Goal: Task Accomplishment & Management: Manage account settings

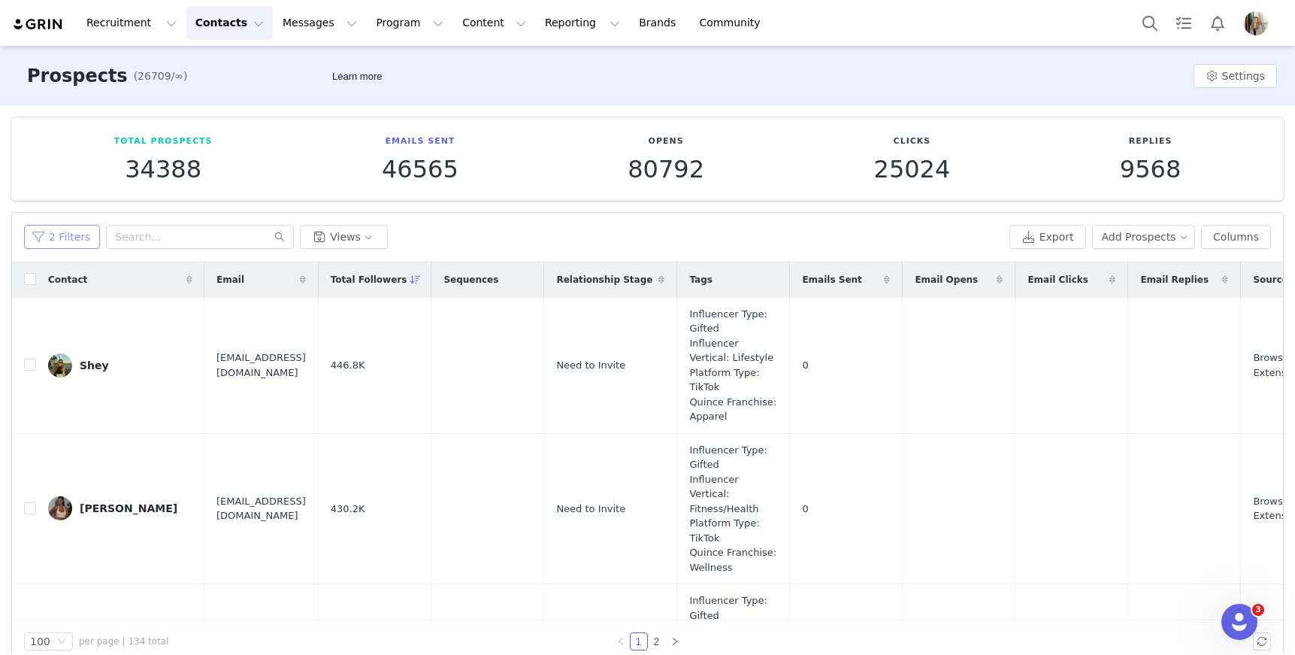
click at [62, 234] on button "2 Filters" at bounding box center [62, 237] width 76 height 24
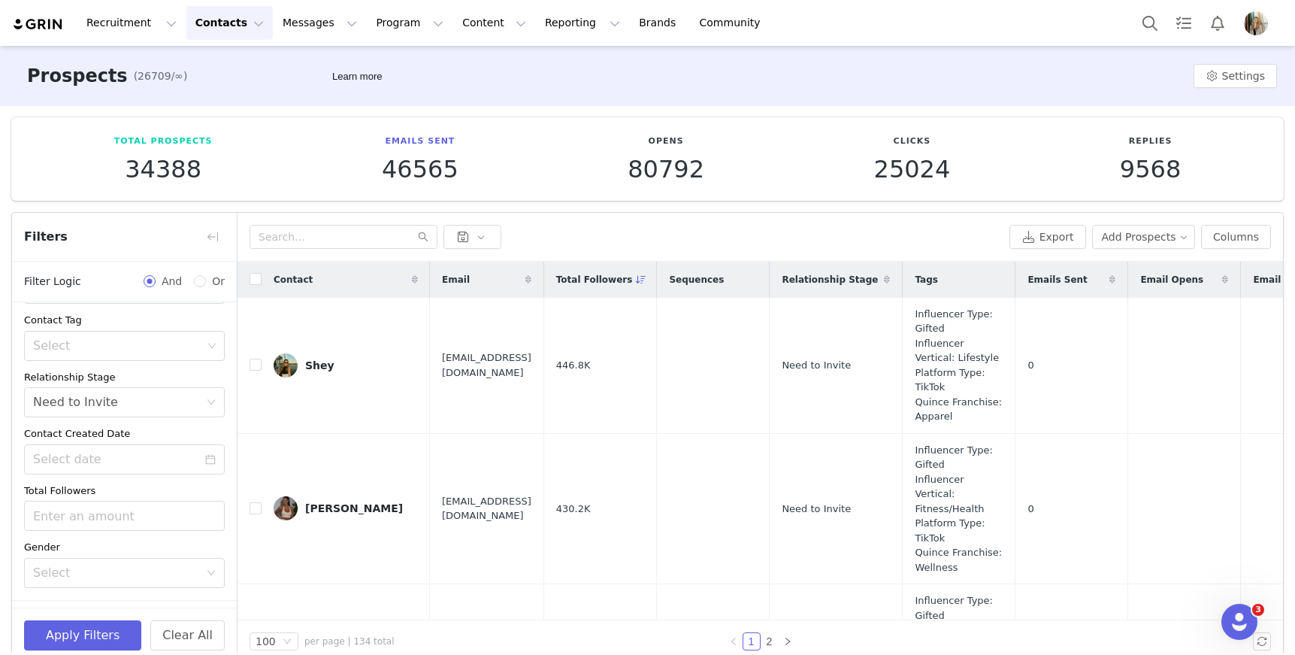
scroll to position [213, 0]
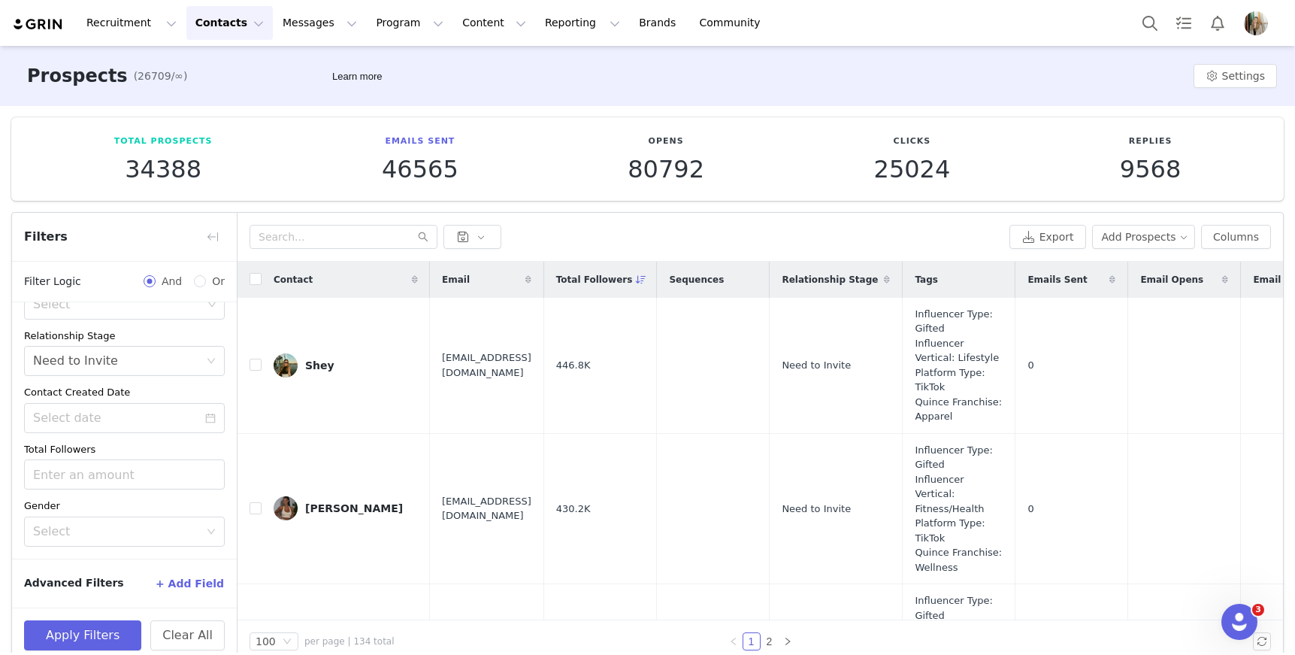
click at [175, 583] on button "+ Add Field" at bounding box center [190, 583] width 70 height 24
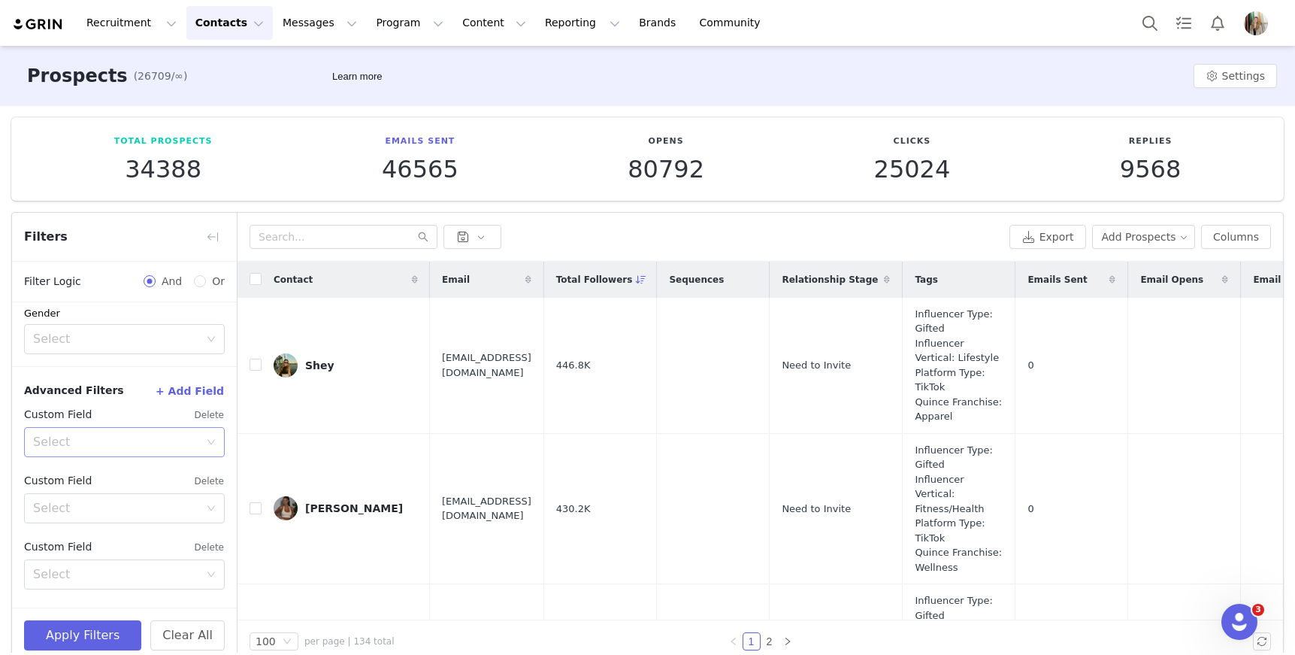
click at [165, 449] on div "Select" at bounding box center [116, 441] width 166 height 15
type input "g"
type input "tag"
click at [79, 471] on li "Contact Tag" at bounding box center [118, 475] width 189 height 24
click at [76, 480] on div "Select" at bounding box center [116, 478] width 166 height 15
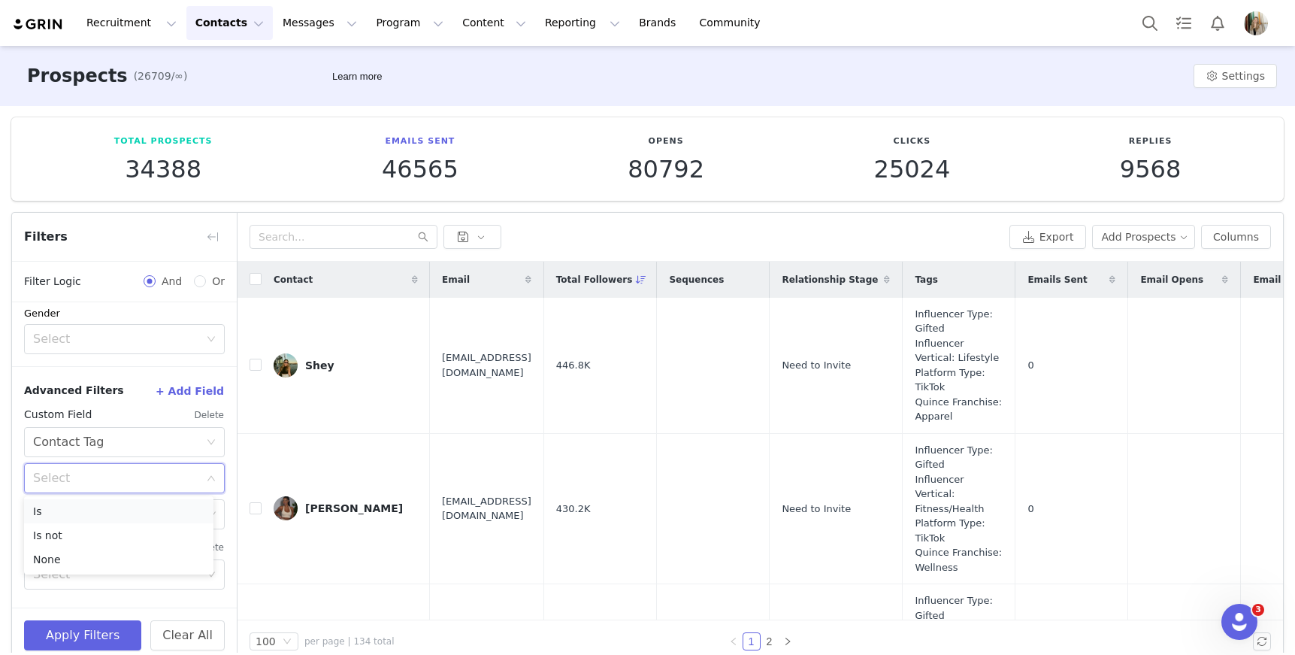
click at [68, 510] on li "Is" at bounding box center [118, 511] width 189 height 24
click at [68, 519] on div "Select" at bounding box center [117, 514] width 169 height 15
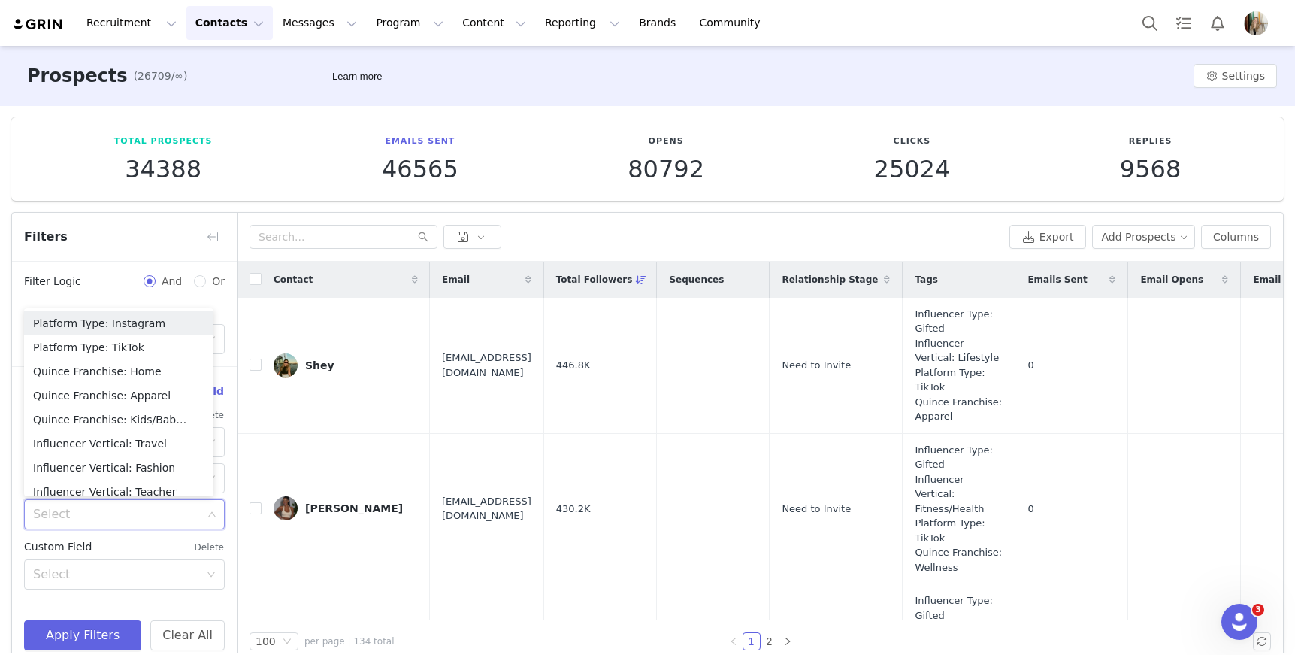
type input "g"
click at [101, 363] on li "Influencer Type: Gifted" at bounding box center [118, 371] width 189 height 24
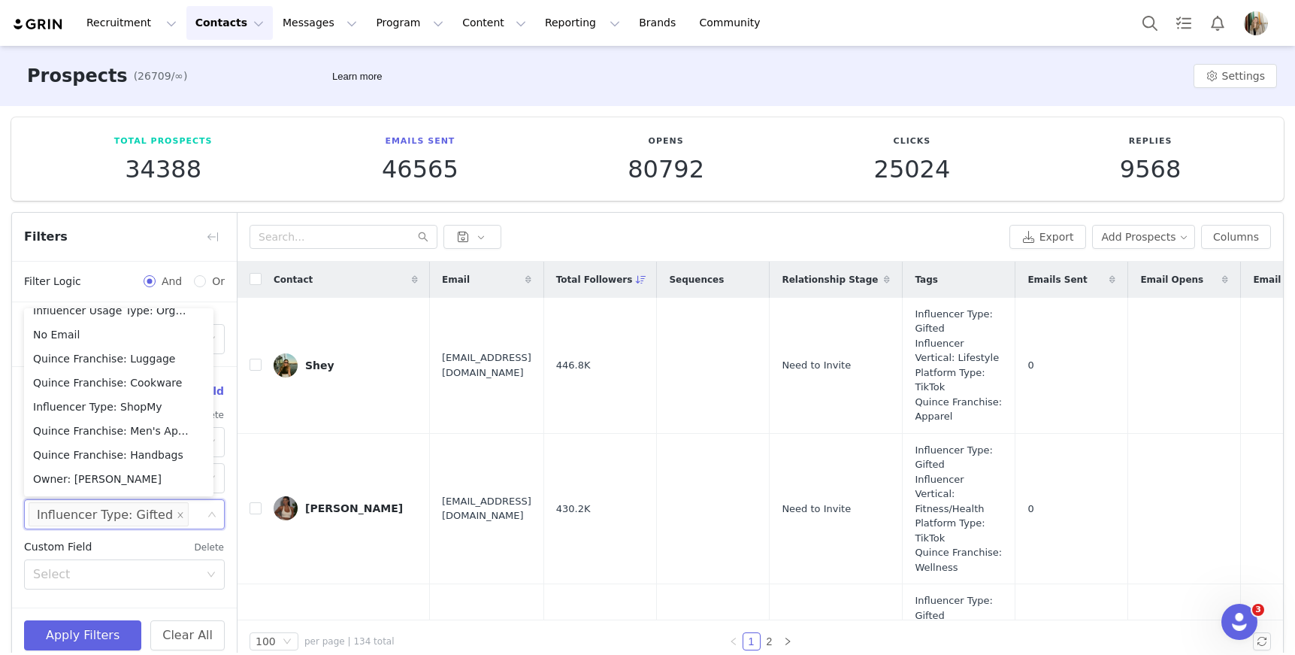
scroll to position [684, 0]
click at [275, 331] on td "Shey" at bounding box center [346, 366] width 168 height 136
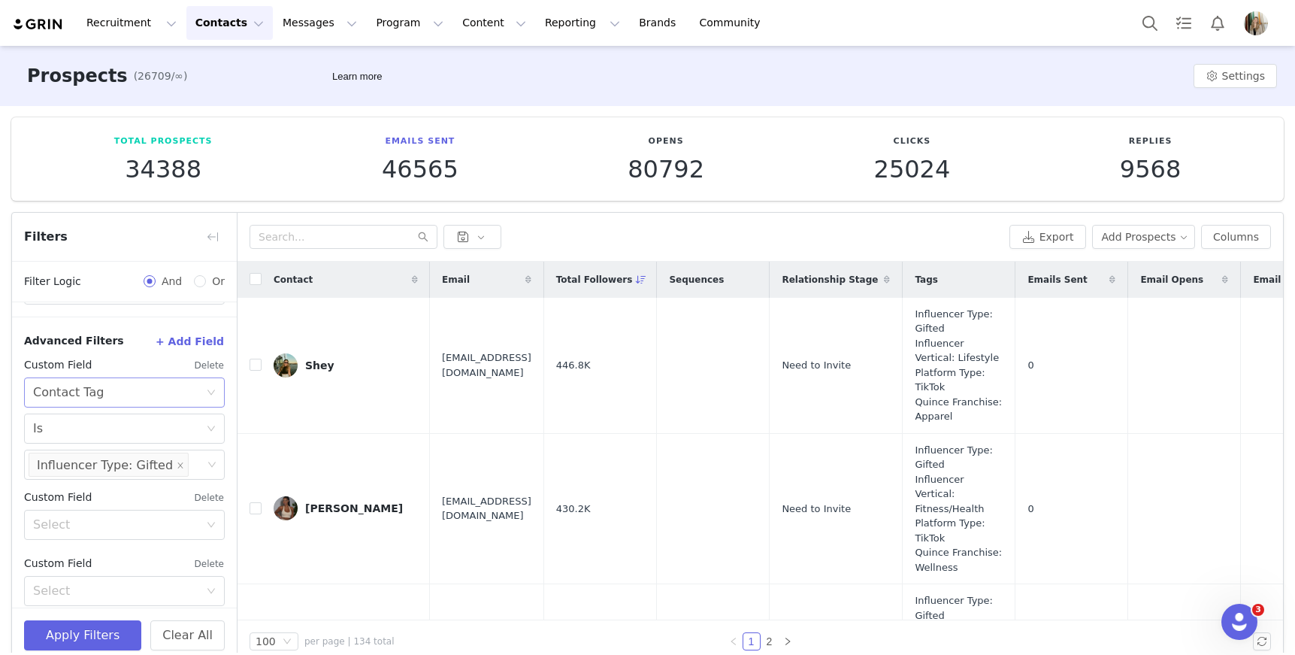
scroll to position [471, 0]
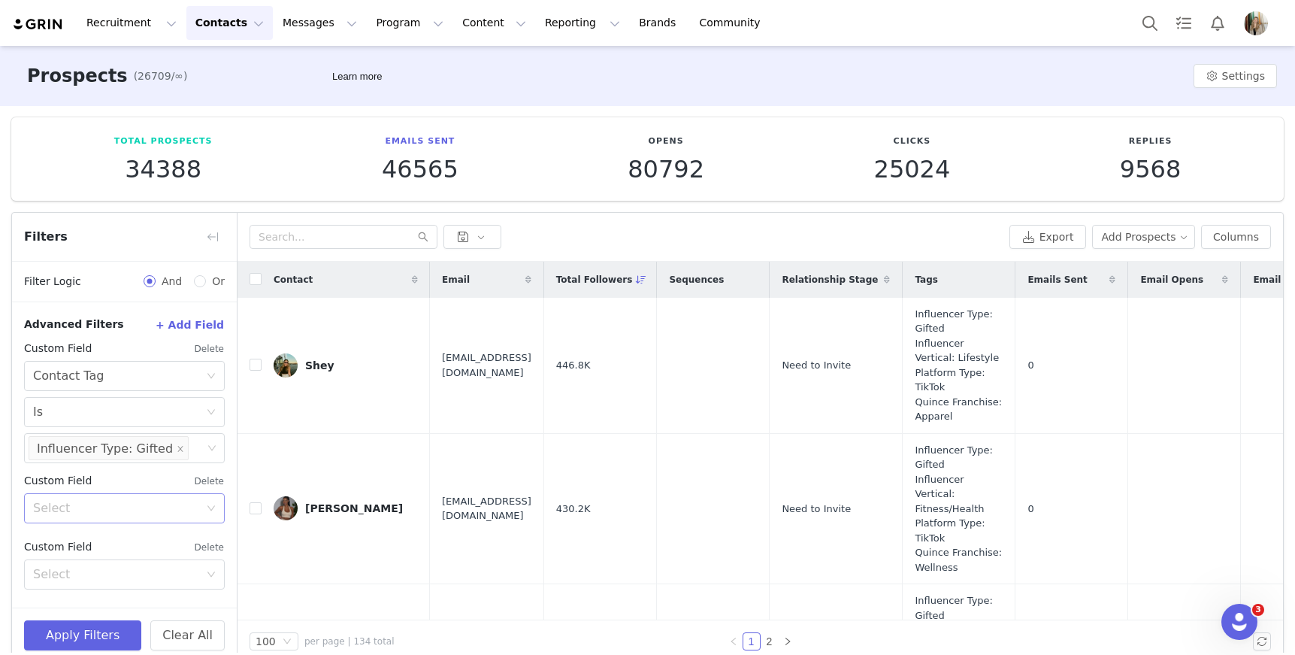
click at [127, 509] on div "Select" at bounding box center [116, 508] width 166 height 15
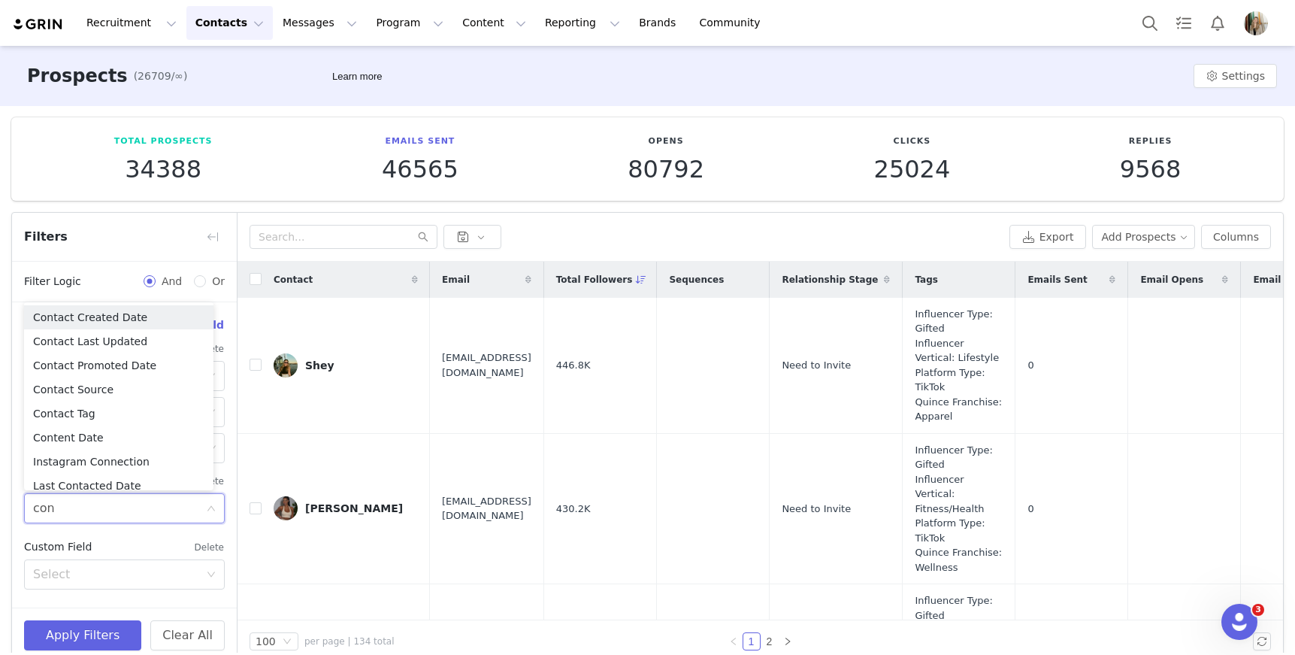
type input "cont"
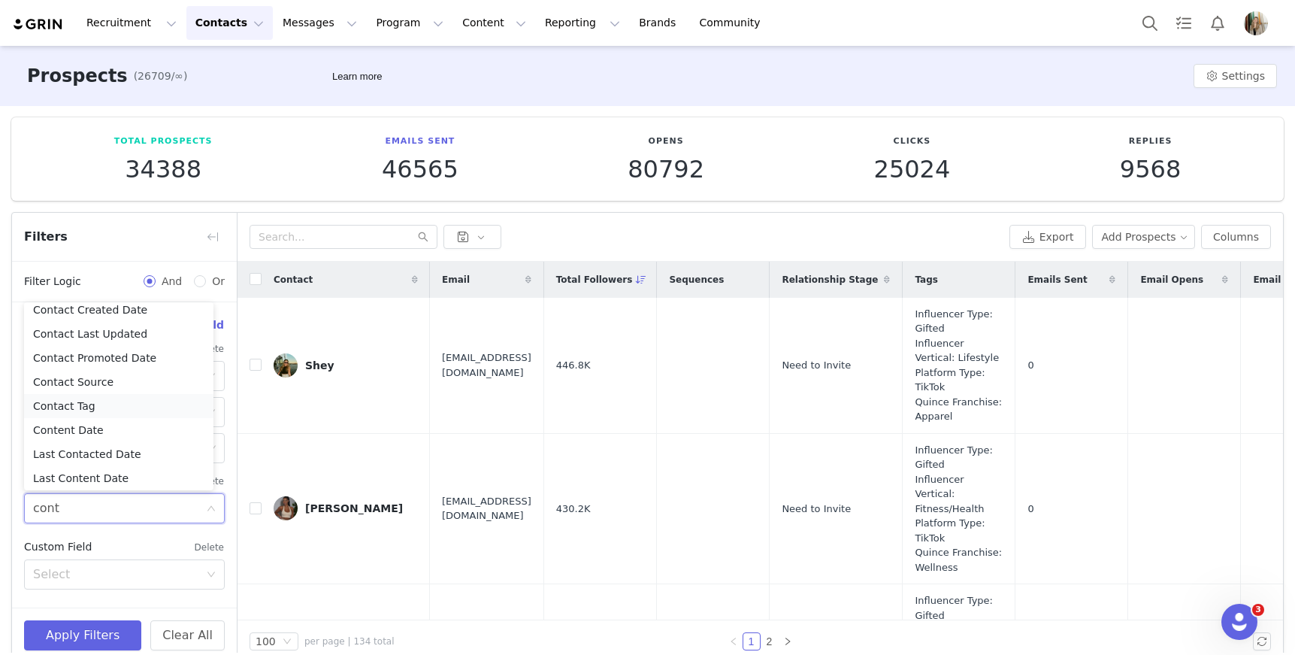
click at [78, 406] on li "Contact Tag" at bounding box center [118, 406] width 189 height 24
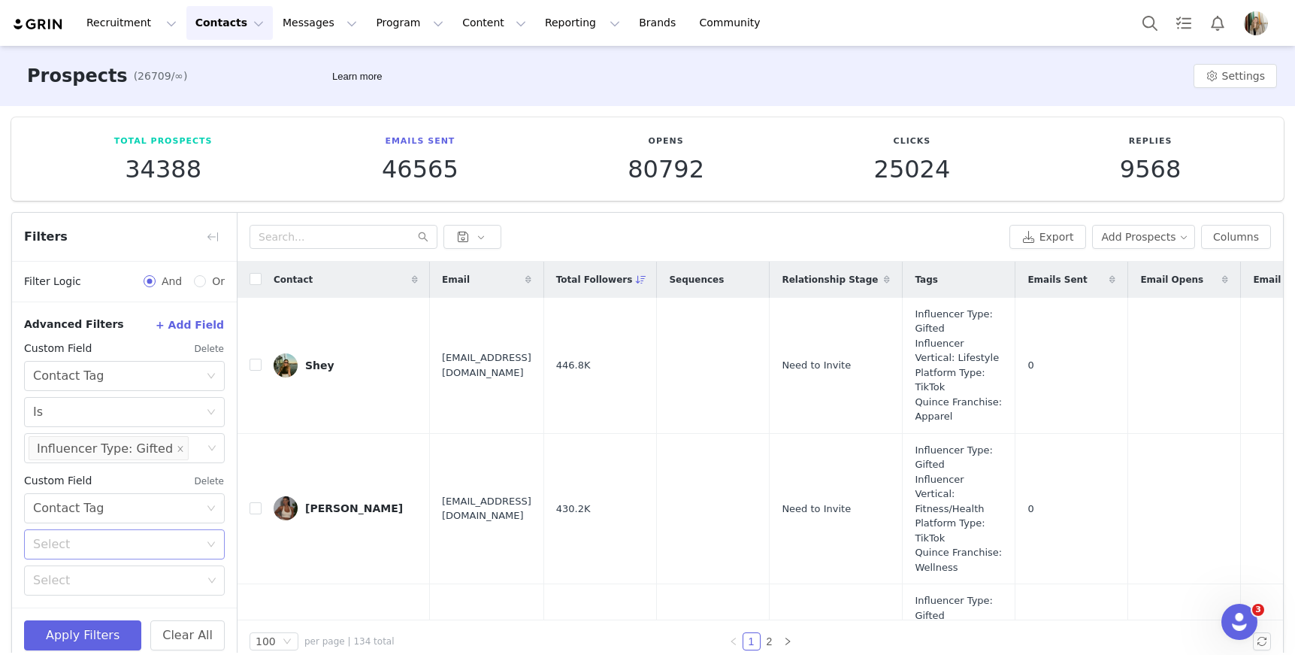
click at [92, 547] on div "Select" at bounding box center [116, 544] width 166 height 15
click at [81, 574] on li "Is" at bounding box center [118, 577] width 189 height 24
click at [76, 583] on div "Select" at bounding box center [117, 580] width 169 height 15
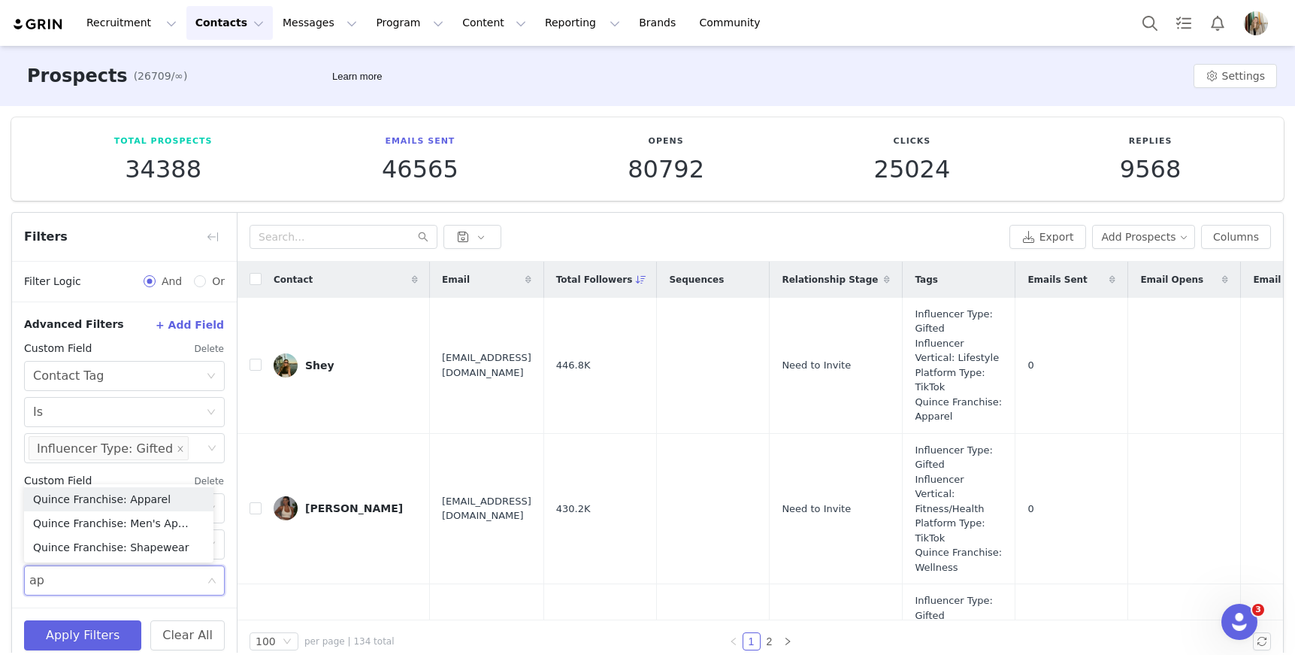
type input "app"
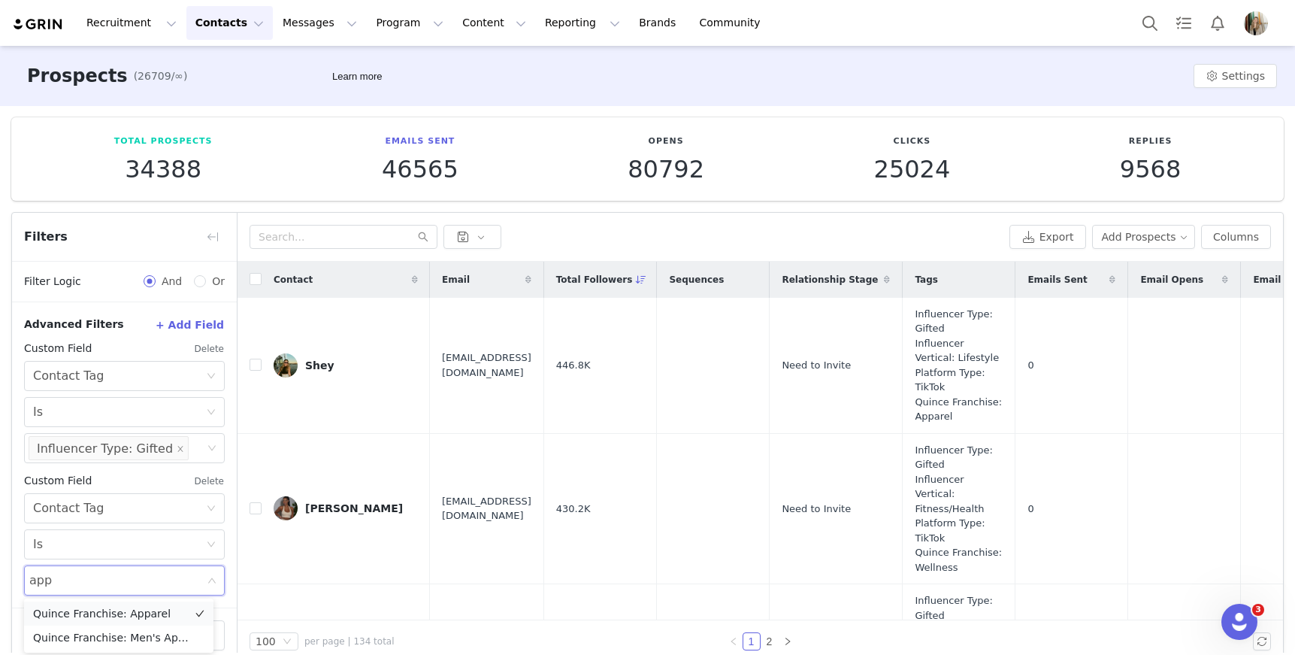
click at [102, 622] on li "Quince Franchise: Apparel" at bounding box center [118, 613] width 189 height 24
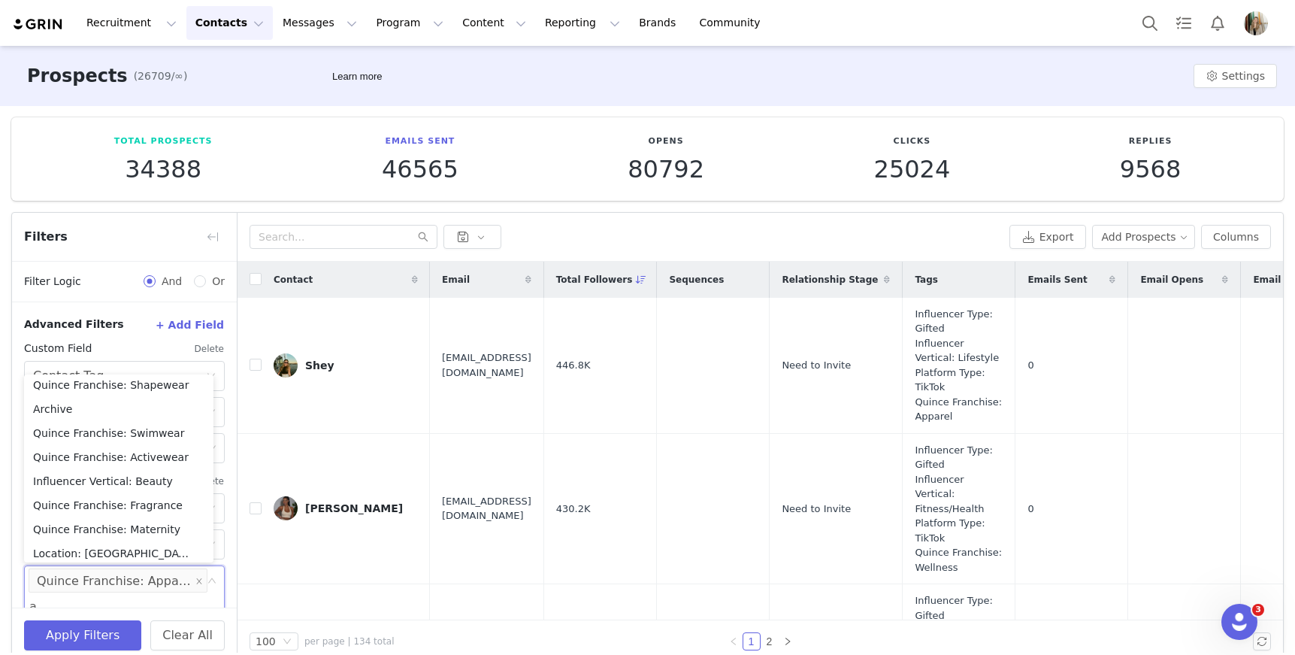
scroll to position [477, 0]
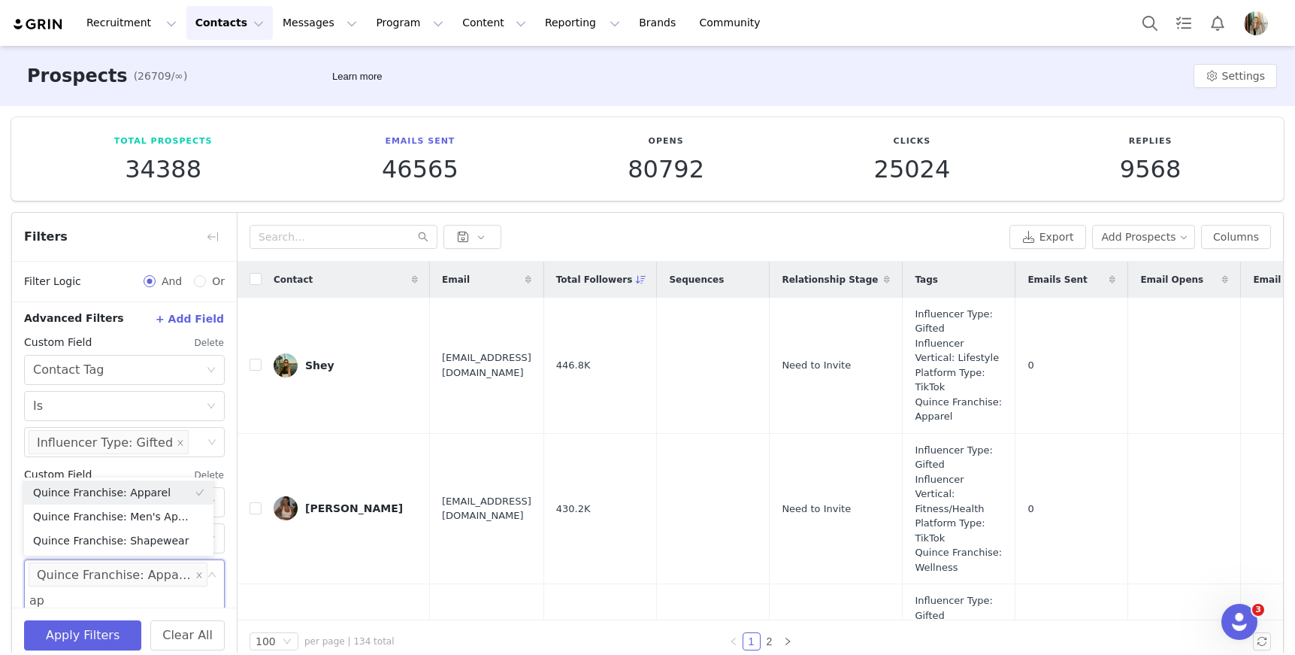
type input "app"
click at [113, 549] on li "Quince Franchise: Men's Apparel" at bounding box center [118, 540] width 189 height 24
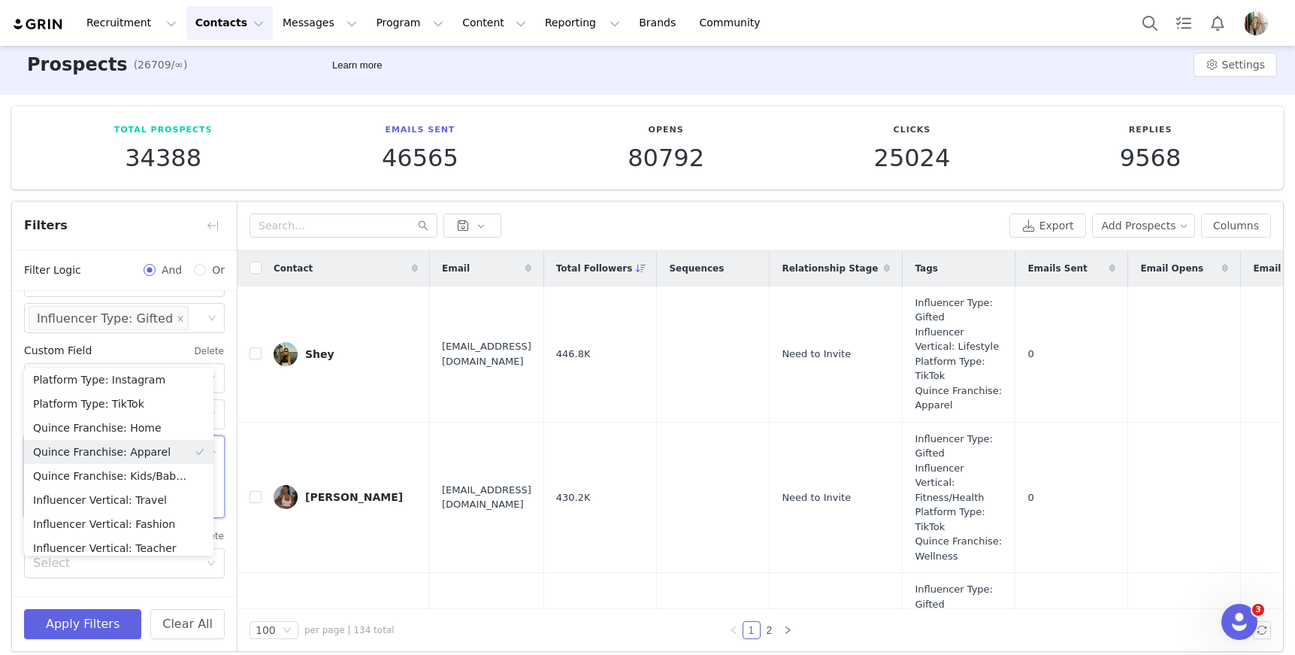
scroll to position [21, 0]
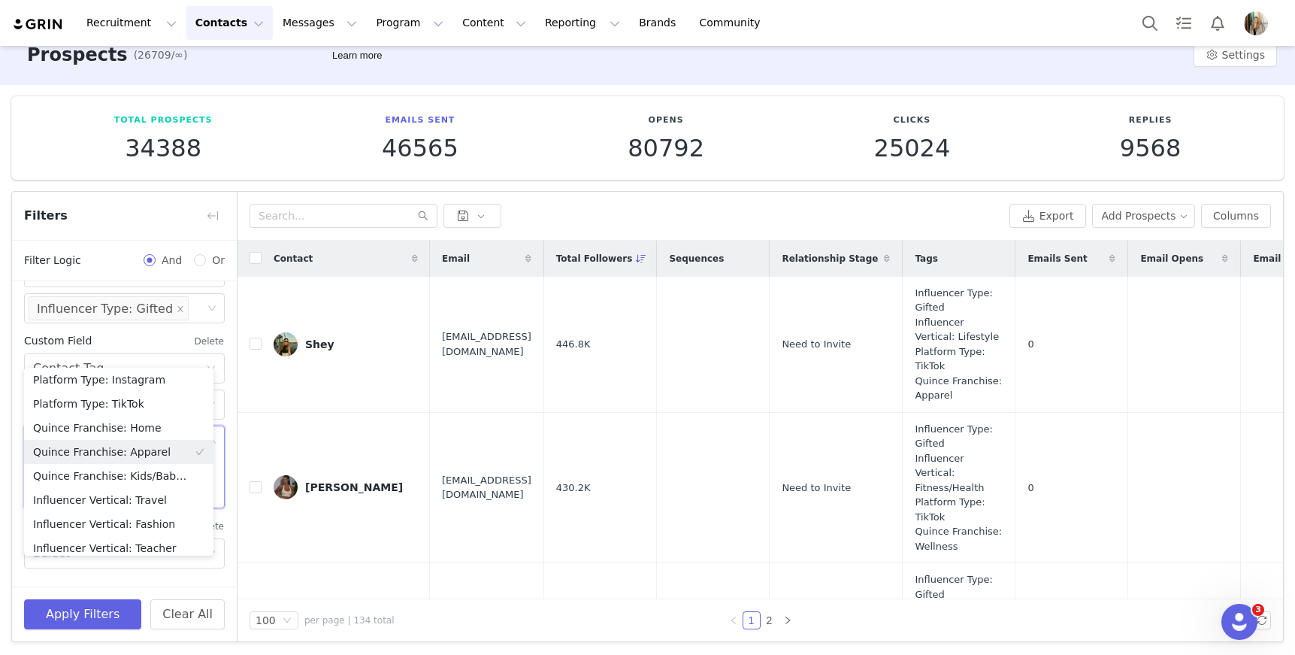
click at [212, 179] on div "Total Prospects 34388 Emails Sent 46565 Opens 80792 Clicks 25024 Replies 9568 F…" at bounding box center [647, 369] width 1295 height 568
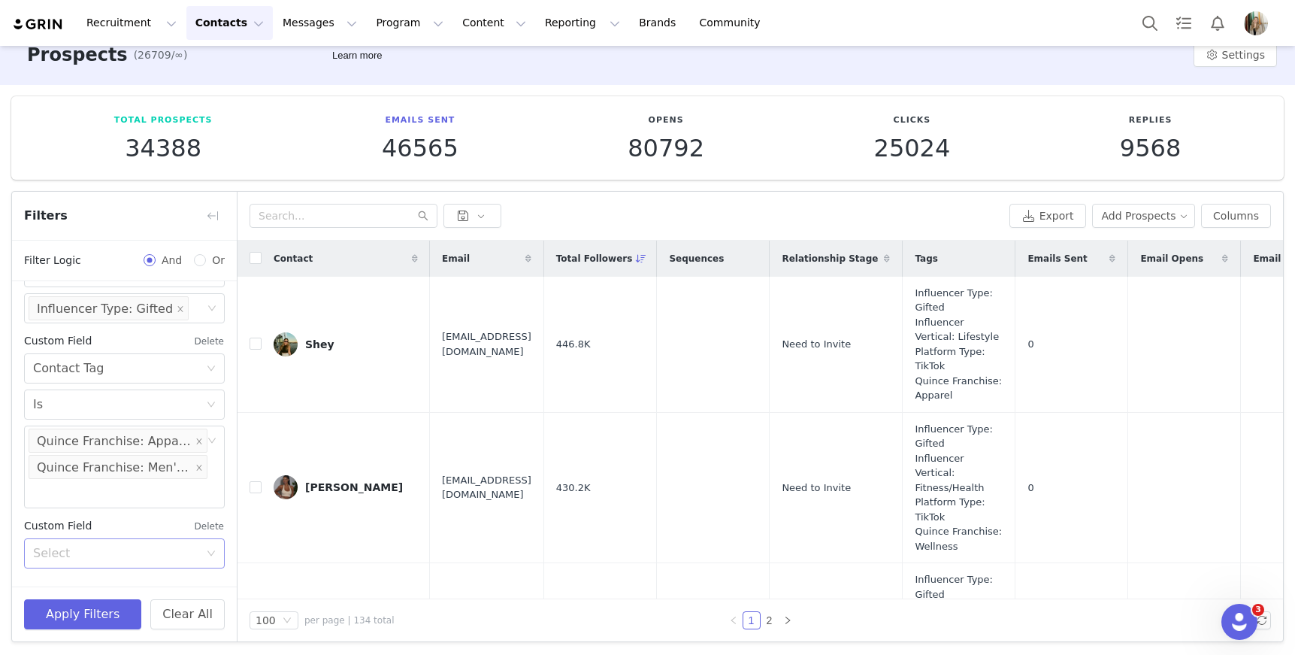
click at [107, 548] on div "Select" at bounding box center [116, 553] width 166 height 15
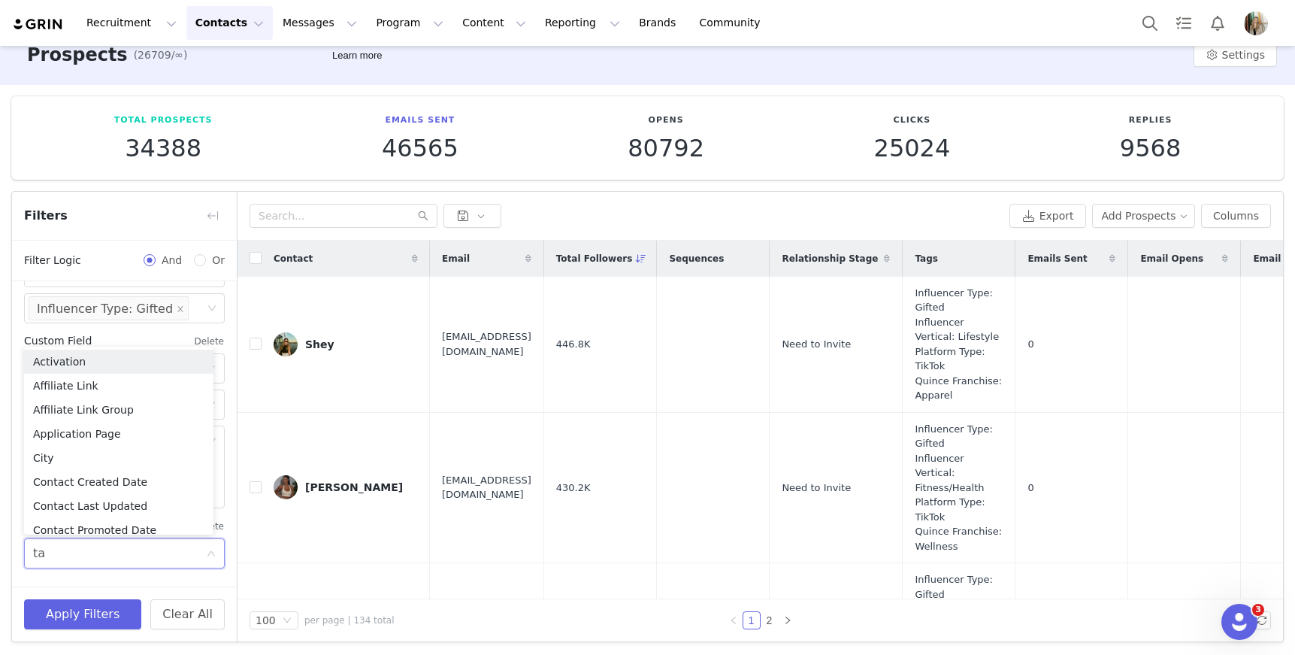
type input "tag"
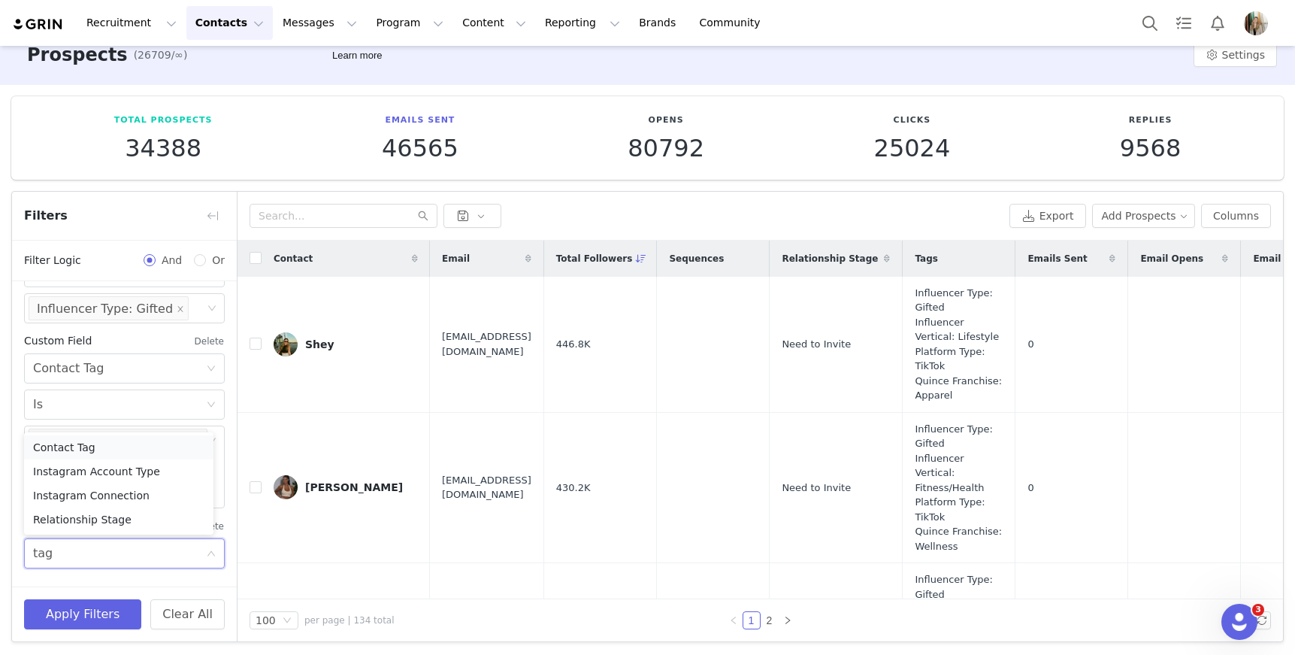
click at [98, 446] on li "Contact Tag" at bounding box center [118, 447] width 189 height 24
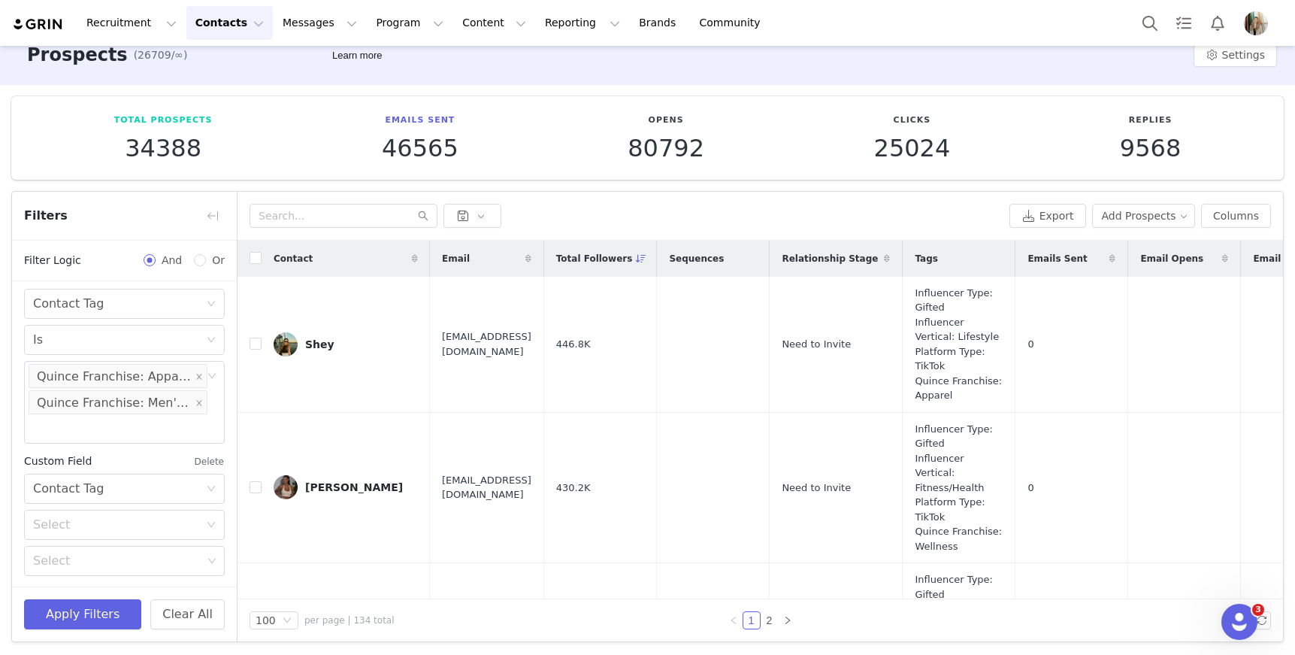
scroll to position [656, 0]
click at [89, 521] on div "Select" at bounding box center [116, 523] width 166 height 15
click at [68, 560] on li "Is" at bounding box center [118, 555] width 189 height 24
click at [84, 558] on div "Select" at bounding box center [117, 559] width 169 height 15
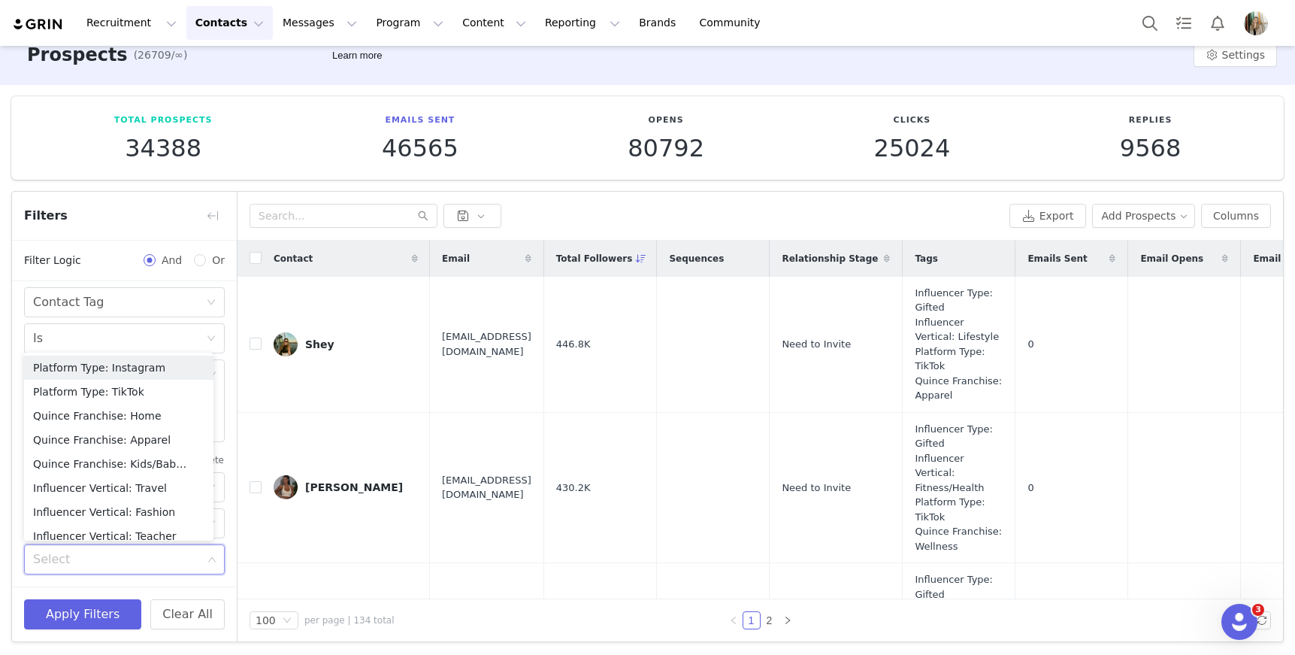
scroll to position [3, 0]
click at [118, 389] on li "Platform Type: TikTok" at bounding box center [118, 389] width 189 height 24
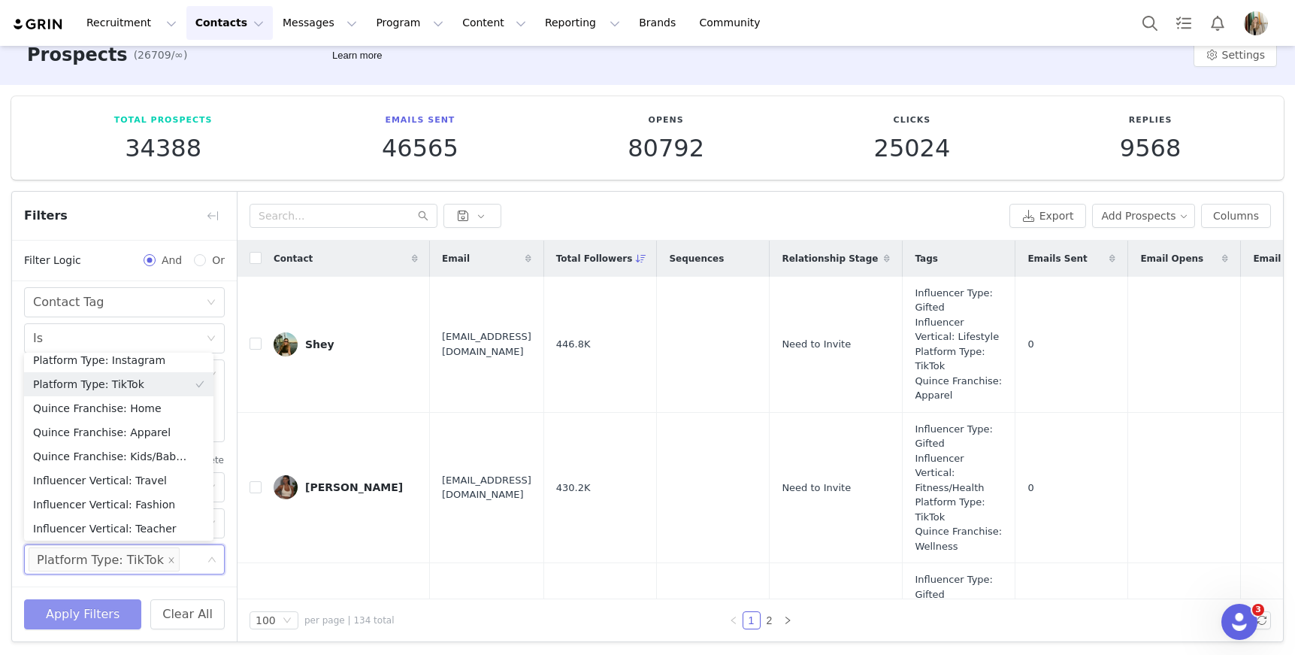
click at [112, 608] on button "Apply Filters" at bounding box center [82, 614] width 117 height 30
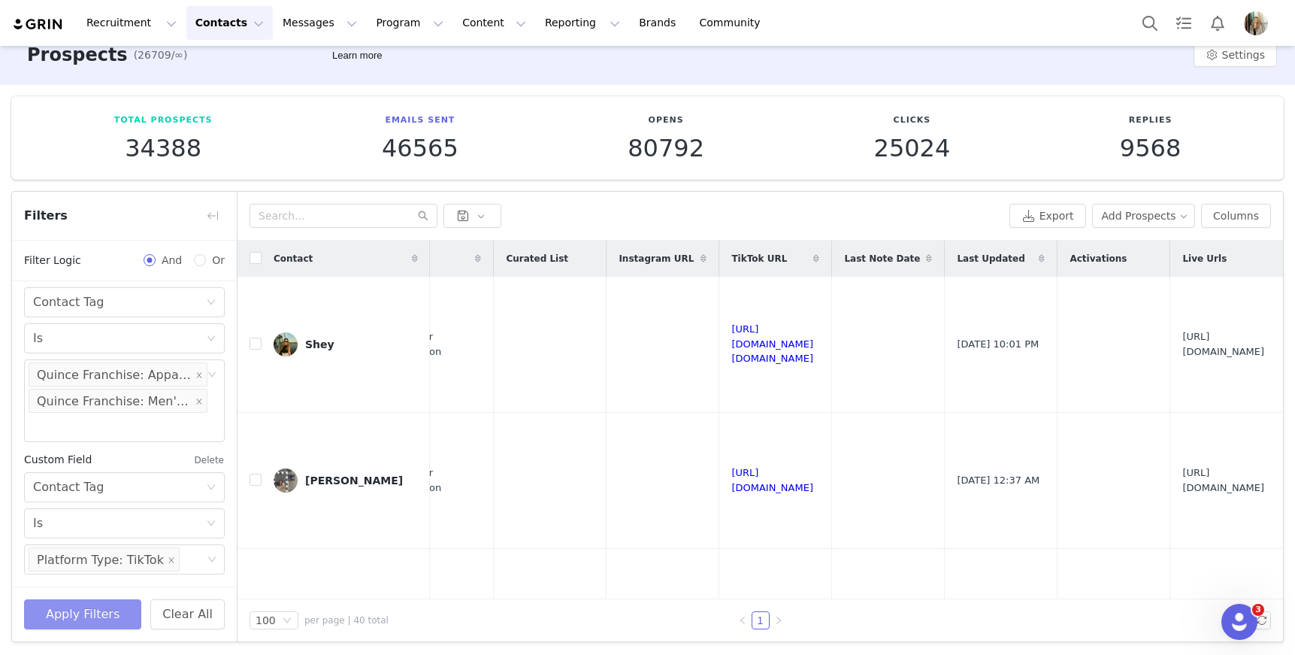
scroll to position [0, 1320]
click at [731, 344] on link "https://www.tiktok.com/@shey.luh" at bounding box center [772, 343] width 82 height 41
click at [311, 215] on input "text" at bounding box center [344, 216] width 188 height 24
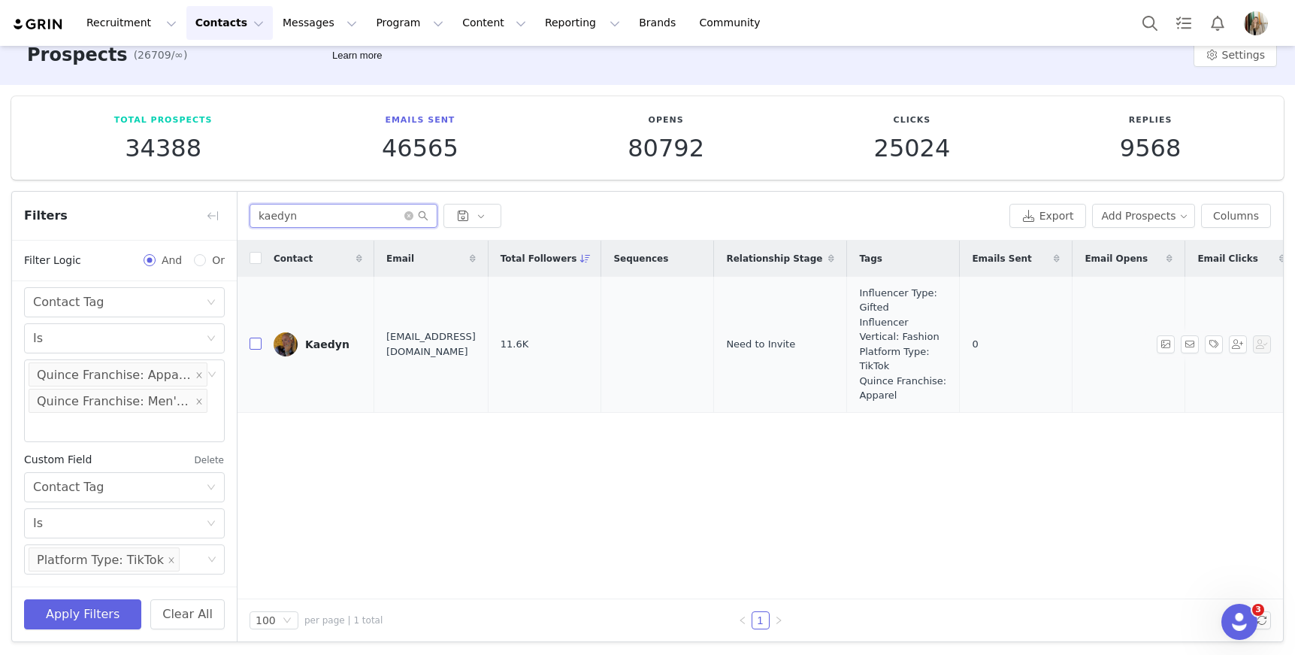
type input "kaedyn"
click at [255, 345] on input "checkbox" at bounding box center [256, 343] width 12 height 12
checkbox input "true"
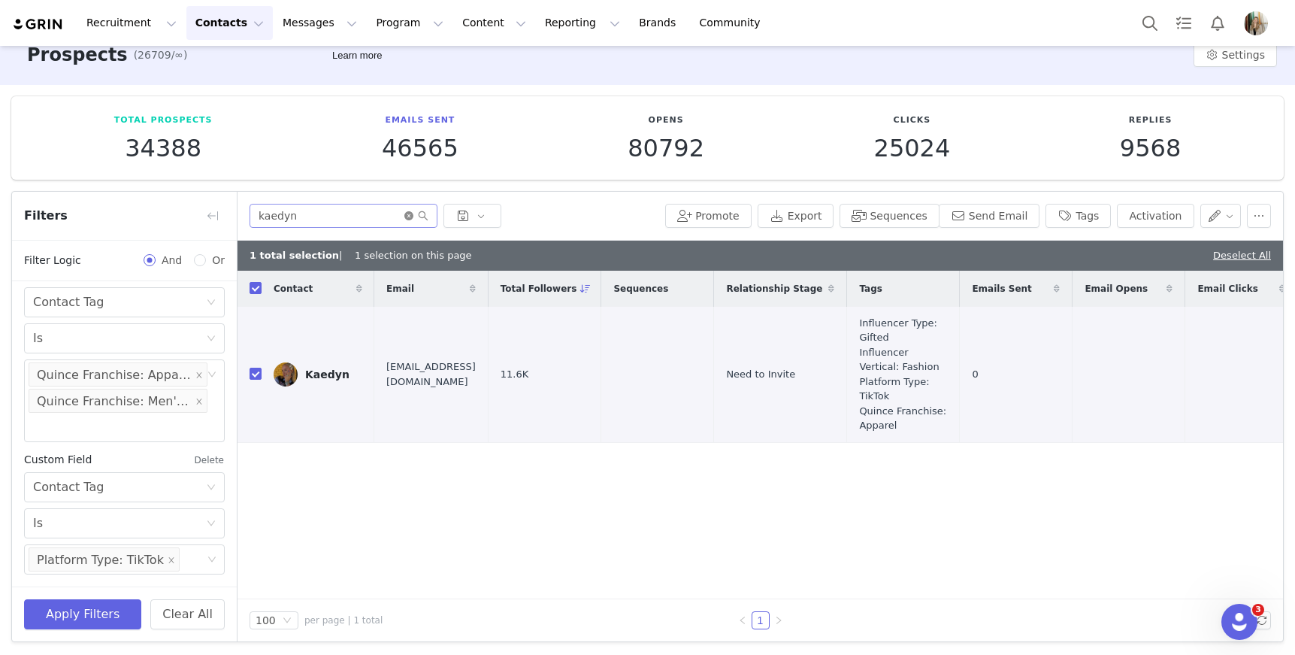
click at [409, 215] on icon "icon: close-circle" at bounding box center [408, 215] width 9 height 9
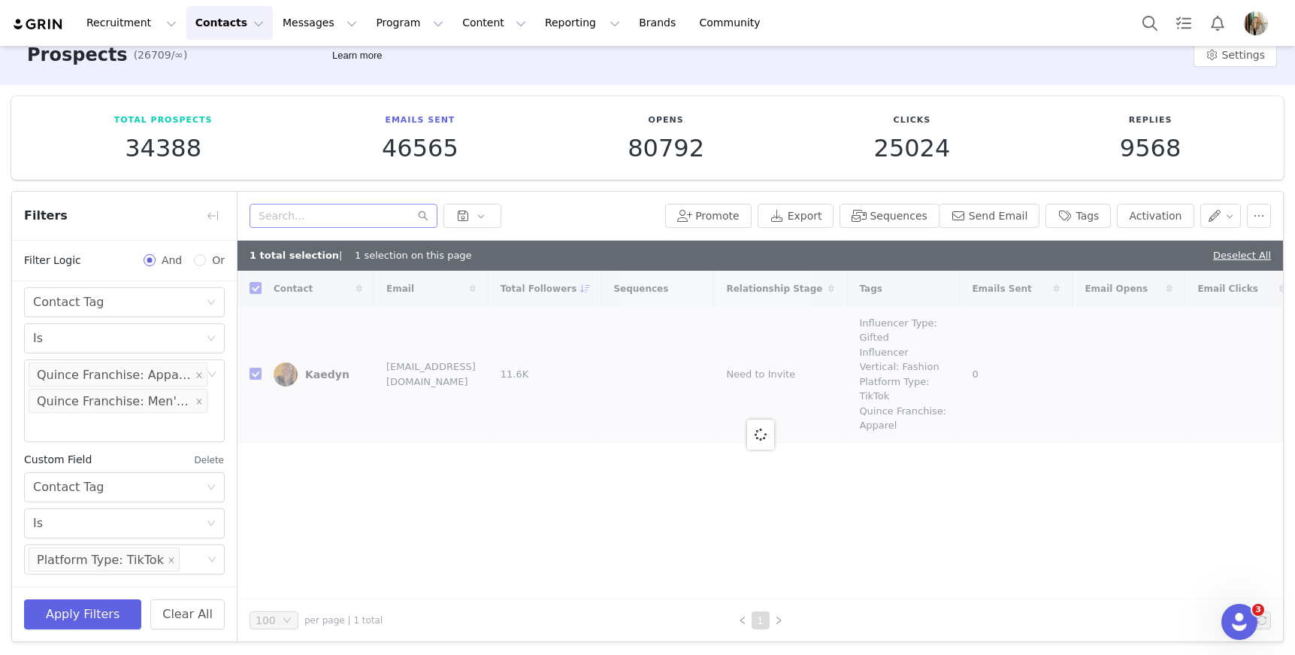
checkbox input "false"
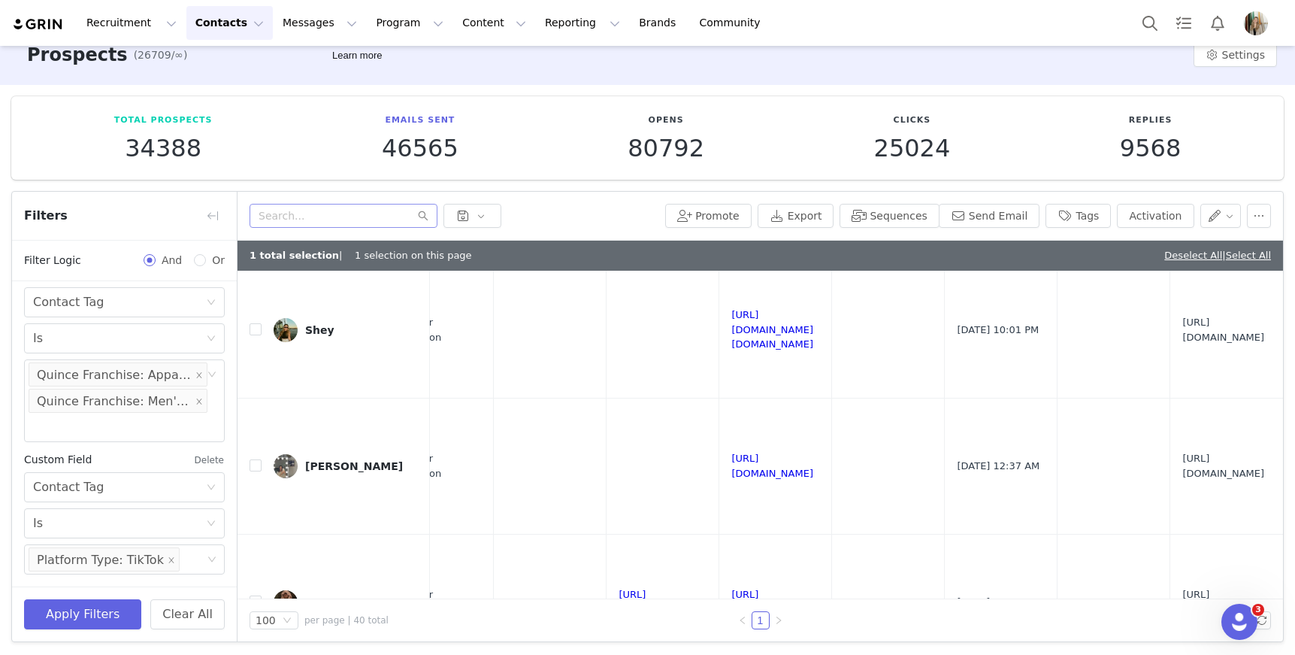
scroll to position [44, 1138]
click at [813, 462] on link "https://www.tiktok.com/@sophiabamff" at bounding box center [772, 465] width 82 height 26
click at [256, 462] on input "checkbox" at bounding box center [256, 465] width 12 height 12
checkbox input "true"
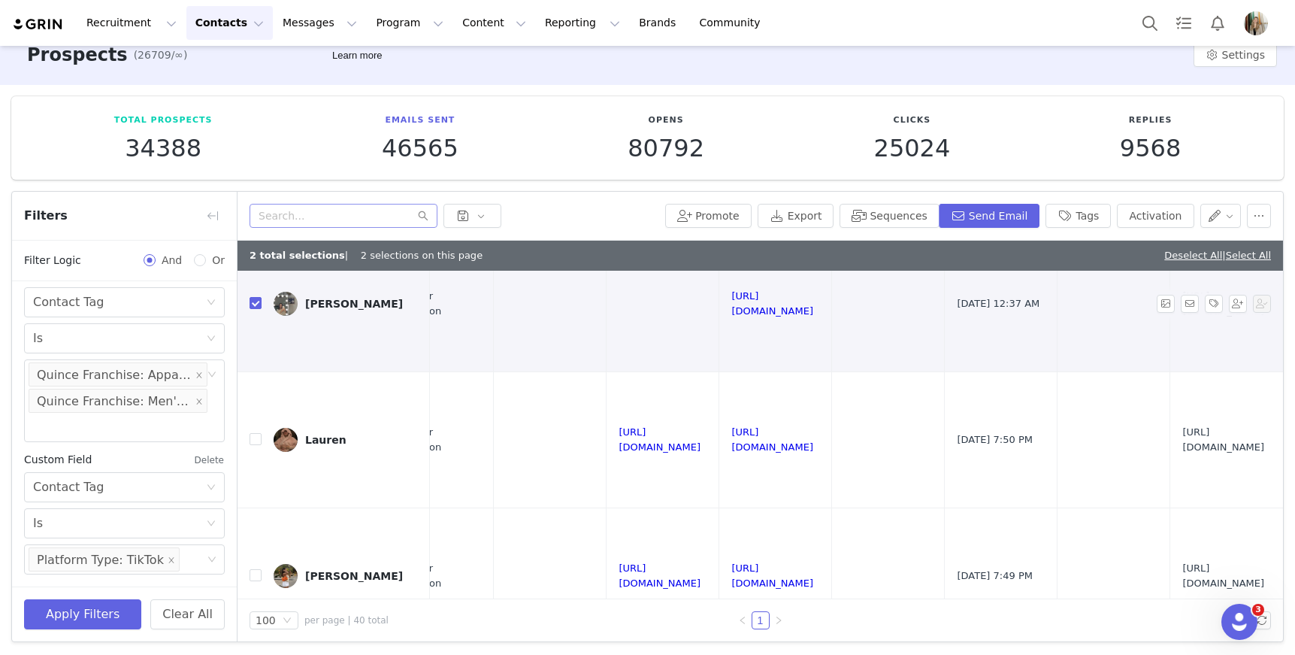
scroll to position [218, 1138]
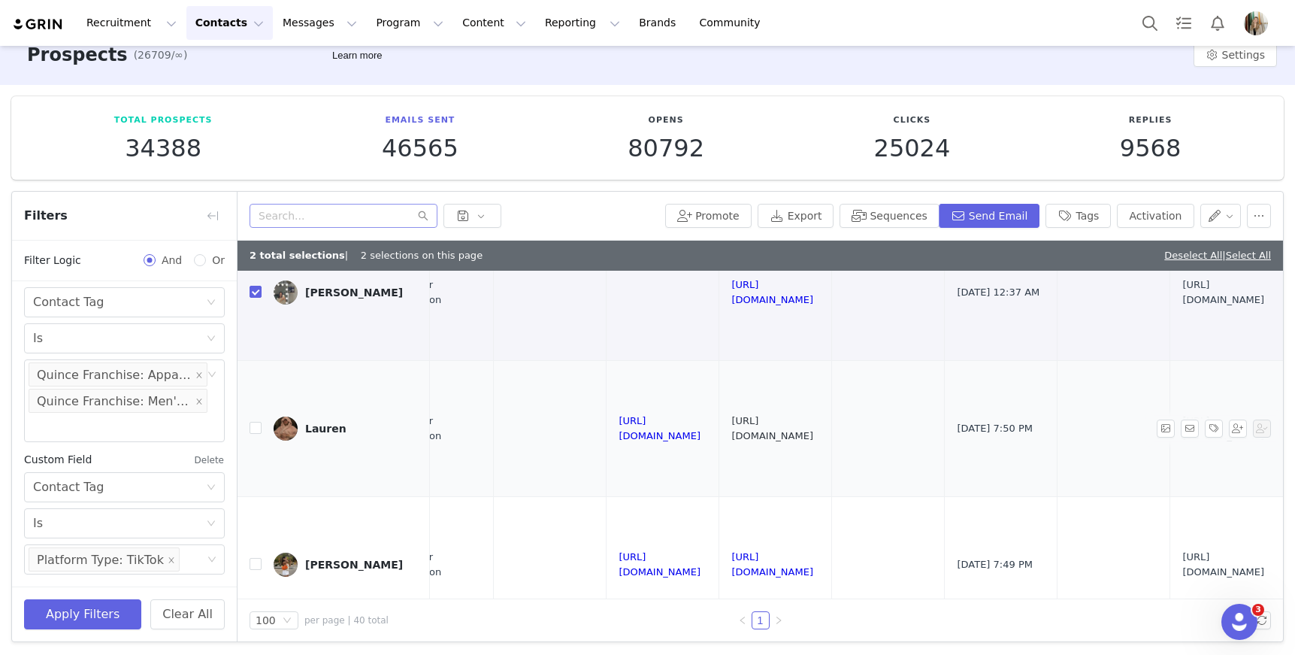
click at [813, 428] on link "https://www.tiktok.com/@sillysnorin" at bounding box center [772, 428] width 82 height 26
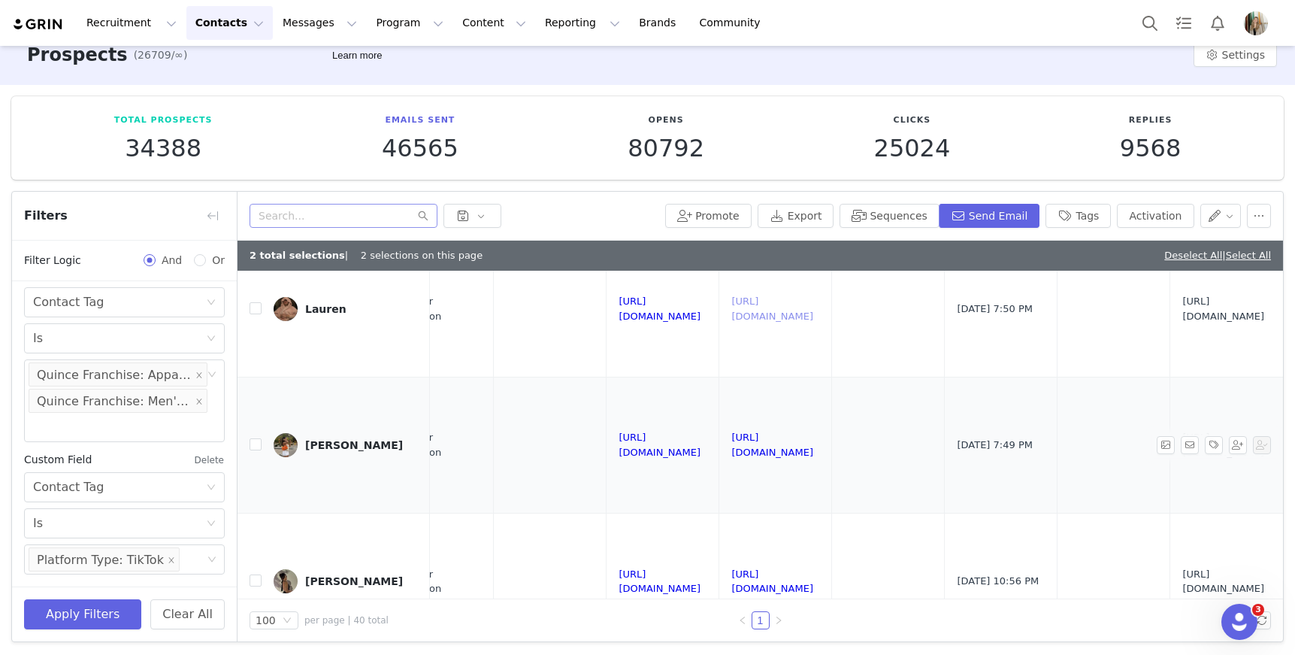
scroll to position [339, 1138]
click at [813, 441] on link "https://www.tiktok.com/@steezymarie" at bounding box center [772, 443] width 82 height 26
click at [259, 440] on input "checkbox" at bounding box center [256, 443] width 12 height 12
checkbox input "true"
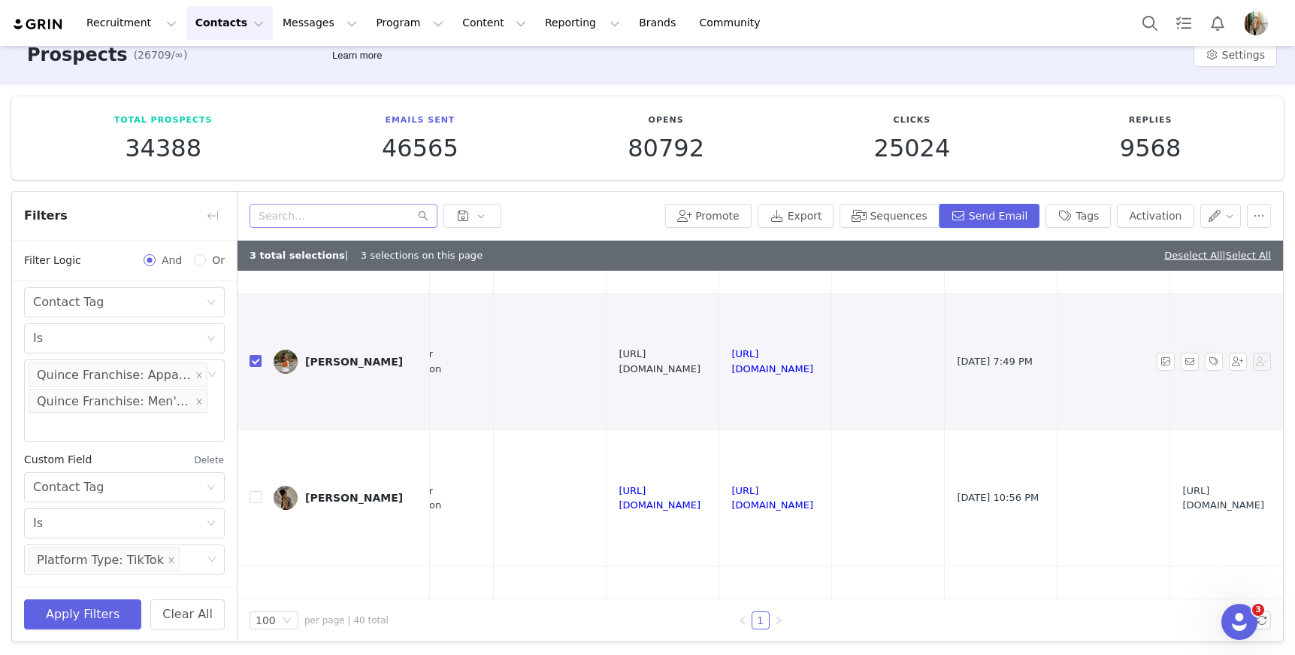
scroll to position [487, 1138]
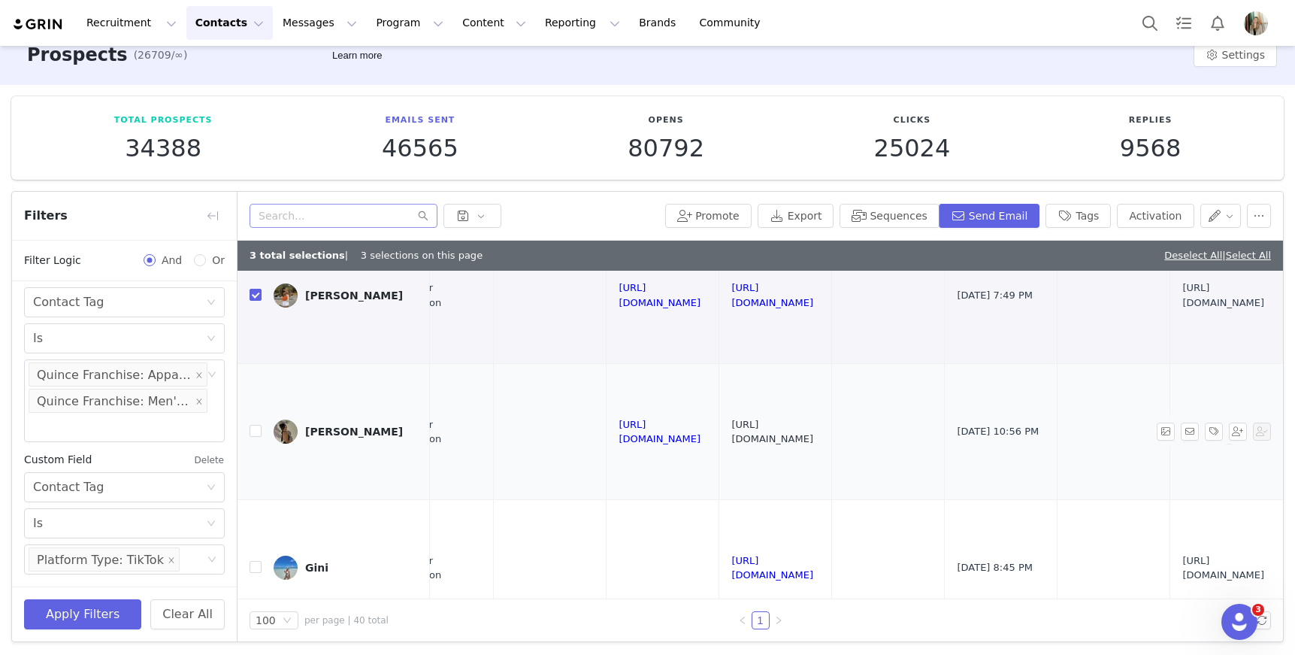
click at [813, 430] on link "https://www.tiktok.com/@sammyyohh" at bounding box center [772, 432] width 82 height 26
click at [255, 431] on input "checkbox" at bounding box center [256, 431] width 12 height 12
checkbox input "true"
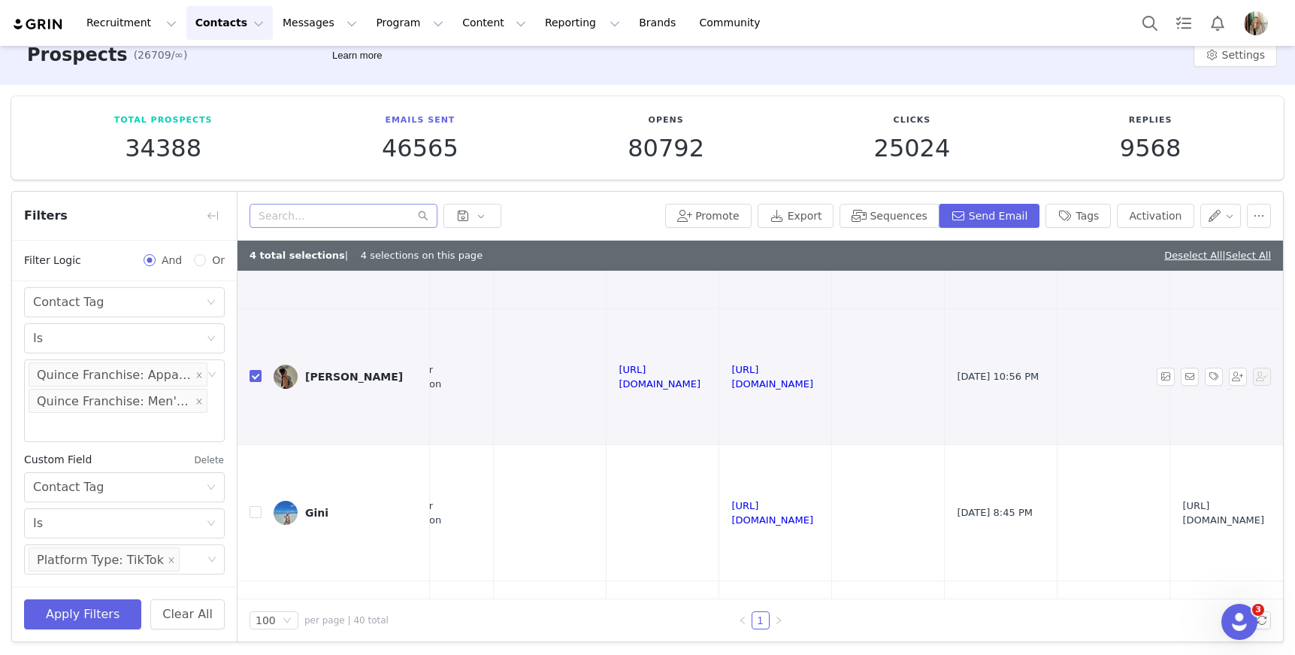
scroll to position [561, 1138]
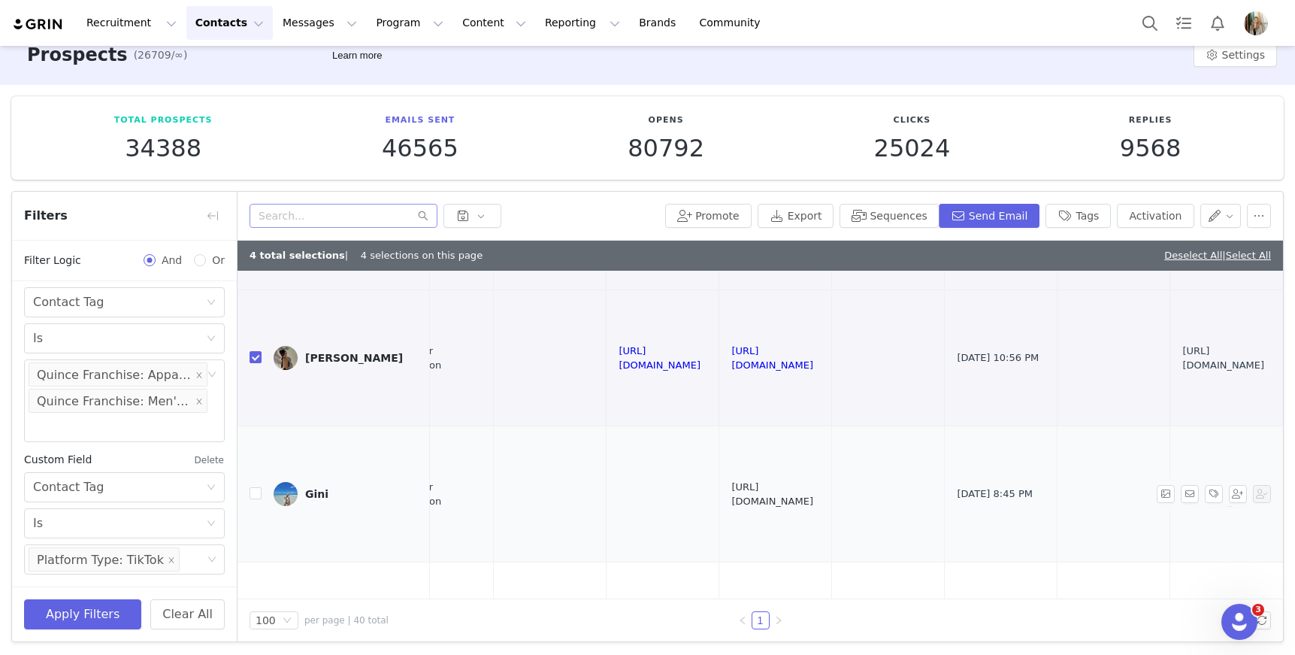
click at [813, 492] on link "https://www.tiktok.com/@giniglow" at bounding box center [772, 494] width 82 height 26
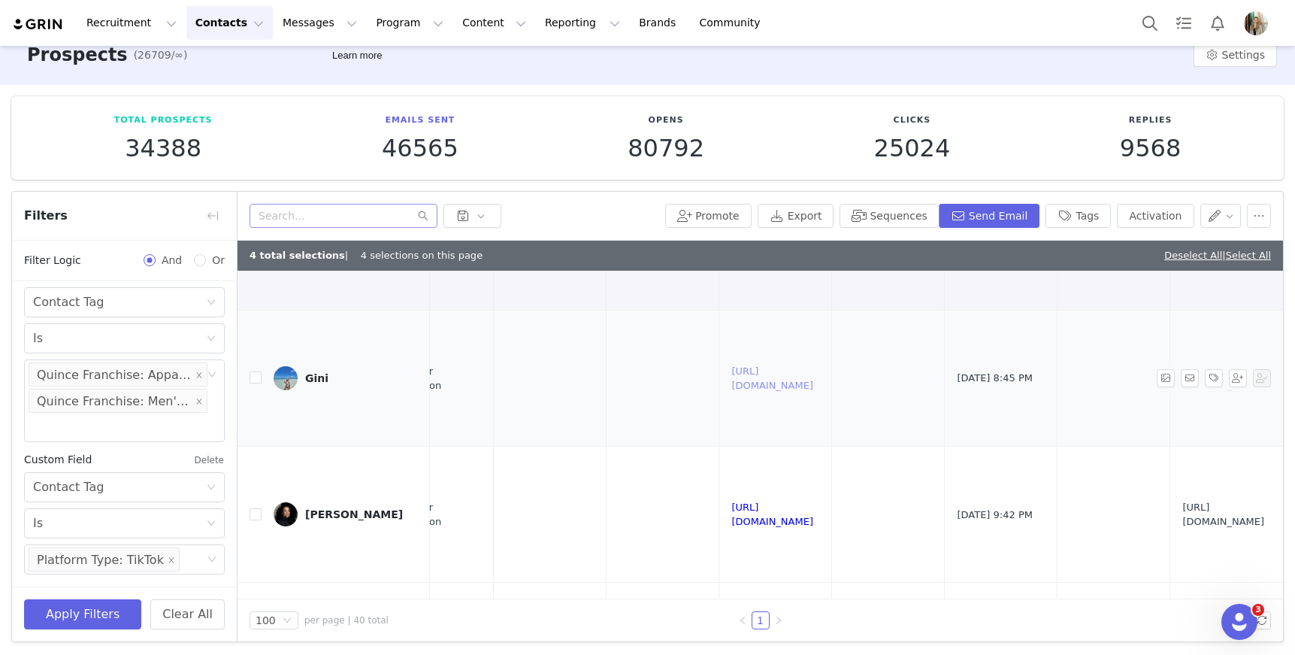
scroll to position [713, 1138]
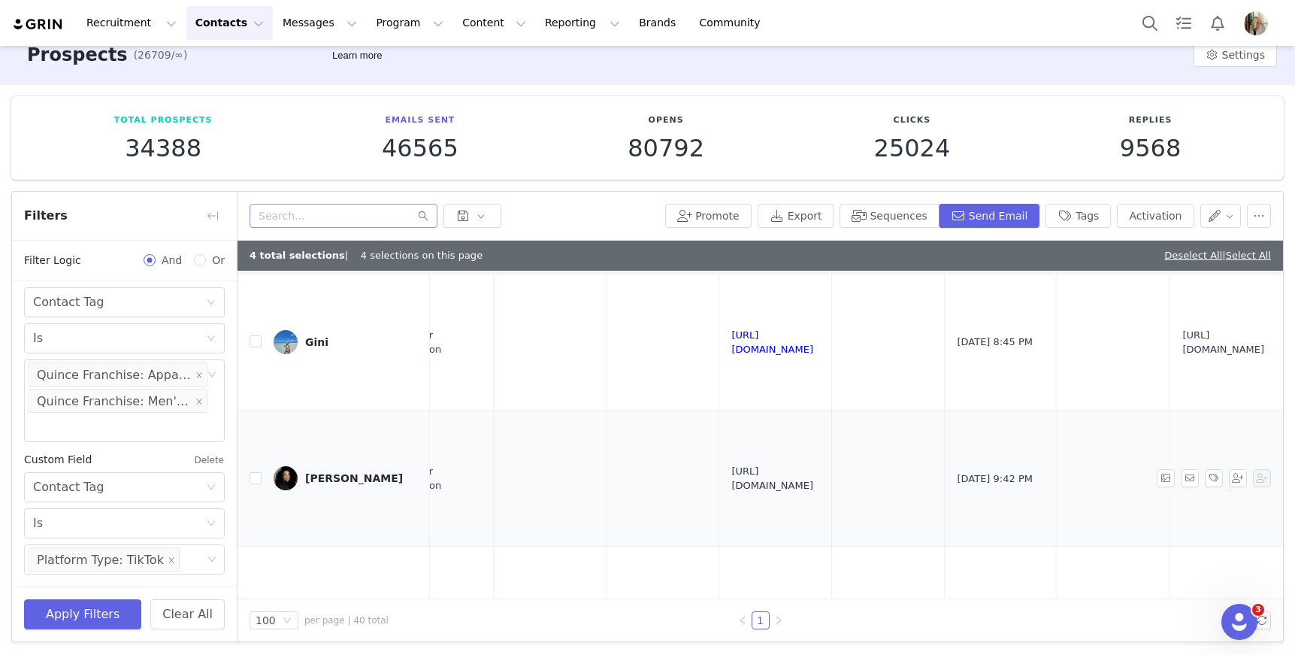
click at [813, 478] on link "https://www.tiktok.com/@thebreebush" at bounding box center [772, 478] width 82 height 26
click at [252, 476] on input "checkbox" at bounding box center [256, 478] width 12 height 12
checkbox input "true"
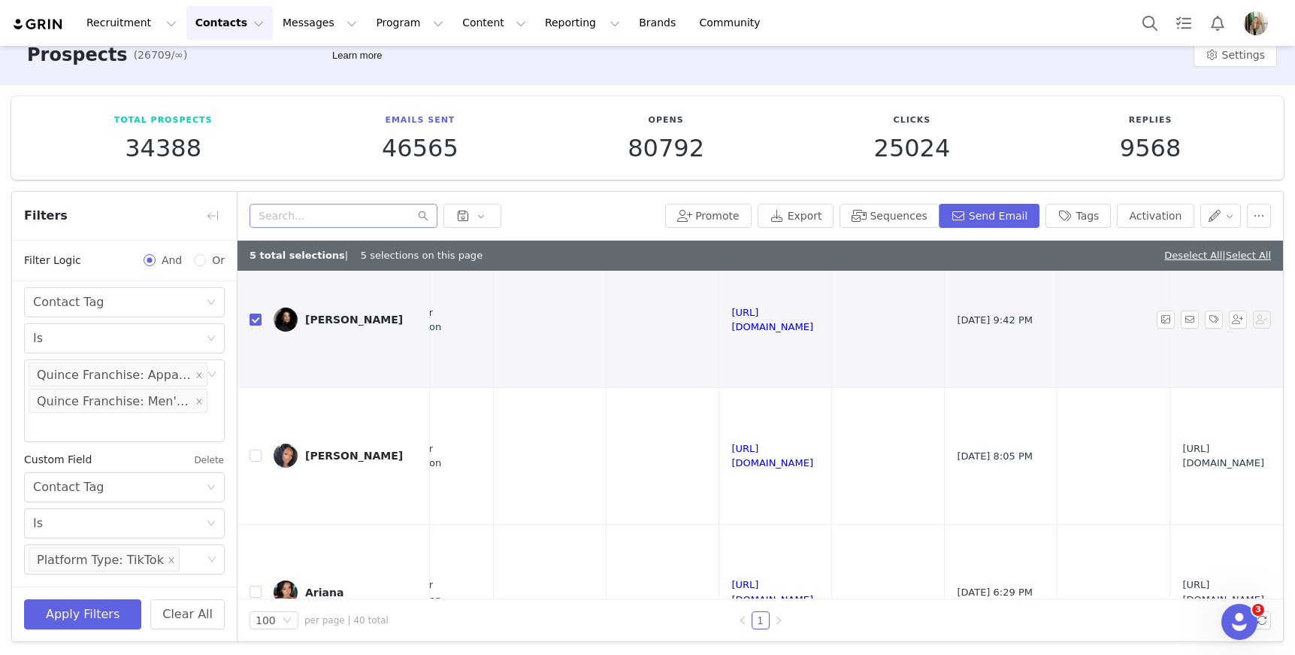
scroll to position [919, 1138]
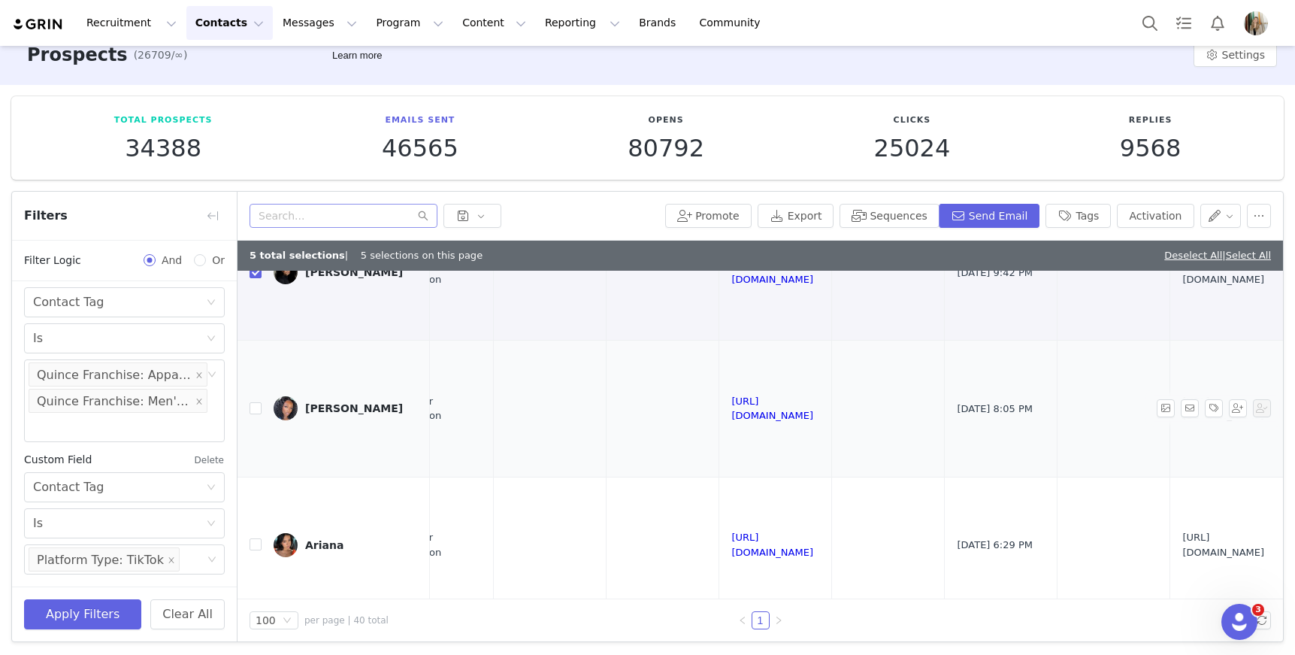
click at [832, 400] on td "https://www.tiktok.com/@tamerahwilliams" at bounding box center [775, 409] width 113 height 136
click at [813, 405] on link "https://www.tiktok.com/@tamerahwilliams" at bounding box center [772, 408] width 82 height 26
click at [253, 410] on input "checkbox" at bounding box center [256, 408] width 12 height 12
checkbox input "true"
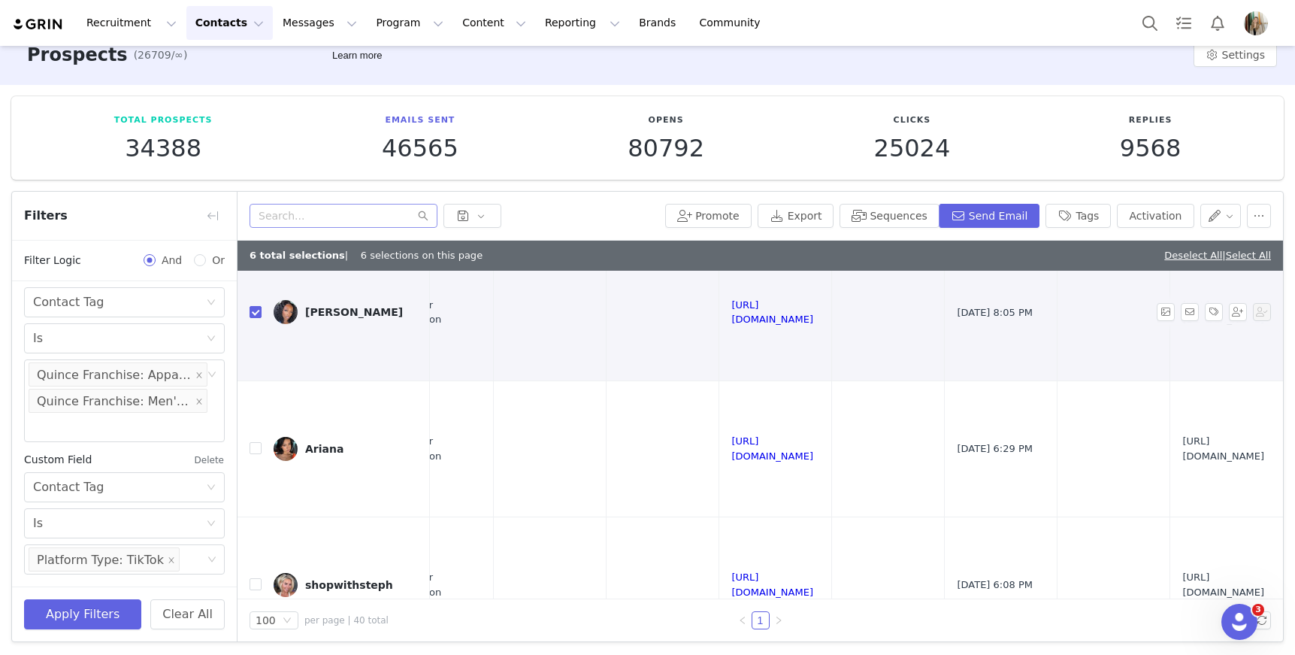
scroll to position [1082, 1138]
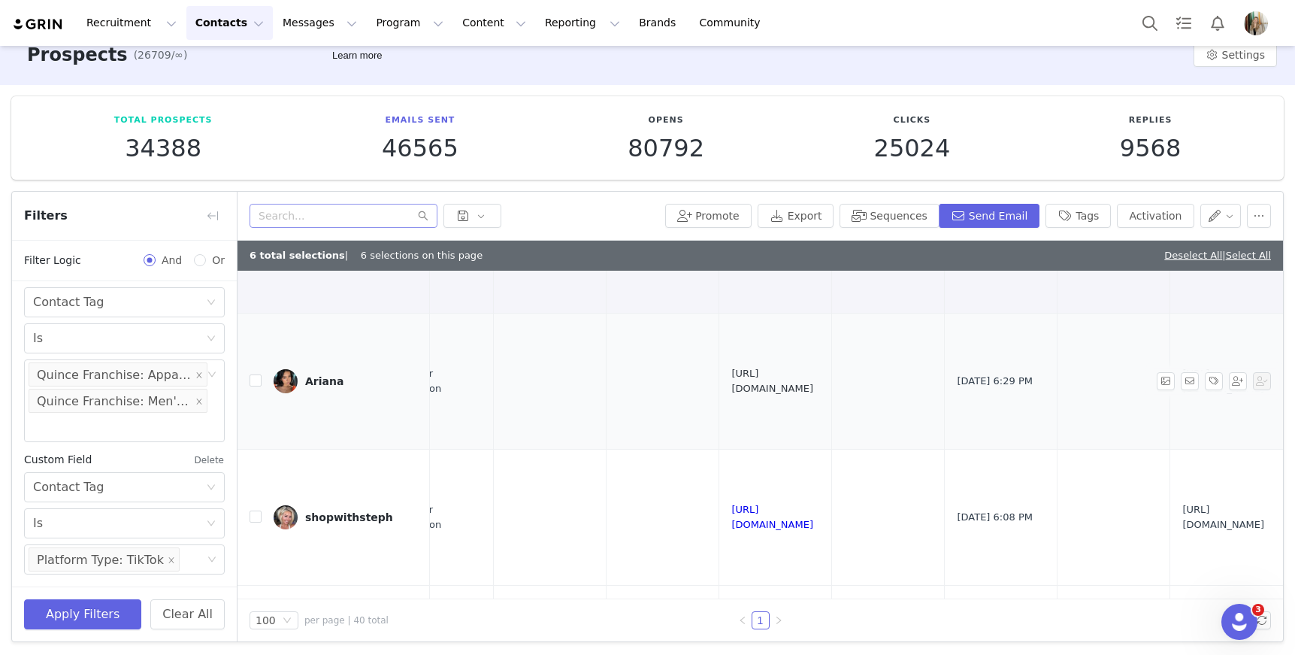
click at [813, 384] on link "https://www.tiktok.com/@arianamejiaa" at bounding box center [772, 381] width 82 height 26
click at [253, 381] on input "checkbox" at bounding box center [256, 380] width 12 height 12
checkbox input "true"
click at [813, 513] on link "https://www.tiktok.com/@lymonline" at bounding box center [772, 517] width 82 height 26
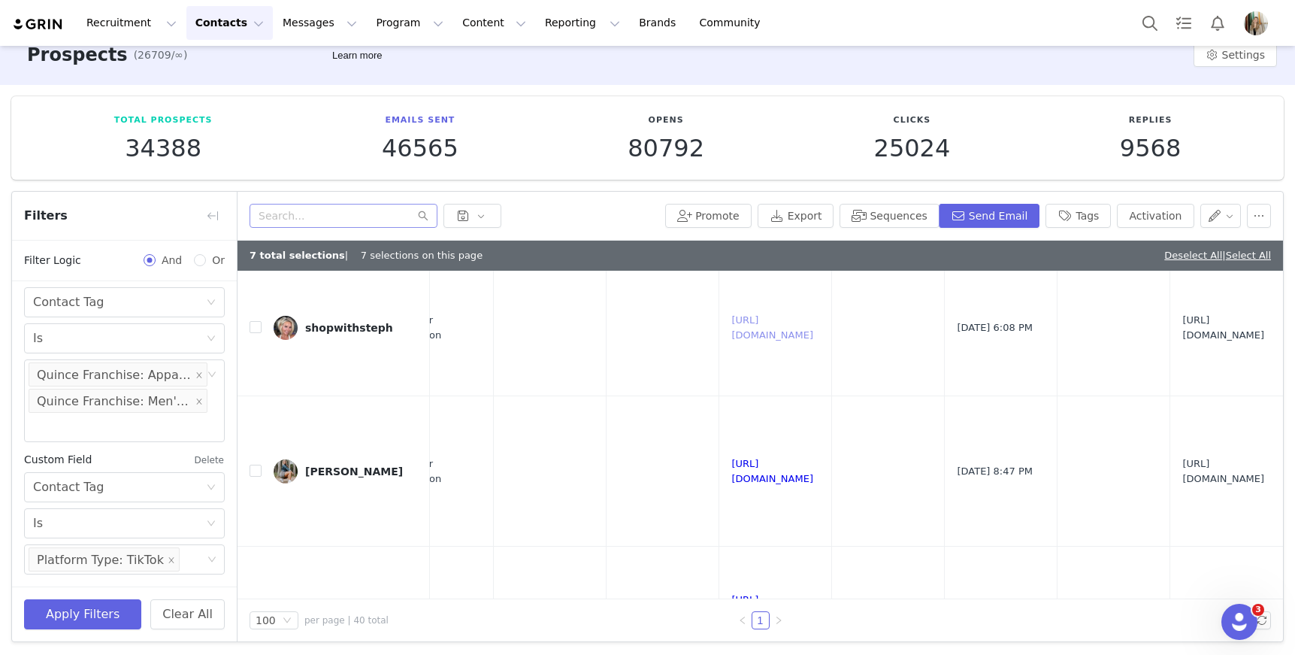
scroll to position [1275, 1138]
click at [813, 455] on link "https://www.tiktok.com/@bodyfitbalance" at bounding box center [772, 468] width 82 height 26
click at [258, 462] on input "checkbox" at bounding box center [256, 468] width 12 height 12
checkbox input "true"
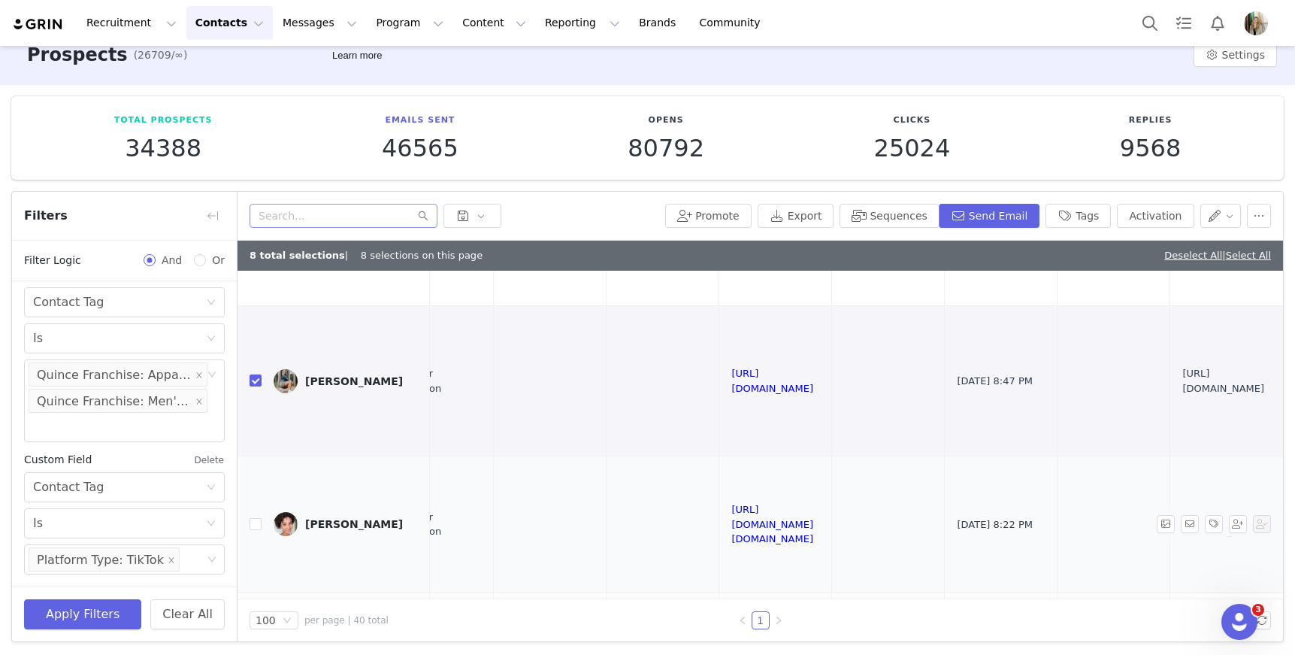
scroll to position [1437, 1138]
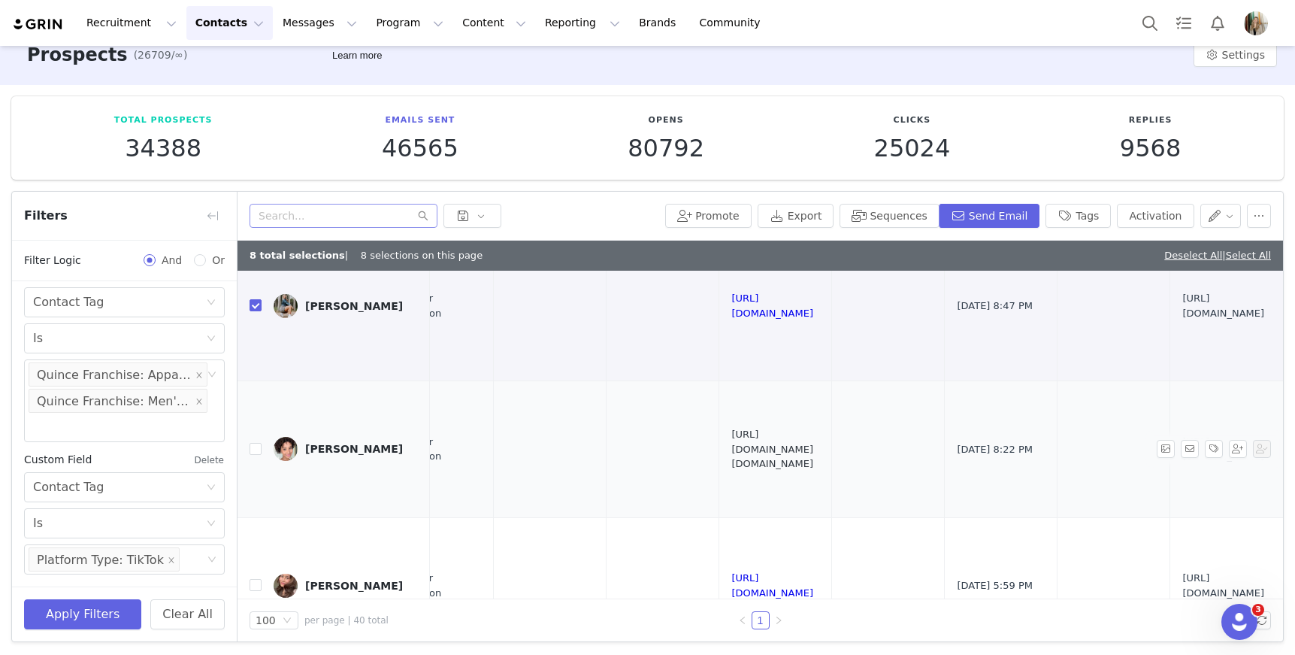
click at [813, 432] on link "https://www.tiktok.com/@paigey.paige08" at bounding box center [772, 448] width 82 height 41
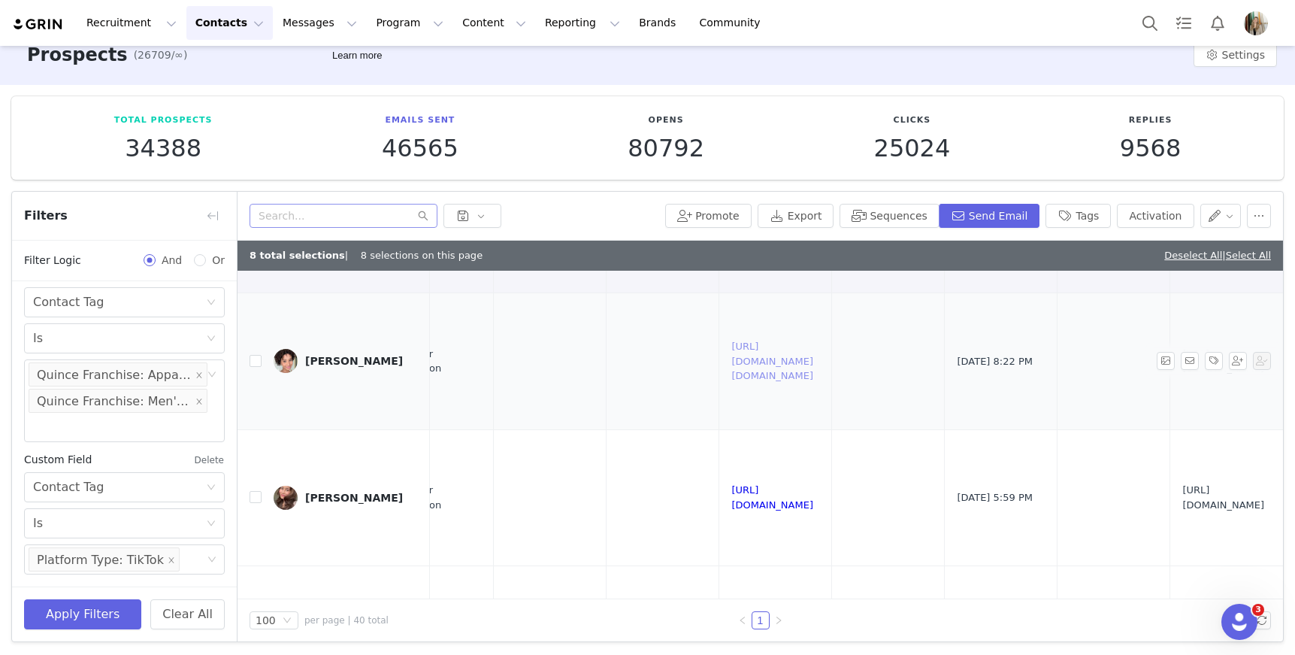
scroll to position [1552, 1138]
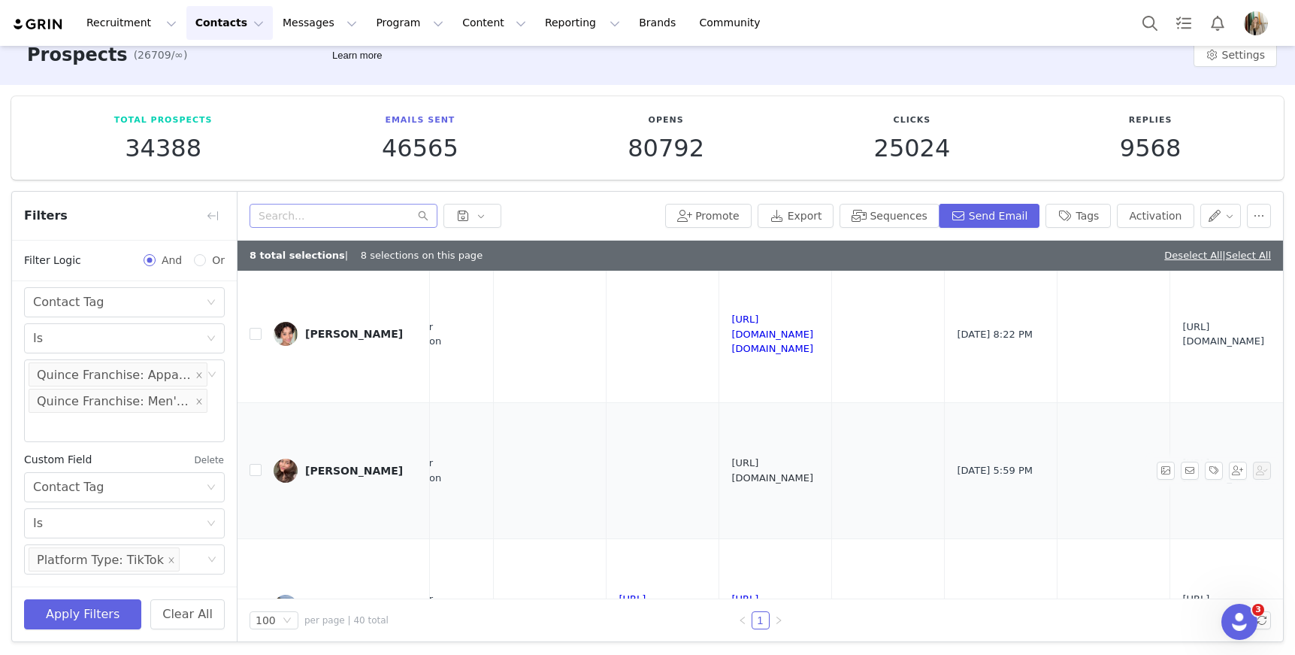
click at [813, 457] on link "https://www.tiktok.com/@biancathebeautynerd" at bounding box center [772, 470] width 82 height 26
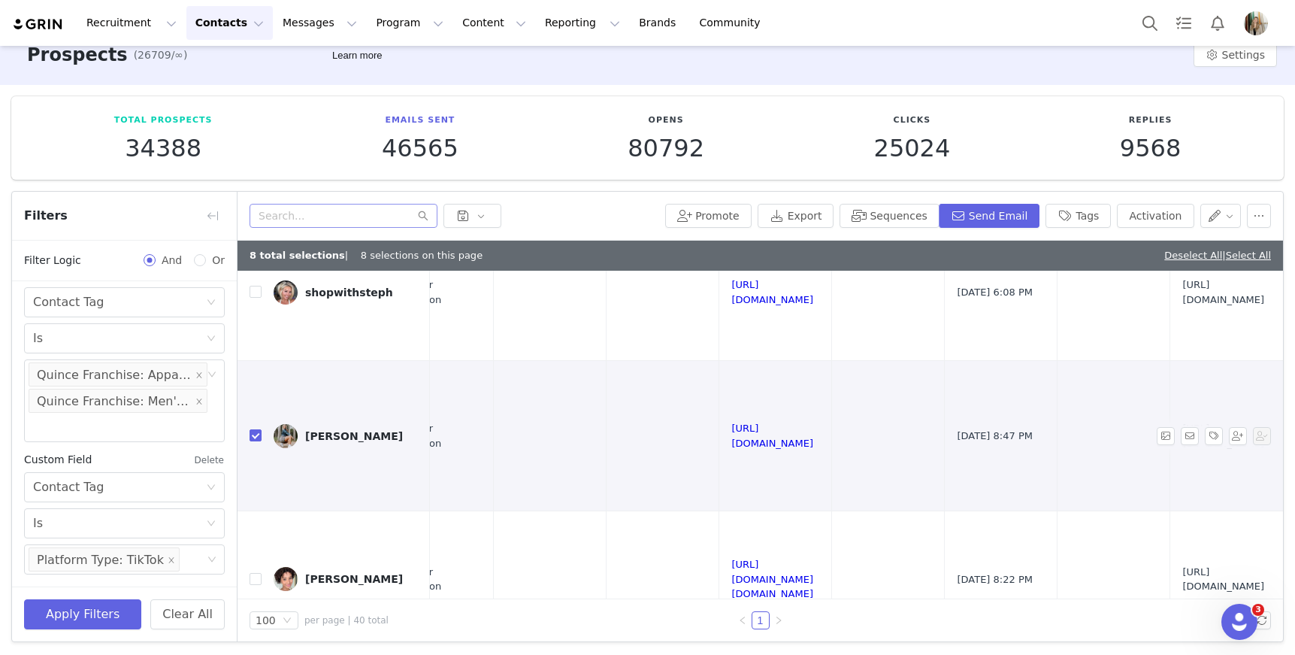
scroll to position [1306, 1138]
click at [1143, 219] on button "Activation" at bounding box center [1155, 216] width 77 height 24
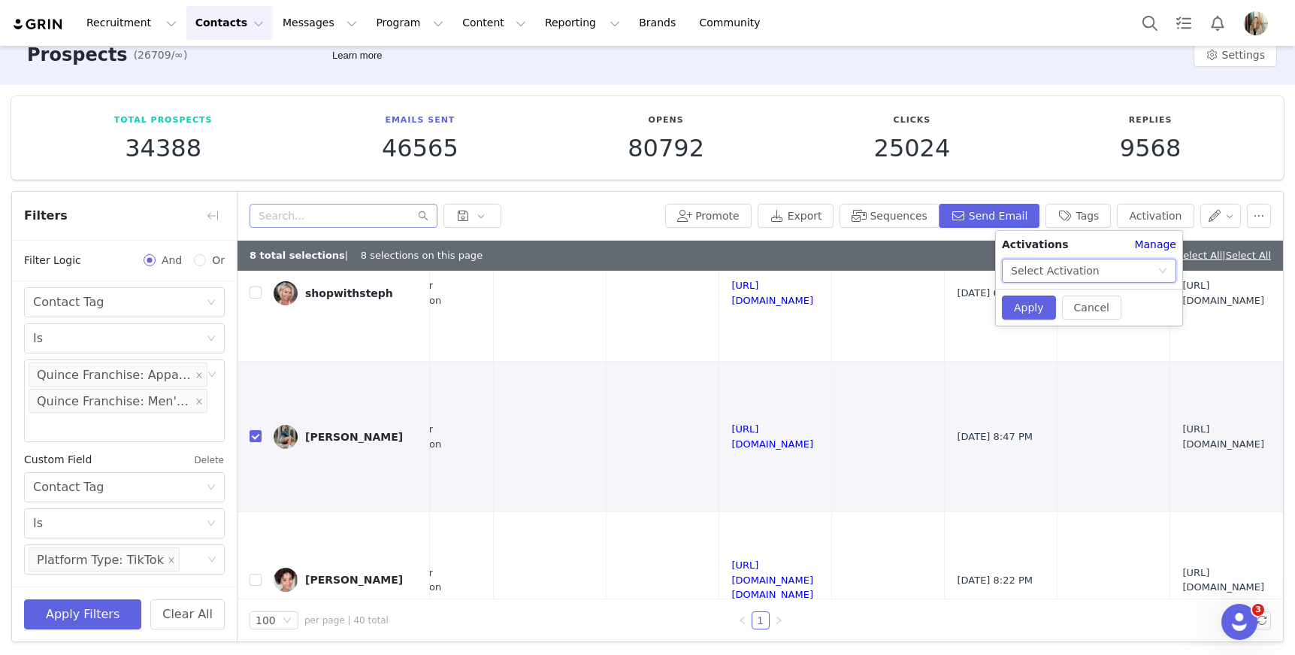
click at [1147, 276] on div "Select Activation" at bounding box center [1084, 270] width 147 height 23
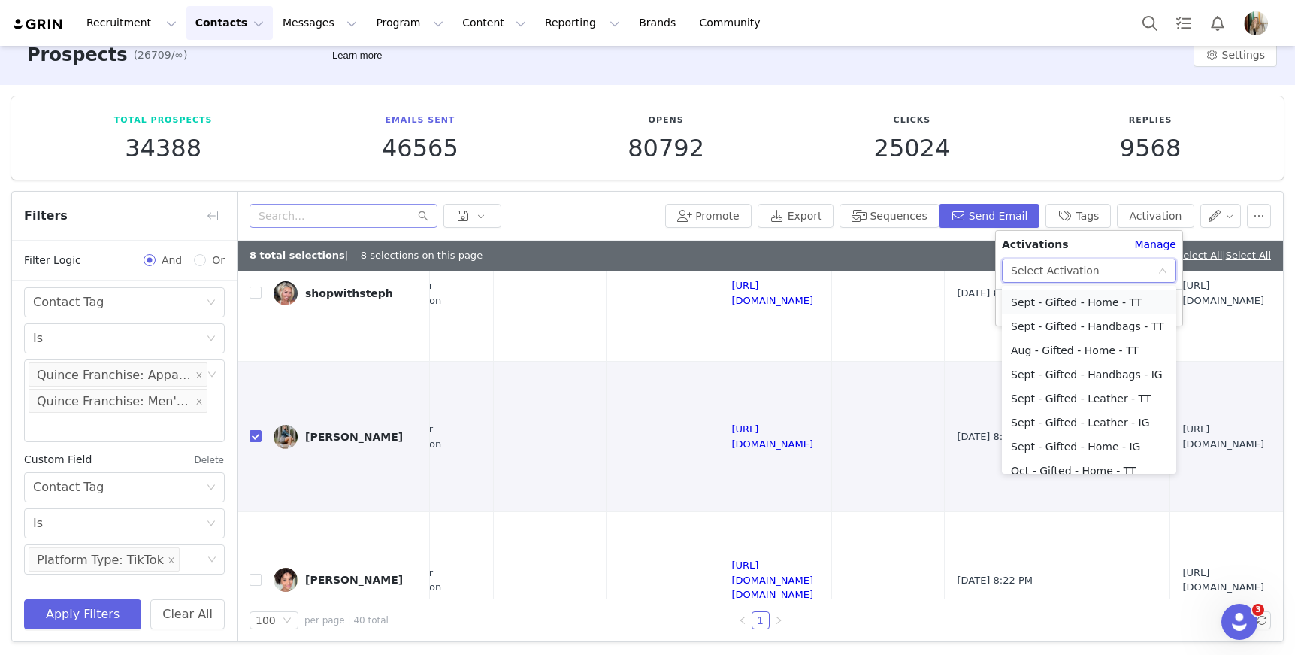
scroll to position [265, 0]
click at [1086, 398] on li "Sept - Gifted - Leather - TT" at bounding box center [1089, 396] width 174 height 24
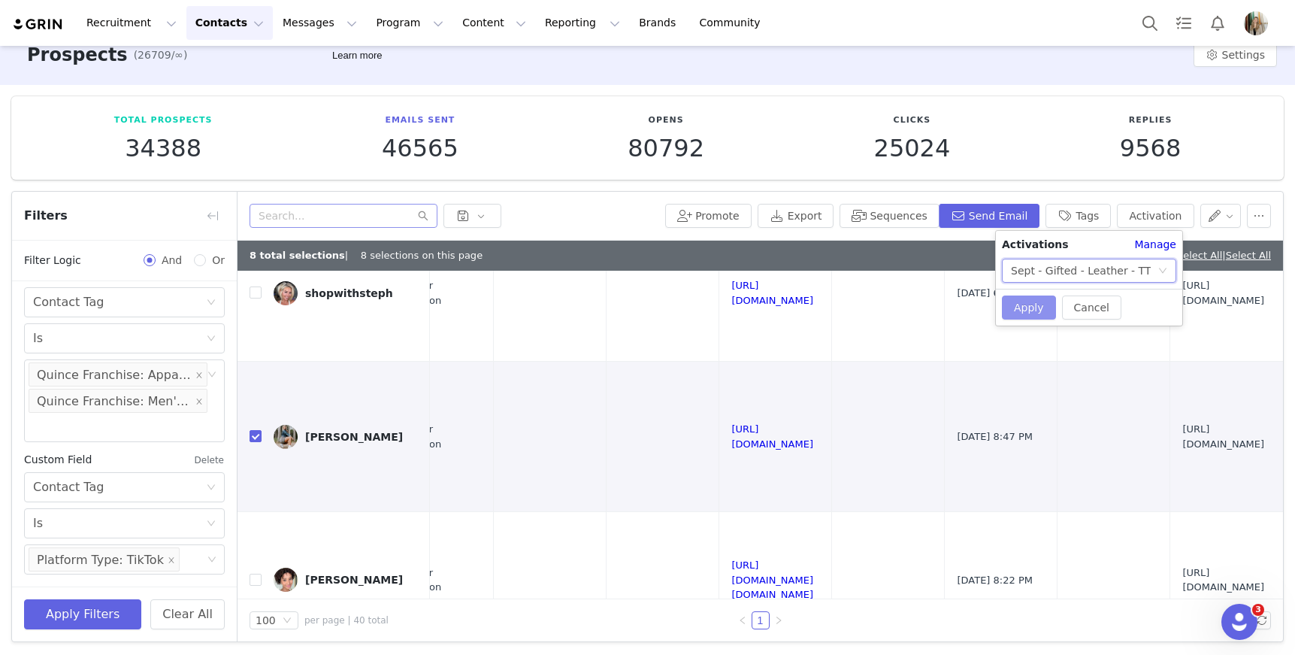
click at [1026, 314] on button "Apply" at bounding box center [1029, 307] width 54 height 24
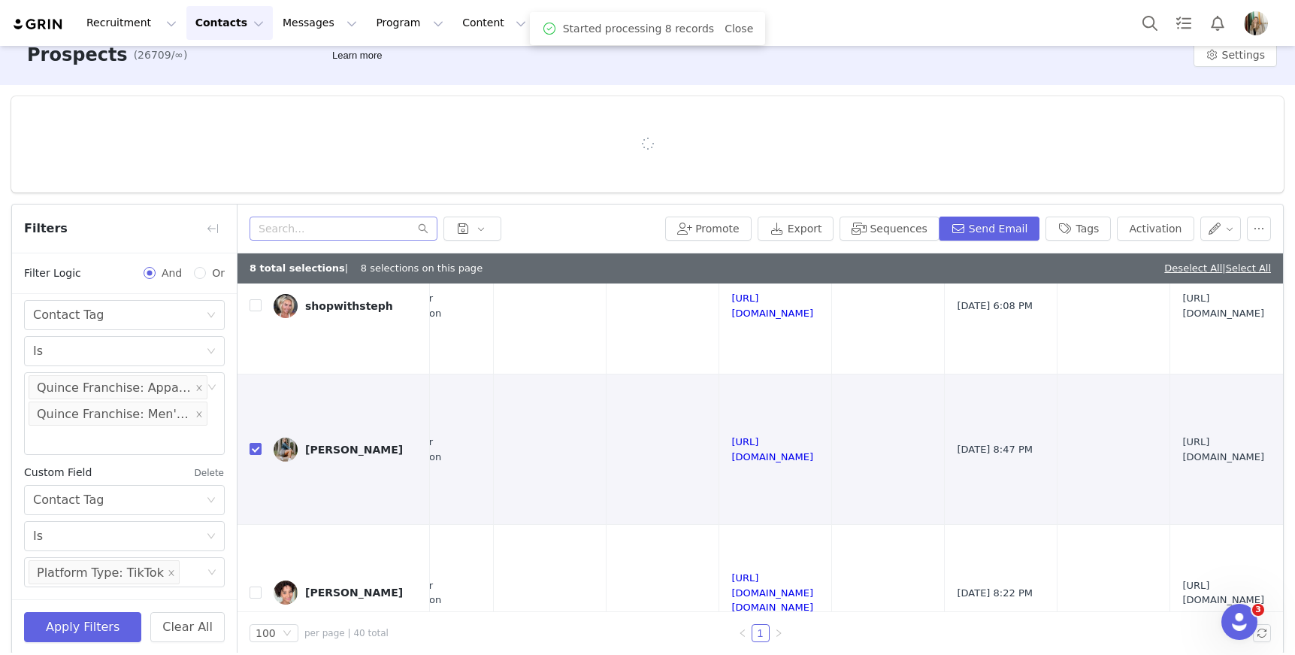
scroll to position [0, 0]
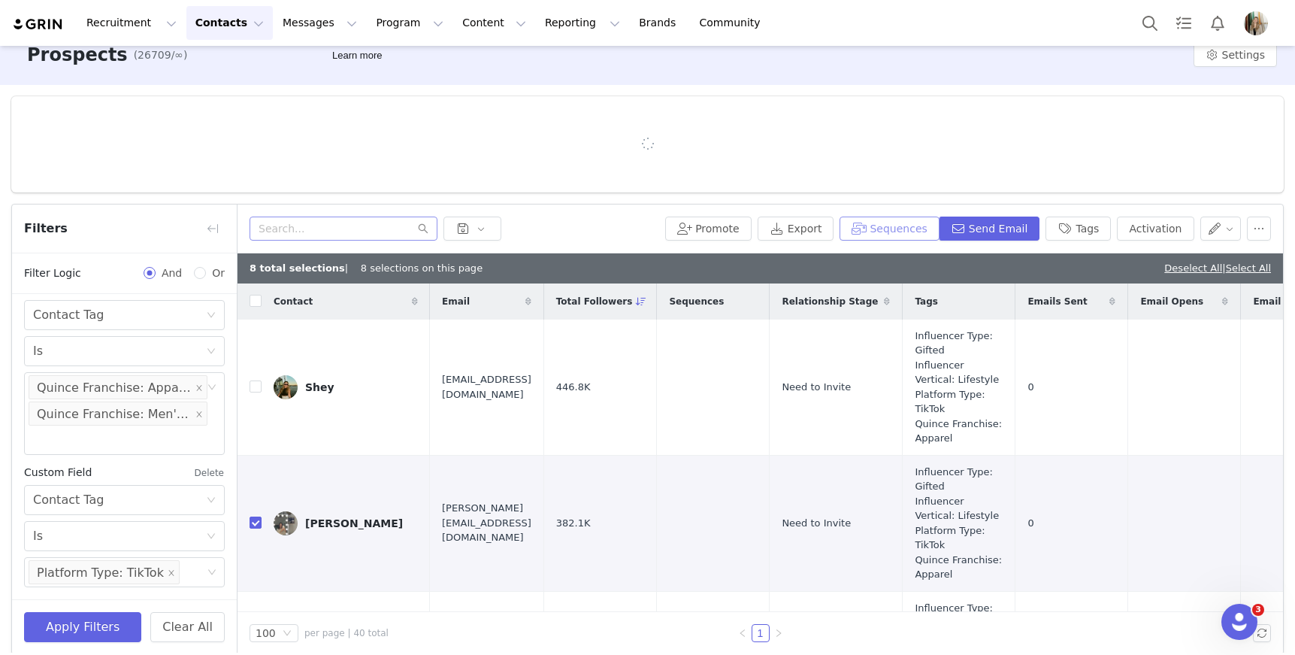
click at [899, 231] on button "Sequences" at bounding box center [889, 228] width 99 height 24
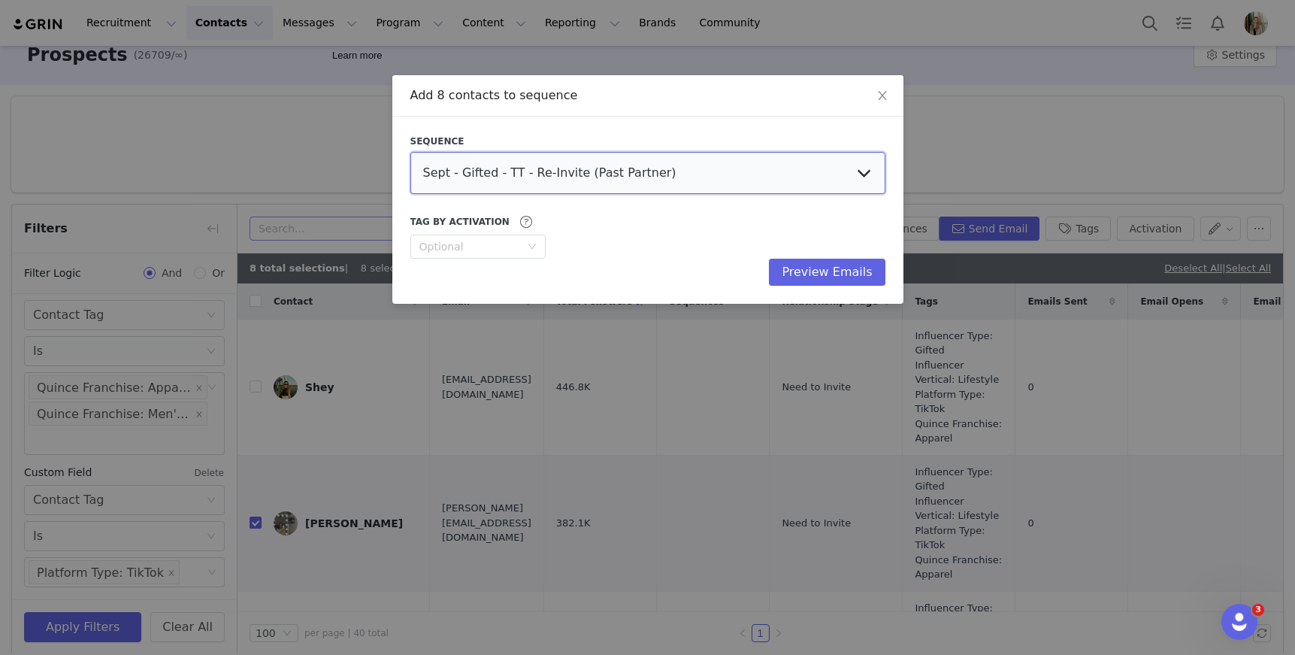
click at [809, 189] on select "Sept - Gifted - TT - Re-Invite (Past Partner) Sept - Gifted - IG - Re-Invite (P…" at bounding box center [647, 173] width 475 height 42
select select "02029fff-aa02-4992-959f-6bd60f790182"
click at [410, 152] on select "Sept - Gifted - TT - Re-Invite (Past Partner) Sept - Gifted - IG - Re-Invite (P…" at bounding box center [647, 173] width 475 height 42
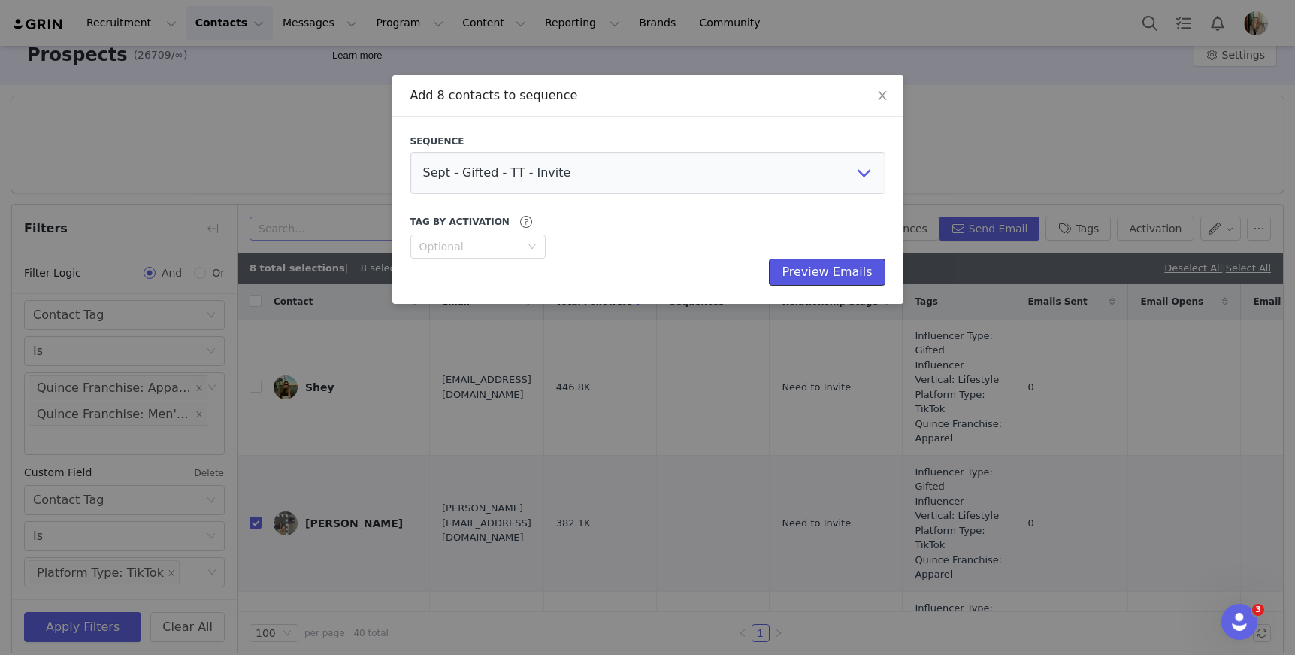
click at [820, 277] on button "Preview Emails" at bounding box center [827, 272] width 116 height 27
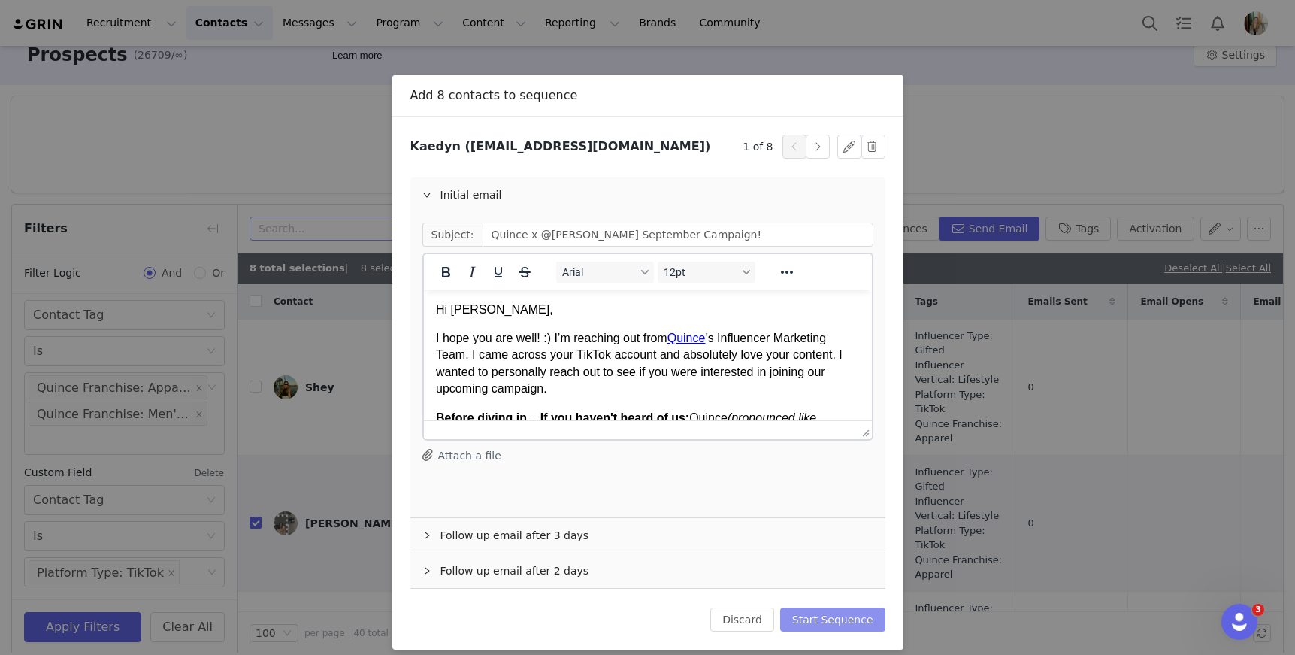
click at [825, 616] on button "Start Sequence" at bounding box center [832, 619] width 105 height 24
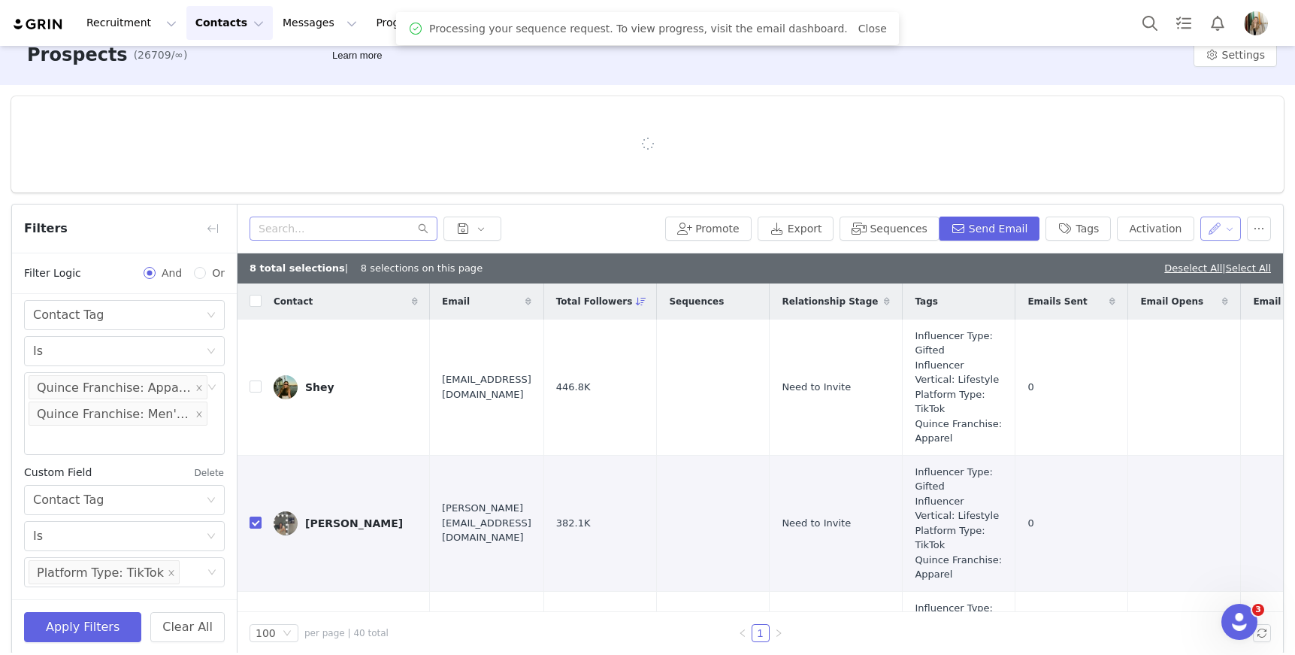
click at [1218, 225] on button "button" at bounding box center [1220, 228] width 41 height 24
click at [1142, 308] on span "Set Relationship Stage" at bounding box center [1170, 306] width 119 height 17
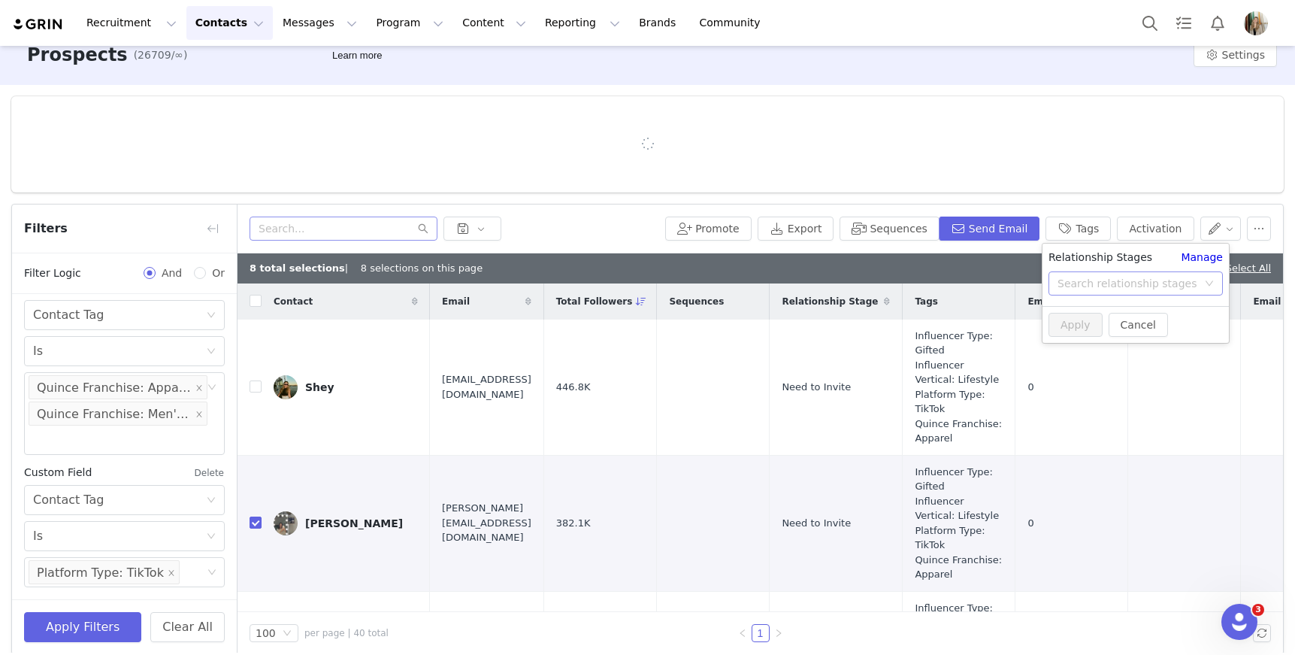
click at [1144, 287] on div "Search relationship stages" at bounding box center [1128, 283] width 140 height 15
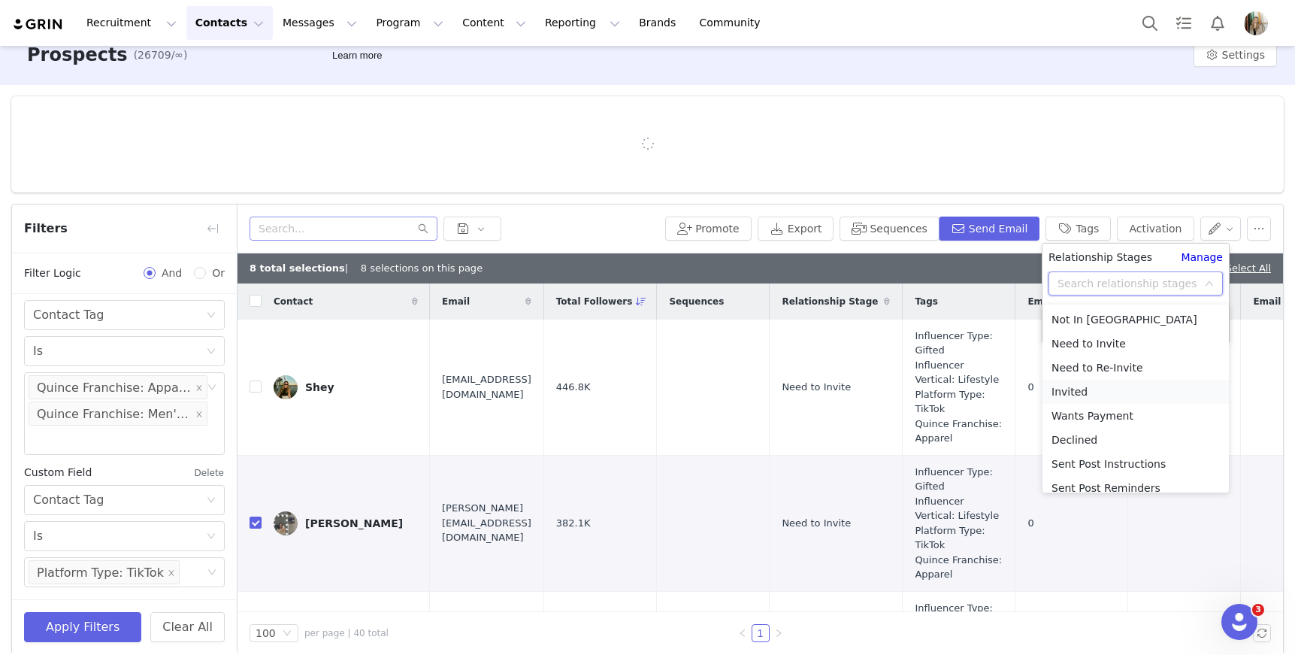
click at [1090, 392] on li "Invited" at bounding box center [1136, 392] width 186 height 24
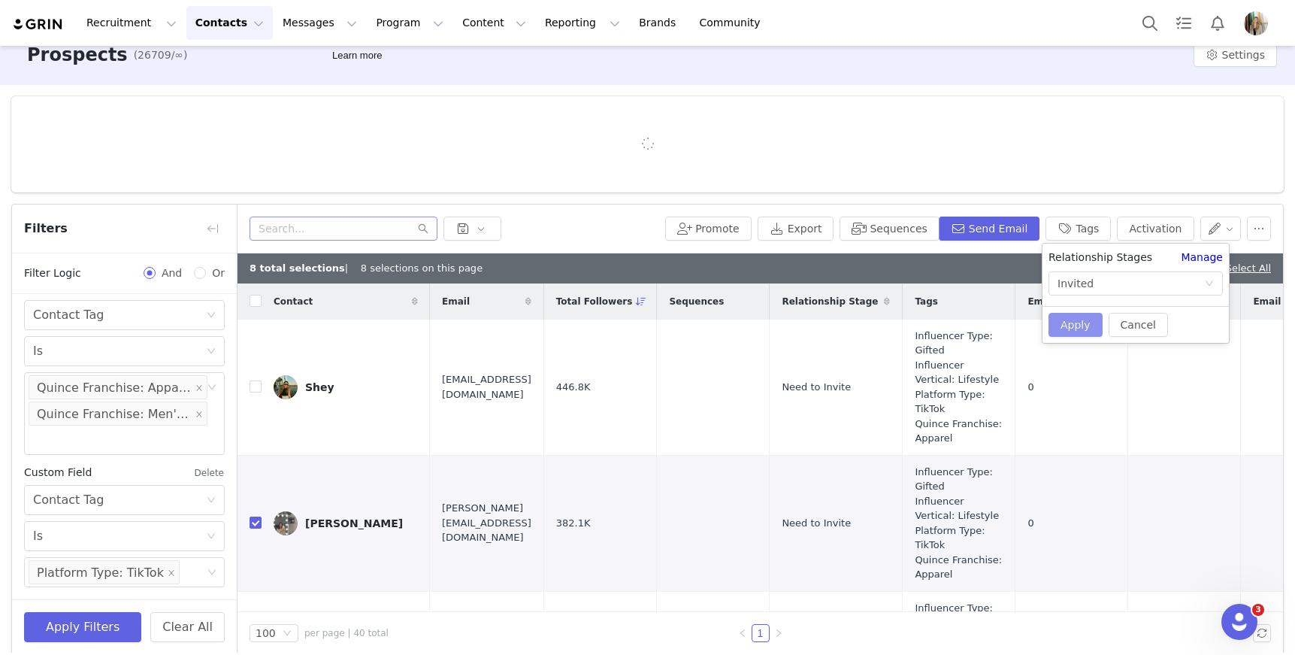
click at [1088, 328] on button "Apply" at bounding box center [1076, 325] width 54 height 24
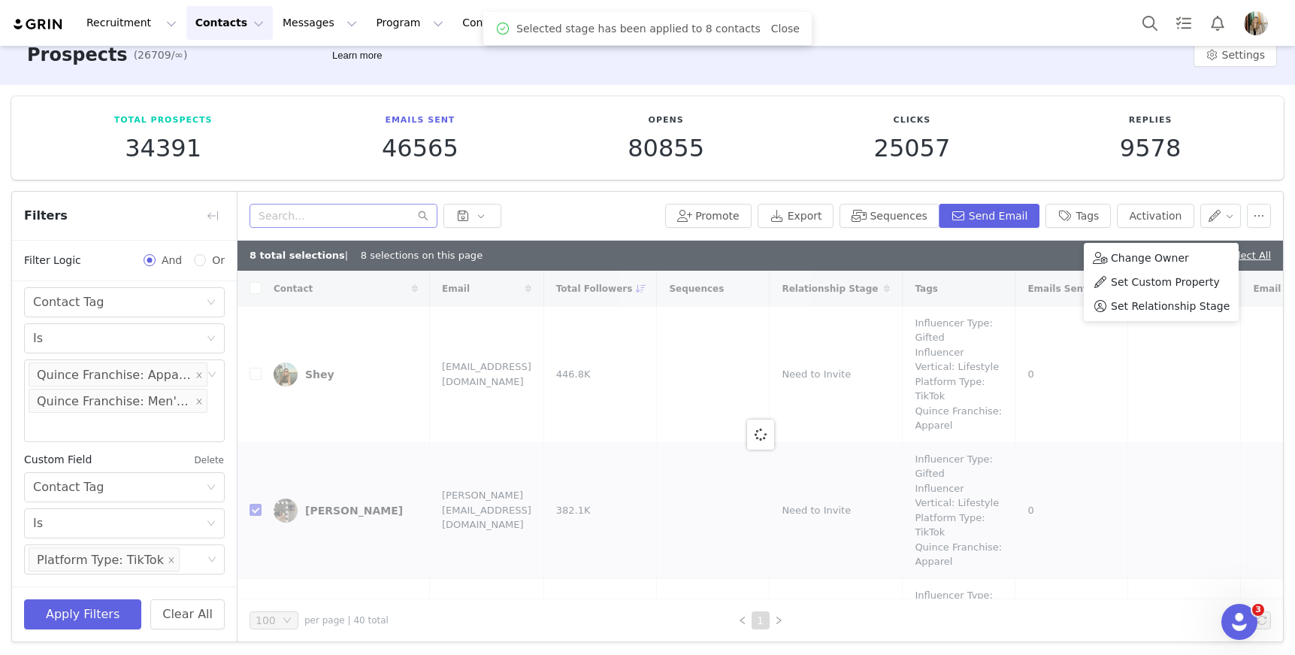
checkbox input "false"
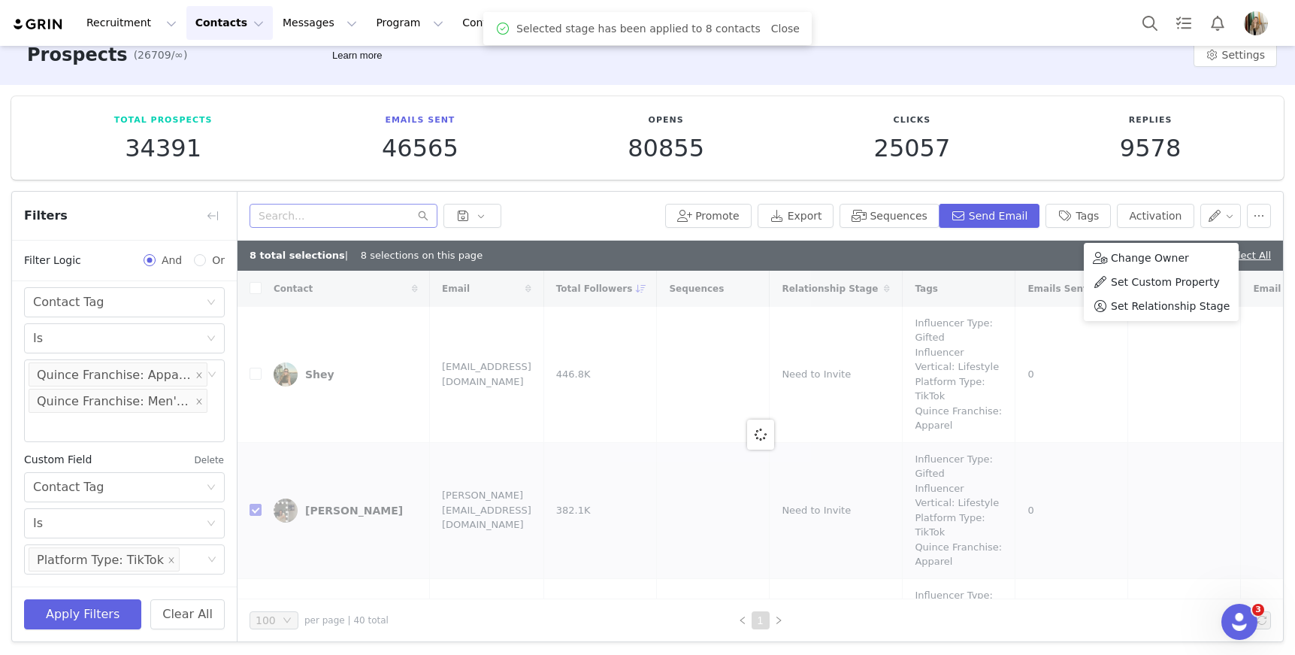
checkbox input "false"
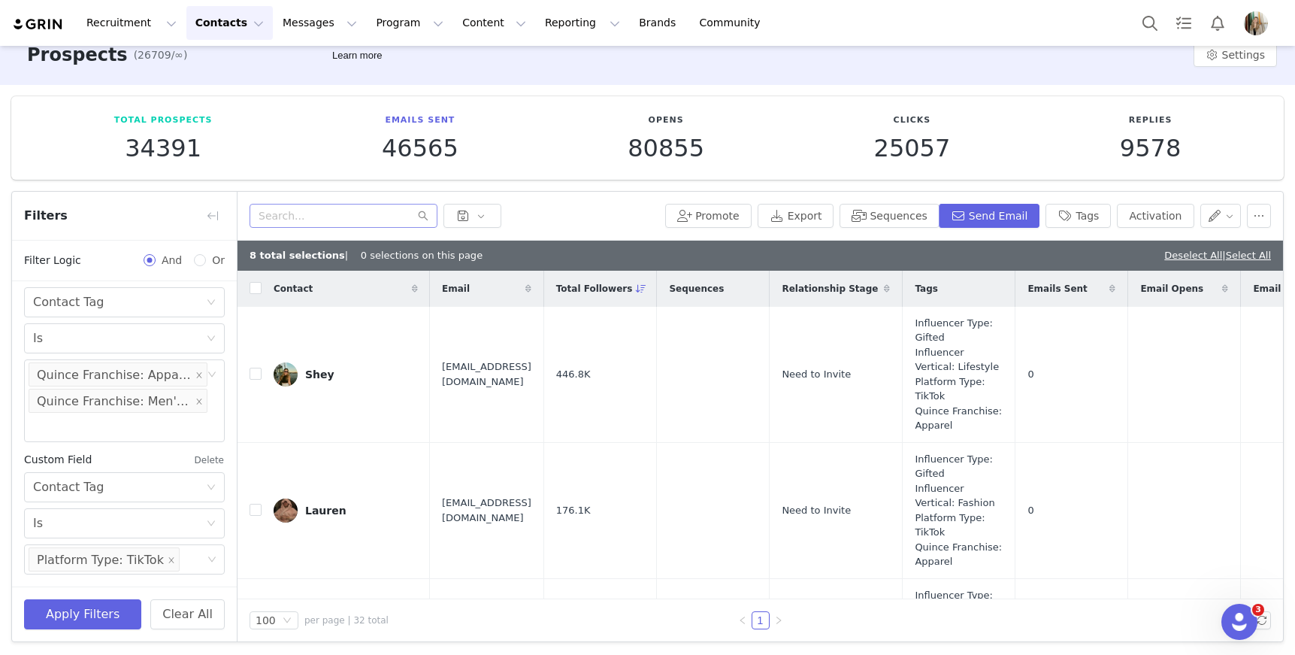
click at [1068, 155] on div "Replies 9578" at bounding box center [1150, 137] width 231 height 47
click at [1167, 255] on link "Deselect All" at bounding box center [1193, 255] width 58 height 11
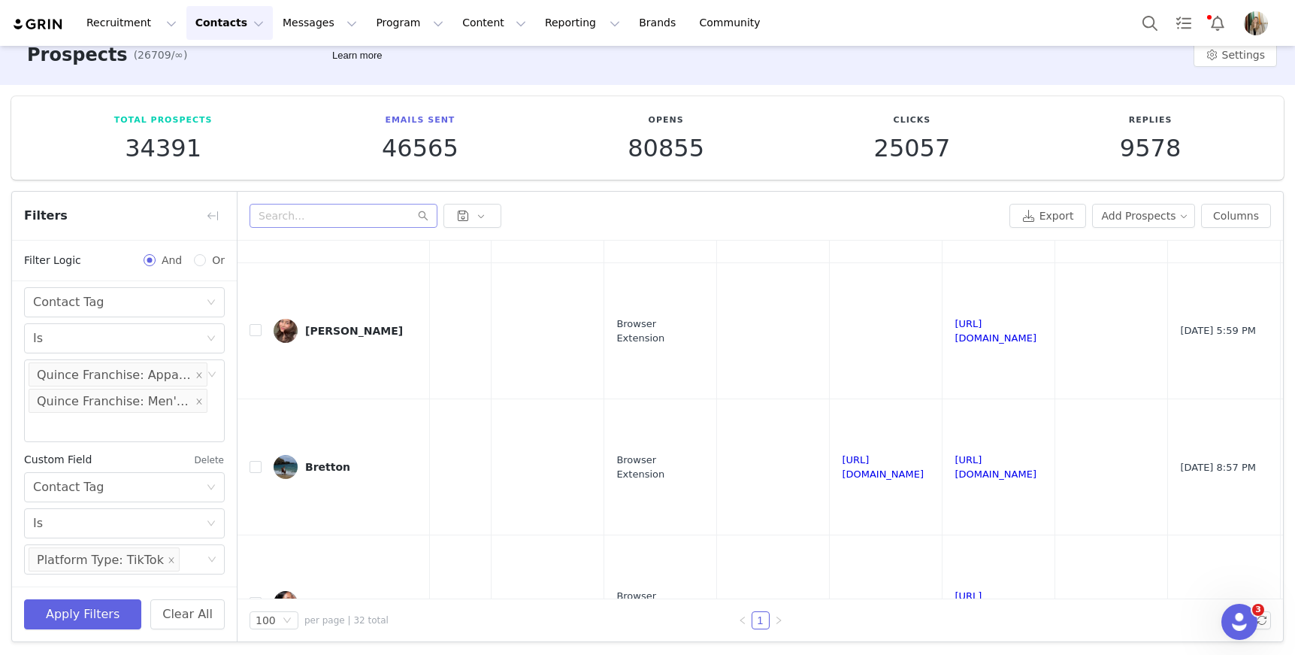
scroll to position [694, 1065]
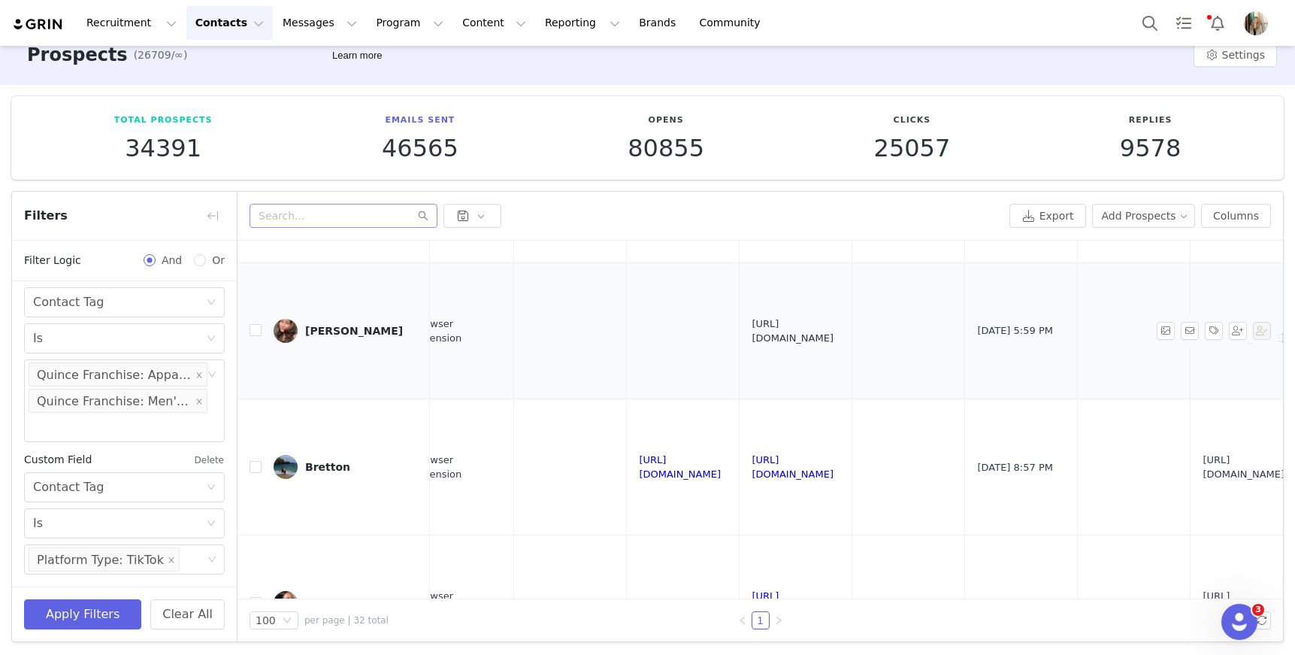
click at [834, 331] on link "https://www.tiktok.com/@biancathebeautynerd" at bounding box center [793, 331] width 82 height 26
click at [253, 325] on input "checkbox" at bounding box center [256, 330] width 12 height 12
checkbox input "true"
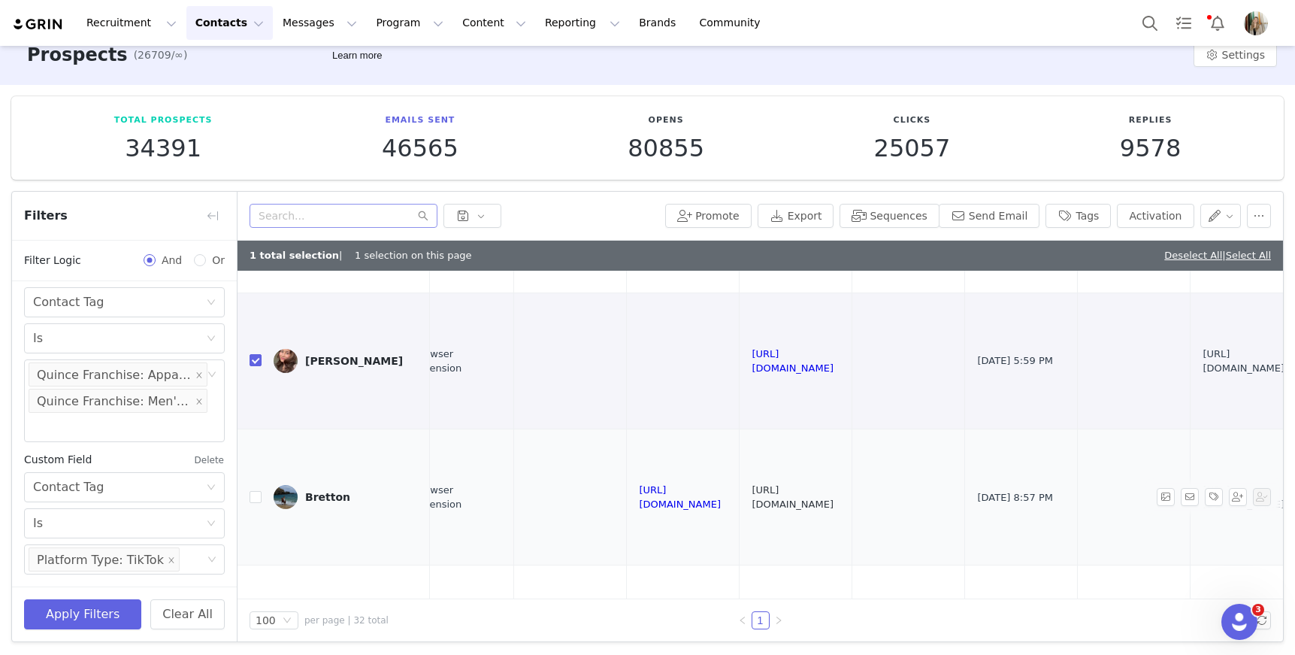
click at [834, 494] on link "https://www.tiktok.com/@brettonelizabeth" at bounding box center [793, 497] width 82 height 26
click at [258, 495] on input "checkbox" at bounding box center [256, 497] width 12 height 12
checkbox input "true"
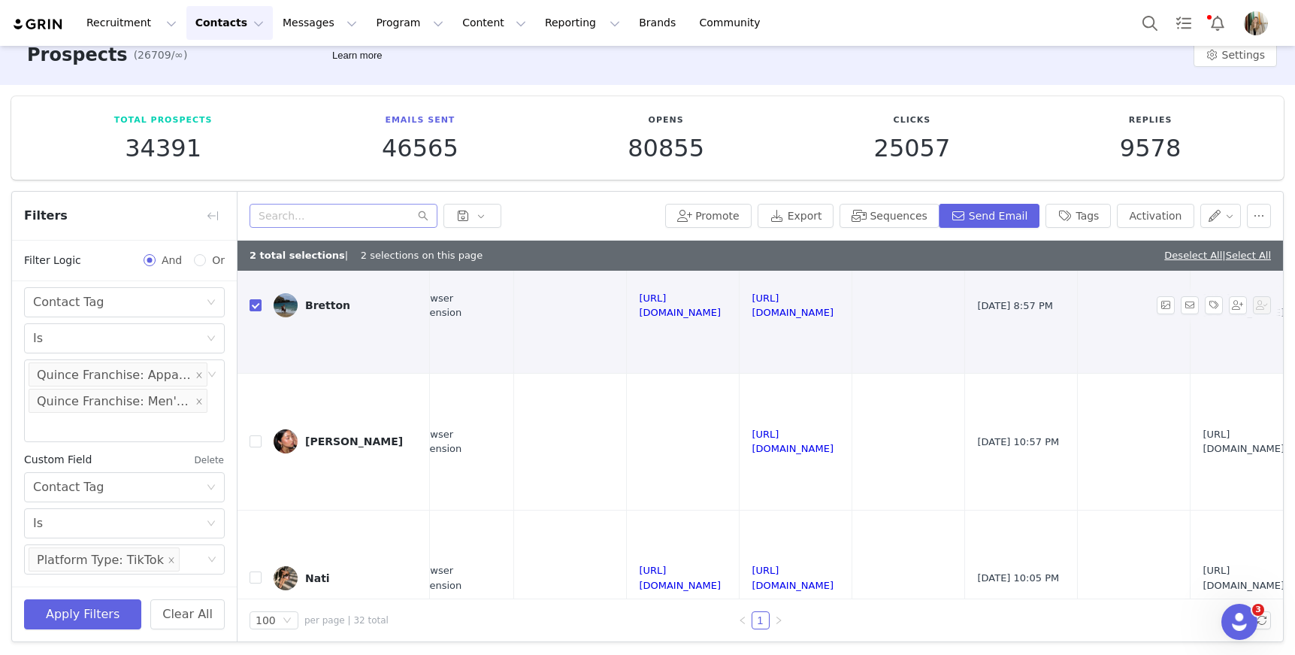
scroll to position [903, 1065]
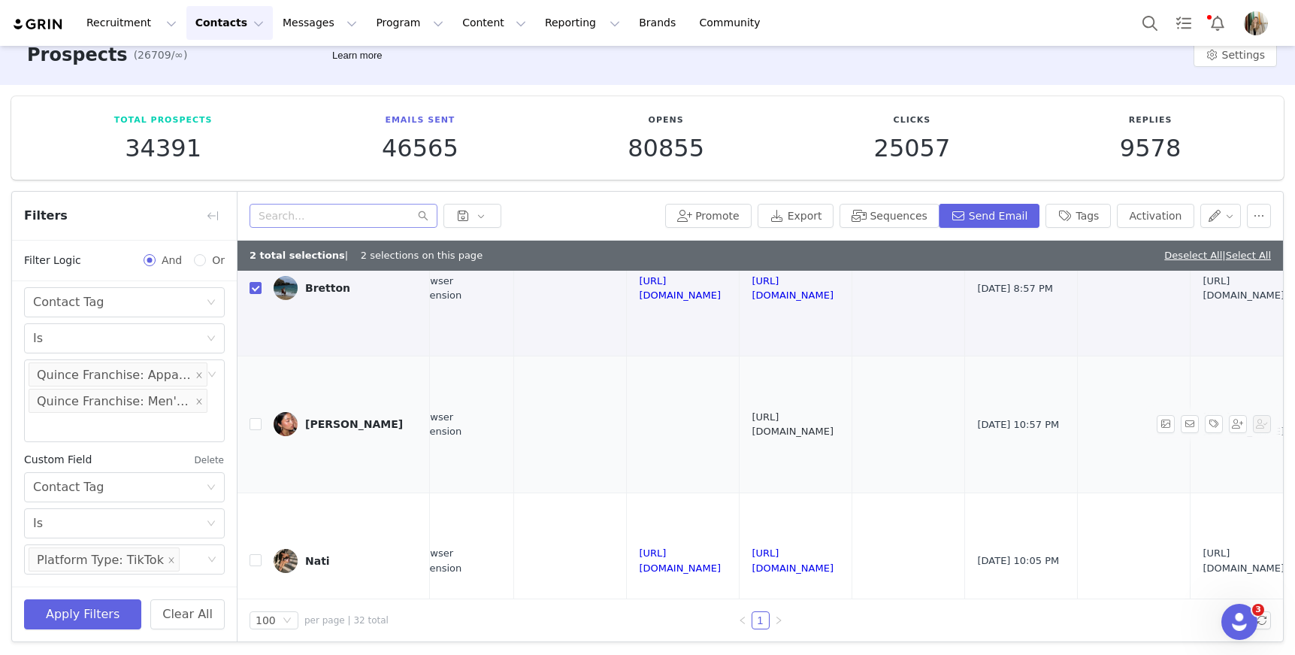
click at [834, 425] on link "https://www.tiktok.com/@annejllian" at bounding box center [793, 424] width 82 height 26
click at [258, 420] on input "checkbox" at bounding box center [256, 424] width 12 height 12
checkbox input "true"
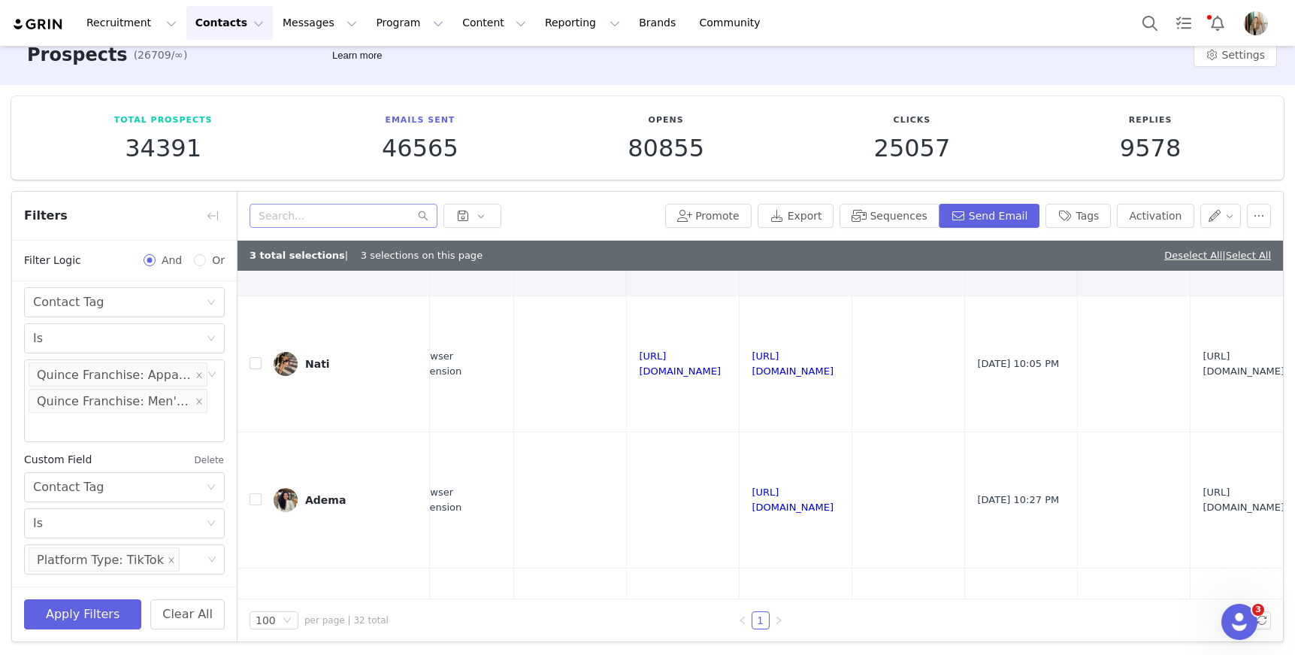
scroll to position [1082, 1065]
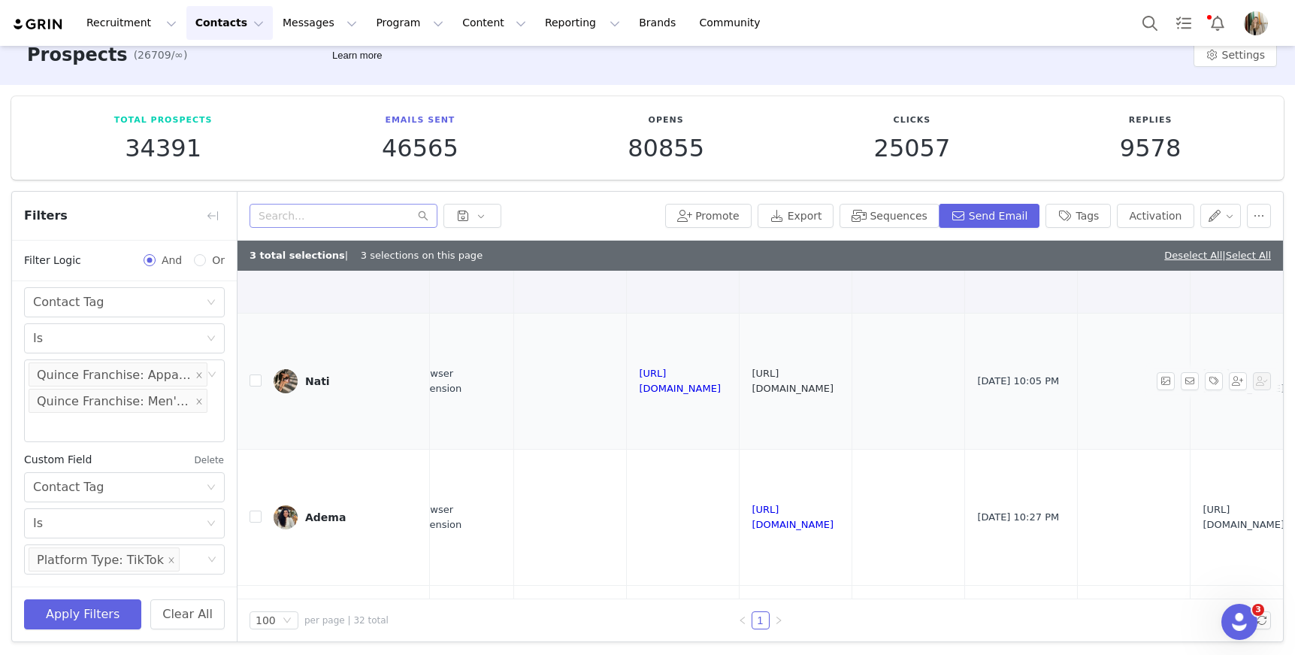
click at [834, 379] on link "https://www.tiktok.com/@sanrionati" at bounding box center [793, 381] width 82 height 26
click at [259, 382] on input "checkbox" at bounding box center [256, 380] width 12 height 12
checkbox input "true"
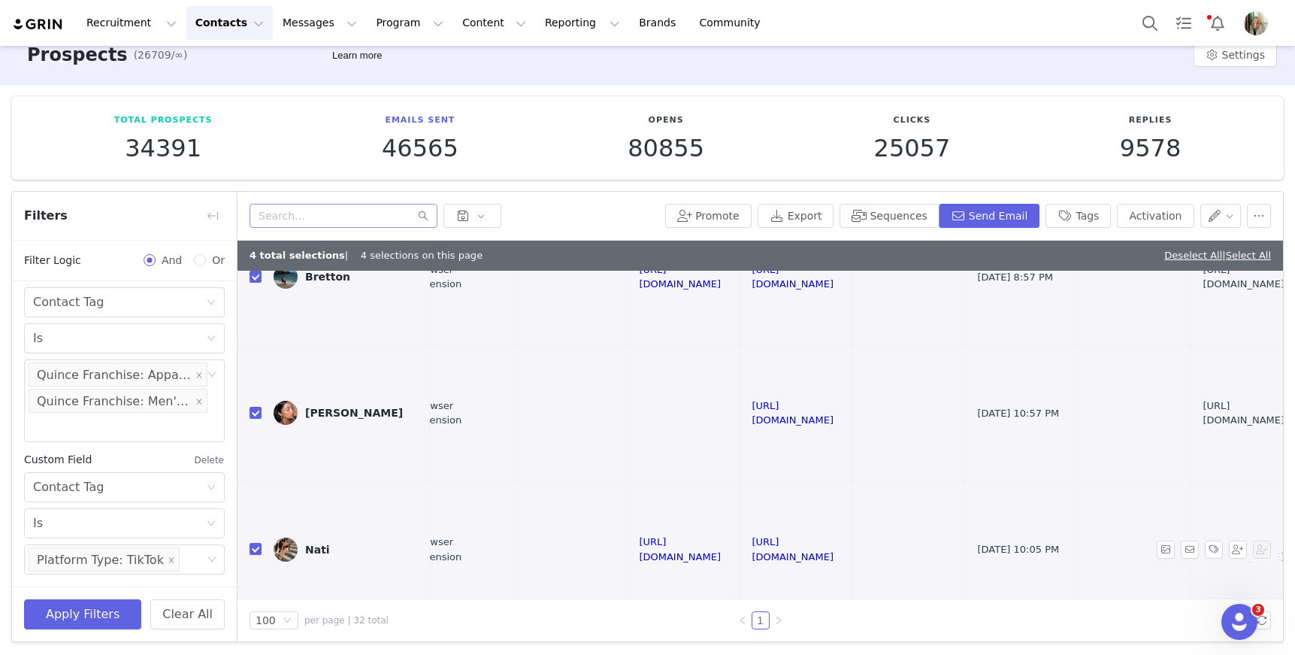
scroll to position [915, 1065]
click at [1134, 215] on button "Activation" at bounding box center [1155, 216] width 77 height 24
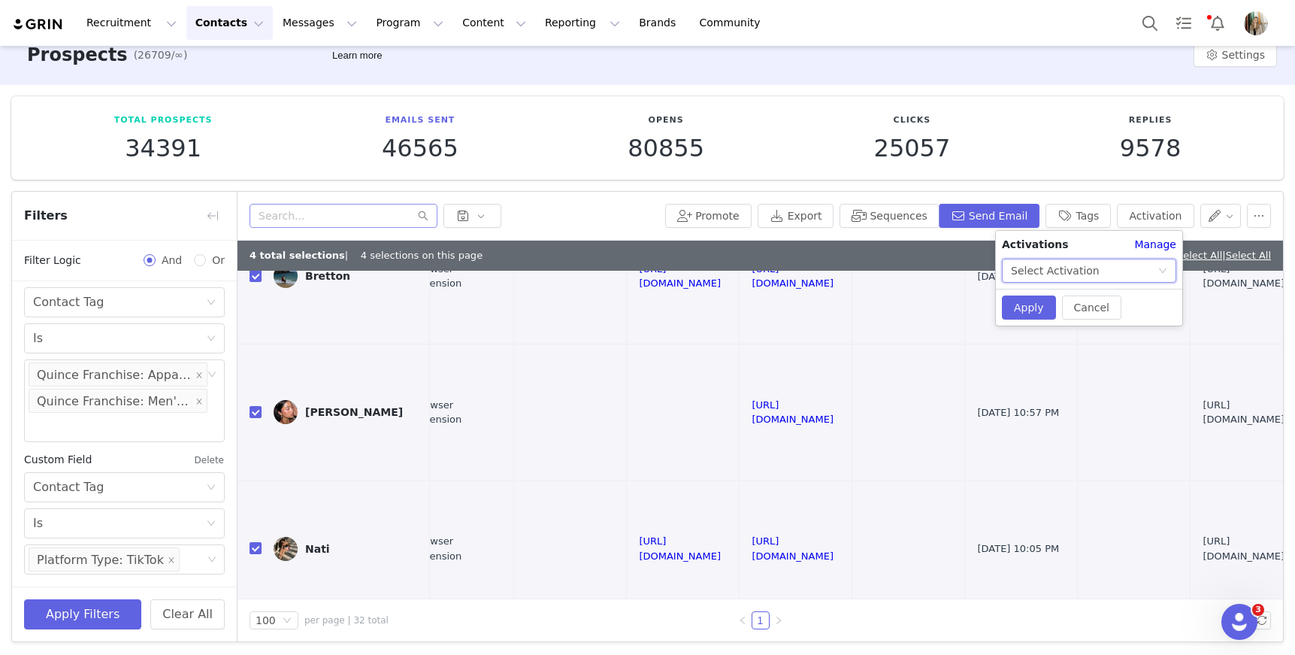
click at [1060, 271] on div "Select Activation" at bounding box center [1055, 270] width 89 height 23
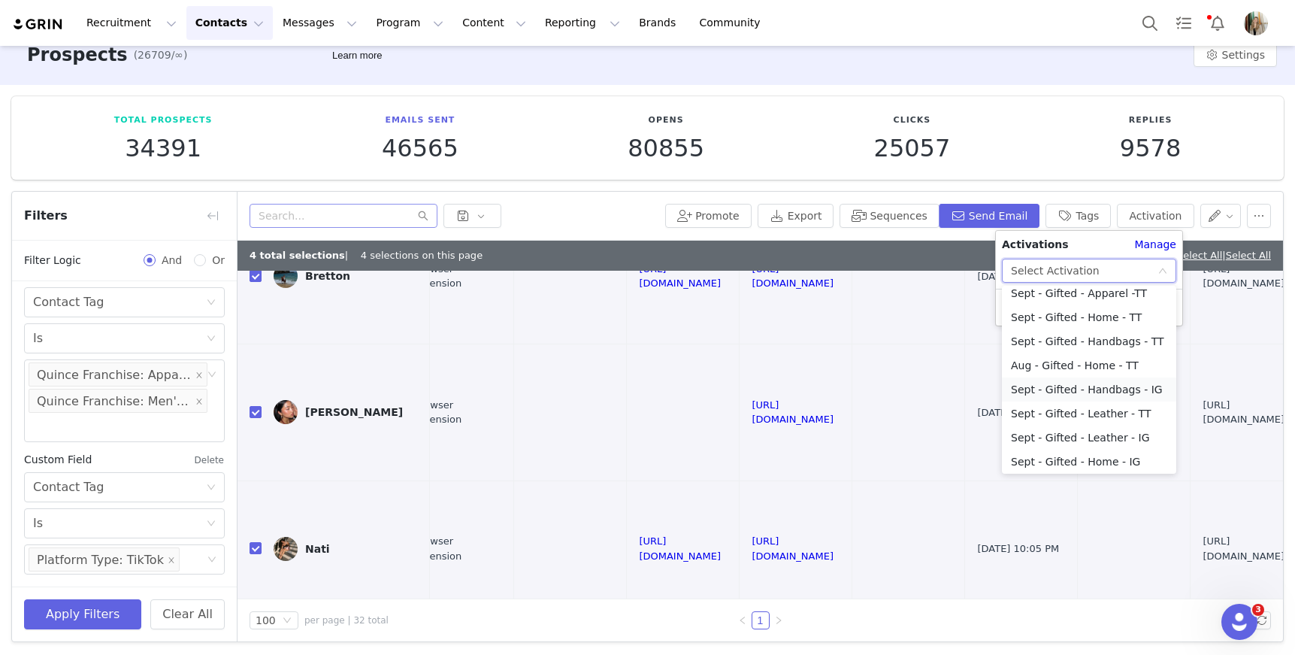
scroll to position [250, 0]
click at [1103, 409] on li "Sept - Gifted - Leather - TT" at bounding box center [1089, 412] width 174 height 24
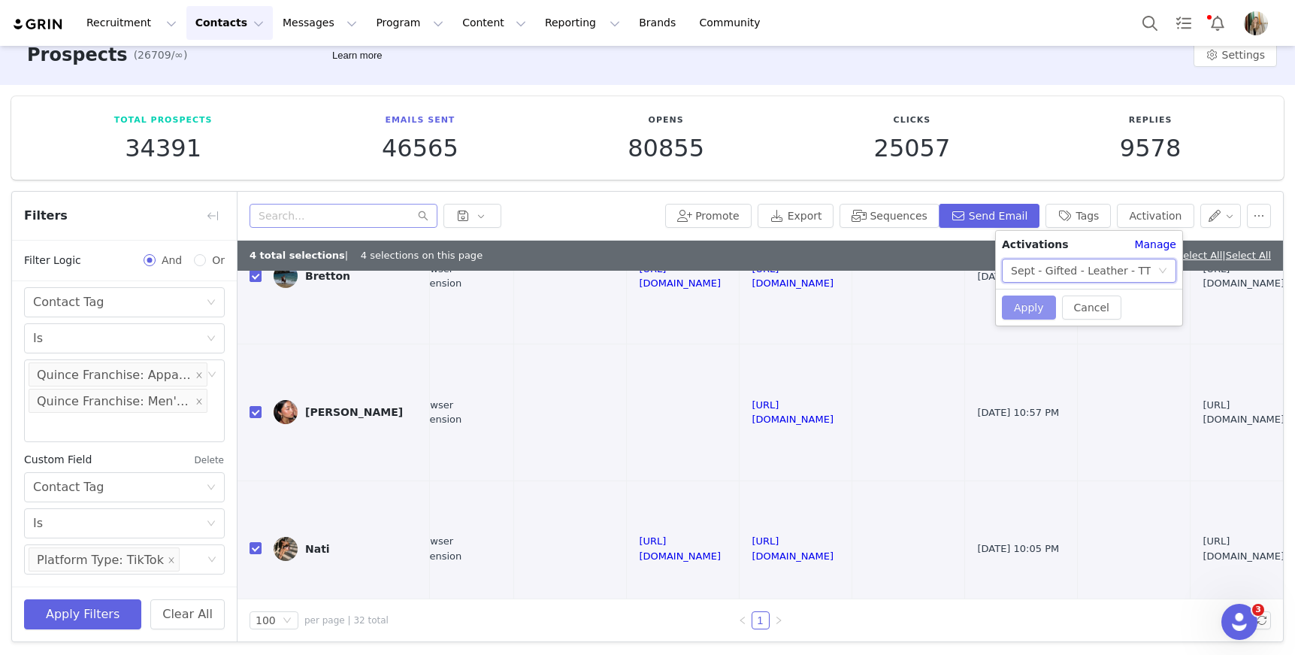
click at [1025, 312] on button "Apply" at bounding box center [1029, 307] width 54 height 24
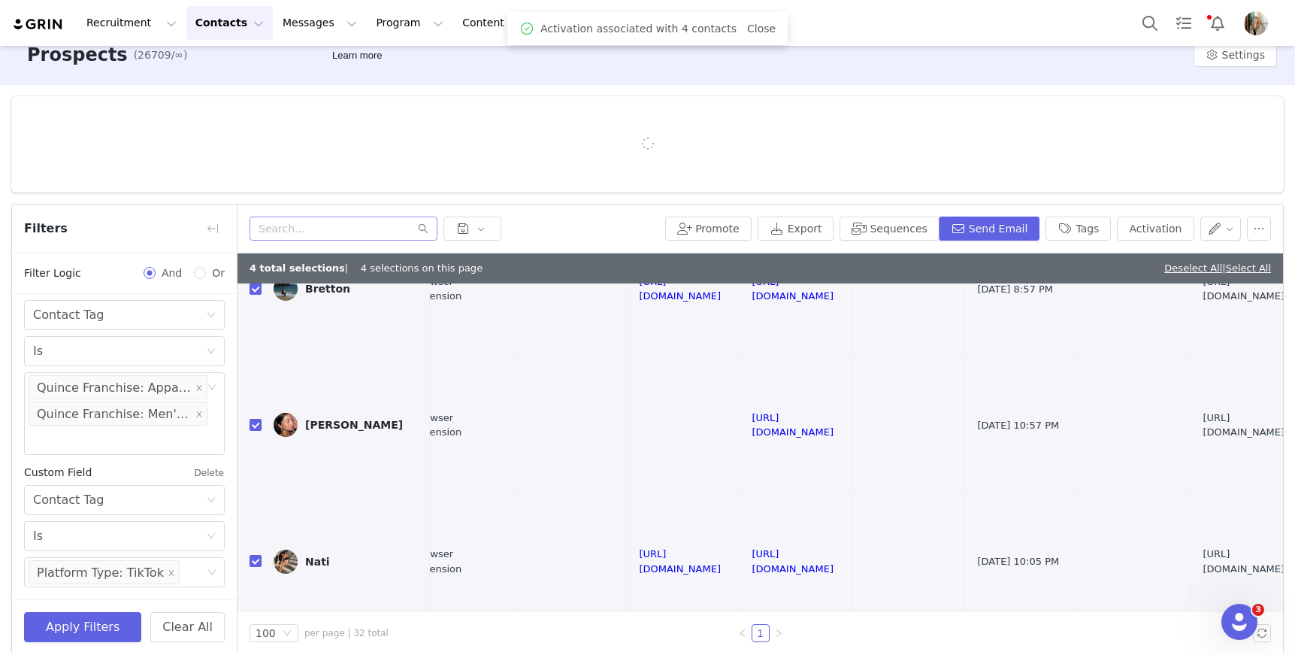
scroll to position [0, 0]
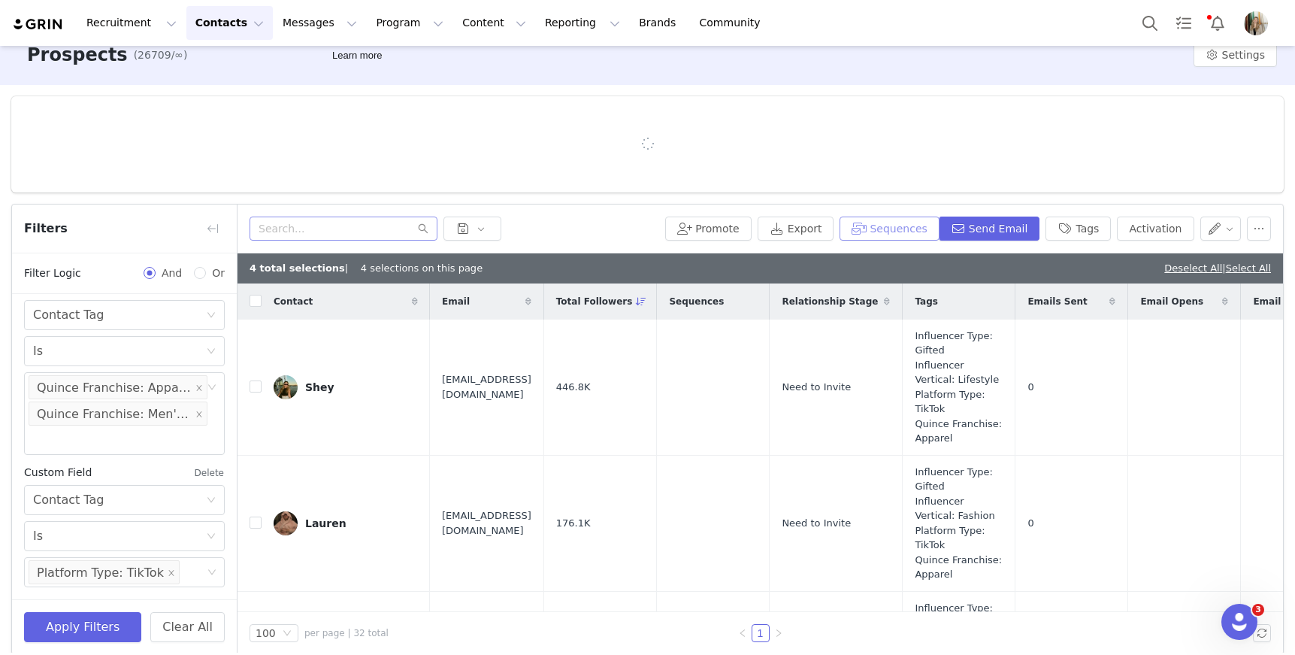
click at [889, 229] on button "Sequences" at bounding box center [889, 228] width 99 height 24
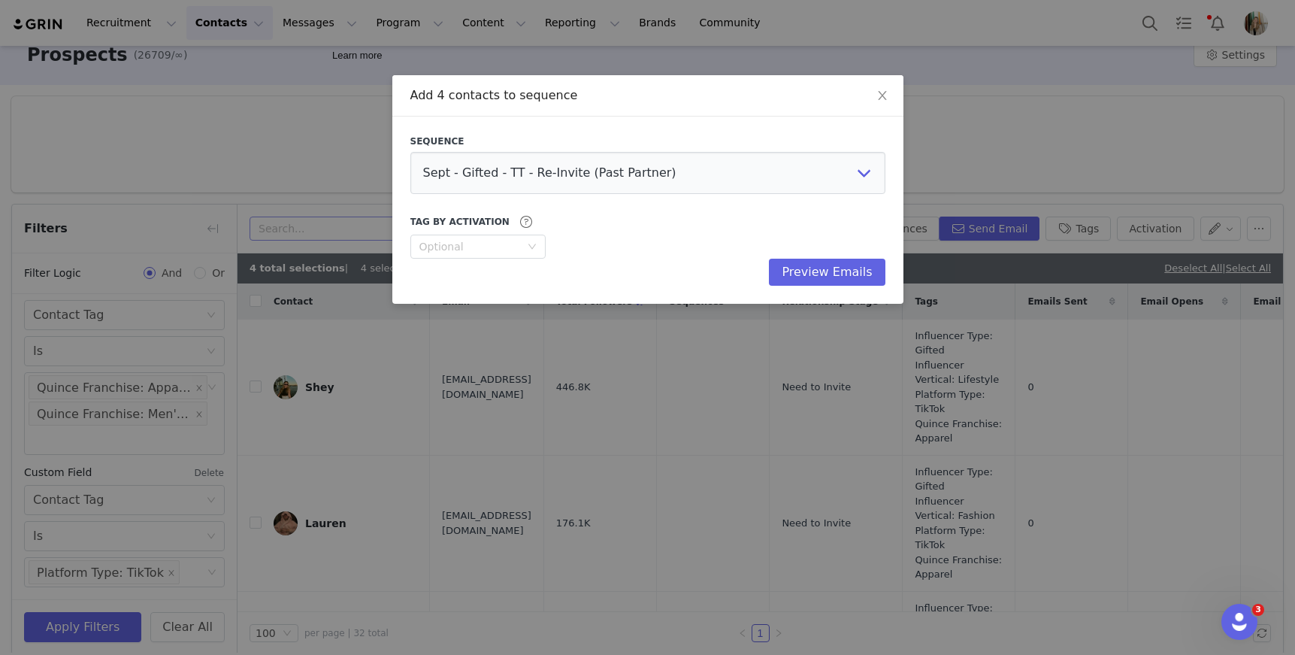
click at [952, 167] on div "Add 4 contacts to sequence Sequence Sept - Gifted - TT - Re-Invite (Past Partne…" at bounding box center [647, 327] width 1295 height 655
click at [891, 90] on span "Close" at bounding box center [882, 96] width 42 height 42
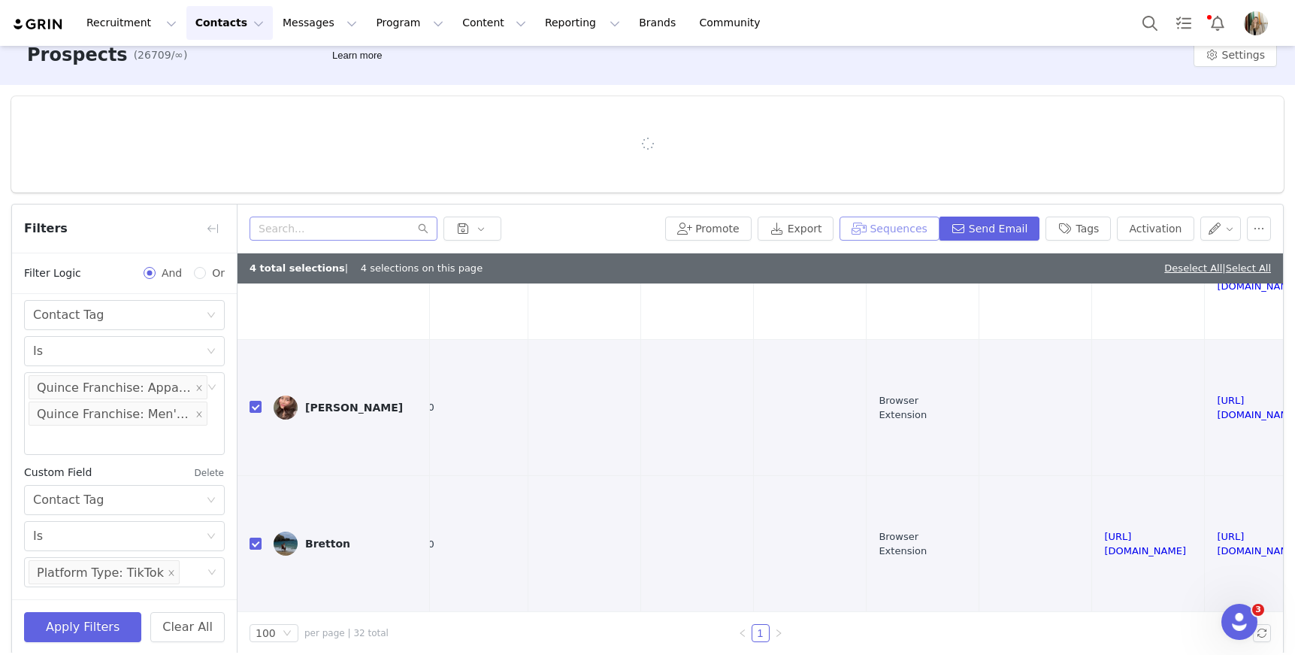
scroll to position [660, 502]
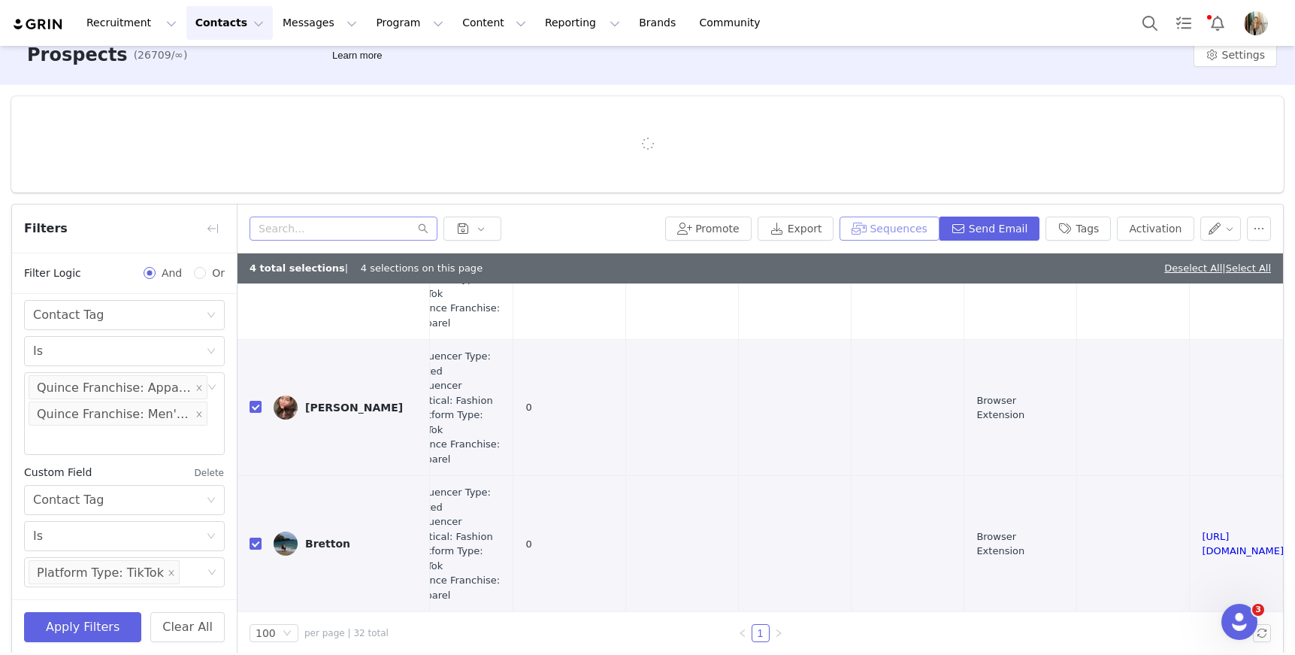
click at [864, 232] on button "Sequences" at bounding box center [889, 228] width 99 height 24
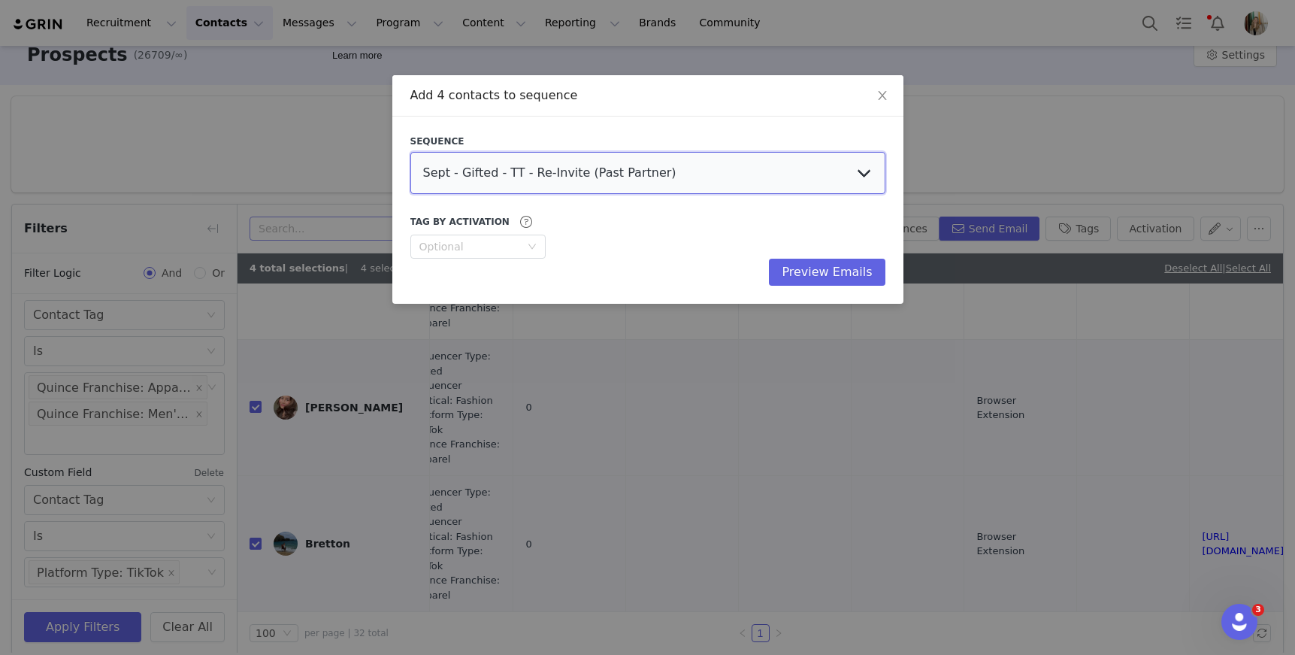
click at [689, 171] on select "Sept - Gifted - TT - Re-Invite (Past Partner) Sept - Gifted - IG - Re-Invite (P…" at bounding box center [647, 173] width 475 height 42
select select "02029fff-aa02-4992-959f-6bd60f790182"
click at [410, 152] on select "Sept - Gifted - TT - Re-Invite (Past Partner) Sept - Gifted - IG - Re-Invite (P…" at bounding box center [647, 173] width 475 height 42
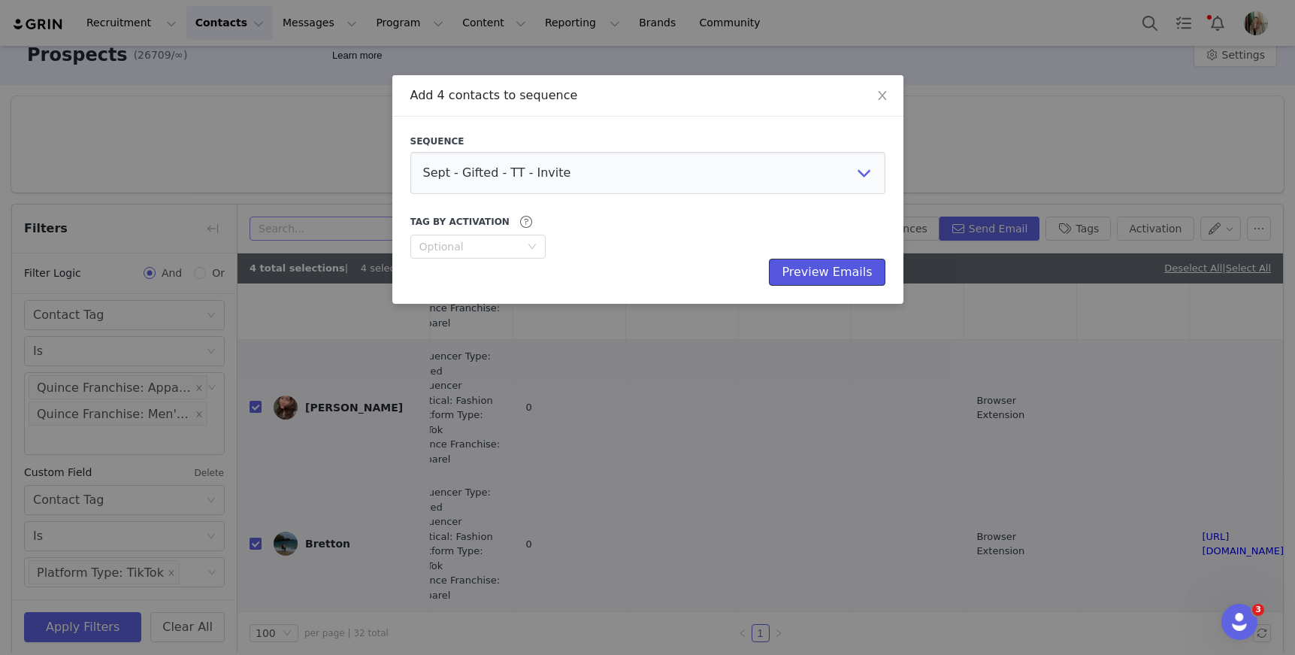
click at [795, 271] on button "Preview Emails" at bounding box center [827, 272] width 116 height 27
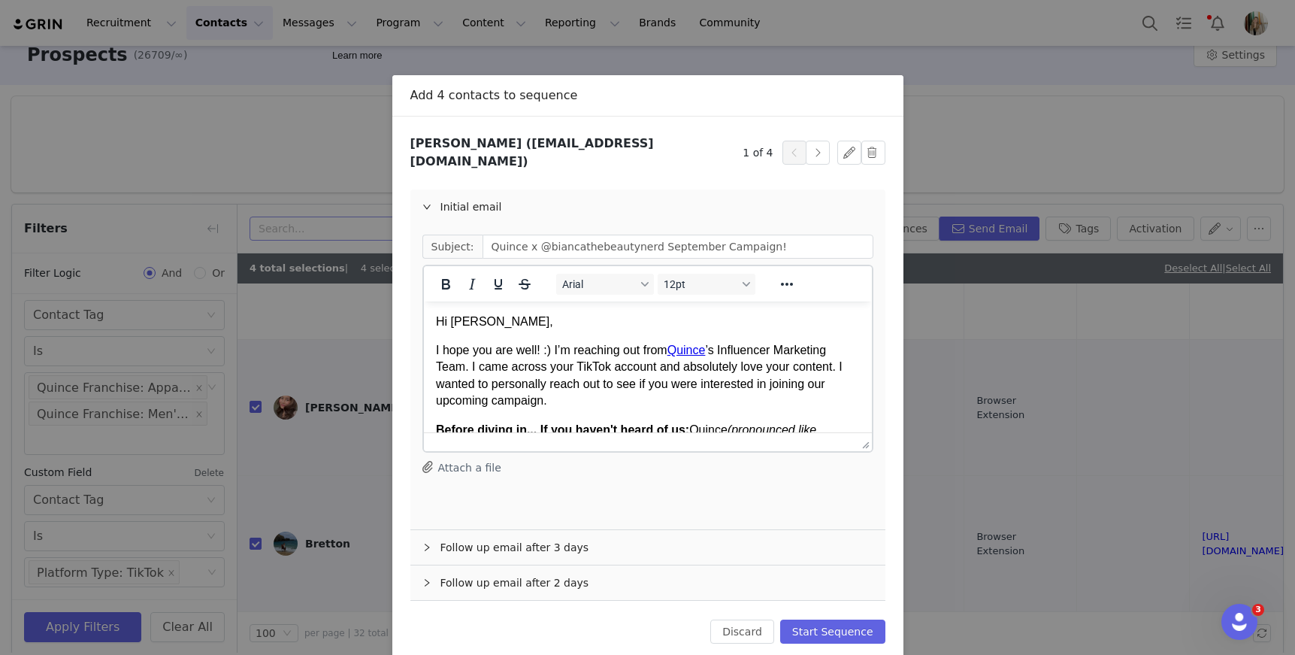
scroll to position [0, 0]
click at [807, 622] on button "Start Sequence" at bounding box center [832, 631] width 105 height 24
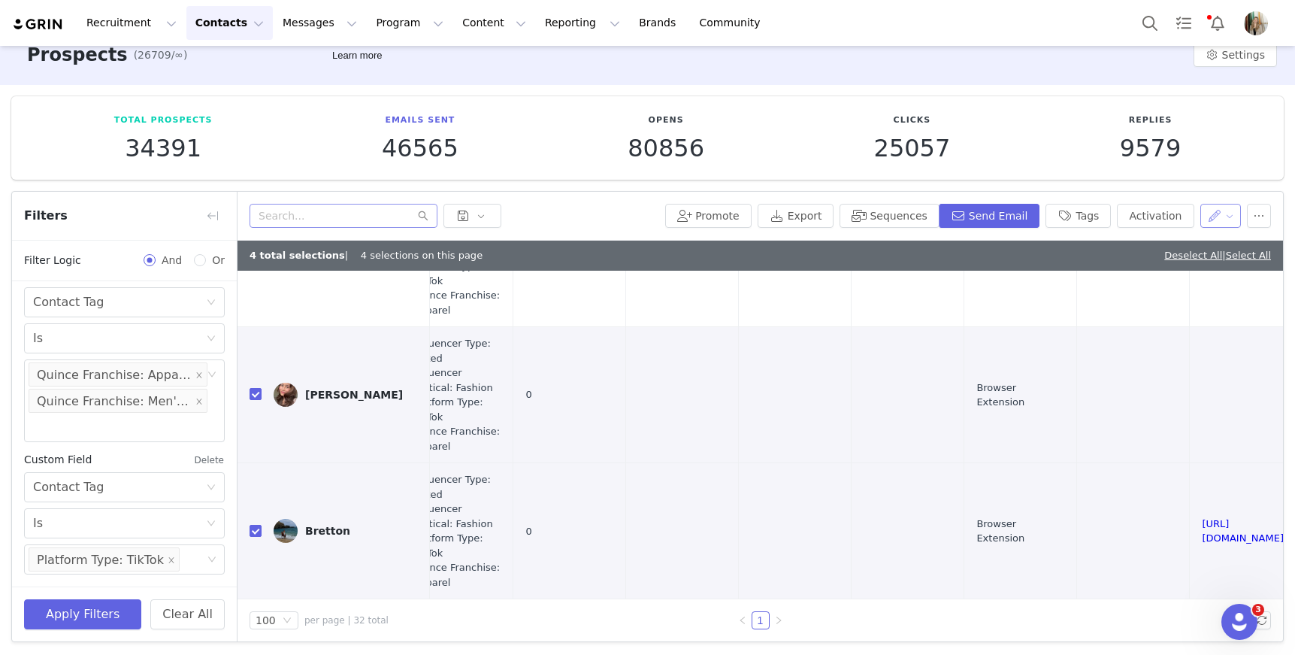
click at [1206, 207] on button "button" at bounding box center [1220, 216] width 41 height 24
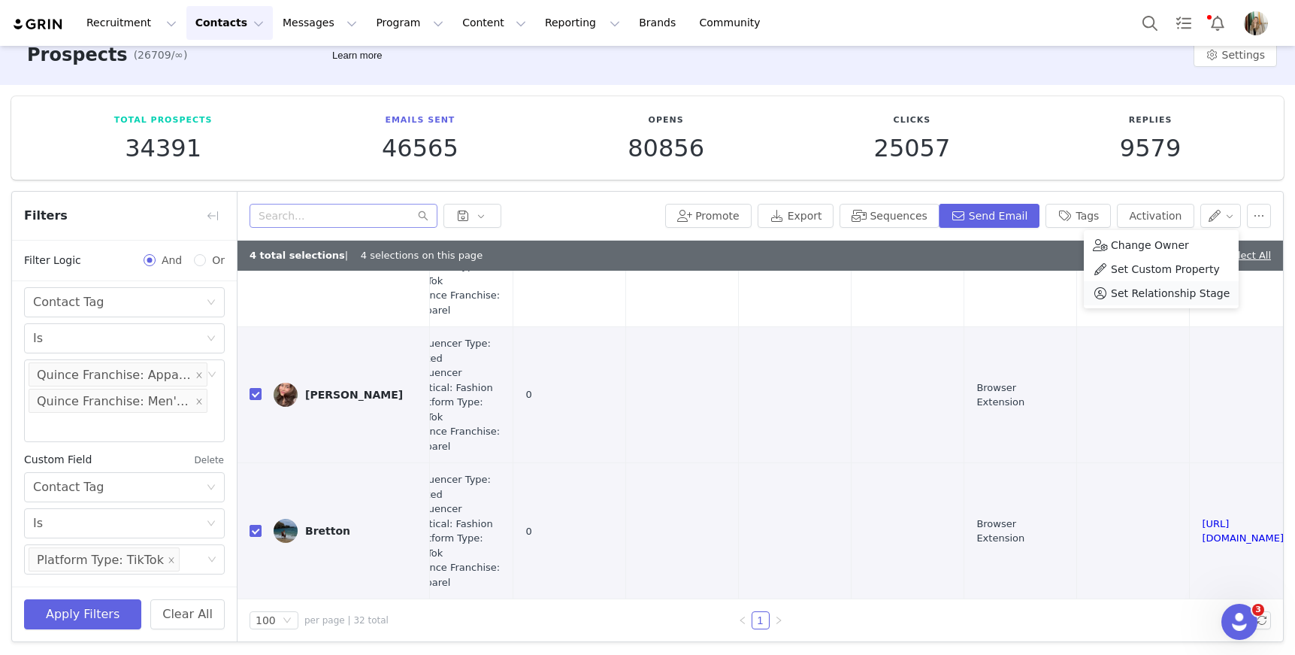
click at [1149, 292] on span "Set Relationship Stage" at bounding box center [1170, 293] width 119 height 17
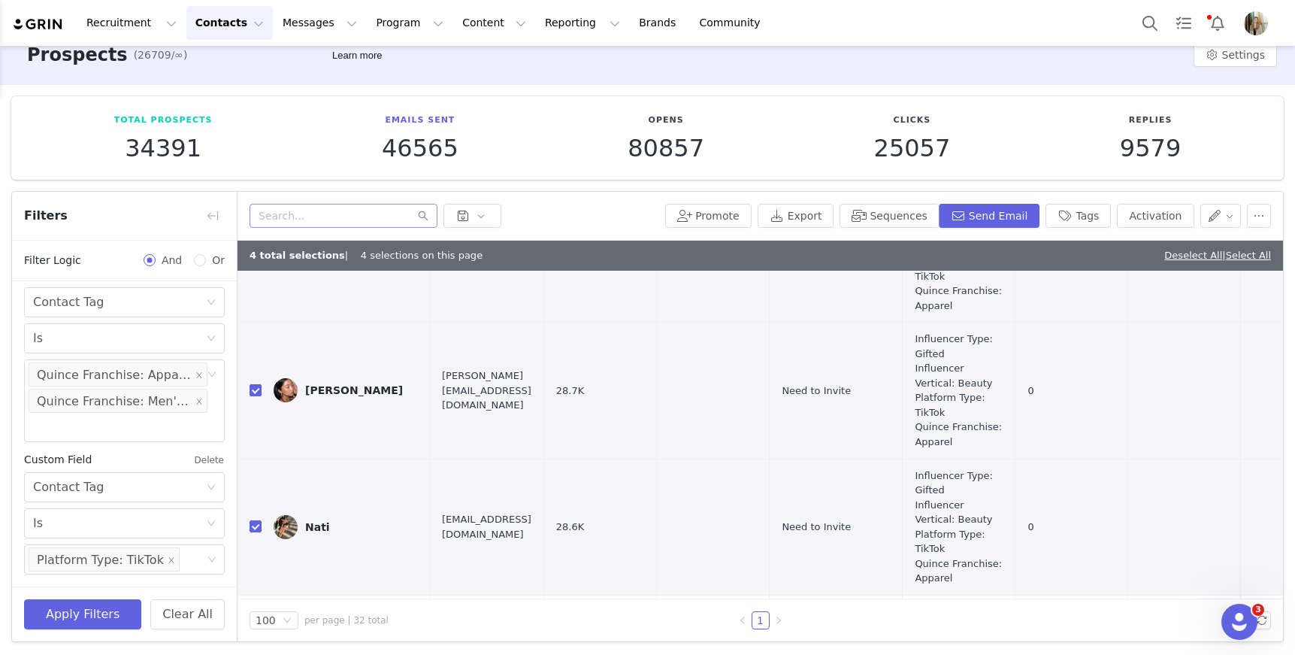
scroll to position [791, 0]
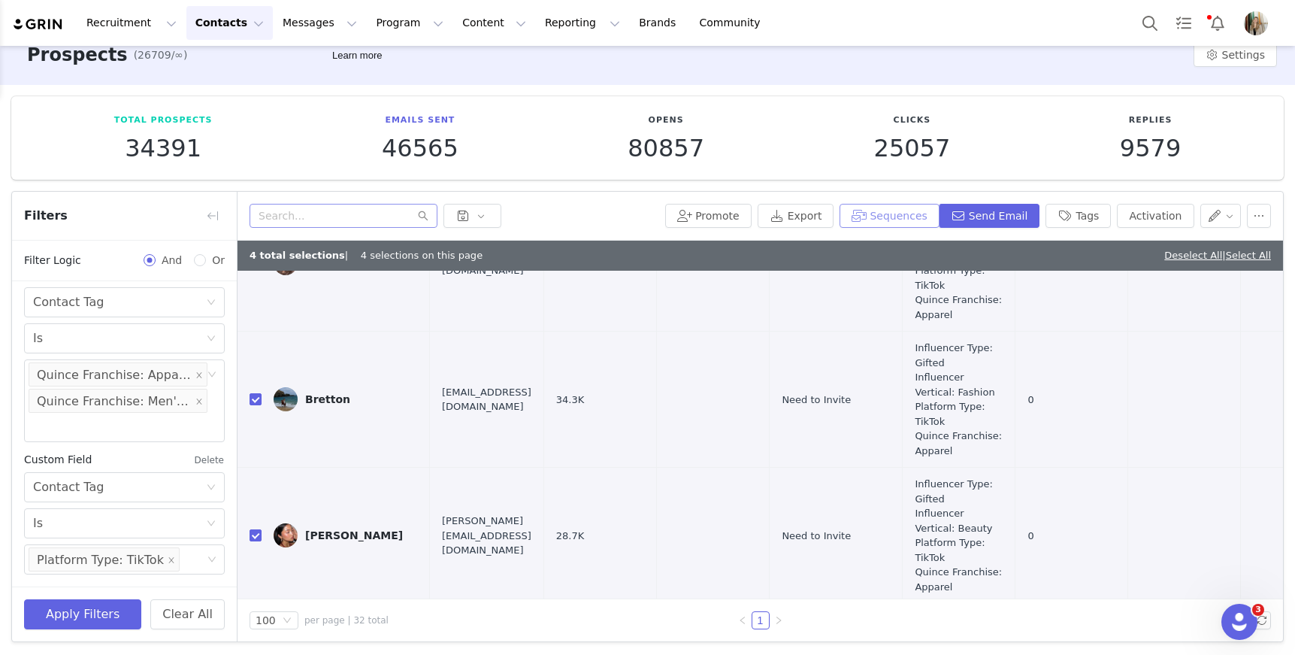
click at [884, 222] on button "Sequences" at bounding box center [889, 216] width 99 height 24
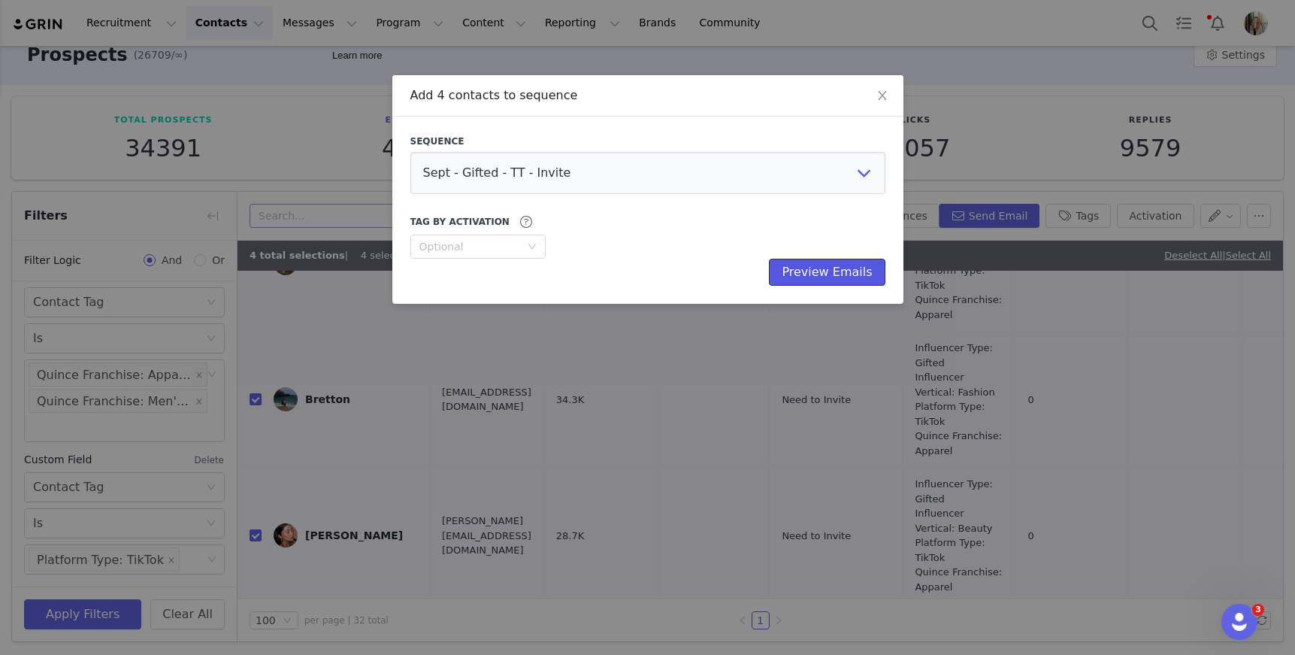
click at [822, 280] on button "Preview Emails" at bounding box center [827, 272] width 116 height 27
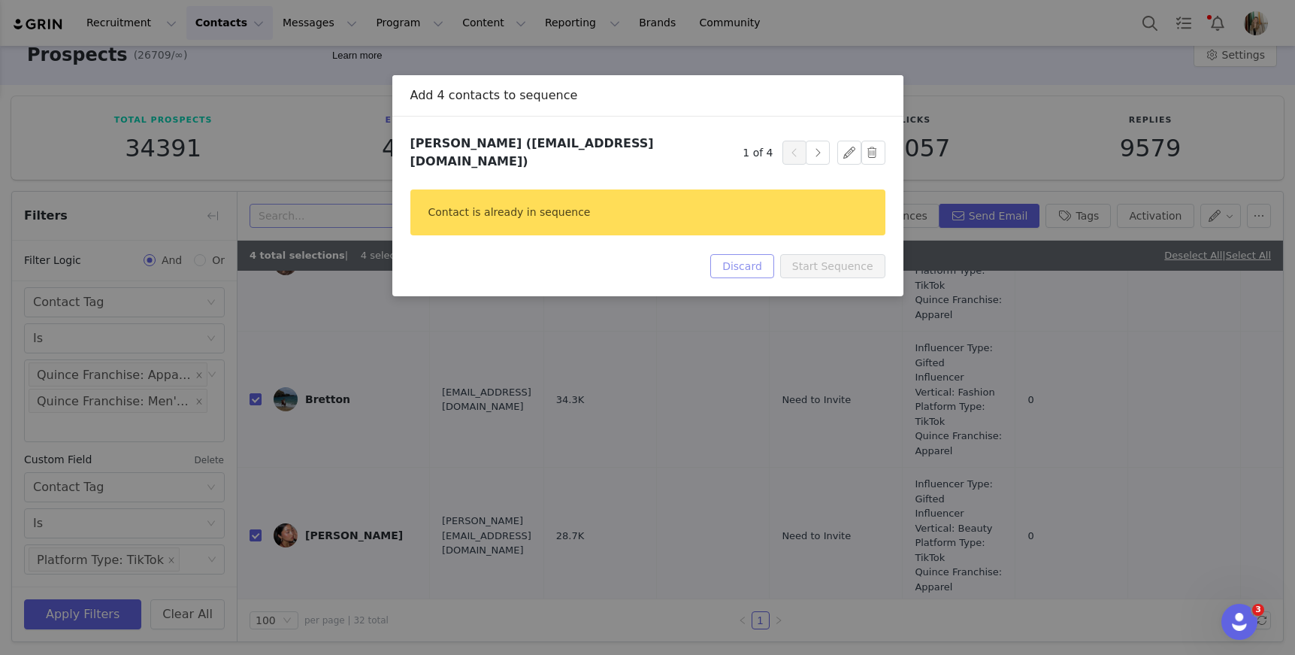
click at [734, 259] on button "Discard" at bounding box center [742, 266] width 64 height 24
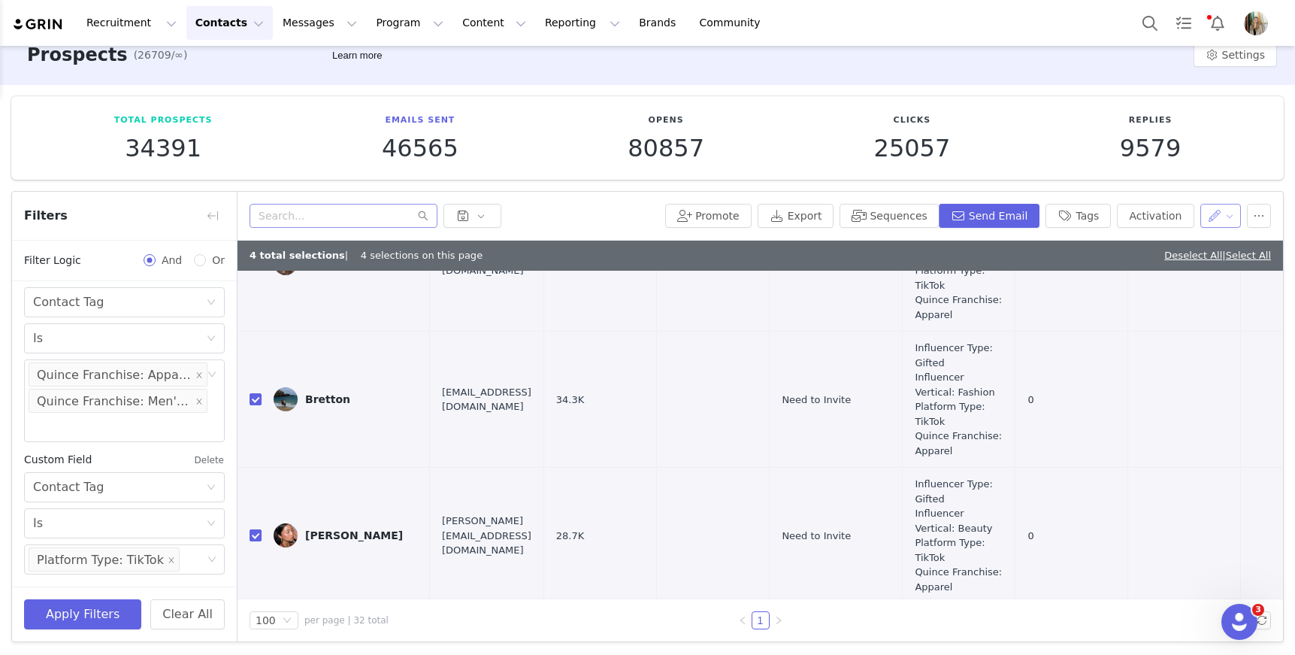
click at [1228, 210] on button "button" at bounding box center [1220, 216] width 41 height 24
click at [1162, 291] on span "Set Relationship Stage" at bounding box center [1170, 293] width 119 height 17
click at [1169, 267] on div "Search relationship stages" at bounding box center [1128, 270] width 140 height 15
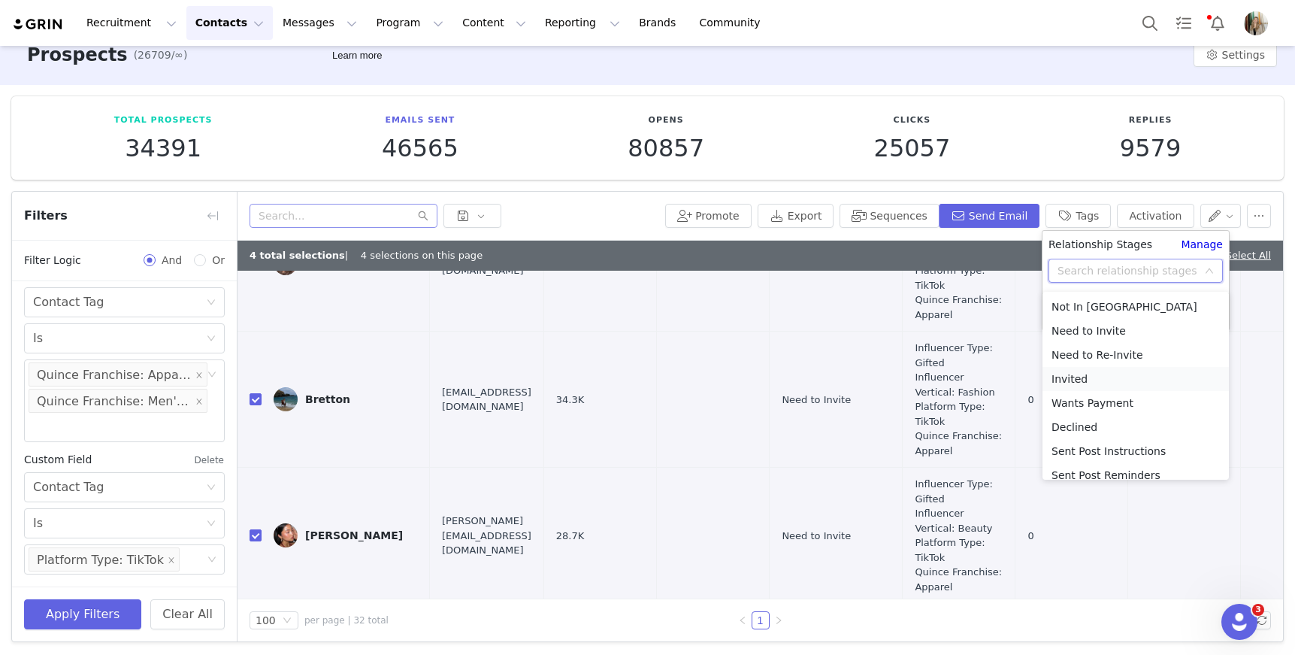
click at [1076, 378] on li "Invited" at bounding box center [1136, 379] width 186 height 24
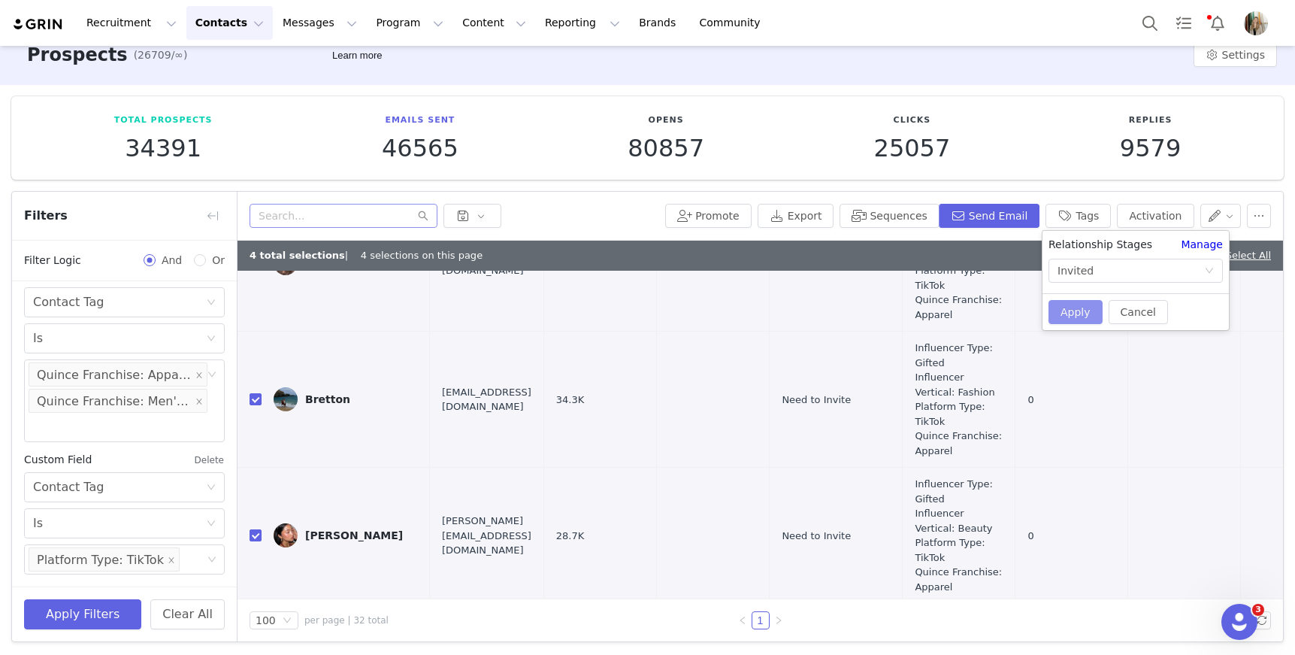
click at [1070, 311] on button "Apply" at bounding box center [1076, 312] width 54 height 24
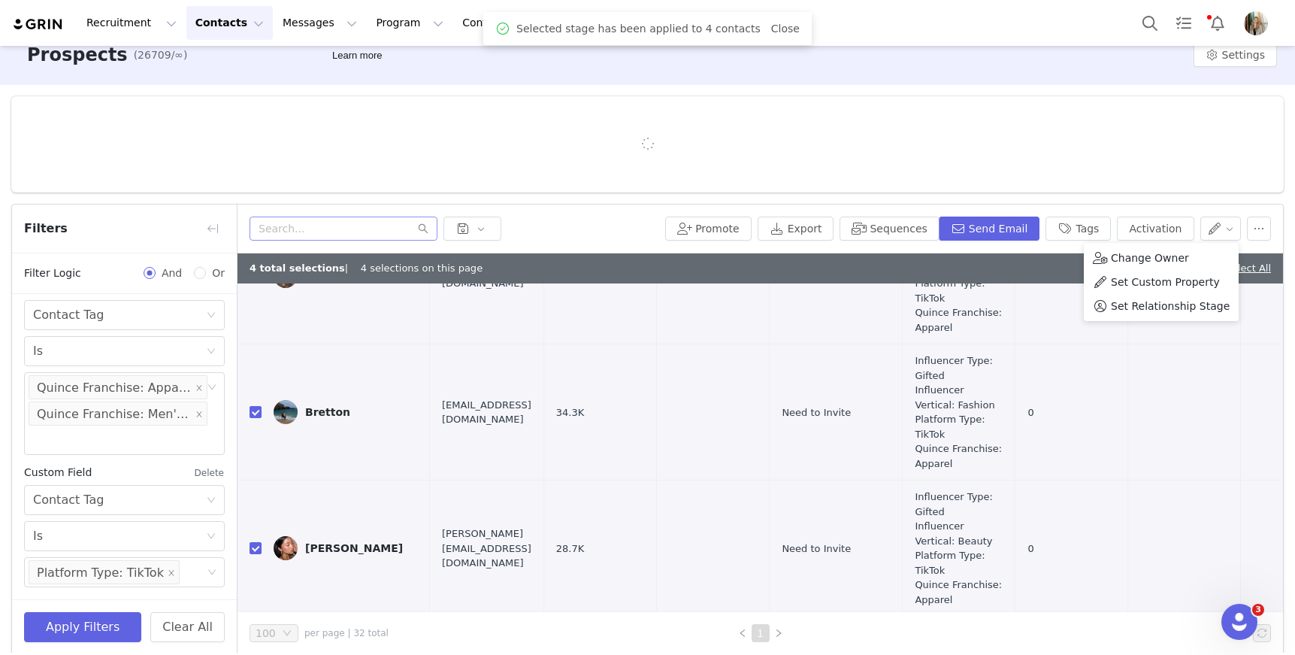
scroll to position [0, 0]
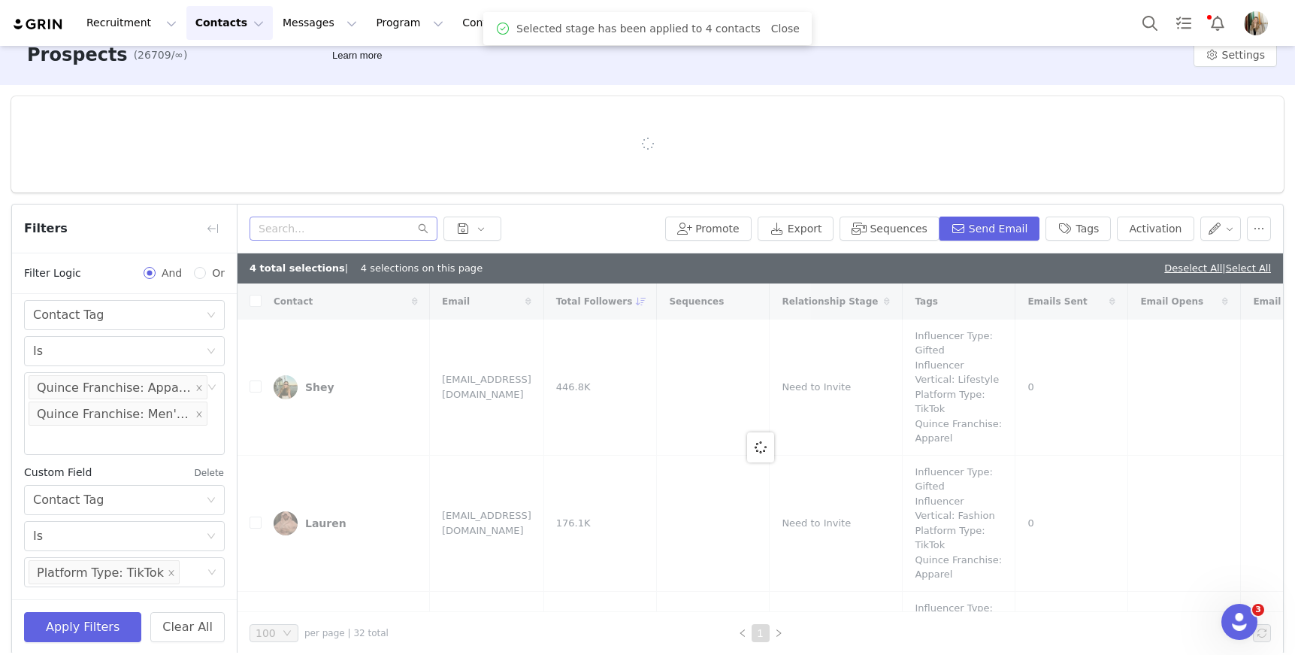
click at [953, 121] on div at bounding box center [647, 144] width 1273 height 96
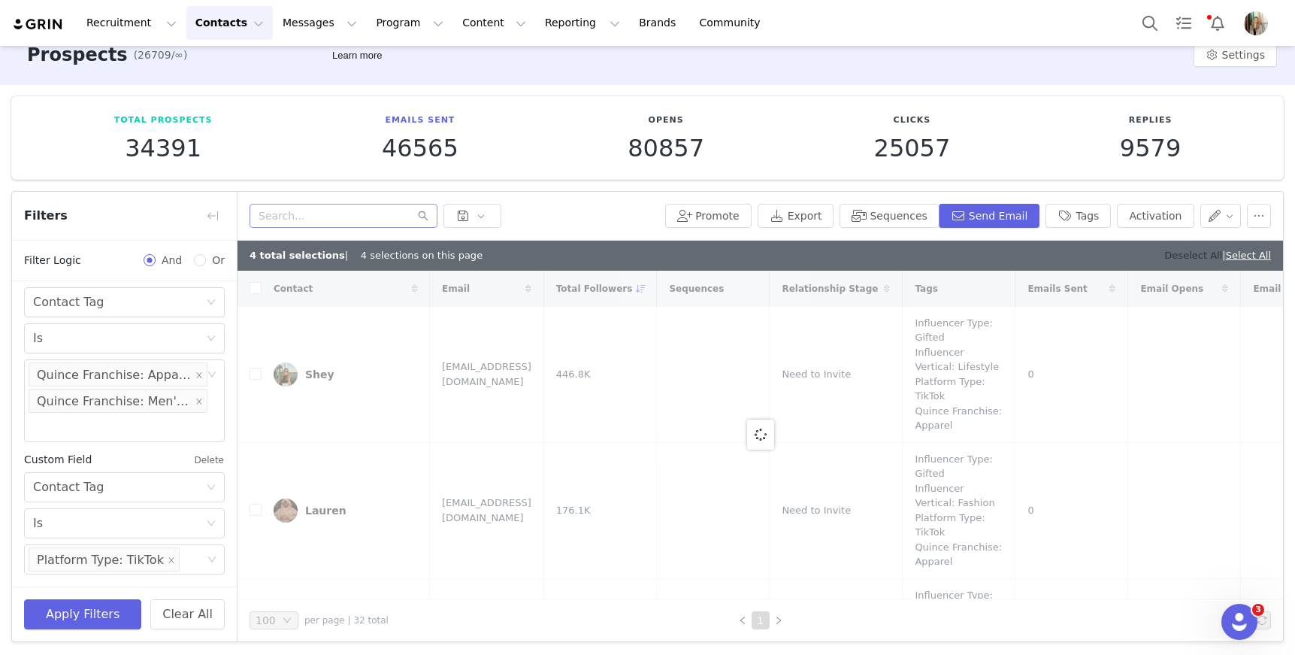
click at [1168, 253] on link "Deselect All" at bounding box center [1193, 255] width 58 height 11
checkbox input "false"
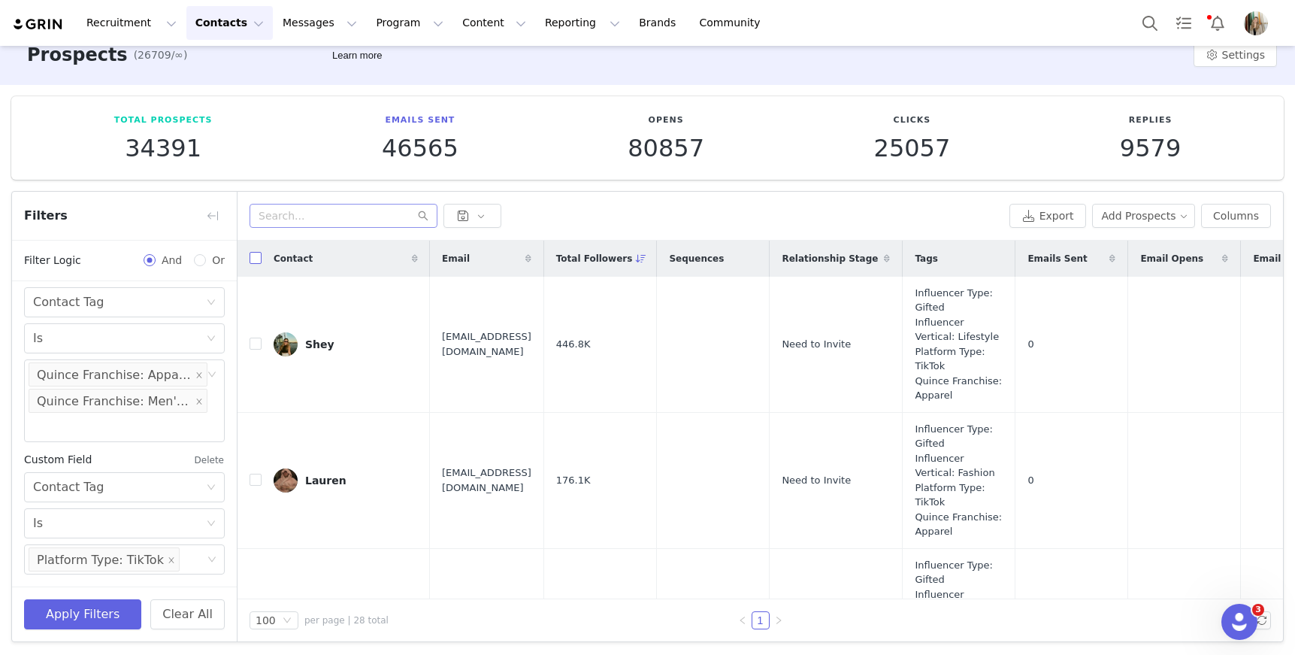
click at [258, 259] on input "checkbox" at bounding box center [256, 258] width 12 height 12
checkbox input "true"
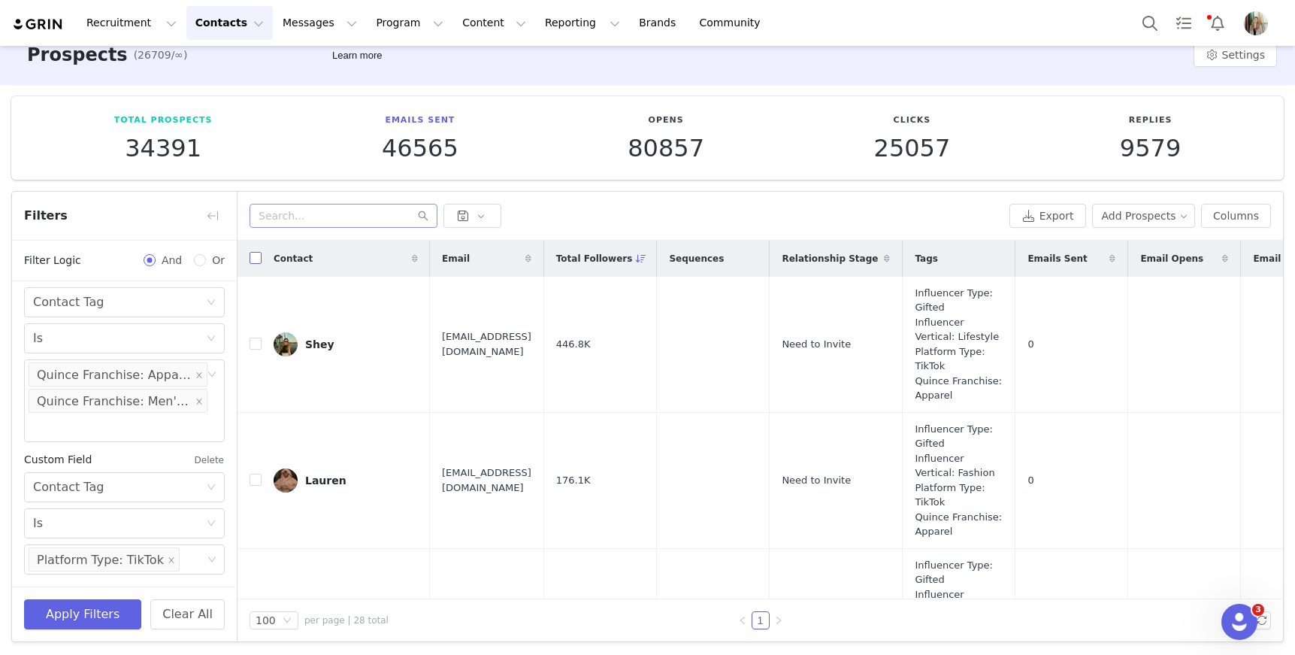
checkbox input "true"
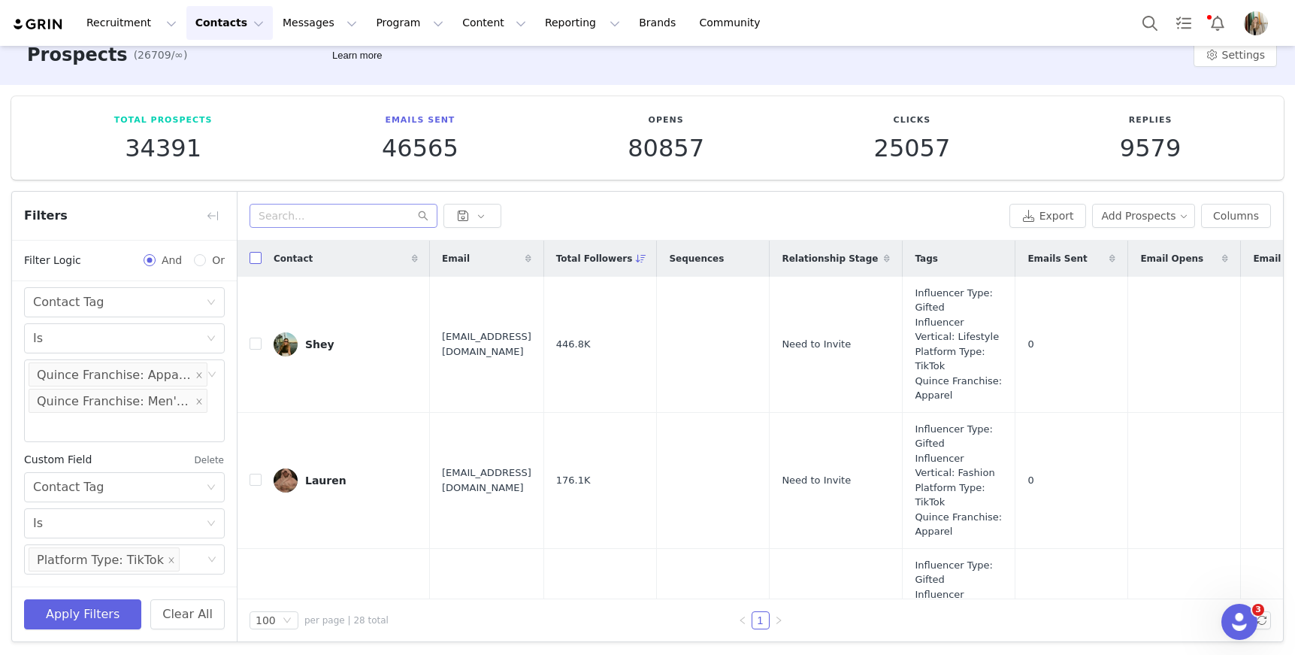
checkbox input "true"
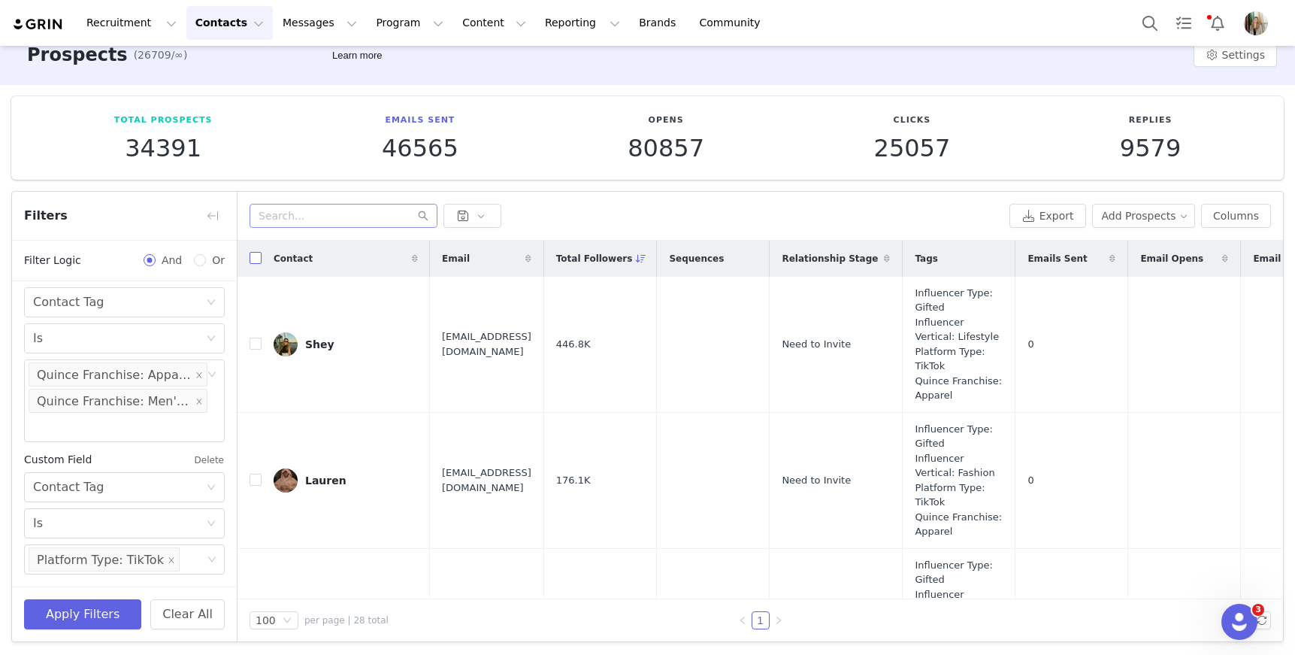
checkbox input "true"
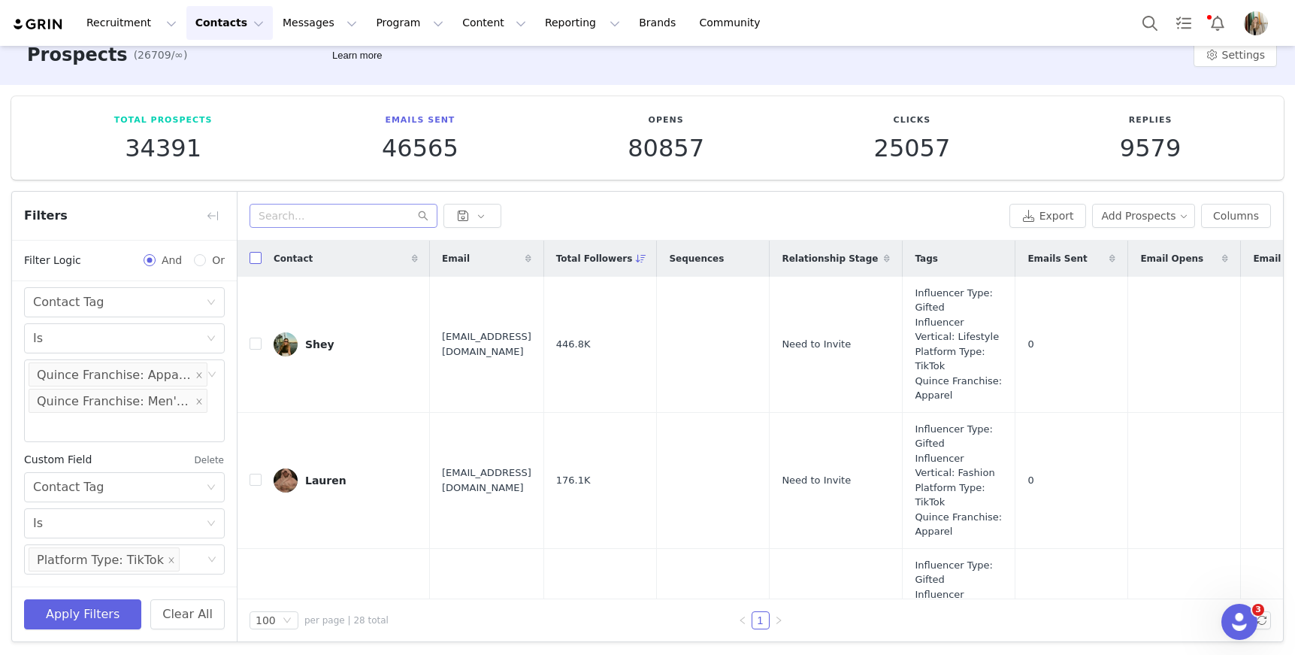
checkbox input "true"
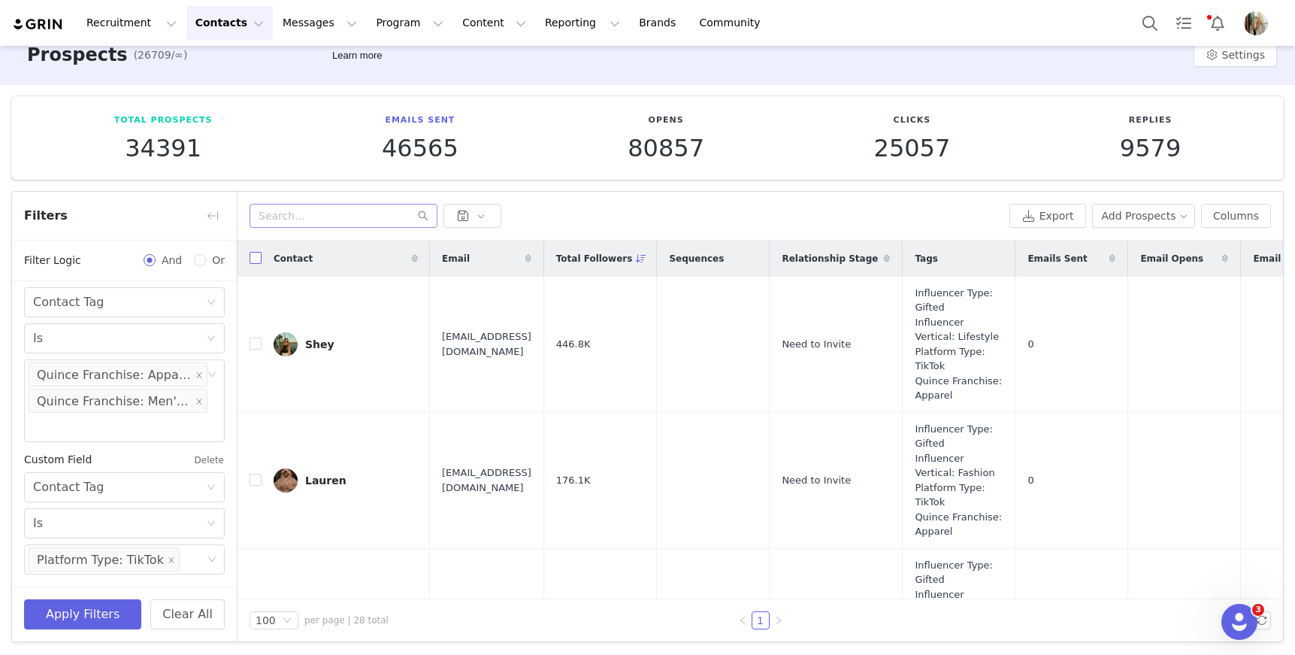
checkbox input "true"
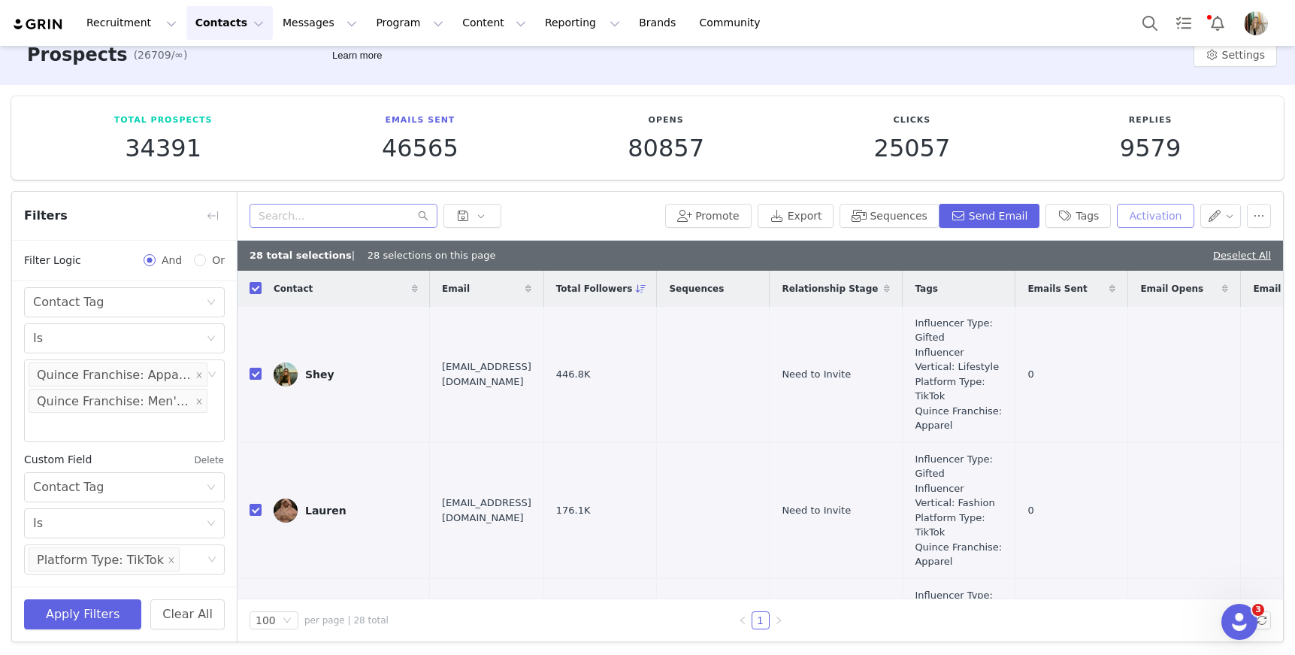
click at [1149, 222] on button "Activation" at bounding box center [1155, 216] width 77 height 24
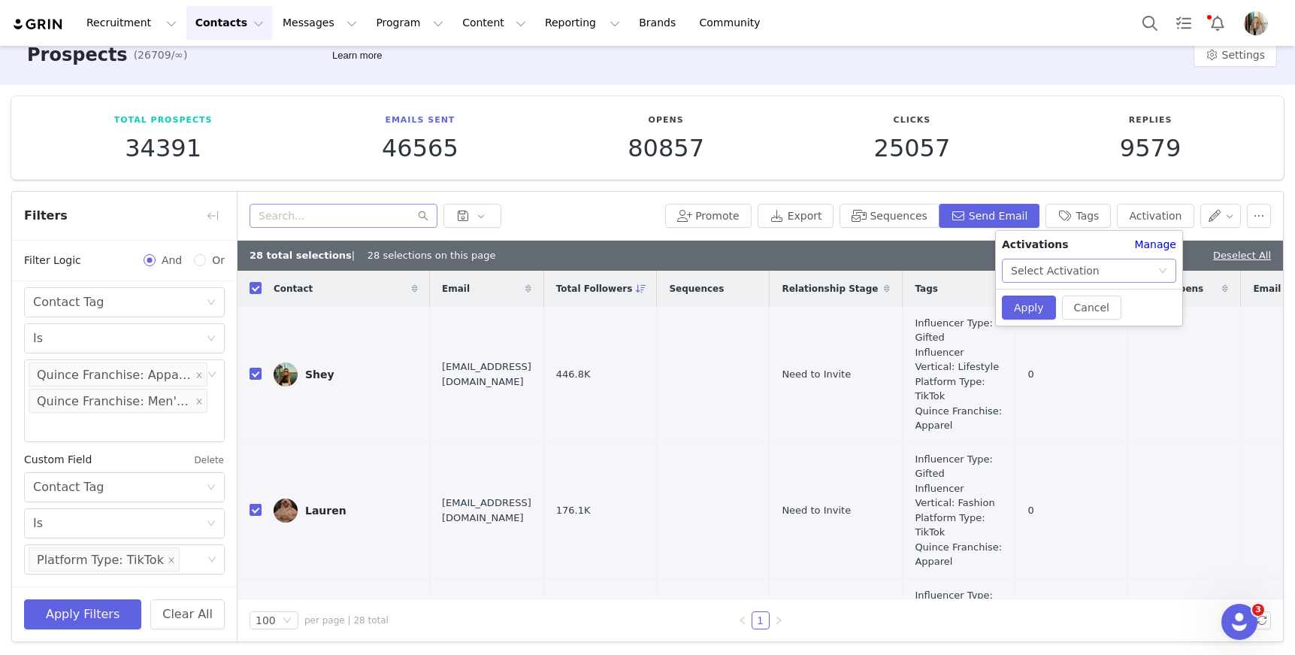
click at [1097, 270] on div "Select Activation" at bounding box center [1084, 270] width 147 height 23
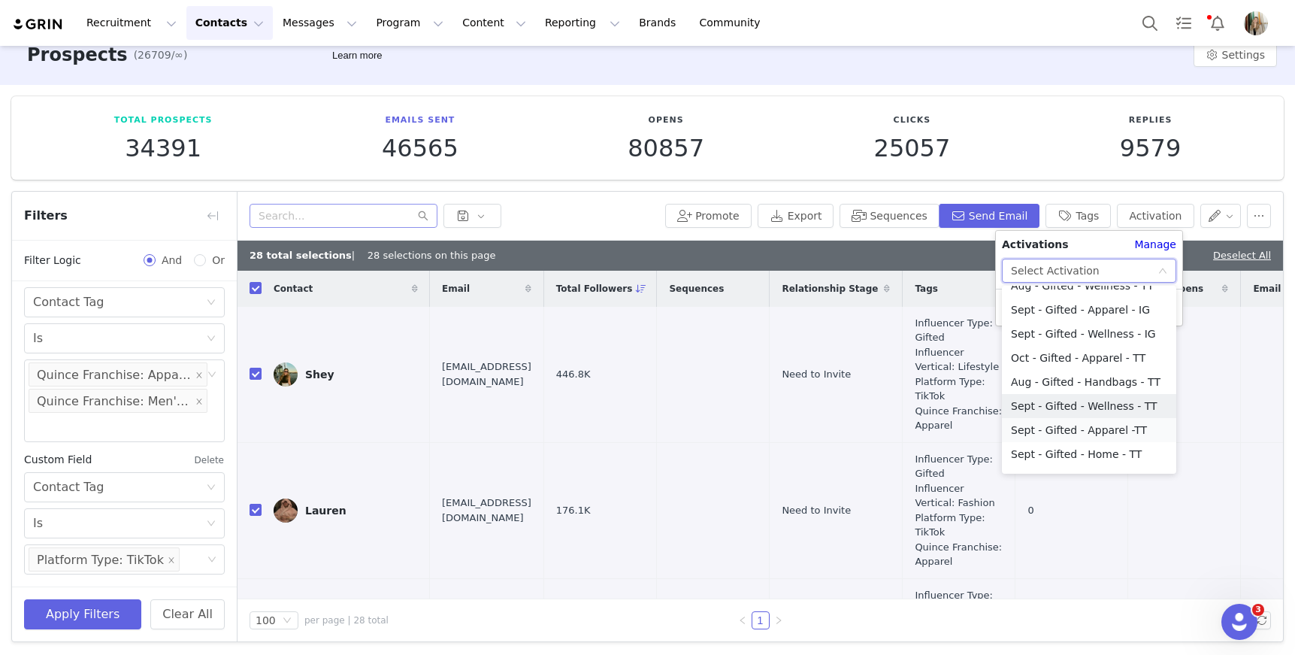
scroll to position [113, 0]
click at [1094, 430] on li "Sept - Gifted - Apparel -TT" at bounding box center [1089, 428] width 174 height 24
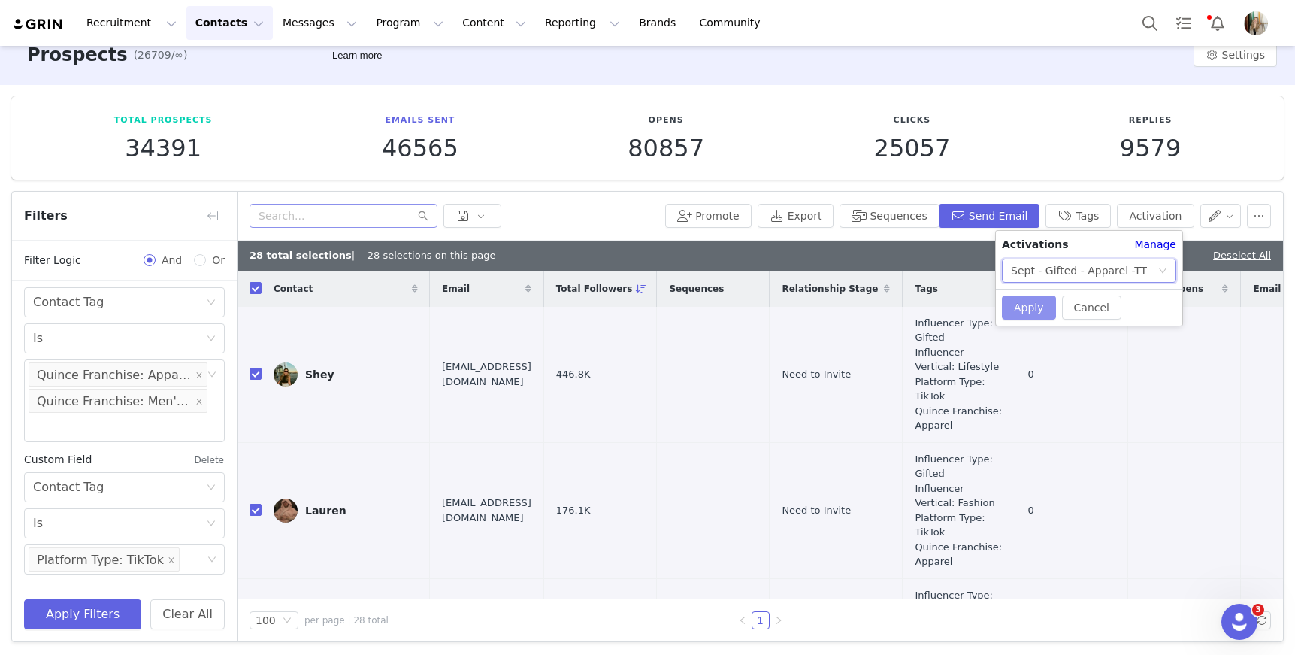
click at [1030, 308] on button "Apply" at bounding box center [1029, 307] width 54 height 24
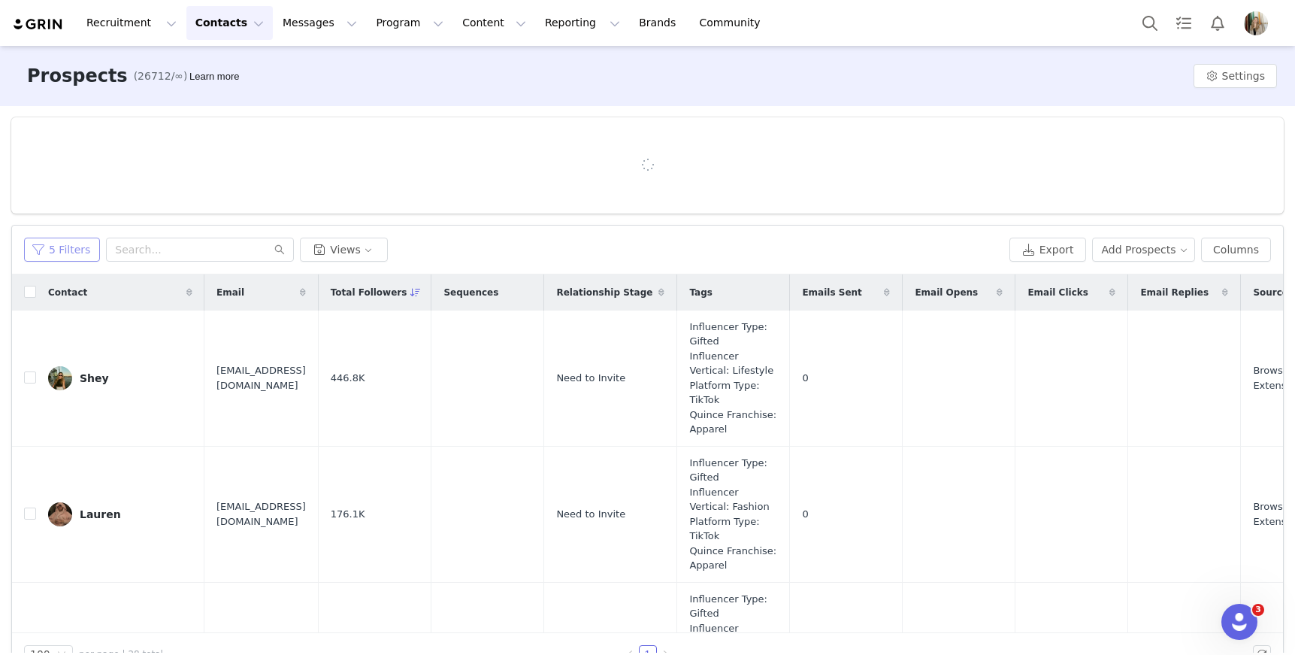
drag, startPoint x: 66, startPoint y: 253, endPoint x: 95, endPoint y: 274, distance: 35.0
click at [65, 253] on button "5 Filters" at bounding box center [62, 250] width 76 height 24
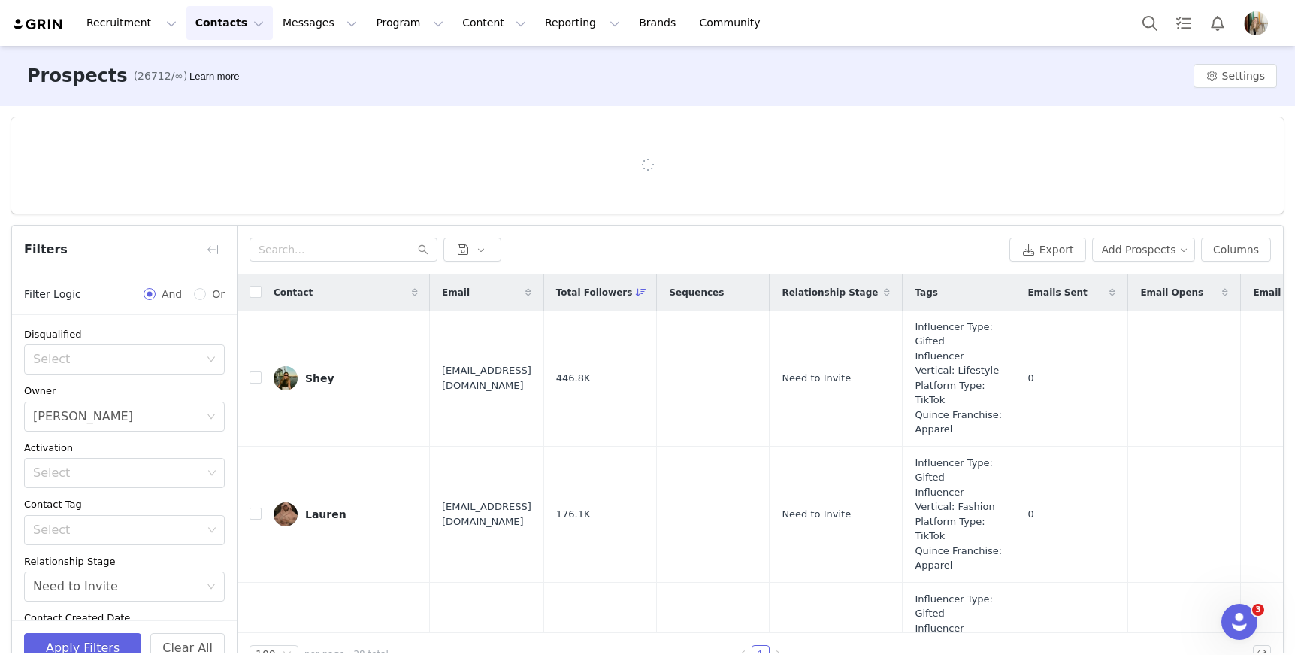
scroll to position [0, 1523]
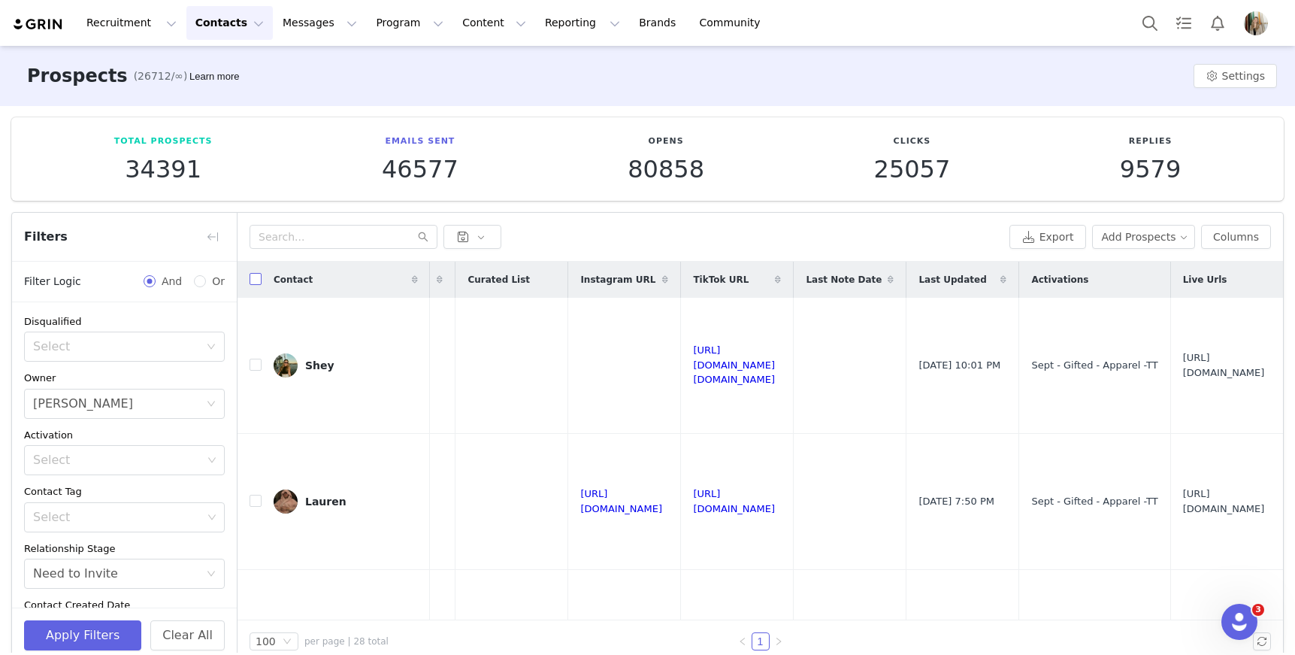
click at [256, 282] on input "checkbox" at bounding box center [256, 279] width 12 height 12
checkbox input "true"
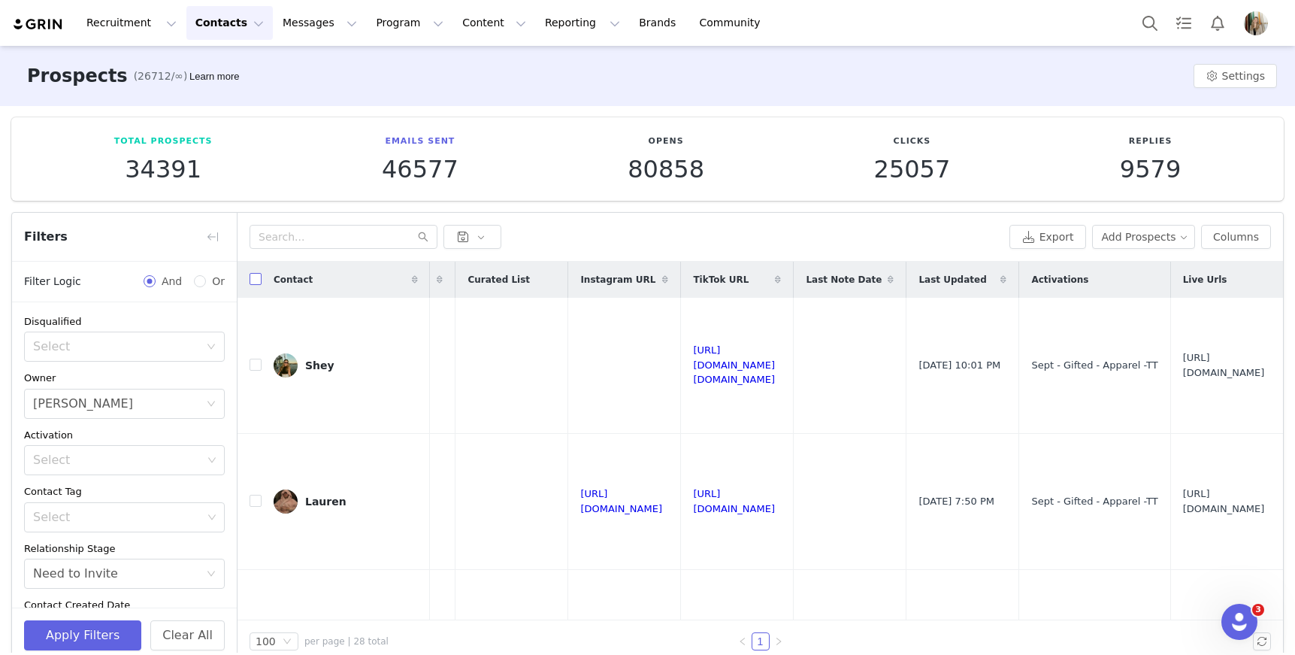
checkbox input "true"
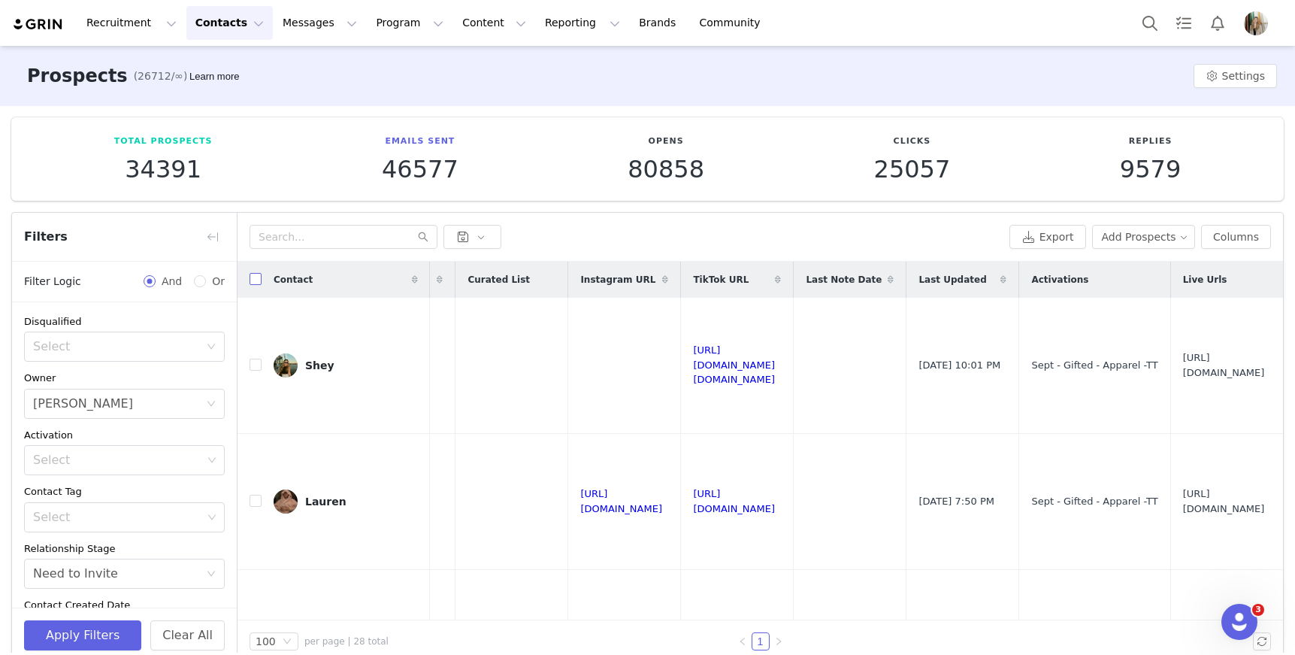
checkbox input "true"
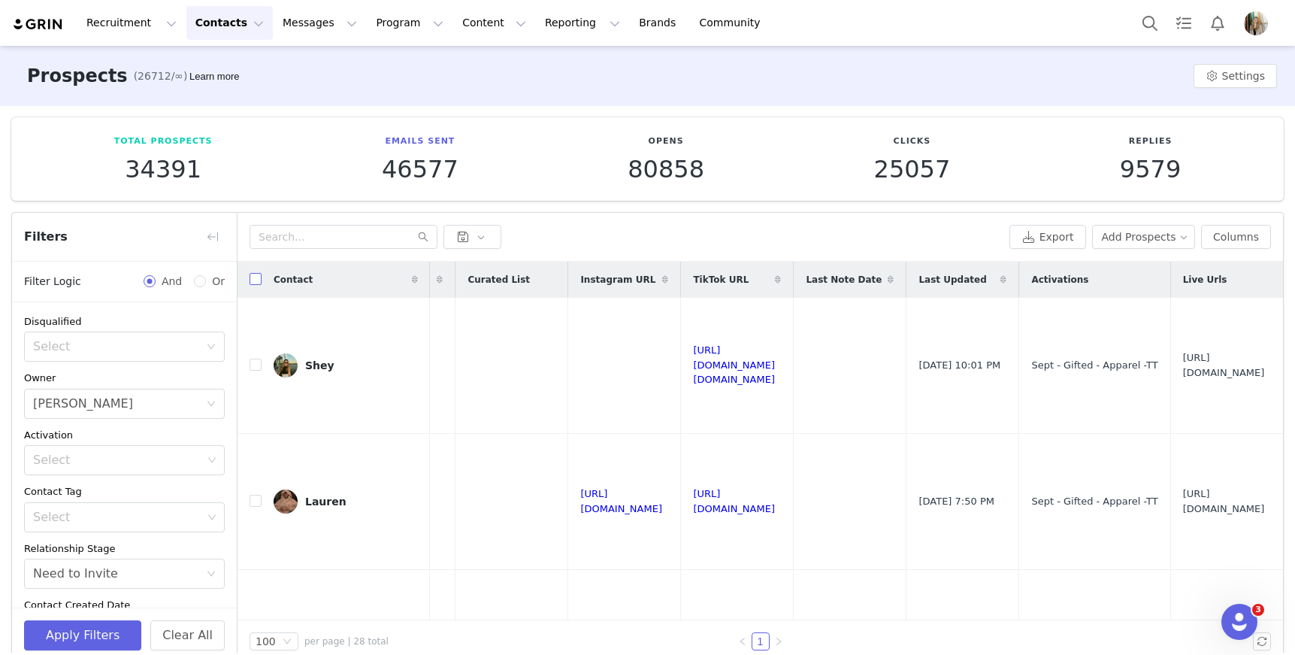
checkbox input "true"
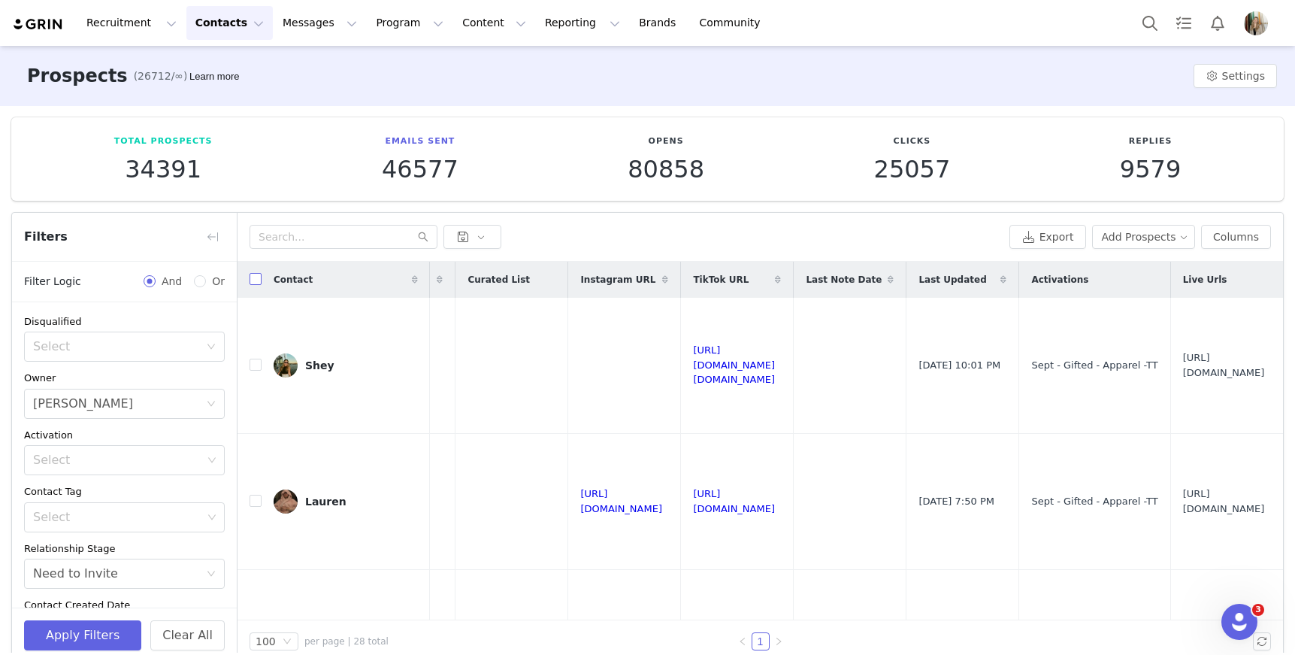
checkbox input "true"
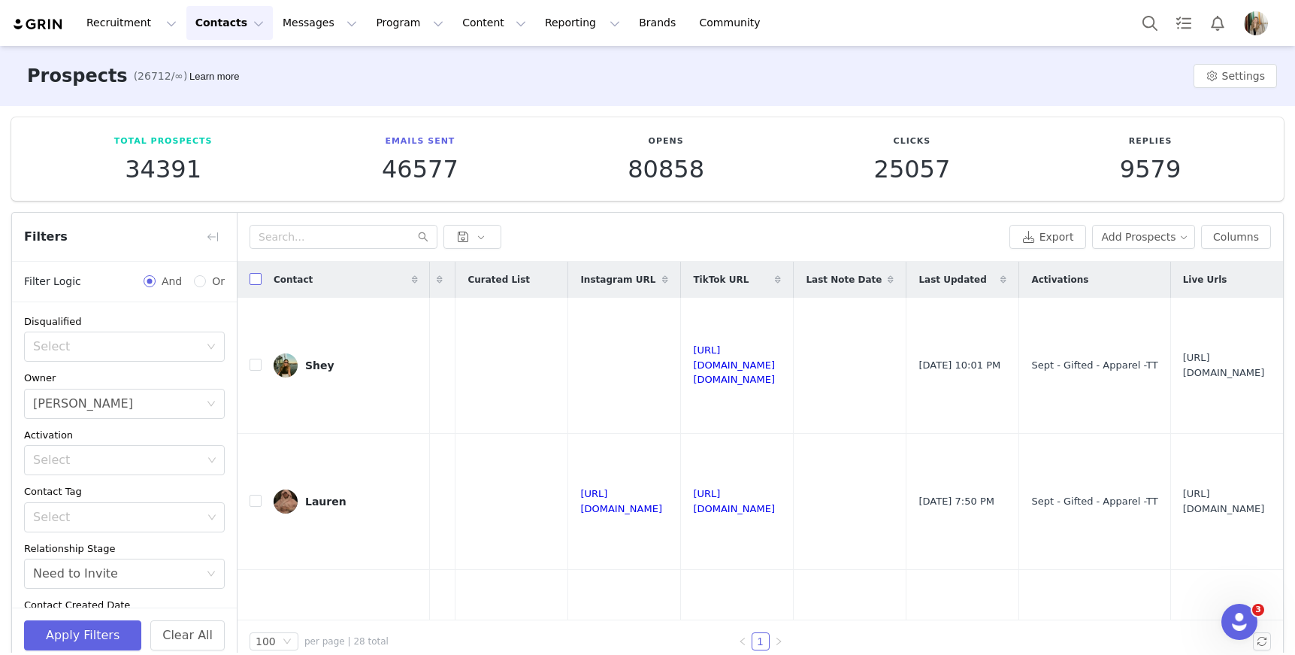
checkbox input "true"
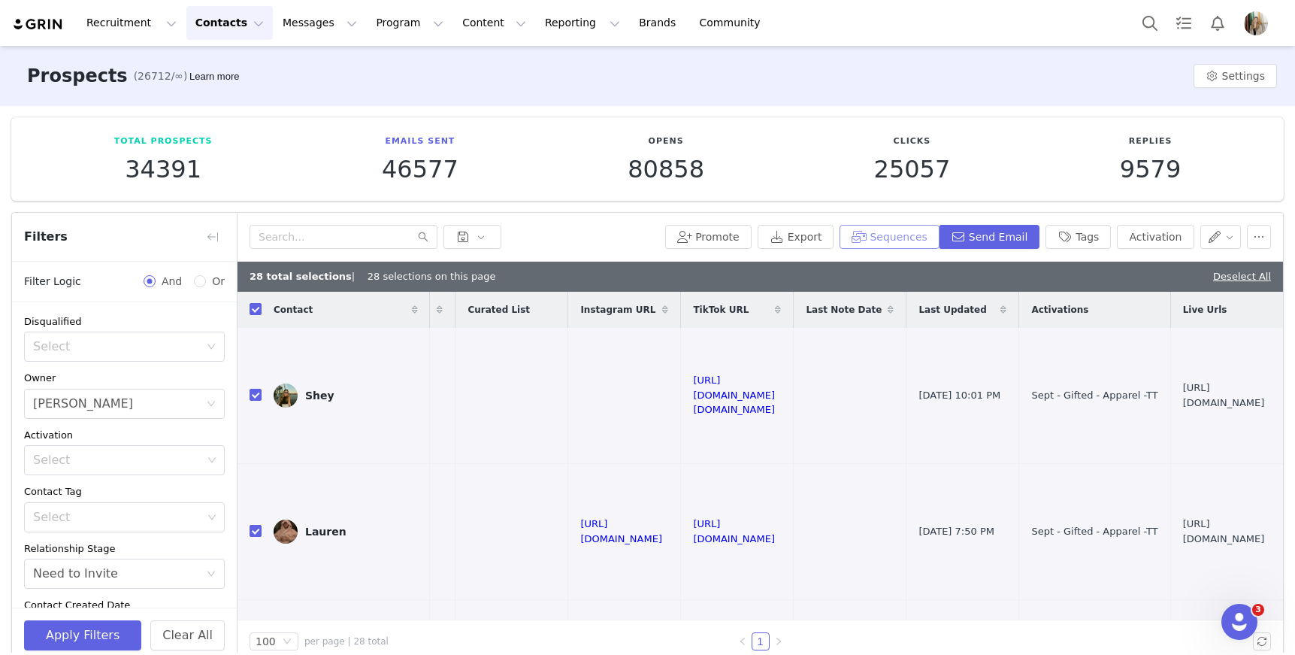
click at [879, 236] on button "Sequences" at bounding box center [889, 237] width 99 height 24
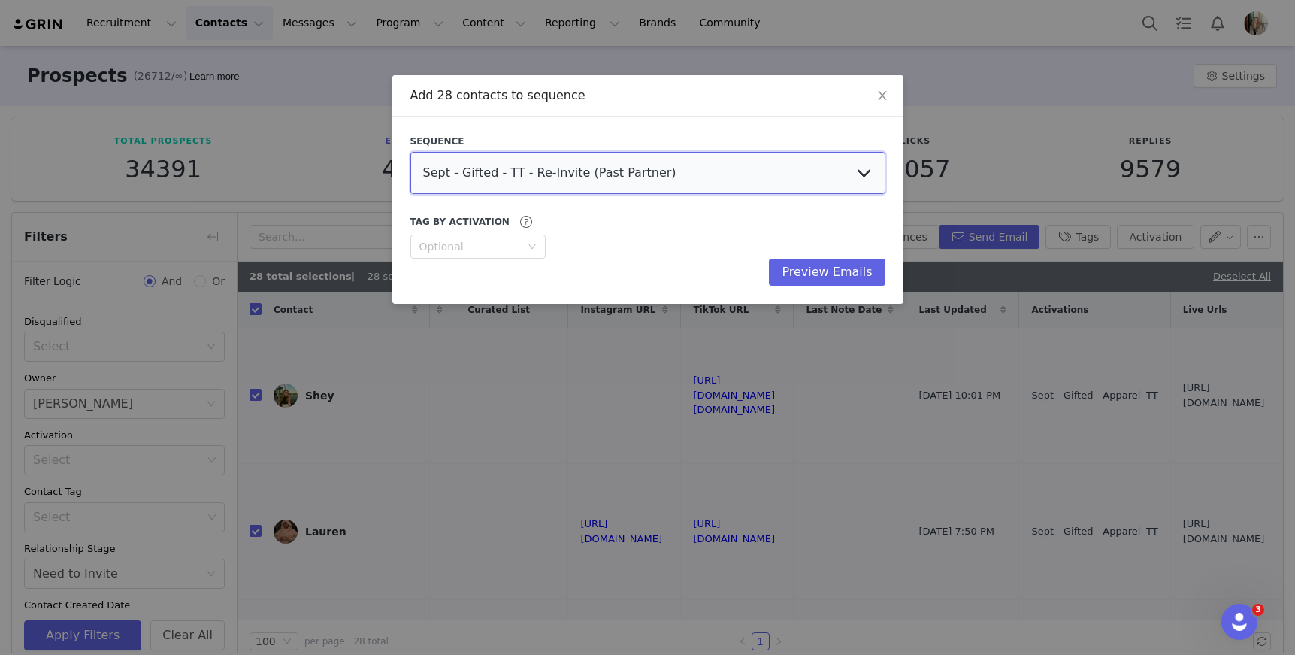
click at [717, 163] on select "Sept - Gifted - TT - Re-Invite (Past Partner) Sept - Gifted - IG - Re-Invite (P…" at bounding box center [647, 173] width 475 height 42
select select "02029fff-aa02-4992-959f-6bd60f790182"
click at [410, 152] on select "Sept - Gifted - TT - Re-Invite (Past Partner) Sept - Gifted - IG - Re-Invite (P…" at bounding box center [647, 173] width 475 height 42
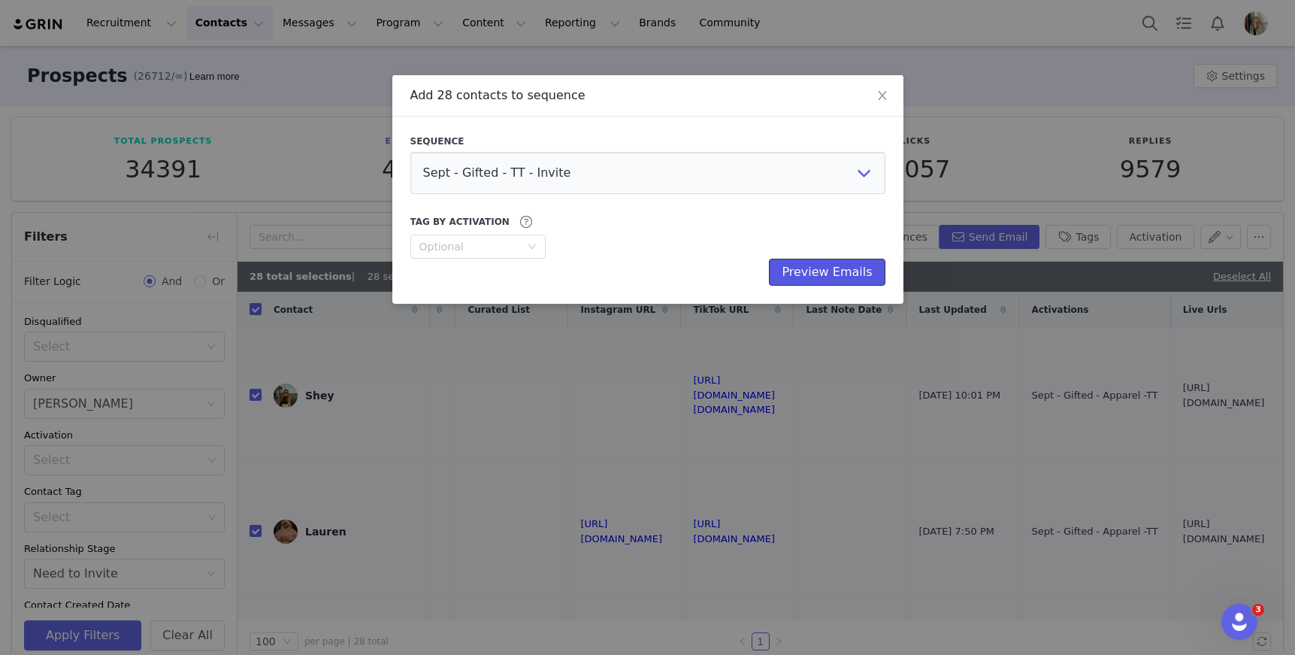
click at [822, 271] on button "Preview Emails" at bounding box center [827, 272] width 116 height 27
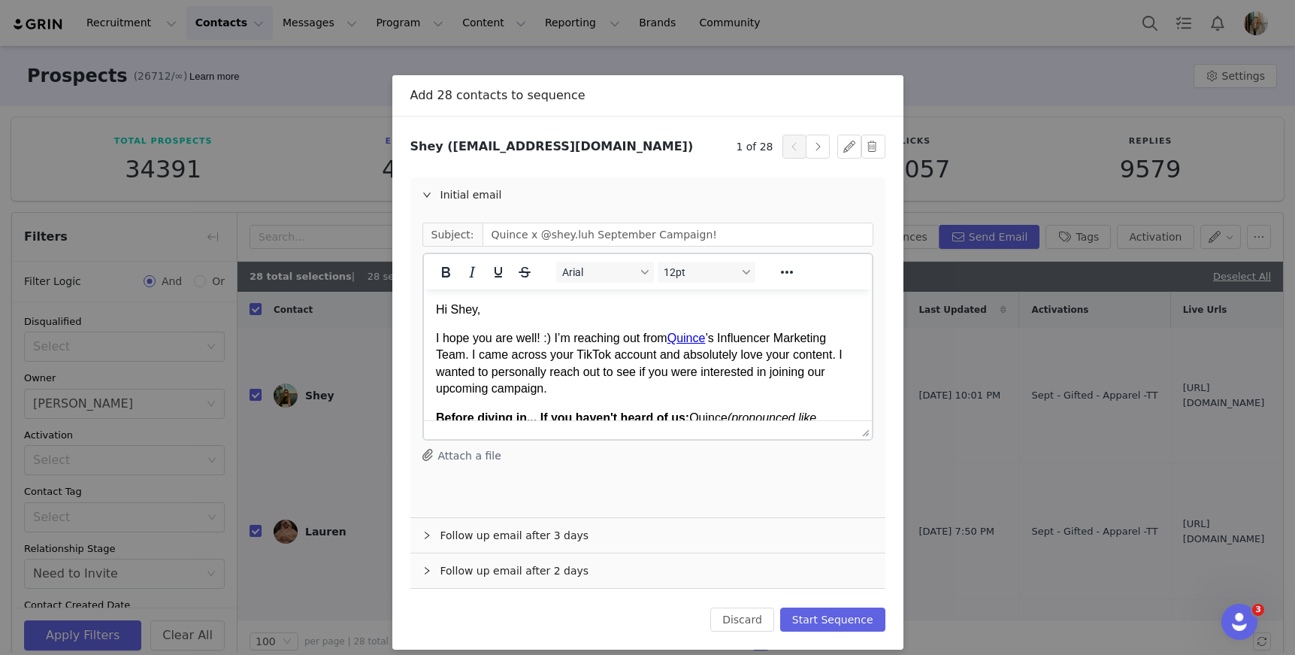
scroll to position [0, 0]
click at [834, 623] on button "Start Sequence" at bounding box center [832, 619] width 105 height 24
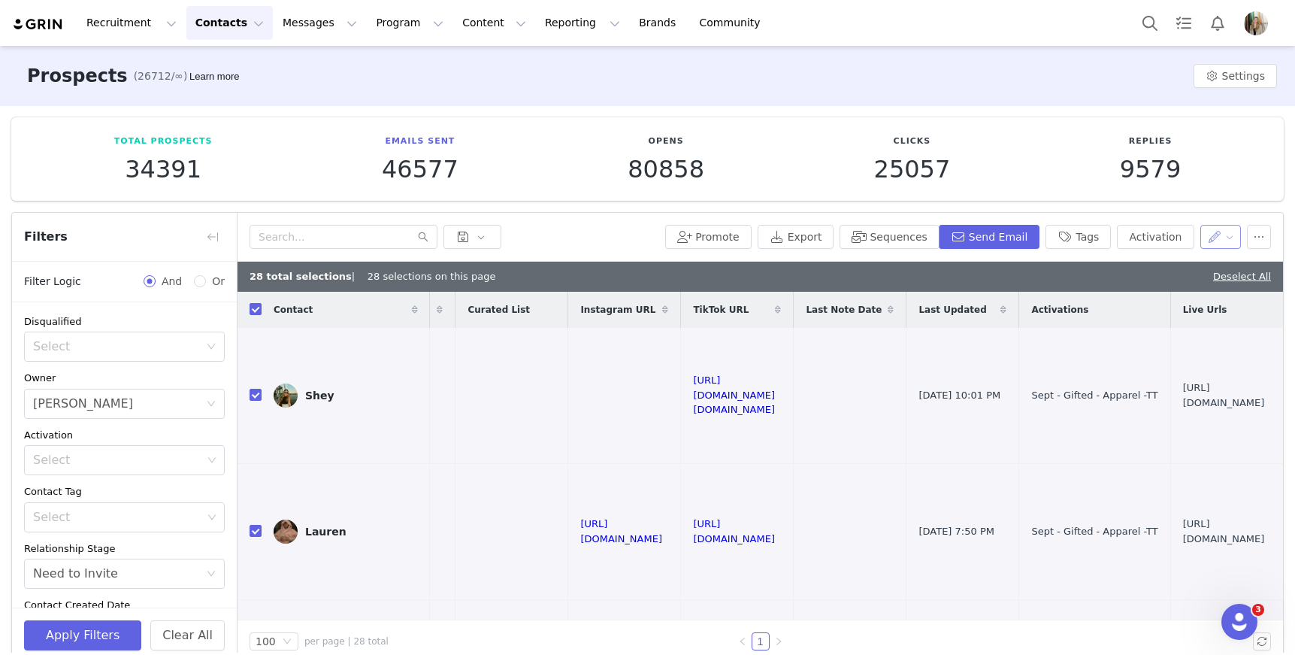
click at [1218, 243] on button "button" at bounding box center [1220, 237] width 41 height 24
click at [1149, 317] on span "Set Relationship Stage" at bounding box center [1170, 315] width 119 height 17
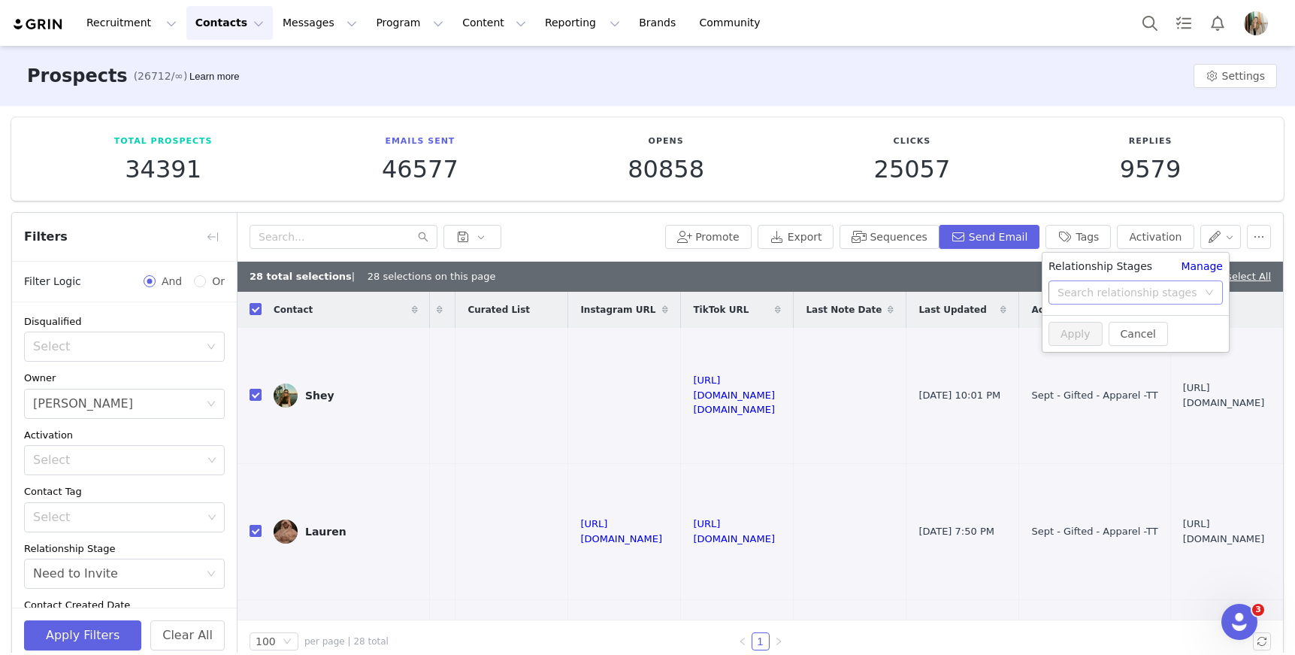
click at [1158, 294] on div "Search relationship stages" at bounding box center [1128, 292] width 140 height 15
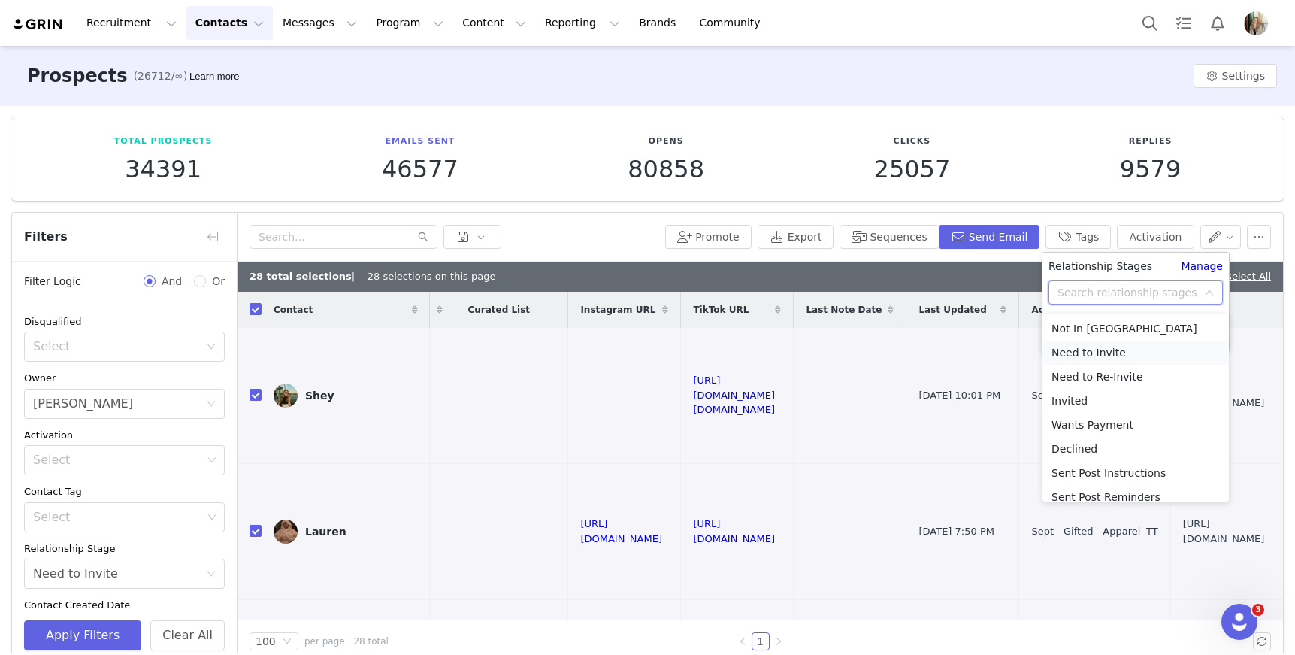
click at [1091, 356] on li "Need to Invite" at bounding box center [1136, 353] width 186 height 24
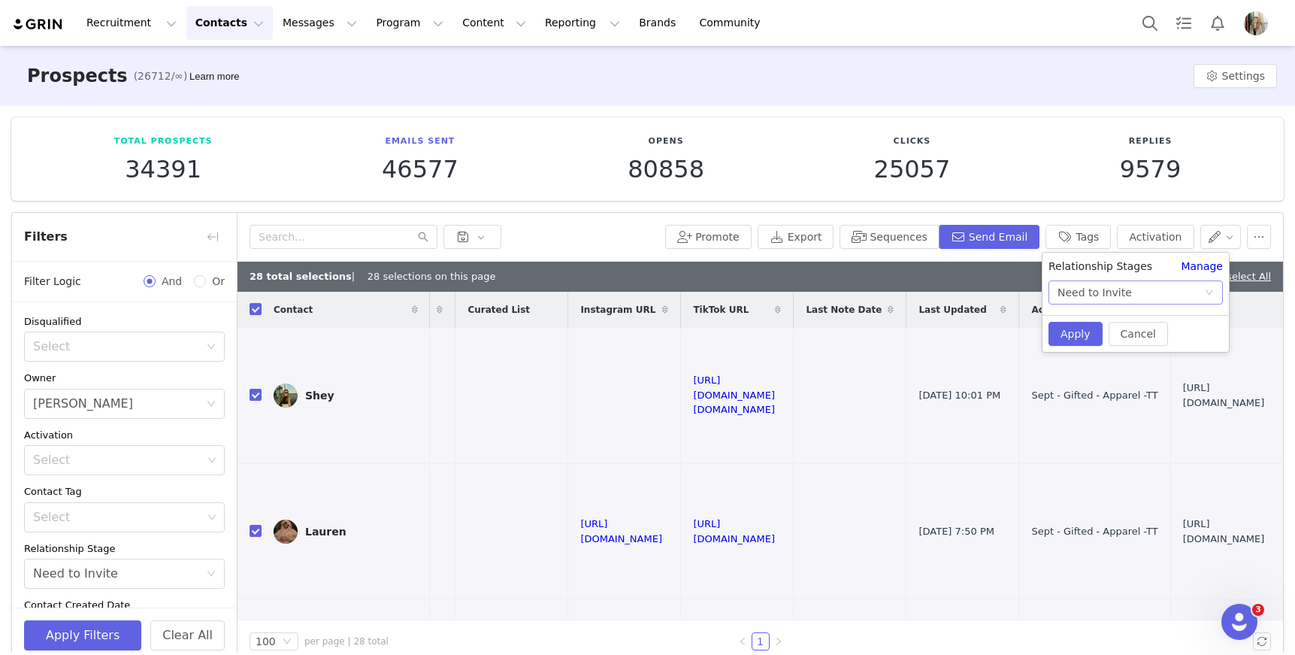
click at [1114, 298] on div "Need to Invite" at bounding box center [1095, 292] width 74 height 23
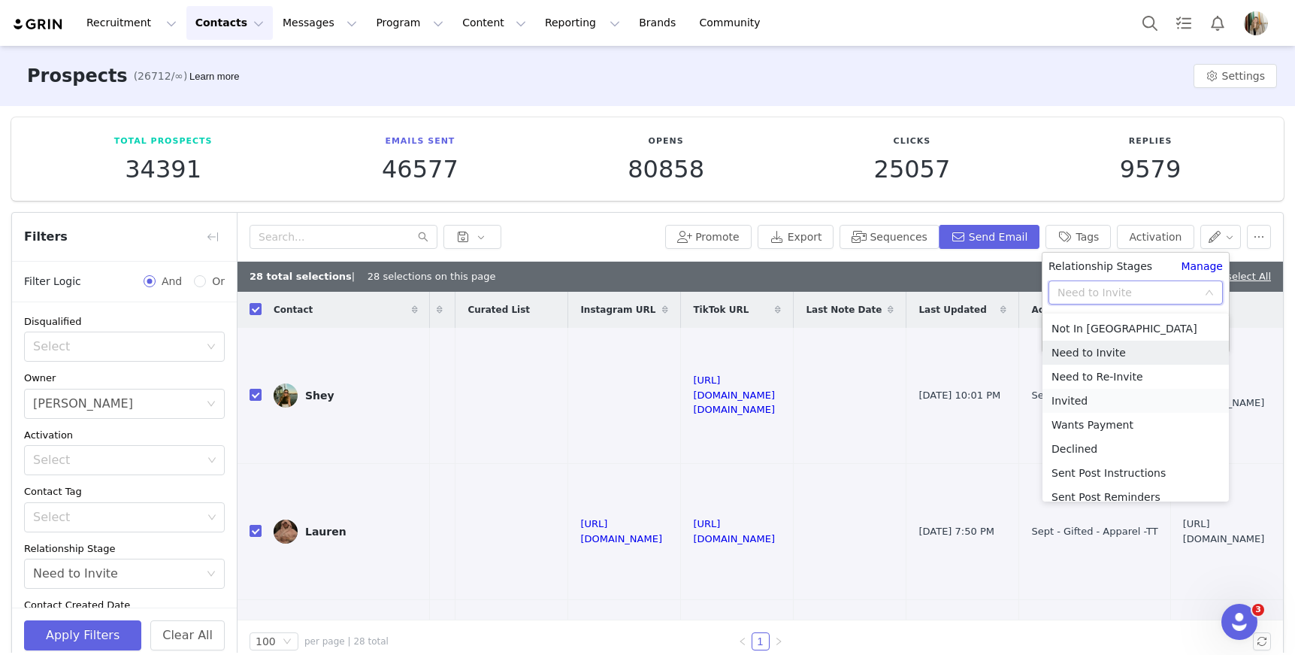
click at [1084, 401] on li "Invited" at bounding box center [1136, 401] width 186 height 24
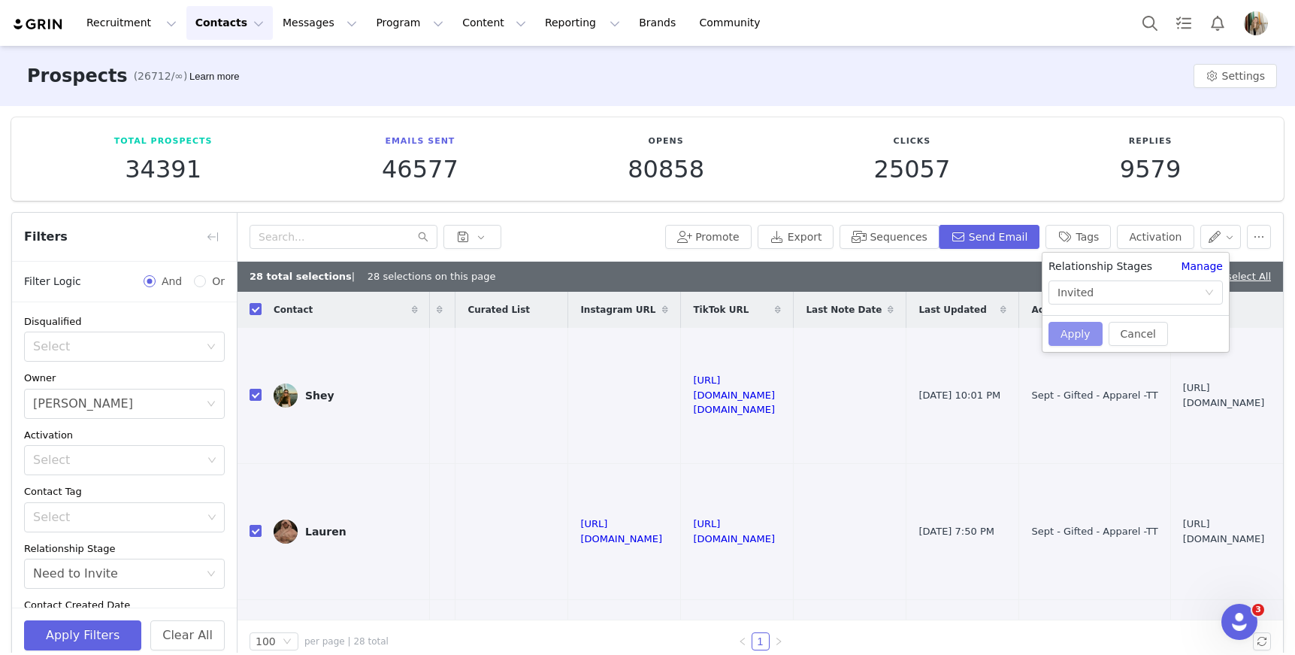
click at [1082, 327] on button "Apply" at bounding box center [1076, 334] width 54 height 24
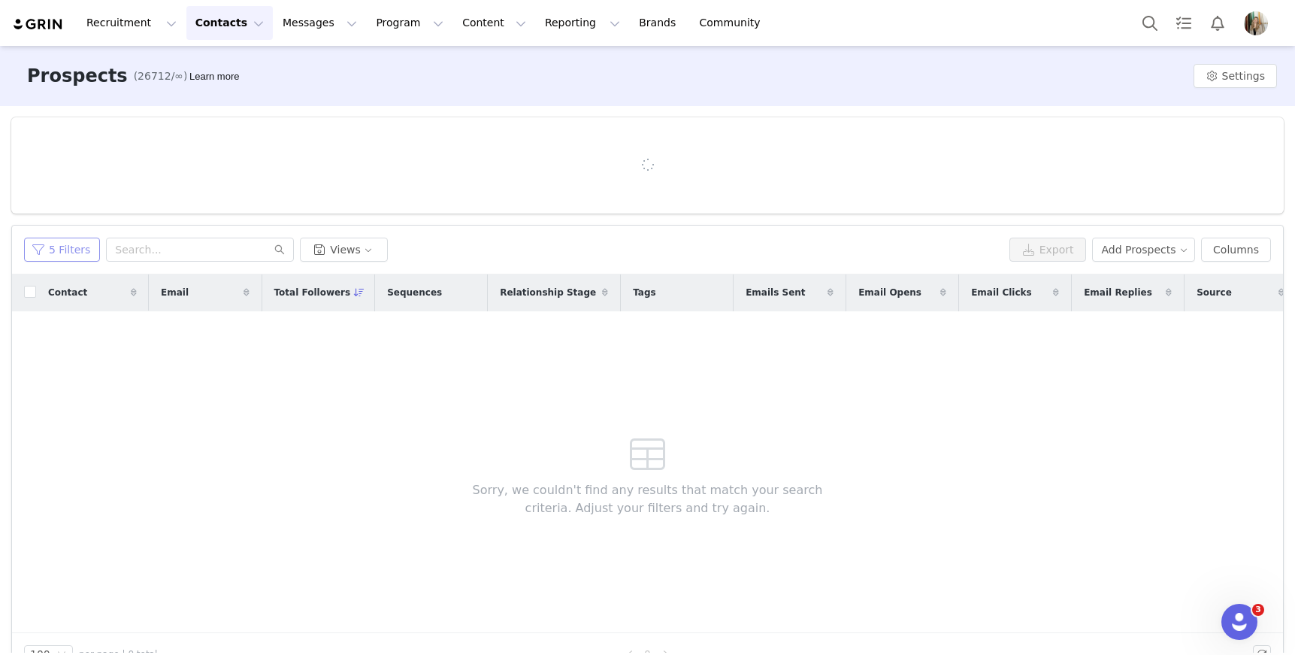
click at [34, 241] on button "5 Filters" at bounding box center [62, 250] width 76 height 24
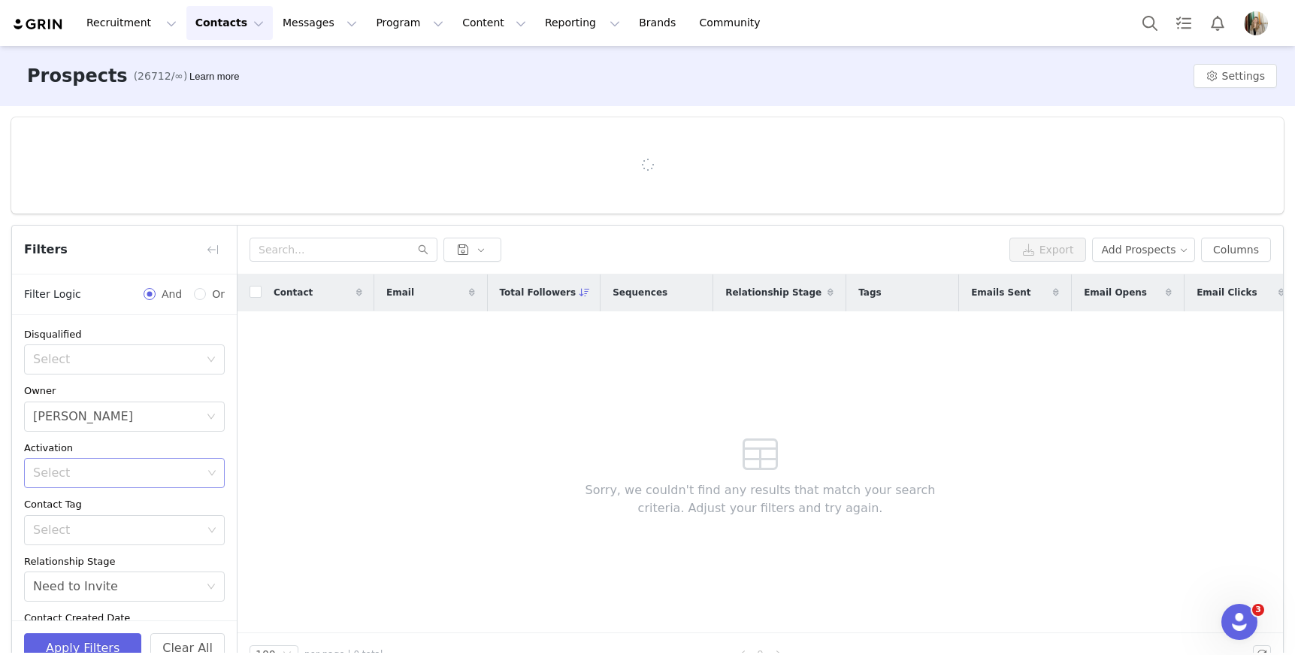
scroll to position [656, 0]
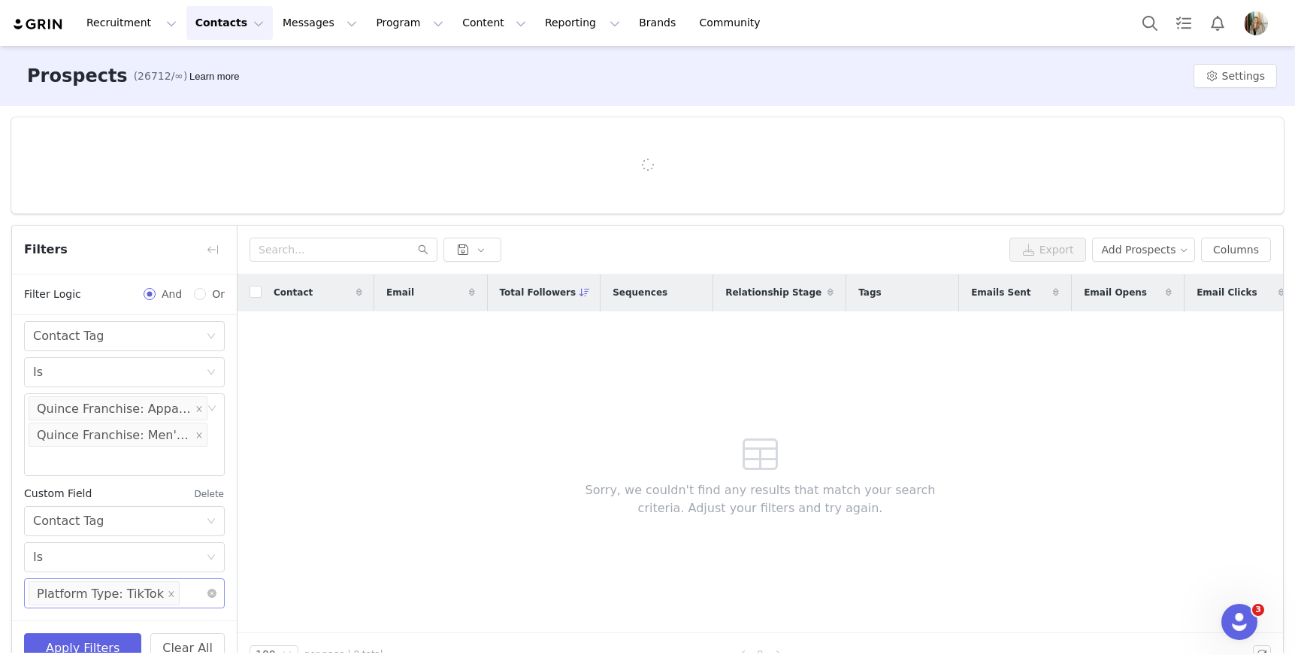
click at [156, 592] on li "Platform Type: TikTok" at bounding box center [104, 593] width 151 height 24
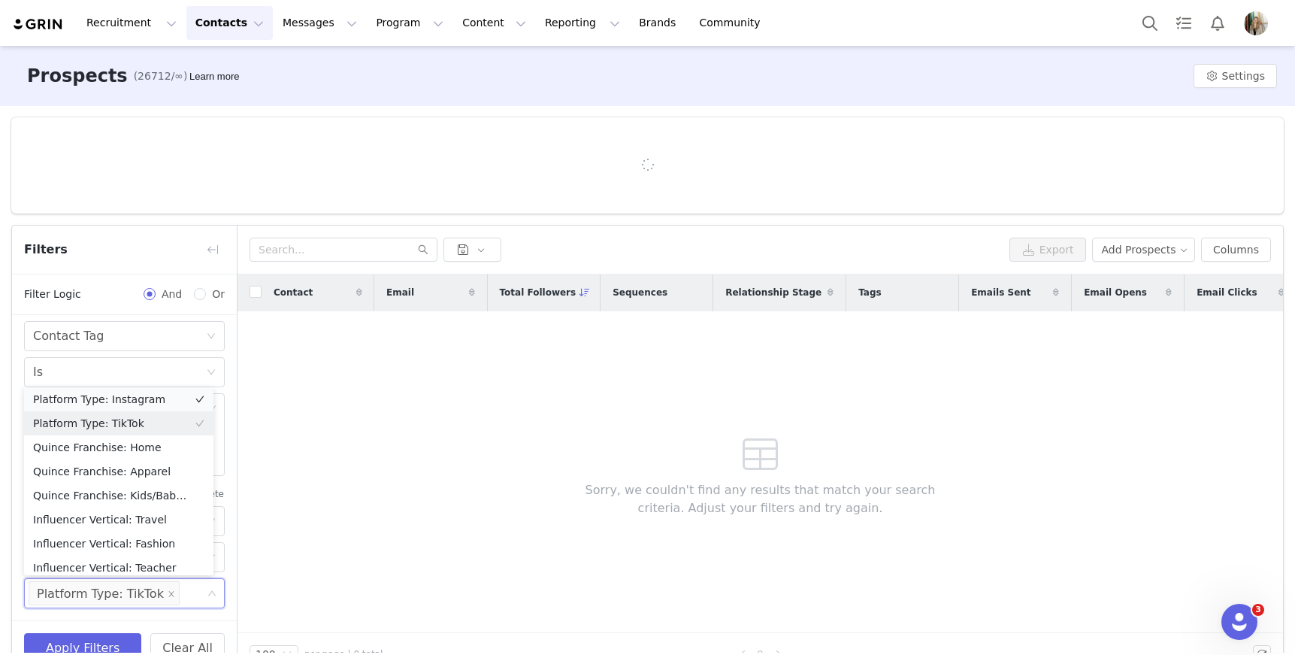
click at [136, 398] on li "Platform Type: Instagram" at bounding box center [118, 399] width 189 height 24
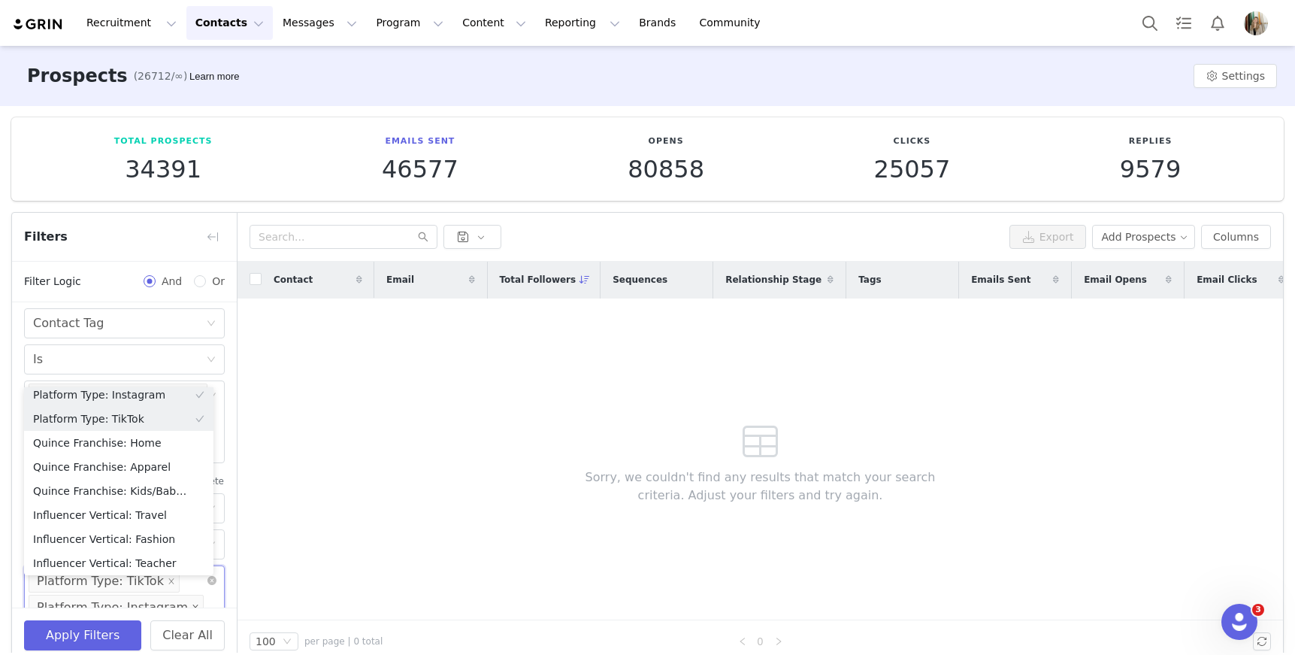
click at [192, 604] on icon "icon: close" at bounding box center [196, 607] width 8 height 8
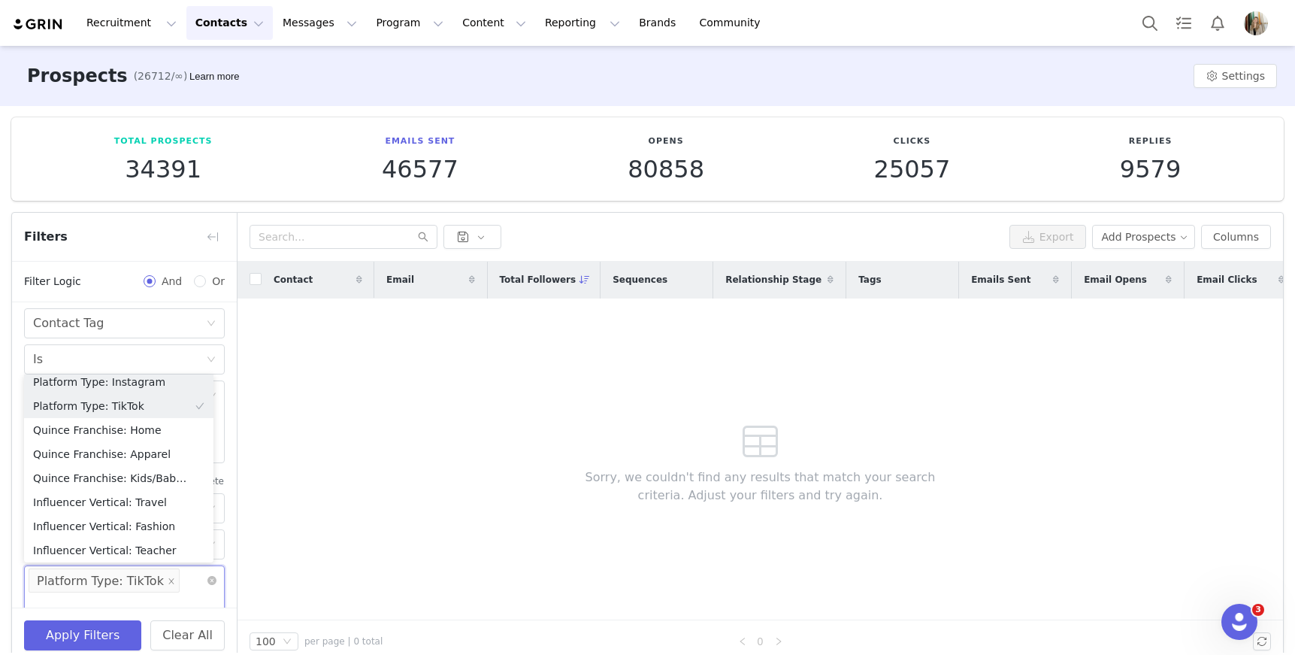
scroll to position [3, 0]
click at [155, 579] on li "Platform Type: TikTok" at bounding box center [104, 580] width 151 height 24
click at [168, 581] on icon "icon: close" at bounding box center [172, 581] width 8 height 8
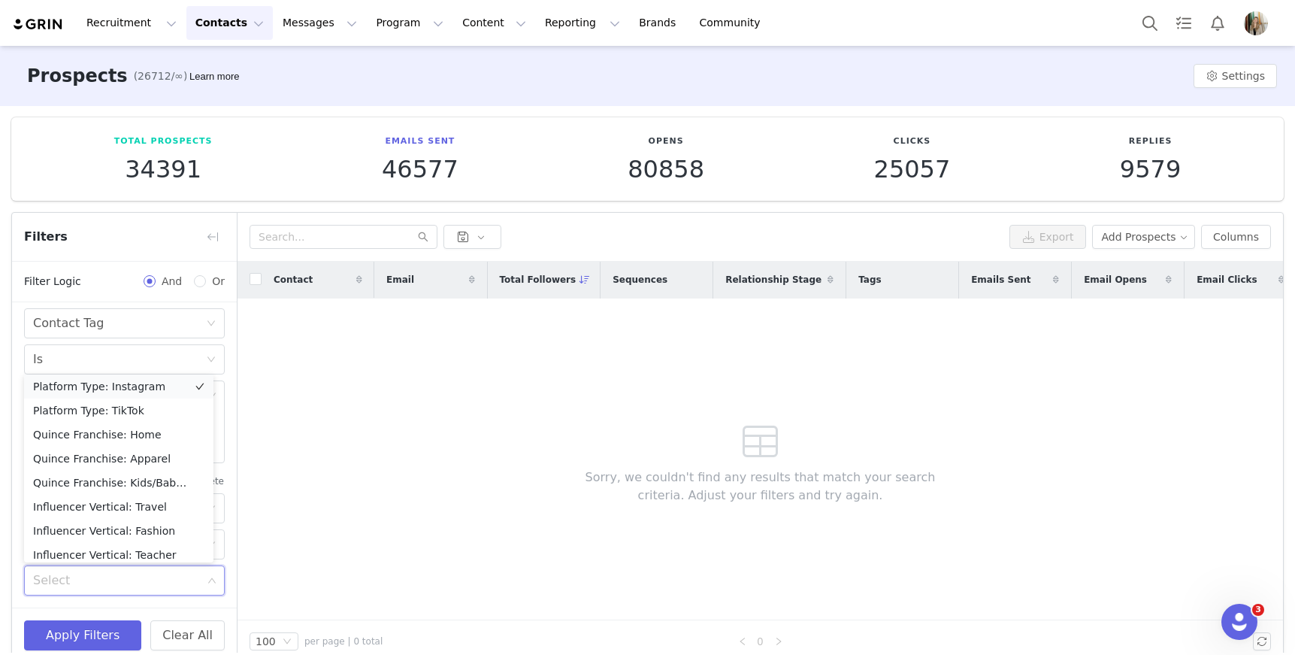
click at [156, 389] on li "Platform Type: Instagram" at bounding box center [118, 386] width 189 height 24
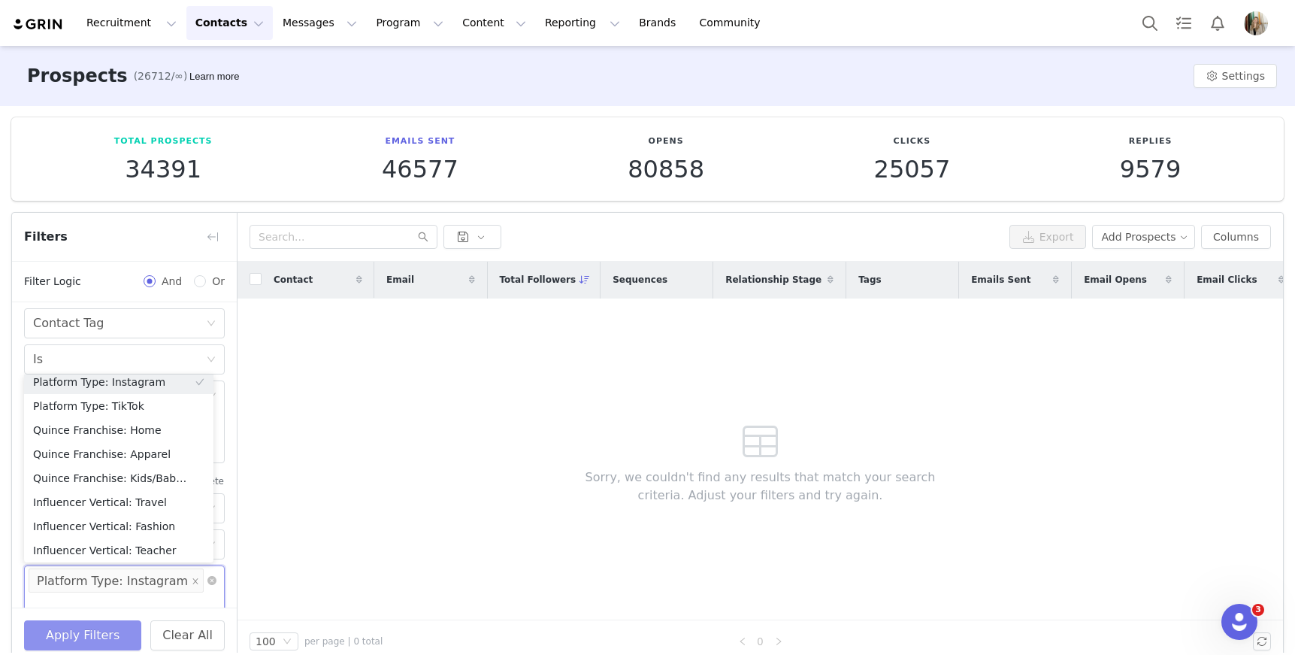
click at [123, 634] on button "Apply Filters" at bounding box center [82, 635] width 117 height 30
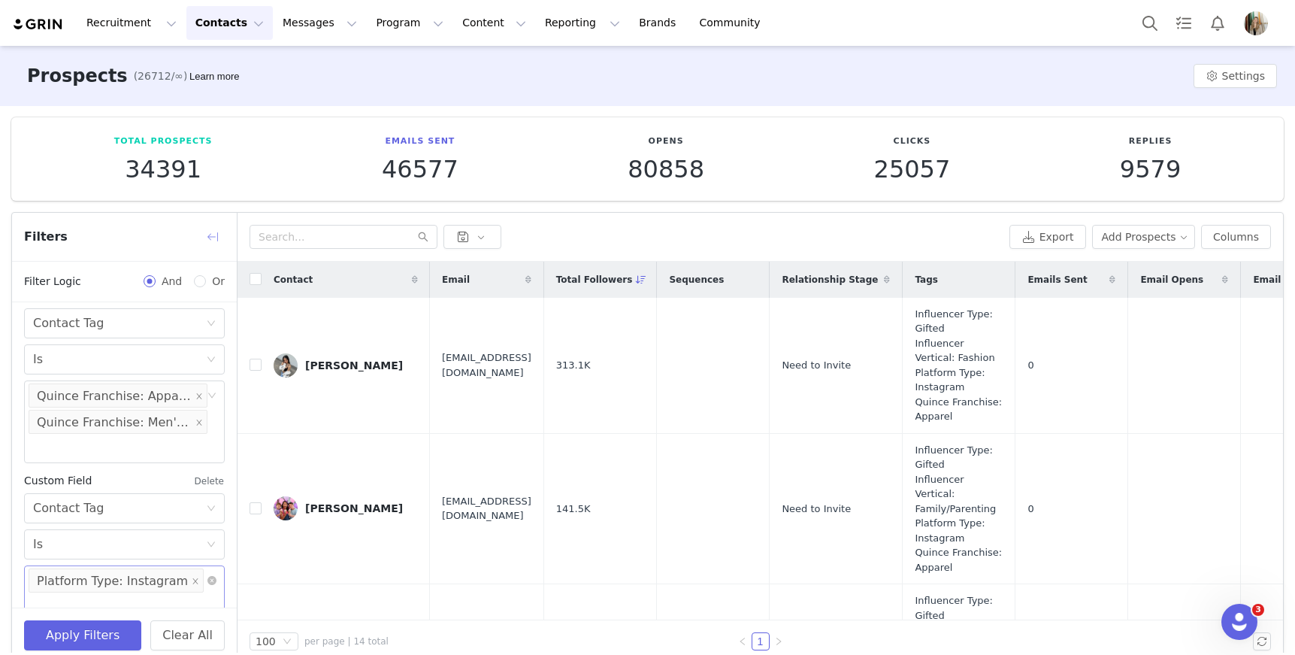
click at [210, 232] on button "button" at bounding box center [213, 237] width 24 height 24
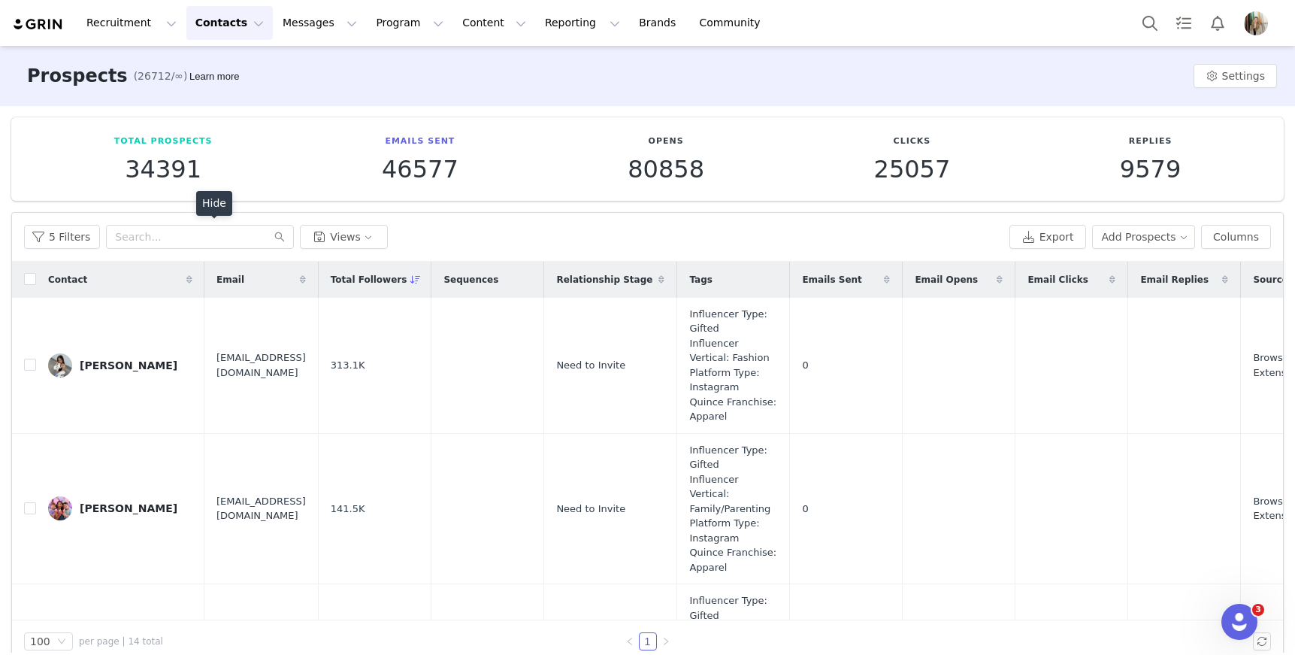
scroll to position [641, 0]
click at [34, 277] on input "checkbox" at bounding box center [30, 279] width 12 height 12
checkbox input "true"
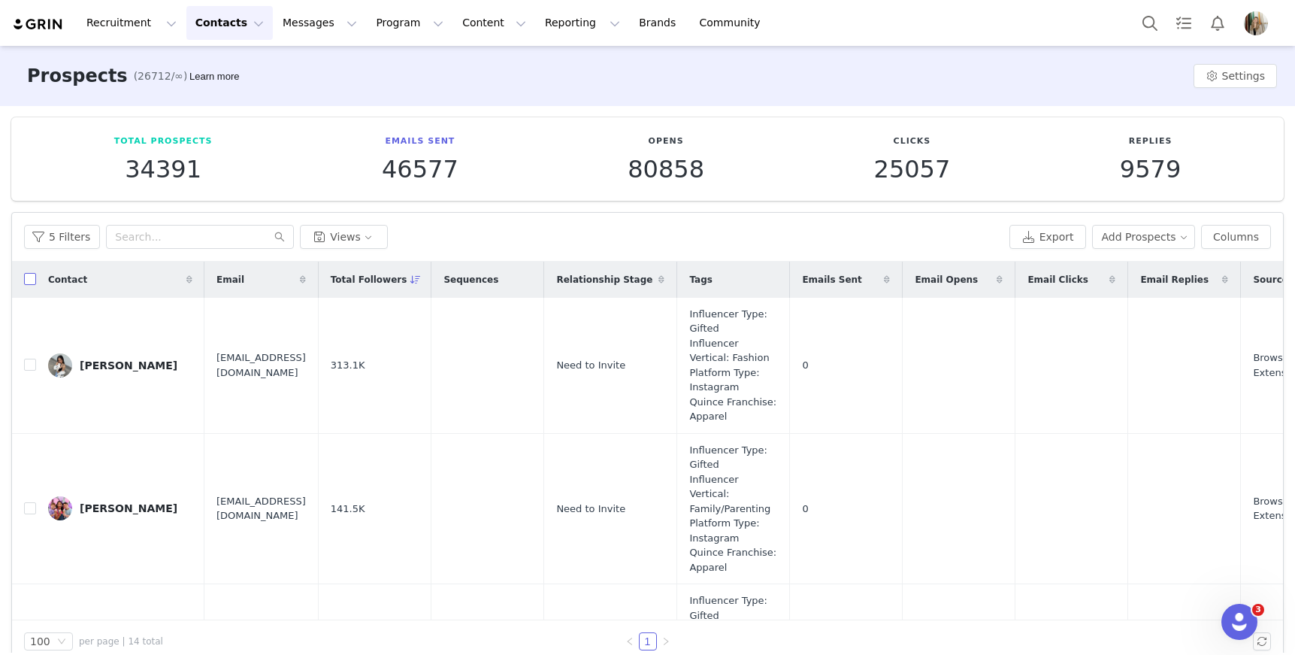
checkbox input "true"
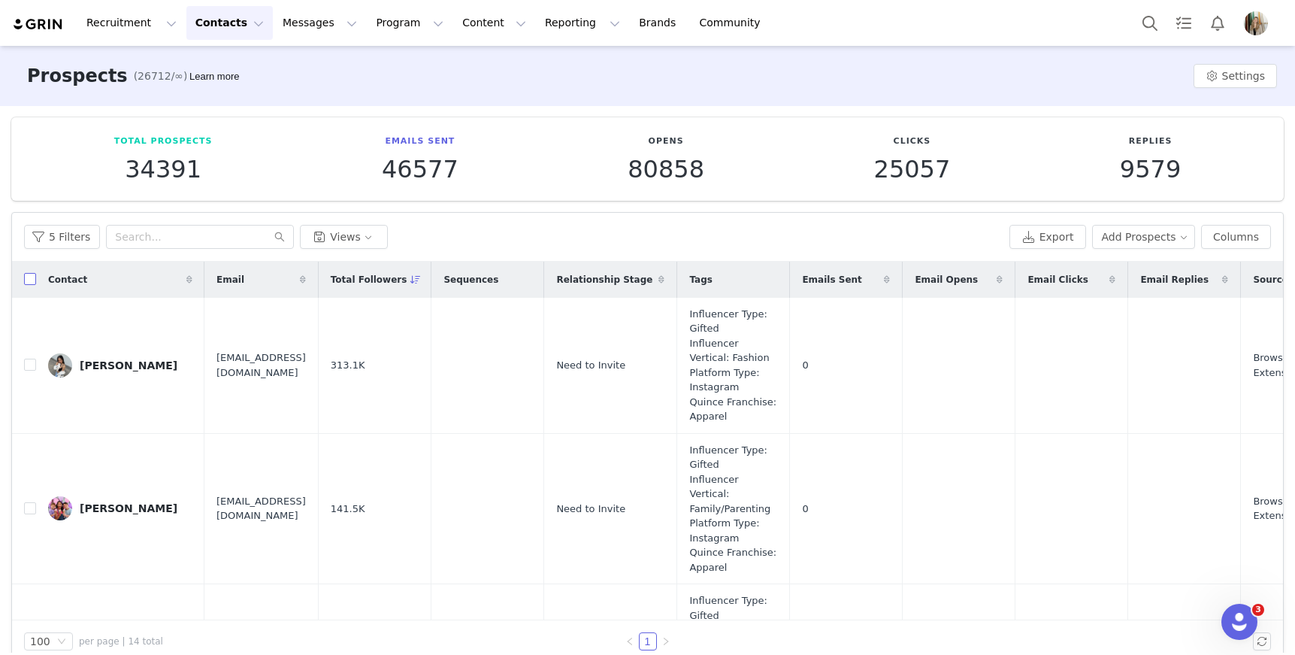
checkbox input "true"
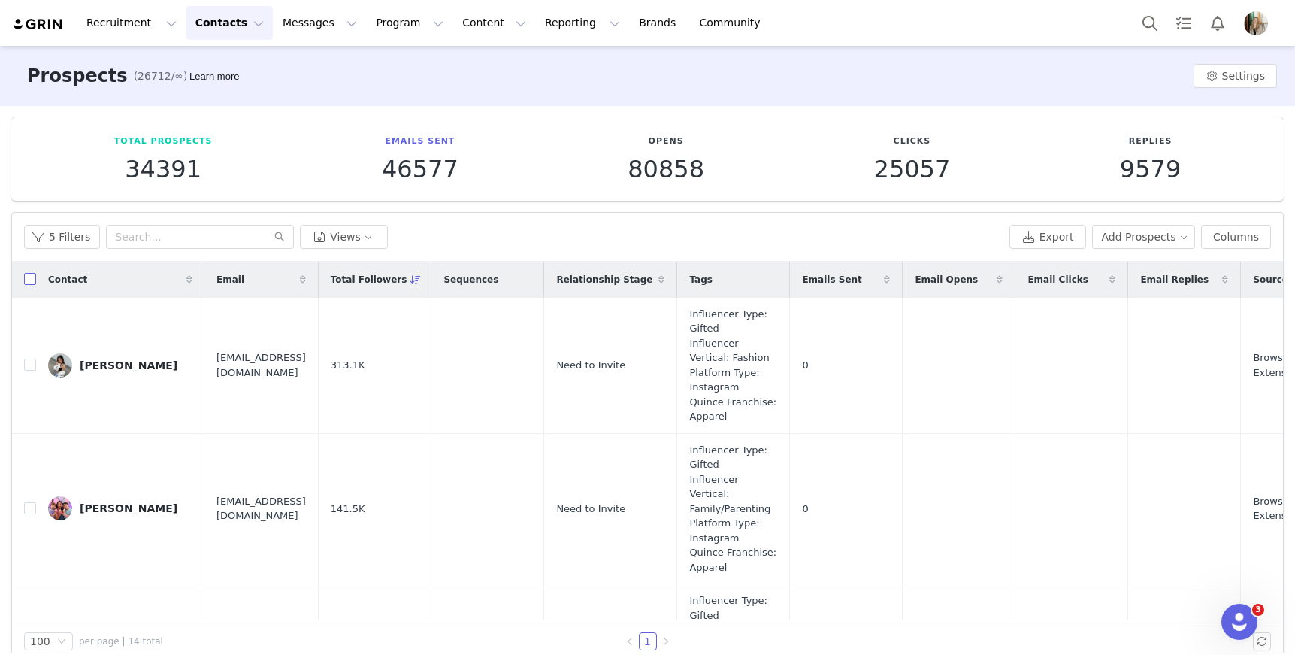
checkbox input "true"
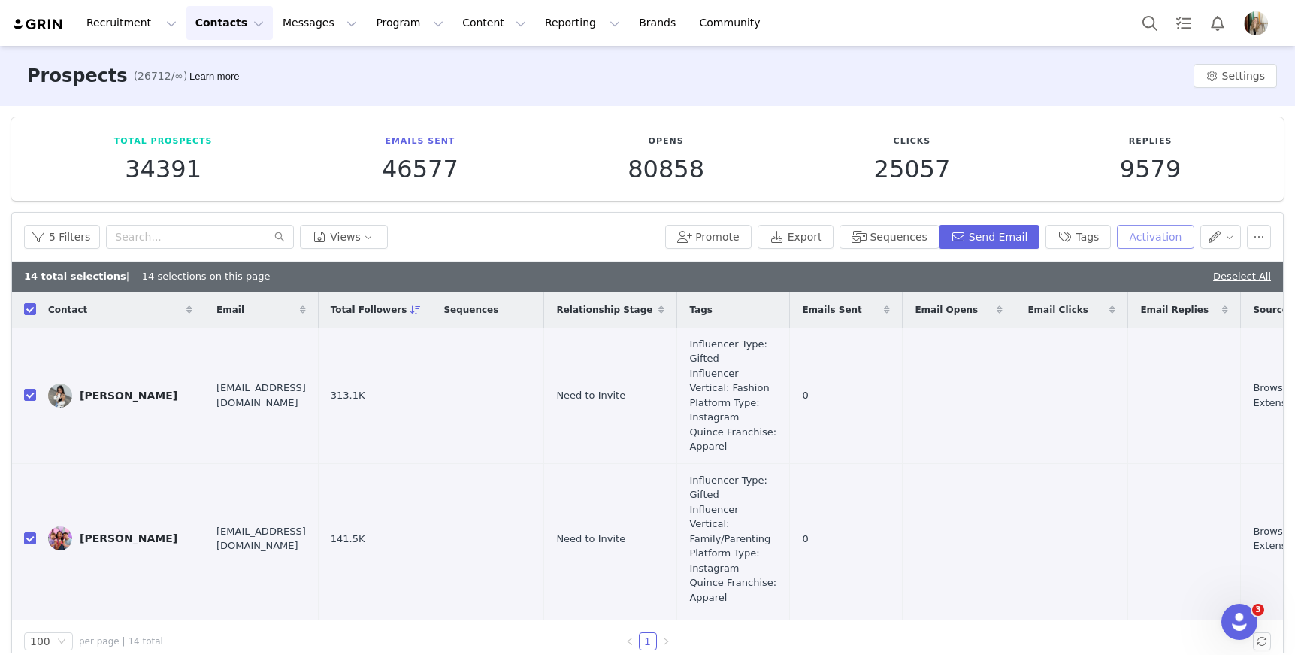
click at [1136, 236] on button "Activation" at bounding box center [1155, 237] width 77 height 24
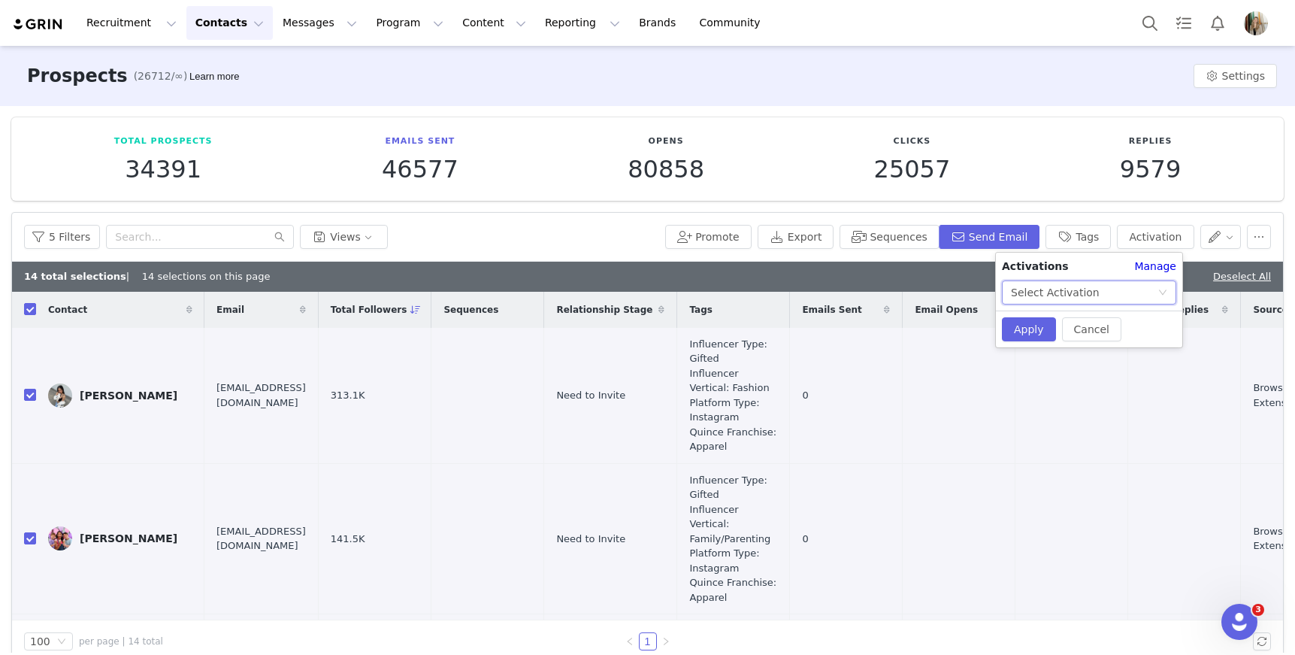
click at [1079, 286] on div "Select Activation" at bounding box center [1055, 292] width 89 height 23
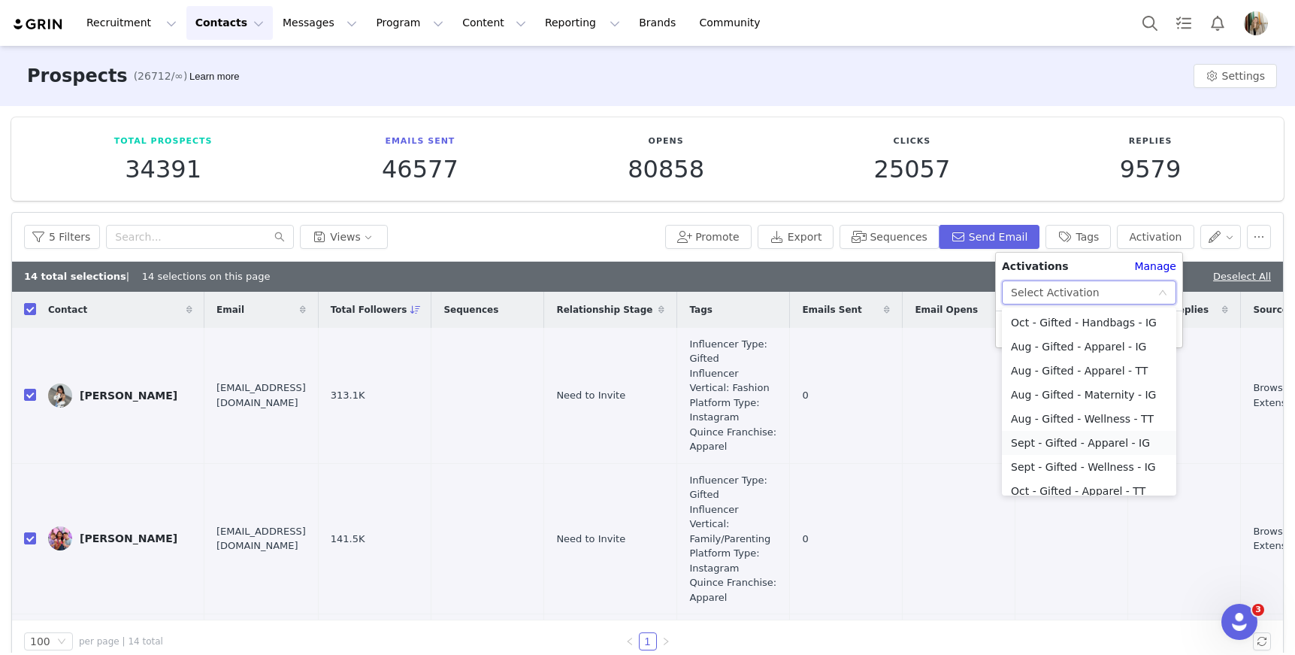
click at [1070, 441] on li "Sept - Gifted - Apparel - IG" at bounding box center [1089, 443] width 174 height 24
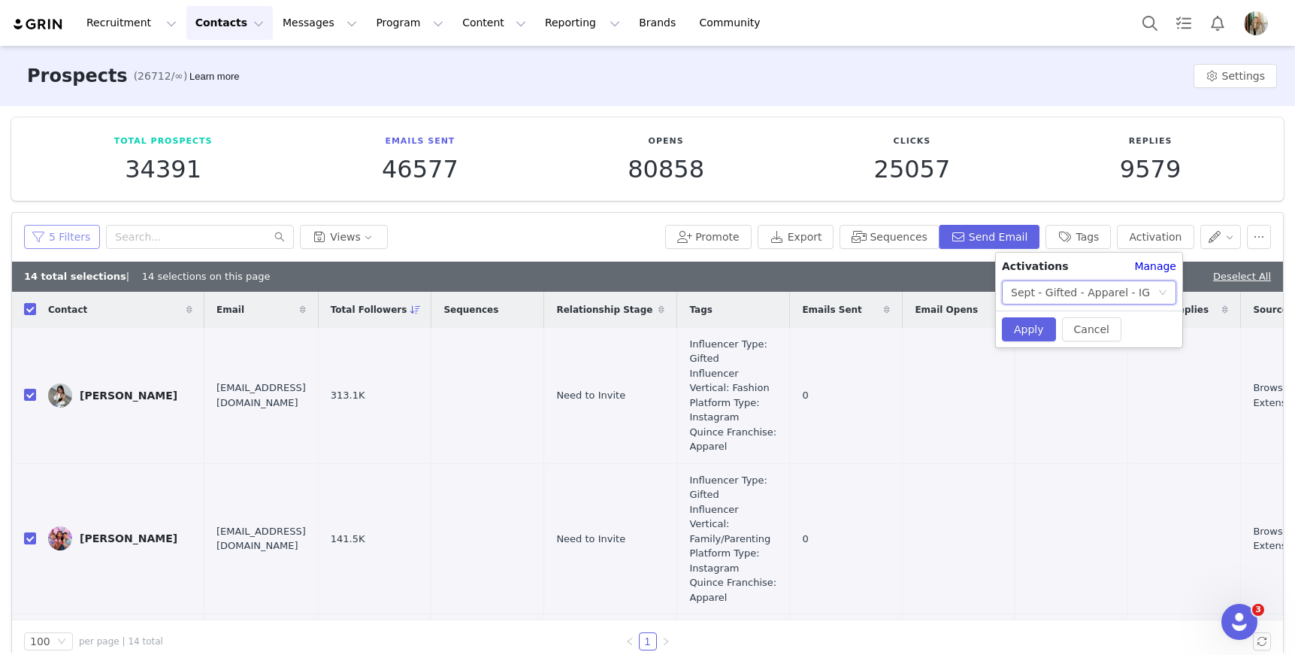
click at [56, 235] on button "5 Filters" at bounding box center [62, 237] width 76 height 24
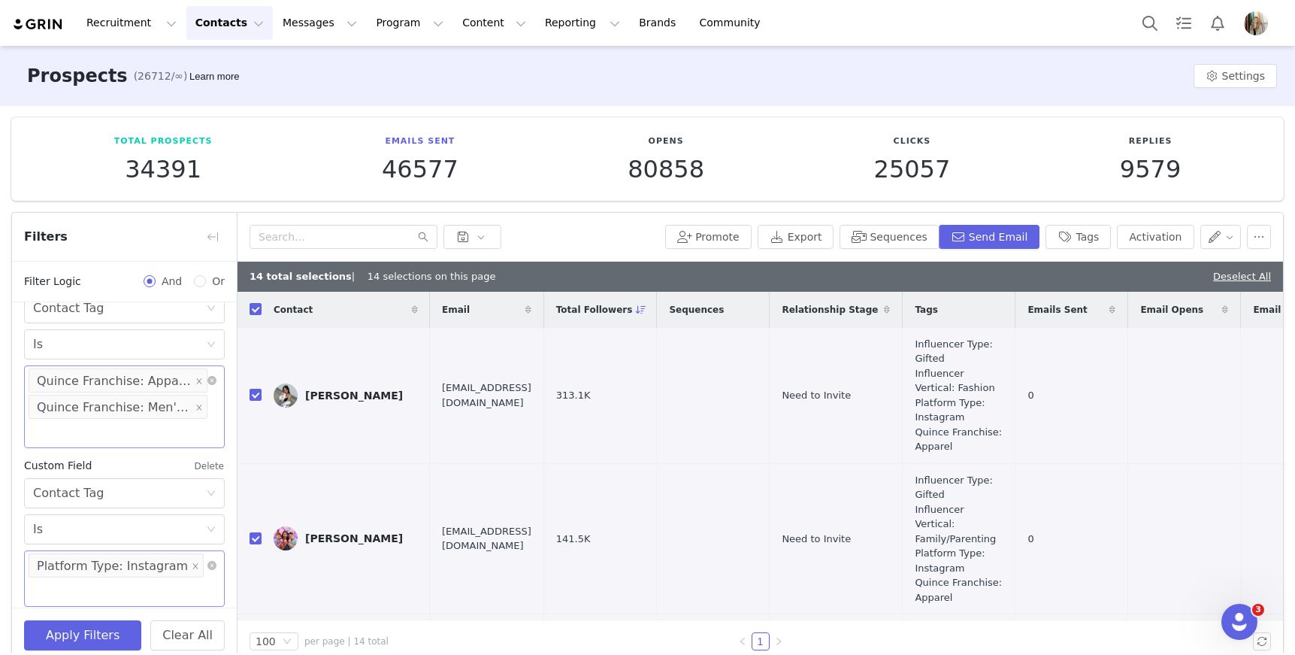
scroll to position [683, 0]
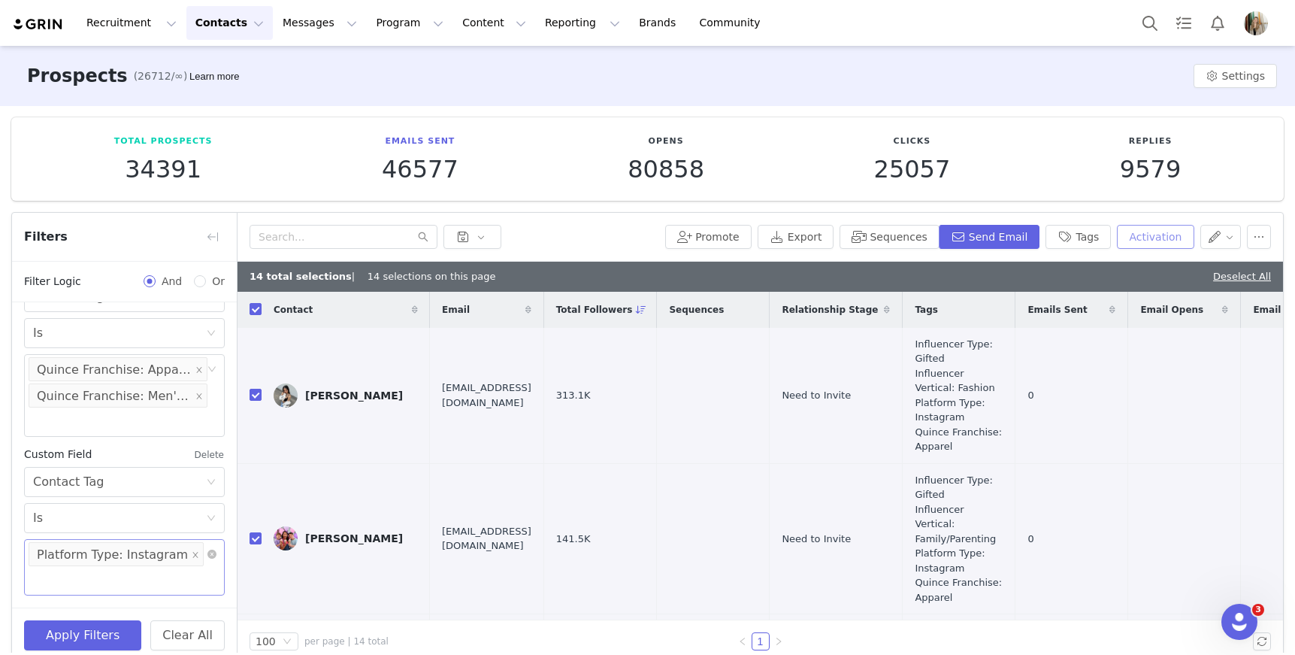
click at [1158, 246] on button "Activation" at bounding box center [1155, 237] width 77 height 24
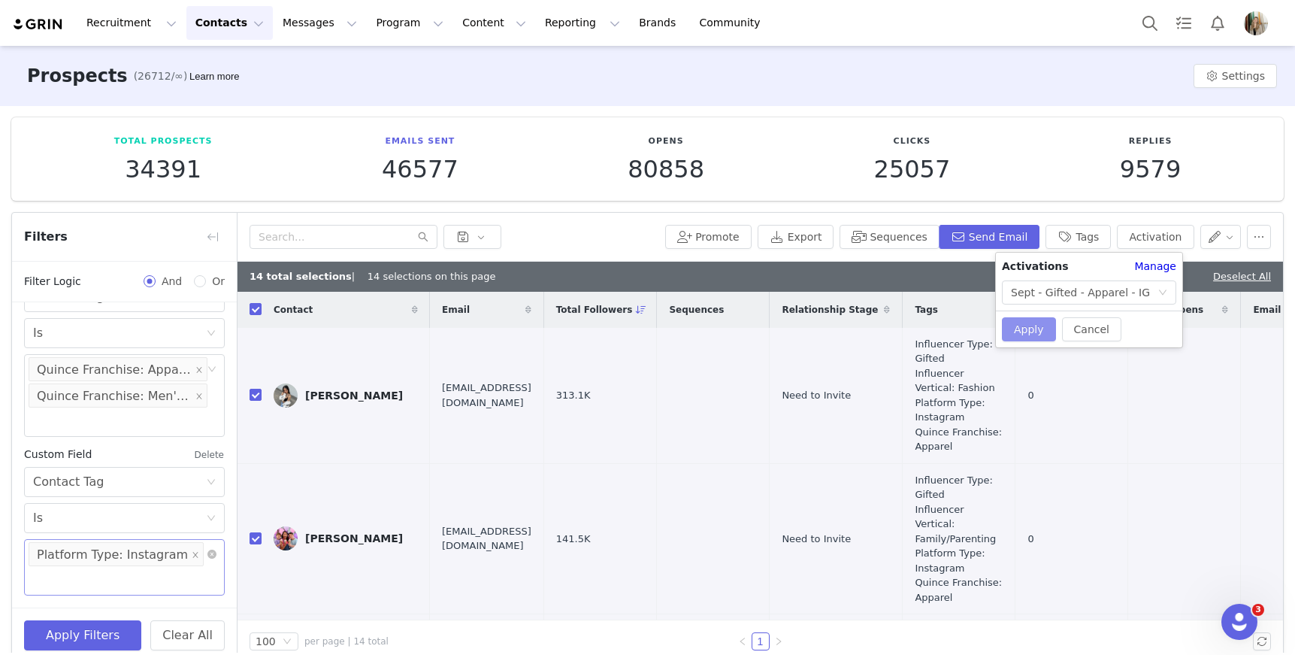
click at [1024, 331] on button "Apply" at bounding box center [1029, 329] width 54 height 24
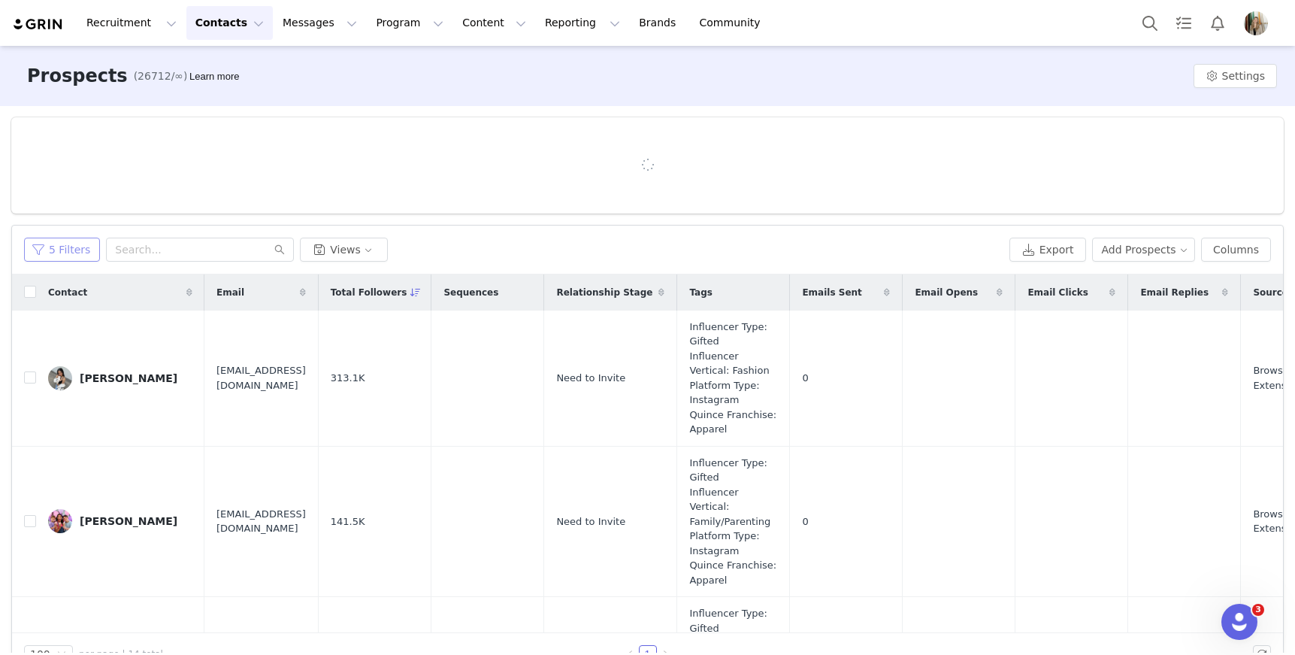
click at [72, 253] on button "5 Filters" at bounding box center [62, 250] width 76 height 24
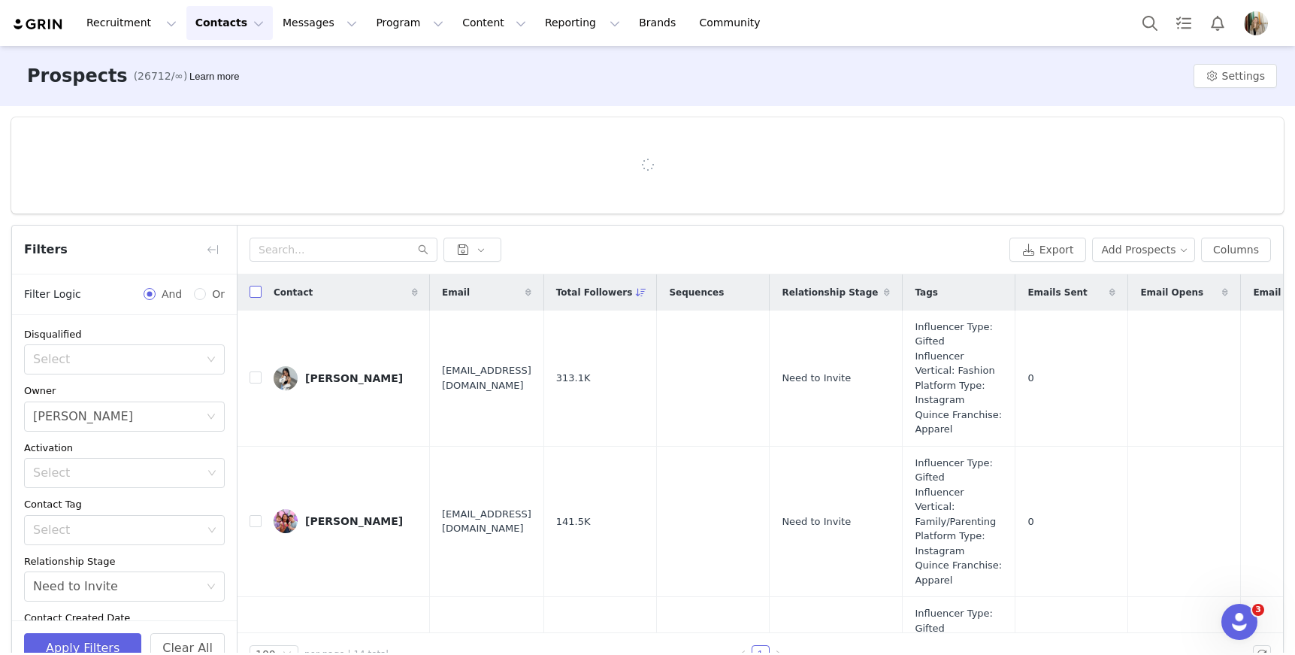
click at [261, 290] on th at bounding box center [250, 292] width 24 height 36
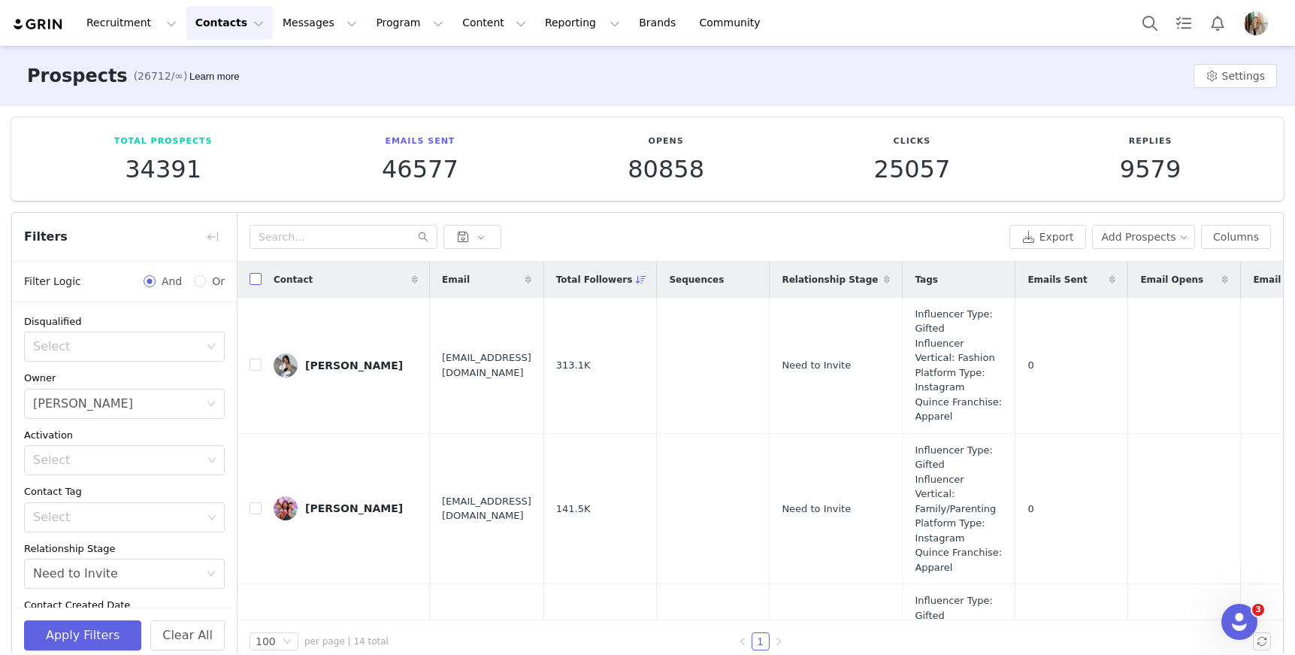
click at [254, 283] on input "checkbox" at bounding box center [256, 279] width 12 height 12
checkbox input "true"
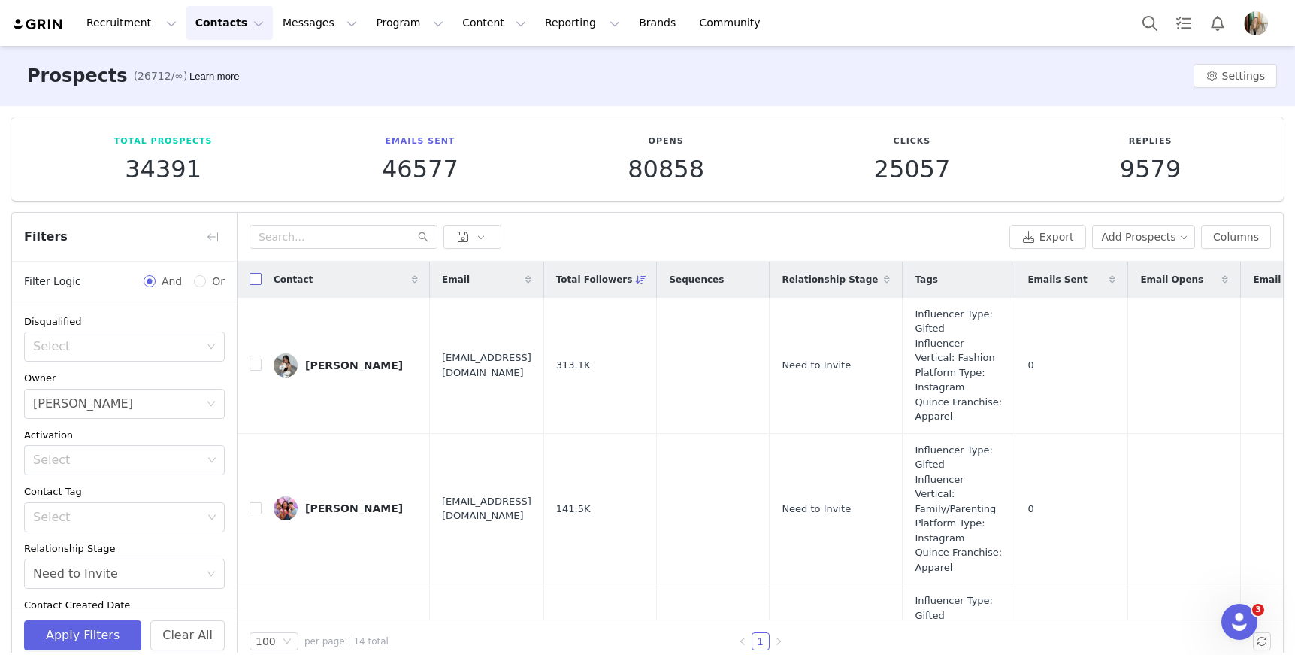
checkbox input "true"
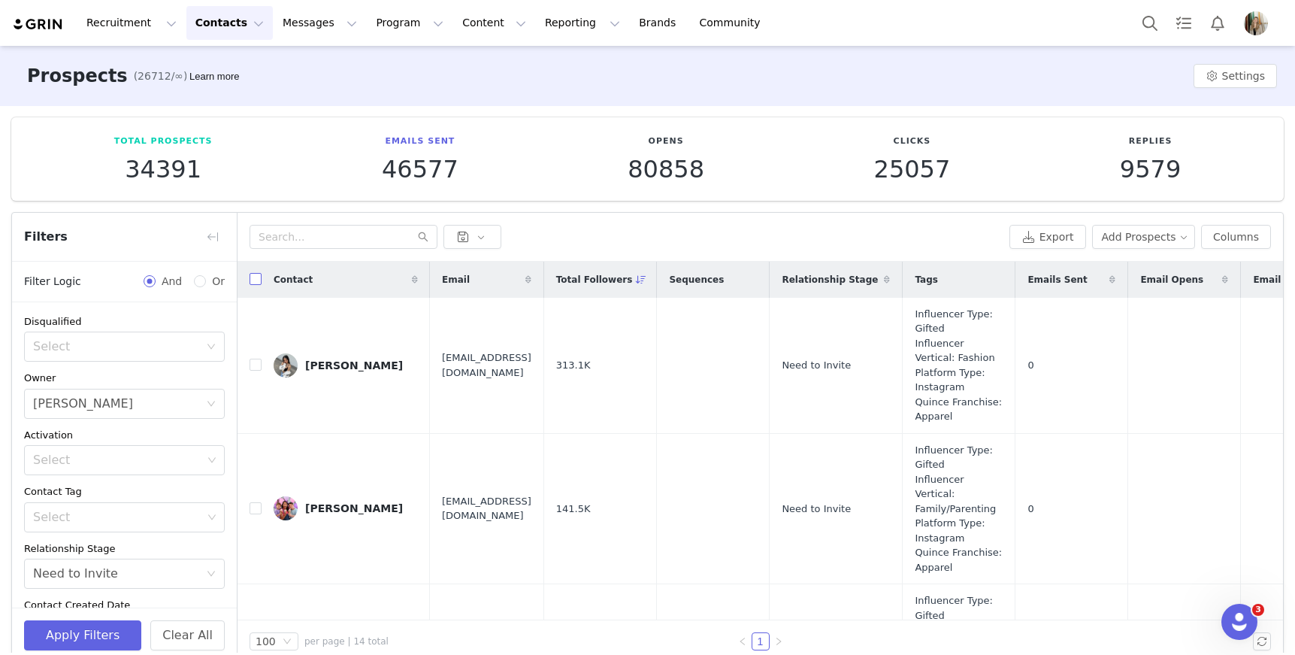
checkbox input "true"
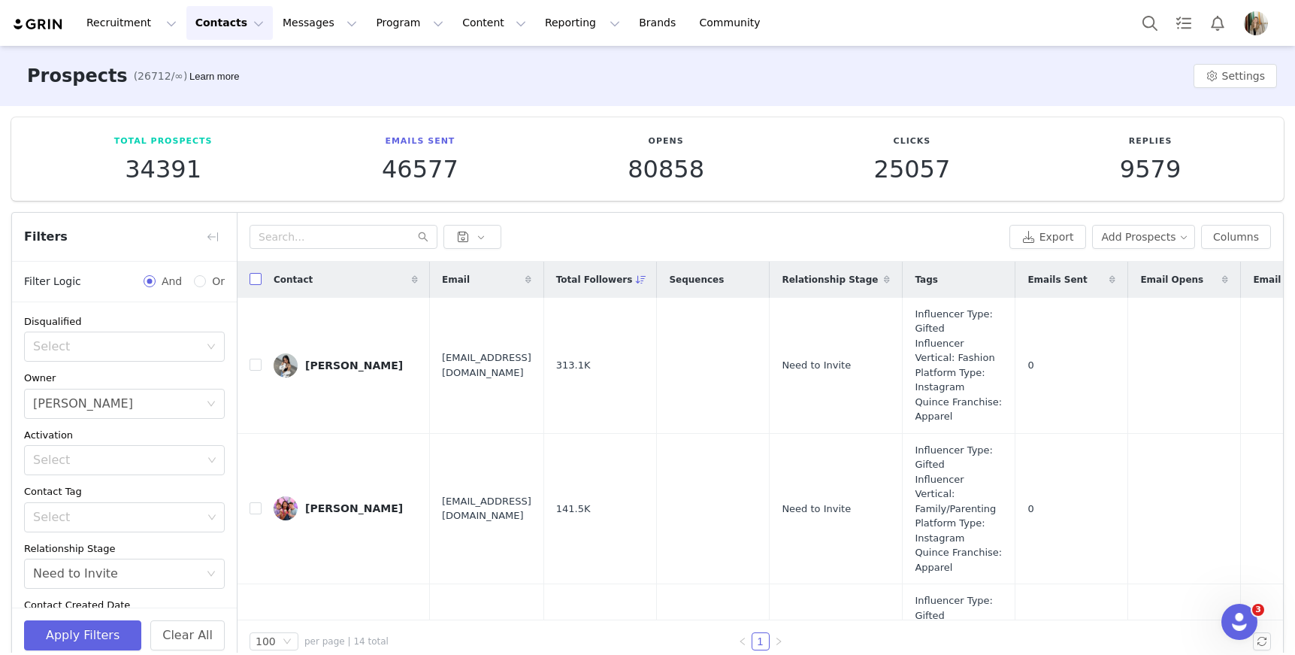
checkbox input "true"
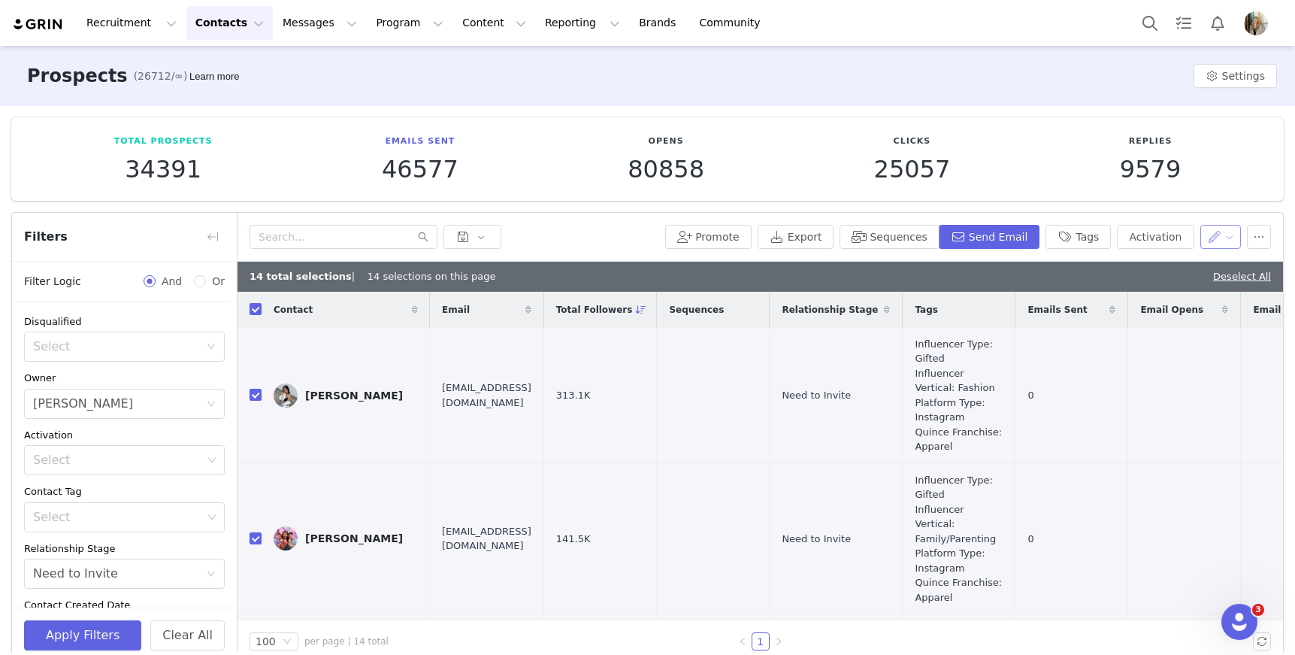
click at [1201, 229] on button "button" at bounding box center [1220, 237] width 41 height 24
click at [915, 239] on button "Sequences" at bounding box center [889, 237] width 99 height 24
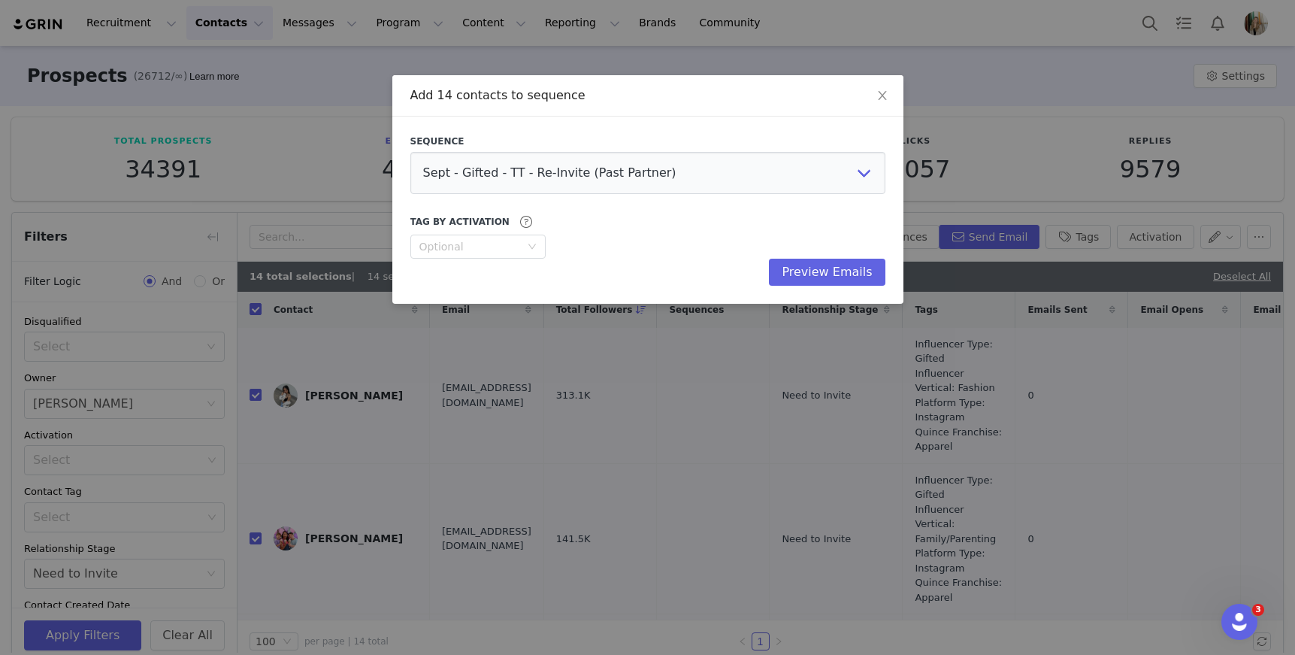
click at [522, 580] on div "Add 14 contacts to sequence Sequence Sept - Gifted - TT - Re-Invite (Past Partn…" at bounding box center [647, 327] width 1295 height 655
click at [888, 97] on span "Close" at bounding box center [882, 96] width 42 height 42
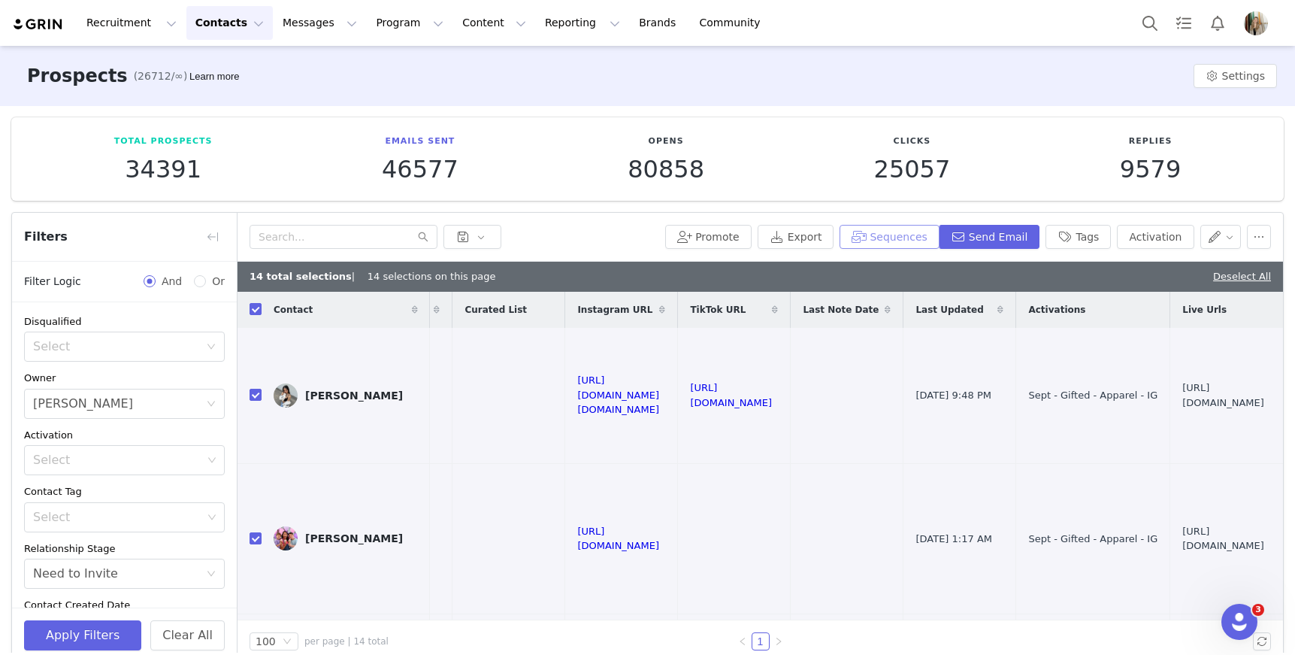
scroll to position [0, 1514]
click at [1148, 238] on button "Activation" at bounding box center [1155, 237] width 77 height 24
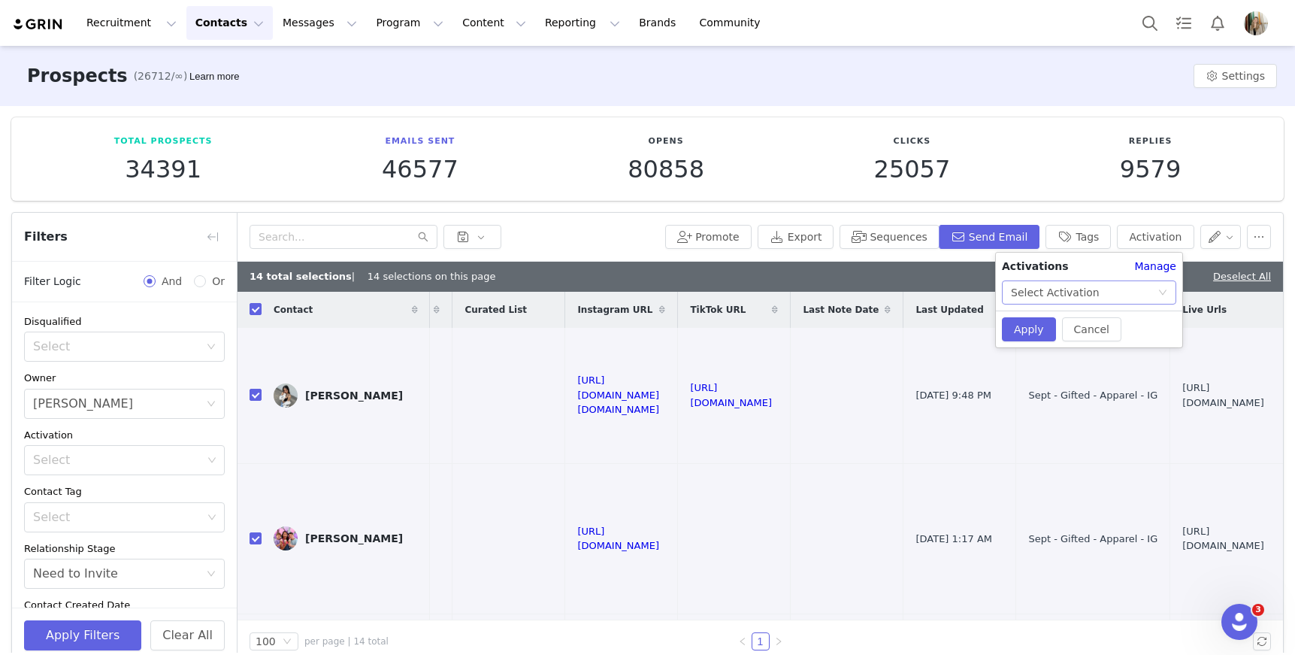
click at [1071, 290] on div "Select Activation" at bounding box center [1055, 292] width 89 height 23
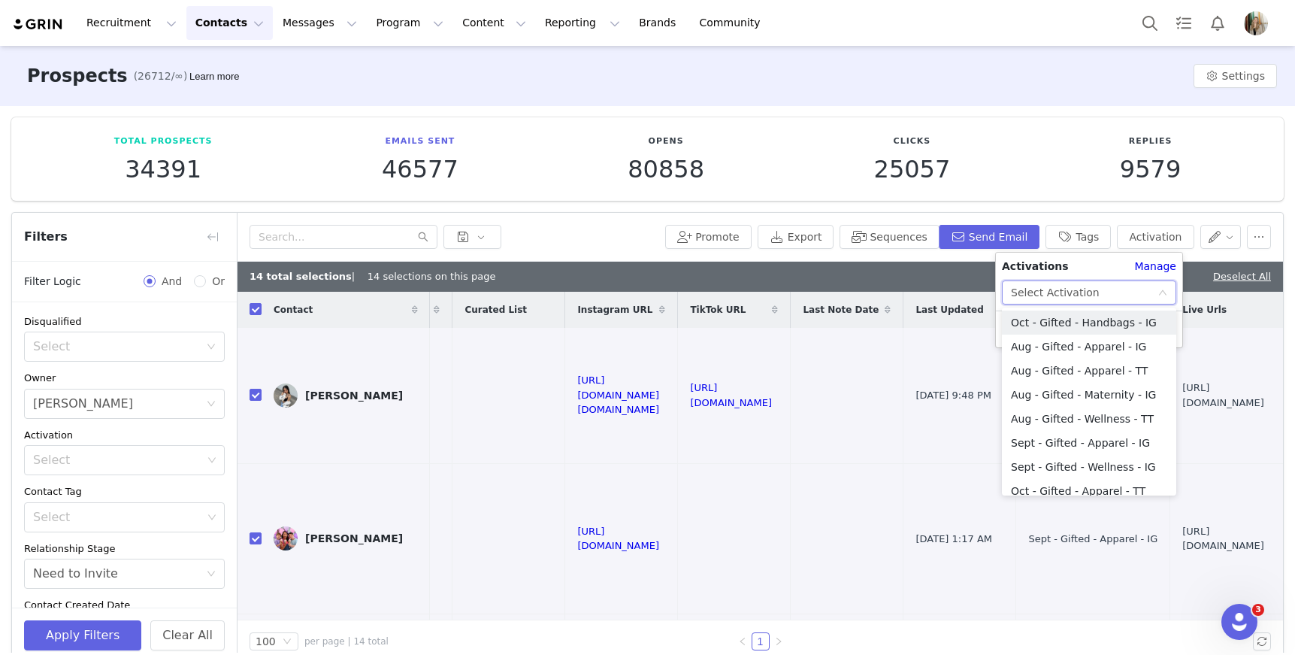
click at [1067, 137] on div "Replies 9579" at bounding box center [1150, 158] width 231 height 47
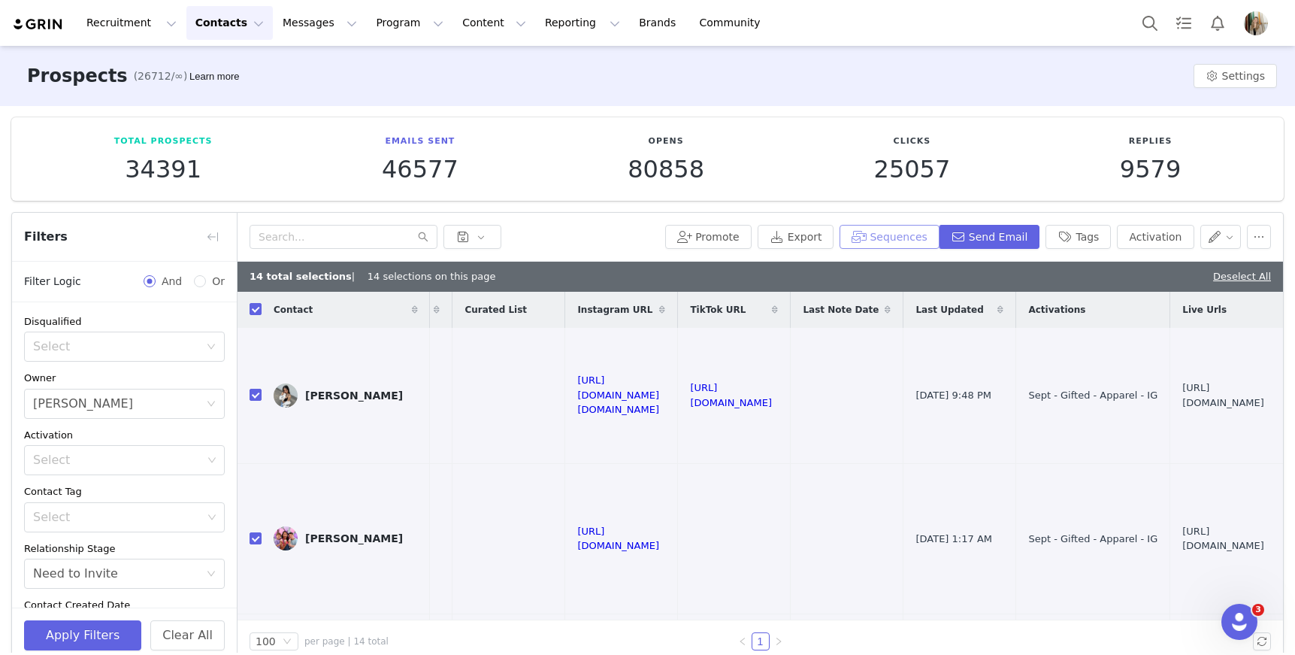
click at [900, 238] on button "Sequences" at bounding box center [889, 237] width 99 height 24
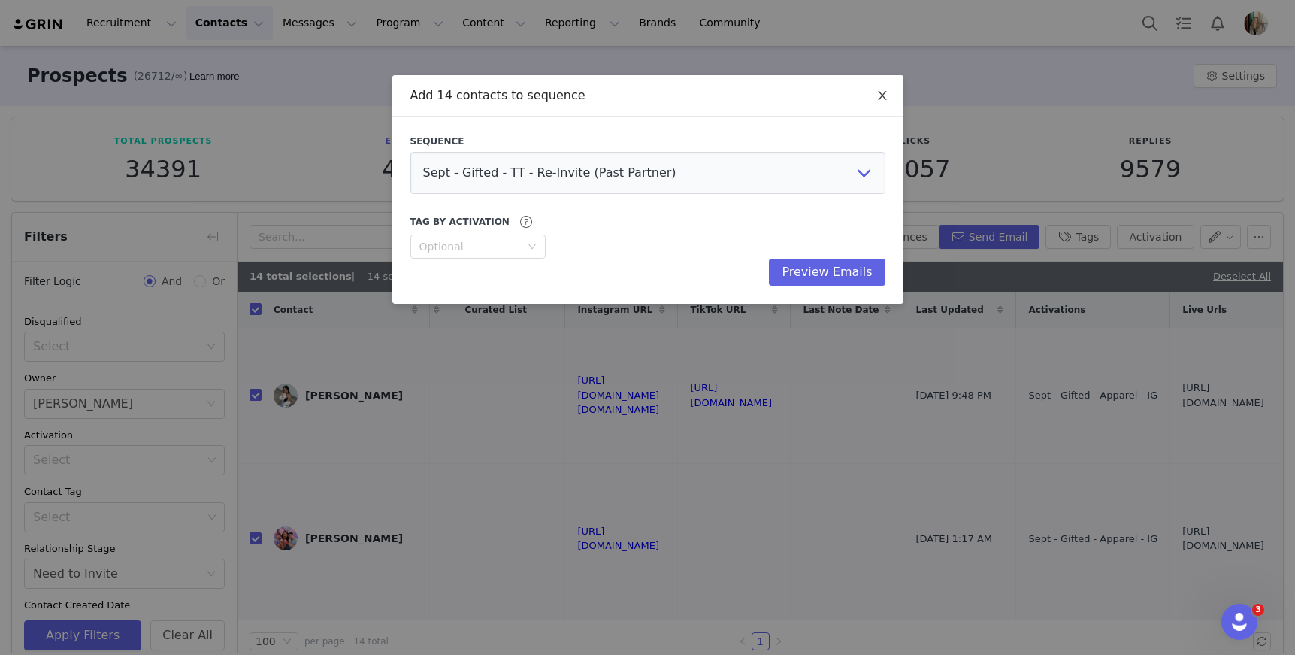
click at [886, 101] on icon "icon: close" at bounding box center [882, 95] width 12 height 12
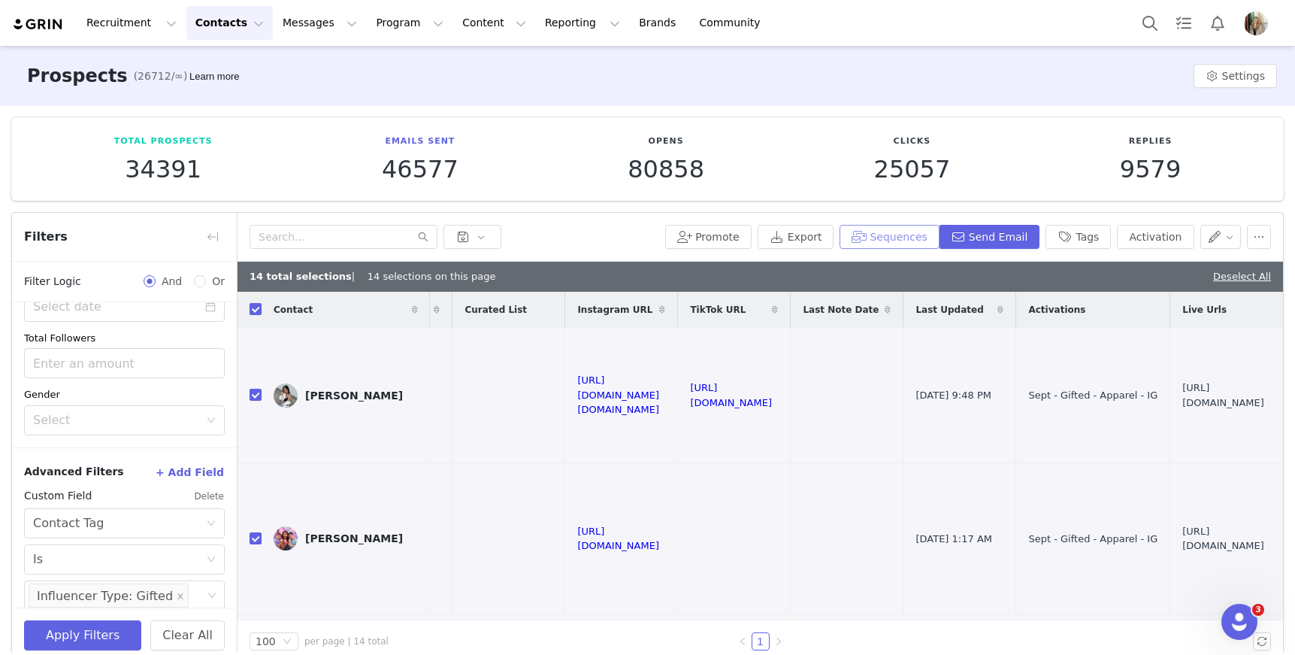
scroll to position [683, 0]
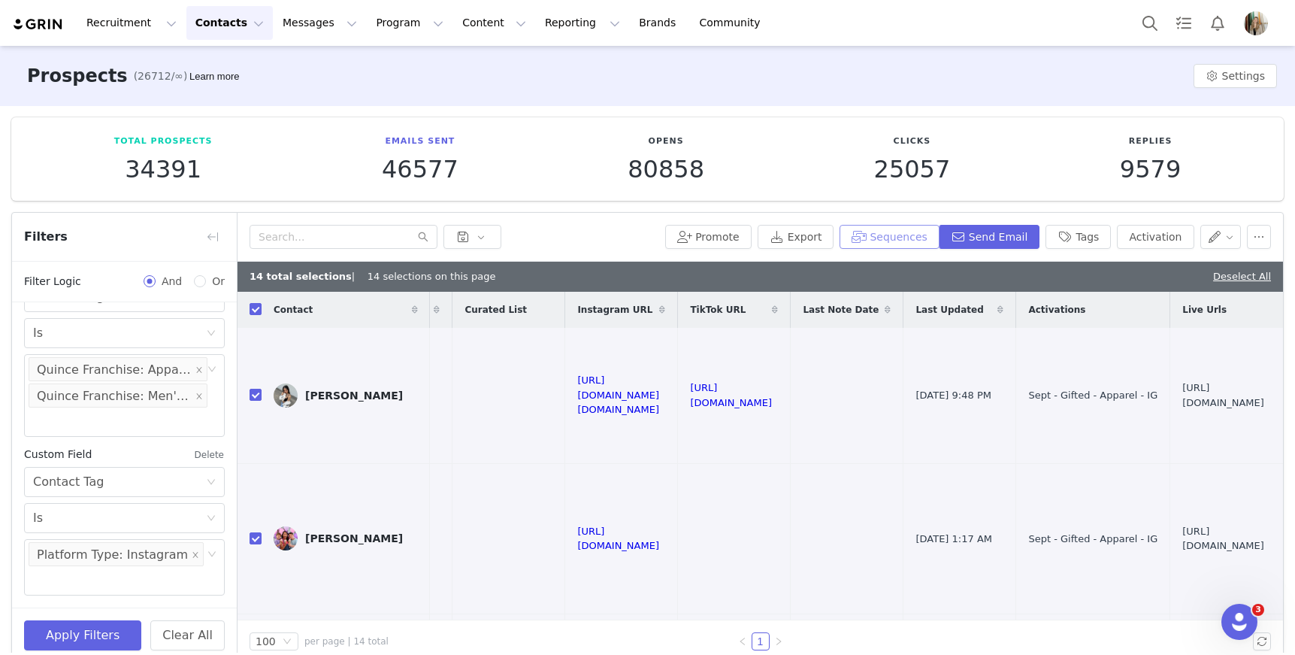
click at [895, 235] on button "Sequences" at bounding box center [889, 237] width 99 height 24
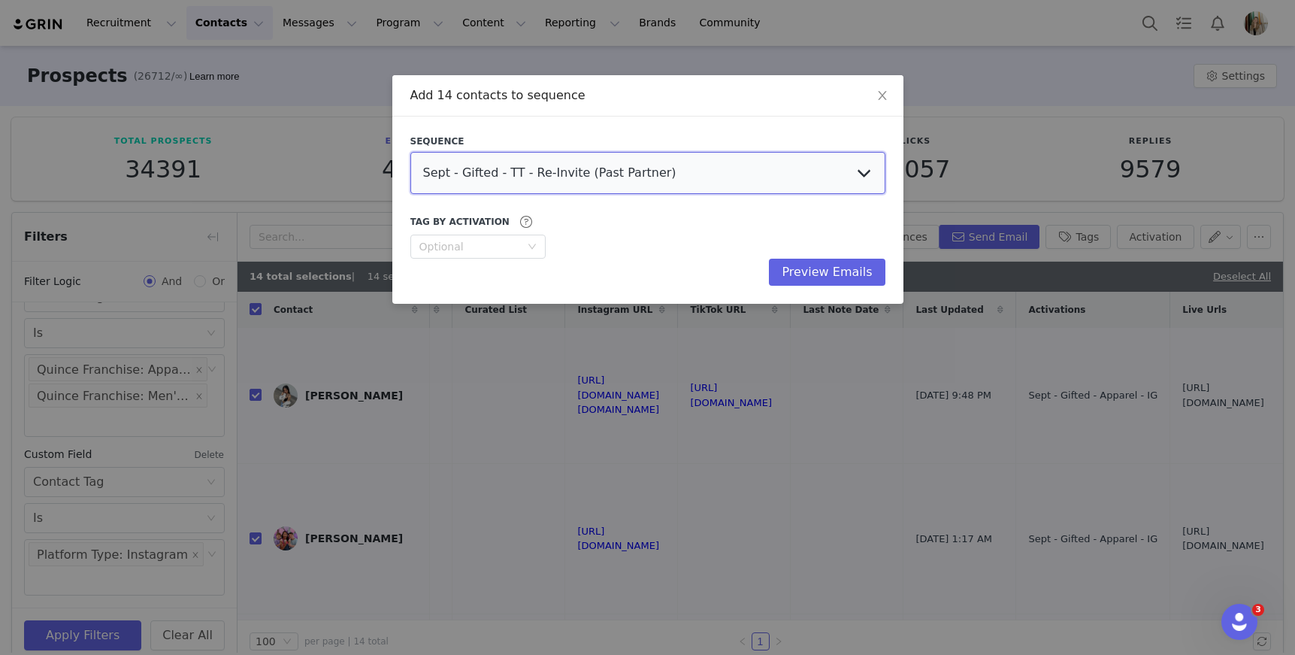
click at [592, 184] on select "Sept - Gifted - TT - Re-Invite (Past Partner) Sept - Gifted - IG - Re-Invite (P…" at bounding box center [647, 173] width 475 height 42
select select "e2b9d273-8264-478f-9e2c-0ef6c47ac17f"
click at [410, 152] on select "Sept - Gifted - TT - Re-Invite (Past Partner) Sept - Gifted - IG - Re-Invite (P…" at bounding box center [647, 173] width 475 height 42
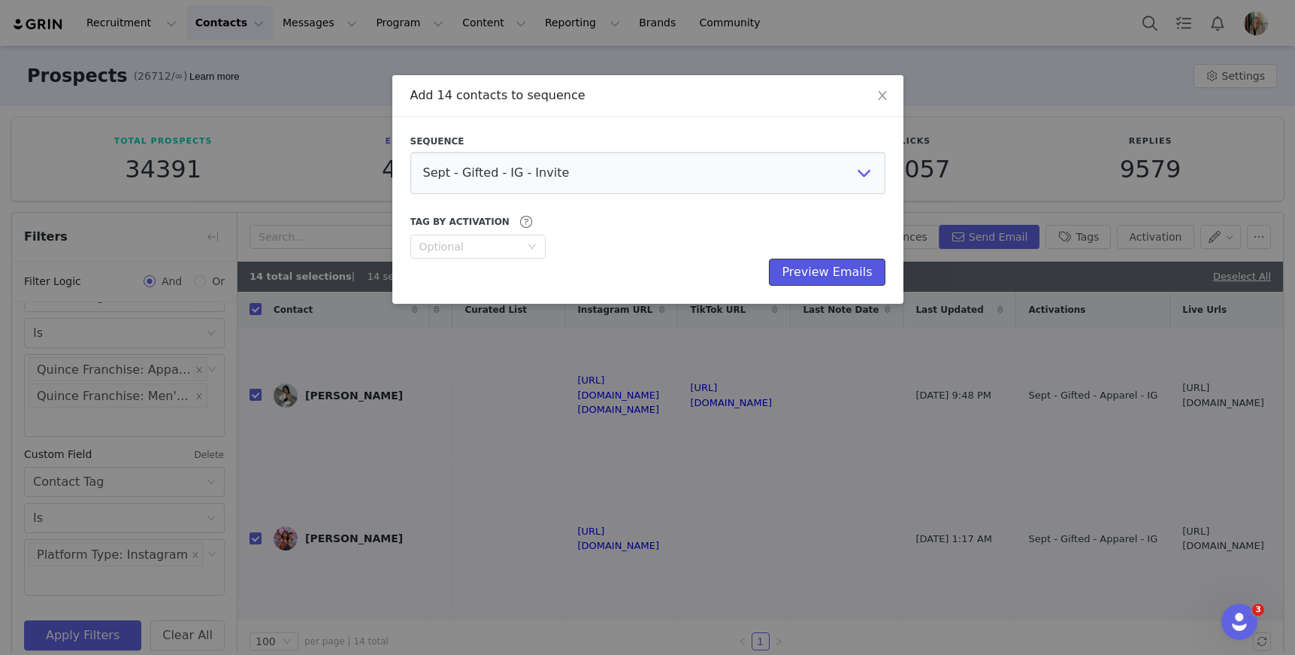
click at [810, 278] on button "Preview Emails" at bounding box center [827, 272] width 116 height 27
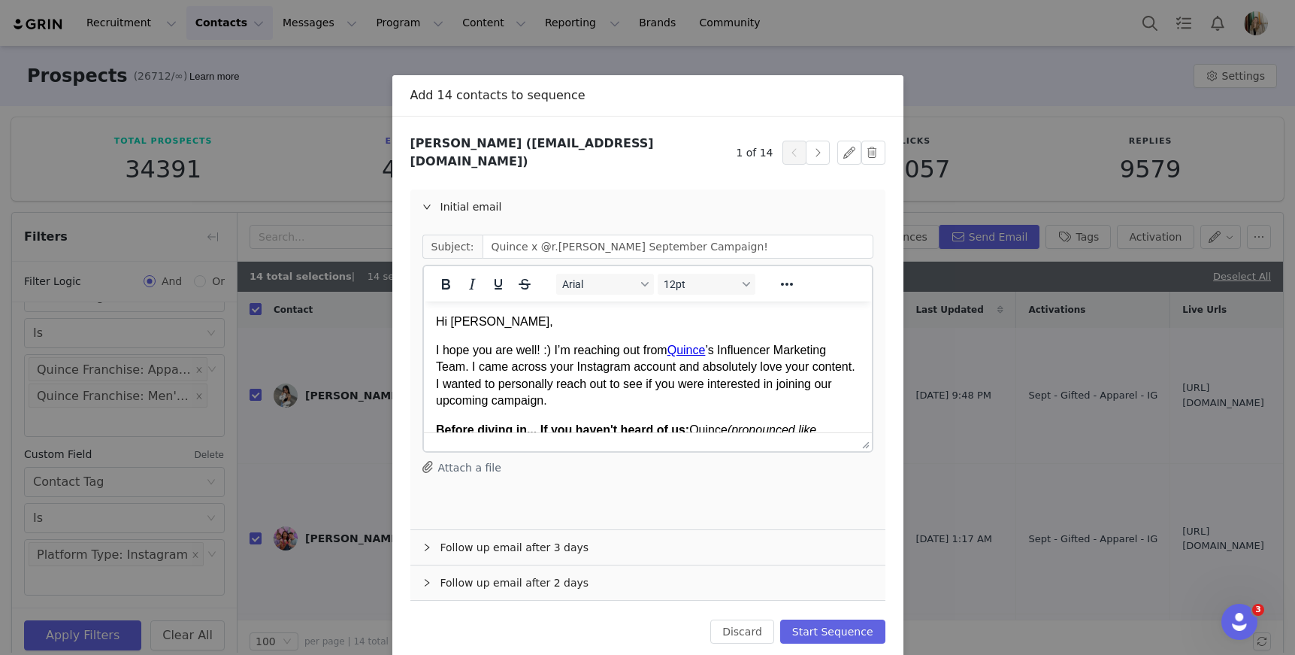
scroll to position [0, 0]
click at [843, 619] on button "Start Sequence" at bounding box center [832, 631] width 105 height 24
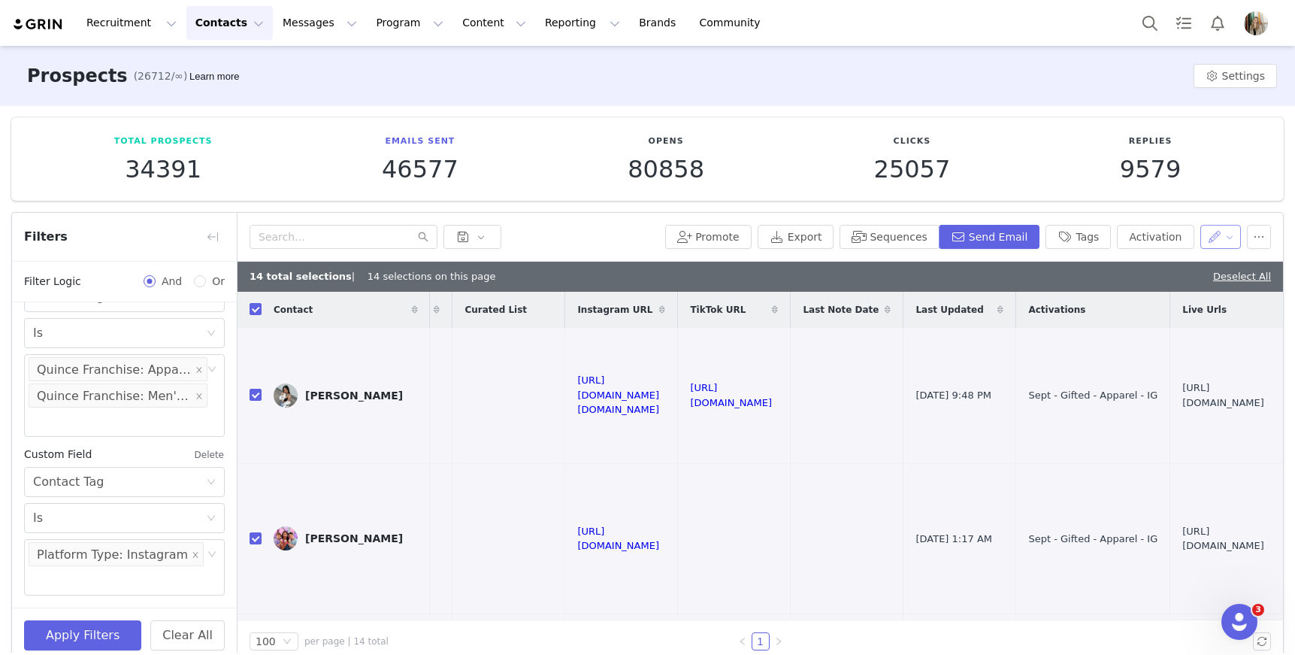
click at [1210, 235] on button "button" at bounding box center [1220, 237] width 41 height 24
click at [1160, 315] on span "Set Relationship Stage" at bounding box center [1170, 315] width 119 height 17
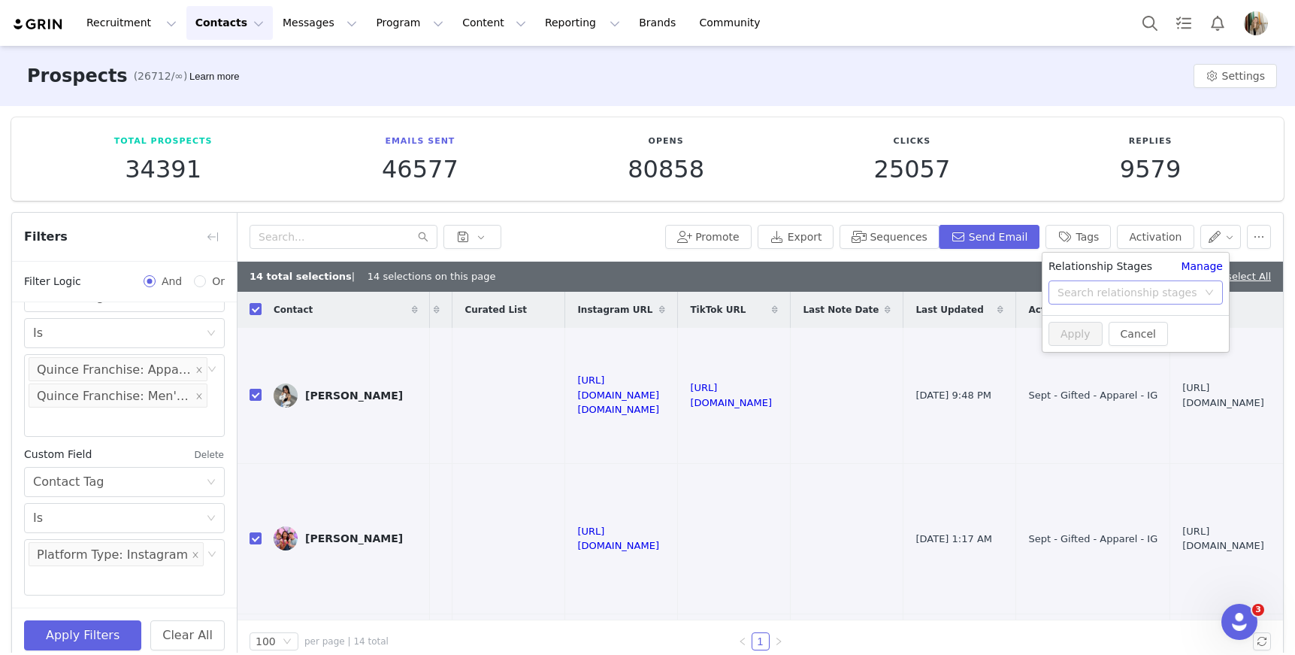
click at [1154, 291] on div "Search relationship stages" at bounding box center [1128, 292] width 140 height 15
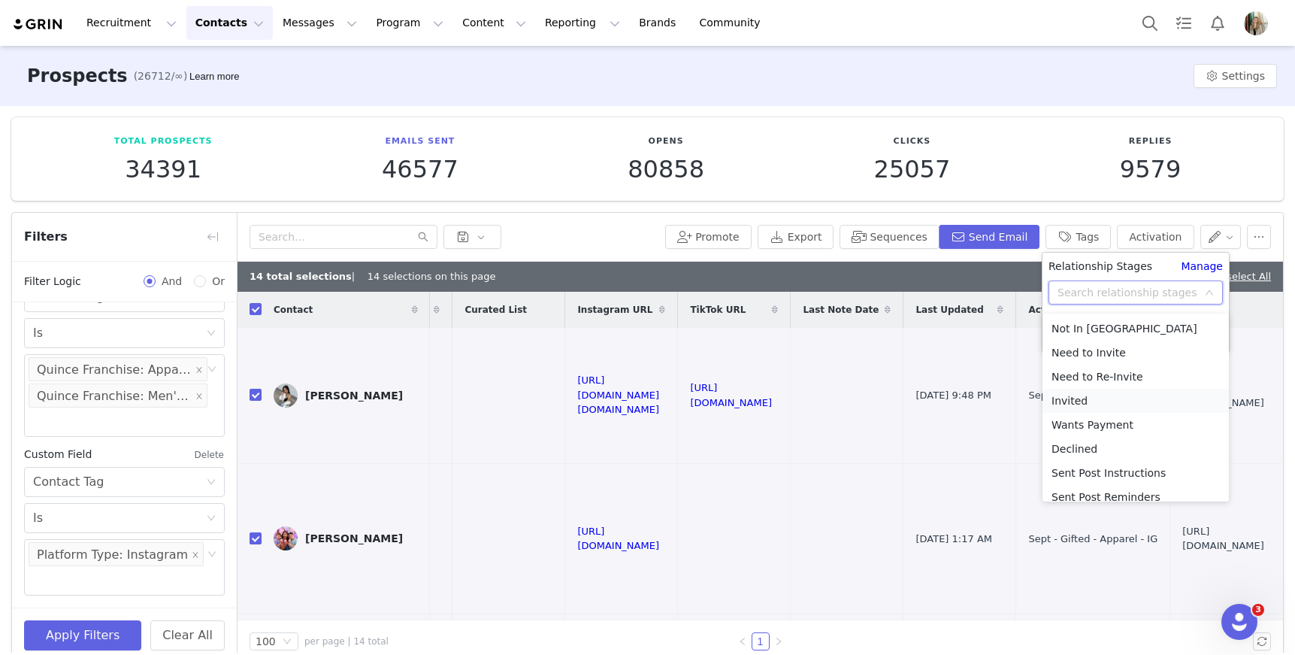
click at [1076, 398] on li "Invited" at bounding box center [1136, 401] width 186 height 24
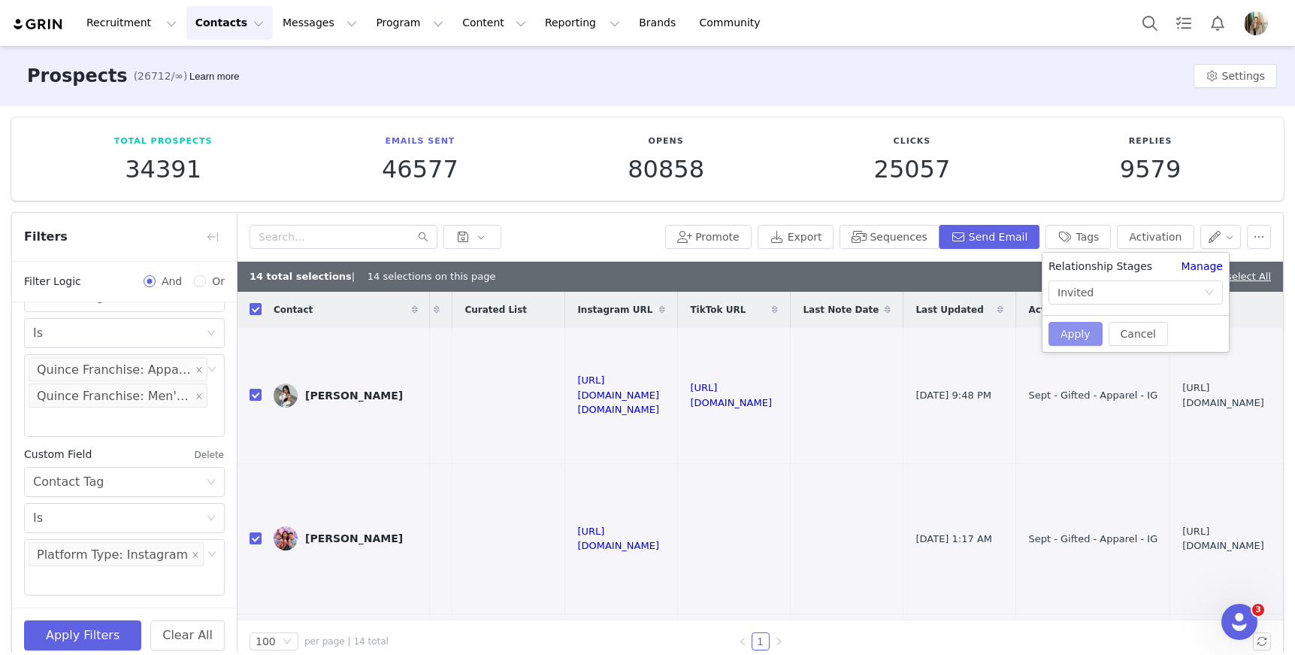
click at [1064, 337] on button "Apply" at bounding box center [1076, 334] width 54 height 24
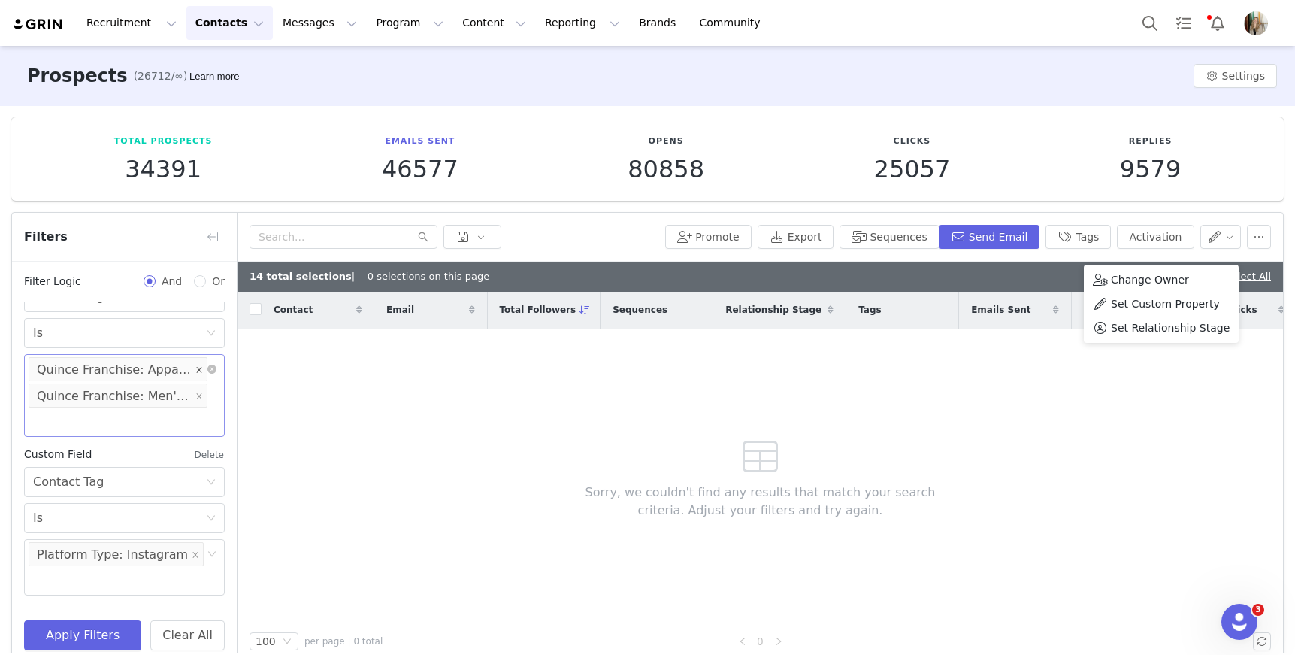
click at [195, 367] on icon "icon: close" at bounding box center [199, 369] width 8 height 8
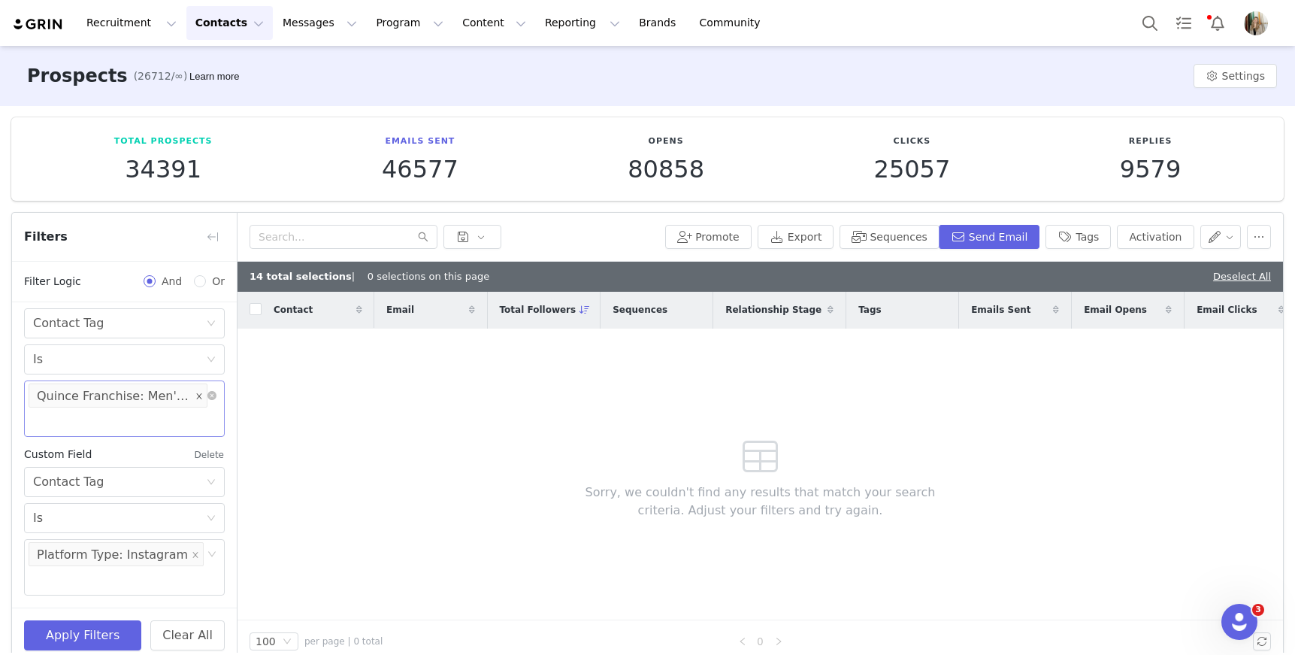
click at [196, 394] on icon "icon: close" at bounding box center [198, 395] width 5 height 5
click at [129, 417] on div "Select" at bounding box center [117, 421] width 169 height 15
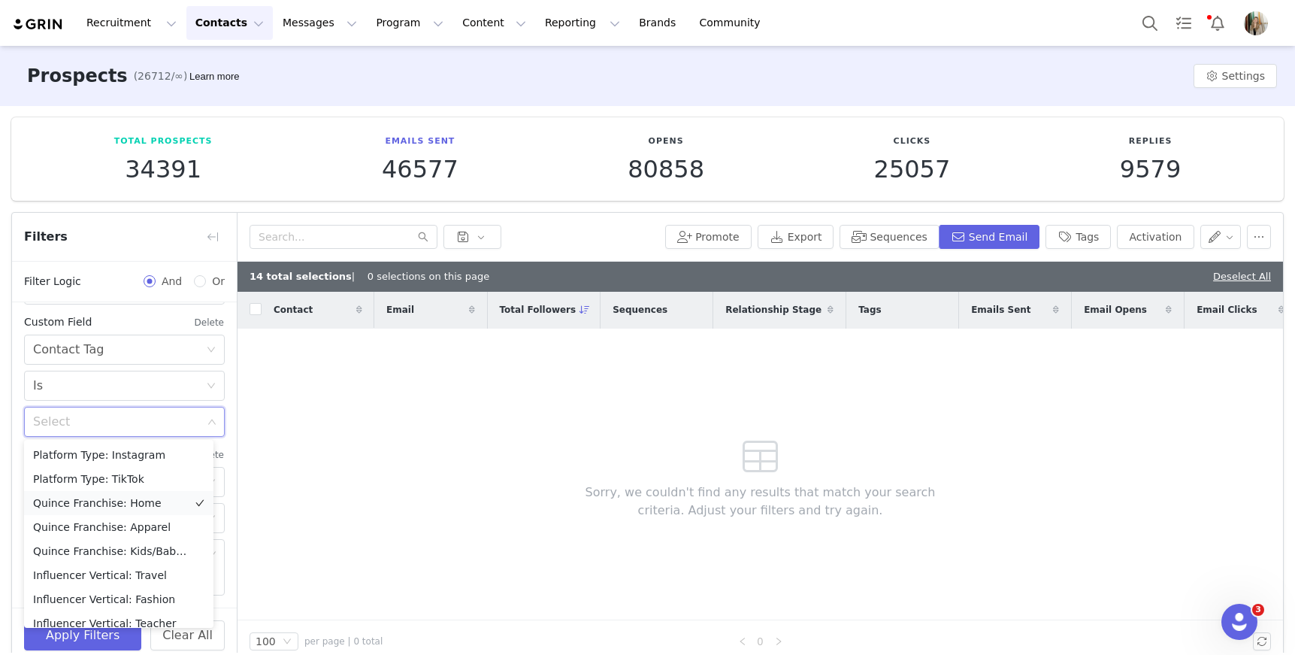
click at [136, 506] on li "Quince Franchise: Home" at bounding box center [118, 503] width 189 height 24
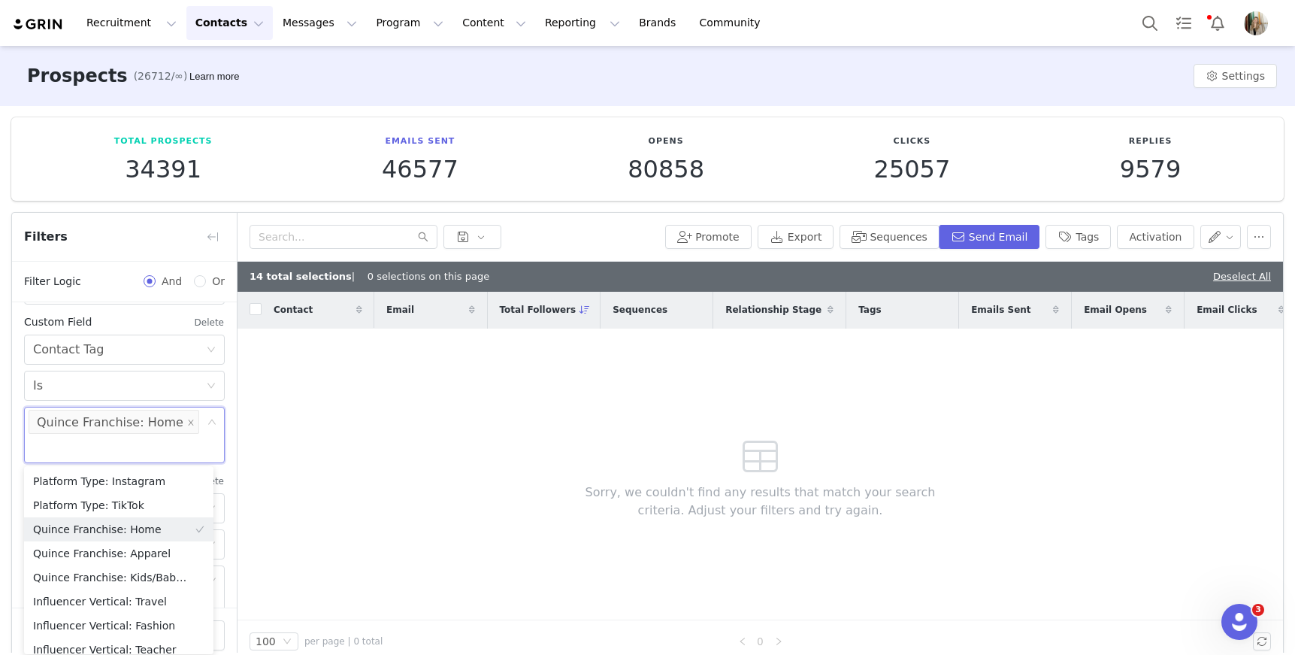
click at [283, 476] on div "Contact Email Total Followers Sequences Relationship Stage Tags Emails Sent Ema…" at bounding box center [761, 456] width 1046 height 328
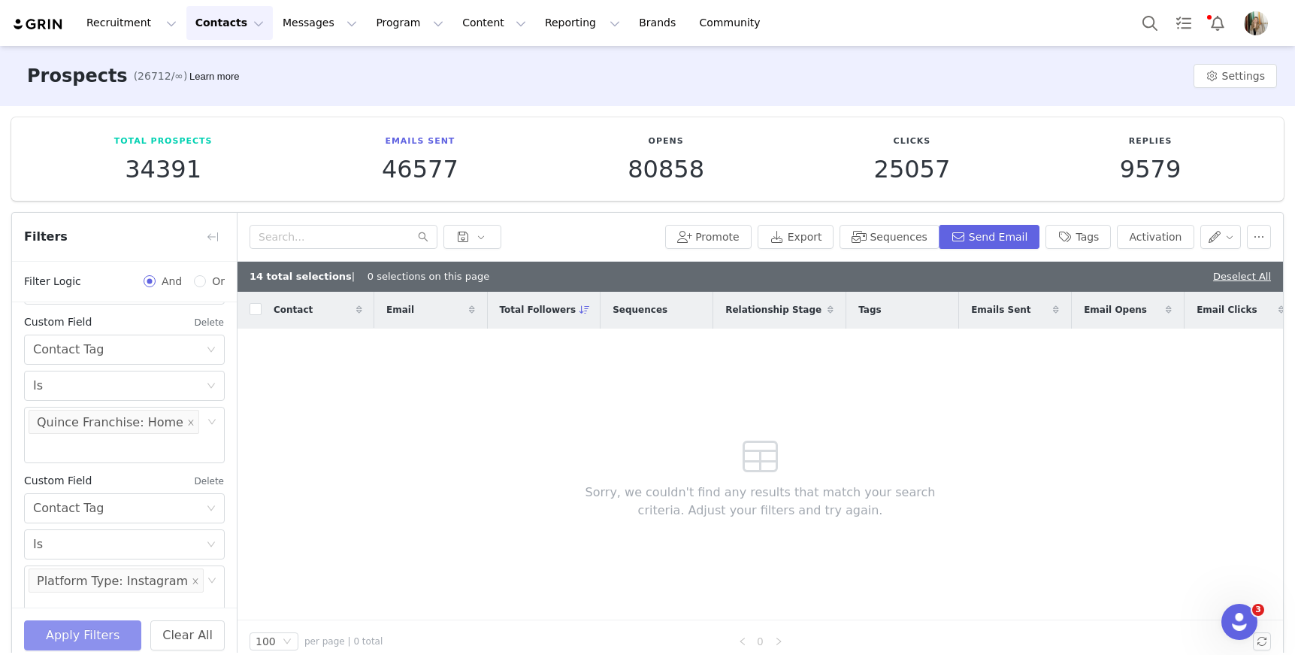
click at [100, 633] on button "Apply Filters" at bounding box center [82, 635] width 117 height 30
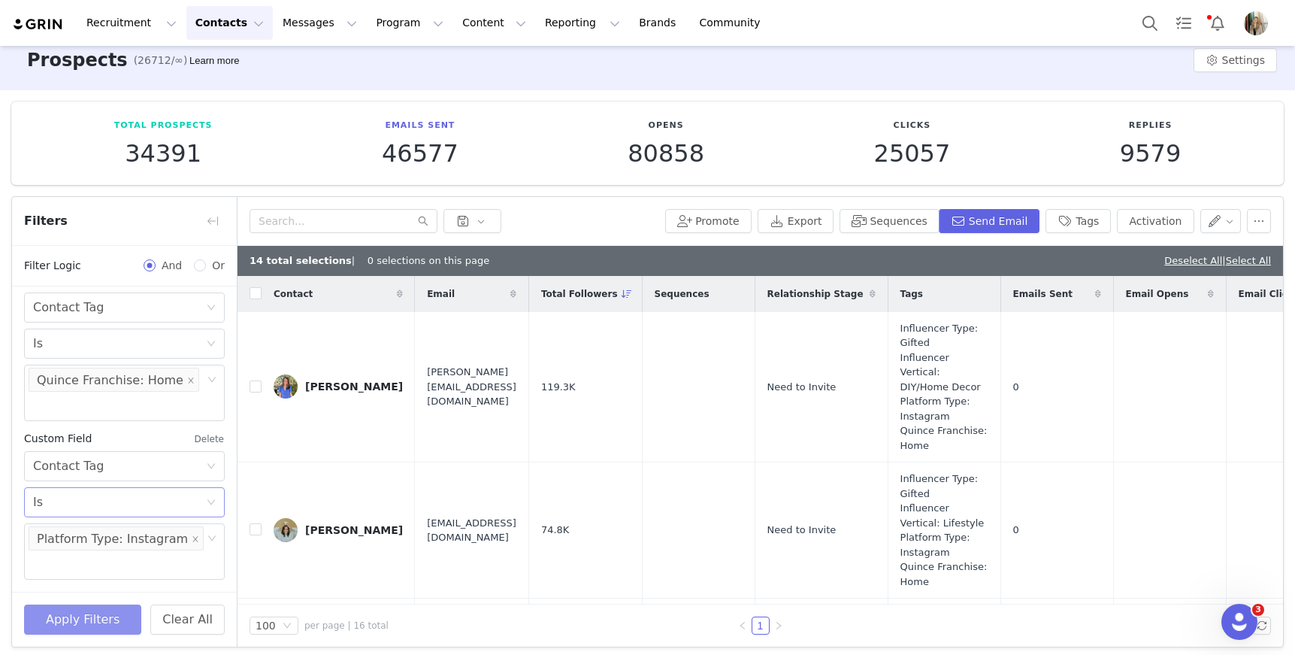
scroll to position [18, 0]
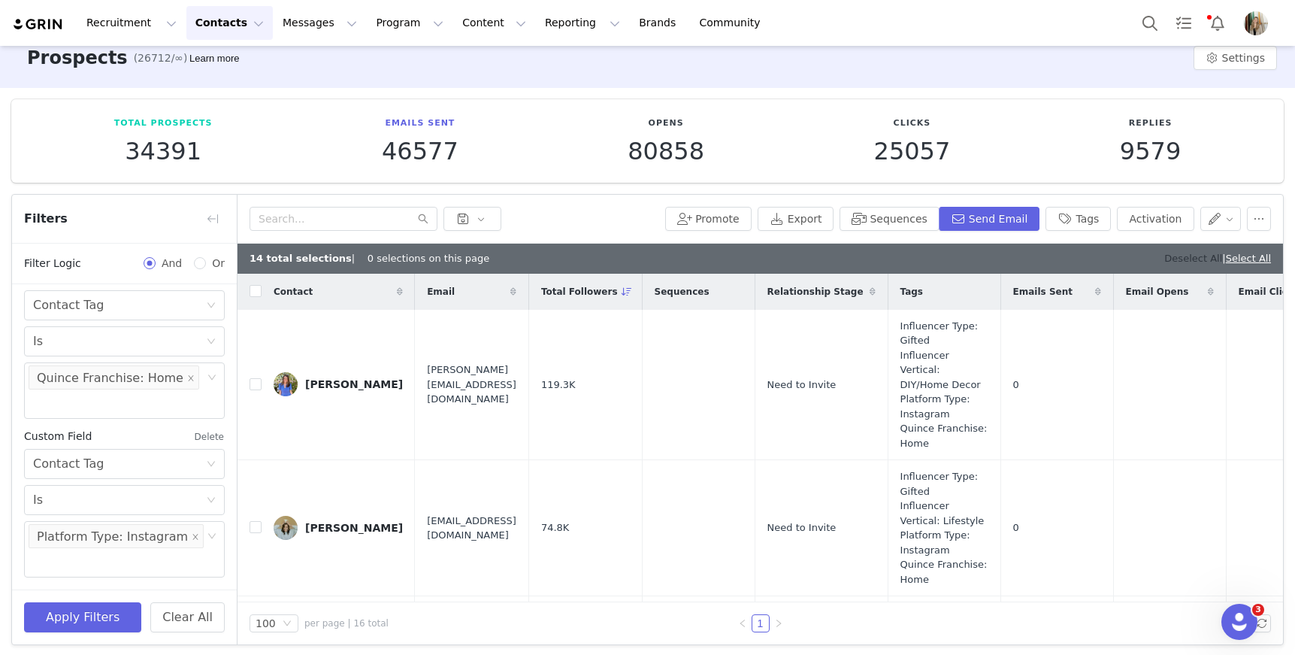
click at [1183, 256] on link "Deselect All" at bounding box center [1193, 258] width 58 height 11
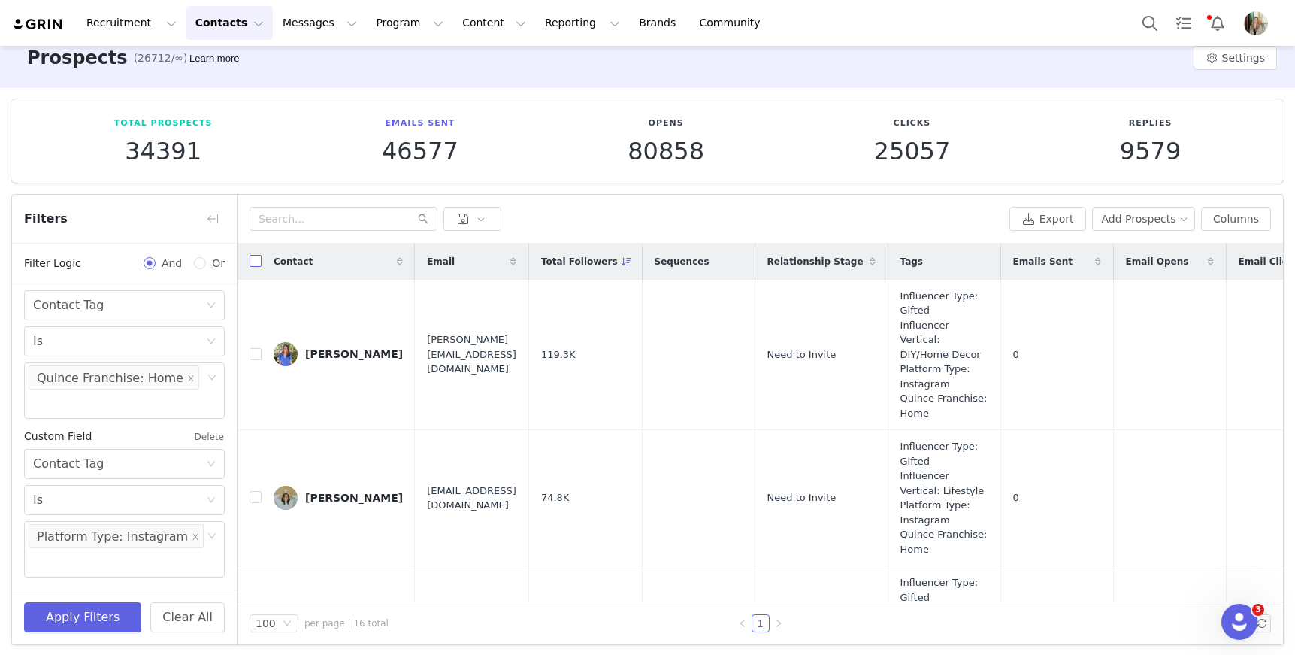
click at [255, 265] on input "checkbox" at bounding box center [256, 261] width 12 height 12
checkbox input "true"
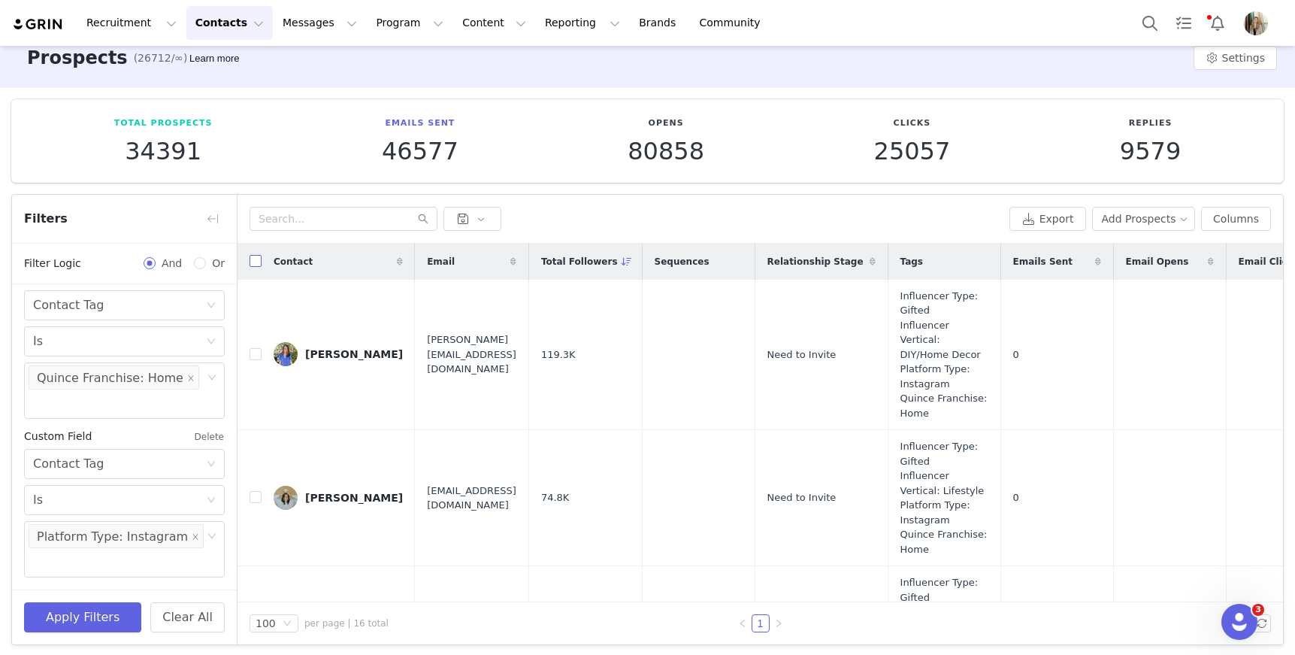
checkbox input "true"
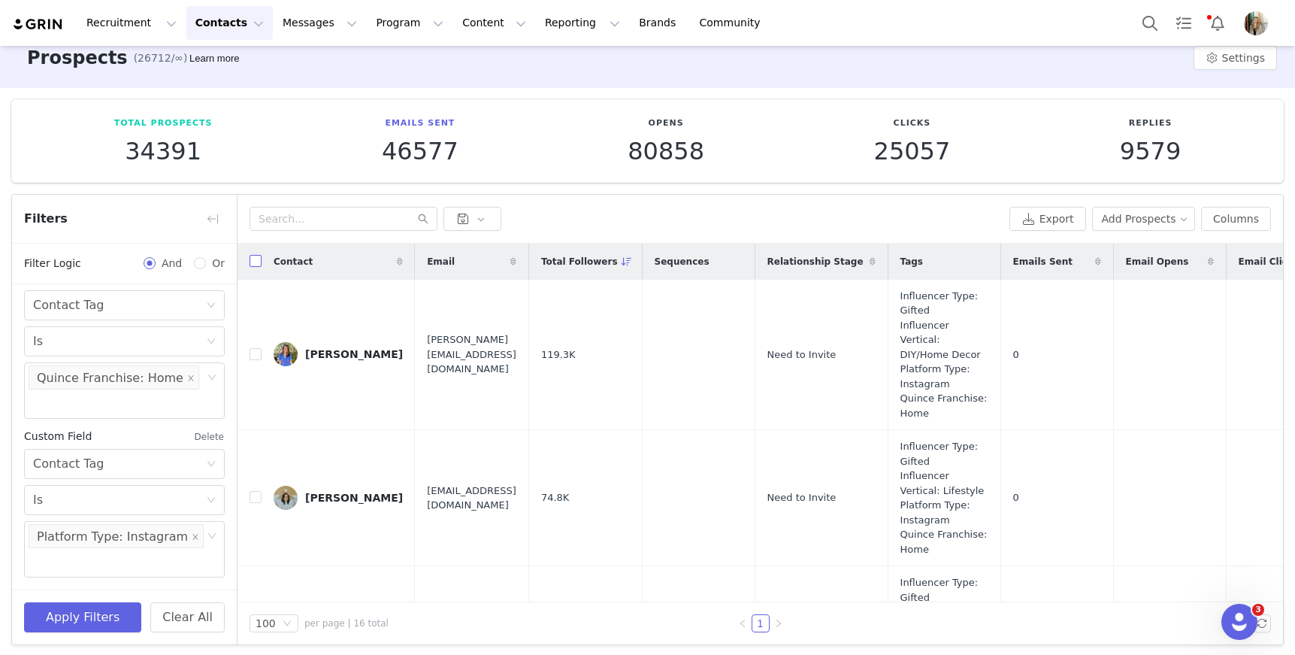
checkbox input "true"
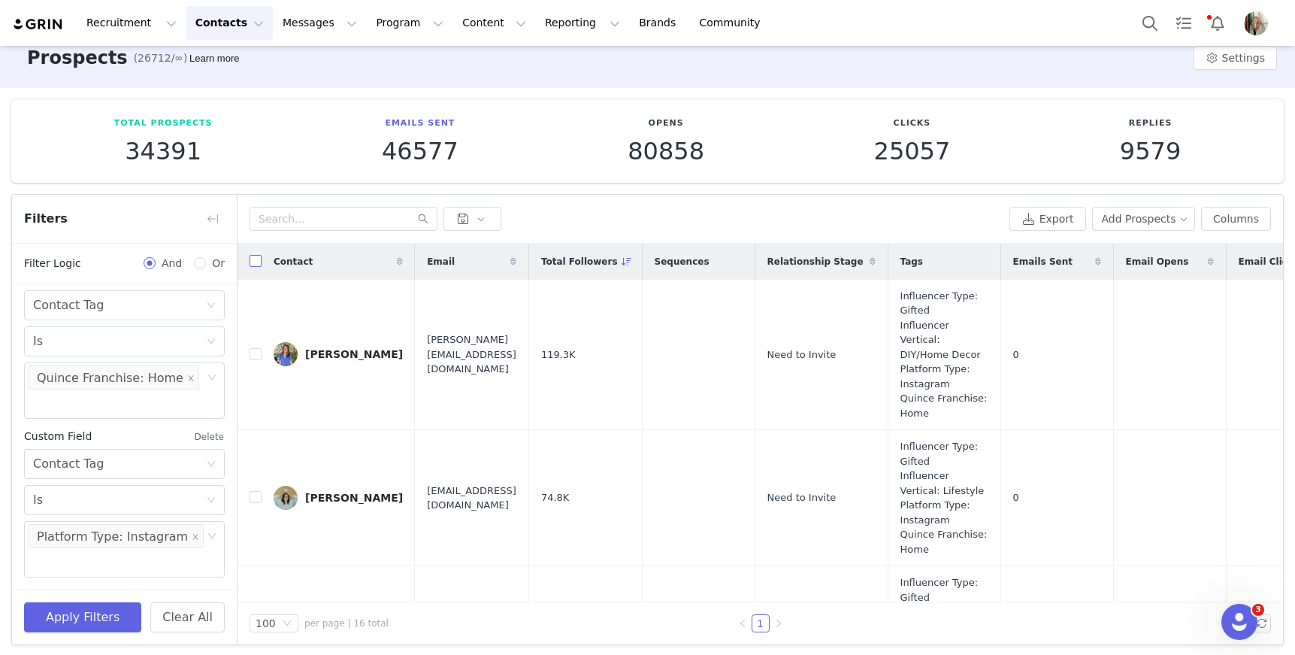
checkbox input "true"
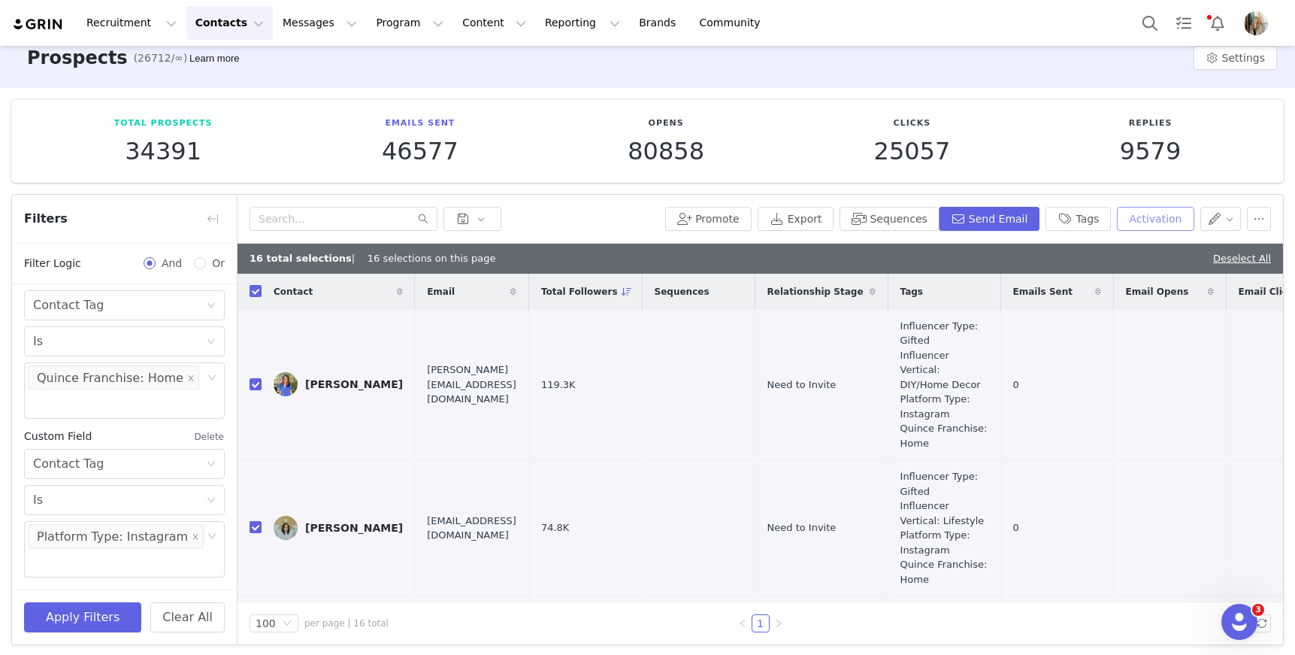
click at [1138, 222] on button "Activation" at bounding box center [1155, 219] width 77 height 24
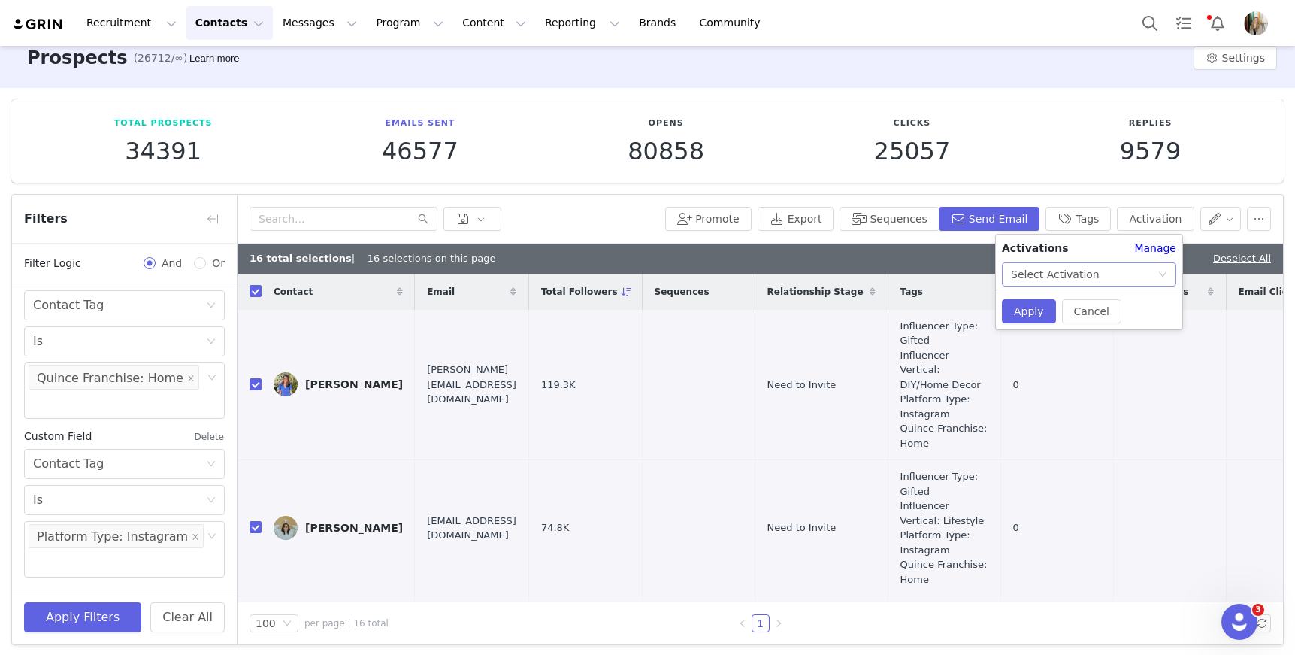
click at [1070, 272] on div "Select Activation" at bounding box center [1055, 274] width 89 height 23
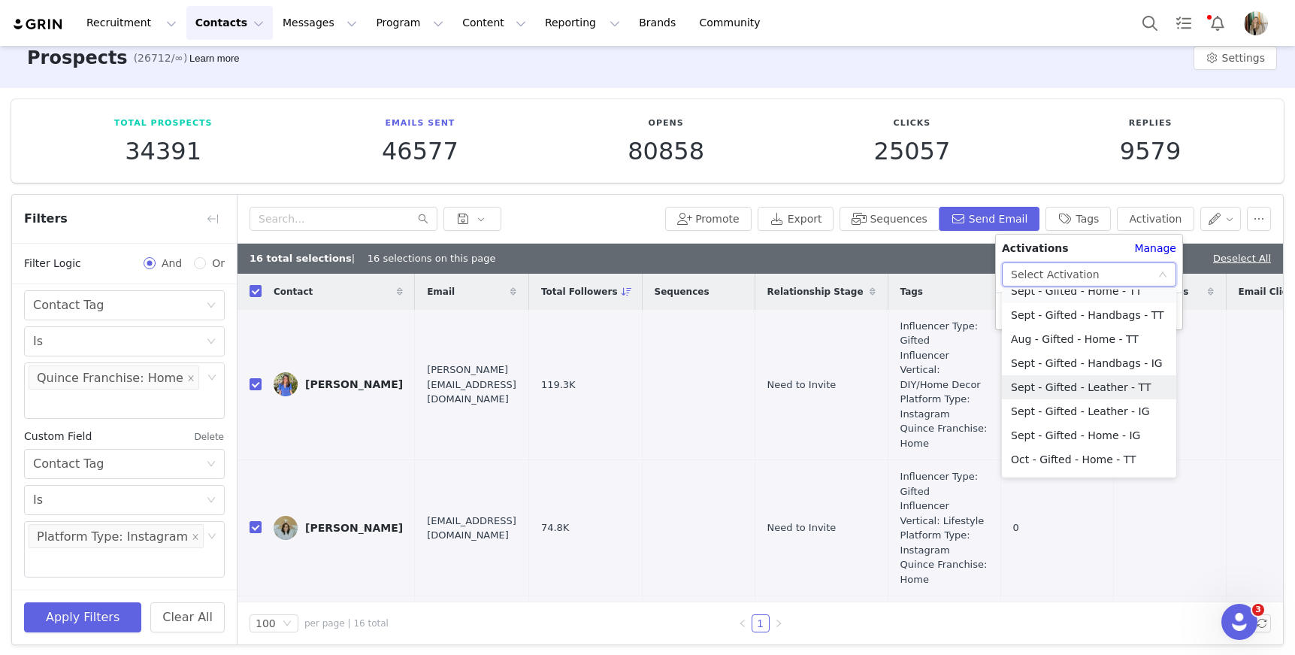
scroll to position [281, 0]
click at [1080, 434] on li "Sept - Gifted - Home - IG" at bounding box center [1089, 432] width 174 height 24
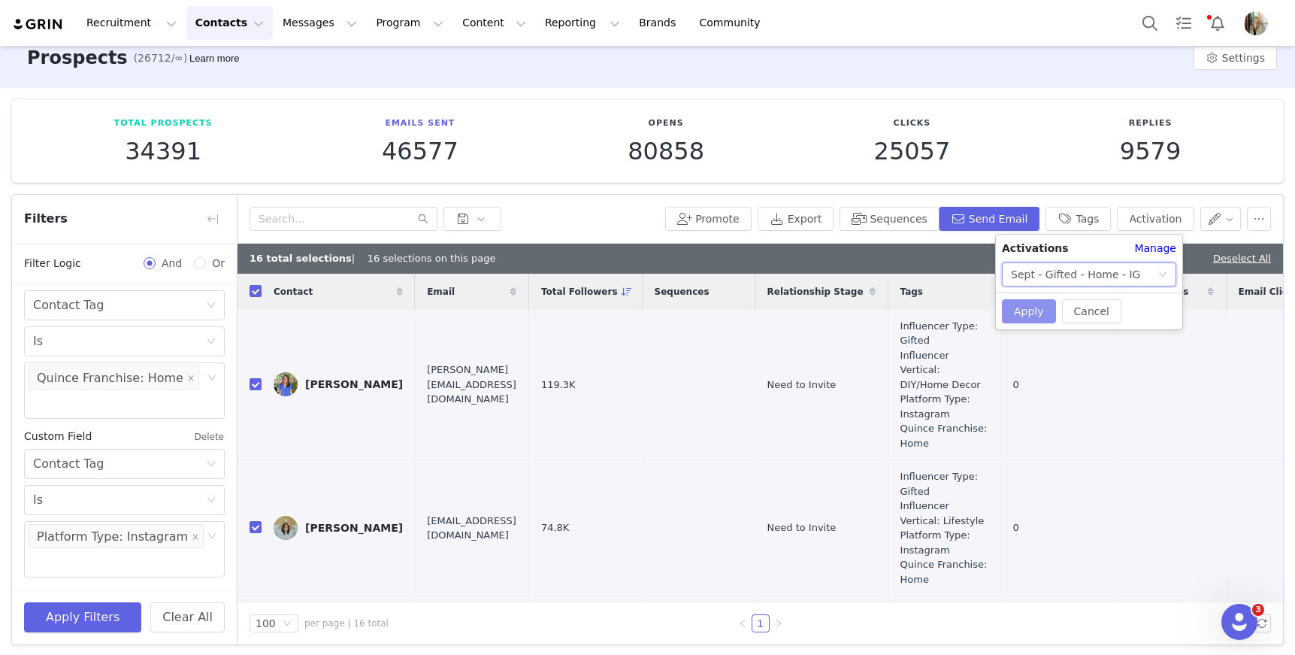
click at [1029, 313] on button "Apply" at bounding box center [1029, 311] width 54 height 24
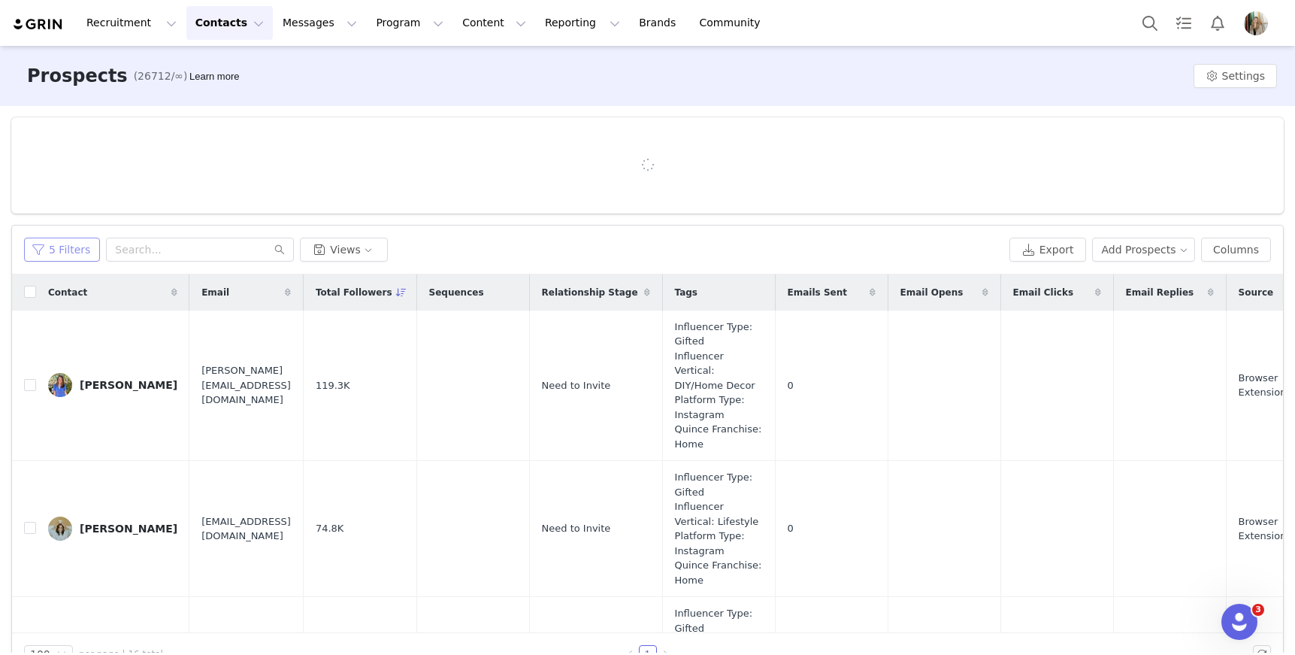
click at [71, 253] on button "5 Filters" at bounding box center [62, 250] width 76 height 24
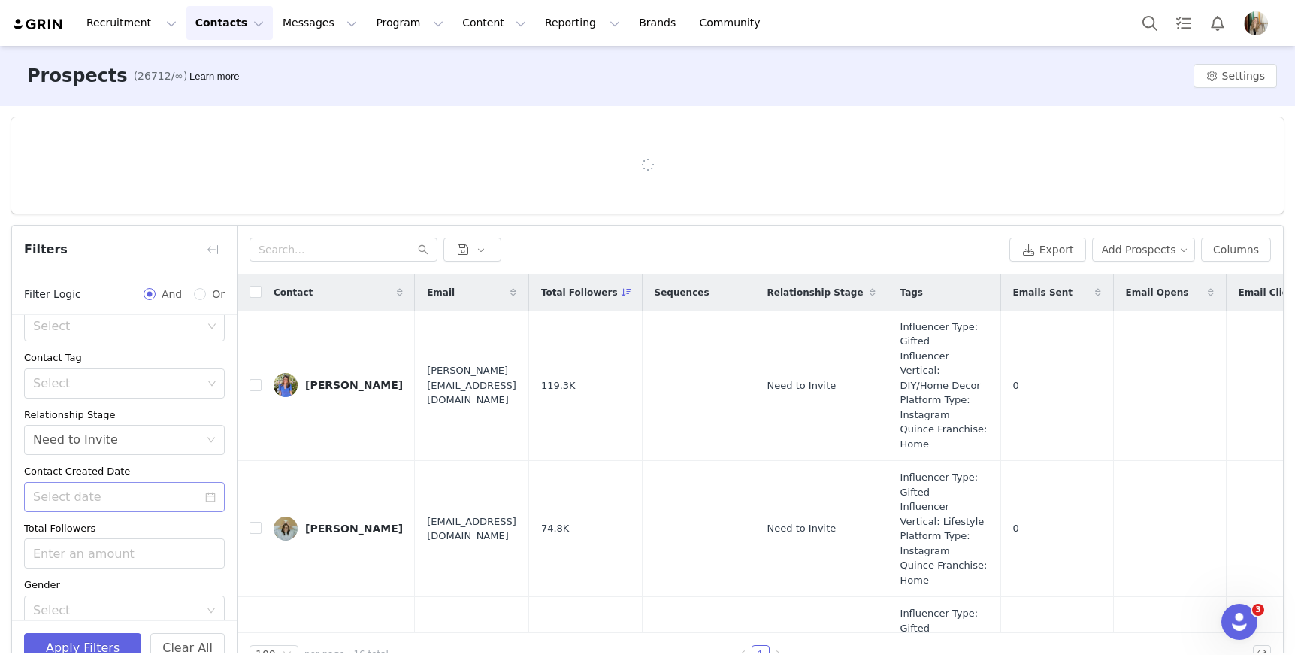
scroll to position [656, 0]
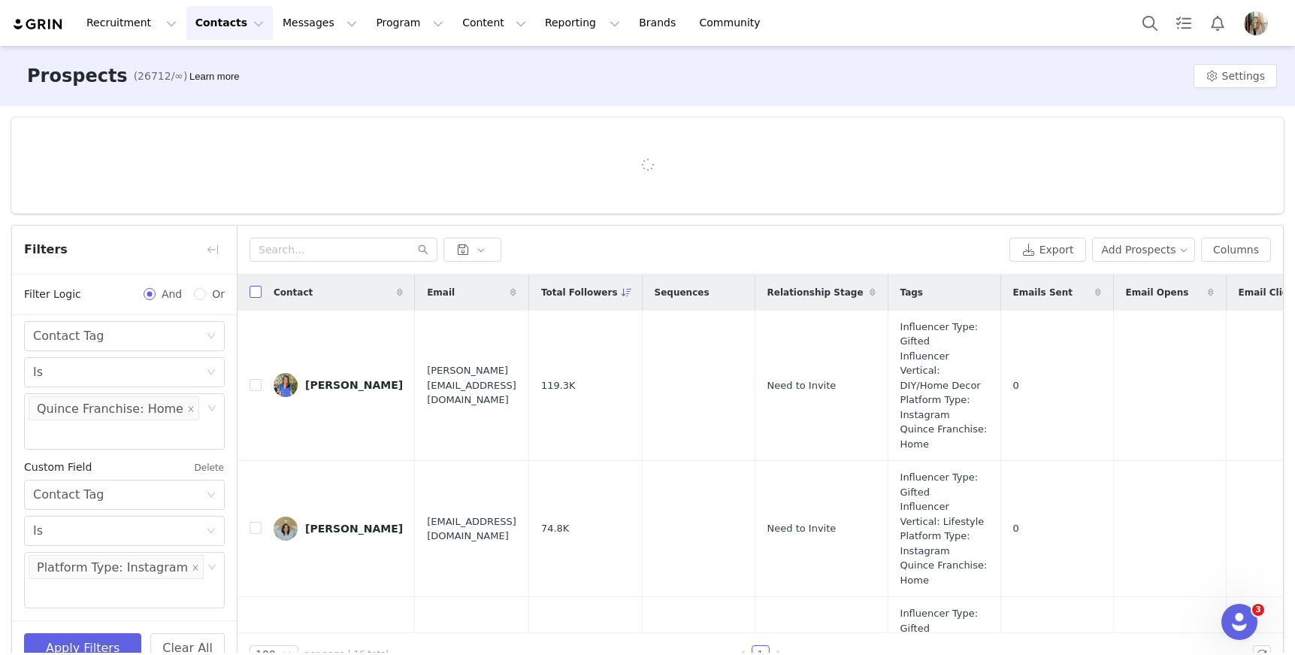
click at [251, 286] on input "checkbox" at bounding box center [256, 292] width 12 height 12
checkbox input "true"
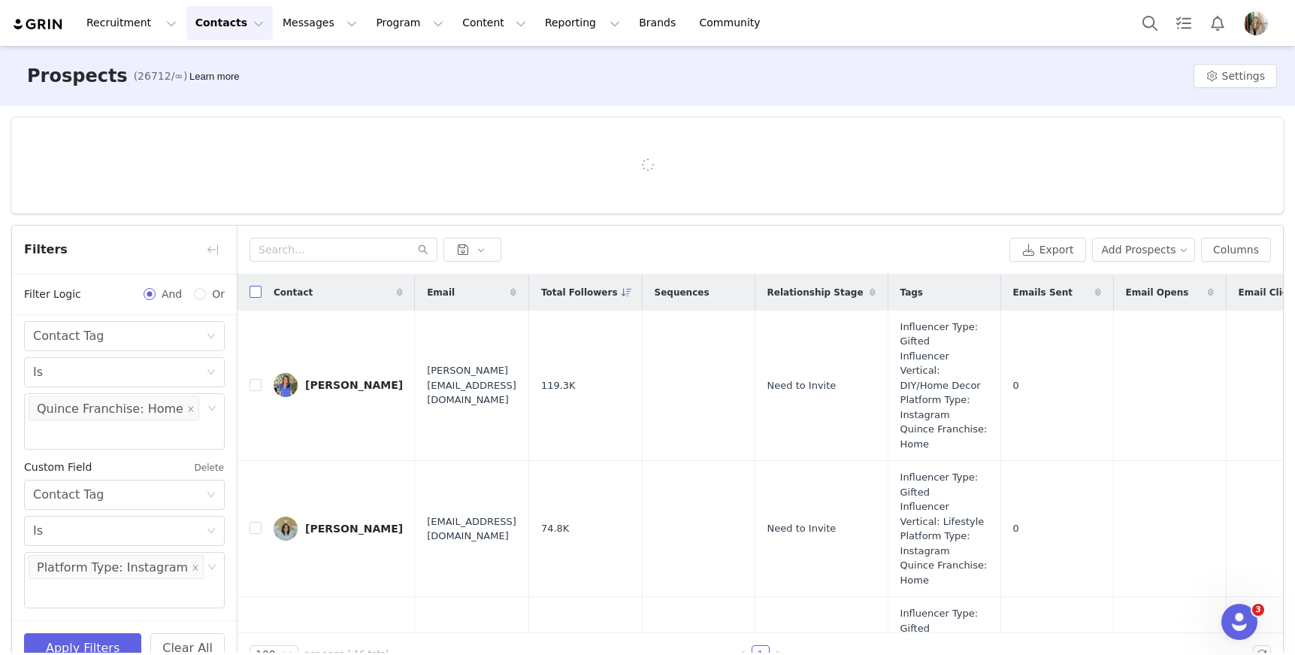
checkbox input "true"
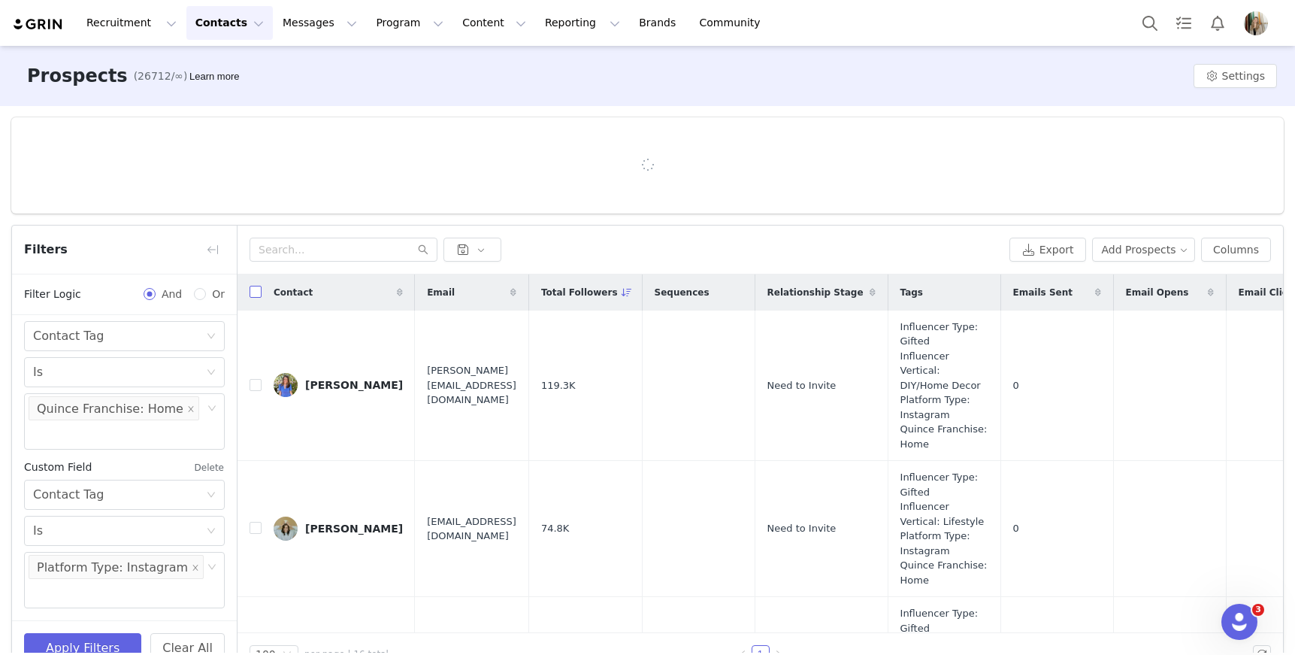
checkbox input "true"
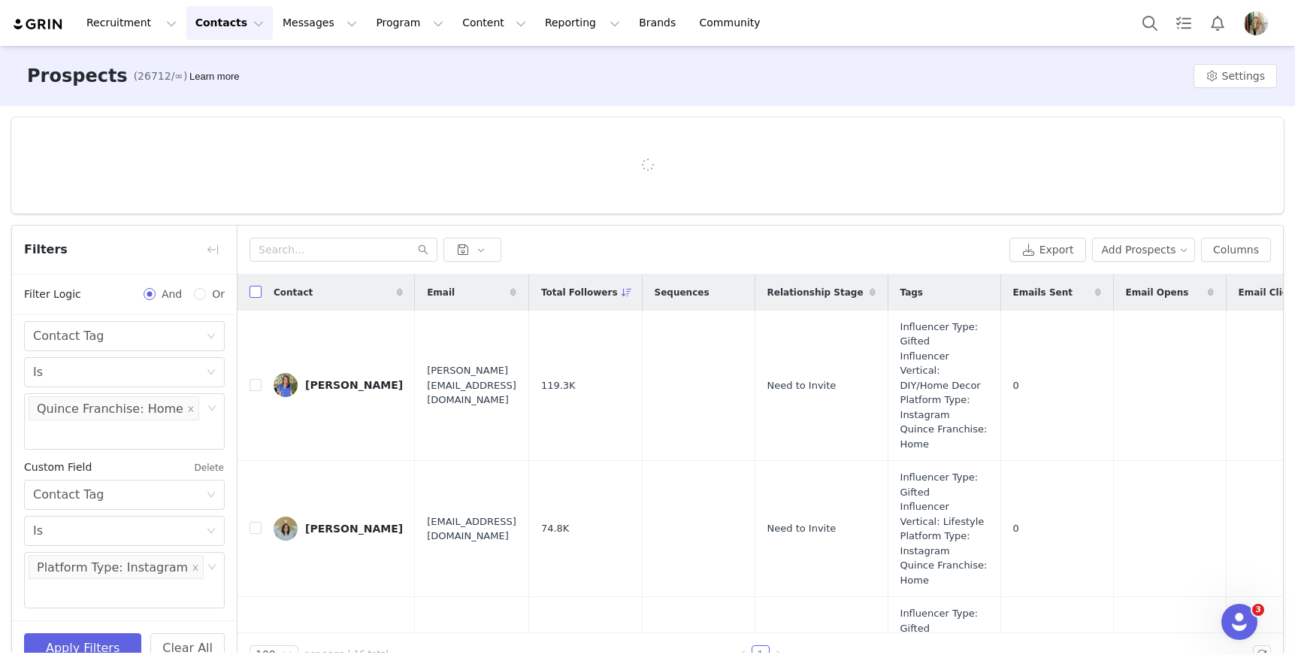
checkbox input "true"
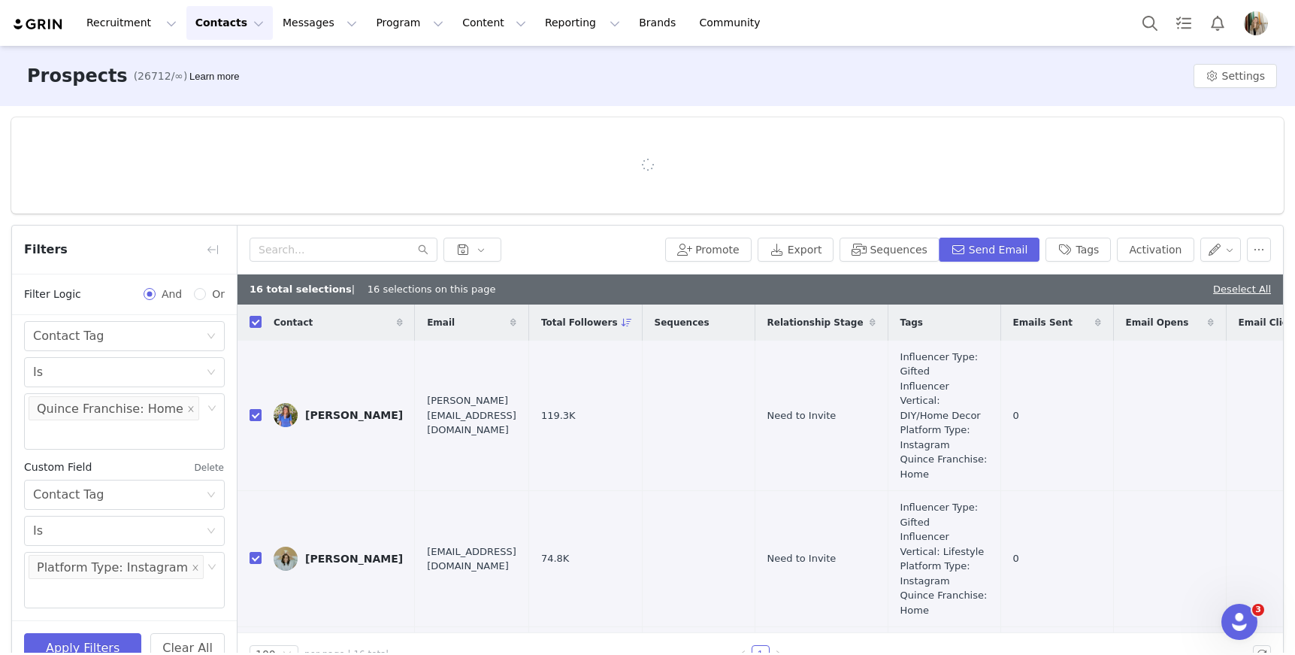
scroll to position [0, 1463]
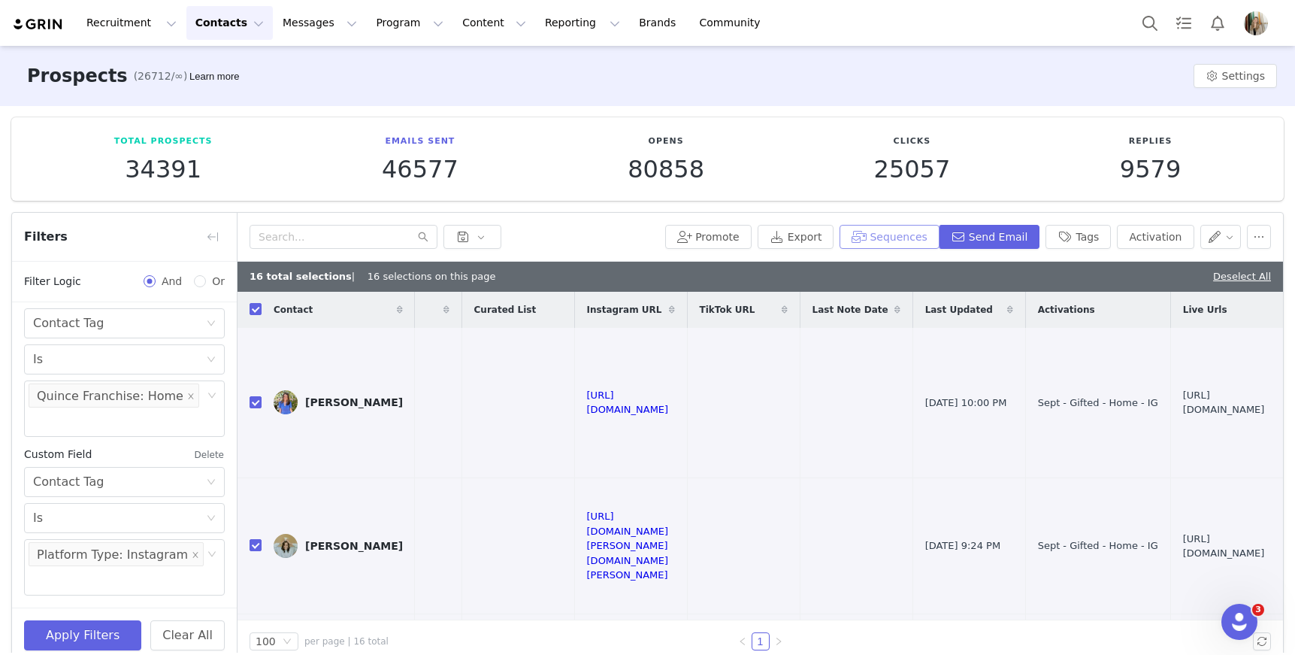
click at [874, 235] on button "Sequences" at bounding box center [889, 237] width 99 height 24
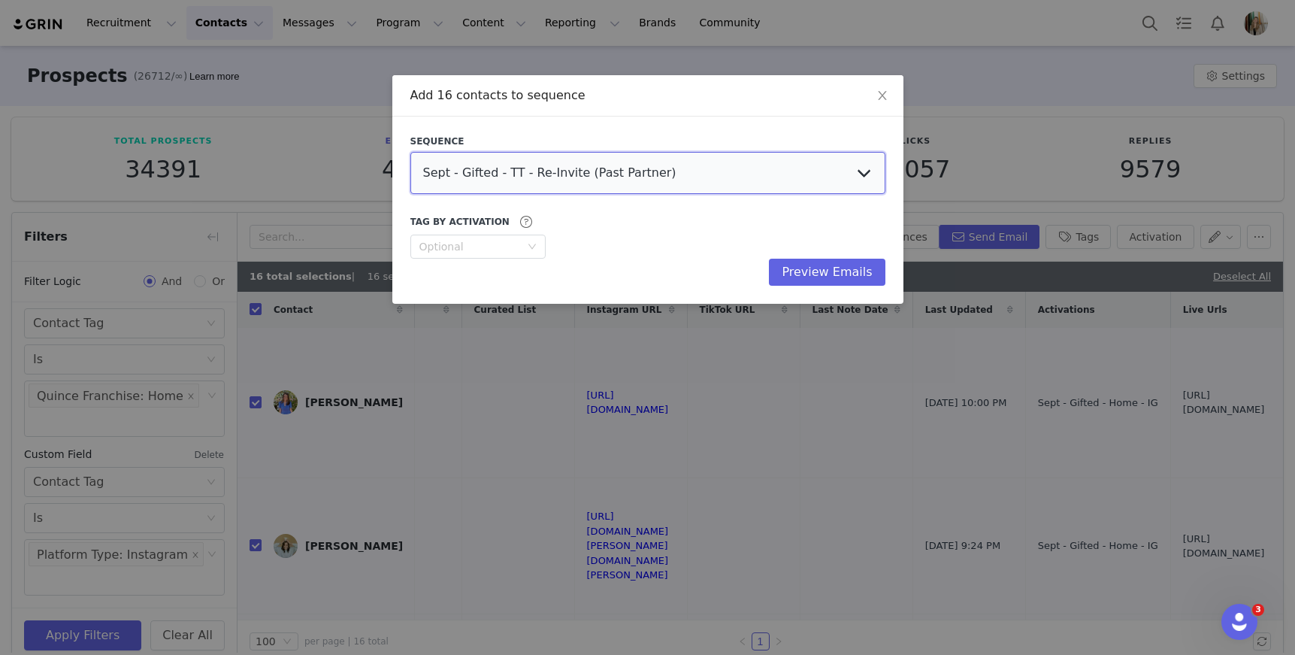
click at [681, 173] on select "Sept - Gifted - TT - Re-Invite (Past Partner) Sept - Gifted - IG - Re-Invite (P…" at bounding box center [647, 173] width 475 height 42
select select "e2b9d273-8264-478f-9e2c-0ef6c47ac17f"
click at [410, 152] on select "Sept - Gifted - TT - Re-Invite (Past Partner) Sept - Gifted - IG - Re-Invite (P…" at bounding box center [647, 173] width 475 height 42
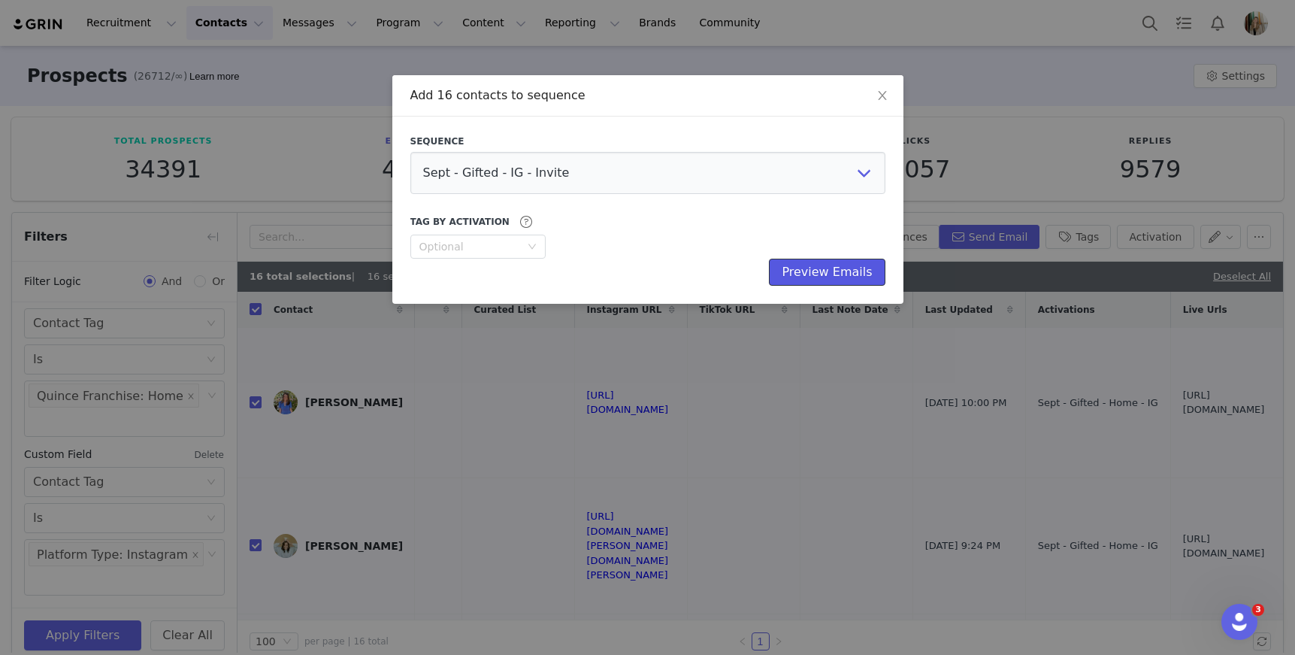
click at [805, 274] on button "Preview Emails" at bounding box center [827, 272] width 116 height 27
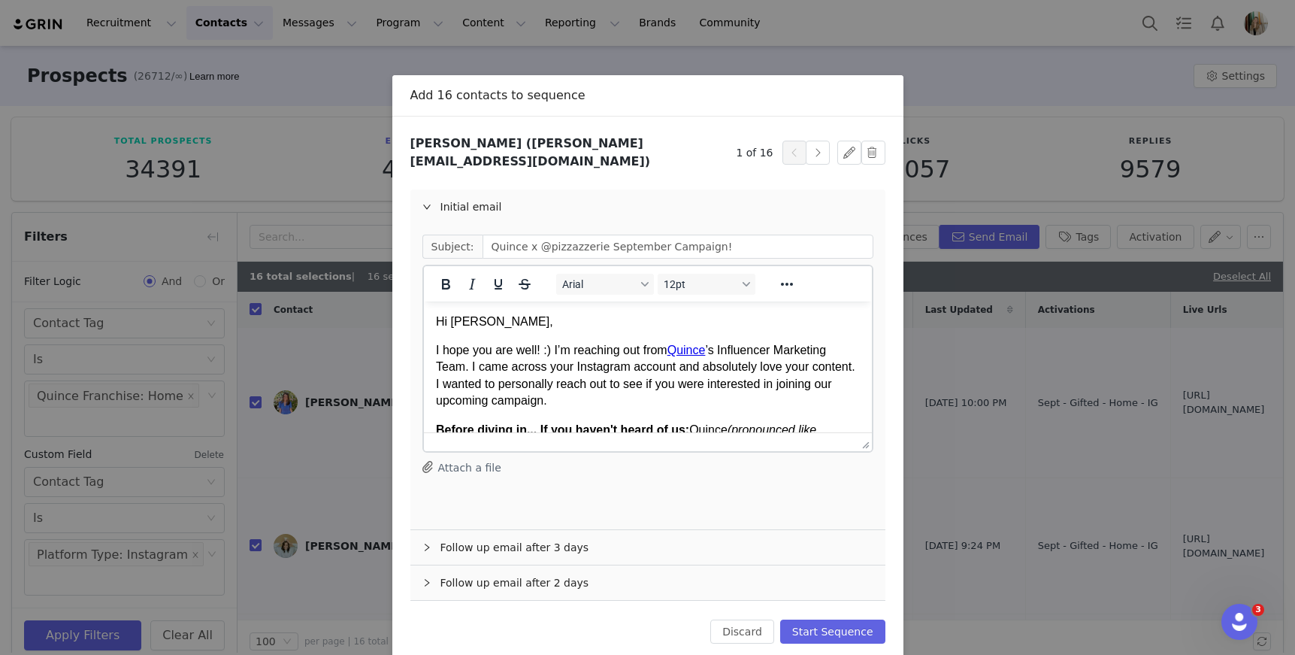
scroll to position [0, 0]
click at [815, 619] on button "Start Sequence" at bounding box center [832, 631] width 105 height 24
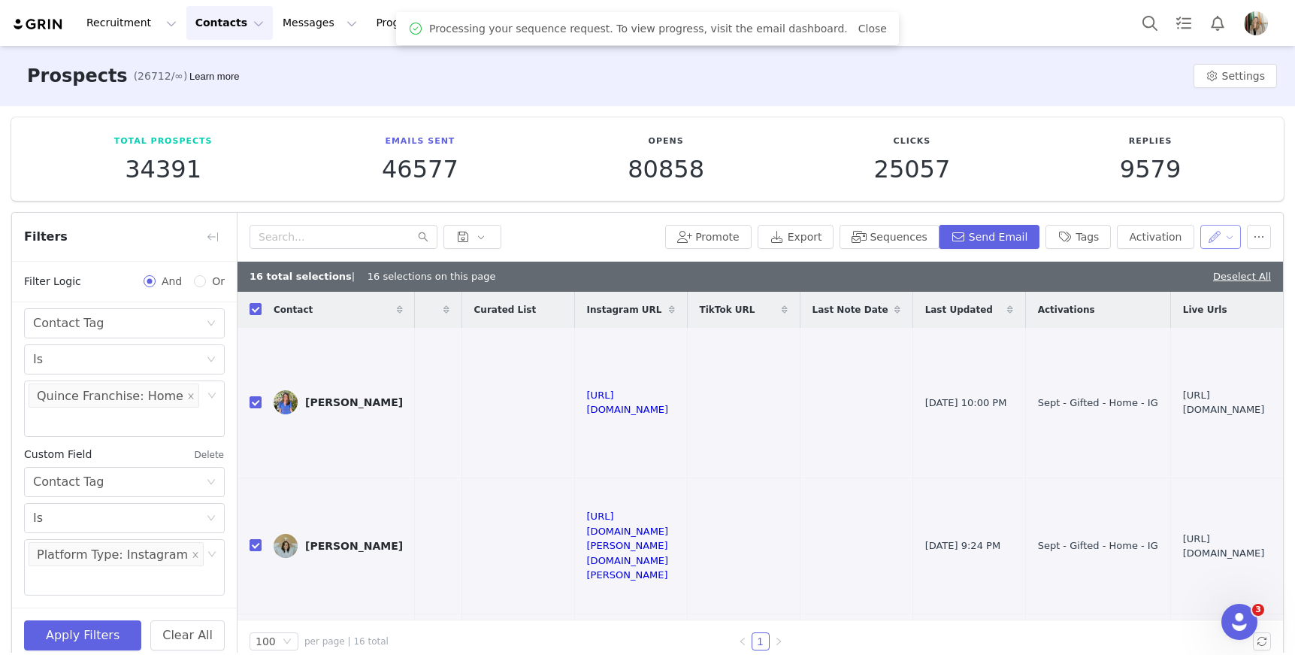
click at [1203, 241] on button "button" at bounding box center [1220, 237] width 41 height 24
click at [1171, 319] on span "Set Relationship Stage" at bounding box center [1170, 315] width 119 height 17
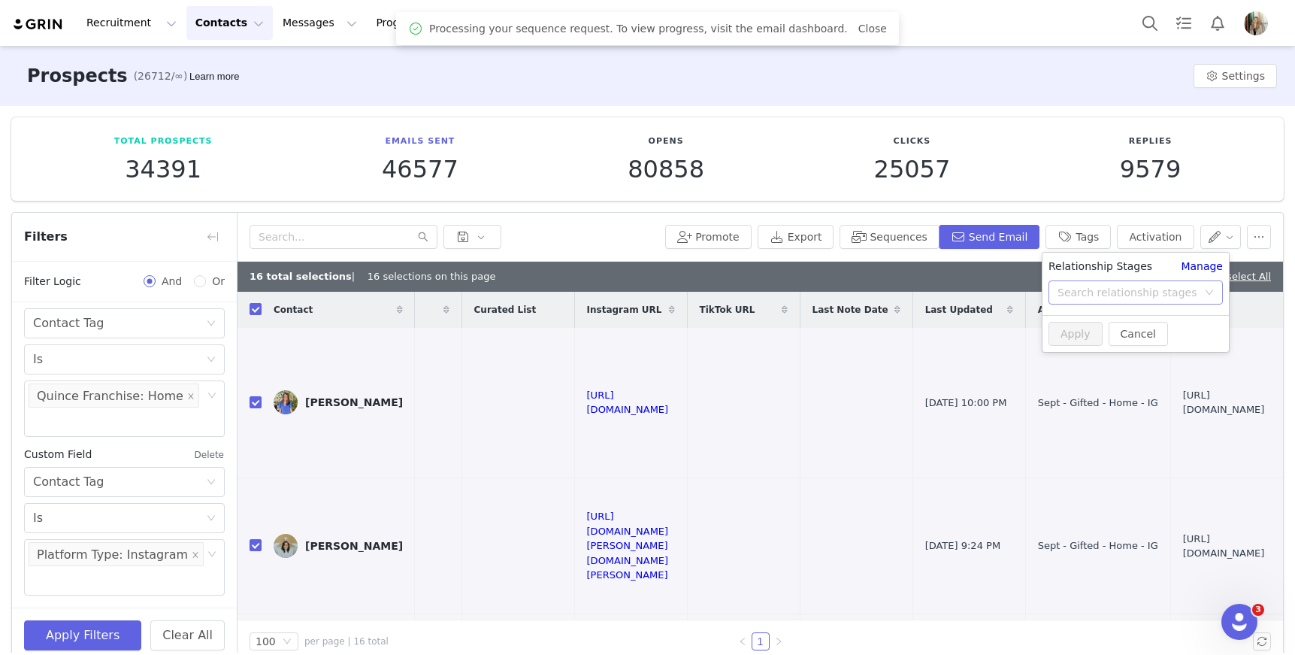
click at [1173, 288] on div "Search relationship stages" at bounding box center [1128, 292] width 140 height 15
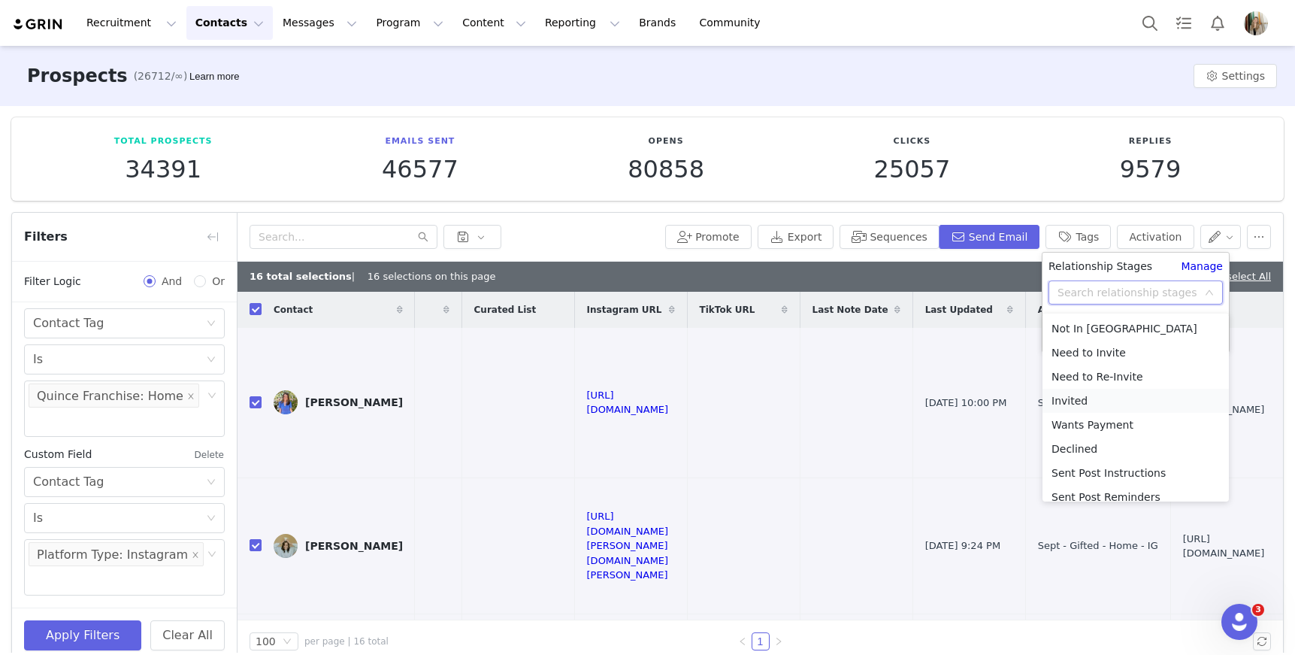
click at [1077, 399] on li "Invited" at bounding box center [1136, 401] width 186 height 24
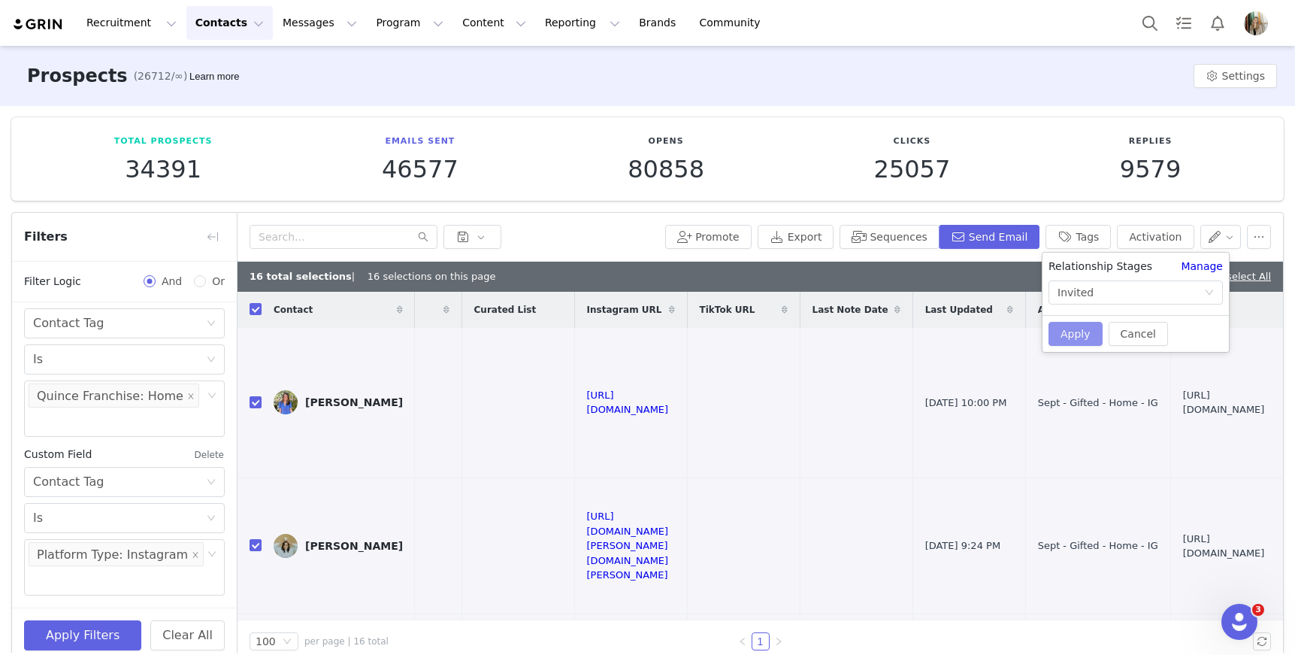
click at [1070, 334] on button "Apply" at bounding box center [1076, 334] width 54 height 24
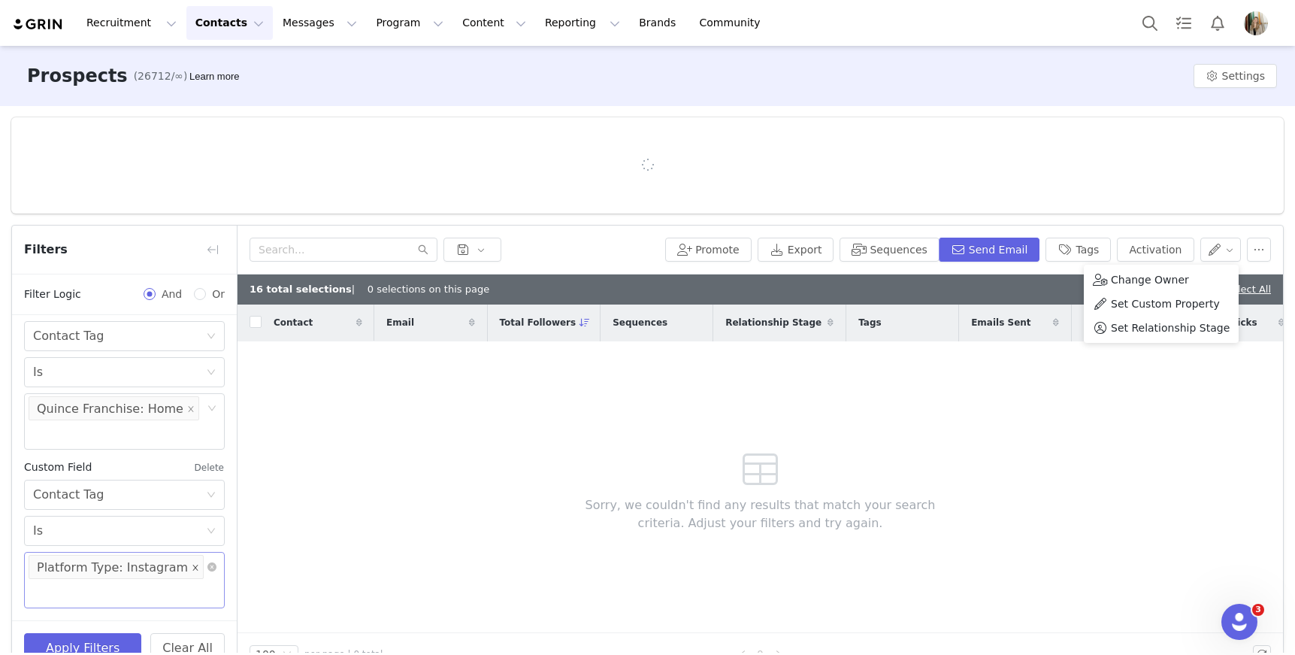
click at [193, 567] on icon "icon: close" at bounding box center [195, 566] width 5 height 5
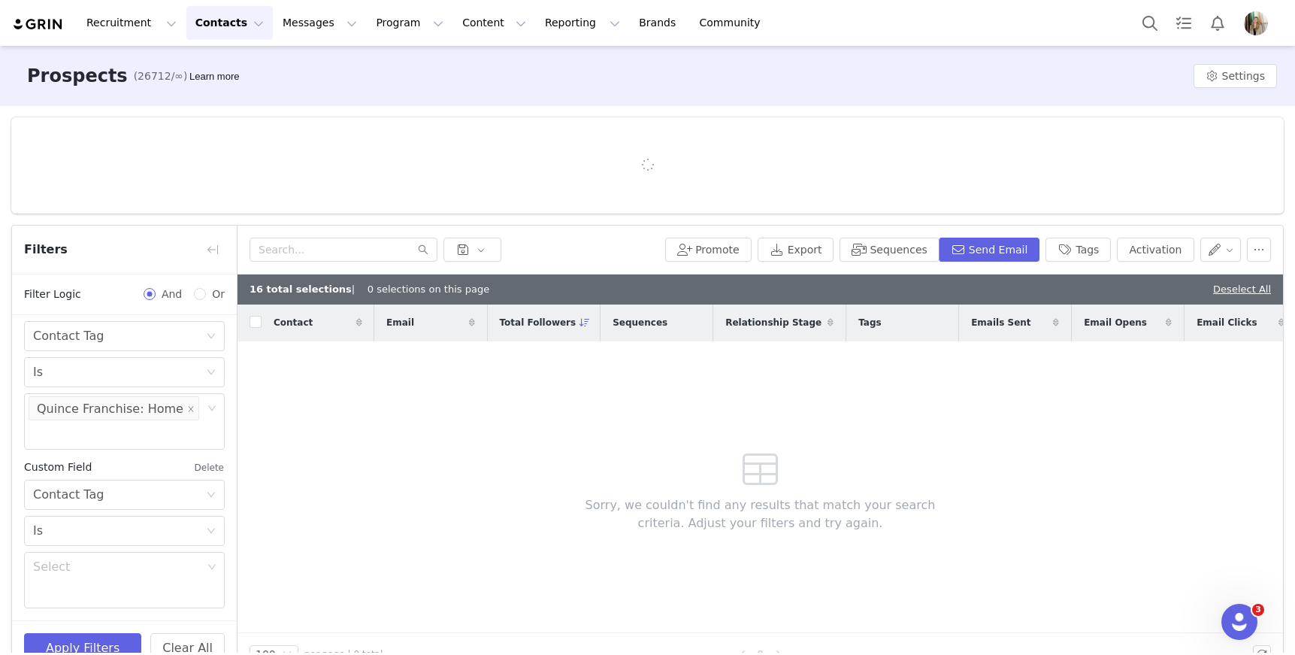
scroll to position [630, 0]
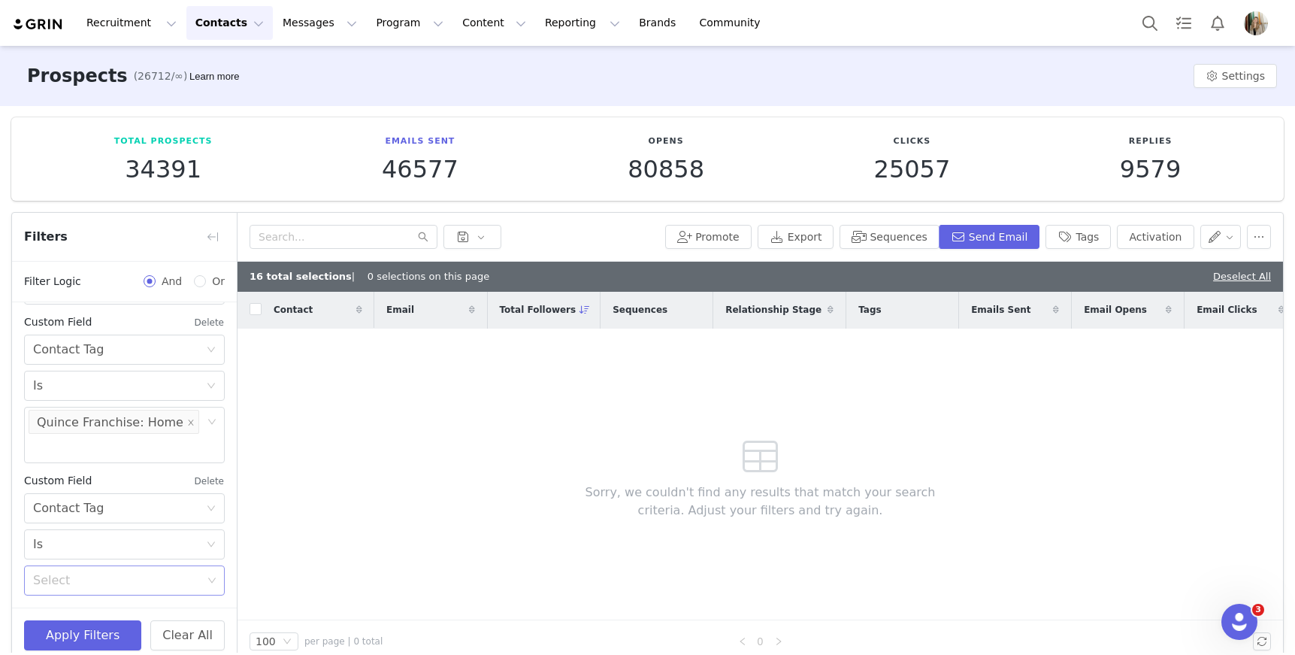
click at [163, 584] on div "Select" at bounding box center [117, 580] width 169 height 15
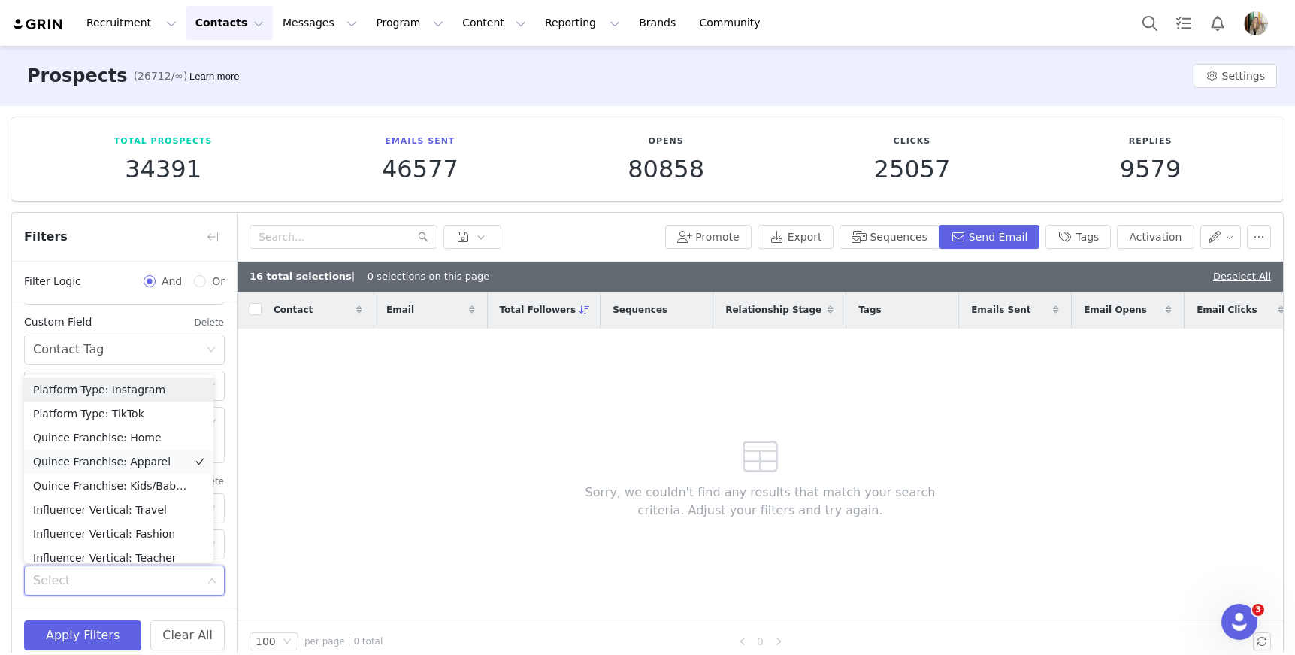
scroll to position [8, 0]
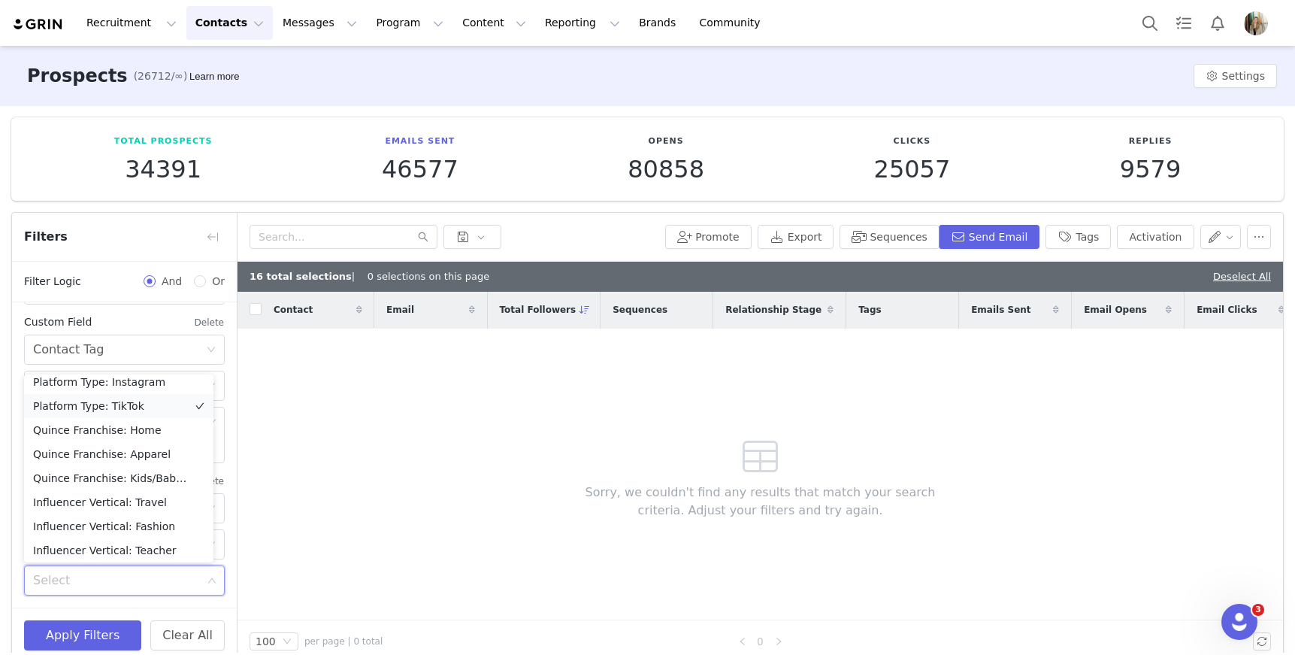
click at [129, 404] on li "Platform Type: TikTok" at bounding box center [118, 406] width 189 height 24
click at [88, 640] on button "Apply Filters" at bounding box center [82, 635] width 117 height 30
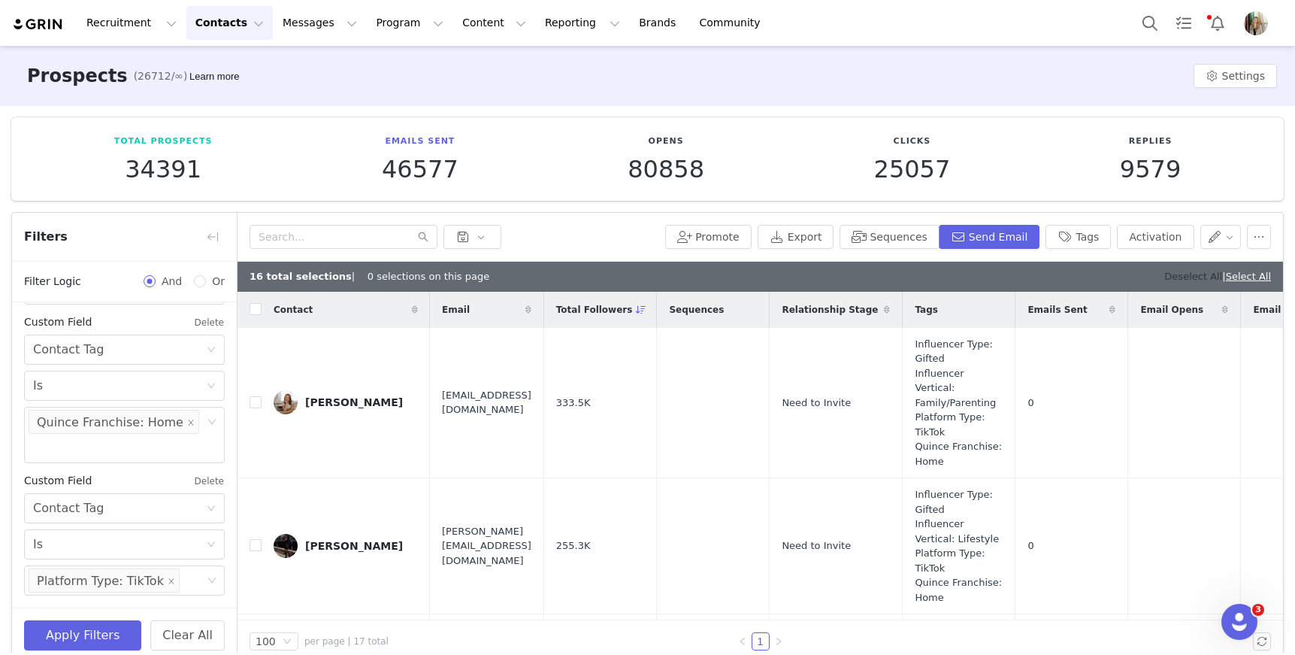
click at [1179, 276] on link "Deselect All" at bounding box center [1193, 276] width 58 height 11
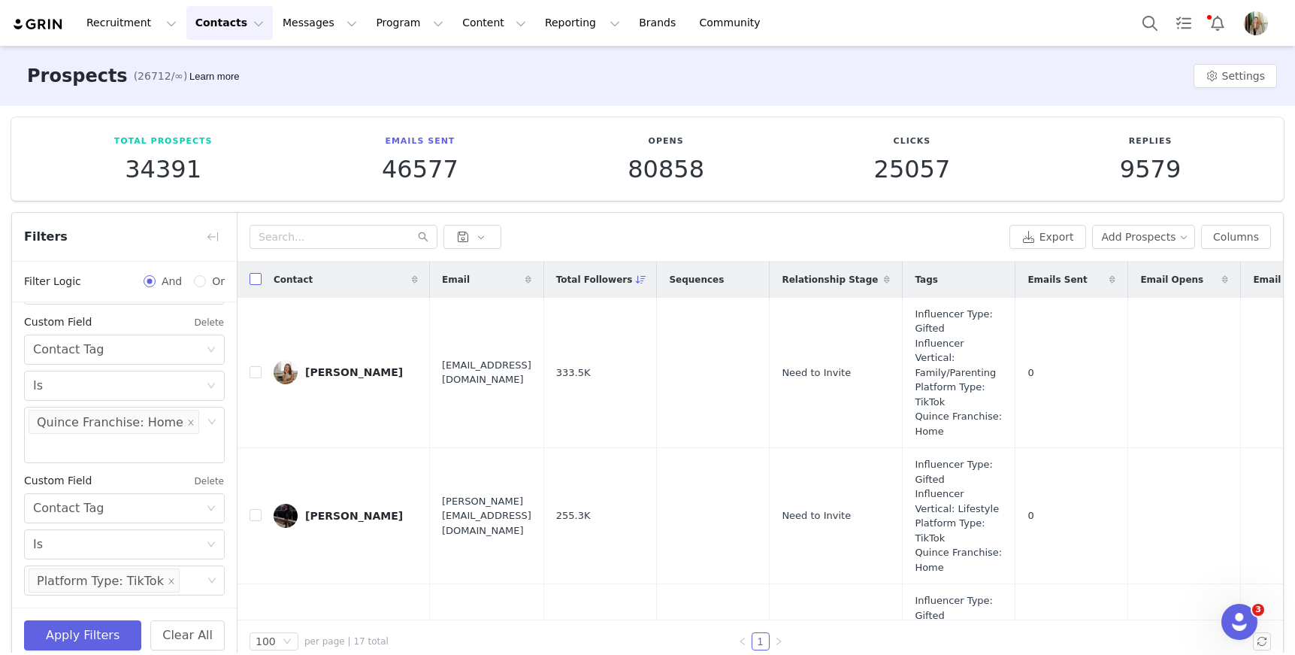
click at [251, 285] on label at bounding box center [256, 279] width 12 height 16
click at [251, 285] on input "checkbox" at bounding box center [256, 279] width 12 height 12
checkbox input "true"
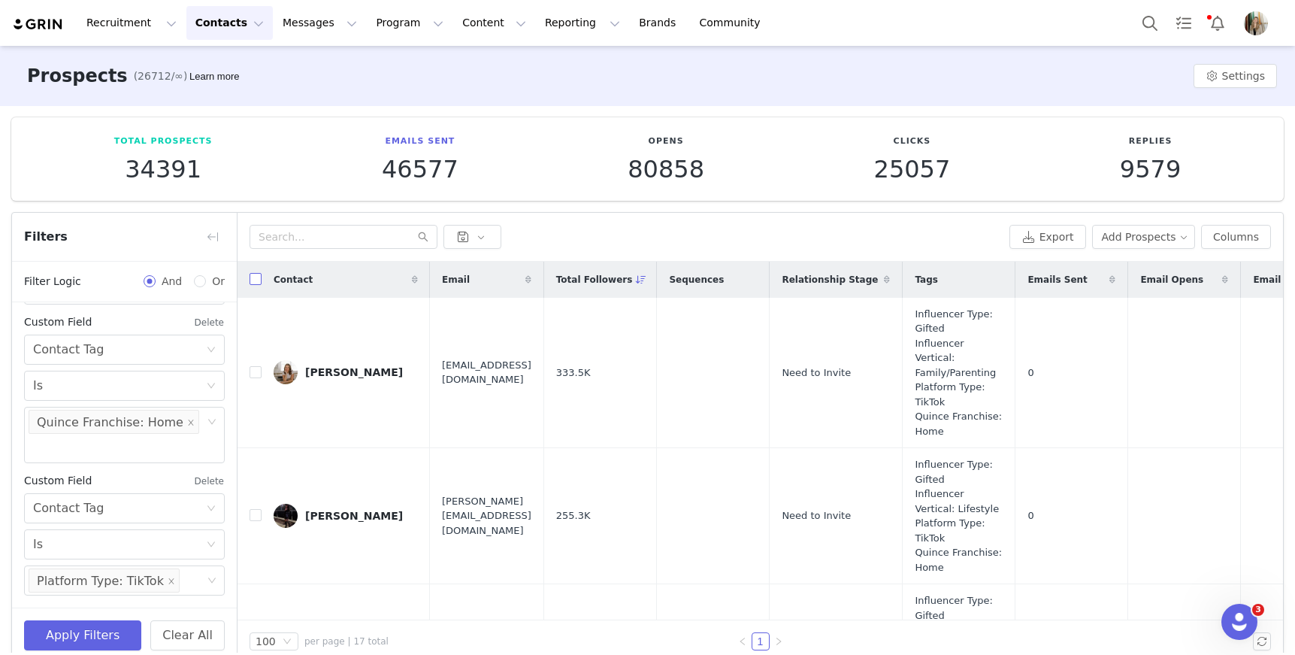
checkbox input "true"
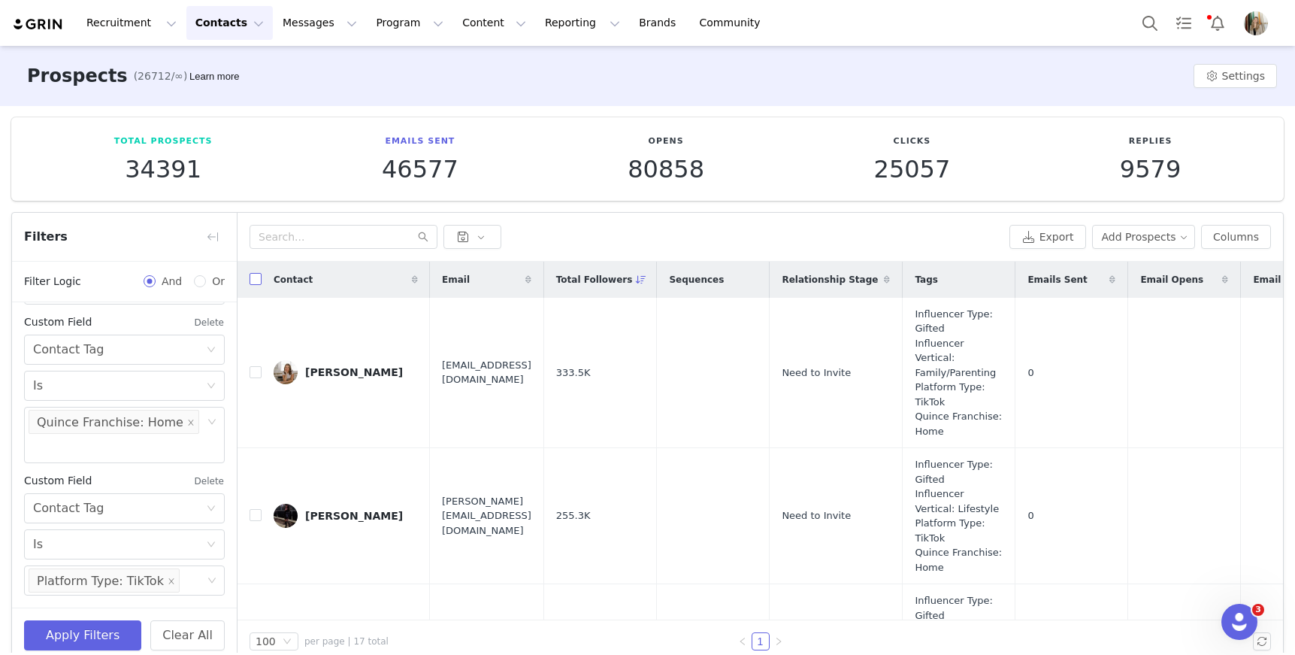
checkbox input "true"
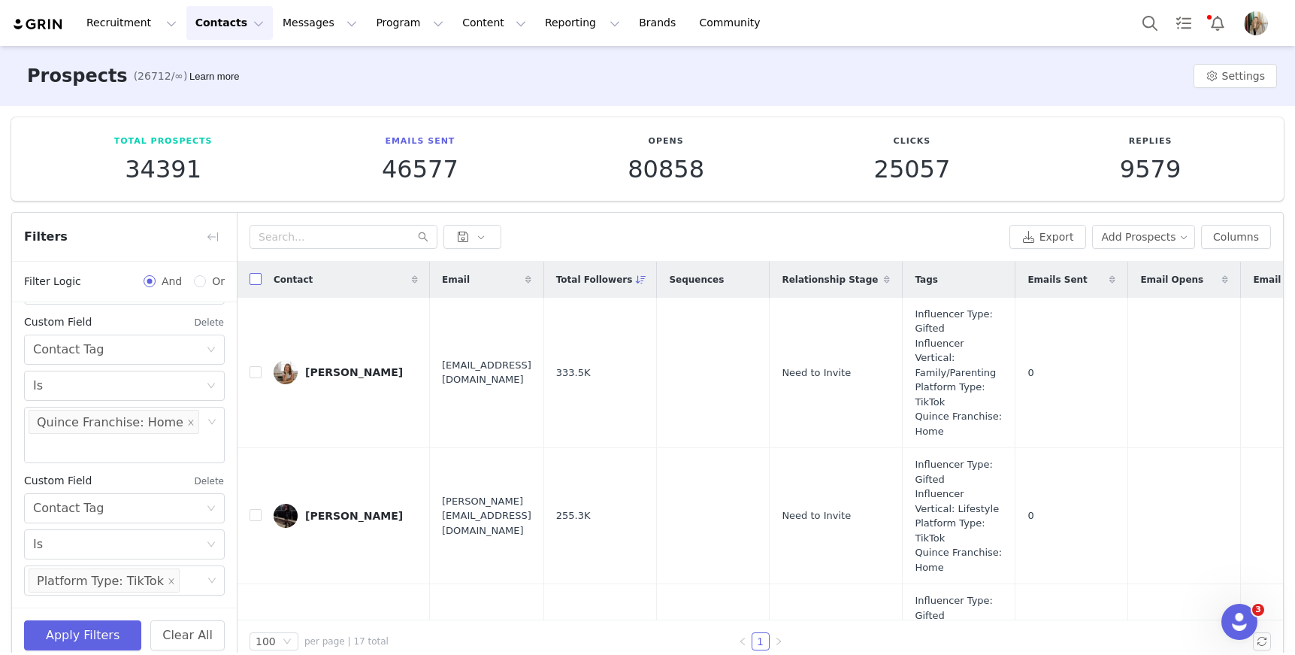
checkbox input "true"
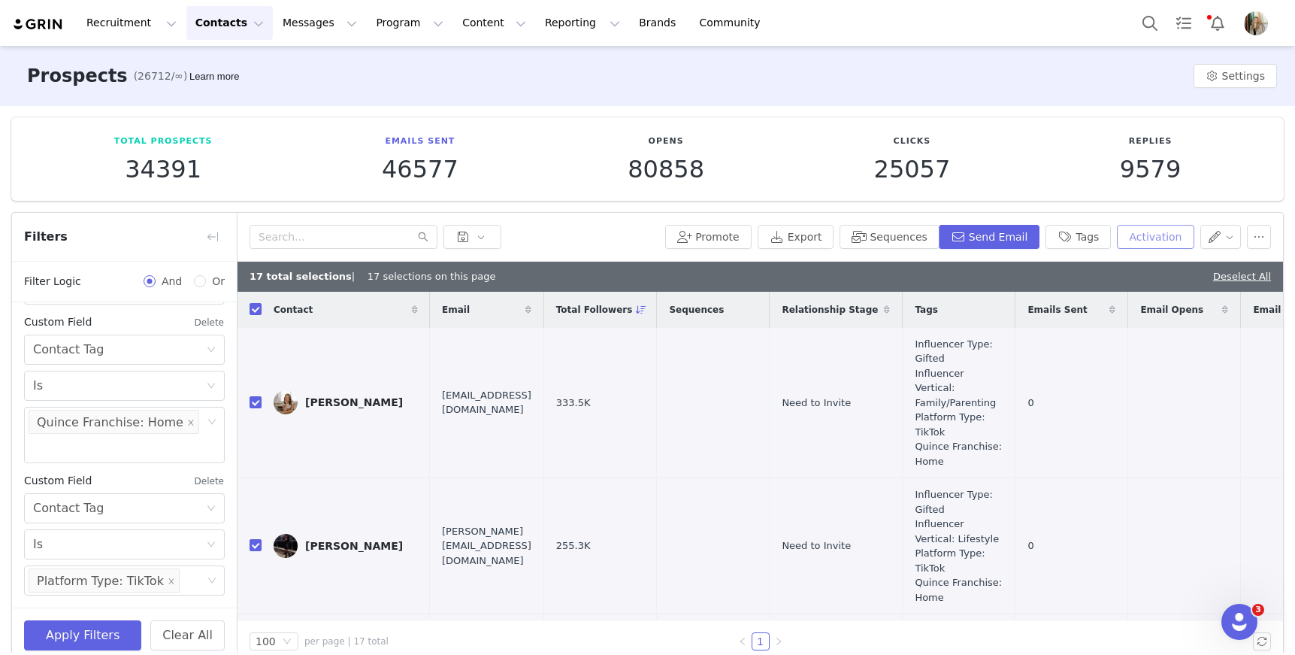
click at [1159, 235] on button "Activation" at bounding box center [1155, 237] width 77 height 24
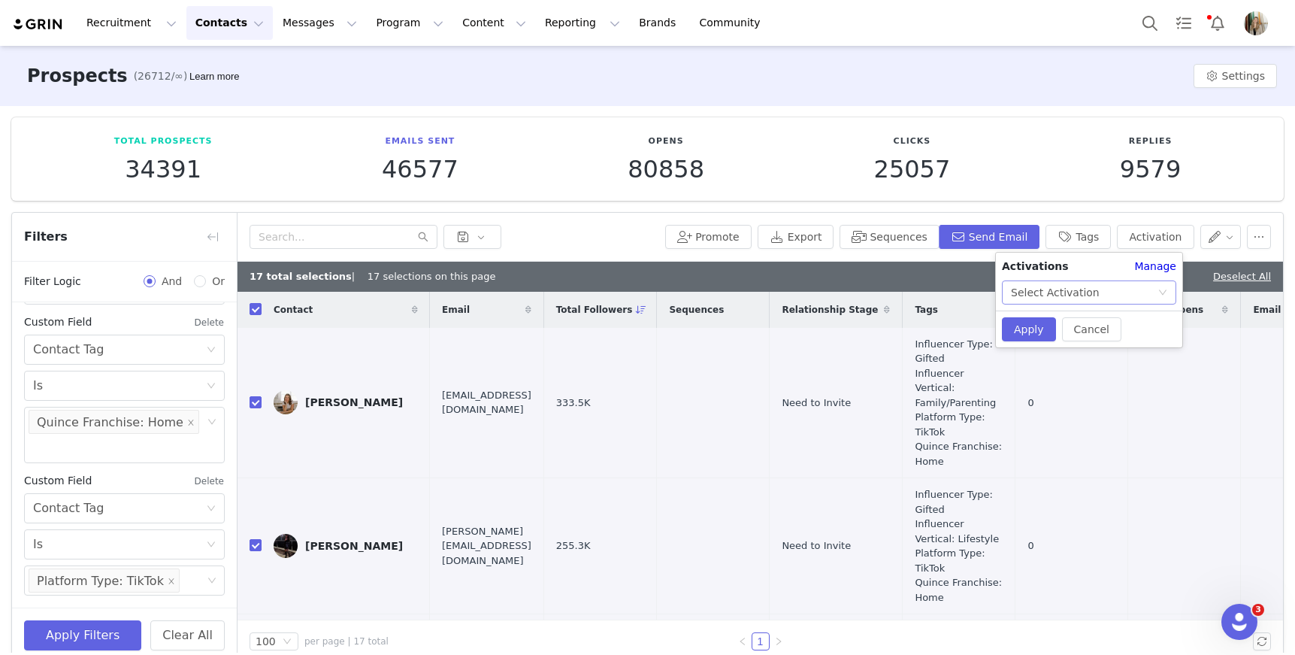
click at [1082, 286] on div "Select Activation" at bounding box center [1055, 292] width 89 height 23
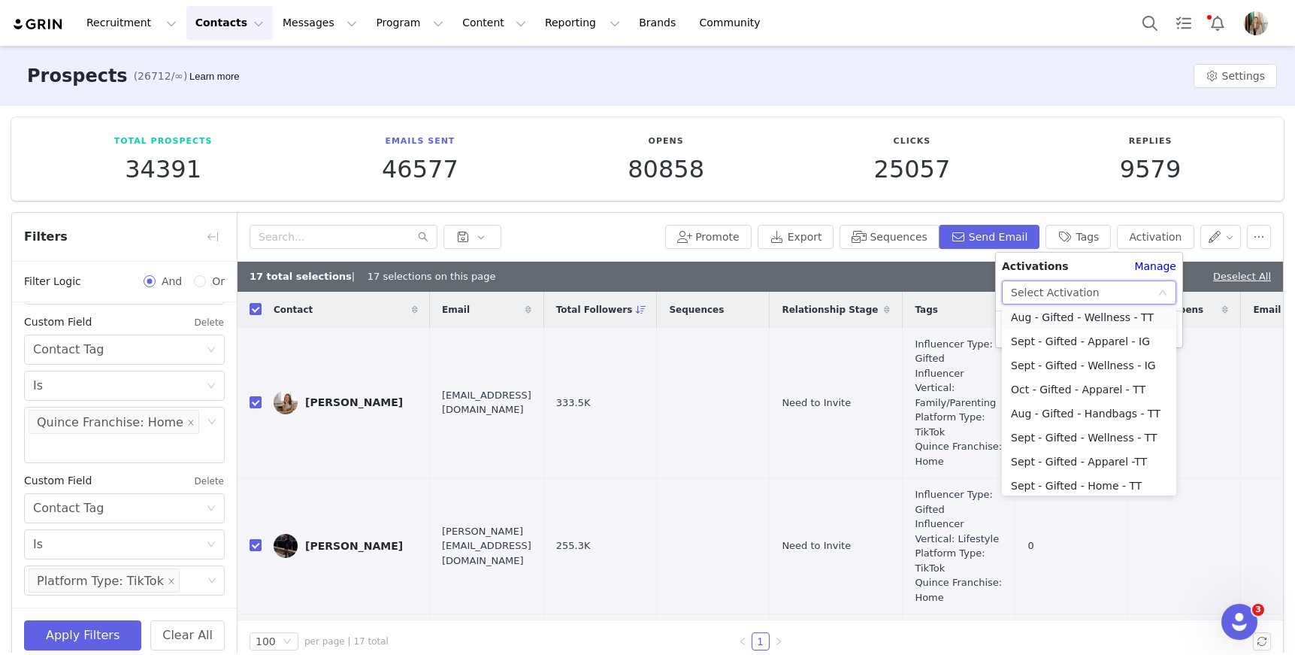
scroll to position [120, 0]
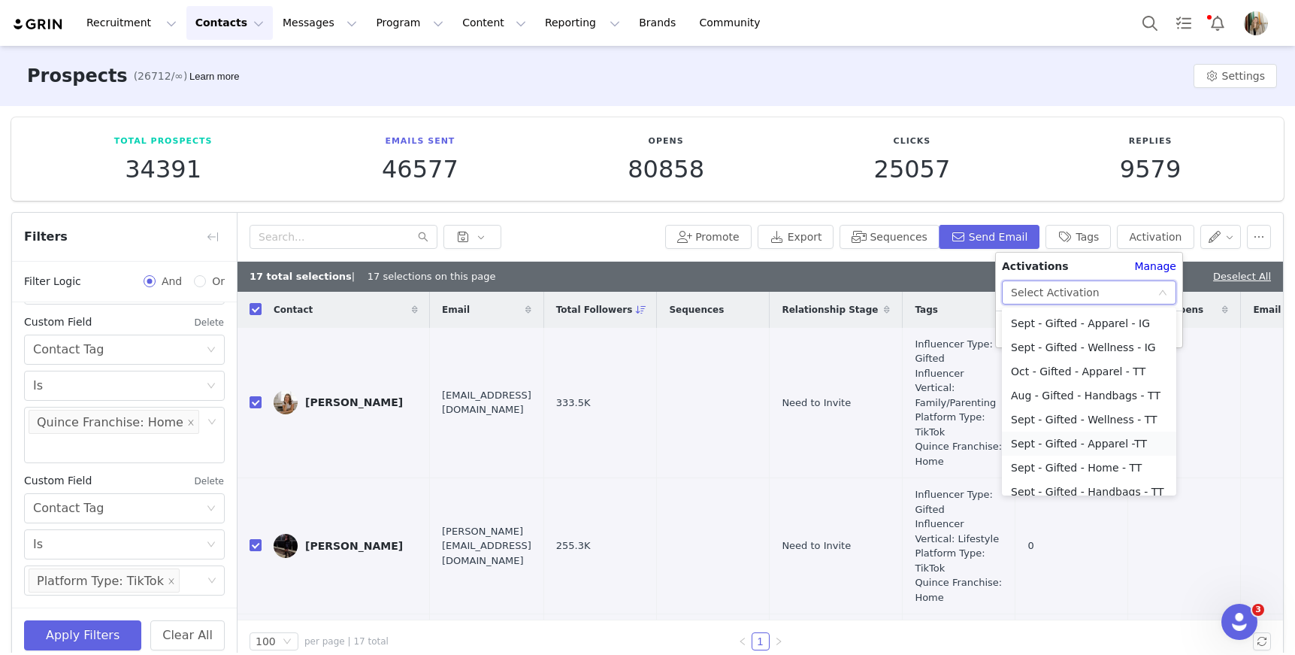
click at [1093, 443] on li "Sept - Gifted - Apparel -TT" at bounding box center [1089, 443] width 174 height 24
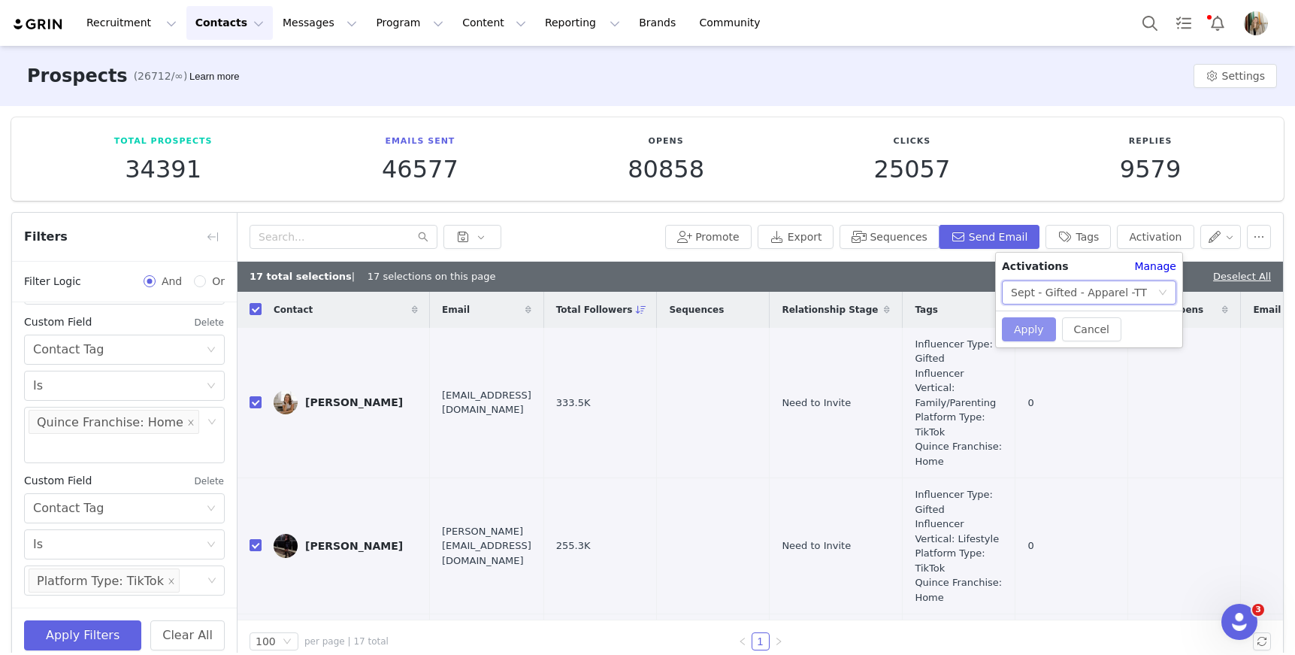
click at [1030, 337] on button "Apply" at bounding box center [1029, 329] width 54 height 24
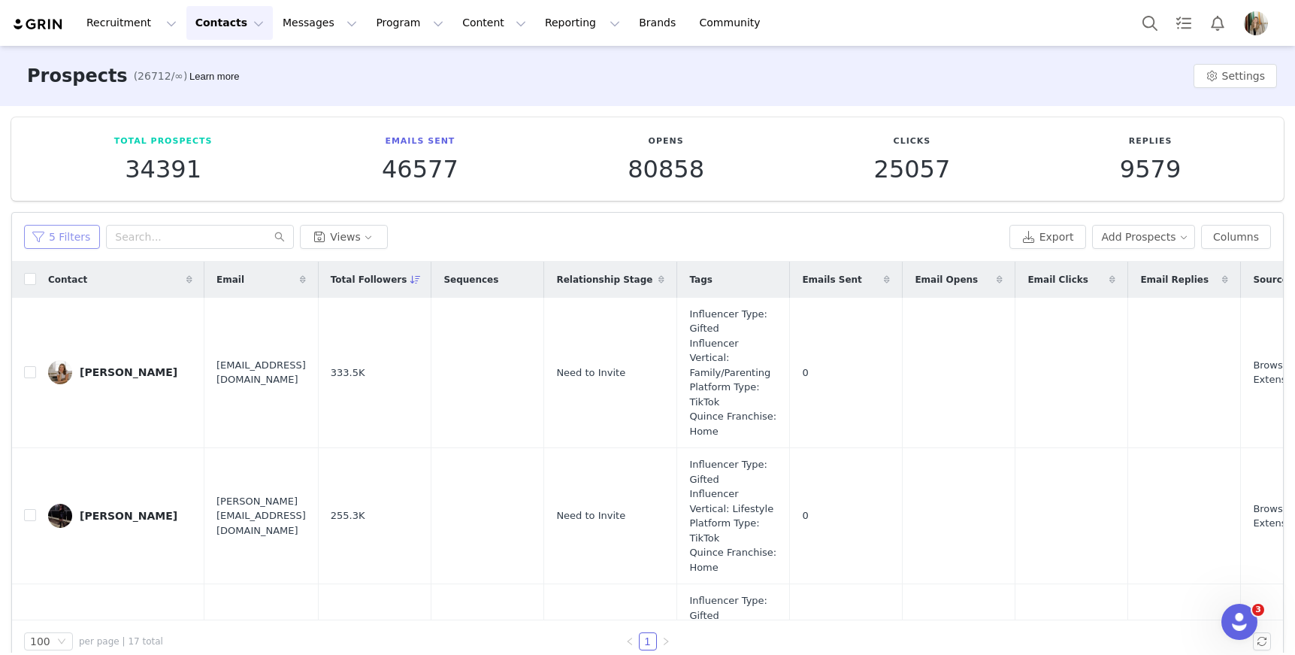
click at [55, 233] on button "5 Filters" at bounding box center [62, 237] width 76 height 24
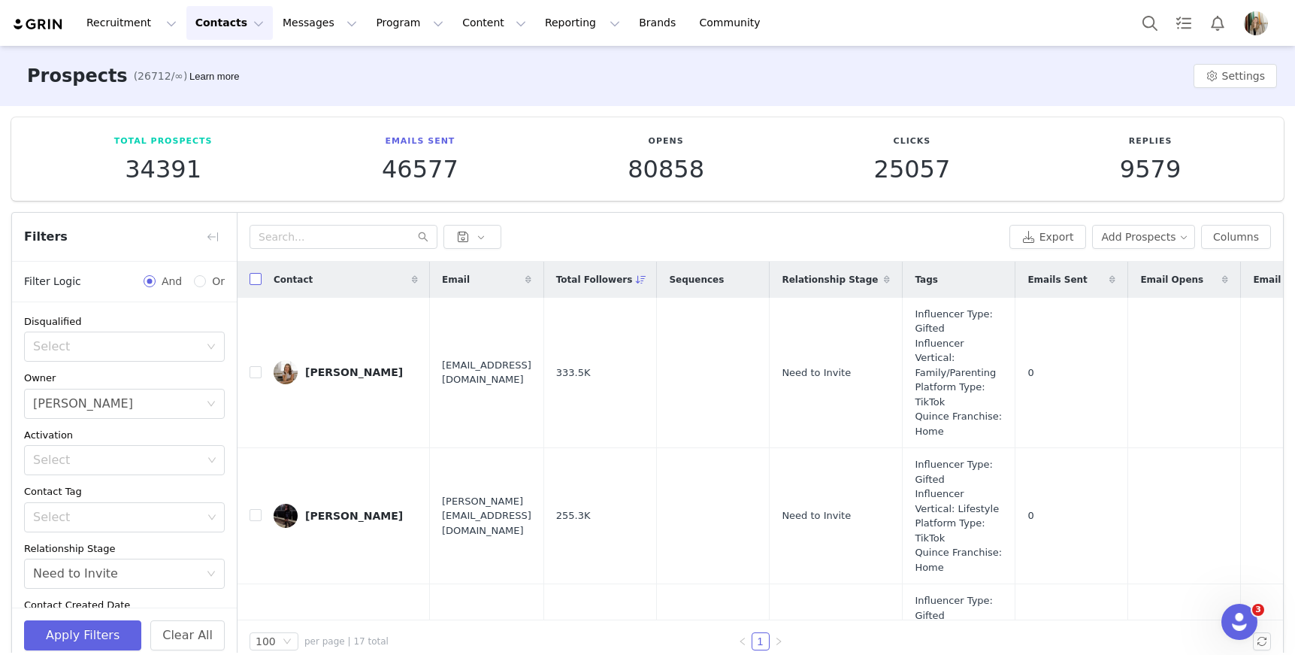
click at [254, 280] on input "checkbox" at bounding box center [256, 279] width 12 height 12
checkbox input "true"
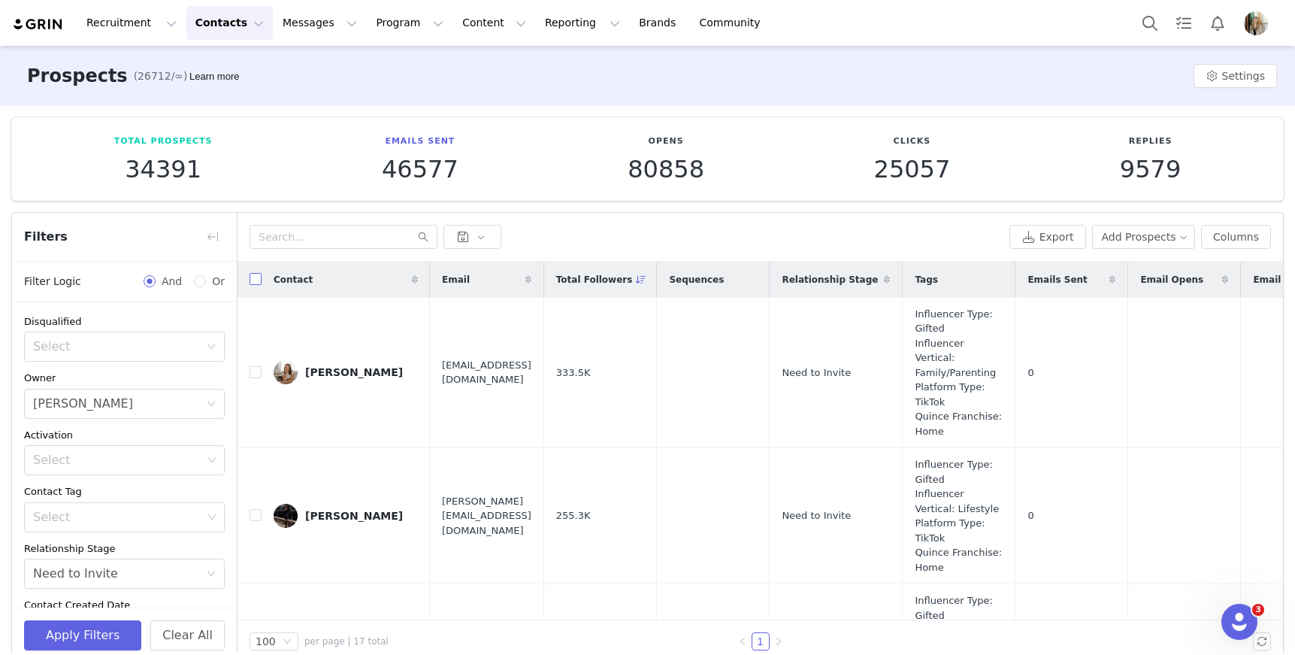
checkbox input "true"
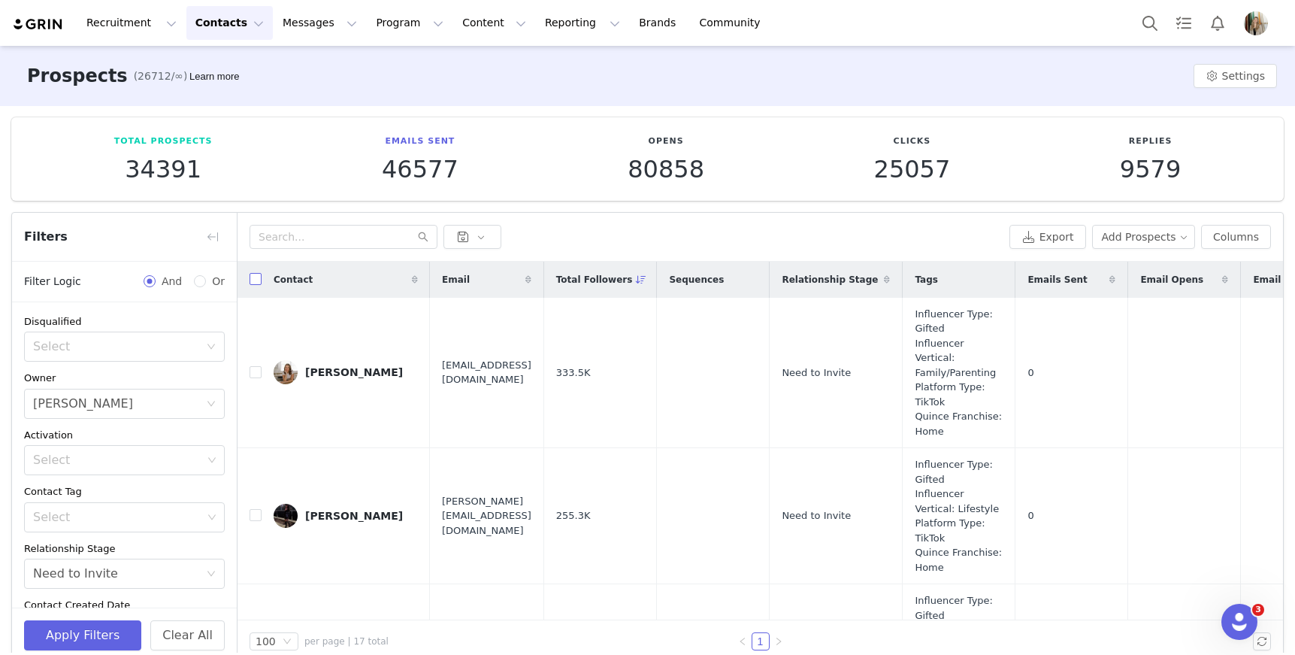
checkbox input "true"
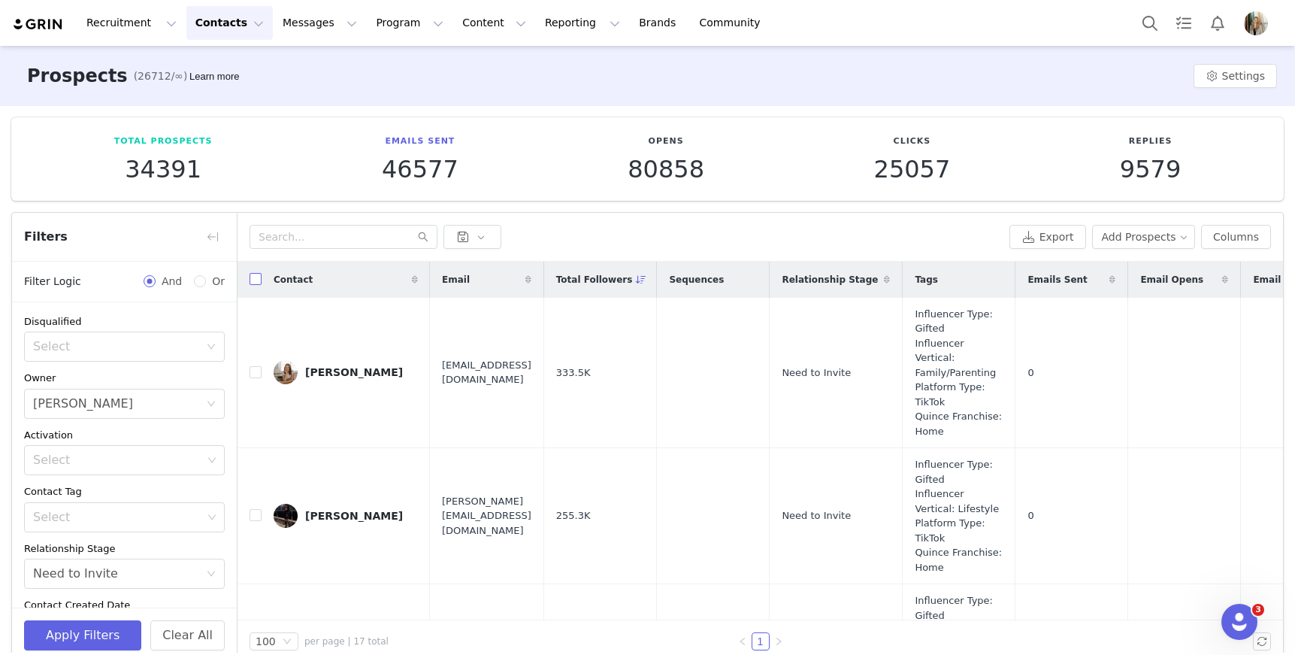
checkbox input "true"
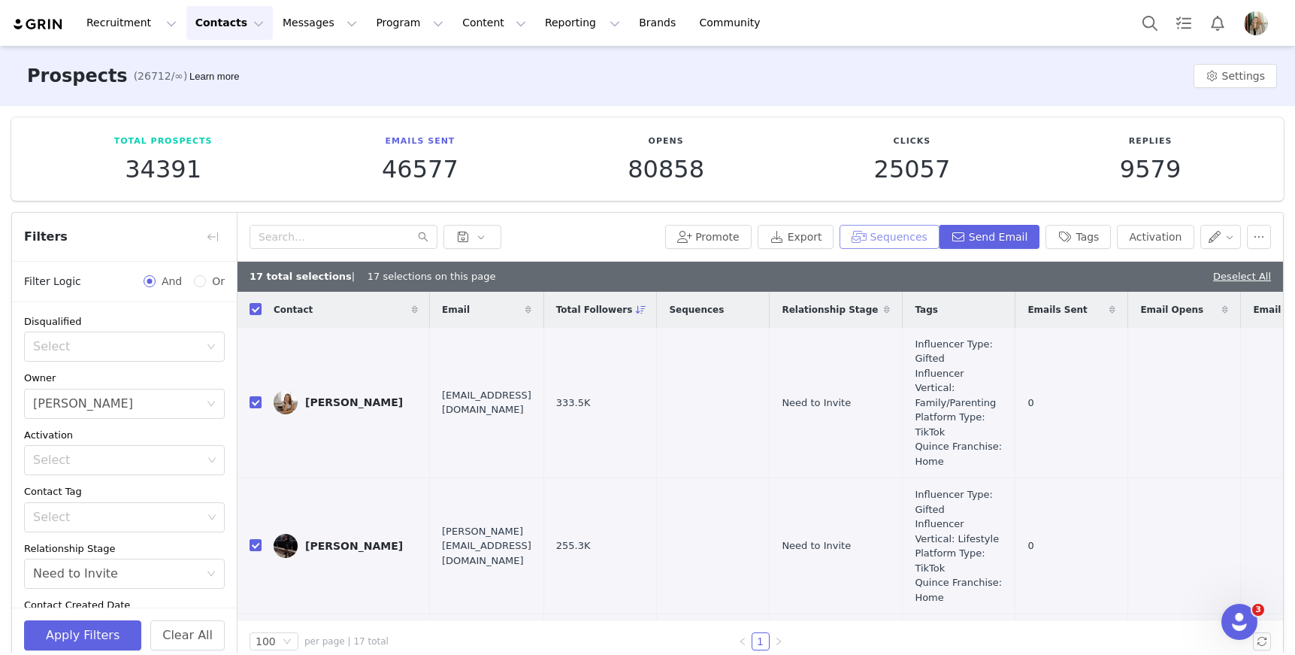
click at [874, 241] on button "Sequences" at bounding box center [889, 237] width 99 height 24
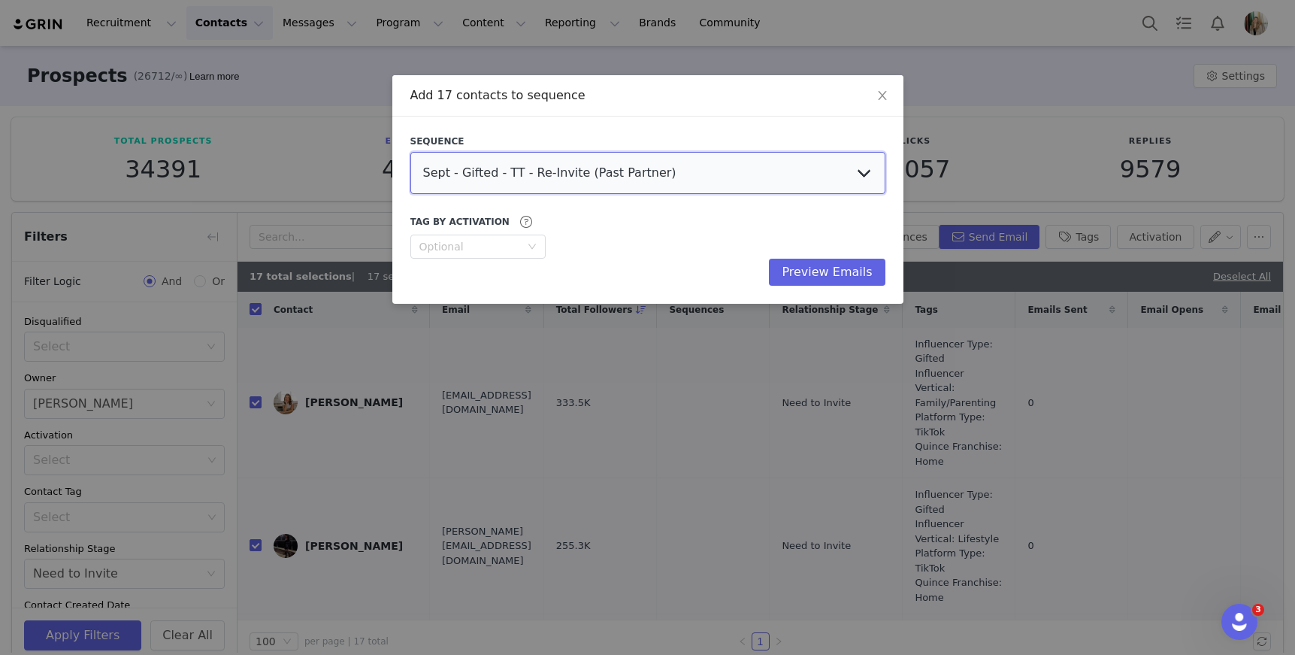
click at [801, 173] on select "Sept - Gifted - TT - Re-Invite (Past Partner) Sept - Gifted - IG - Re-Invite (P…" at bounding box center [647, 173] width 475 height 42
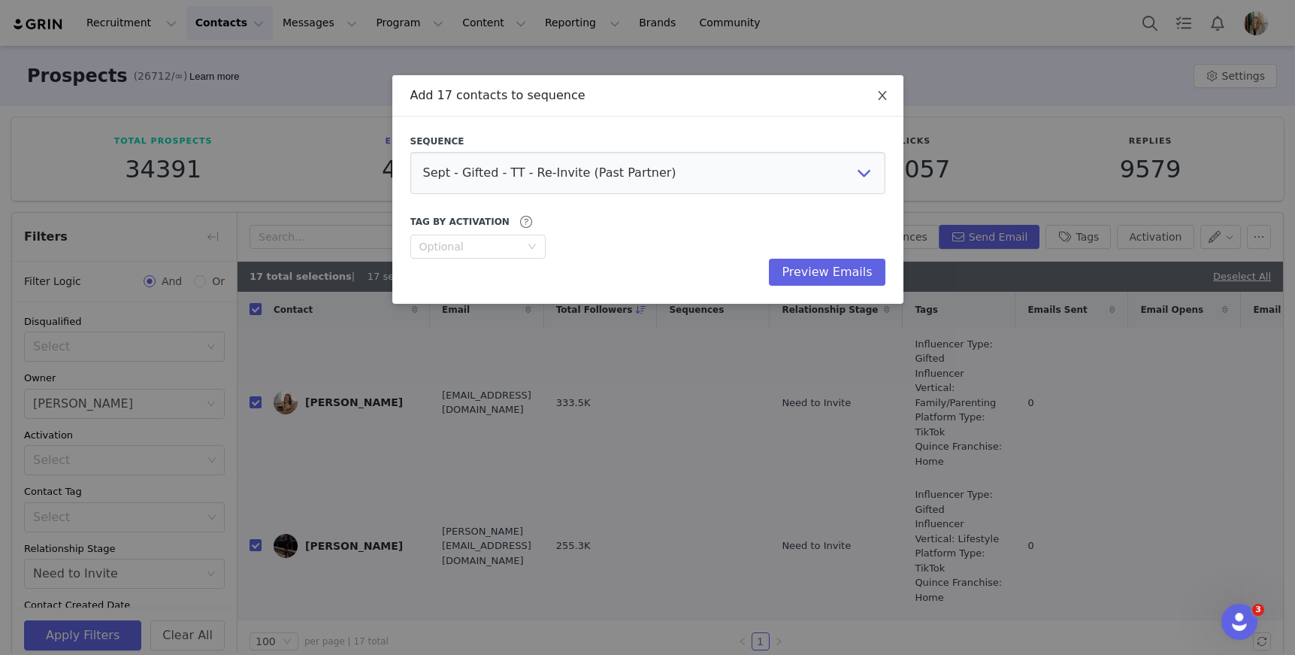
click at [876, 91] on icon "icon: close" at bounding box center [882, 95] width 12 height 12
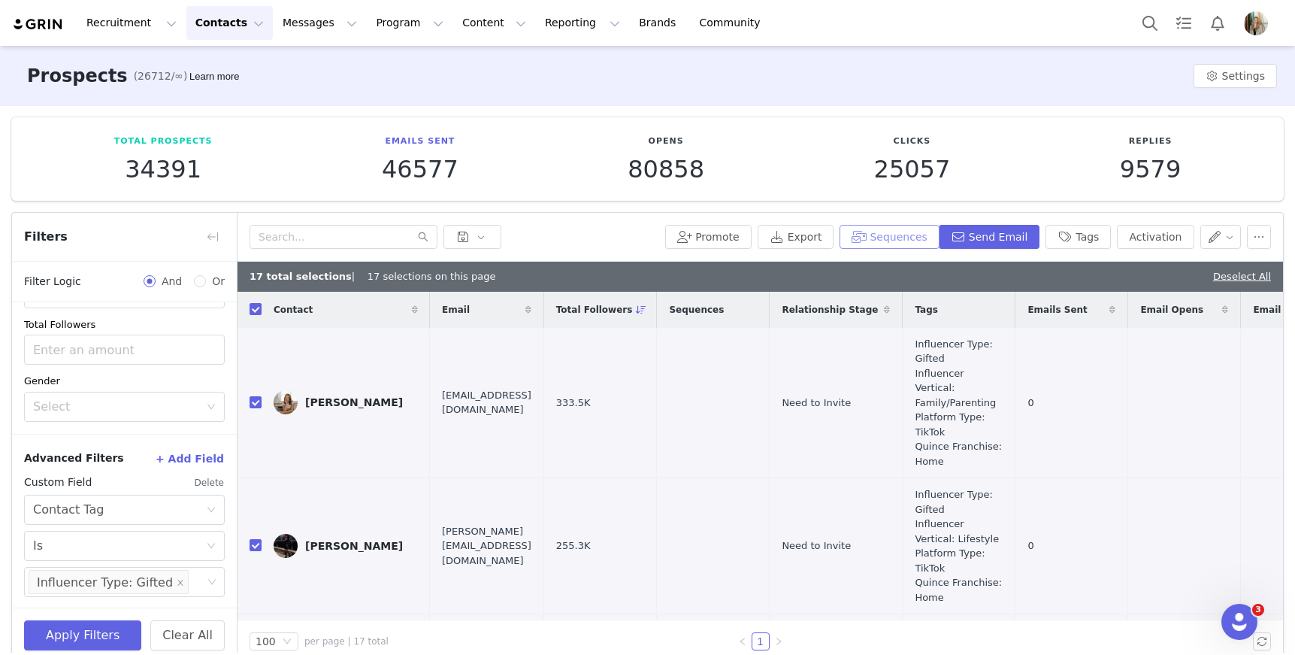
scroll to position [630, 0]
click at [893, 238] on button "Sequences" at bounding box center [889, 237] width 99 height 24
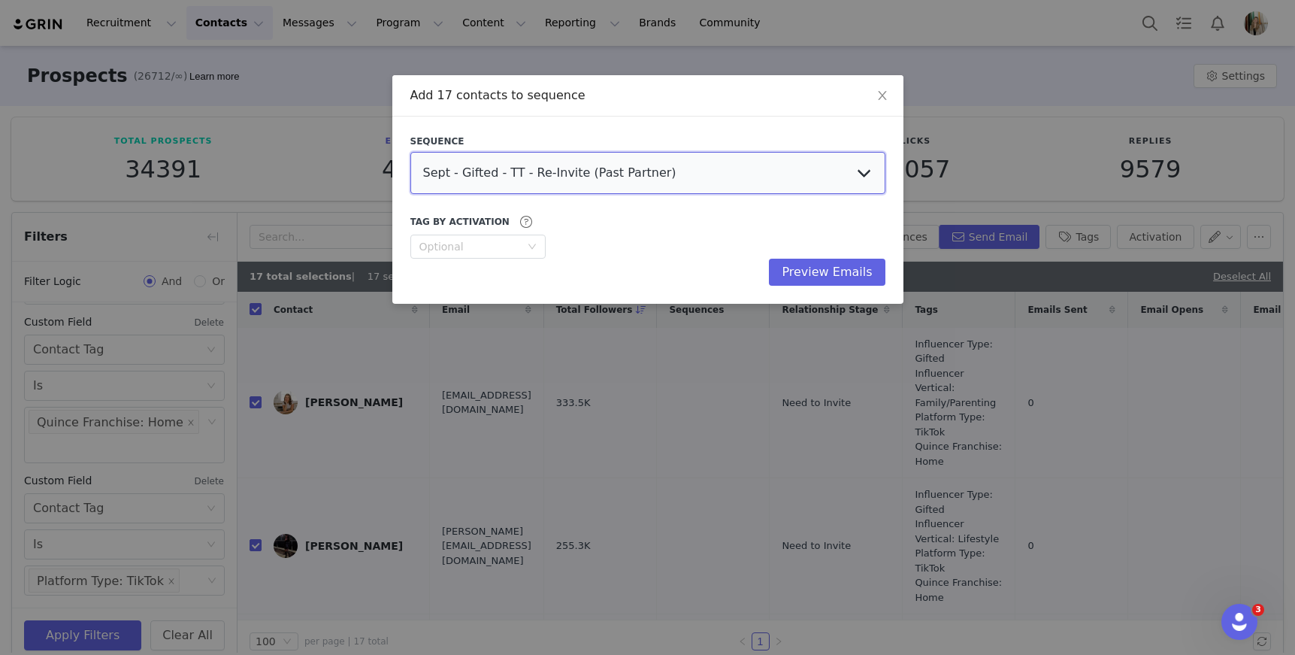
click at [791, 175] on select "Sept - Gifted - TT - Re-Invite (Past Partner) Sept - Gifted - IG - Re-Invite (P…" at bounding box center [647, 173] width 475 height 42
select select "02029fff-aa02-4992-959f-6bd60f790182"
click at [410, 152] on select "Sept - Gifted - TT - Re-Invite (Past Partner) Sept - Gifted - IG - Re-Invite (P…" at bounding box center [647, 173] width 475 height 42
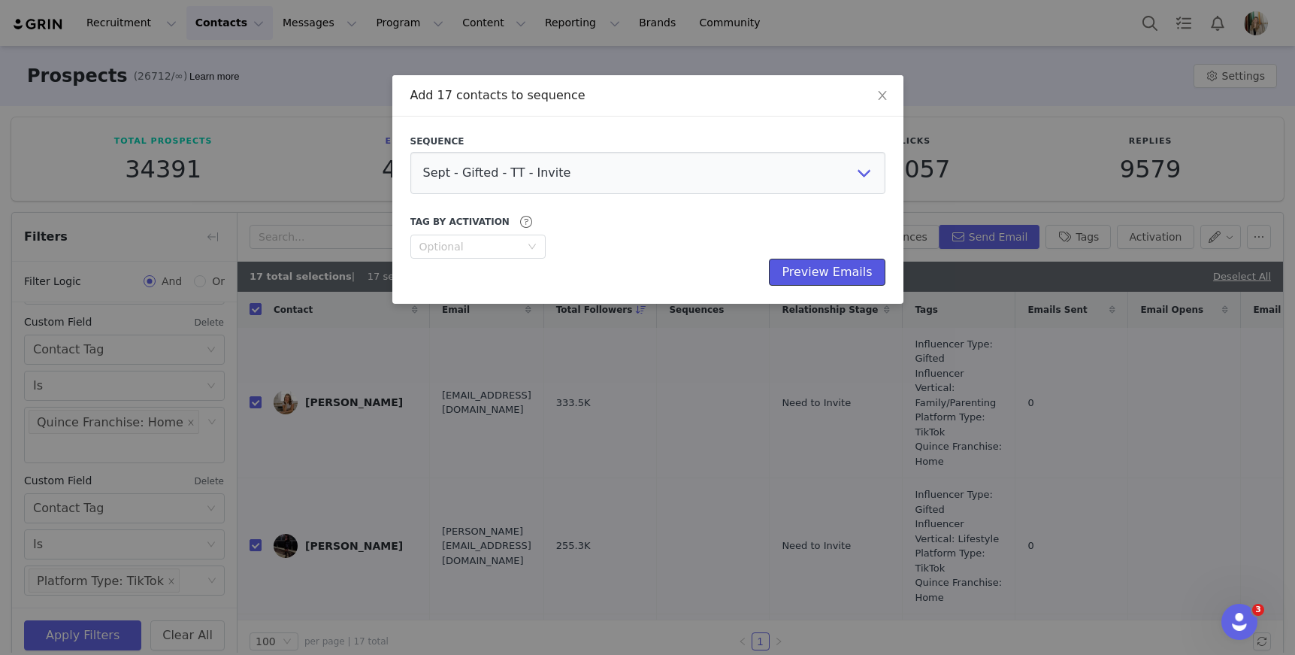
click at [817, 275] on button "Preview Emails" at bounding box center [827, 272] width 116 height 27
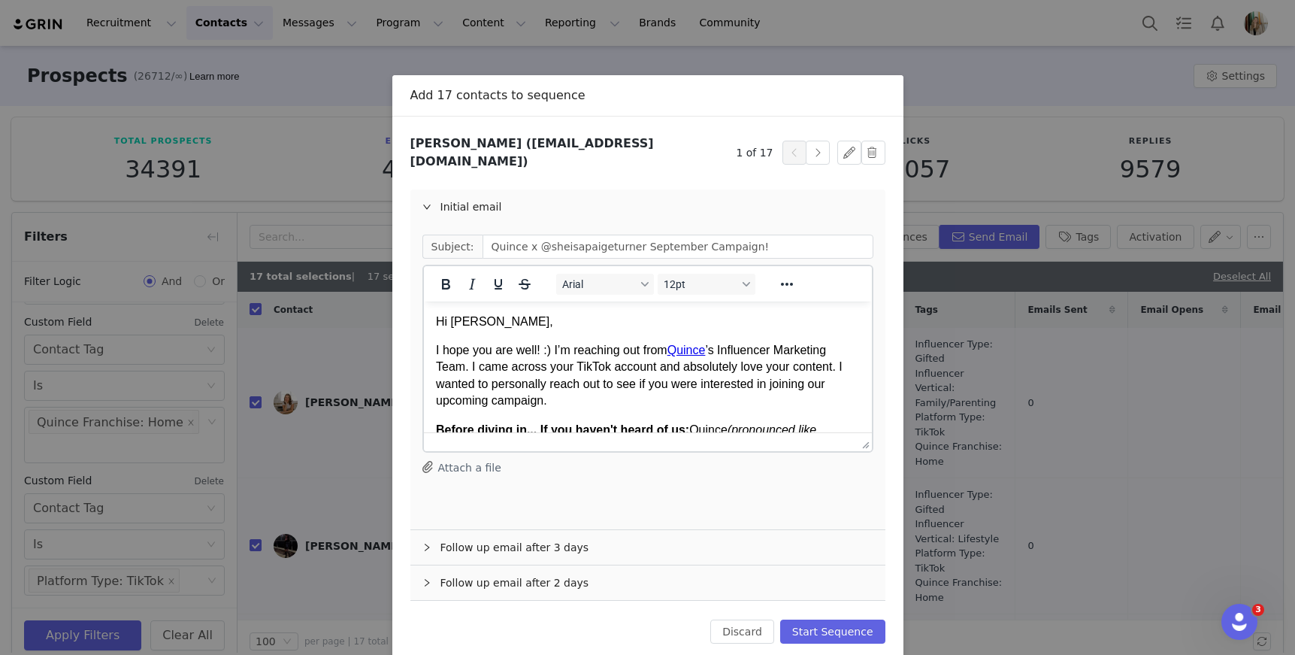
scroll to position [0, 0]
click at [847, 619] on button "Start Sequence" at bounding box center [832, 631] width 105 height 24
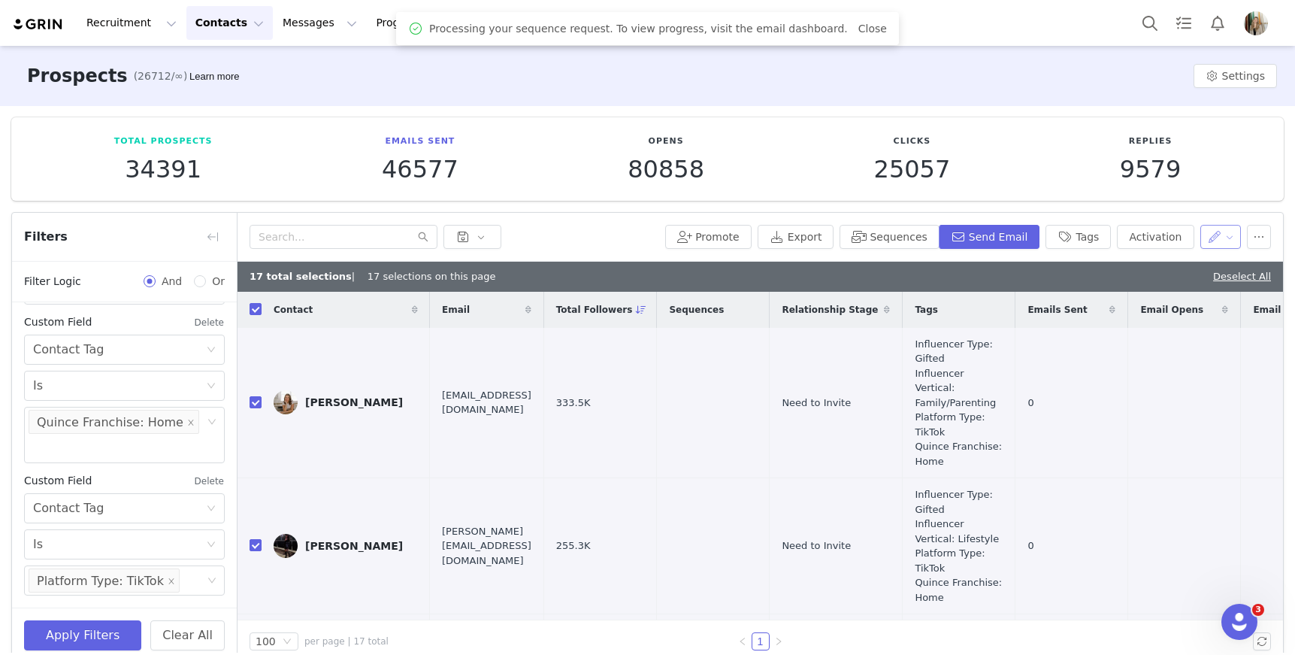
click at [1224, 240] on button "button" at bounding box center [1220, 237] width 41 height 24
click at [1190, 315] on span "Set Relationship Stage" at bounding box center [1170, 315] width 119 height 17
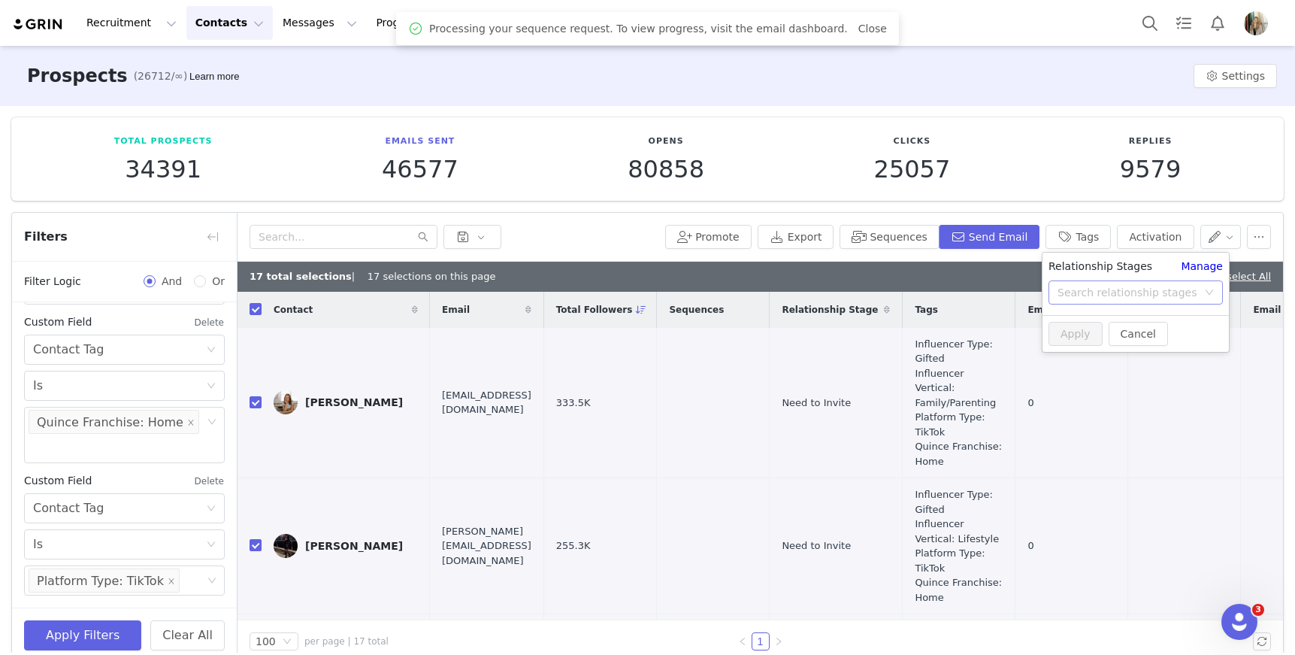
click at [1169, 296] on div "Search relationship stages" at bounding box center [1128, 292] width 140 height 15
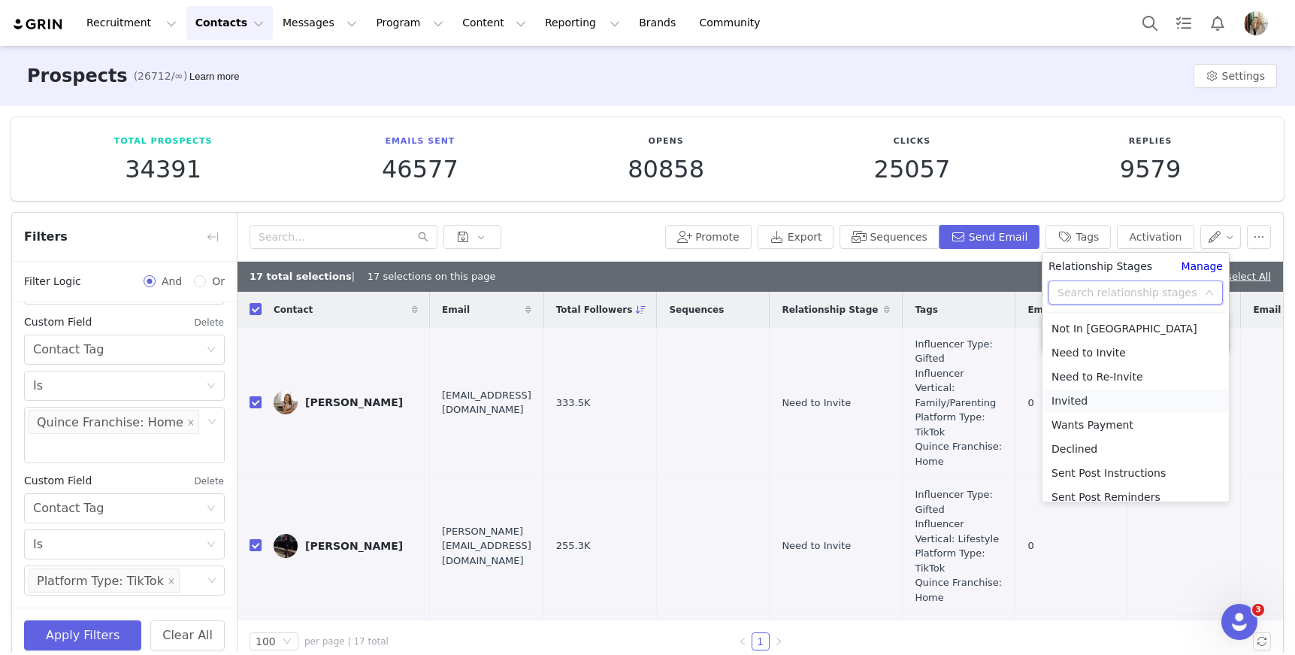
click at [1068, 404] on li "Invited" at bounding box center [1136, 401] width 186 height 24
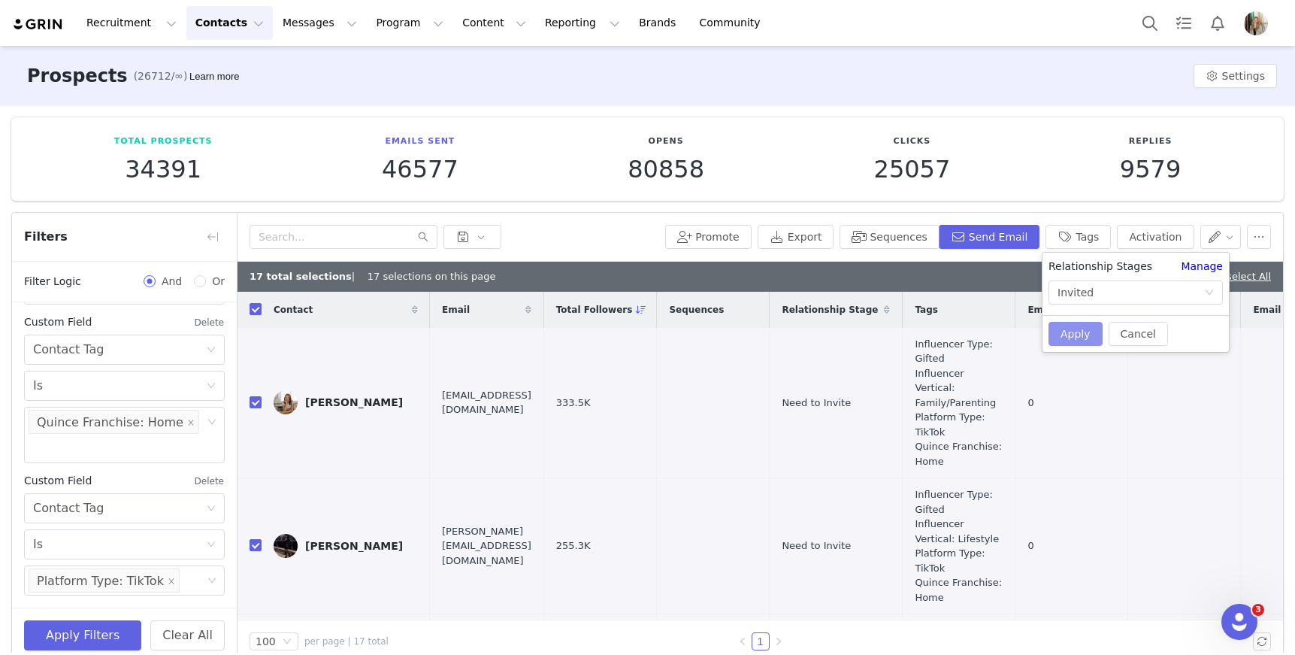
click at [1070, 337] on button "Apply" at bounding box center [1076, 334] width 54 height 24
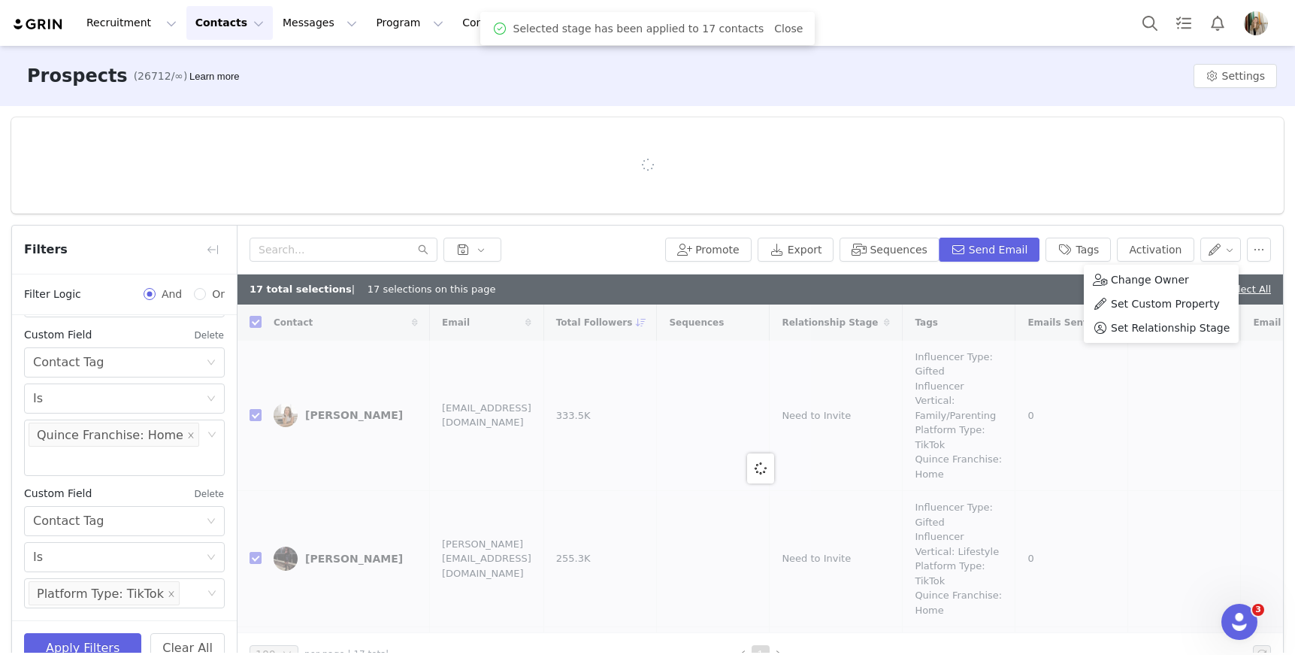
checkbox input "false"
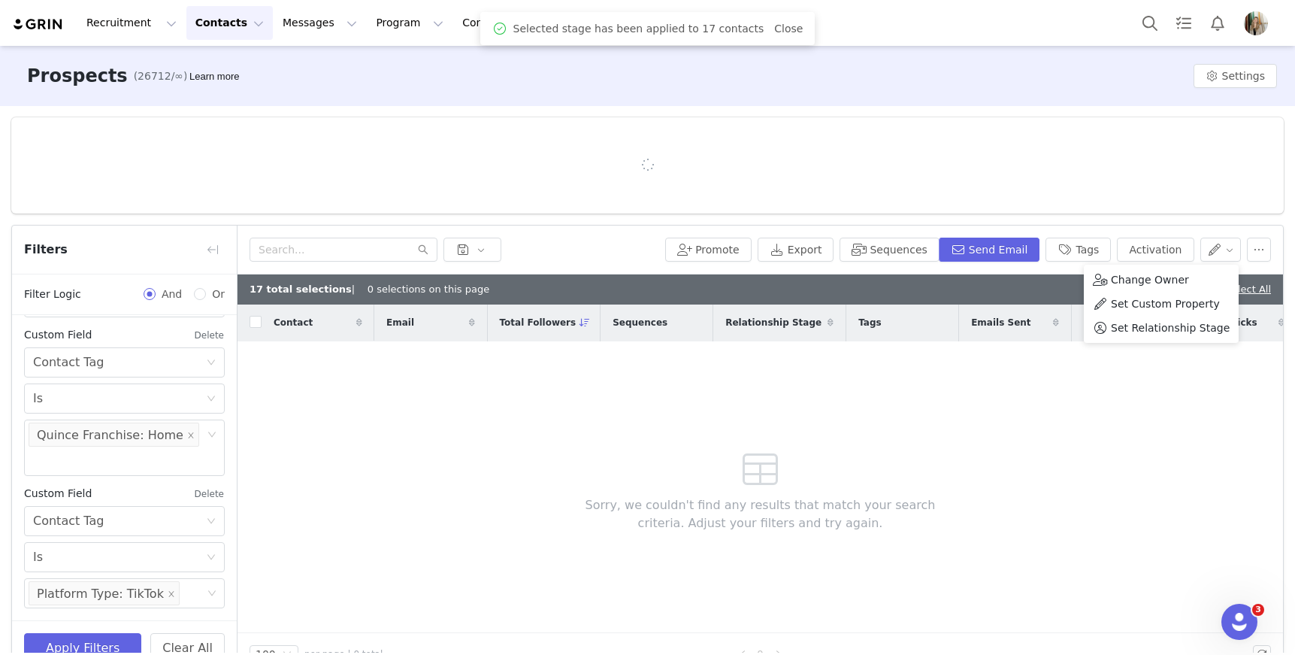
click at [913, 414] on div "Sorry, we couldn't find any results that match your search criteria. Adjust you…" at bounding box center [760, 487] width 432 height 292
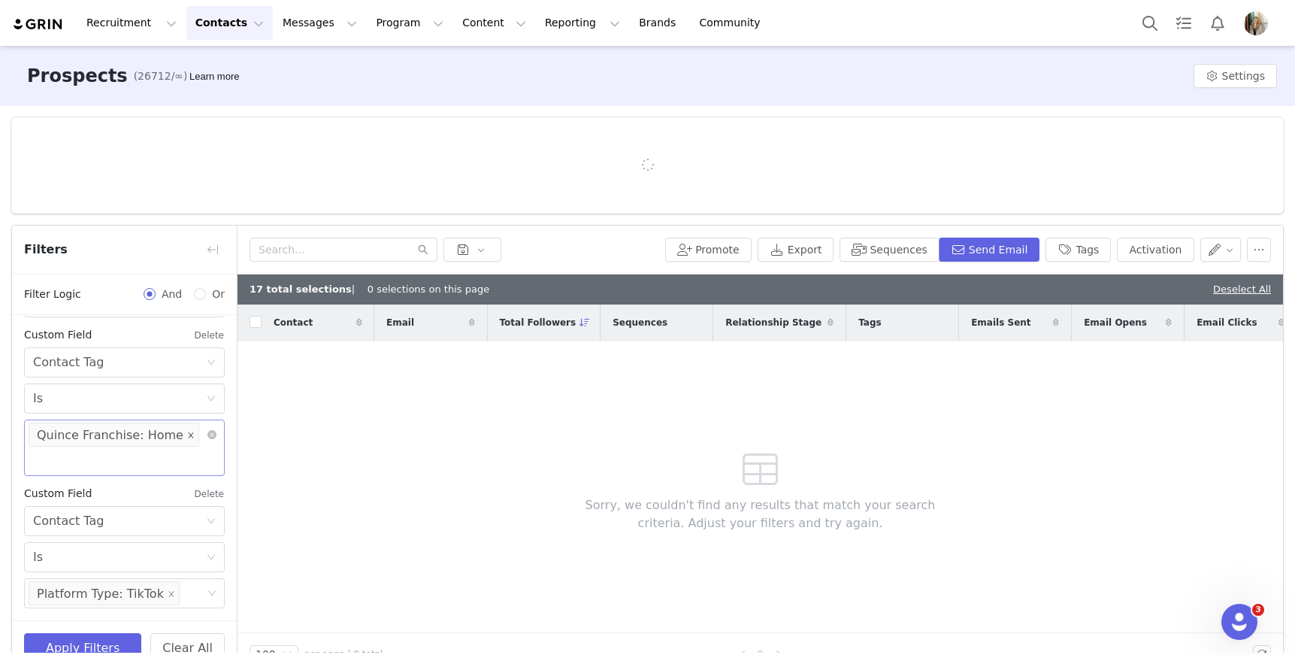
click at [187, 437] on icon "icon: close" at bounding box center [191, 435] width 8 height 8
click at [162, 440] on div "Select Is Select" at bounding box center [124, 443] width 201 height 66
click at [156, 457] on div "Select" at bounding box center [117, 460] width 169 height 15
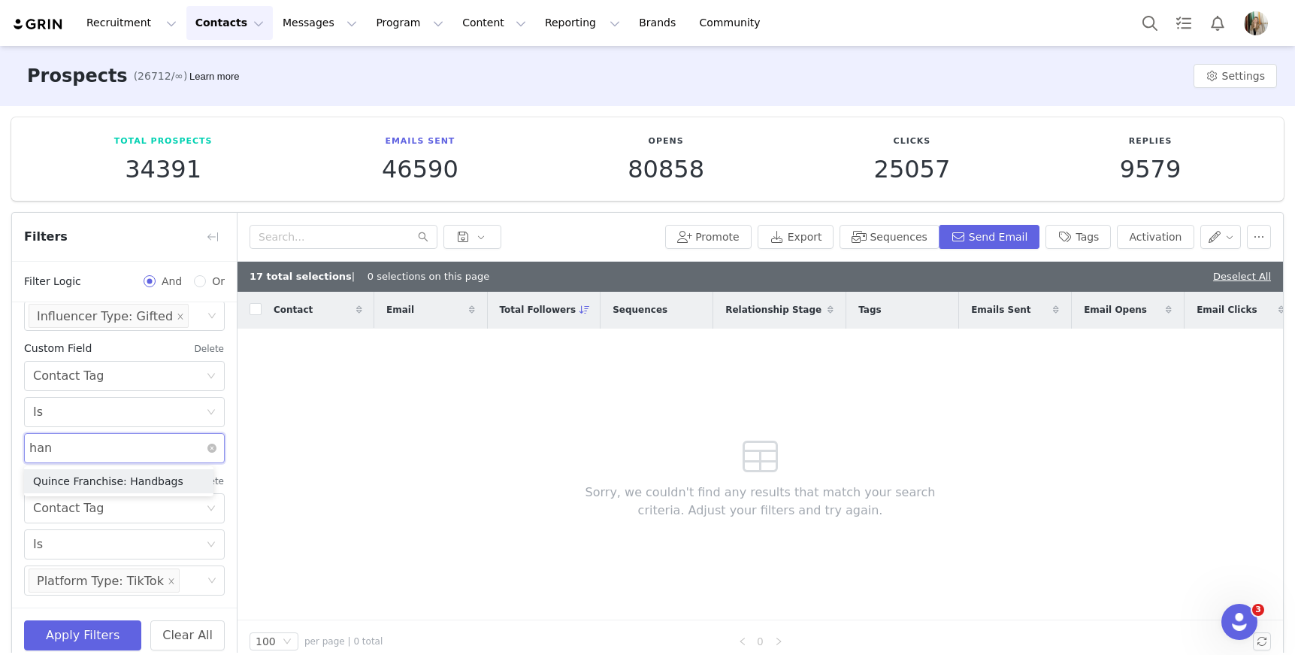
type input "hand"
click at [161, 480] on li "Quince Franchise: Handbags" at bounding box center [118, 481] width 189 height 24
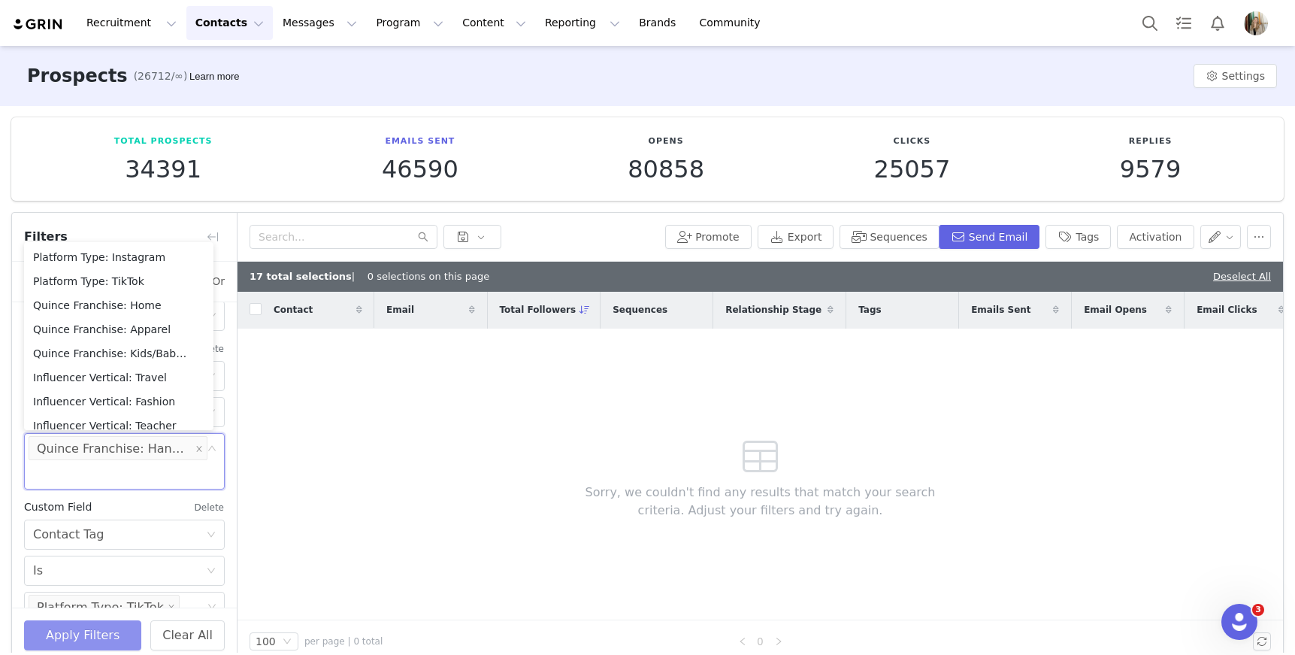
click at [110, 630] on button "Apply Filters" at bounding box center [82, 635] width 117 height 30
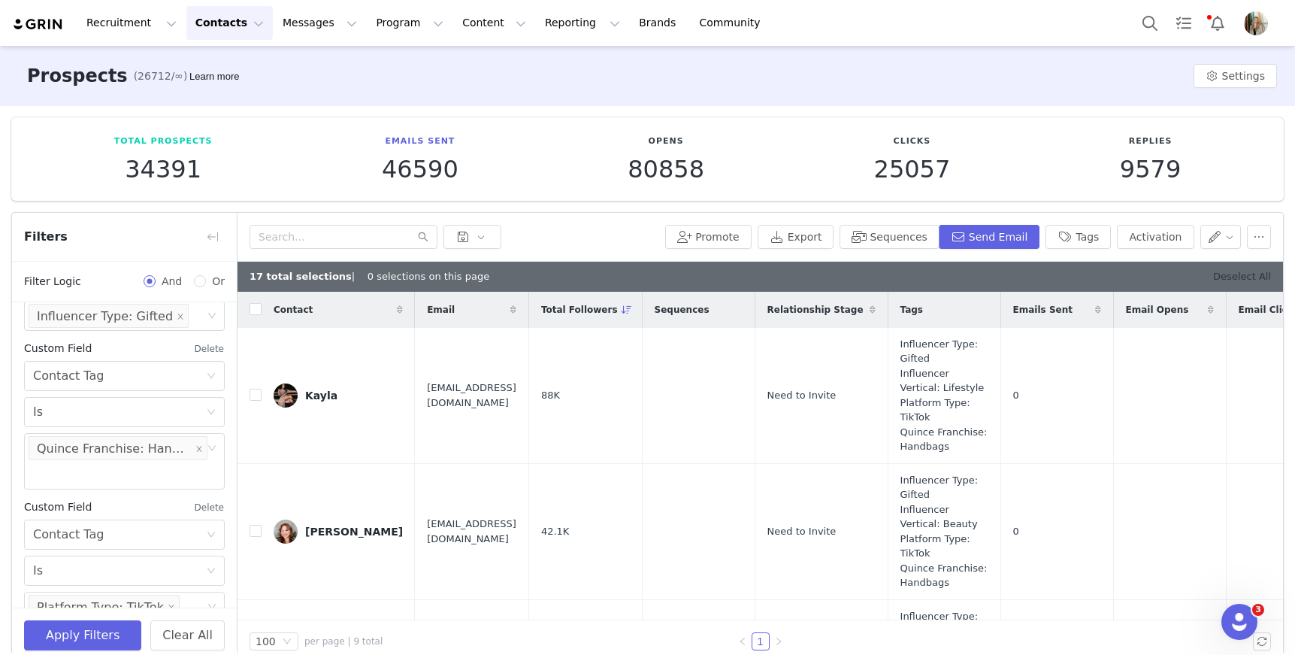
click at [1242, 276] on link "Deselect All" at bounding box center [1242, 276] width 58 height 11
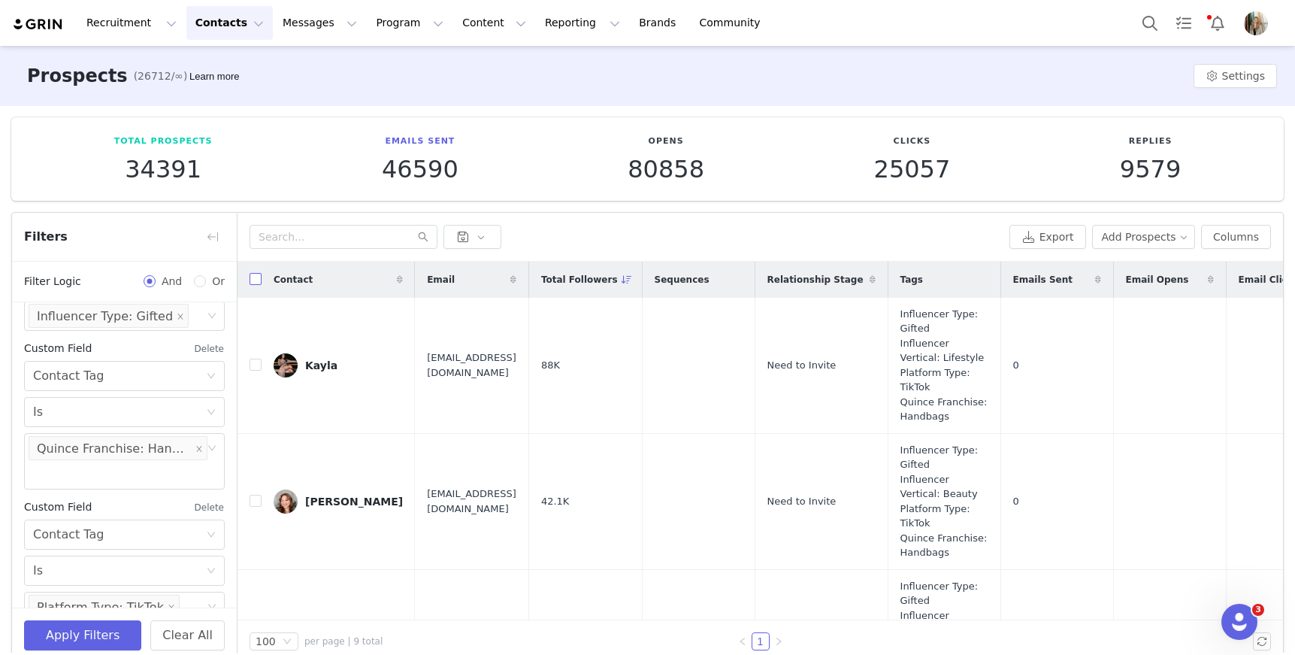
click at [259, 280] on input "checkbox" at bounding box center [256, 279] width 12 height 12
checkbox input "true"
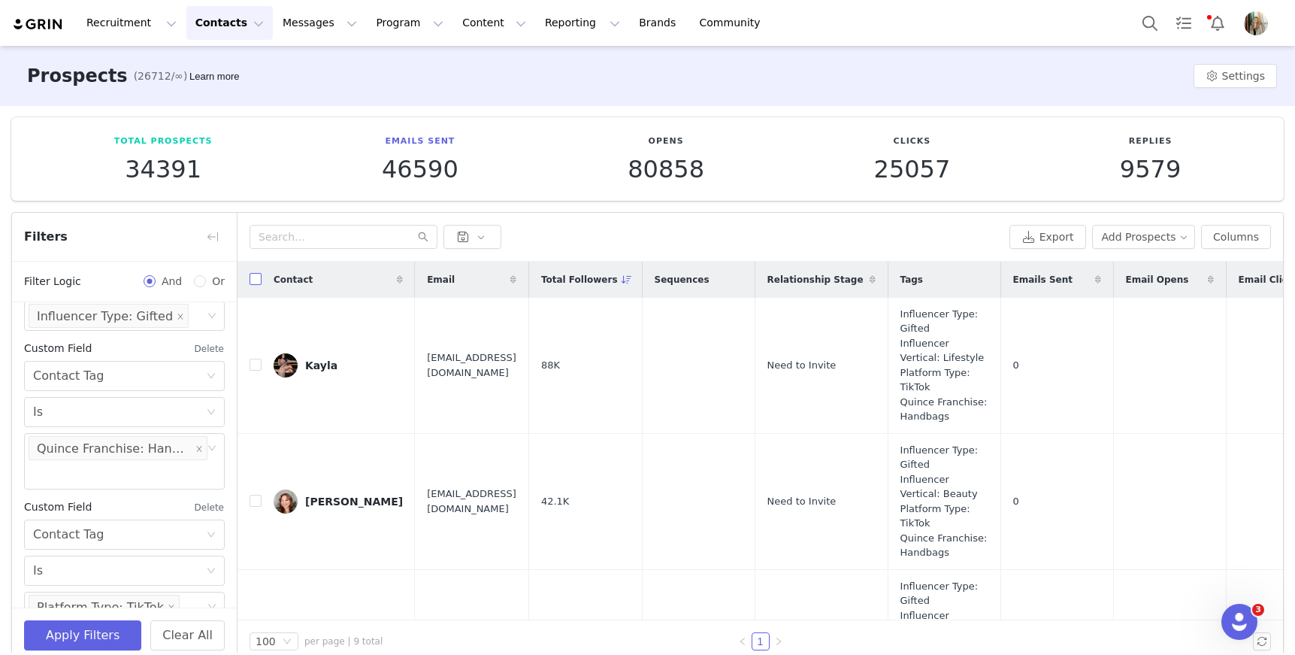
checkbox input "true"
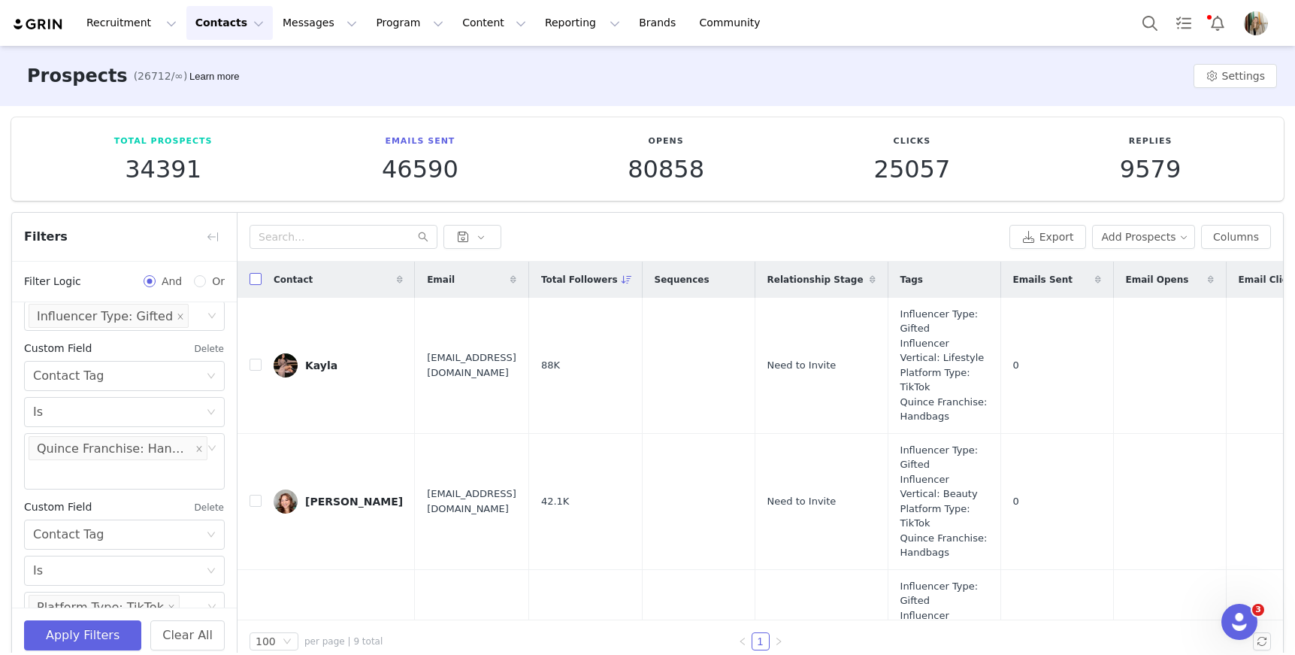
checkbox input "true"
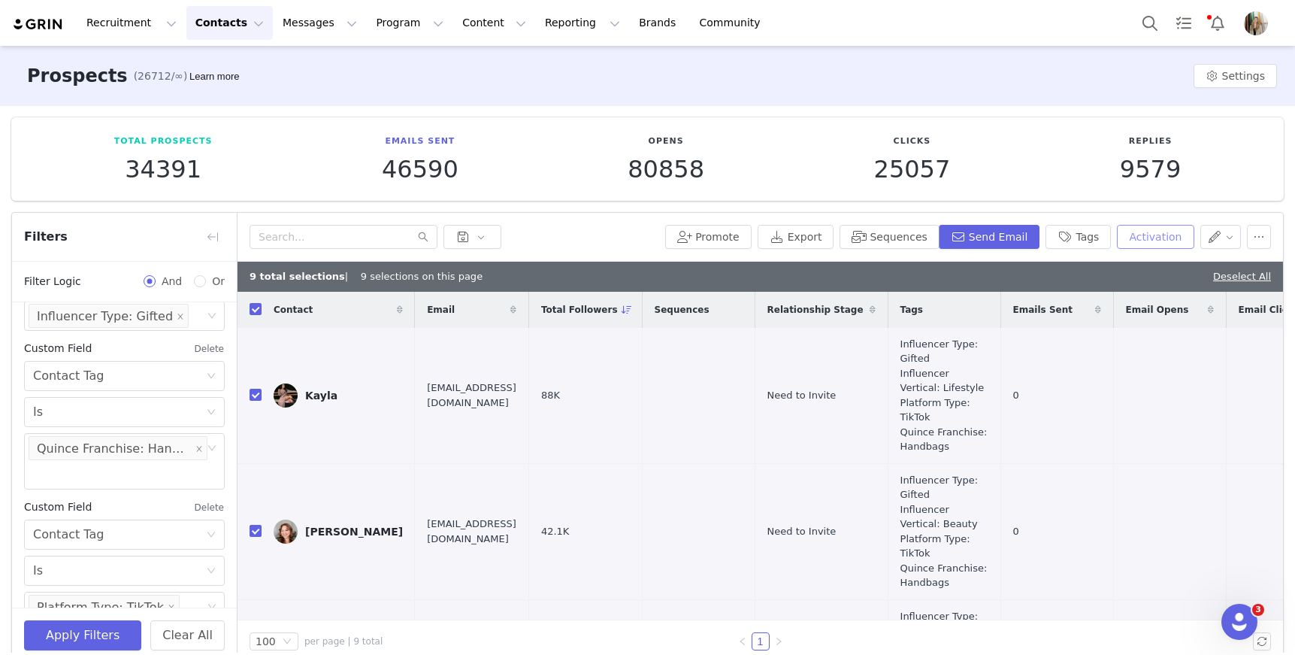
click at [1153, 227] on button "Activation" at bounding box center [1155, 237] width 77 height 24
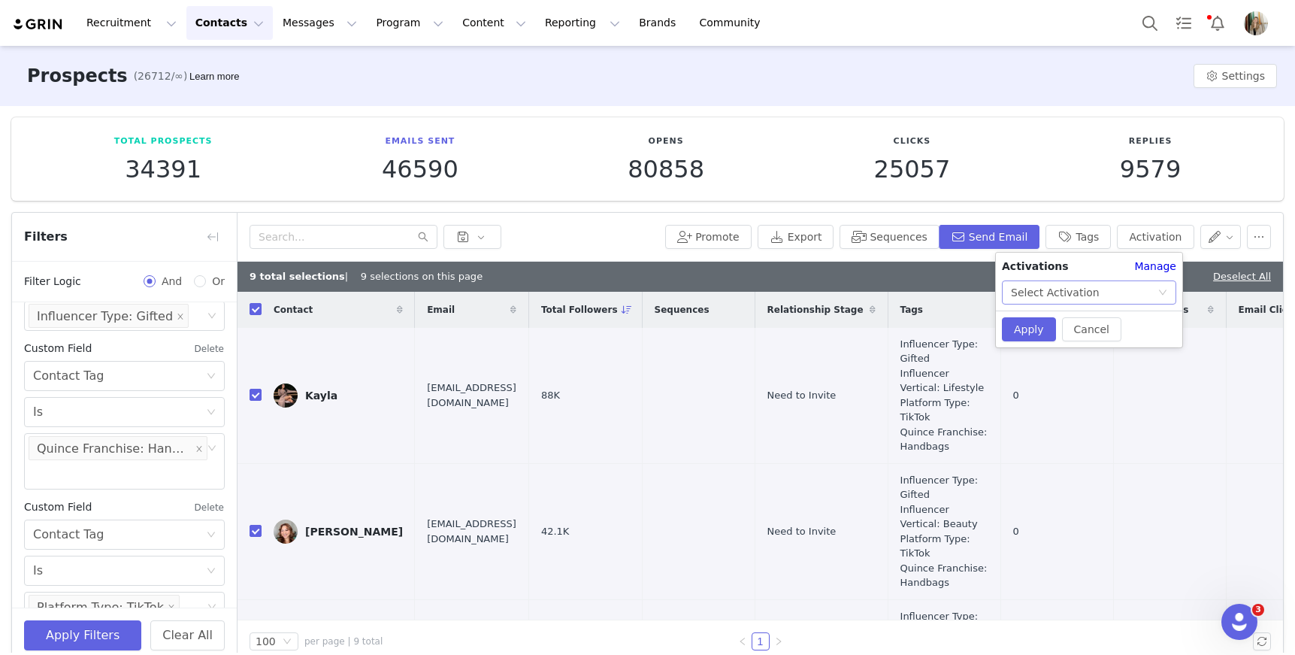
click at [1109, 288] on div "Select Activation" at bounding box center [1084, 292] width 147 height 23
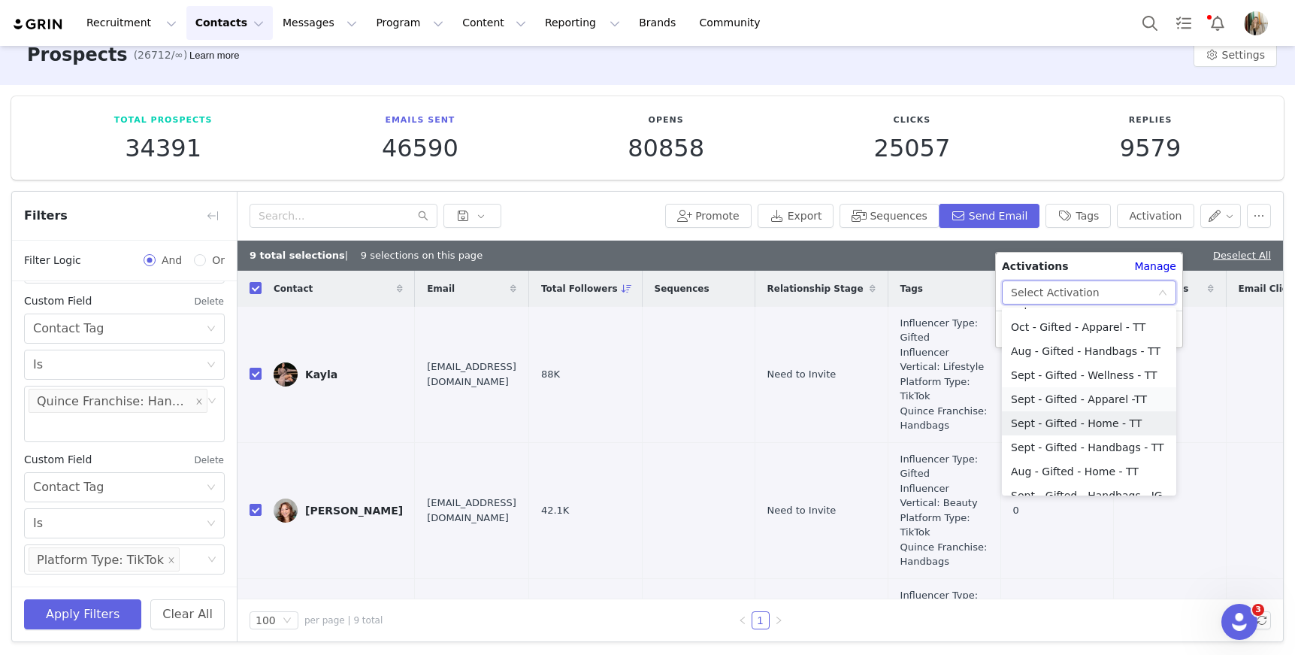
scroll to position [167, 0]
click at [1061, 445] on li "Sept - Gifted - Handbags - TT" at bounding box center [1089, 444] width 174 height 24
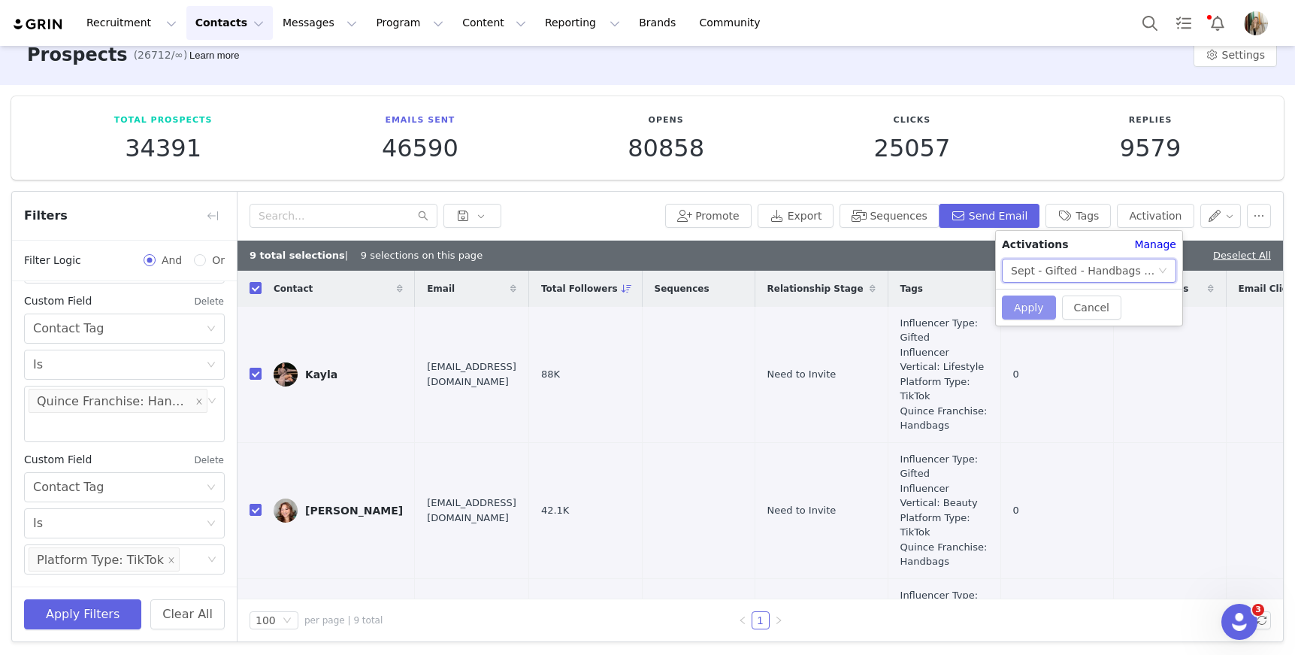
click at [1037, 308] on button "Apply" at bounding box center [1029, 307] width 54 height 24
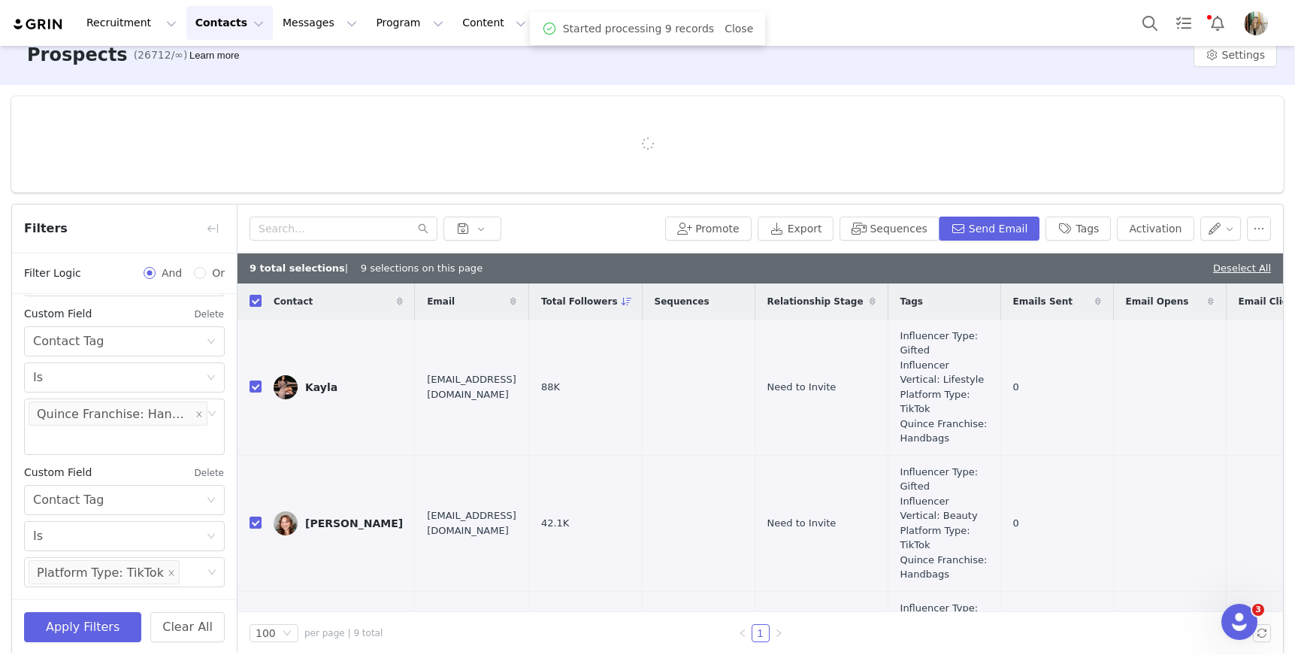
scroll to position [0, 1482]
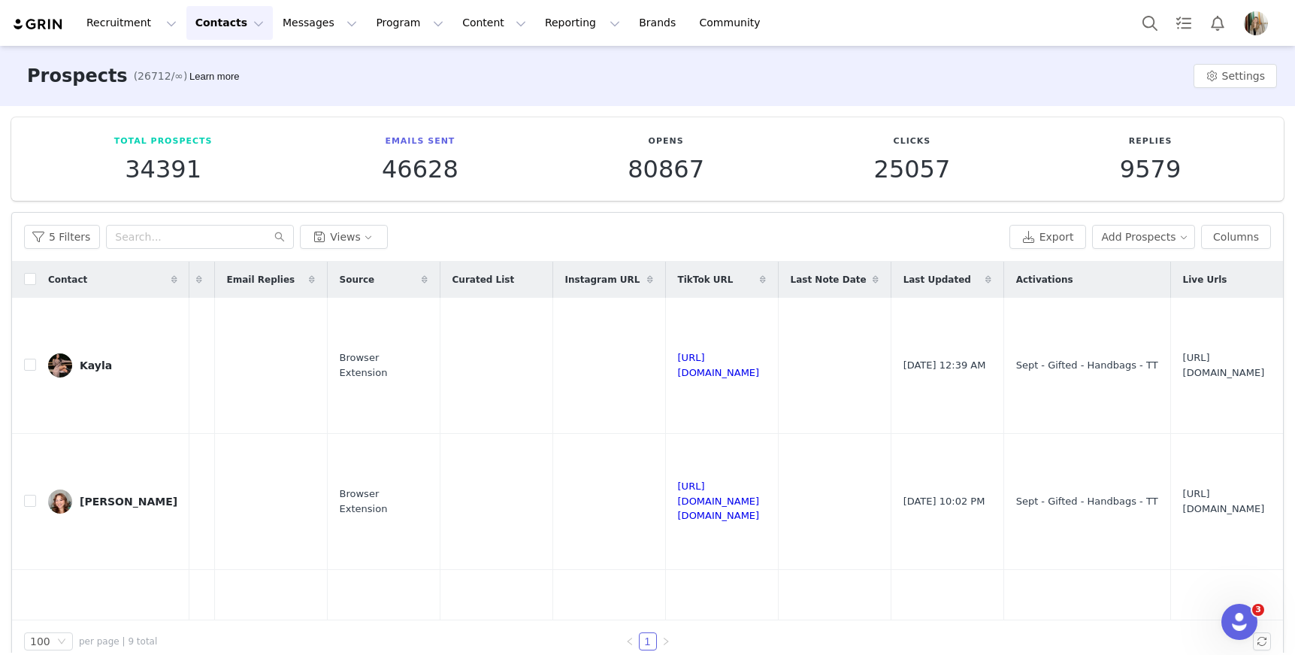
scroll to position [0, 1257]
click at [32, 274] on input "checkbox" at bounding box center [30, 279] width 12 height 12
checkbox input "true"
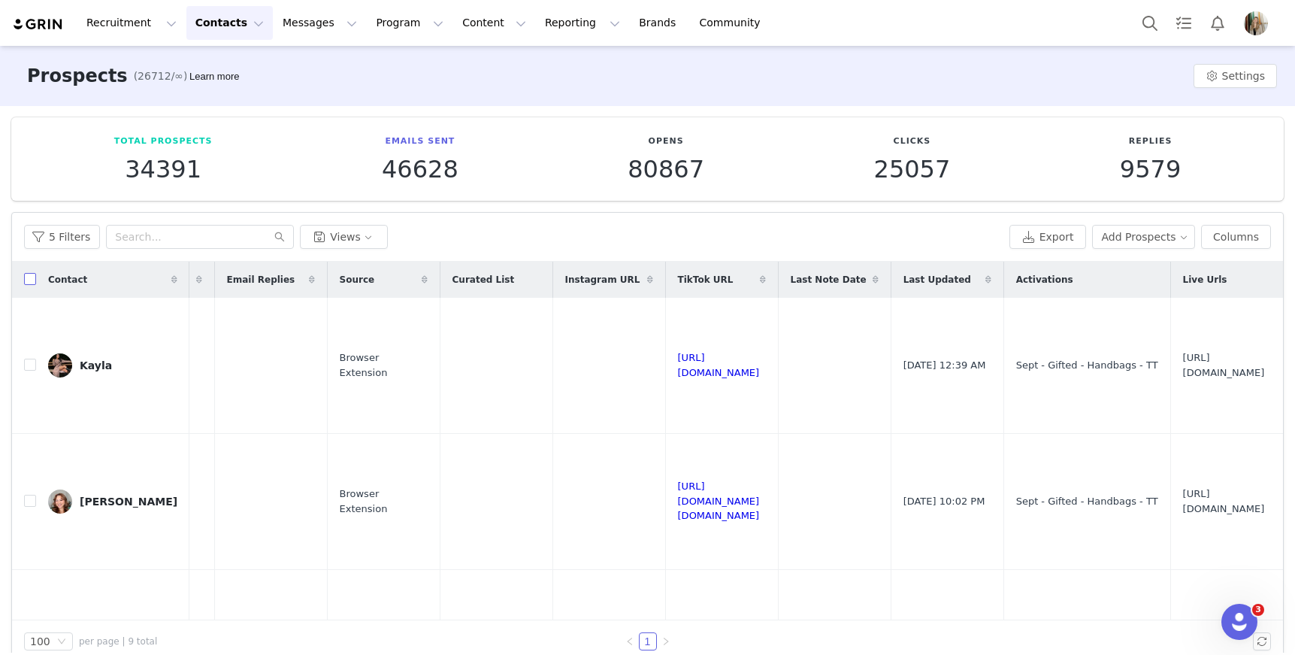
checkbox input "true"
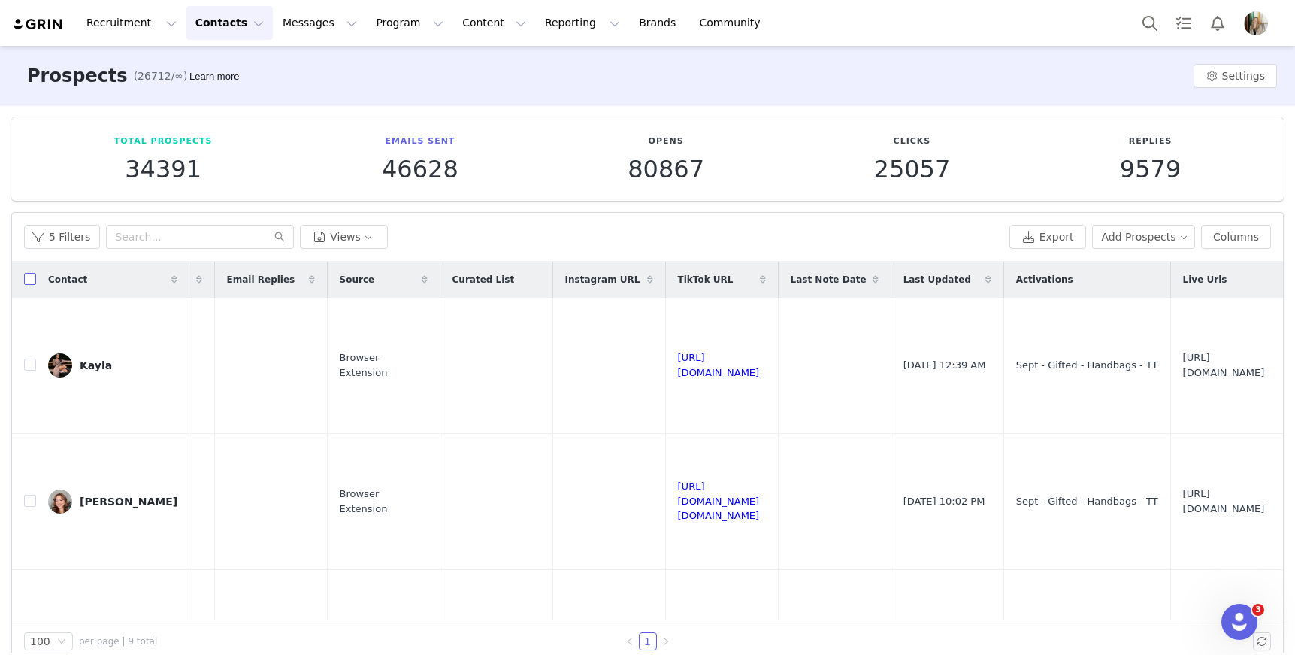
checkbox input "true"
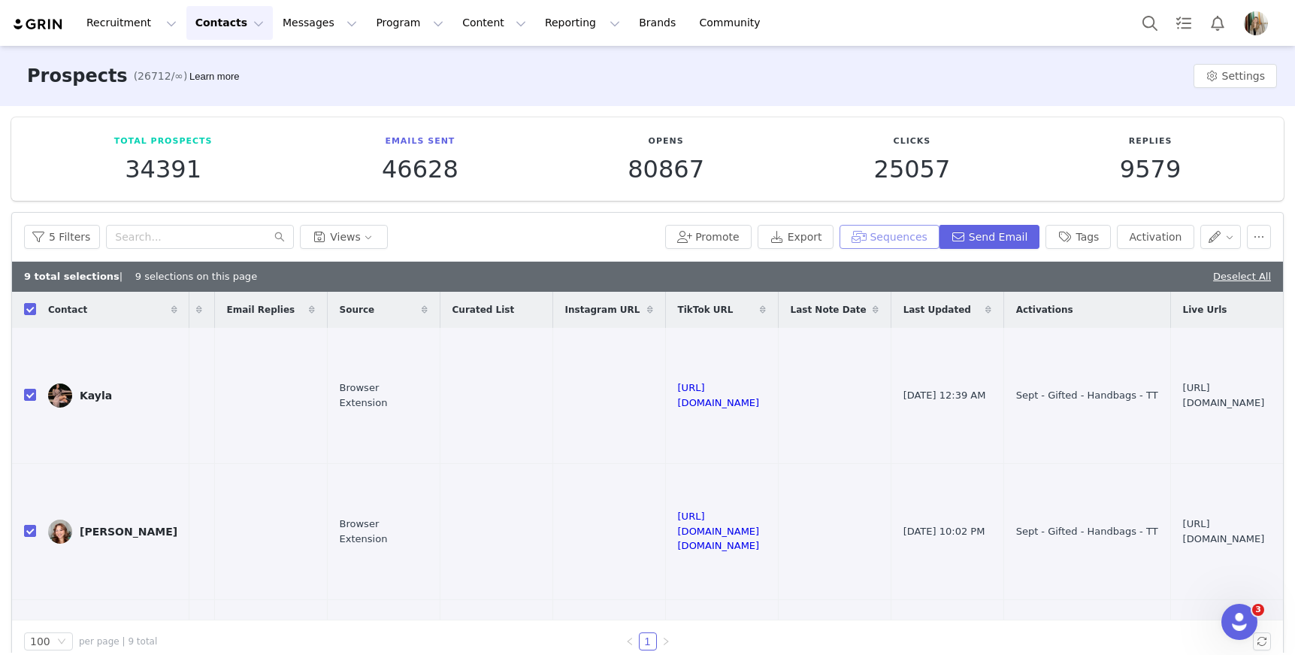
click at [891, 241] on button "Sequences" at bounding box center [889, 237] width 99 height 24
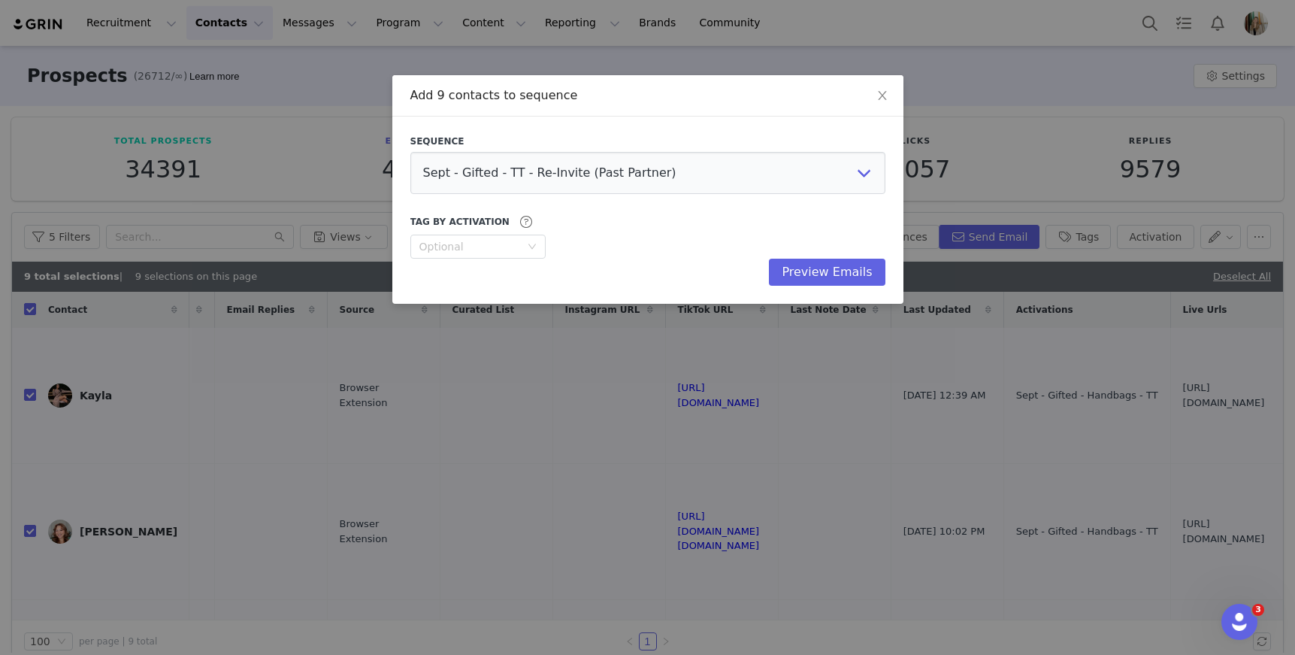
click at [588, 194] on div "Sequence Sept - Gifted - TT - Re-Invite (Past Partner) Sept - Gifted - IG - Re-…" at bounding box center [647, 210] width 475 height 151
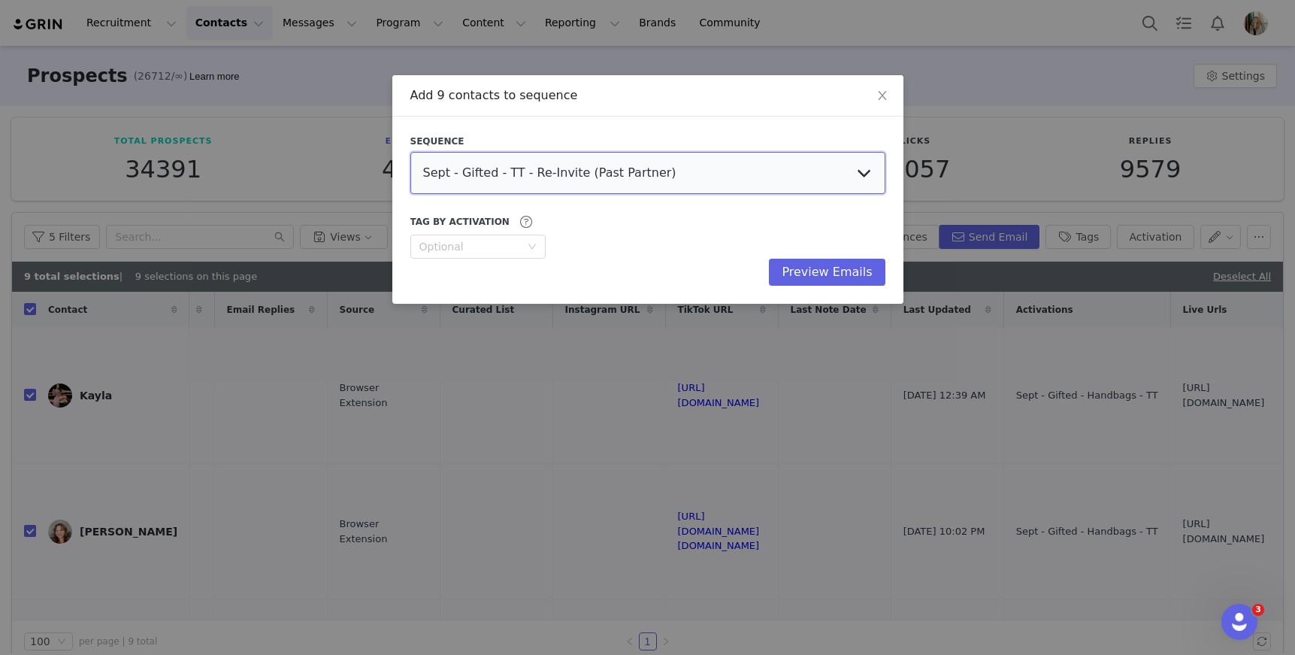
click at [593, 188] on select "Sept - Gifted - TT - Re-Invite (Past Partner) Sept - Gifted - IG - Re-Invite (P…" at bounding box center [647, 173] width 475 height 42
select select "02029fff-aa02-4992-959f-6bd60f790182"
click at [410, 152] on select "Sept - Gifted - TT - Re-Invite (Past Partner) Sept - Gifted - IG - Re-Invite (P…" at bounding box center [647, 173] width 475 height 42
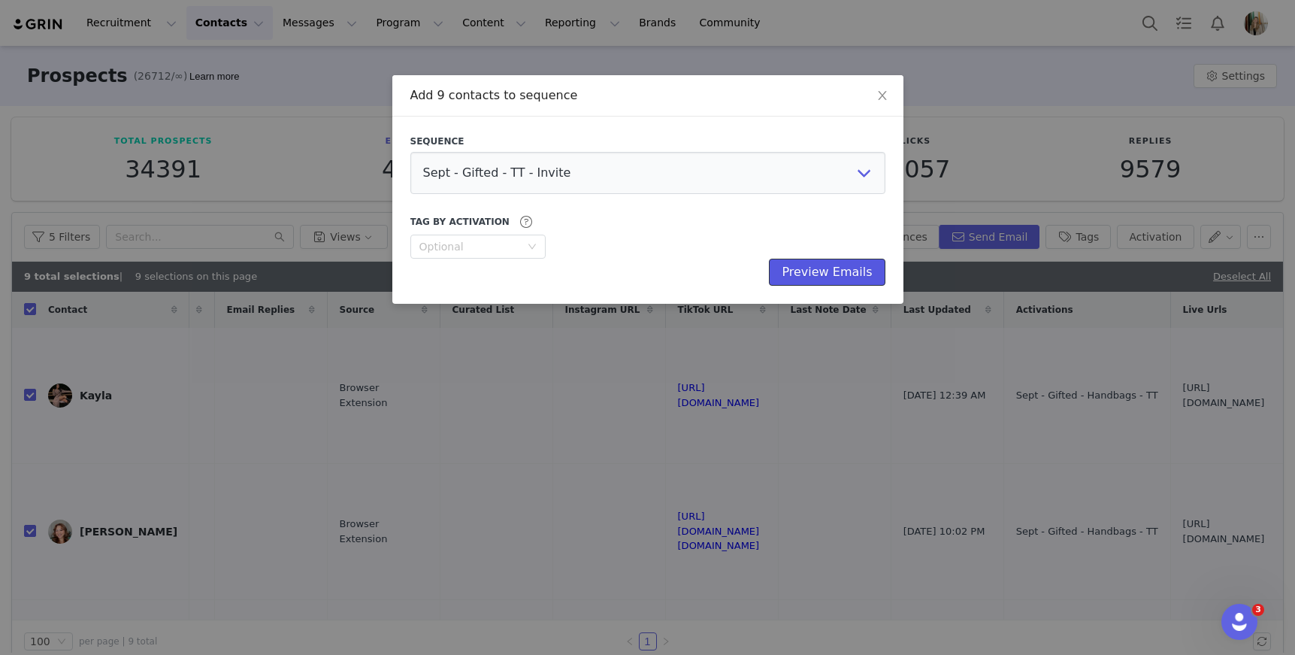
click at [817, 274] on button "Preview Emails" at bounding box center [827, 272] width 116 height 27
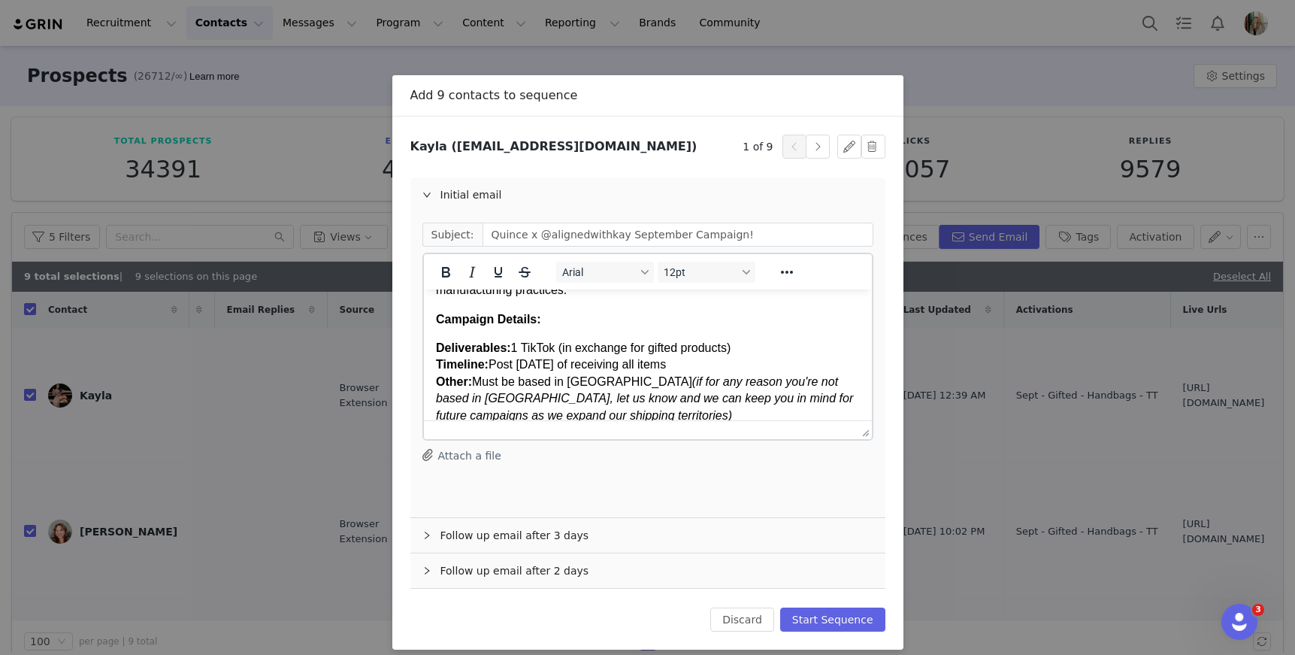
scroll to position [195, 0]
click at [840, 613] on button "Start Sequence" at bounding box center [832, 619] width 105 height 24
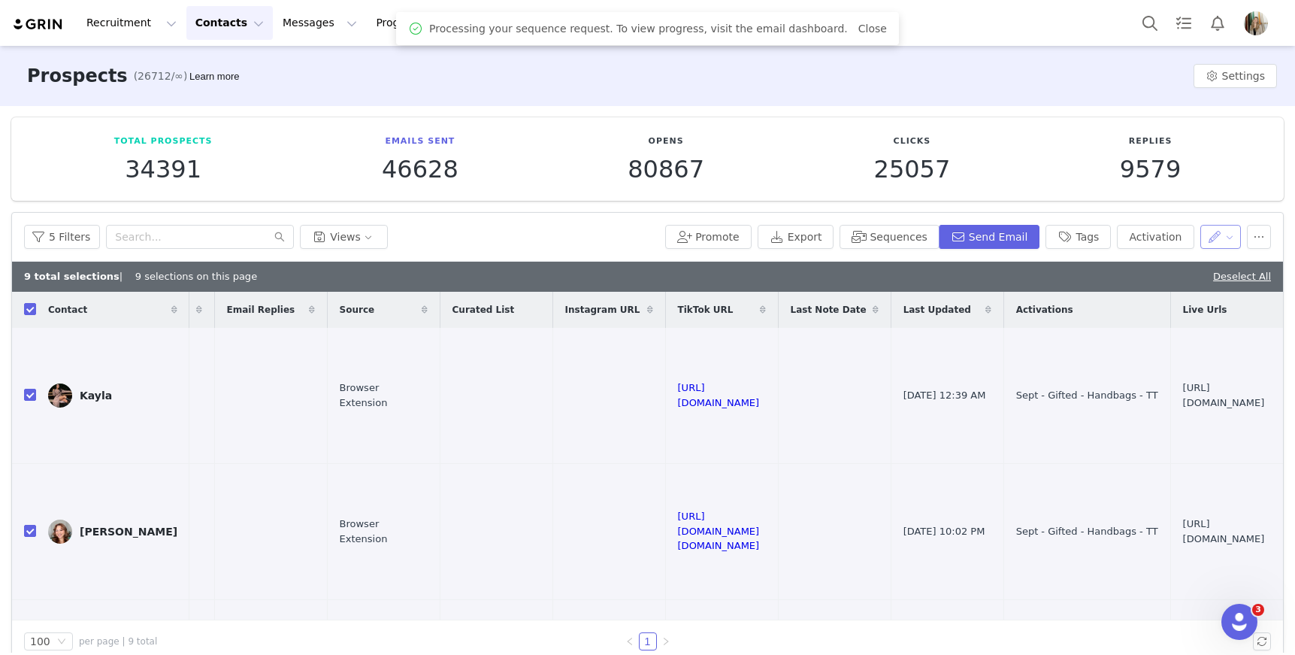
click at [1207, 229] on button "button" at bounding box center [1220, 237] width 41 height 24
click at [1139, 310] on span "Set Relationship Stage" at bounding box center [1170, 315] width 119 height 17
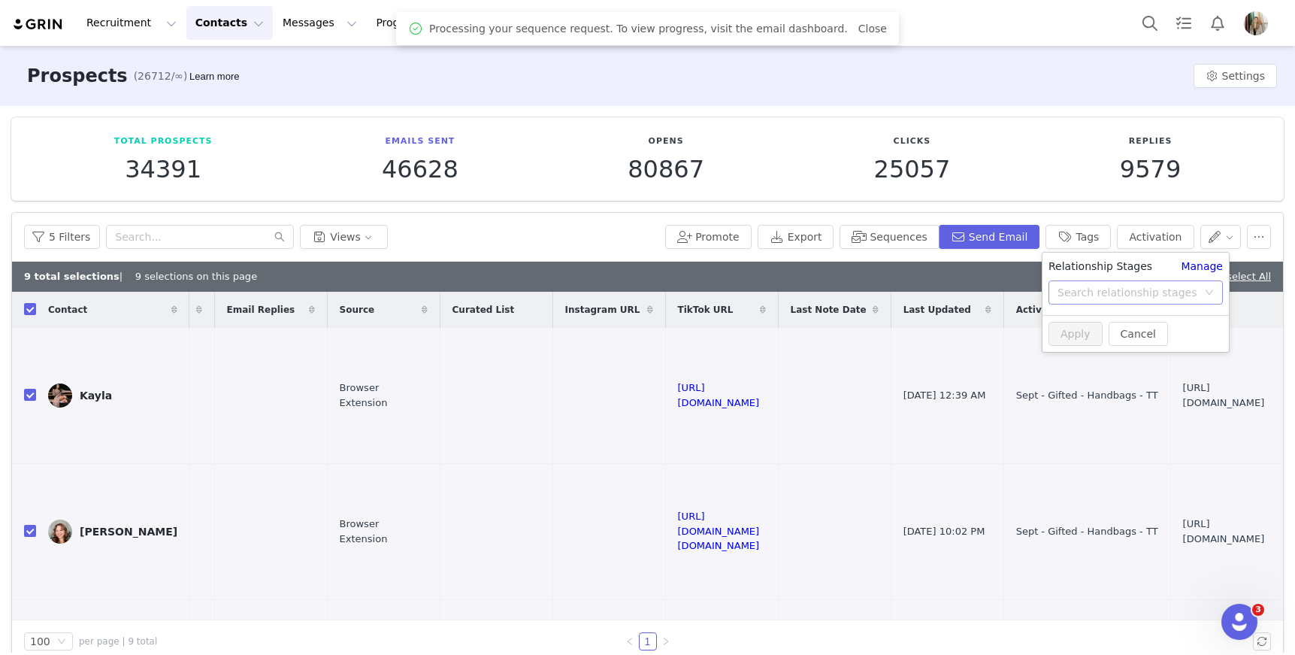
click at [1145, 293] on div "Search relationship stages" at bounding box center [1128, 292] width 140 height 15
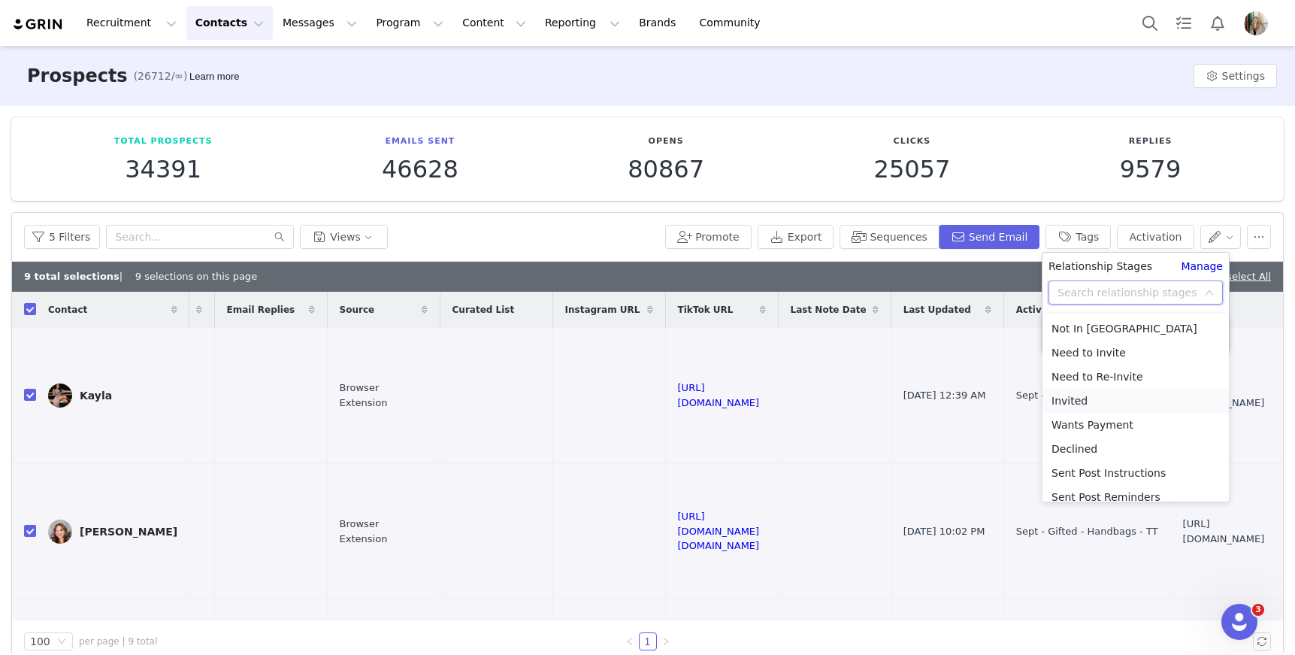
click at [1082, 403] on li "Invited" at bounding box center [1136, 401] width 186 height 24
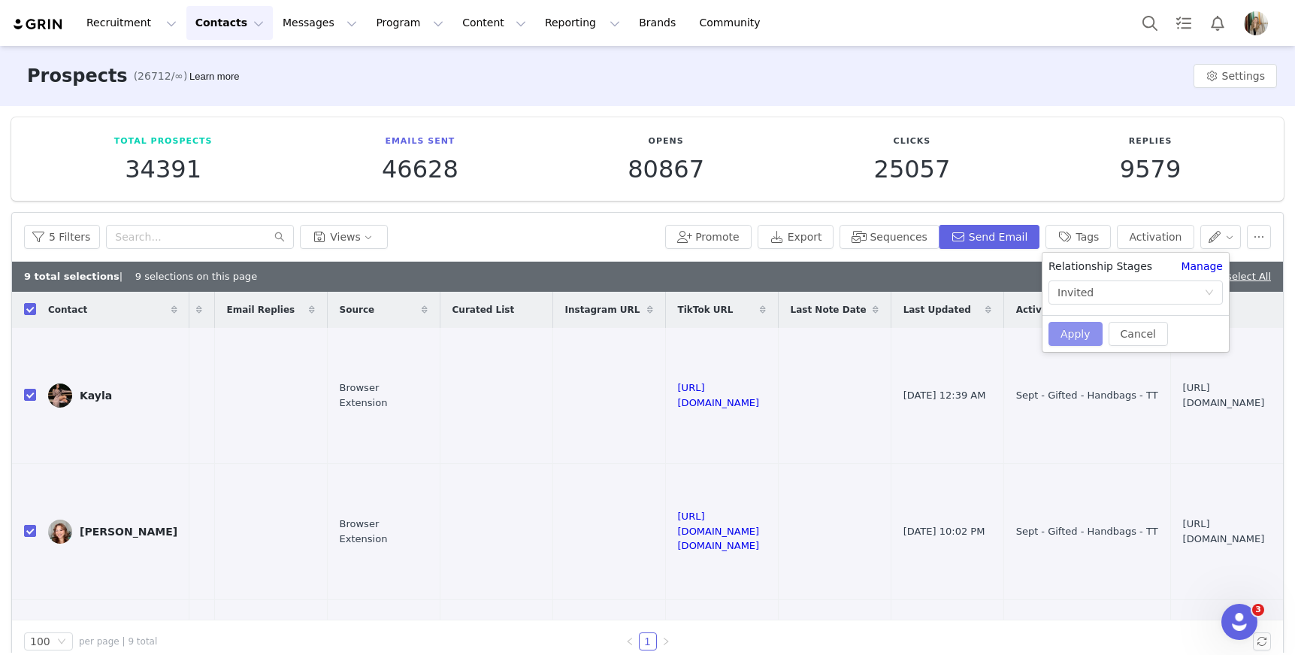
click at [1088, 326] on button "Apply" at bounding box center [1076, 334] width 54 height 24
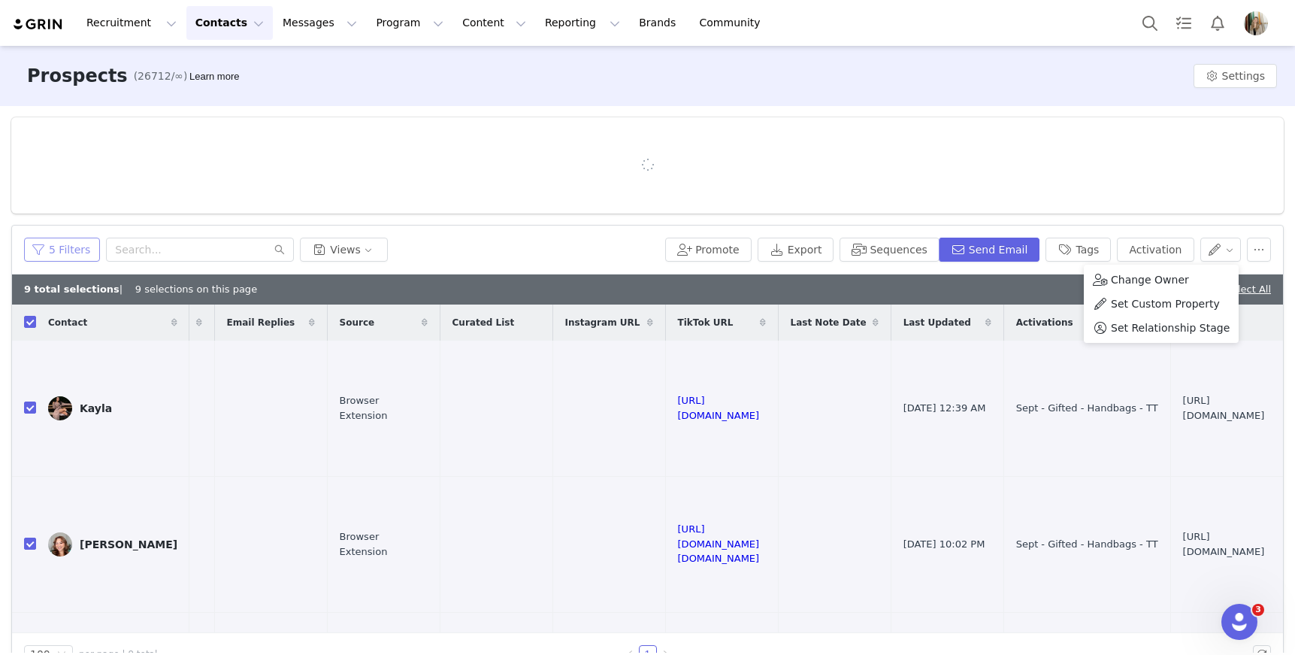
scroll to position [0, 0]
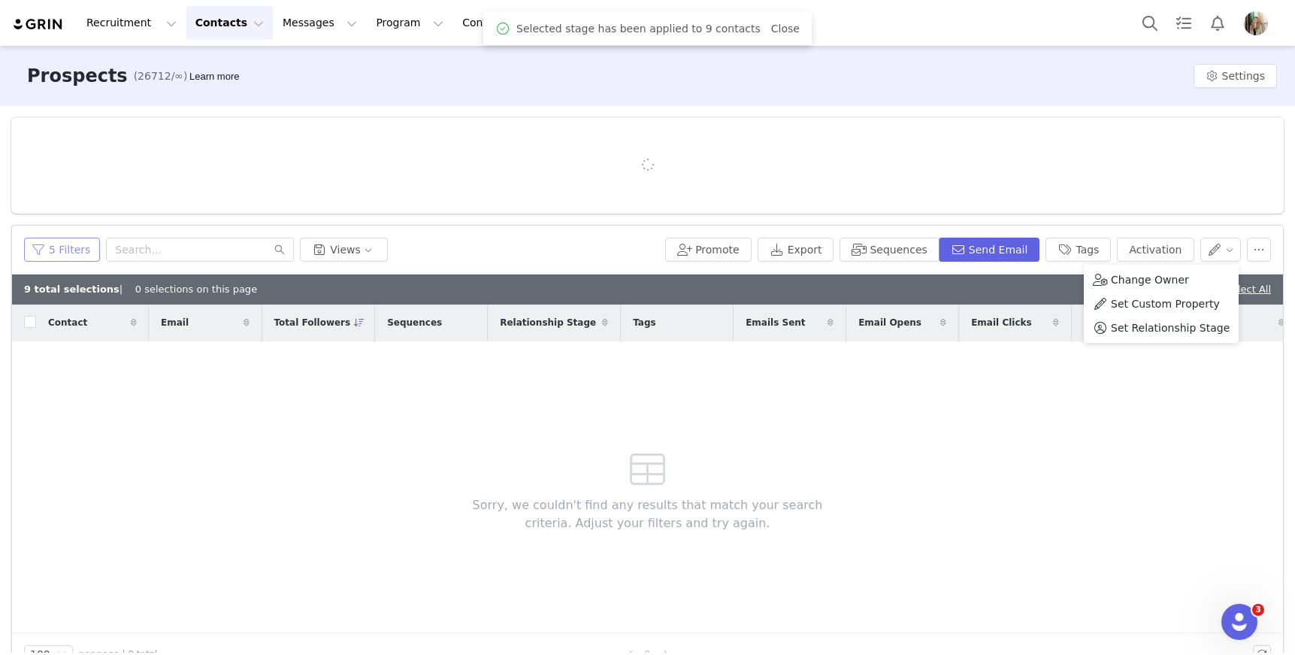
click at [66, 256] on button "5 Filters" at bounding box center [62, 250] width 76 height 24
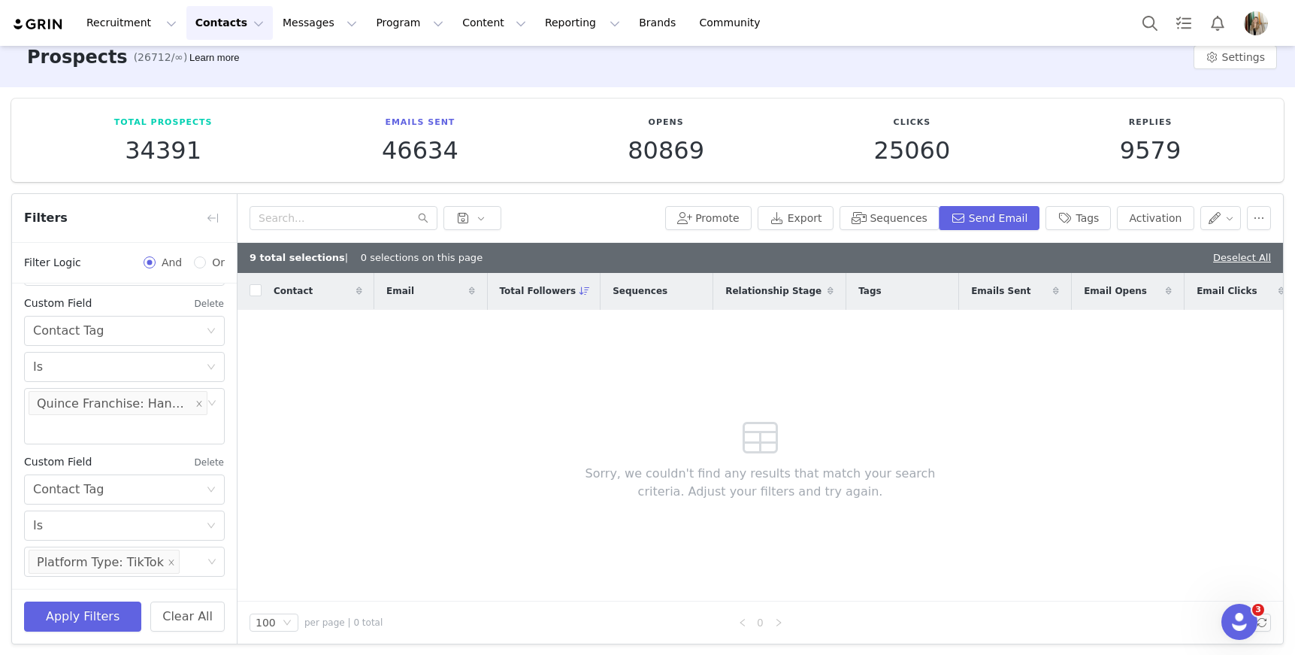
scroll to position [21, 0]
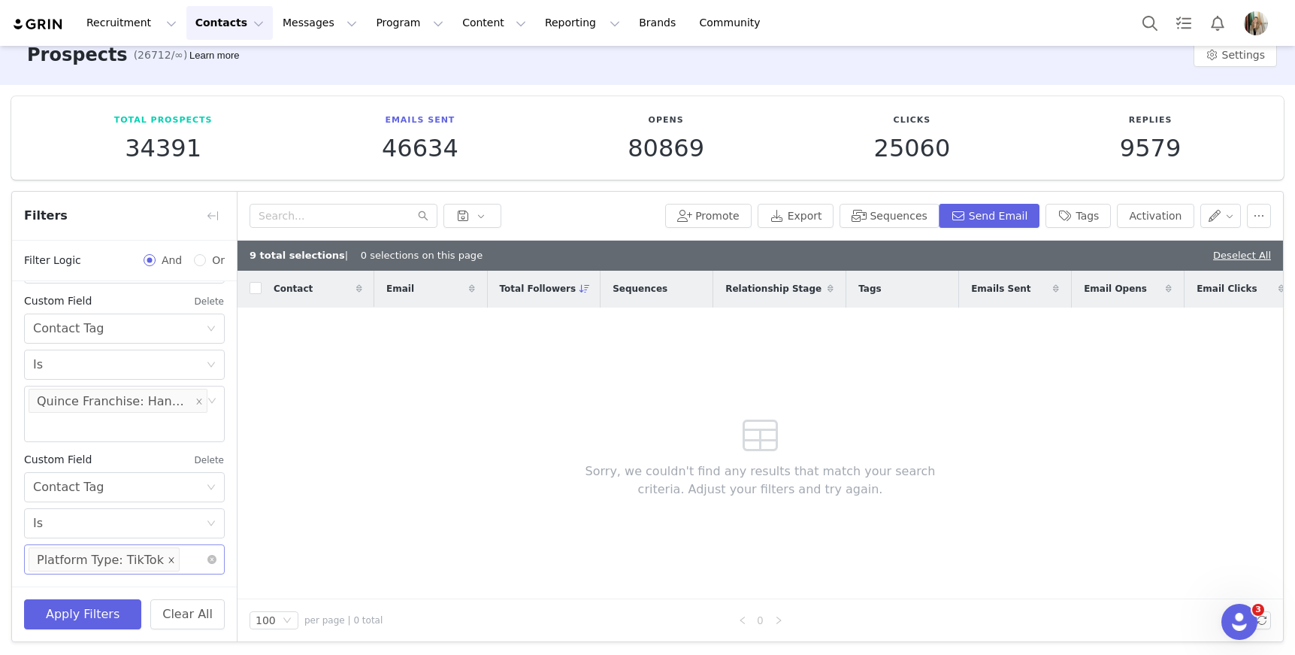
click at [168, 559] on icon "icon: close" at bounding box center [172, 559] width 8 height 8
click at [162, 559] on div "Select" at bounding box center [117, 559] width 169 height 15
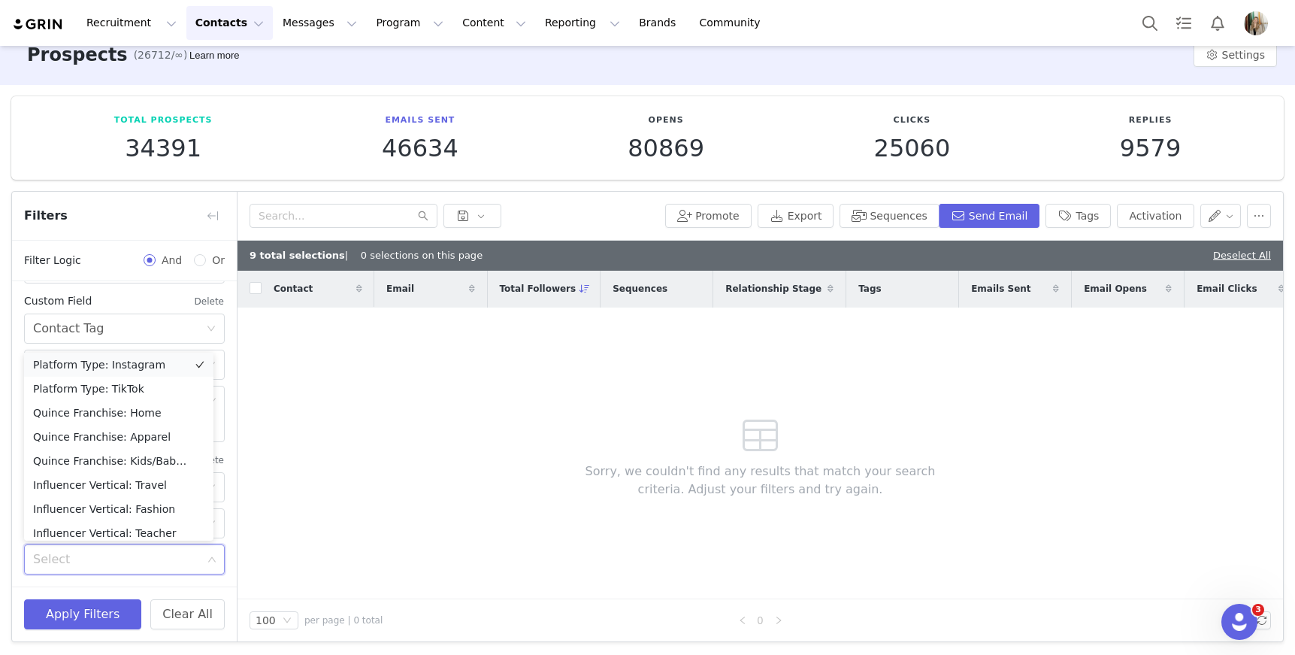
click at [141, 366] on li "Platform Type: Instagram" at bounding box center [118, 365] width 189 height 24
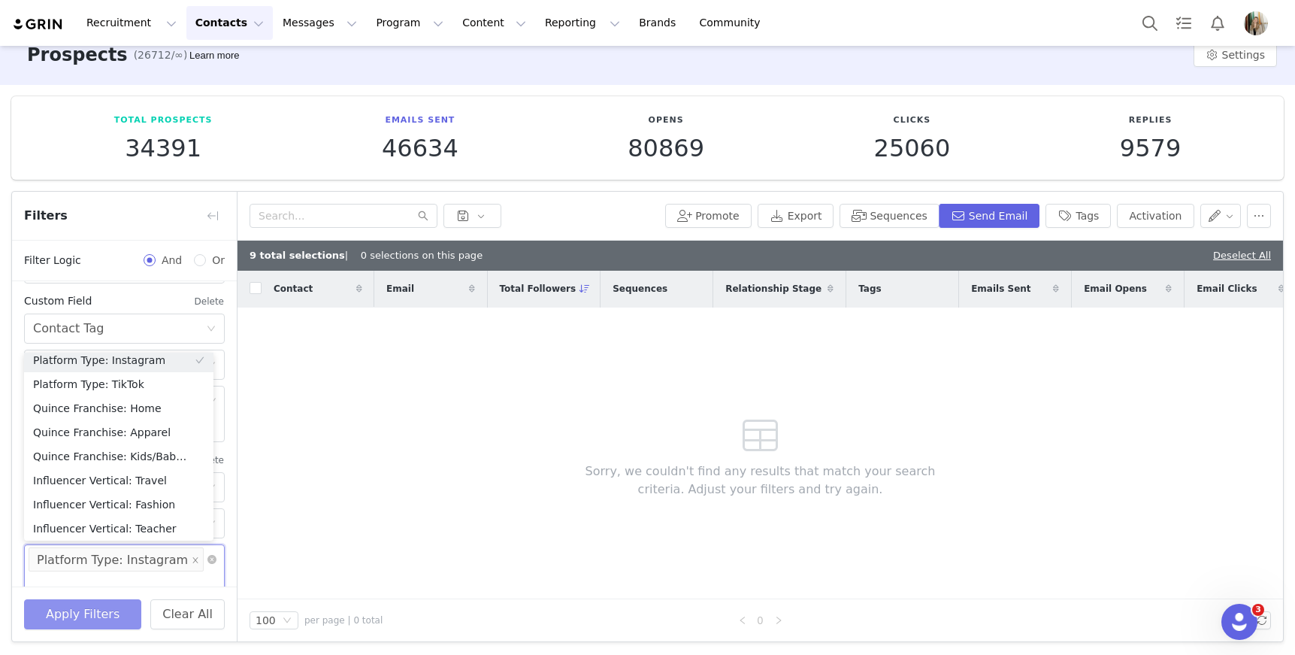
click at [113, 619] on button "Apply Filters" at bounding box center [82, 614] width 117 height 30
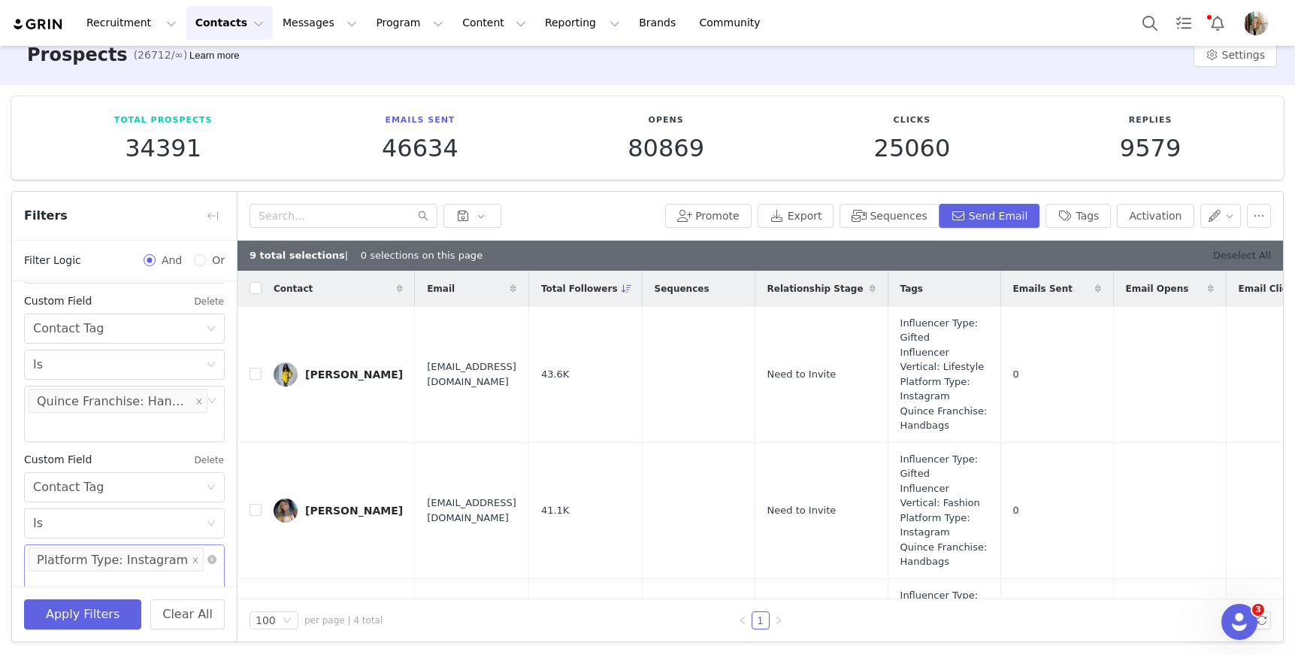
click at [1227, 256] on link "Deselect All" at bounding box center [1242, 255] width 58 height 11
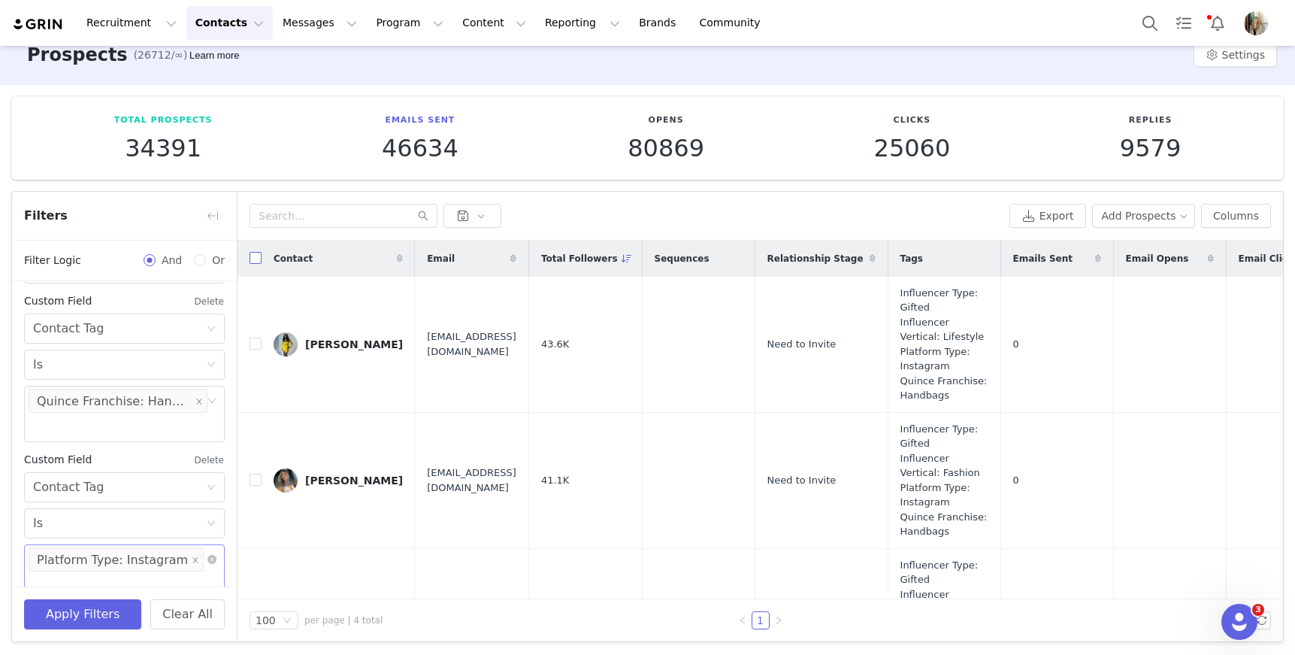
click at [256, 252] on input "checkbox" at bounding box center [256, 258] width 12 height 12
checkbox input "true"
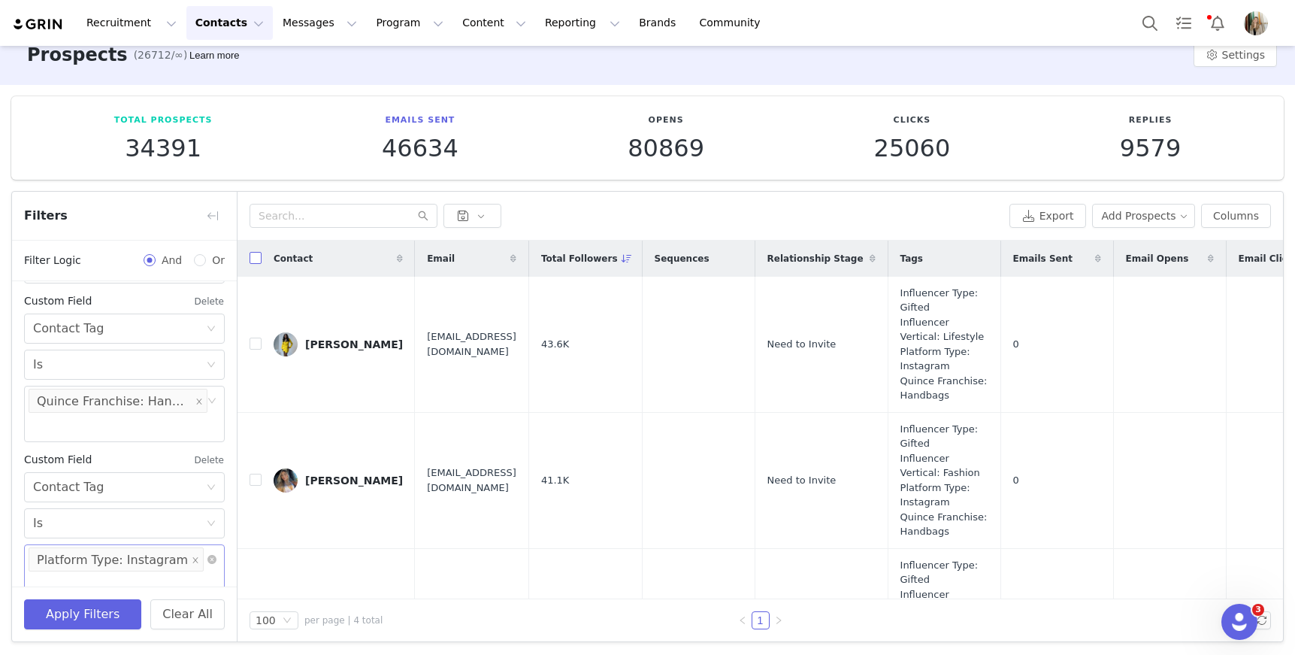
checkbox input "true"
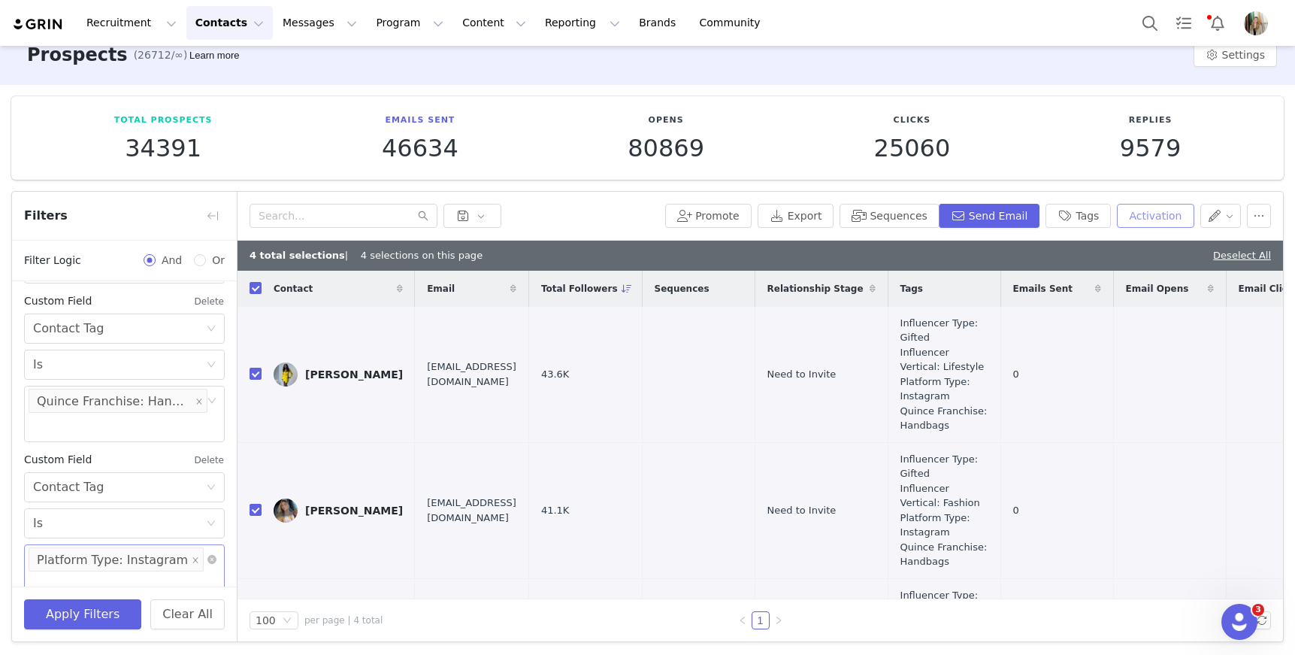
click at [1151, 220] on button "Activation" at bounding box center [1155, 216] width 77 height 24
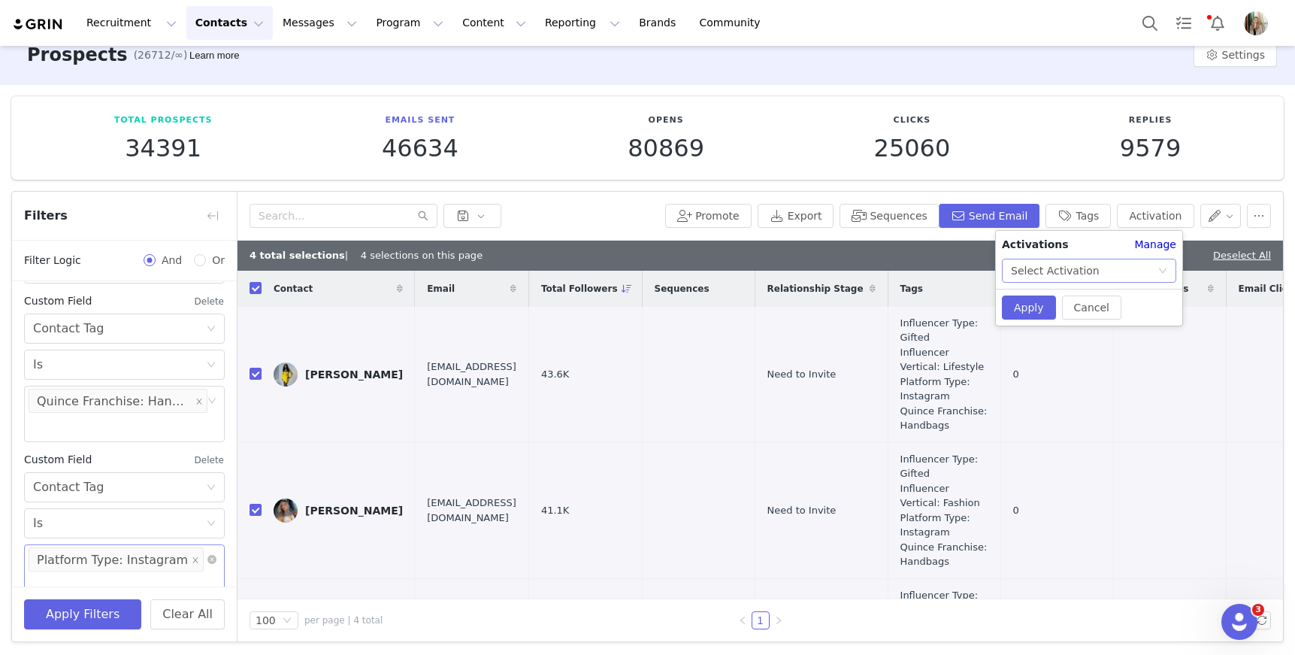
click at [1076, 272] on div "Select Activation" at bounding box center [1055, 270] width 89 height 23
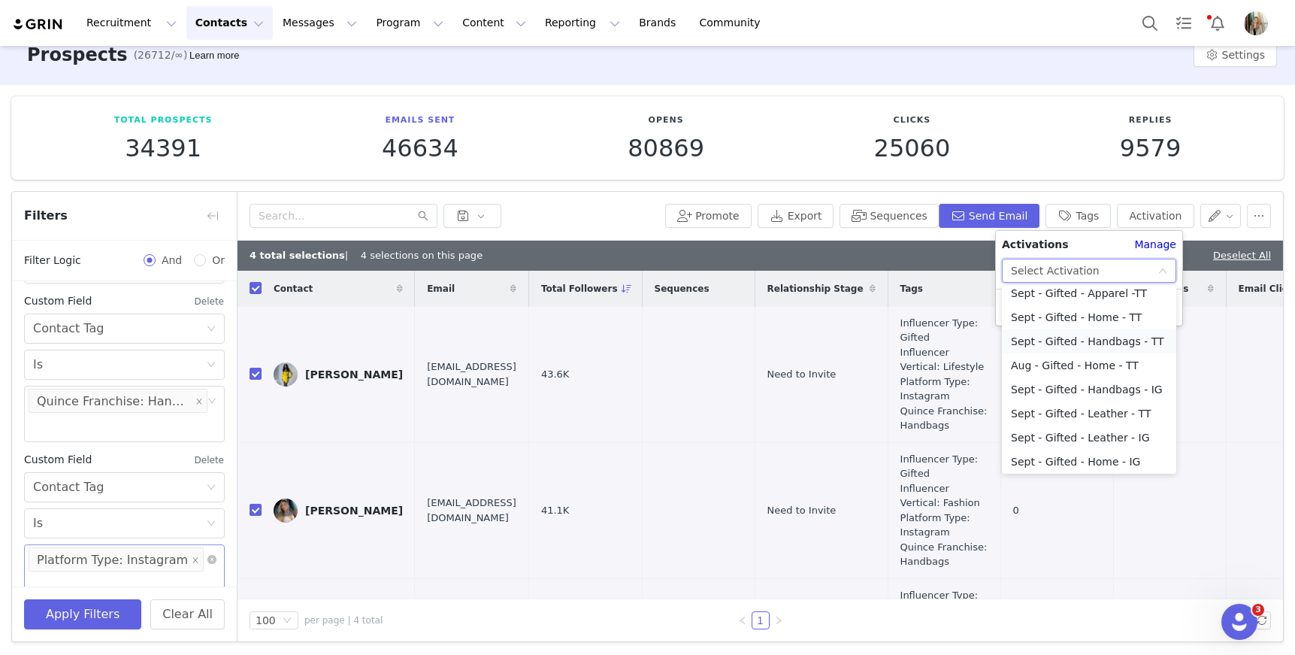
scroll to position [251, 0]
click at [1042, 389] on li "Sept - Gifted - Handbags - IG" at bounding box center [1089, 386] width 174 height 24
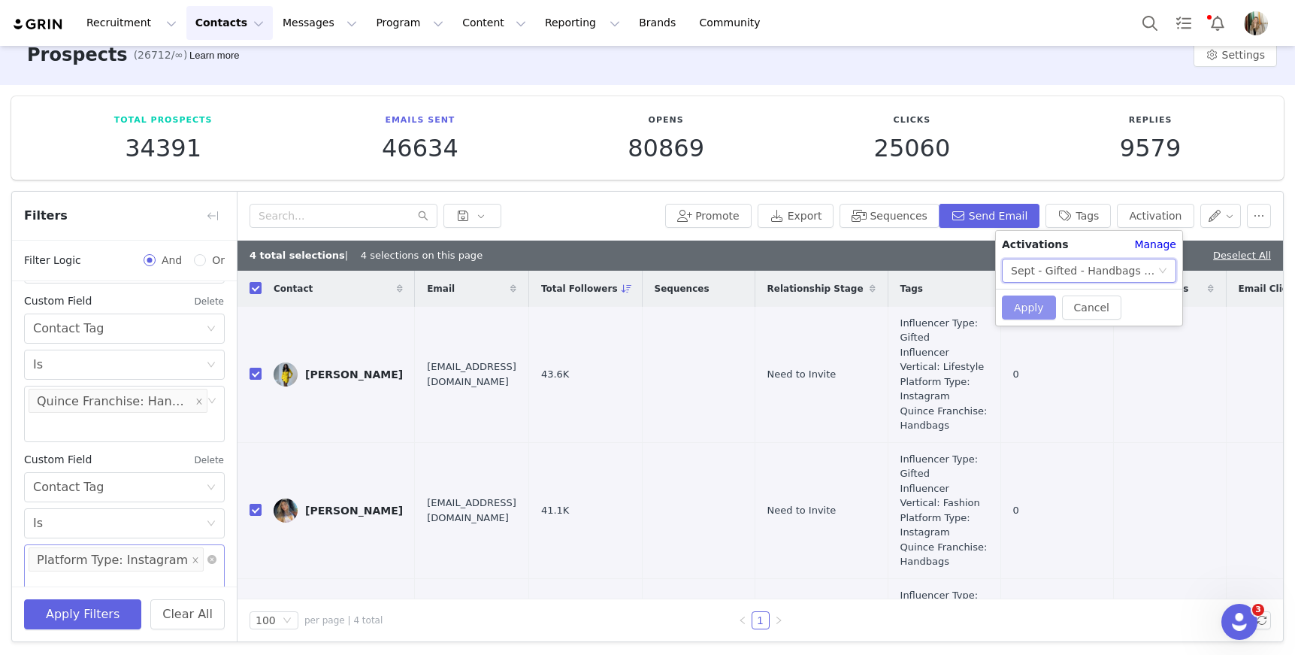
click at [1015, 296] on button "Apply" at bounding box center [1029, 307] width 54 height 24
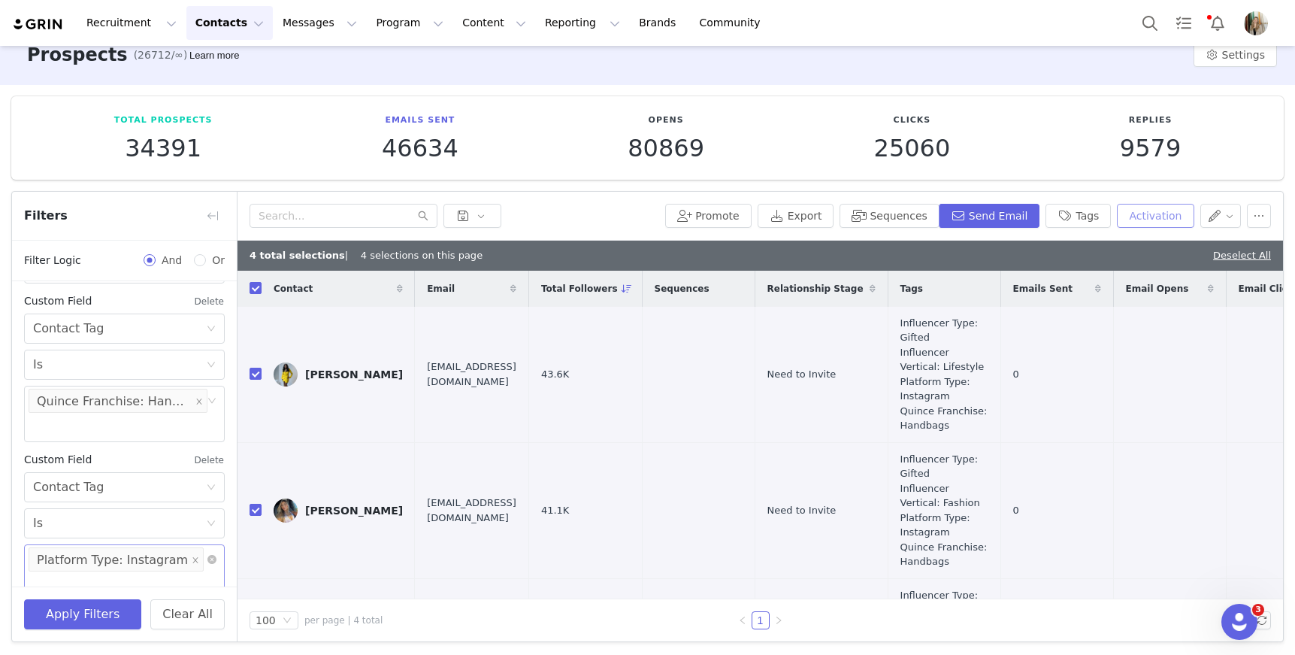
click at [1140, 212] on button "Activation" at bounding box center [1155, 216] width 77 height 24
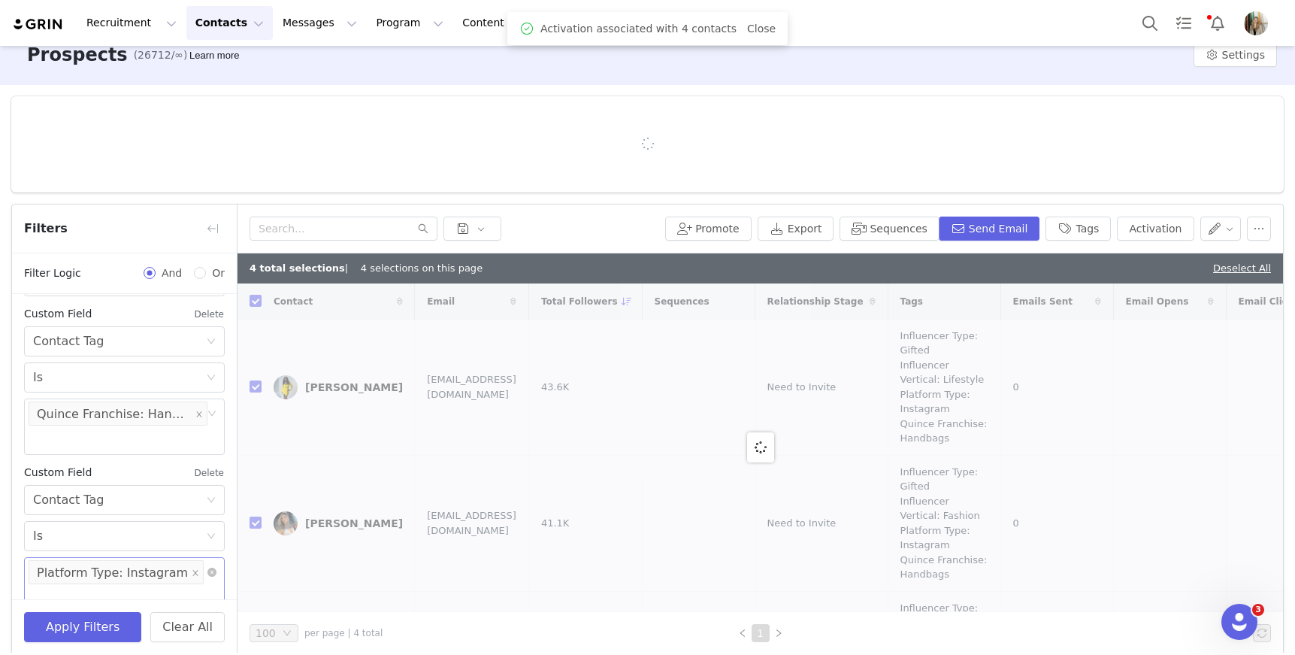
click at [1007, 137] on div at bounding box center [647, 144] width 1191 height 15
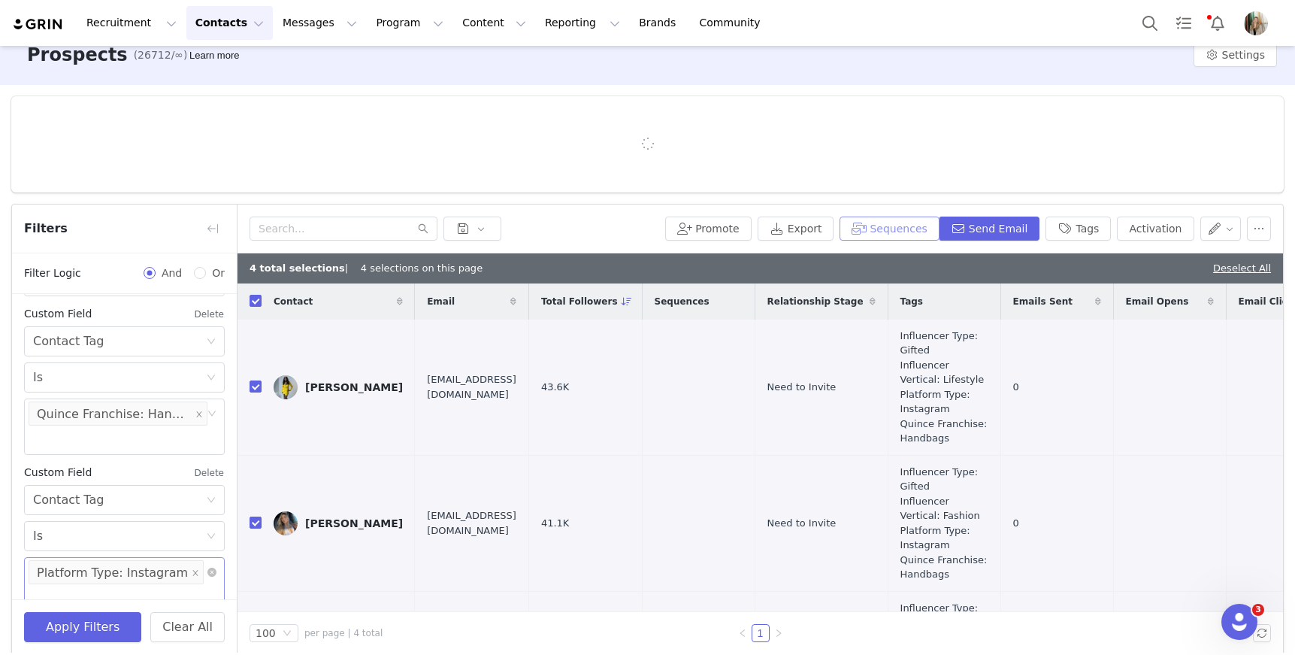
click at [884, 232] on button "Sequences" at bounding box center [889, 228] width 99 height 24
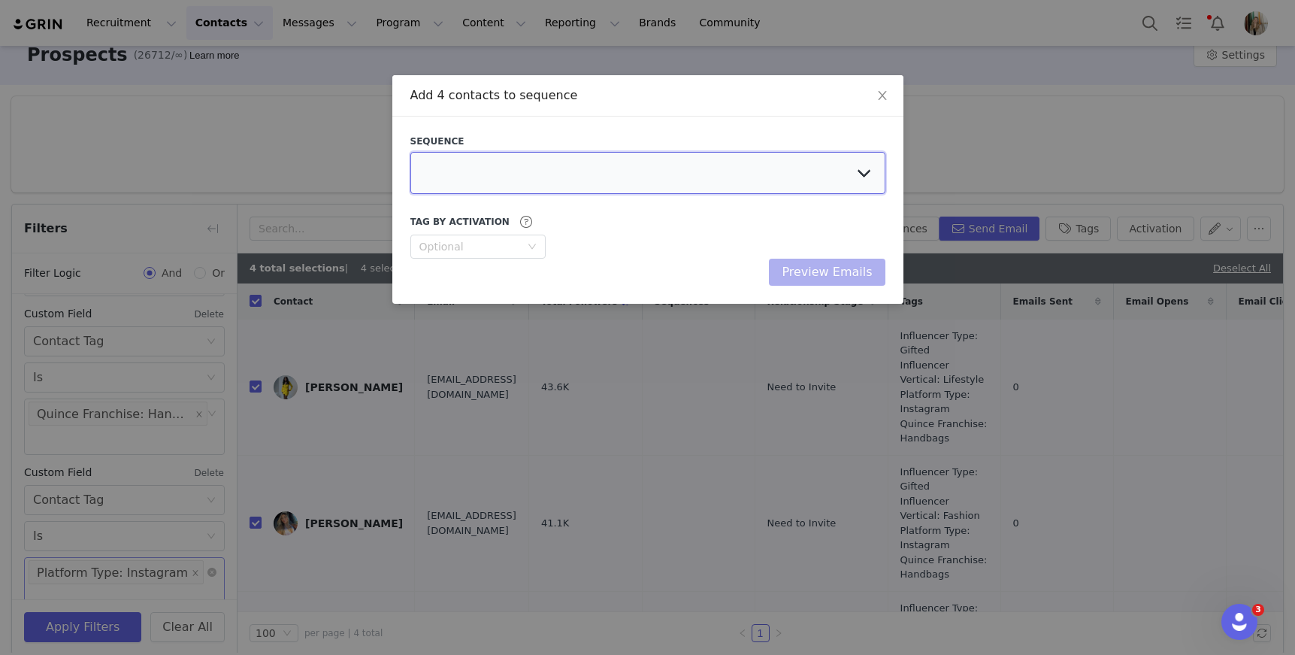
click at [648, 165] on select at bounding box center [647, 173] width 475 height 42
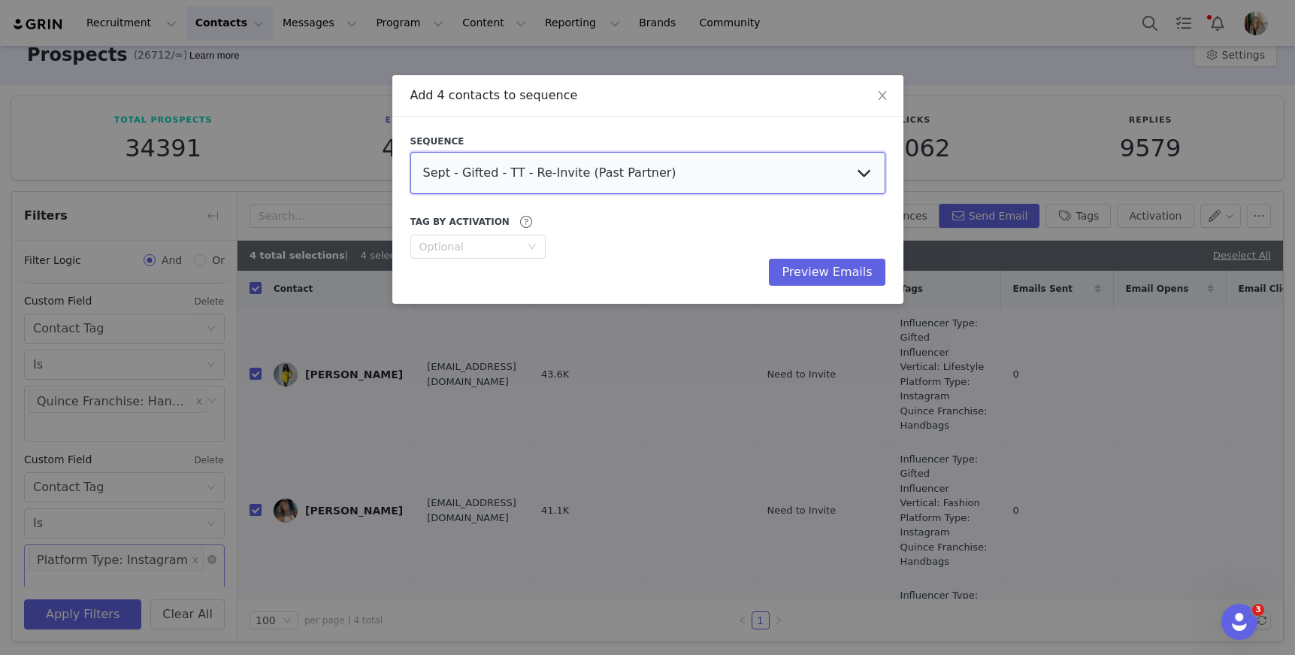
click at [648, 165] on select "Sept - Gifted - TT - Re-Invite (Past Partner) Sept - Gifted - IG - Re-Invite (P…" at bounding box center [647, 173] width 475 height 42
click at [738, 183] on select "Sept - Gifted - TT - Re-Invite (Past Partner) Sept - Gifted - IG - Re-Invite (P…" at bounding box center [647, 173] width 475 height 42
select select "e2b9d273-8264-478f-9e2c-0ef6c47ac17f"
click at [410, 152] on select "Sept - Gifted - TT - Re-Invite (Past Partner) Sept - Gifted - IG - Re-Invite (P…" at bounding box center [647, 173] width 475 height 42
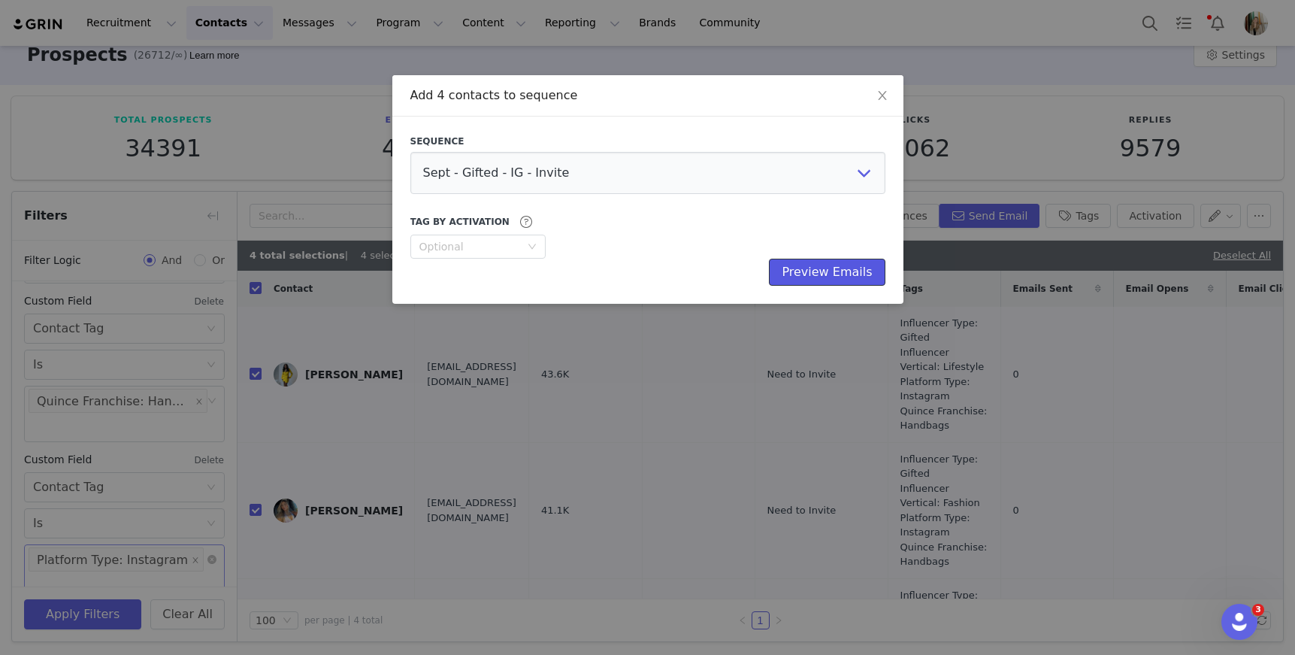
click at [834, 262] on button "Preview Emails" at bounding box center [827, 272] width 116 height 27
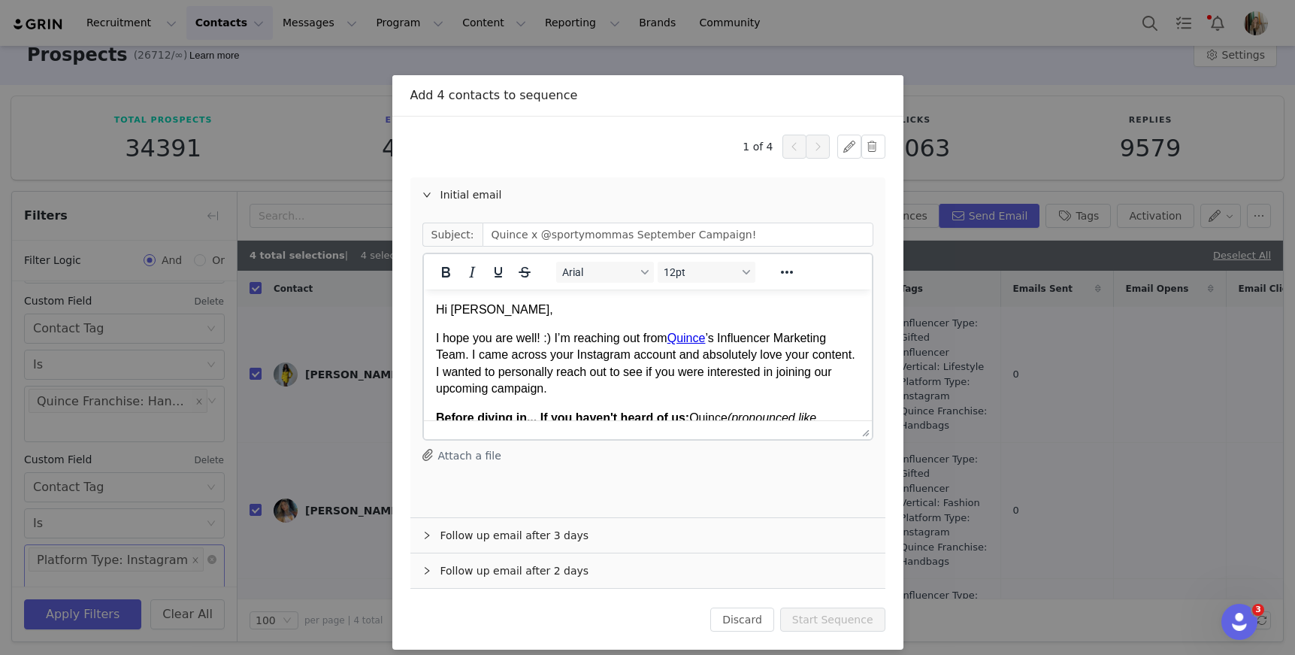
scroll to position [0, 0]
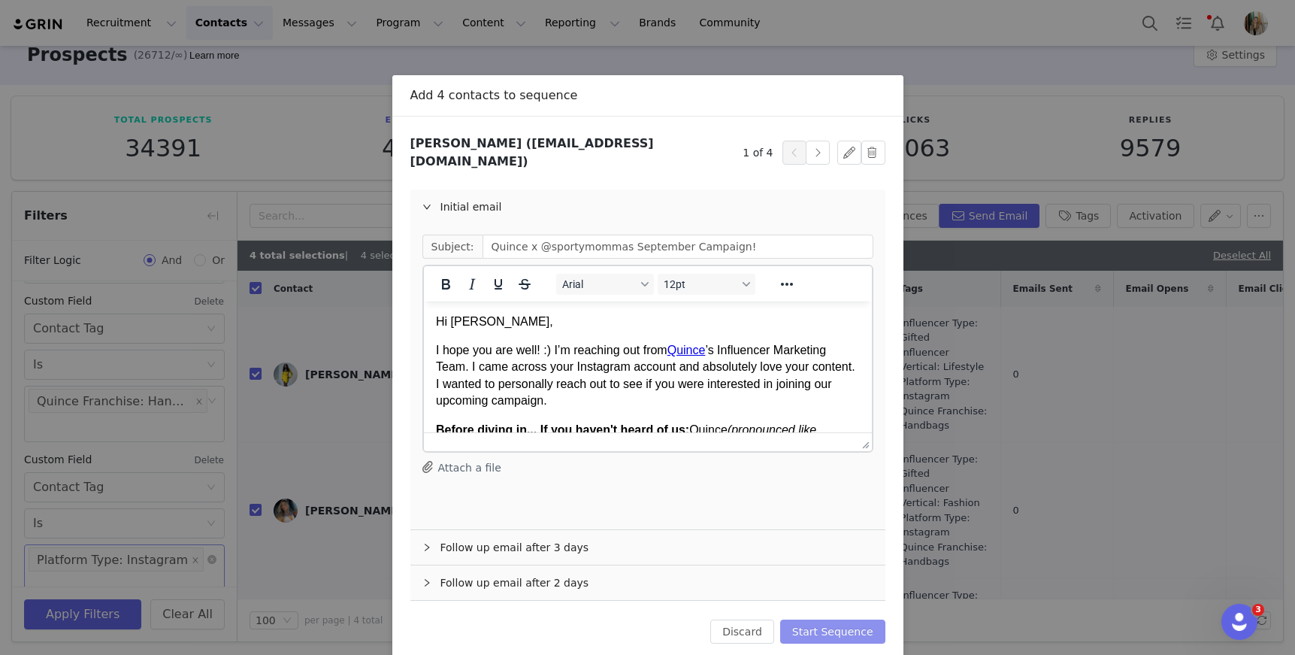
click at [834, 619] on button "Start Sequence" at bounding box center [832, 631] width 105 height 24
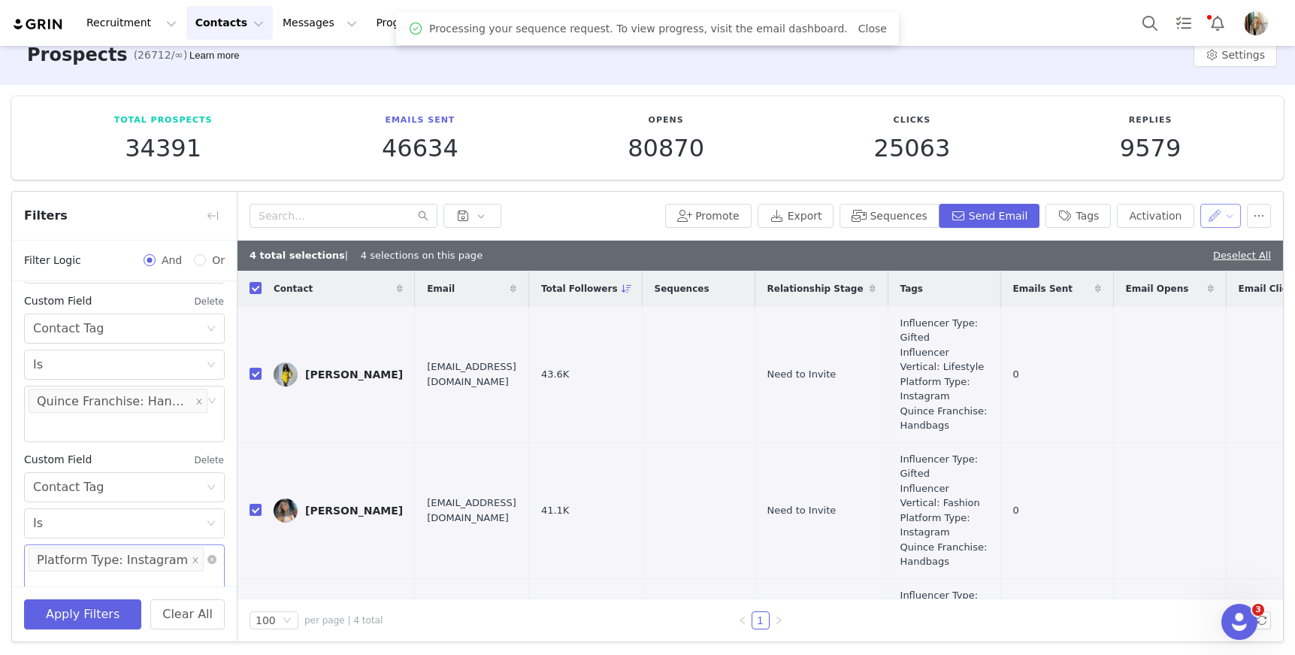
click at [1211, 210] on button "button" at bounding box center [1220, 216] width 41 height 24
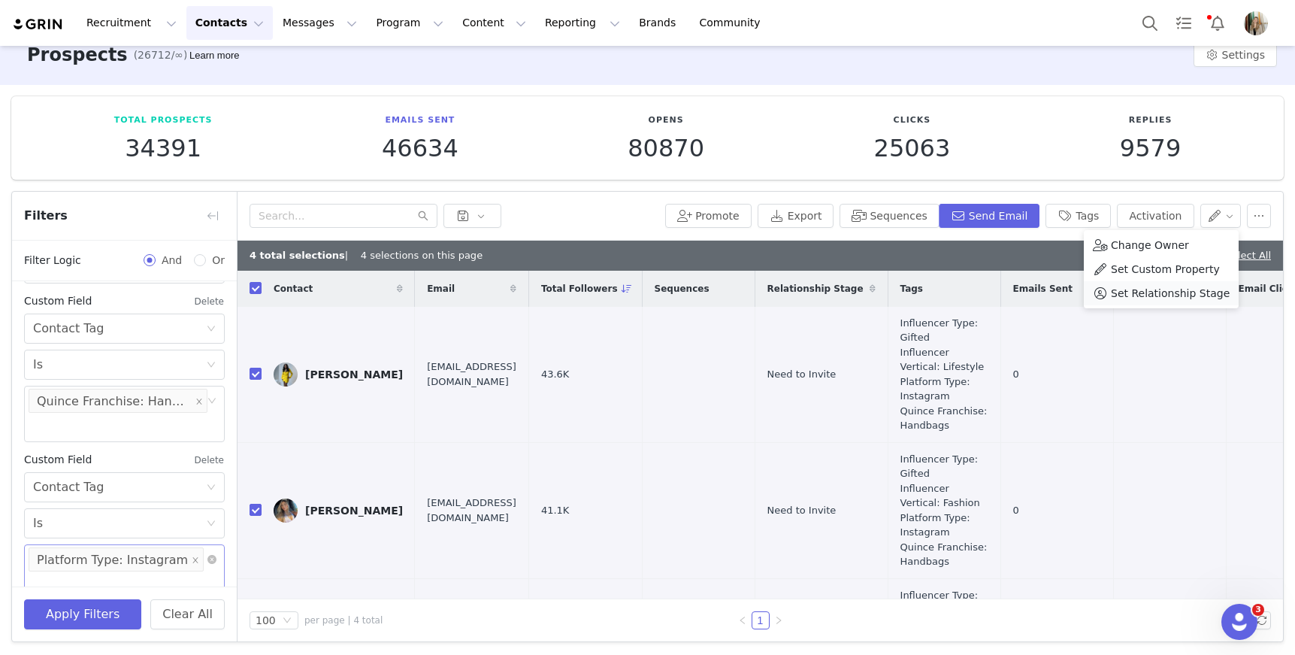
click at [1152, 289] on span "Set Relationship Stage" at bounding box center [1170, 293] width 119 height 17
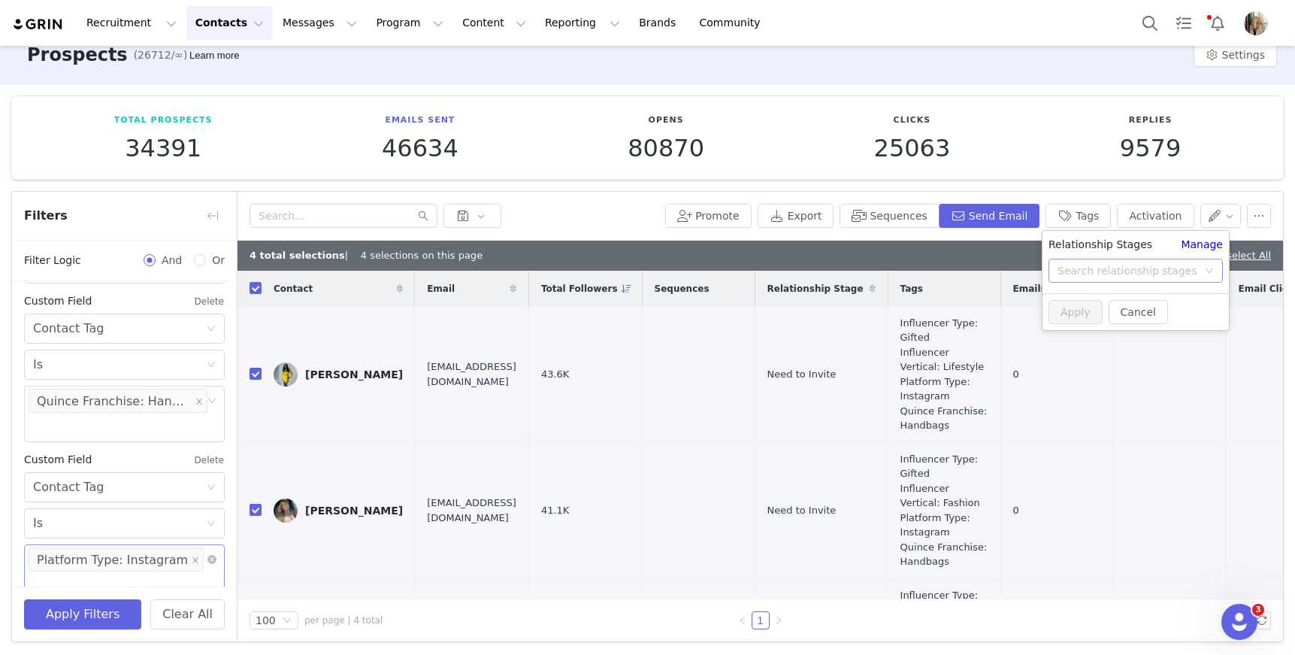
click at [1152, 271] on div "Search relationship stages" at bounding box center [1128, 270] width 140 height 15
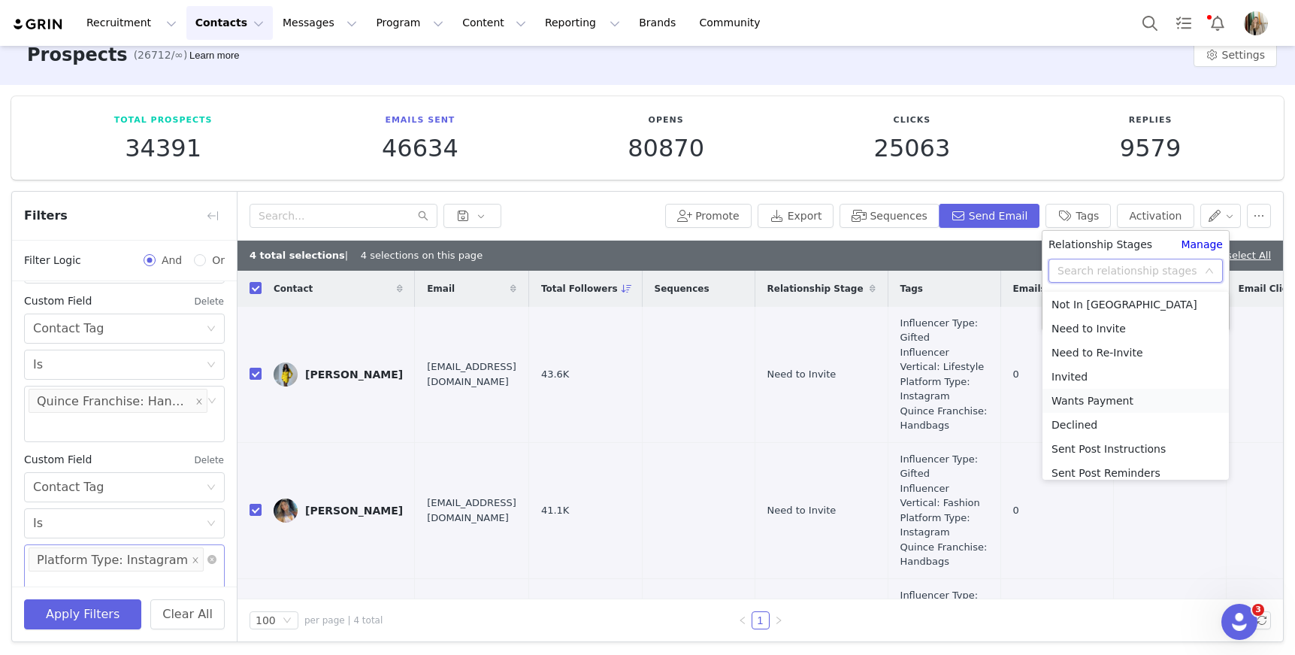
scroll to position [3, 0]
click at [1090, 376] on li "Invited" at bounding box center [1136, 376] width 186 height 24
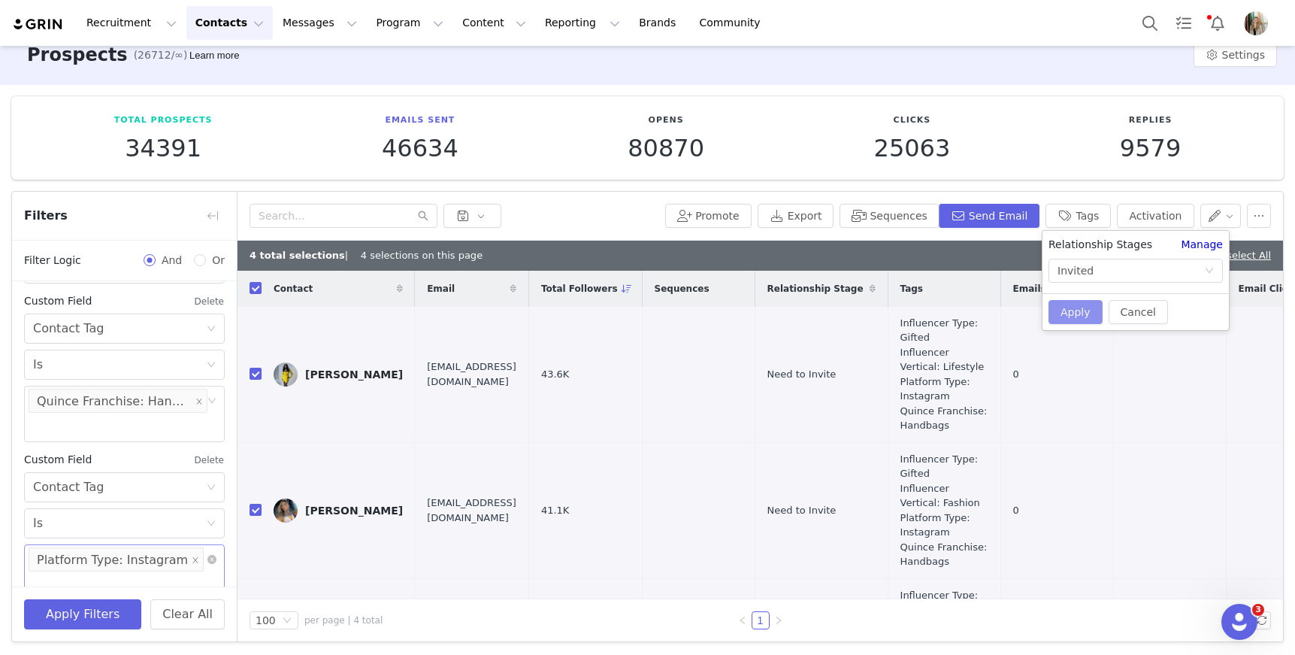
click at [1068, 309] on button "Apply" at bounding box center [1076, 312] width 54 height 24
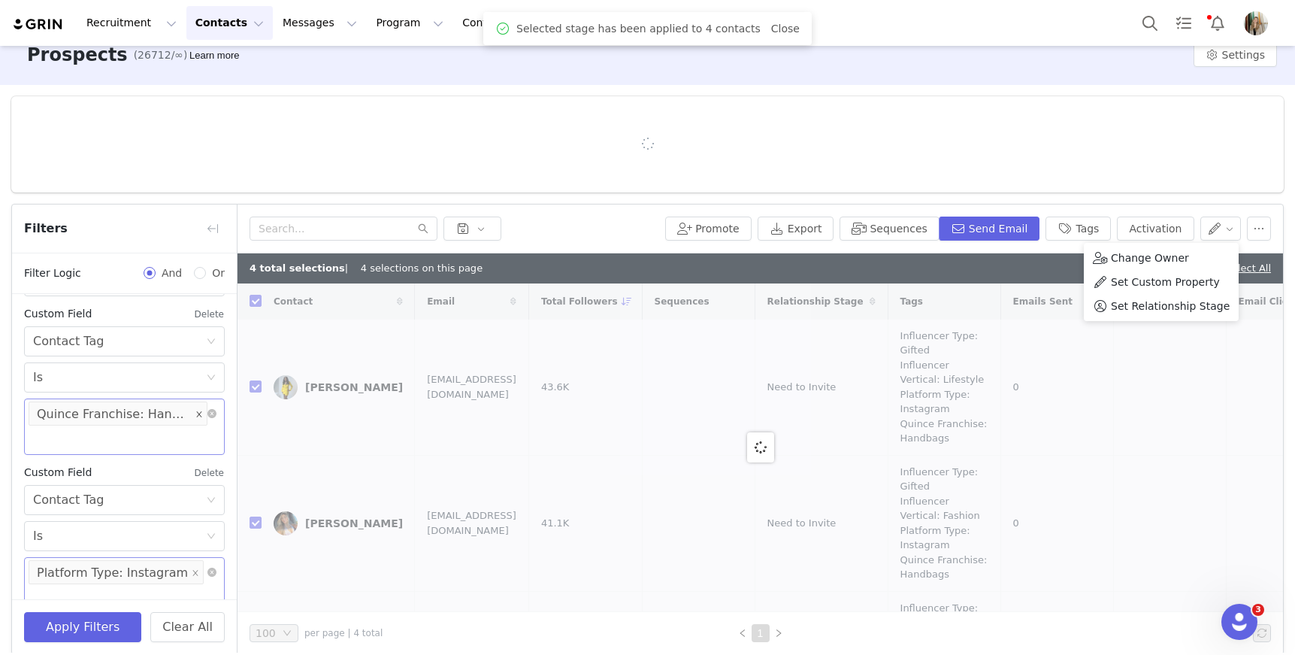
click at [195, 416] on icon "icon: close" at bounding box center [199, 414] width 8 height 8
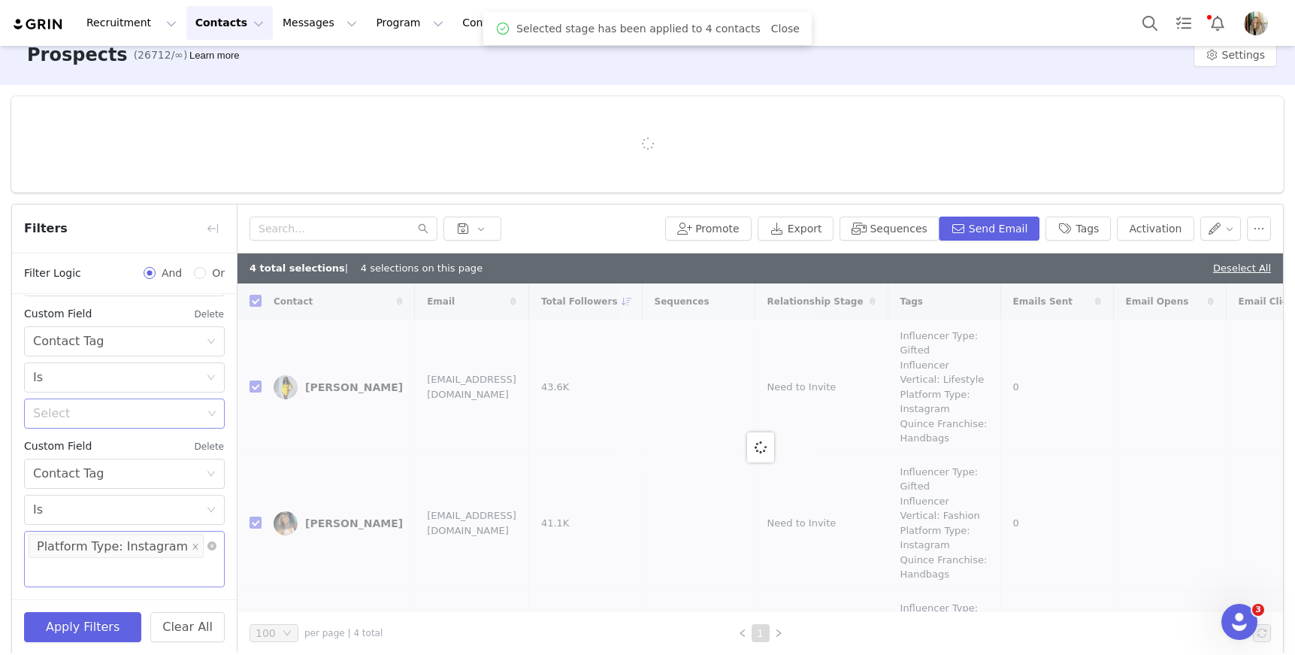
checkbox input "false"
click at [159, 428] on div "Select" at bounding box center [124, 413] width 201 height 30
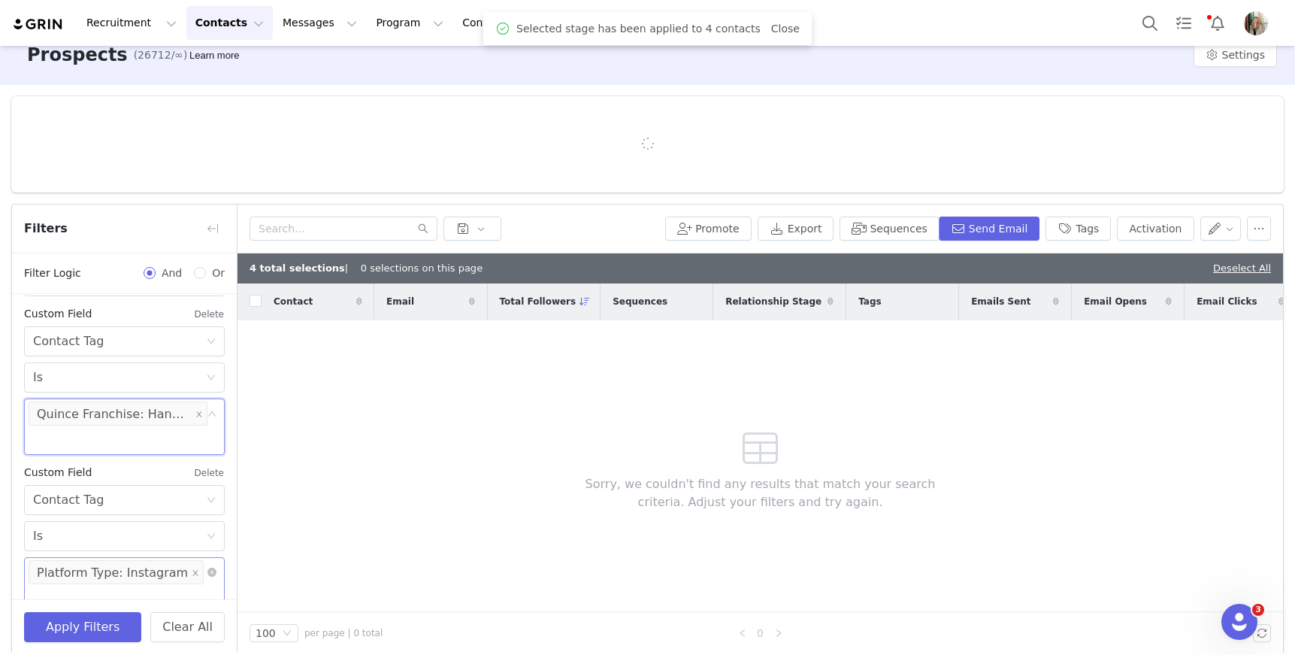
scroll to position [416, 0]
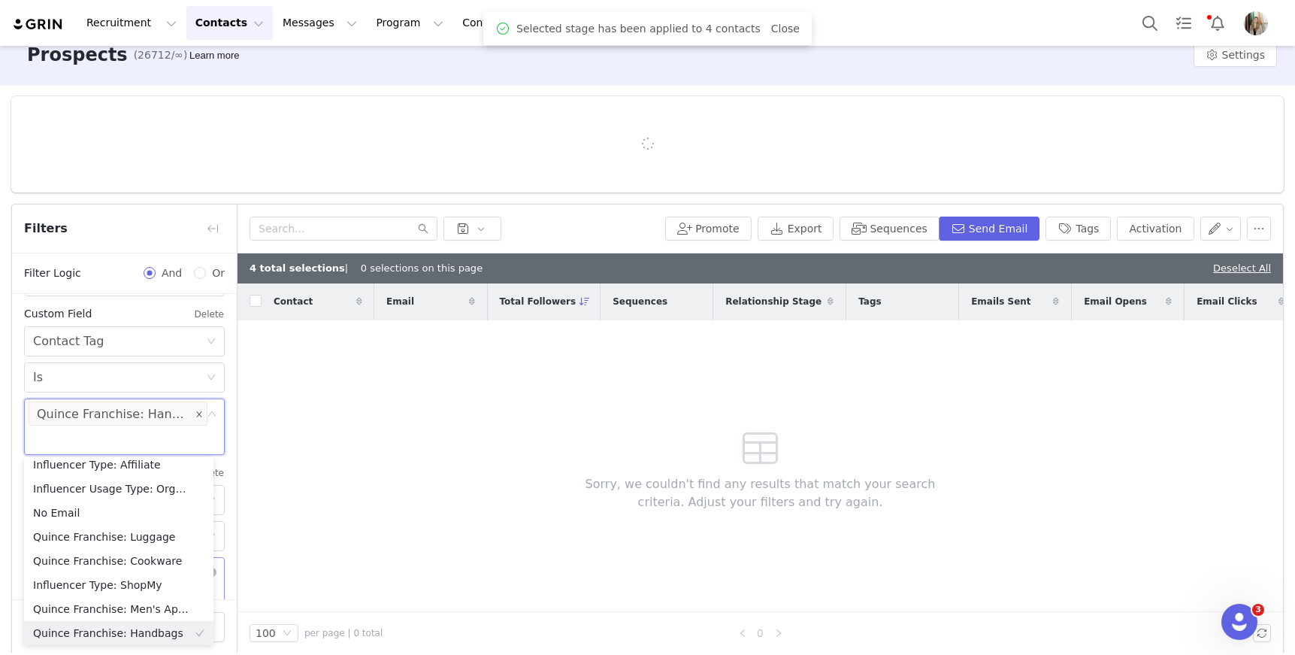
click at [195, 417] on icon "icon: close" at bounding box center [199, 414] width 8 height 9
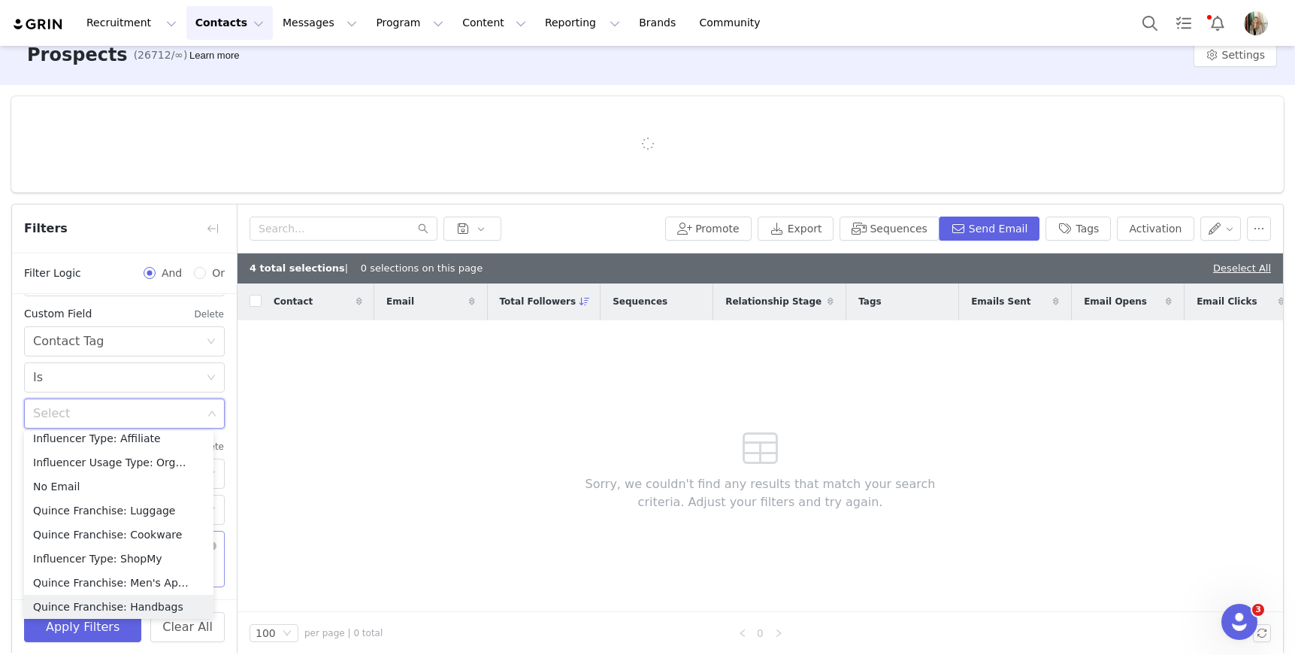
click at [180, 418] on div "Select" at bounding box center [117, 413] width 169 height 15
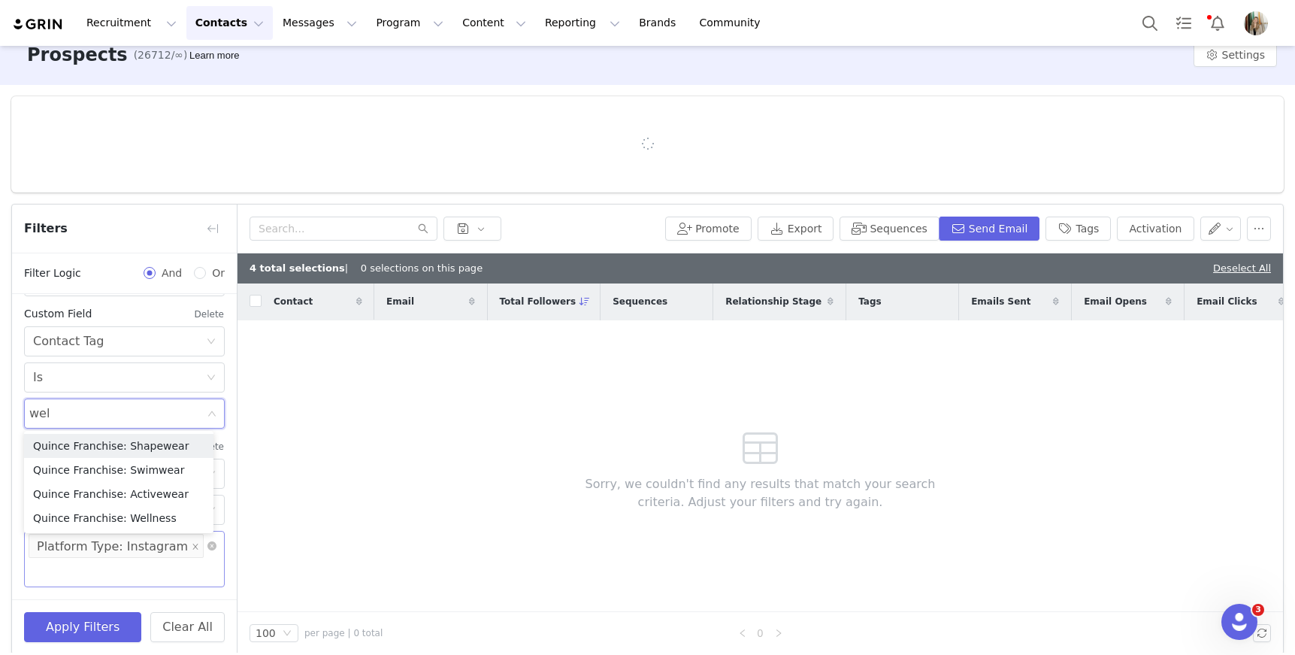
type input "well"
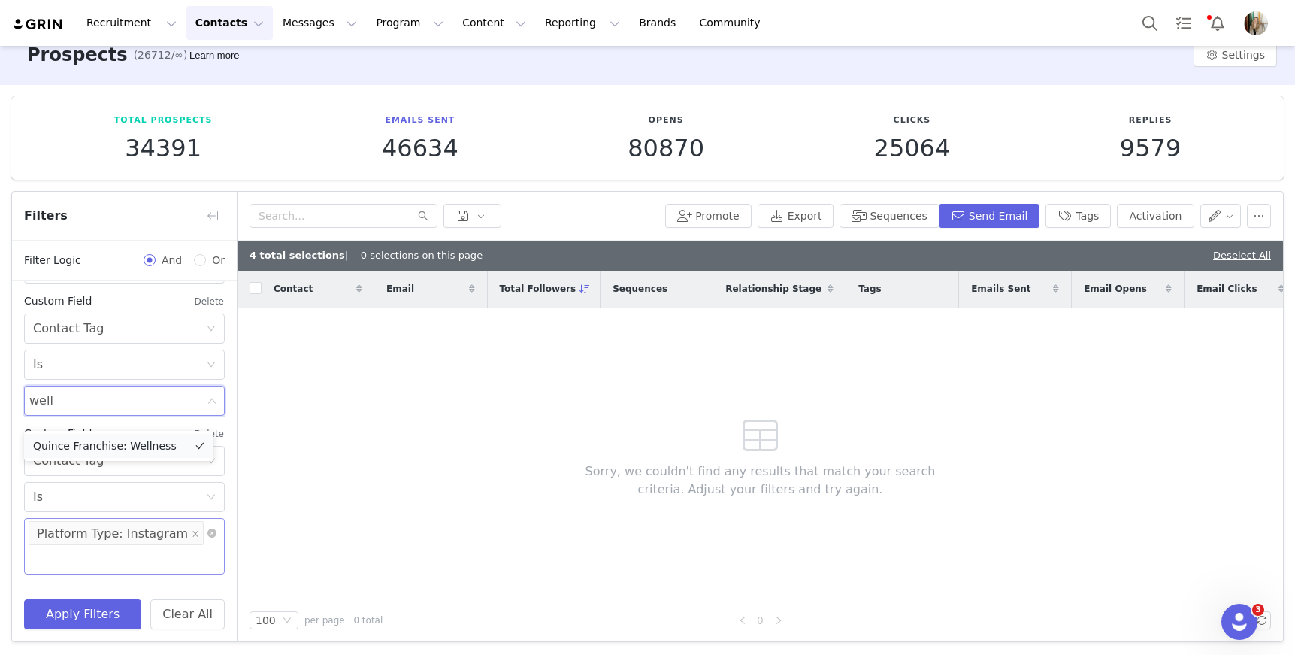
click at [151, 446] on li "Quince Franchise: Wellness" at bounding box center [118, 446] width 189 height 24
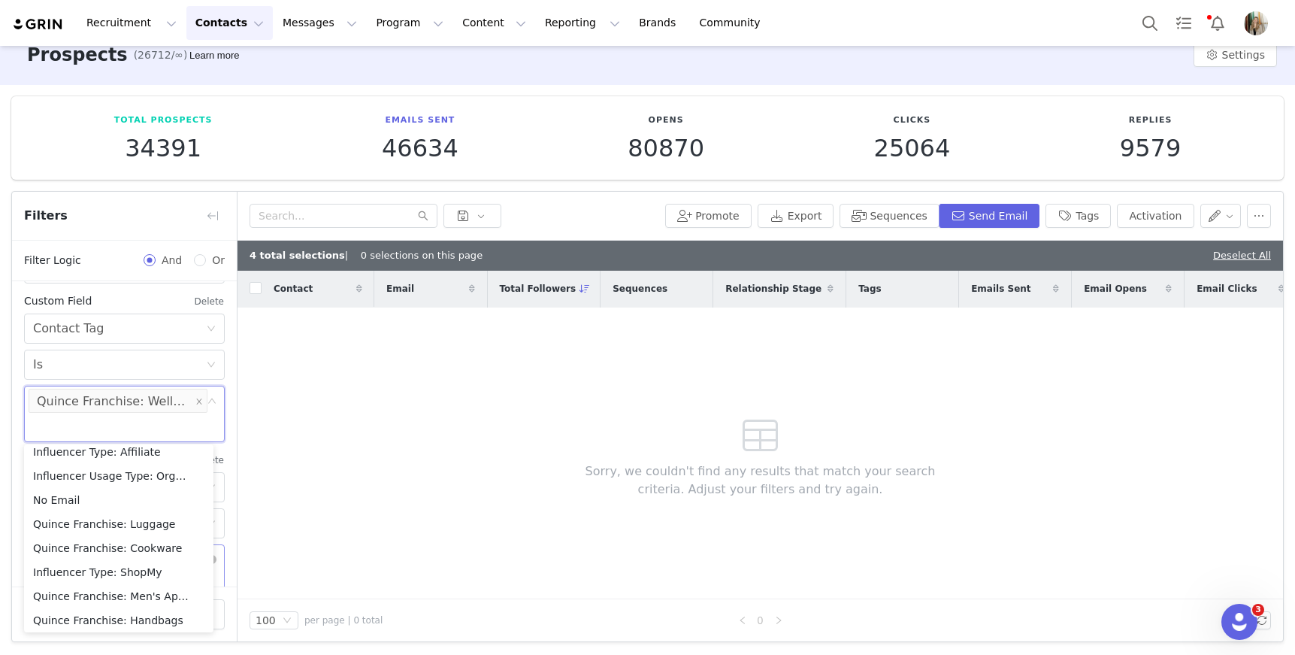
scroll to position [8, 0]
click at [277, 528] on div "Contact Email Total Followers Sequences Relationship Stage Tags Emails Sent Ema…" at bounding box center [761, 435] width 1046 height 328
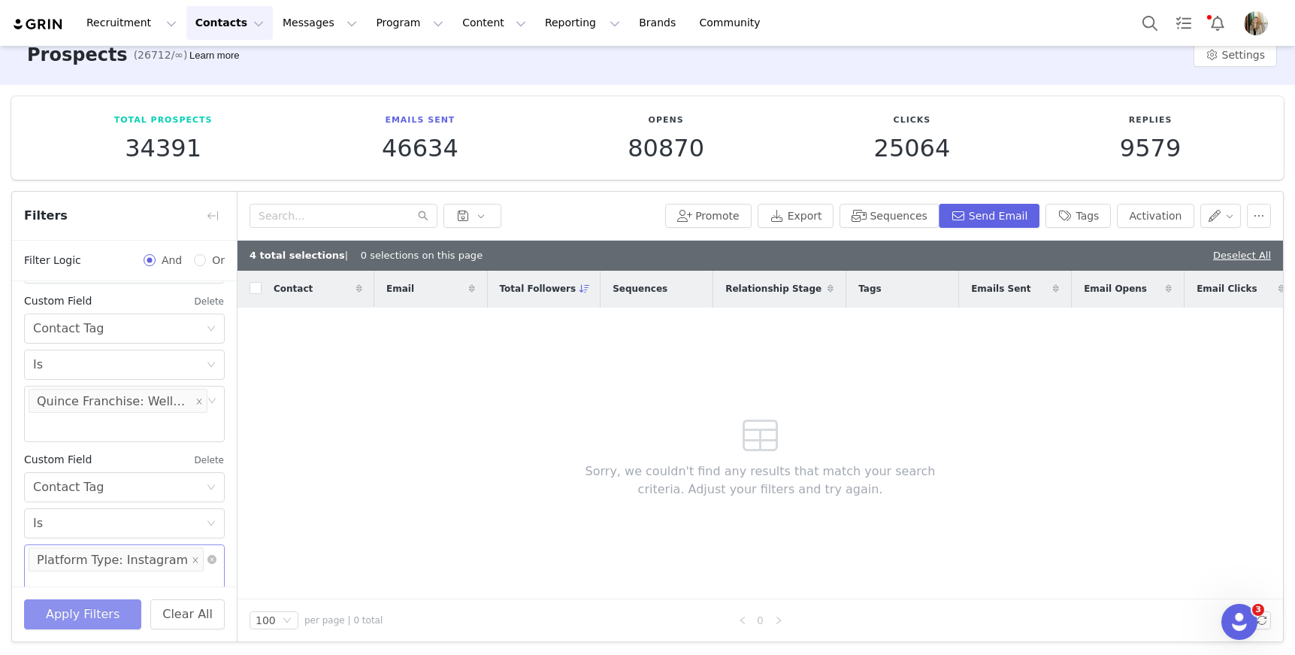
click at [110, 616] on button "Apply Filters" at bounding box center [82, 614] width 117 height 30
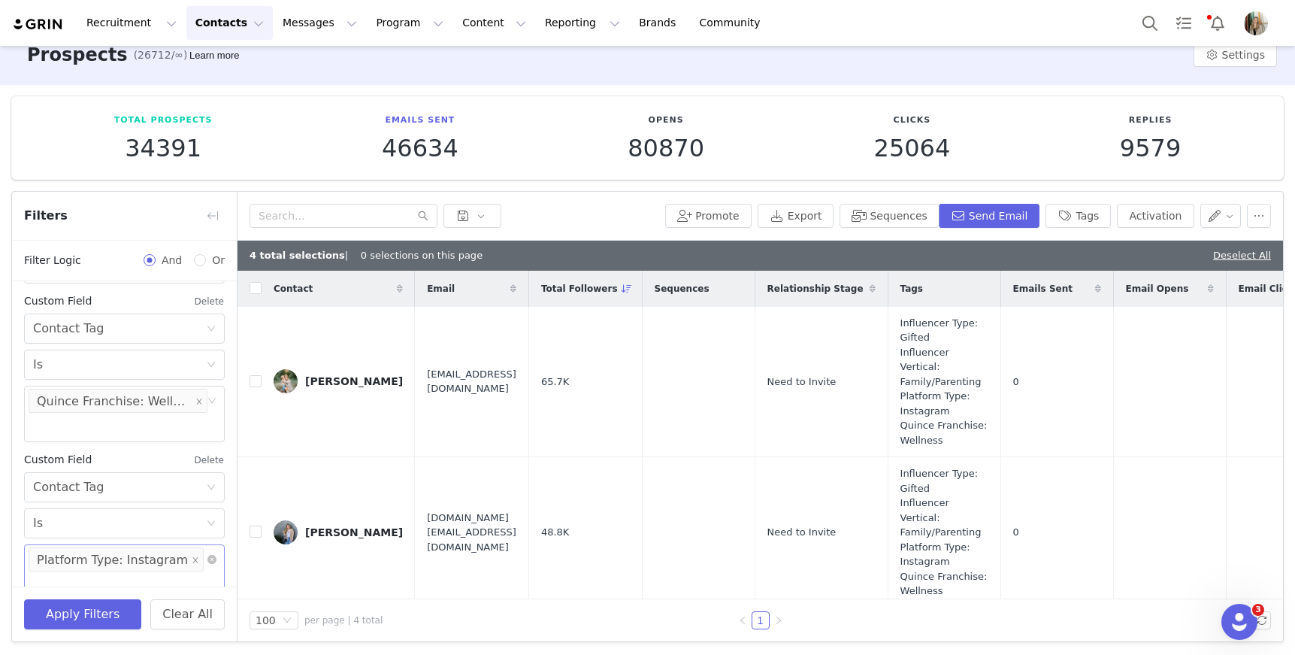
click at [1227, 251] on link "Deselect All" at bounding box center [1242, 255] width 58 height 11
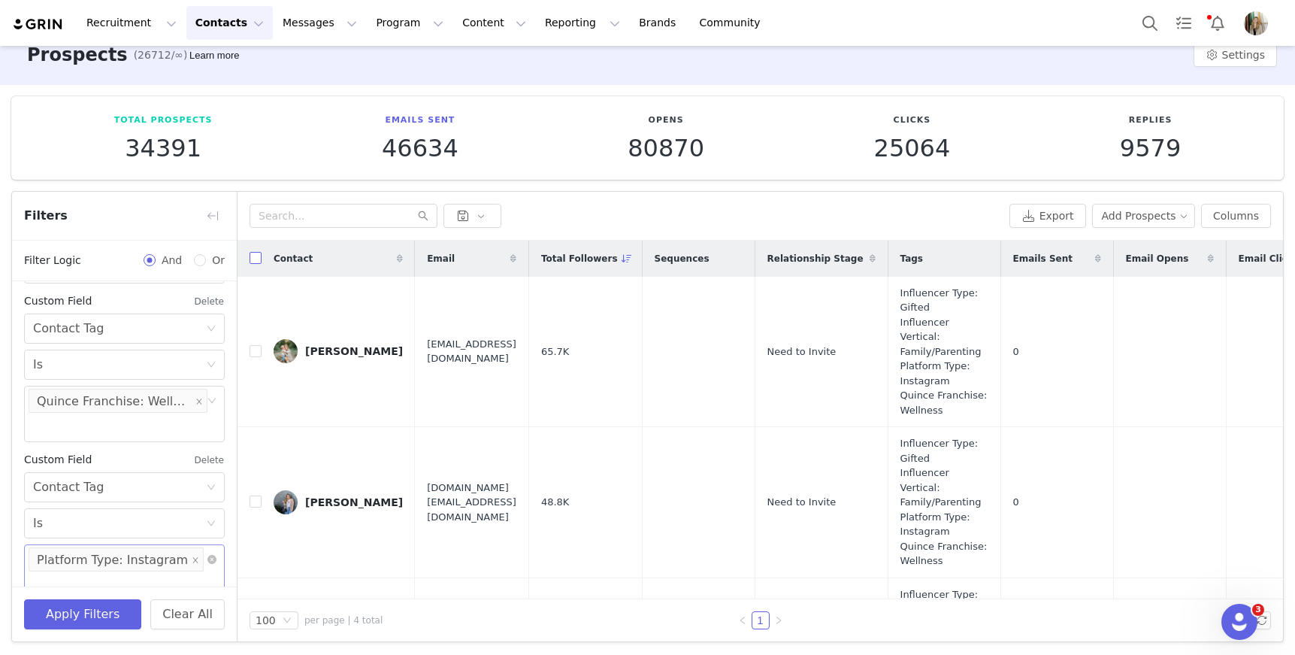
click at [258, 260] on input "checkbox" at bounding box center [256, 258] width 12 height 12
checkbox input "true"
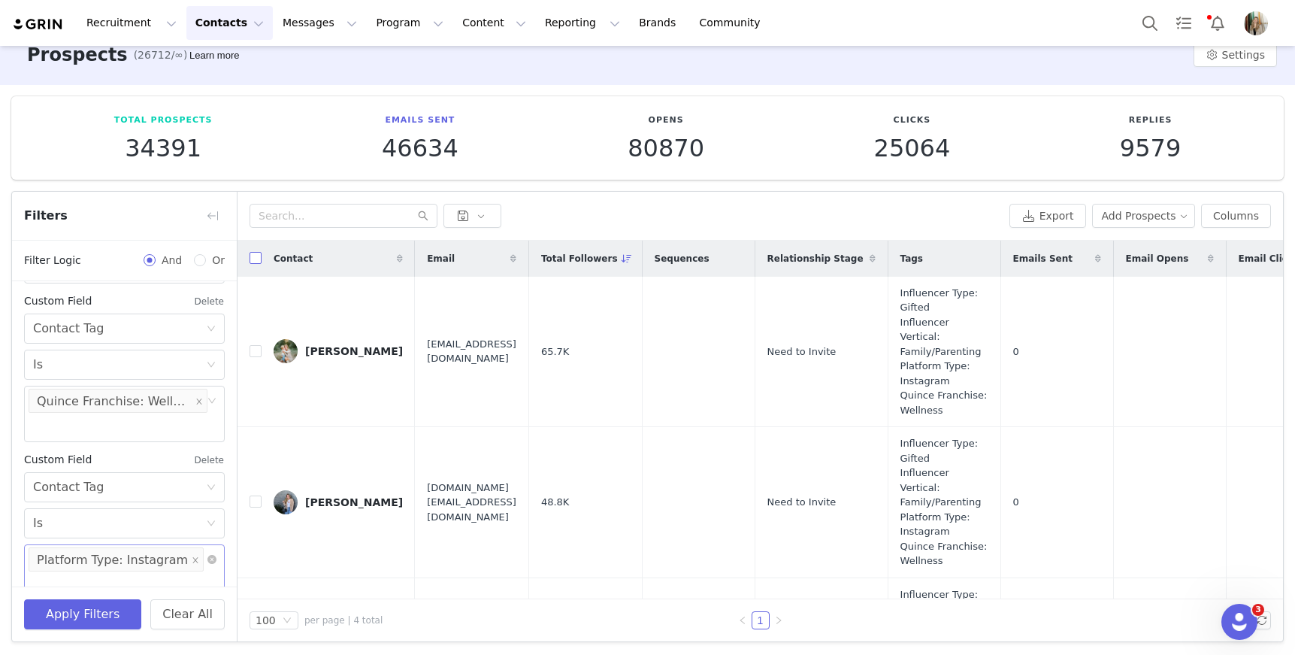
checkbox input "true"
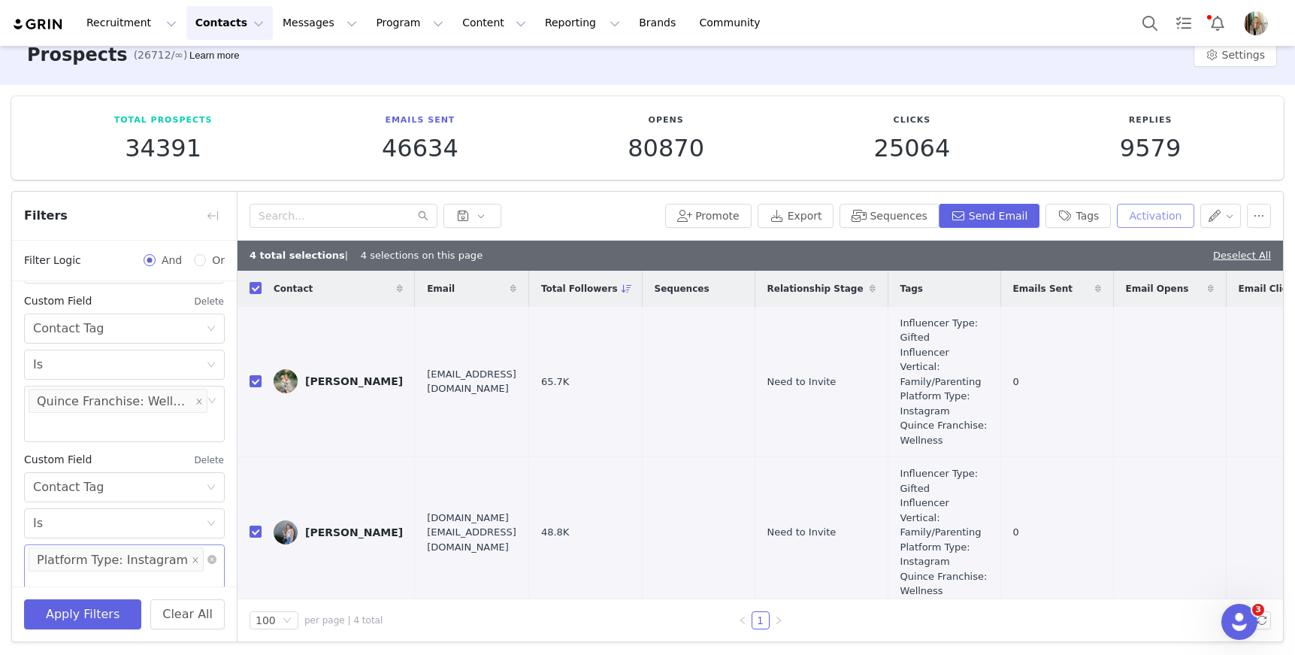
click at [1140, 219] on button "Activation" at bounding box center [1155, 216] width 77 height 24
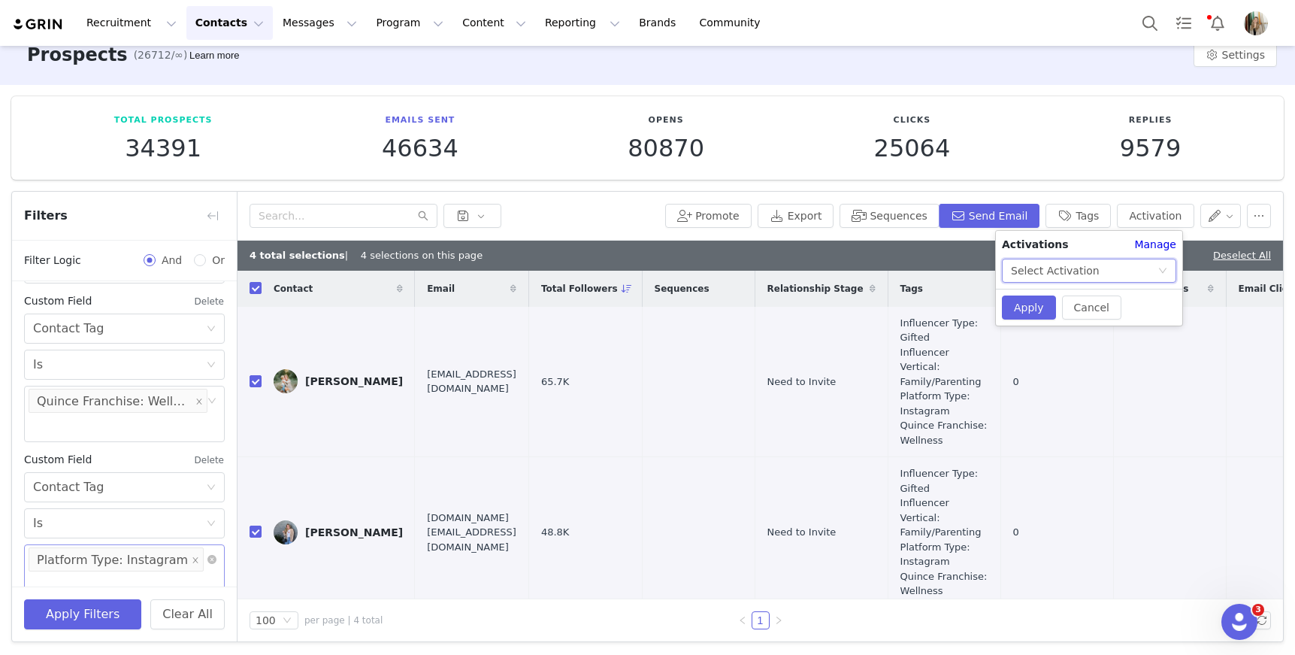
click at [1118, 271] on div "Select Activation" at bounding box center [1084, 270] width 147 height 23
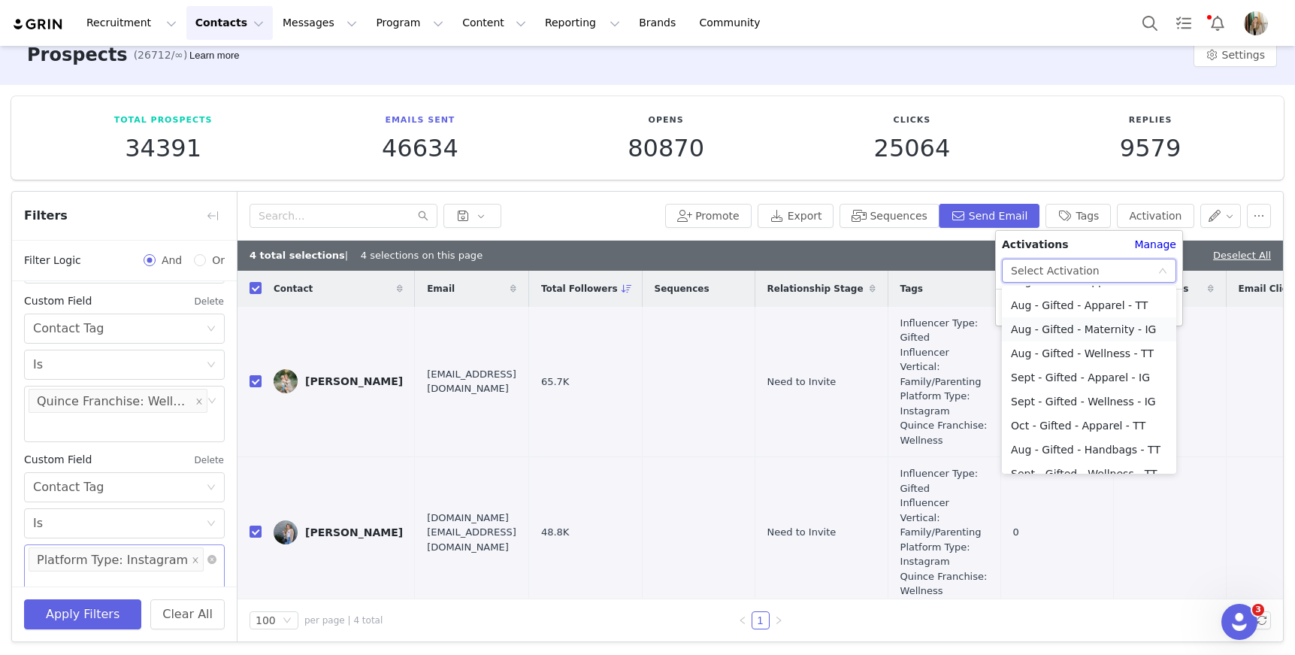
scroll to position [62, 0]
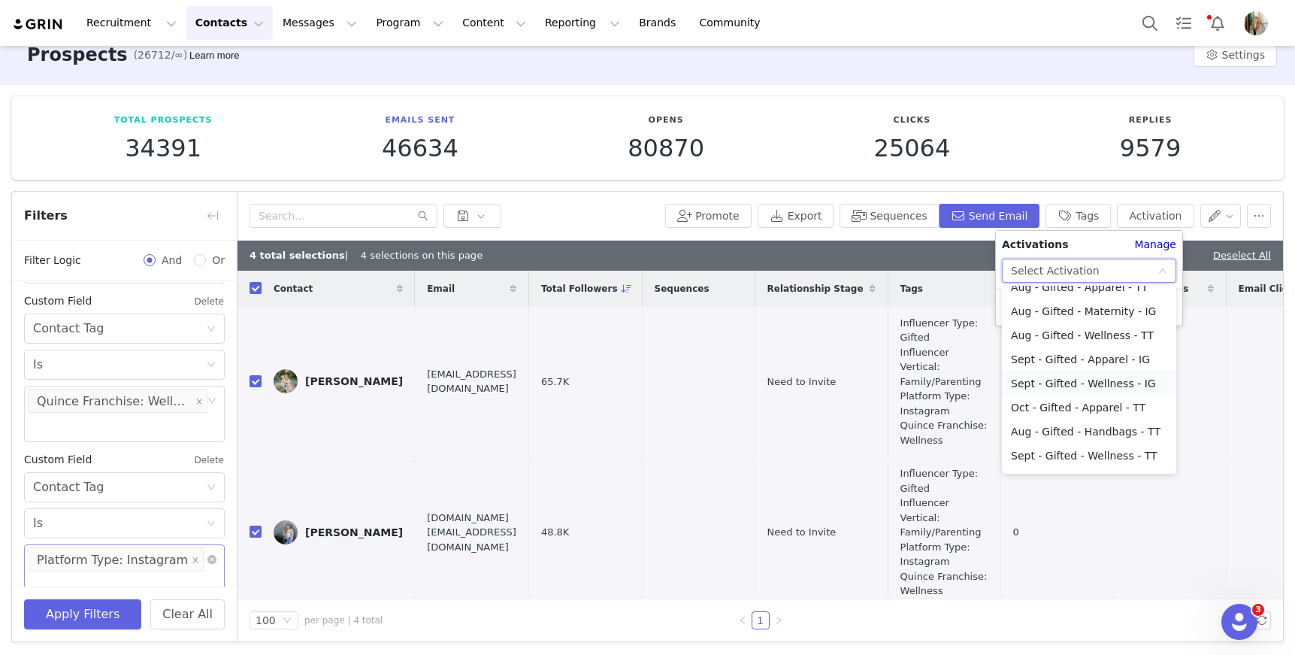
click at [1103, 378] on li "Sept - Gifted - Wellness - IG" at bounding box center [1089, 383] width 174 height 24
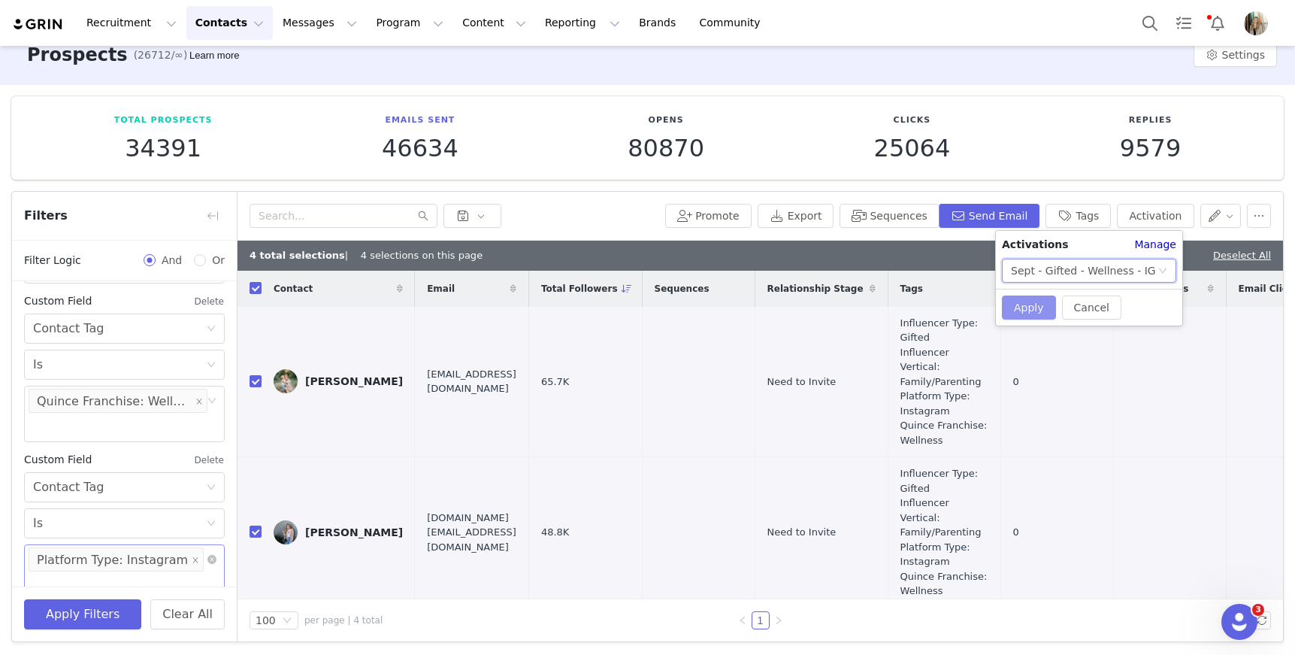
click at [1039, 310] on button "Apply" at bounding box center [1029, 307] width 54 height 24
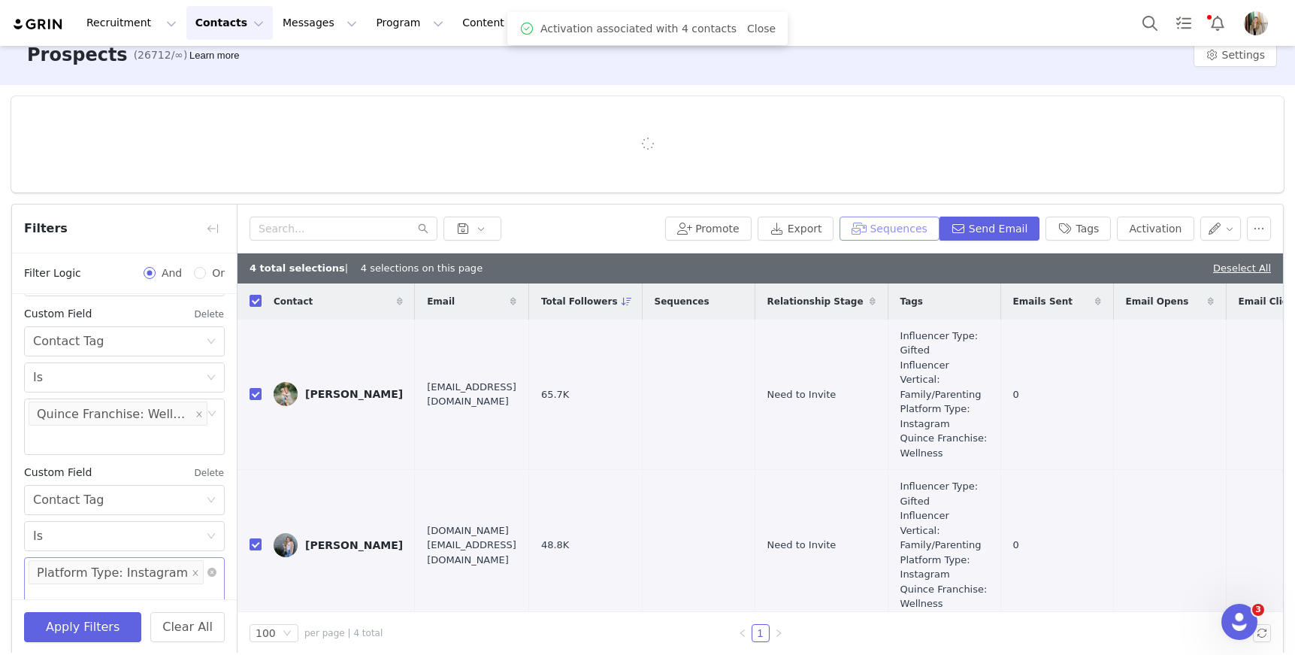
click at [896, 219] on button "Sequences" at bounding box center [889, 228] width 99 height 24
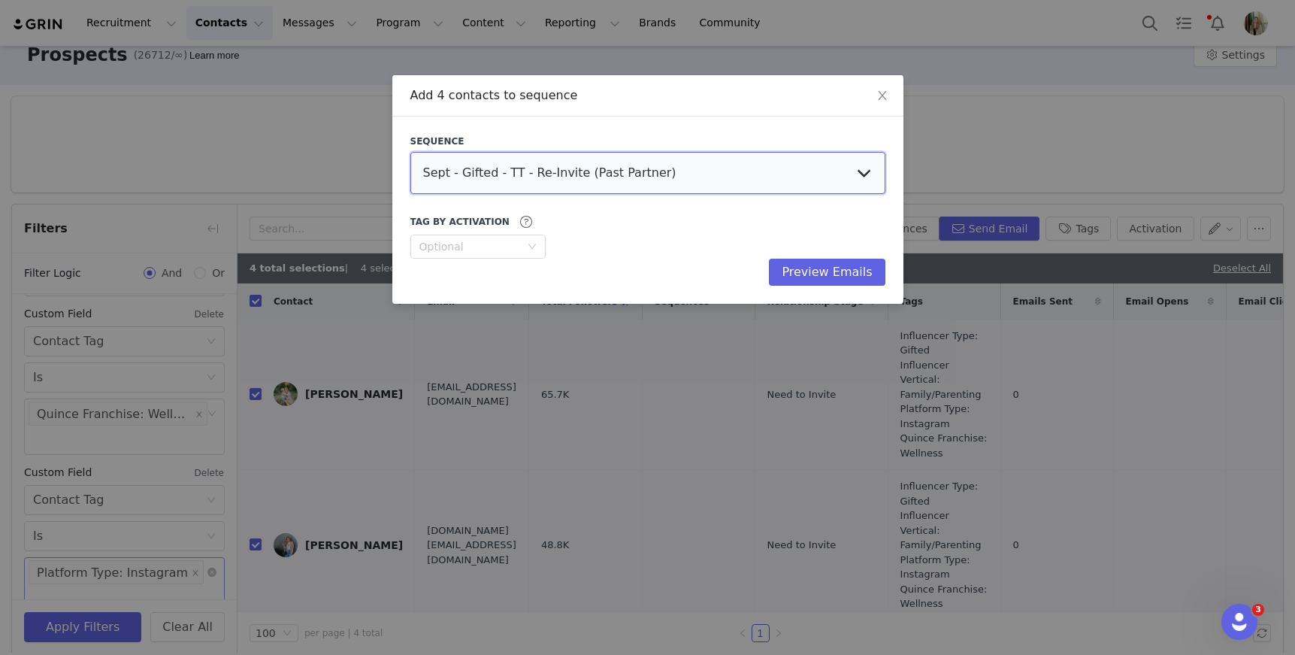
click at [748, 168] on select "Sept - Gifted - TT - Re-Invite (Past Partner) Sept - Gifted - IG - Re-Invite (P…" at bounding box center [647, 173] width 475 height 42
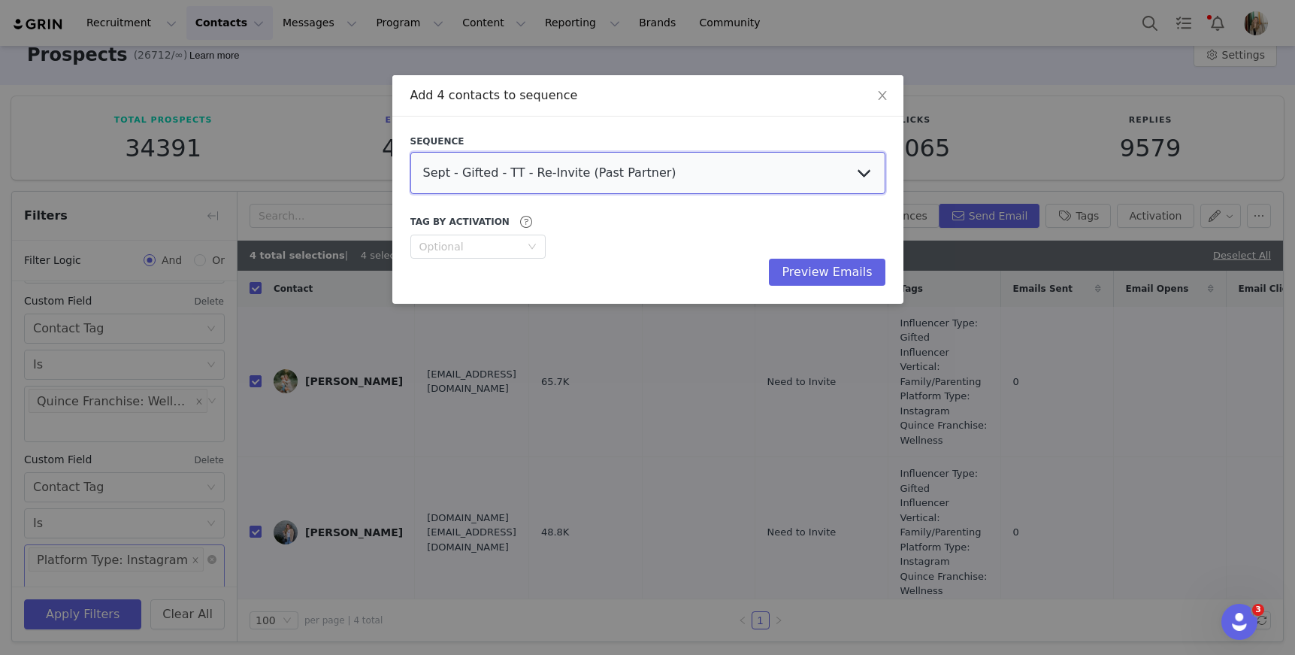
select select "e2b9d273-8264-478f-9e2c-0ef6c47ac17f"
click at [410, 152] on select "Sept - Gifted - TT - Re-Invite (Past Partner) Sept - Gifted - IG - Re-Invite (P…" at bounding box center [647, 173] width 475 height 42
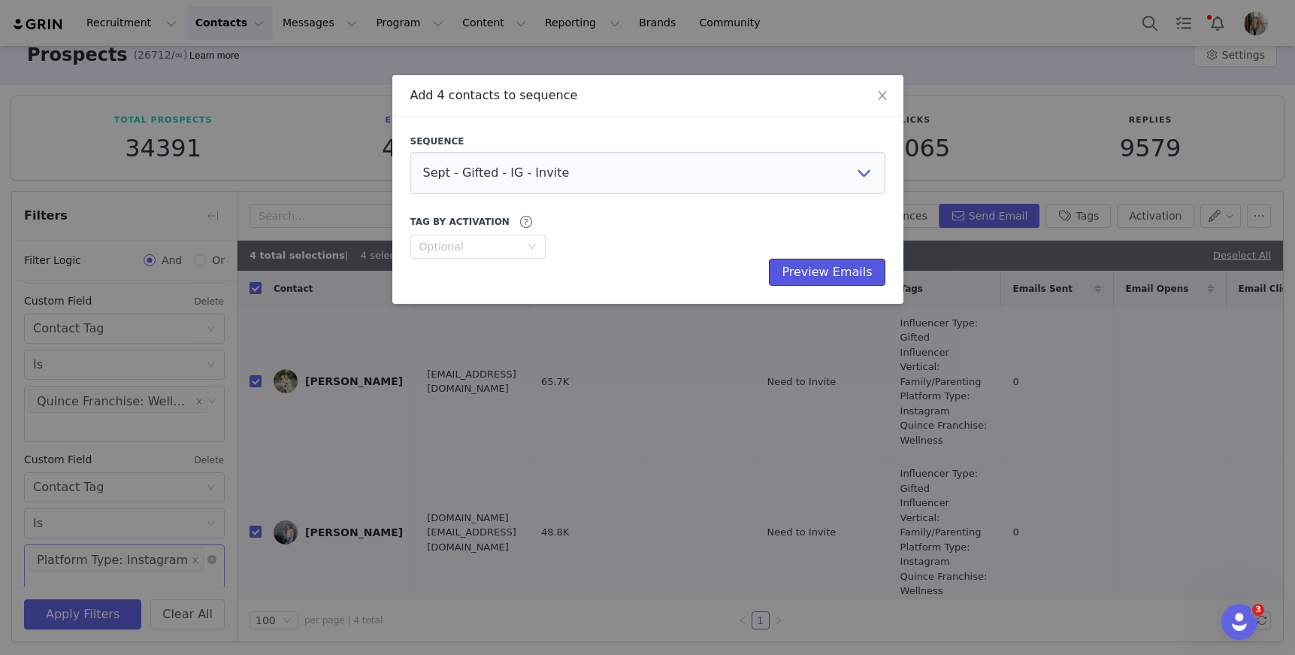
click at [849, 273] on button "Preview Emails" at bounding box center [827, 272] width 116 height 27
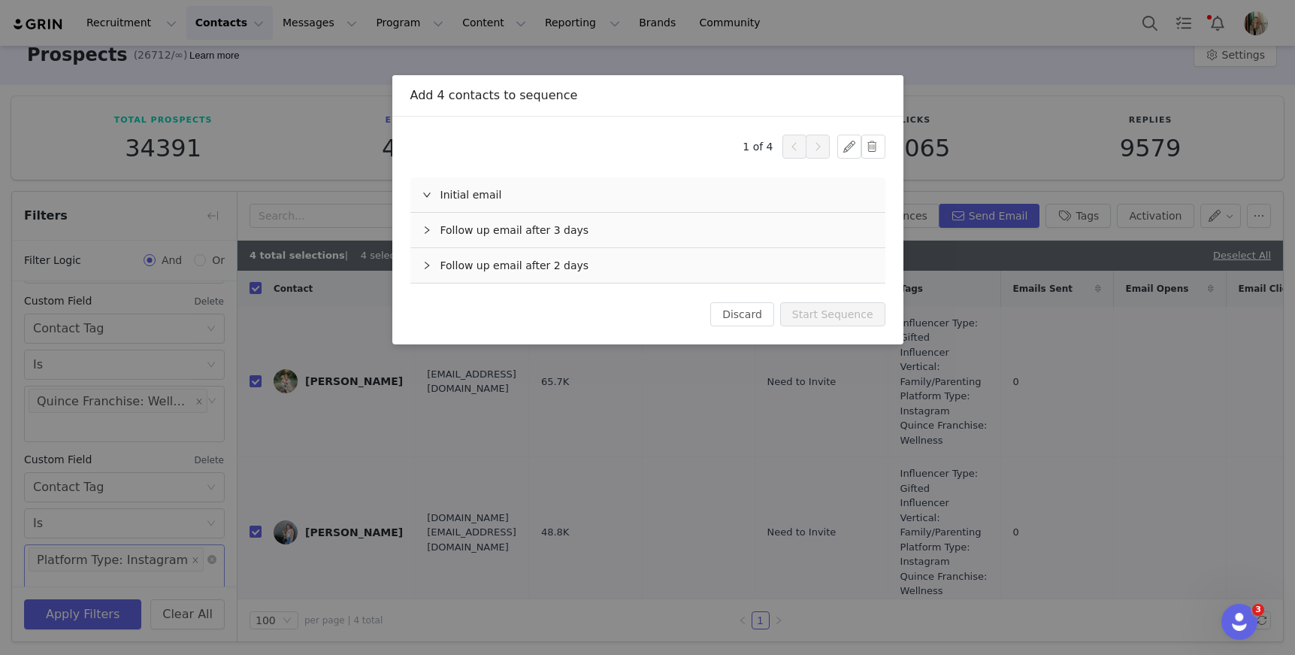
scroll to position [0, 0]
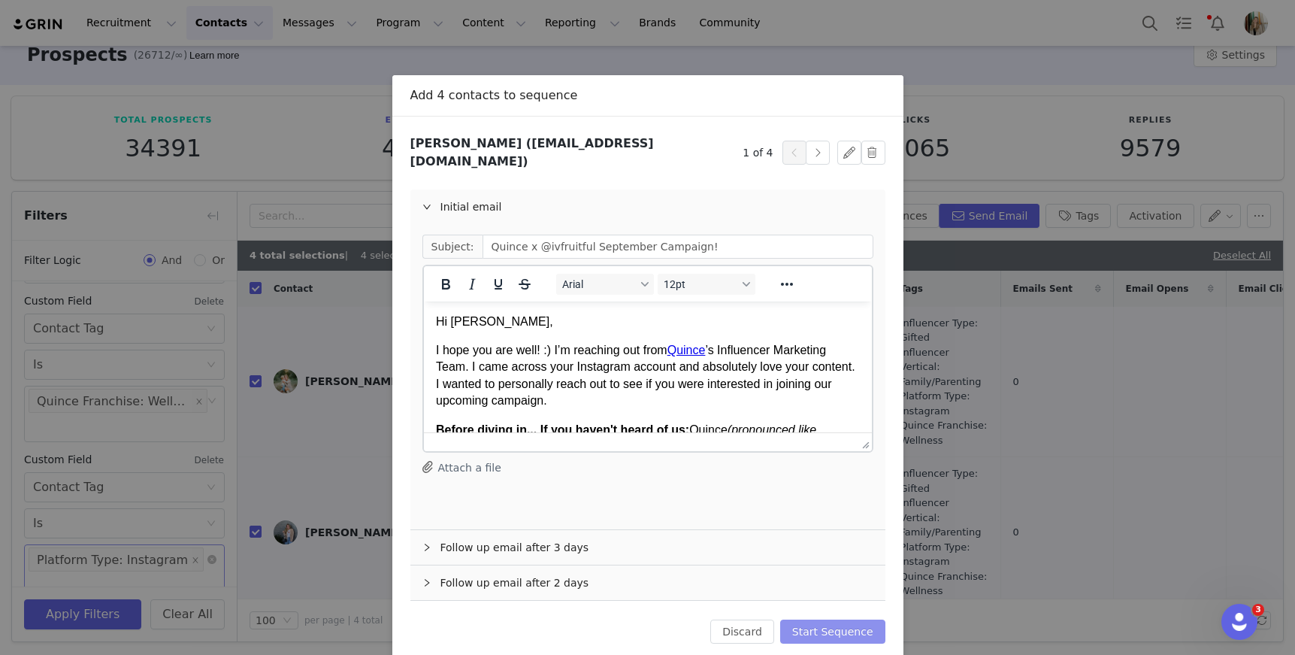
click at [840, 622] on button "Start Sequence" at bounding box center [832, 631] width 105 height 24
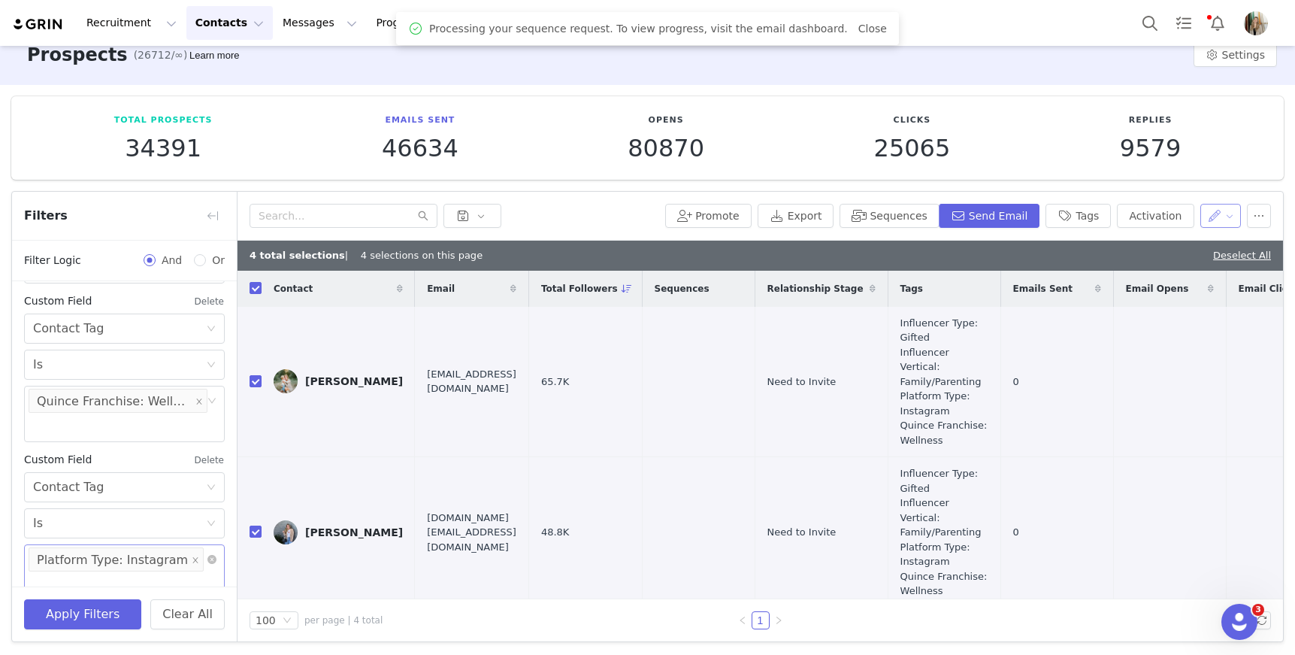
click at [1220, 214] on button "button" at bounding box center [1220, 216] width 41 height 24
click at [1154, 293] on span "Set Relationship Stage" at bounding box center [1170, 293] width 119 height 17
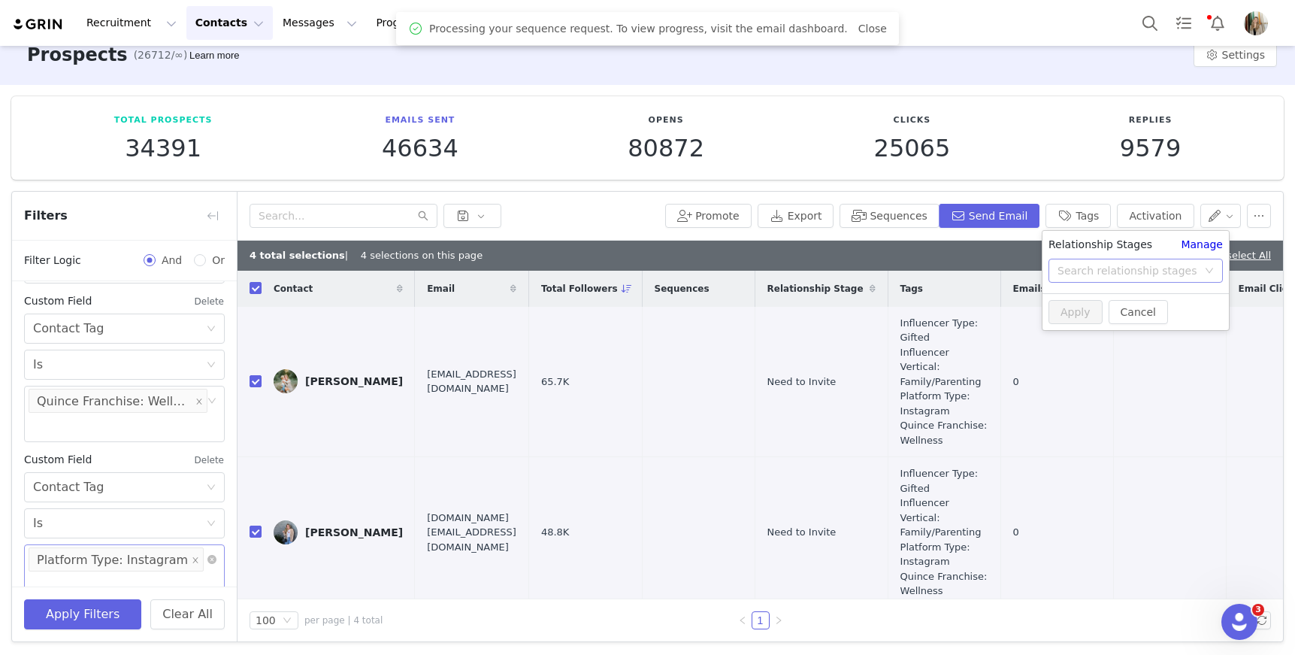
click at [1162, 273] on div "Search relationship stages" at bounding box center [1128, 270] width 140 height 15
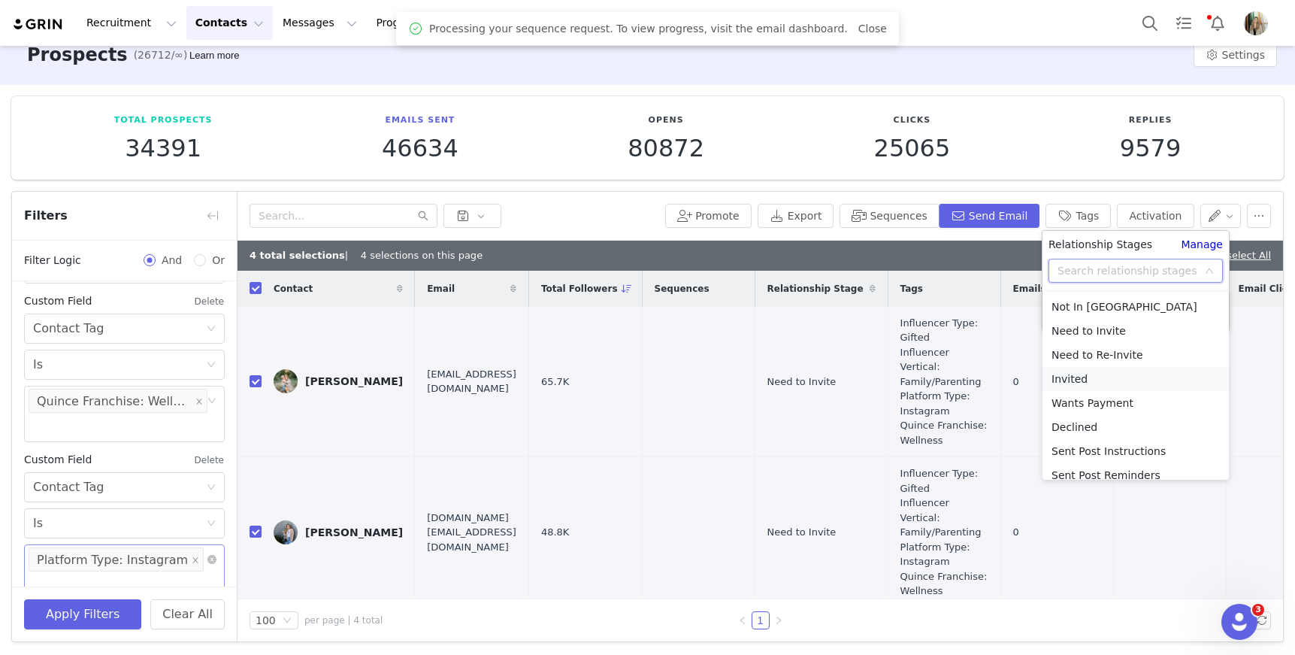
click at [1095, 379] on li "Invited" at bounding box center [1136, 379] width 186 height 24
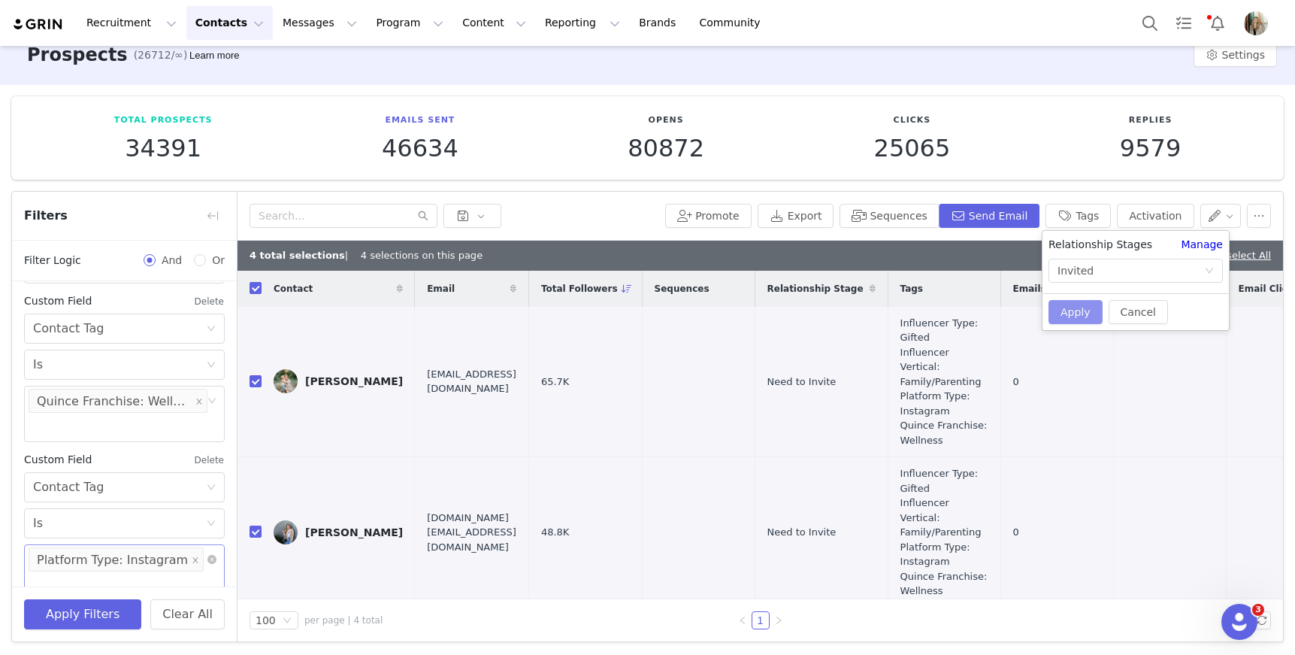
click at [1092, 304] on button "Apply" at bounding box center [1076, 312] width 54 height 24
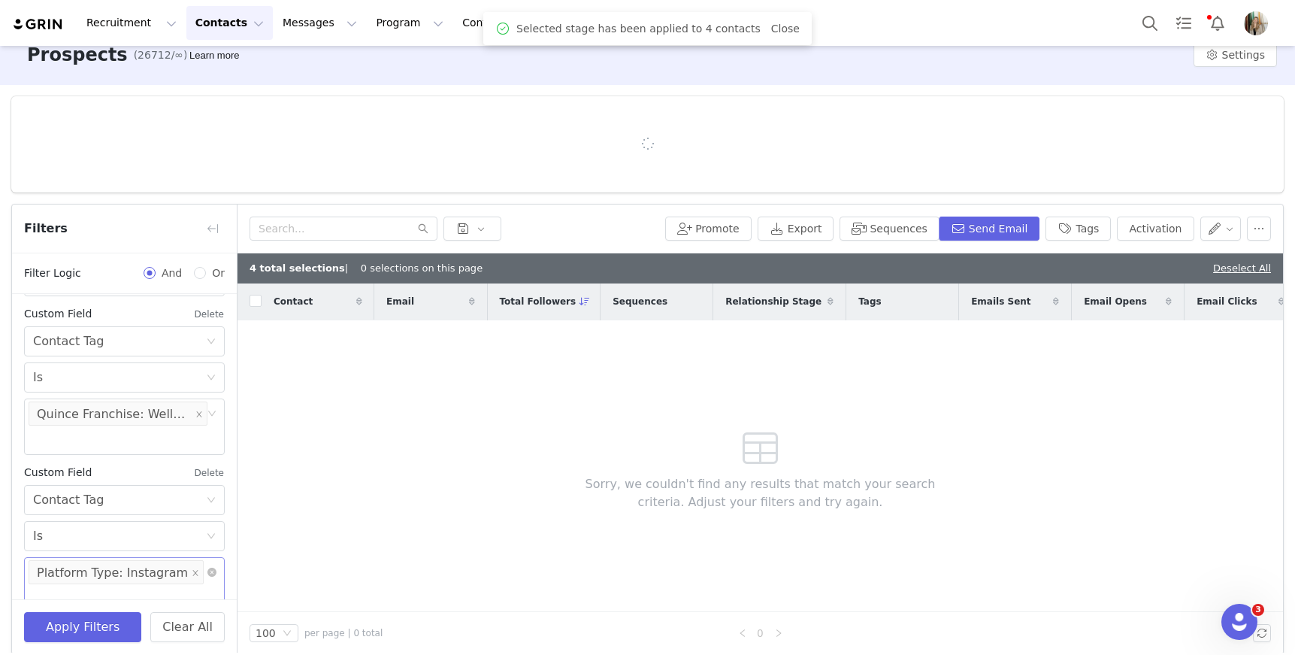
click at [185, 566] on li "Platform Type: Instagram" at bounding box center [116, 572] width 175 height 24
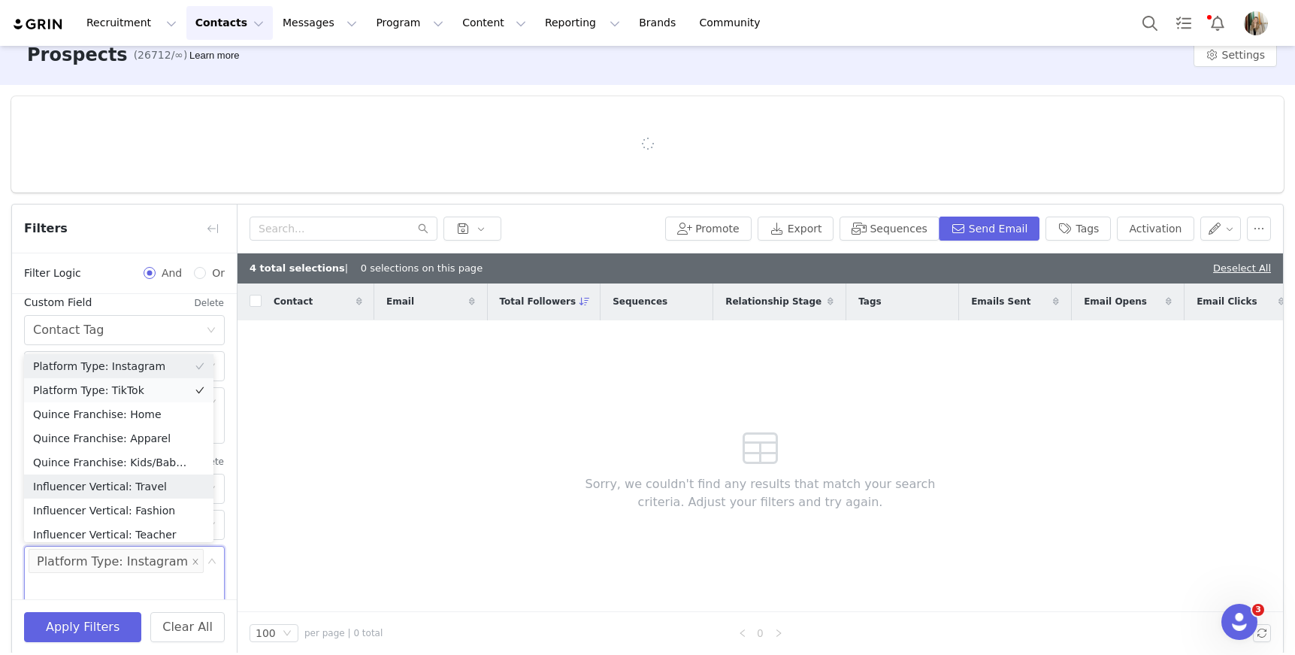
scroll to position [8, 0]
click at [133, 389] on li "Platform Type: TikTok" at bounding box center [118, 386] width 189 height 24
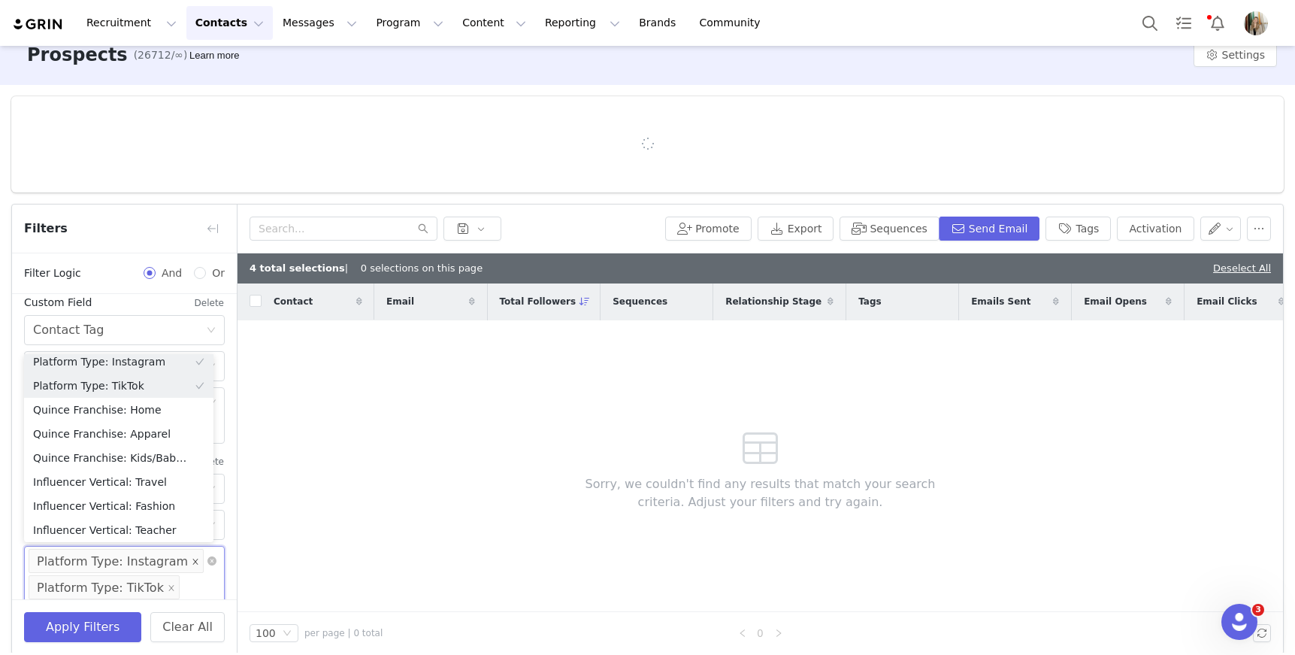
click at [192, 561] on icon "icon: close" at bounding box center [196, 561] width 8 height 8
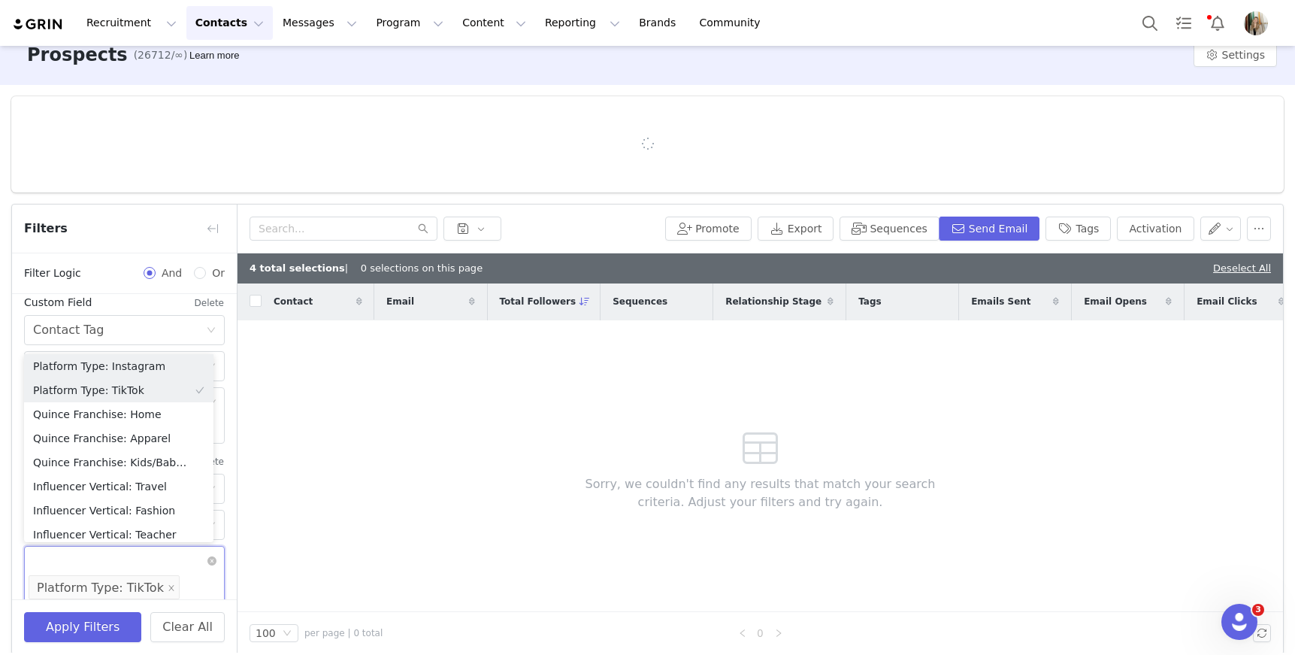
scroll to position [630, 0]
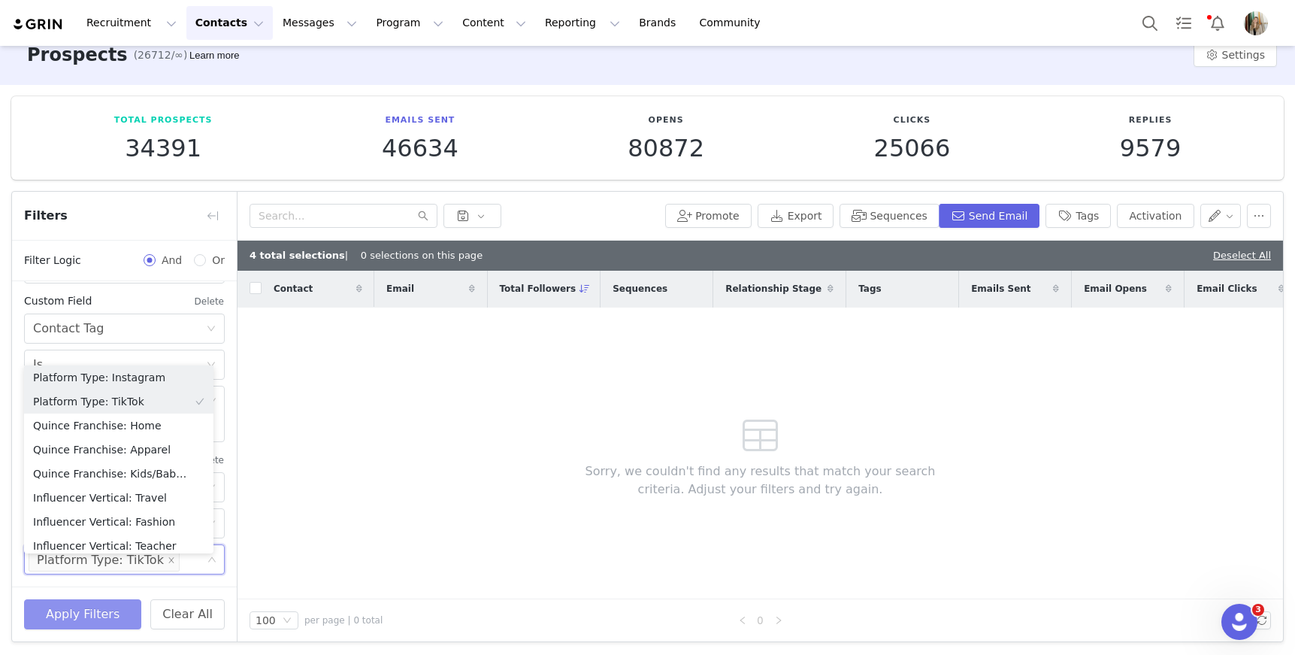
click at [113, 617] on button "Apply Filters" at bounding box center [82, 614] width 117 height 30
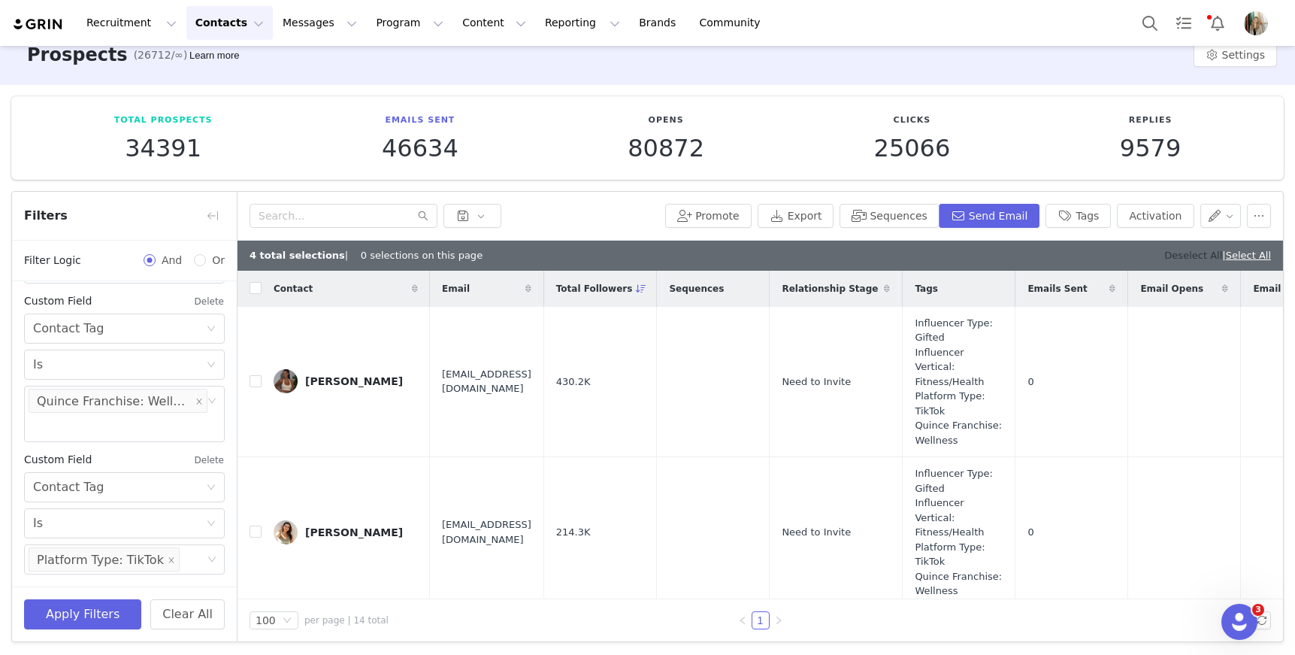
click at [1177, 257] on link "Deselect All" at bounding box center [1193, 255] width 58 height 11
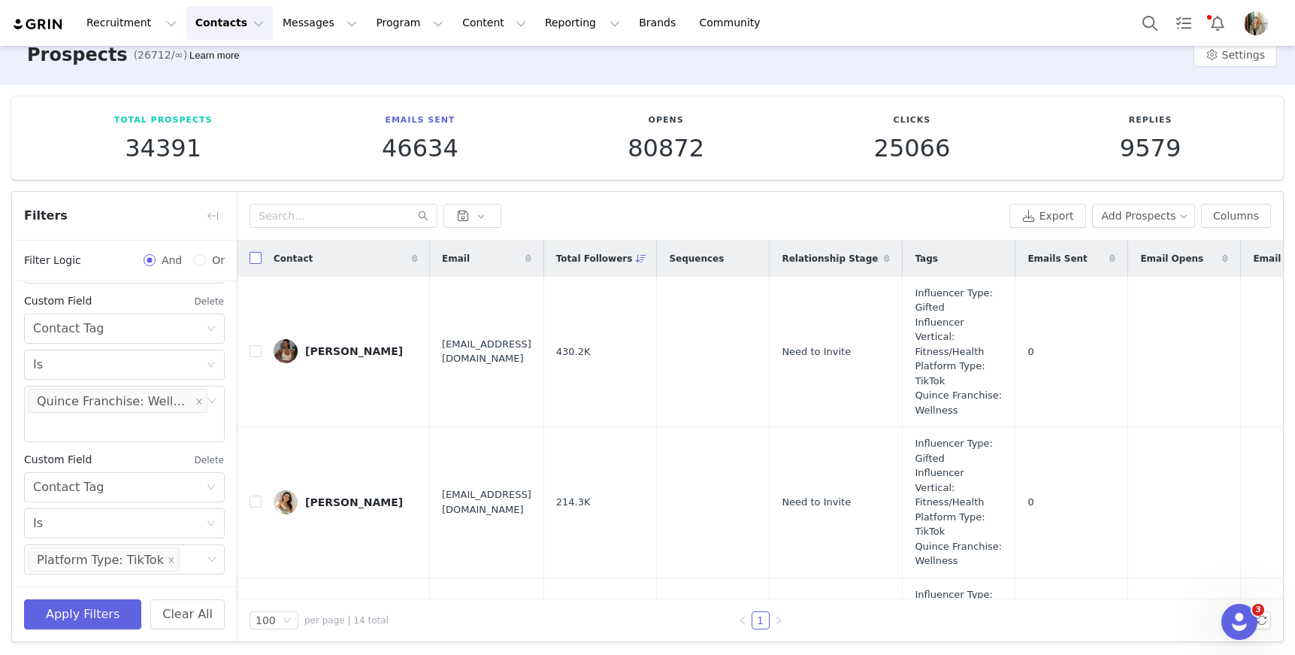
click at [252, 255] on input "checkbox" at bounding box center [256, 258] width 12 height 12
checkbox input "true"
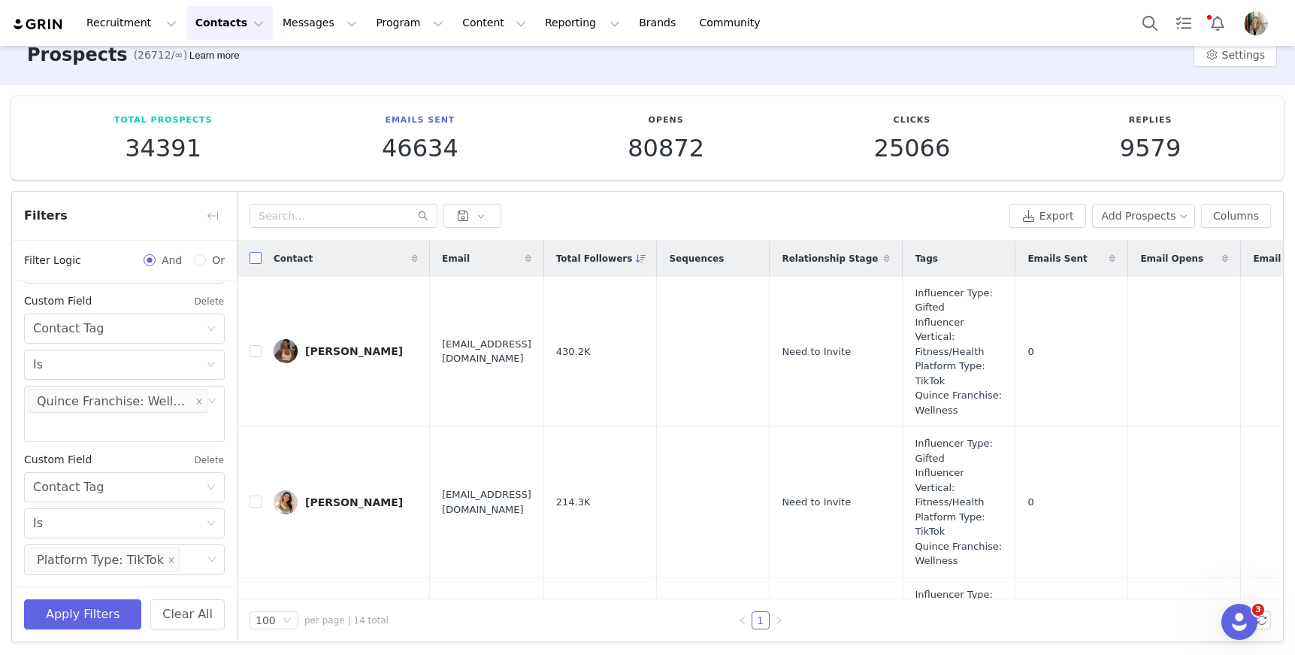
checkbox input "true"
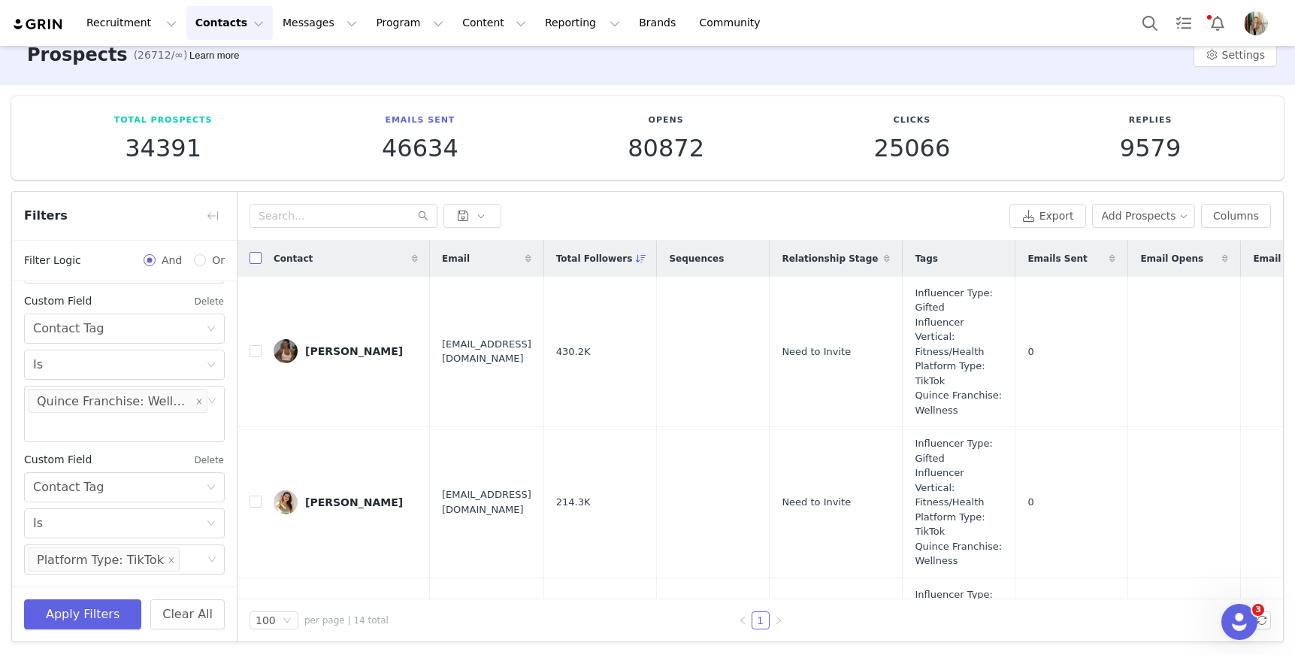
checkbox input "true"
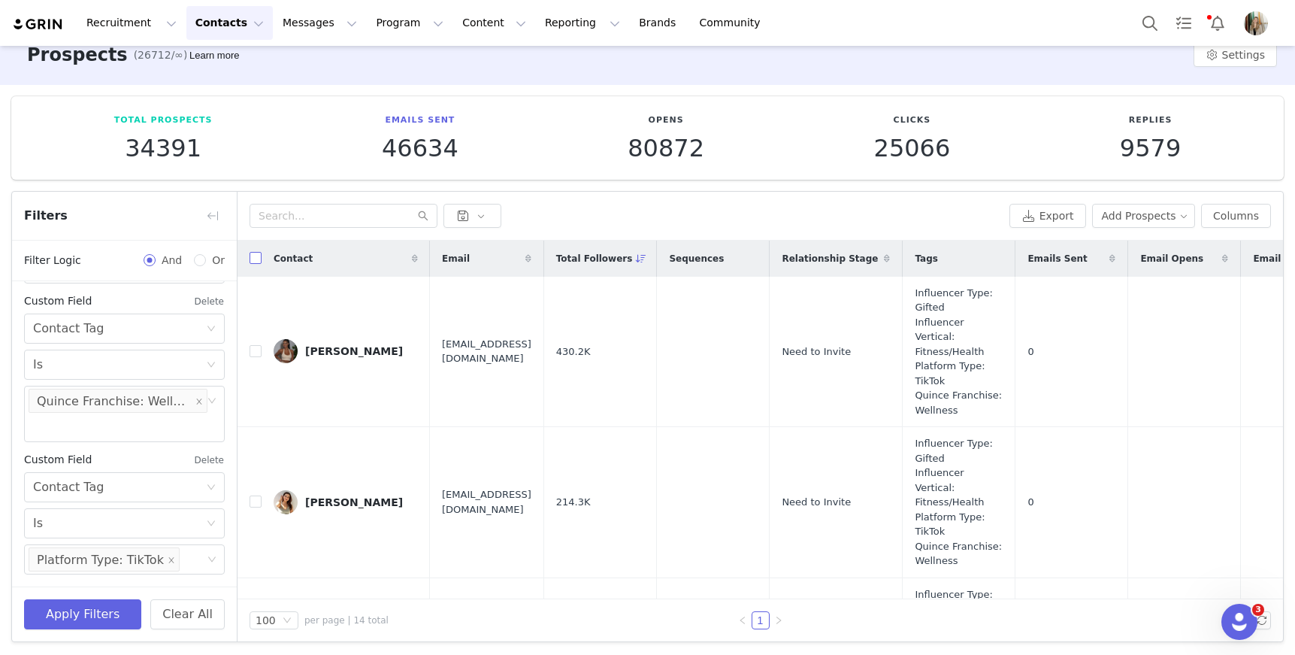
checkbox input "true"
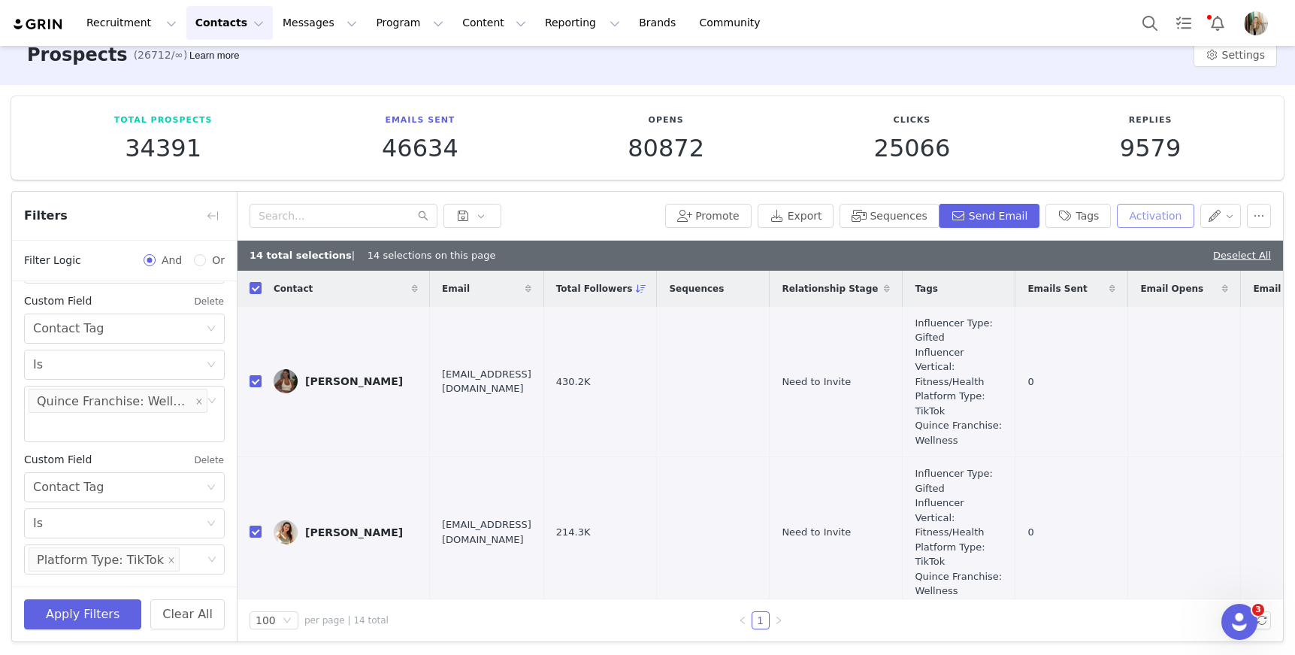
click at [1161, 211] on button "Activation" at bounding box center [1155, 216] width 77 height 24
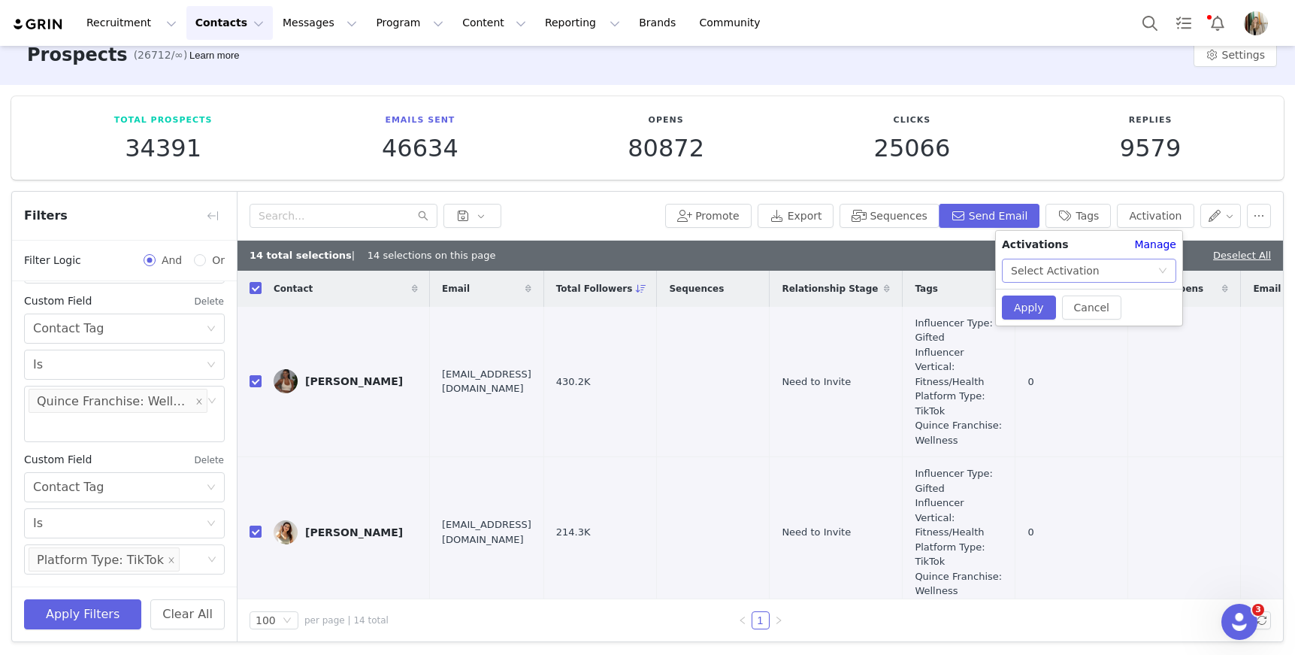
click at [1075, 266] on div "Select Activation" at bounding box center [1055, 270] width 89 height 23
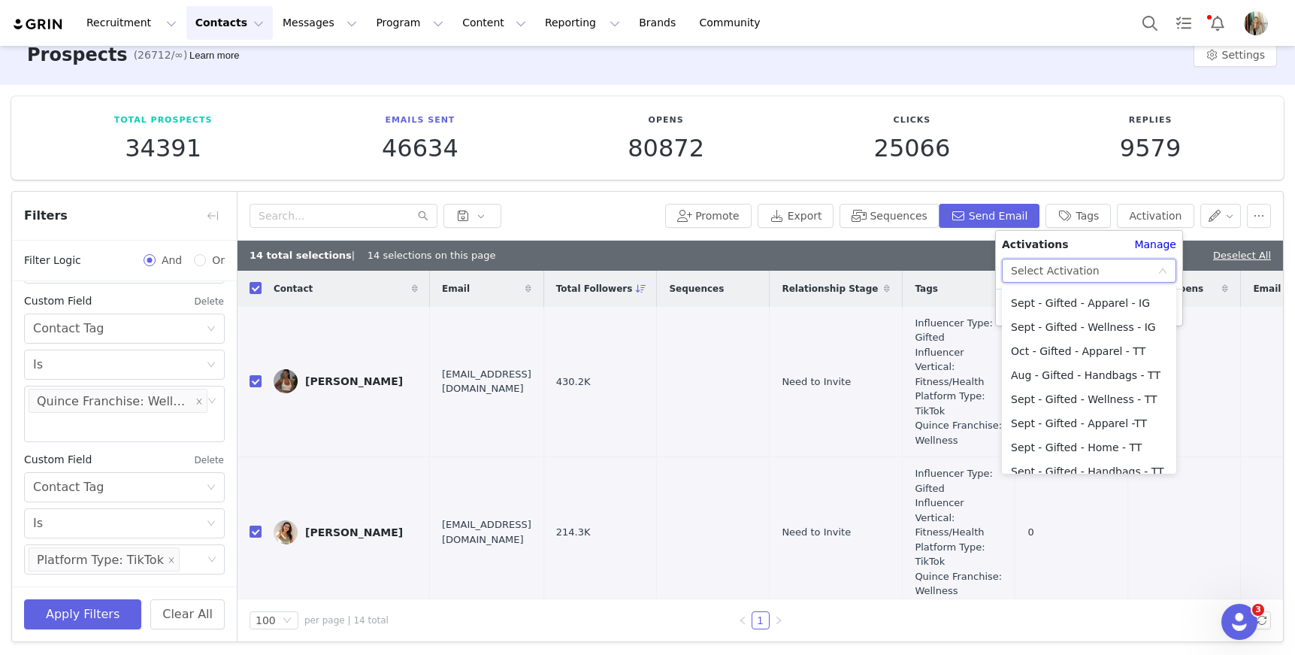
scroll to position [120, 0]
click at [1058, 401] on li "Sept - Gifted - Wellness - TT" at bounding box center [1089, 397] width 174 height 24
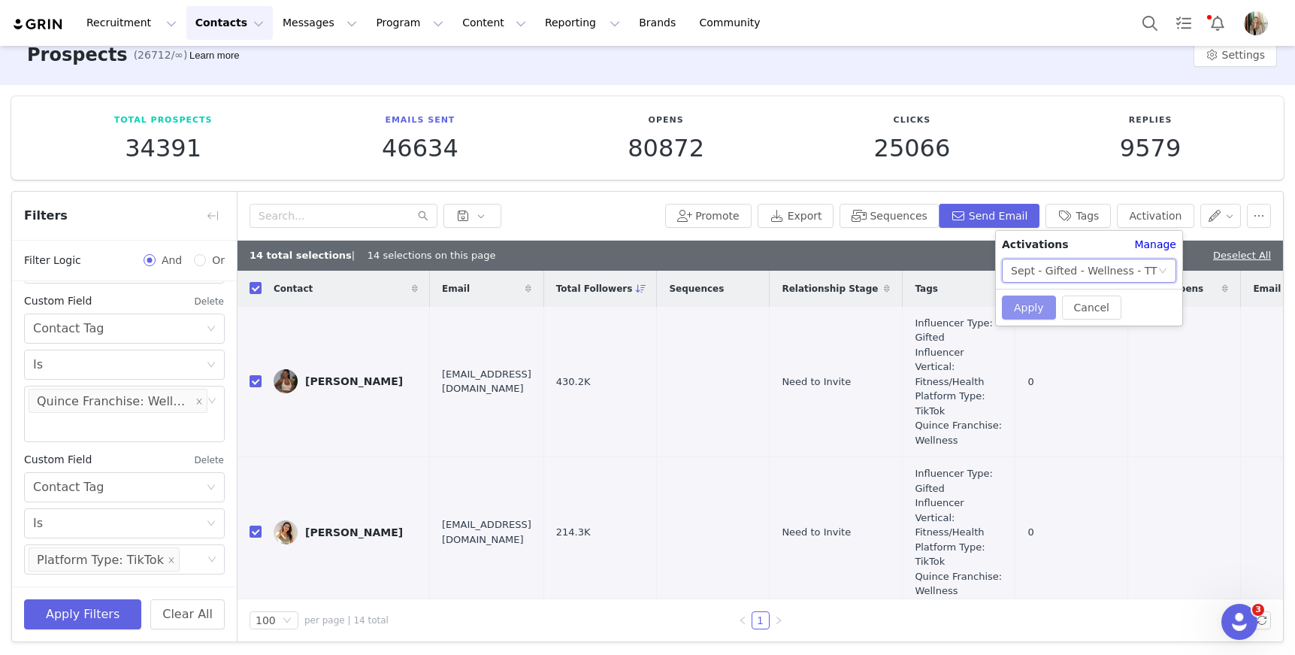
click at [1030, 308] on button "Apply" at bounding box center [1029, 307] width 54 height 24
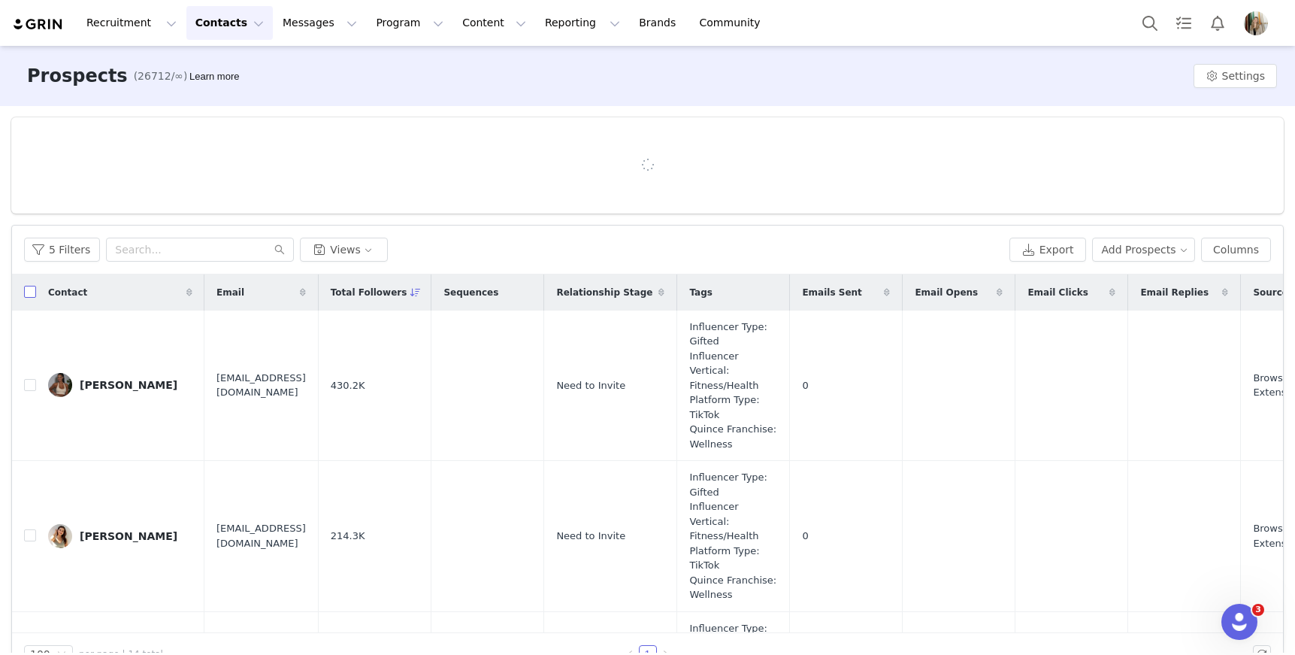
click at [29, 289] on input "checkbox" at bounding box center [30, 292] width 12 height 12
checkbox input "true"
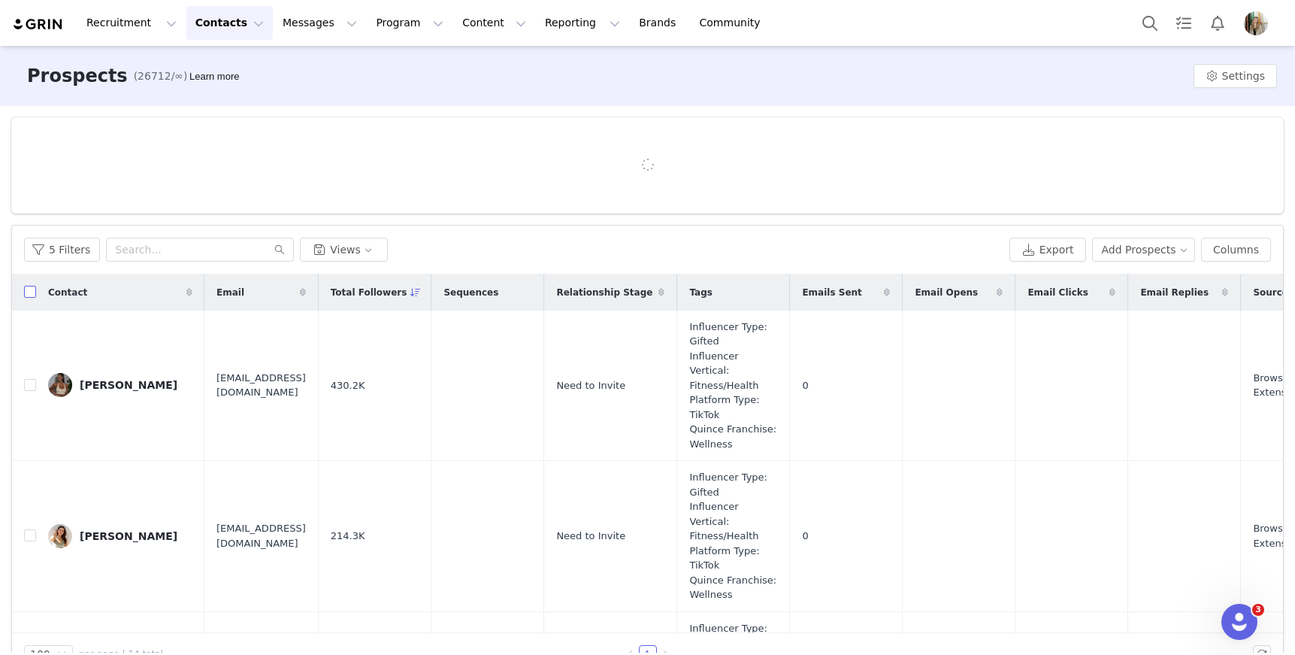
checkbox input "true"
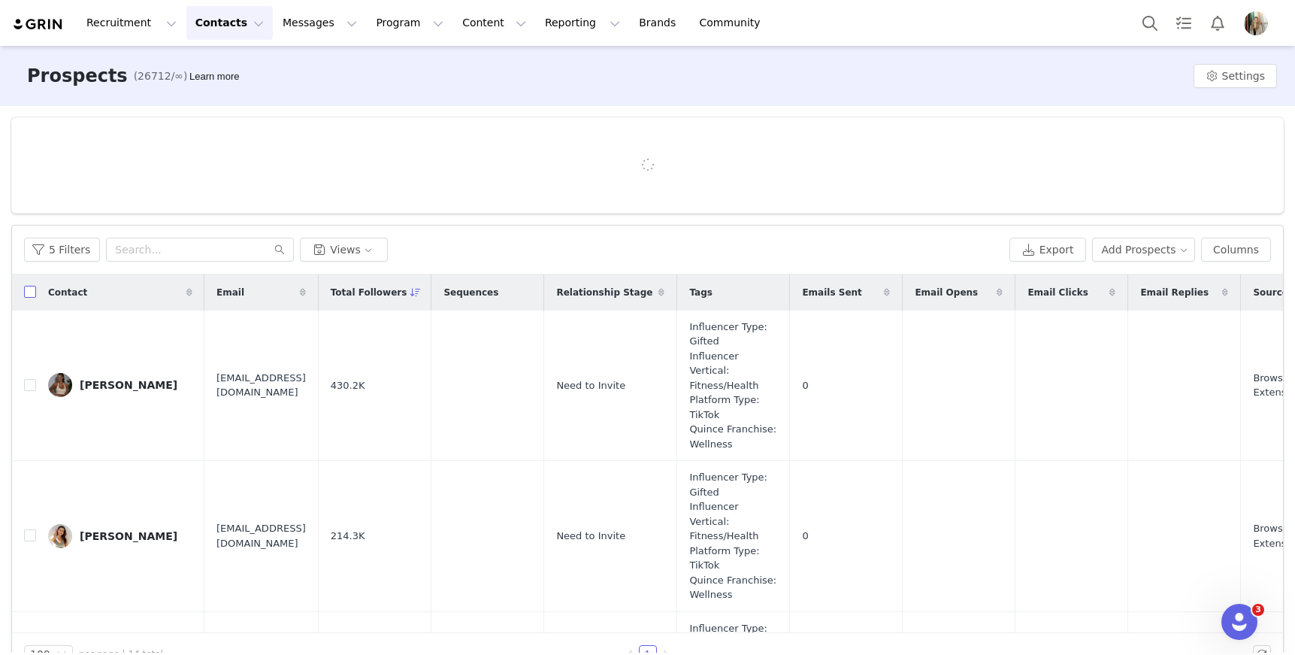
checkbox input "true"
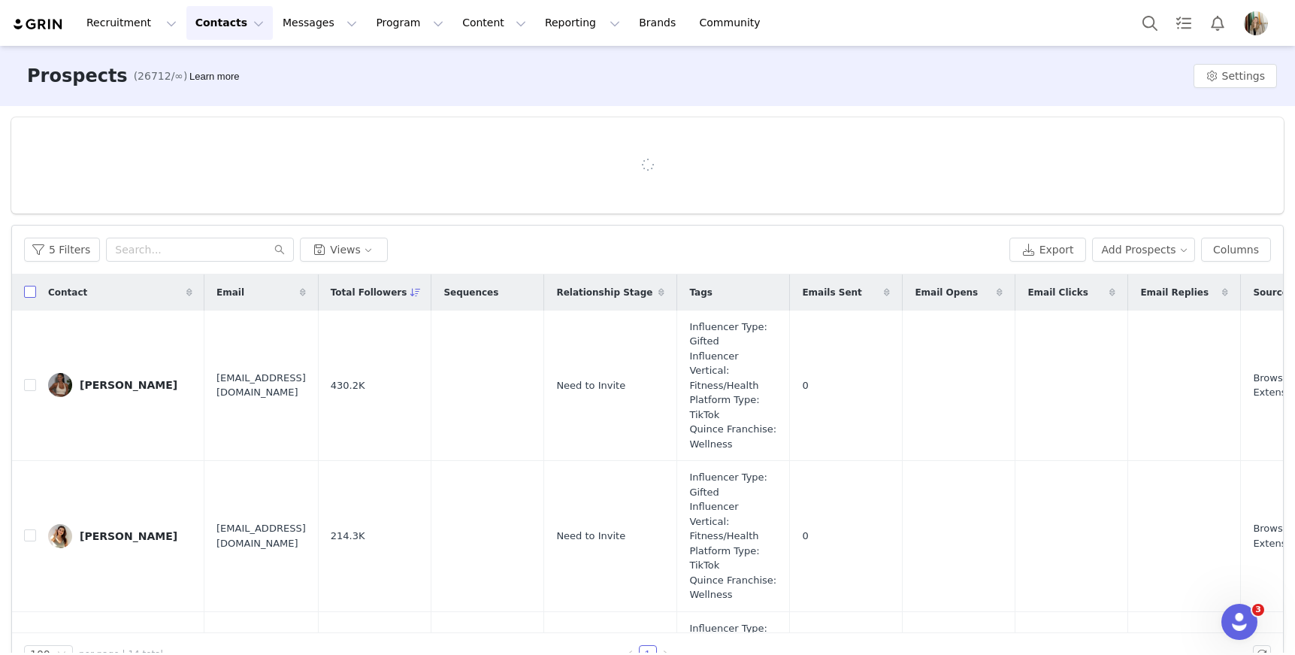
checkbox input "true"
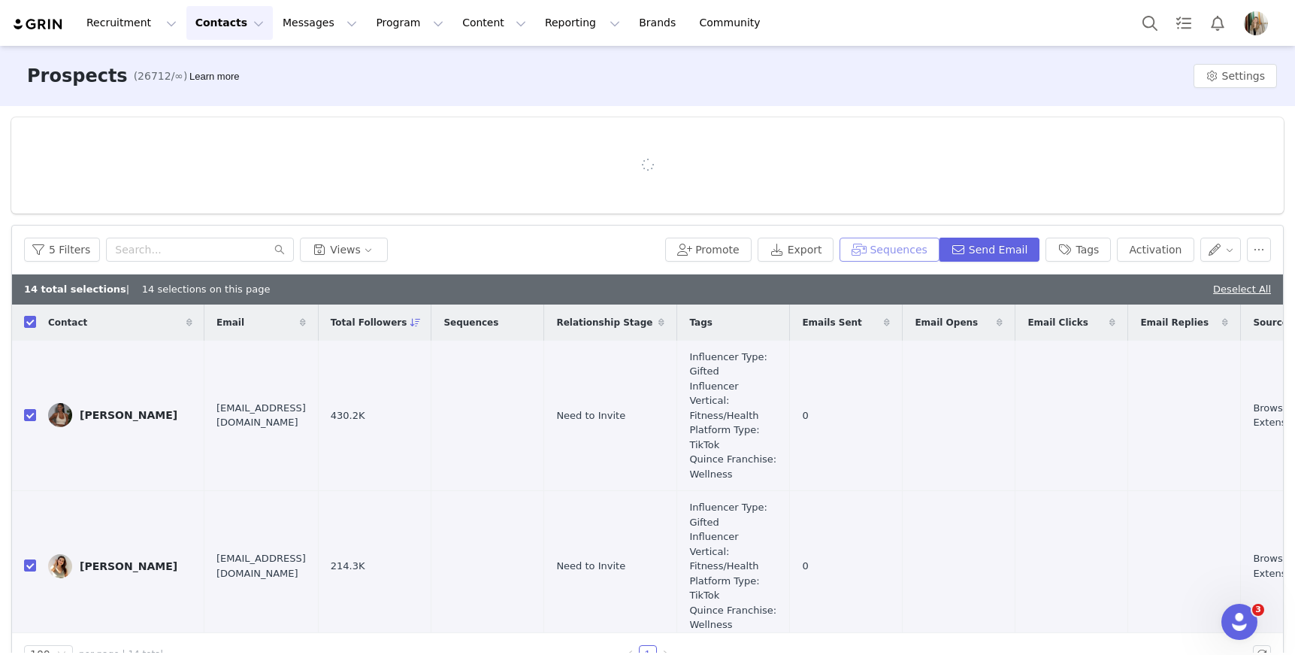
click at [900, 244] on button "Sequences" at bounding box center [889, 250] width 99 height 24
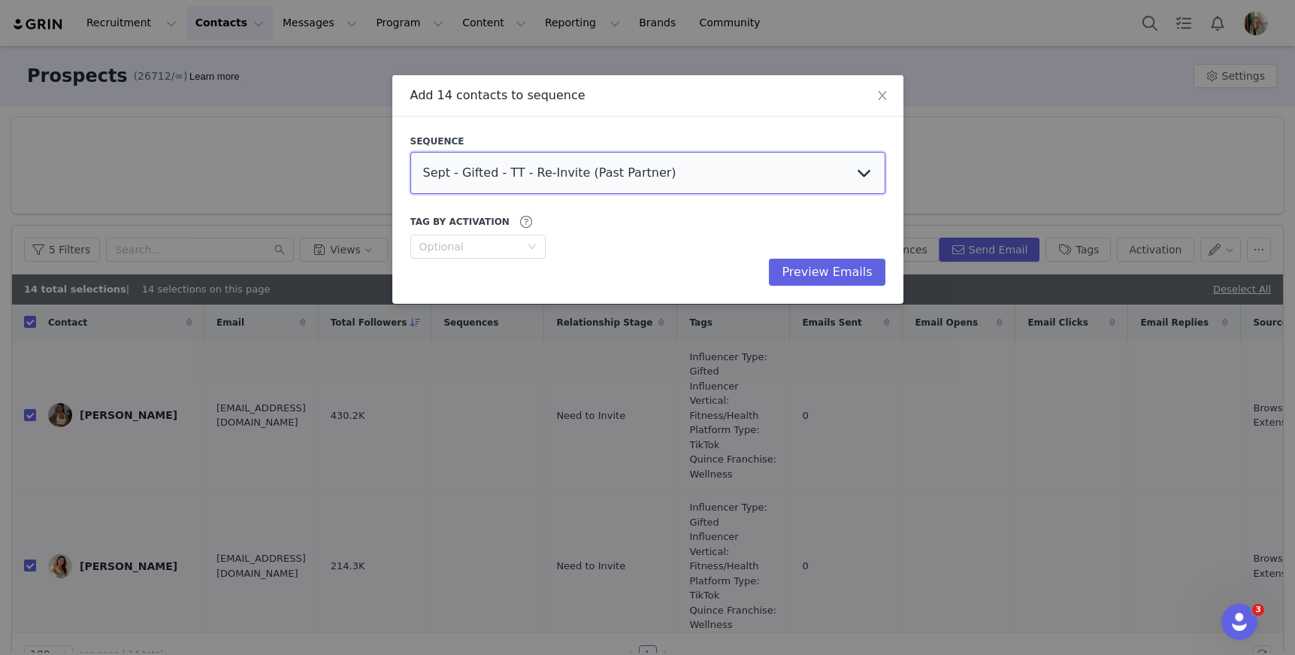
click at [731, 176] on select "Sept - Gifted - TT - Re-Invite (Past Partner) Sept - Gifted - IG - Re-Invite (P…" at bounding box center [647, 173] width 475 height 42
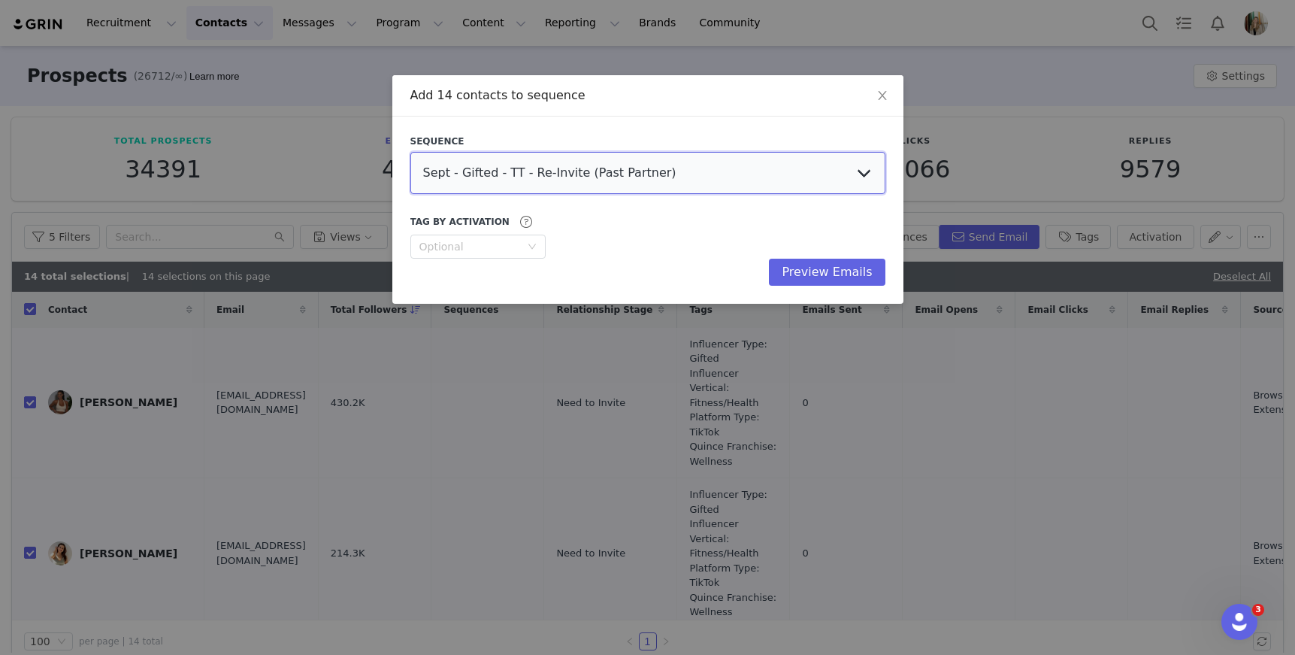
select select "02029fff-aa02-4992-959f-6bd60f790182"
click at [410, 152] on select "Sept - Gifted - TT - Re-Invite (Past Partner) Sept - Gifted - IG - Re-Invite (P…" at bounding box center [647, 173] width 475 height 42
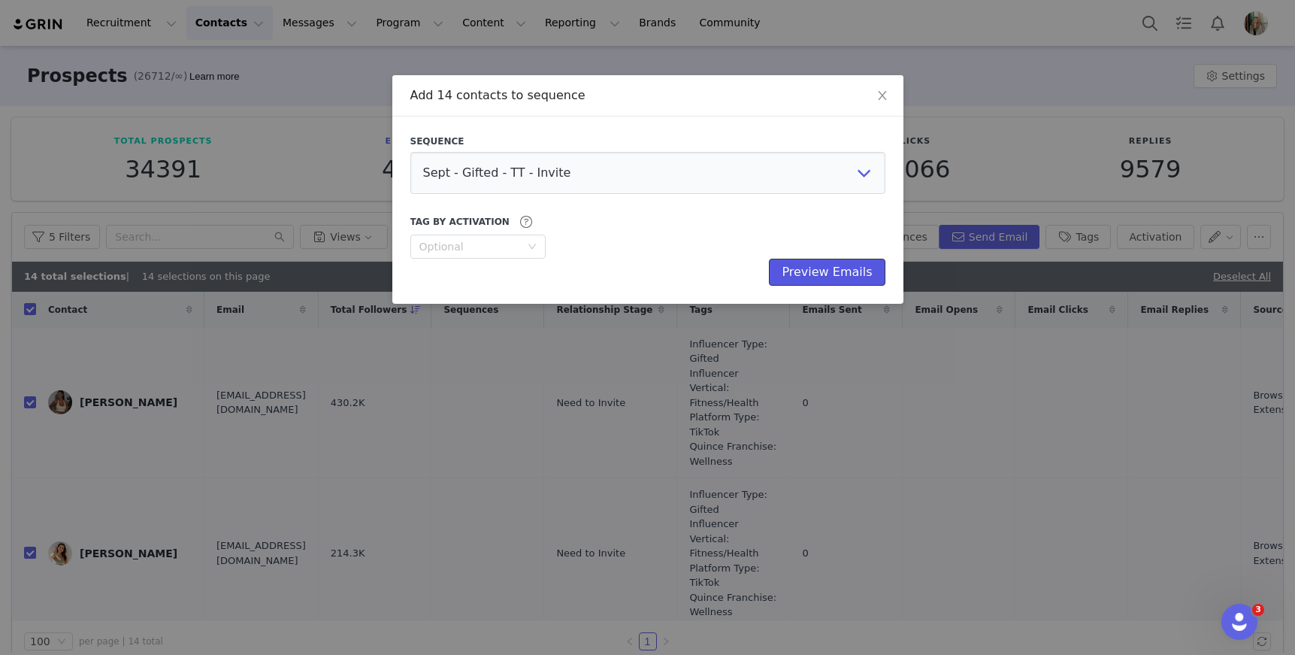
click at [841, 279] on button "Preview Emails" at bounding box center [827, 272] width 116 height 27
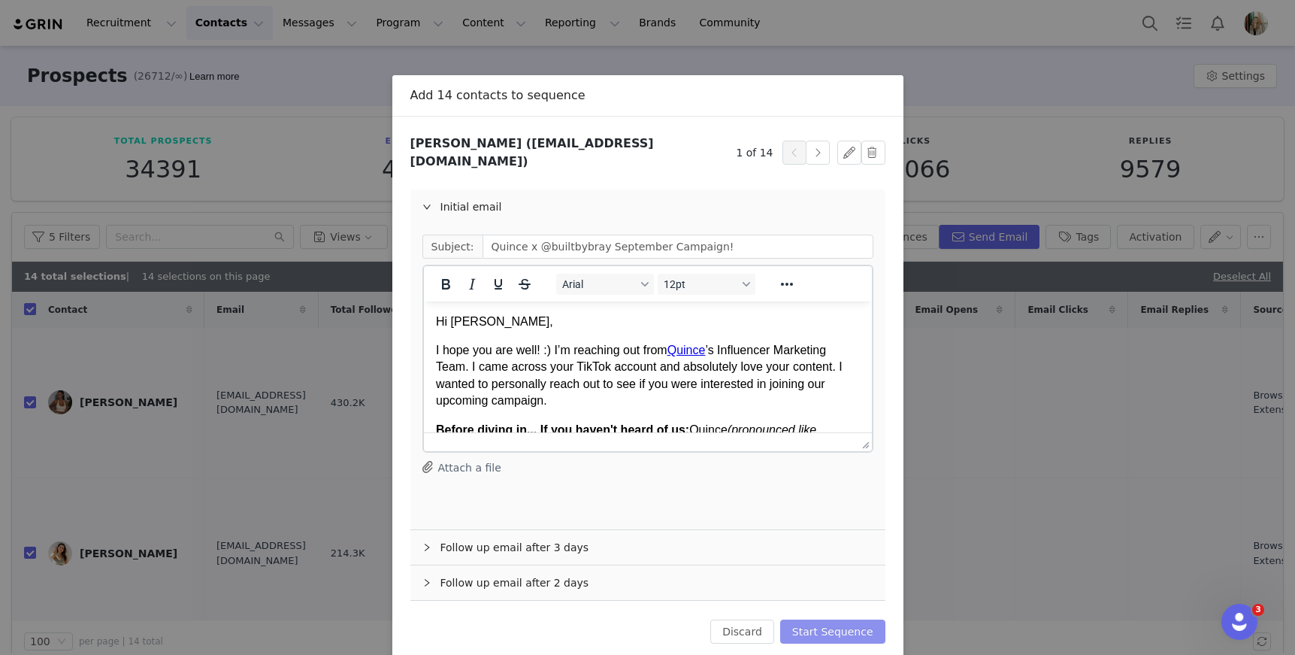
click at [834, 619] on button "Start Sequence" at bounding box center [832, 631] width 105 height 24
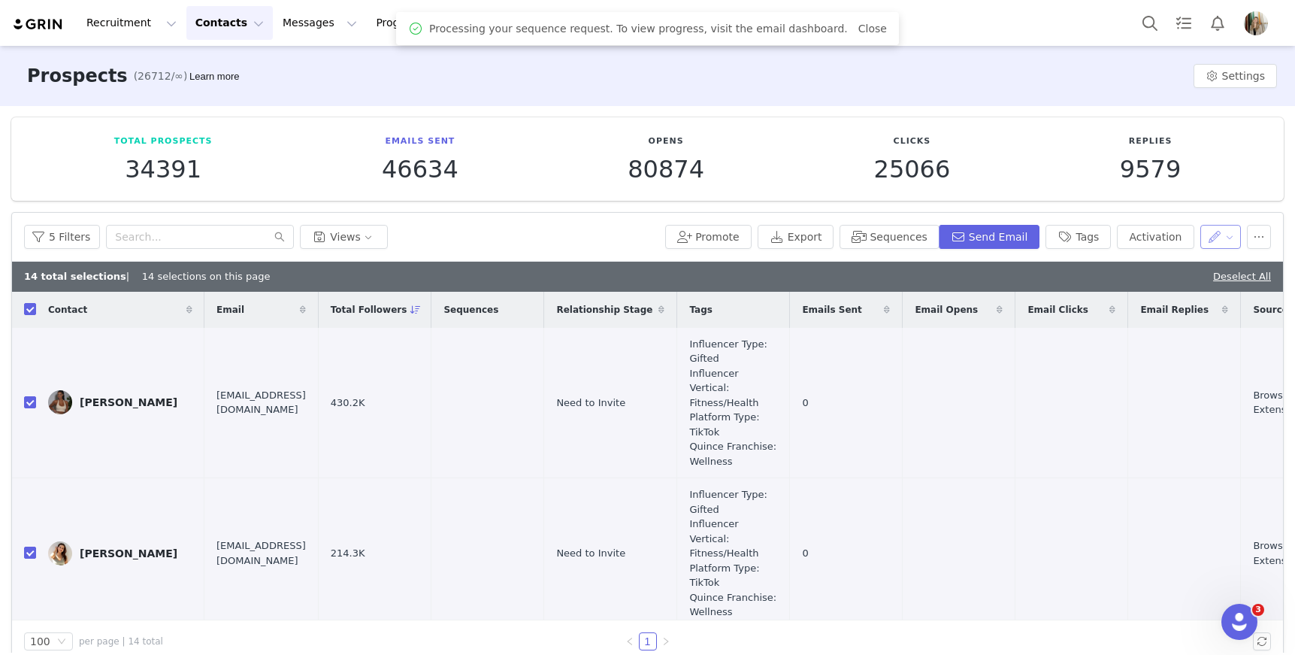
click at [1209, 237] on button "button" at bounding box center [1220, 237] width 41 height 24
click at [1173, 319] on span "Set Relationship Stage" at bounding box center [1170, 315] width 119 height 17
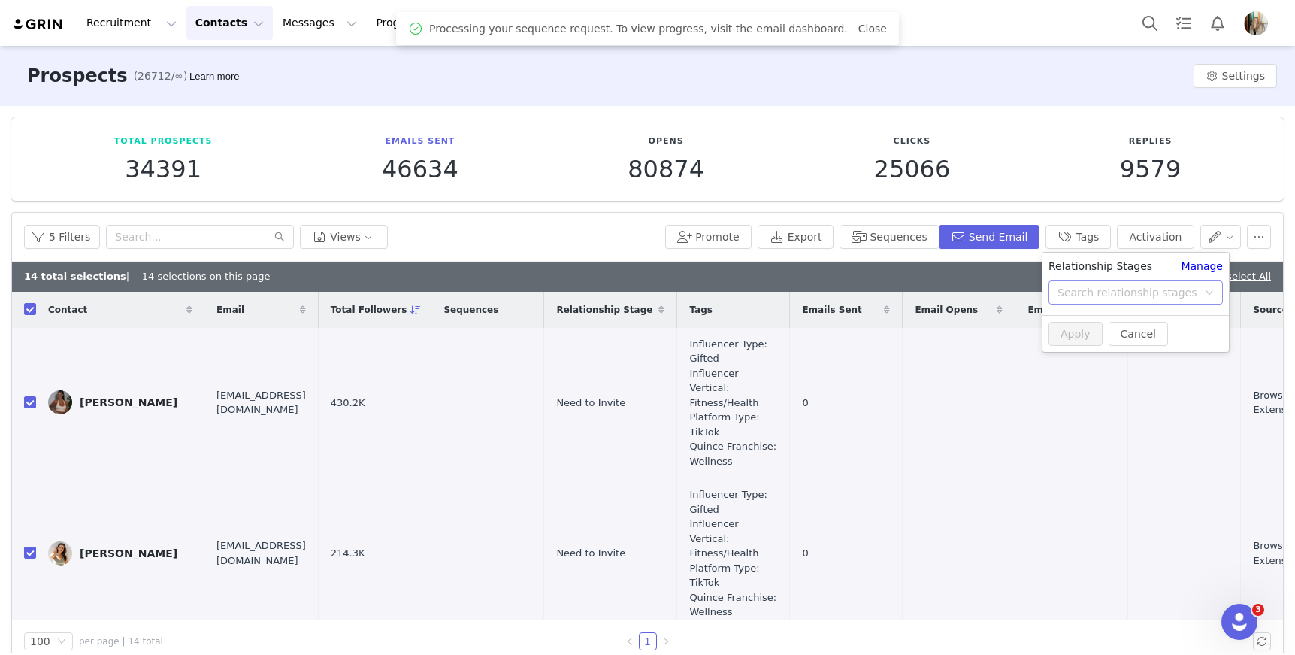
click at [1175, 289] on div "Search relationship stages" at bounding box center [1128, 292] width 140 height 15
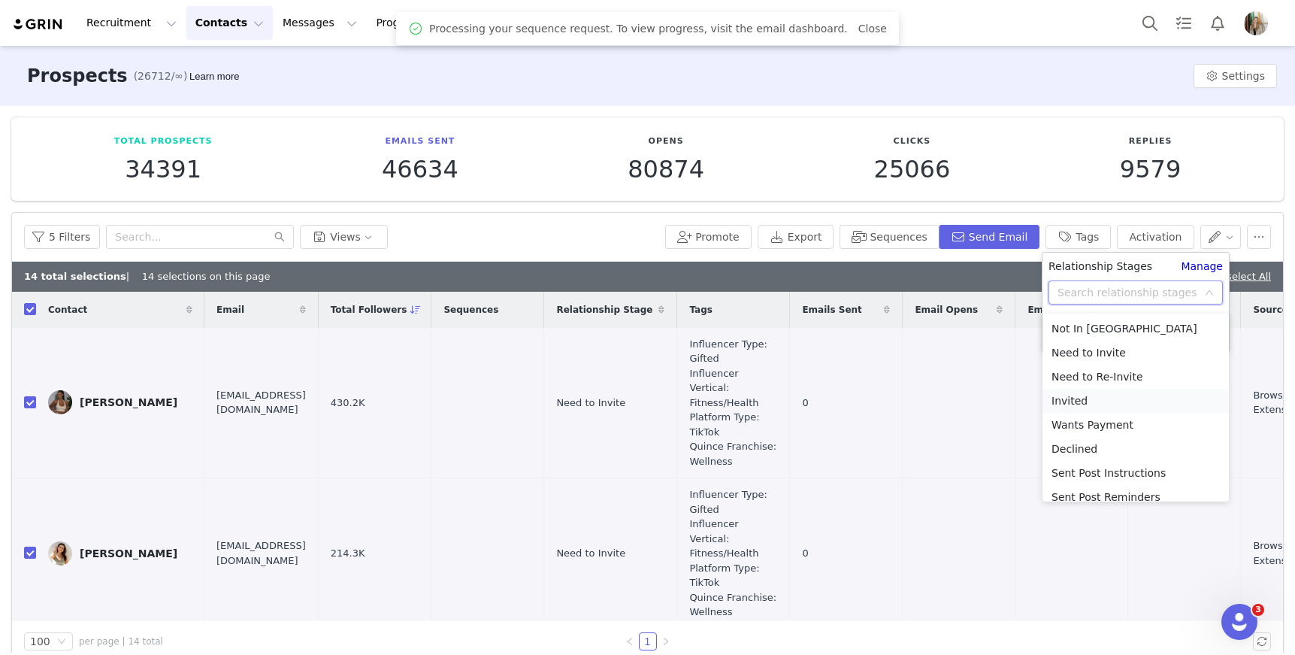
click at [1079, 395] on li "Invited" at bounding box center [1136, 401] width 186 height 24
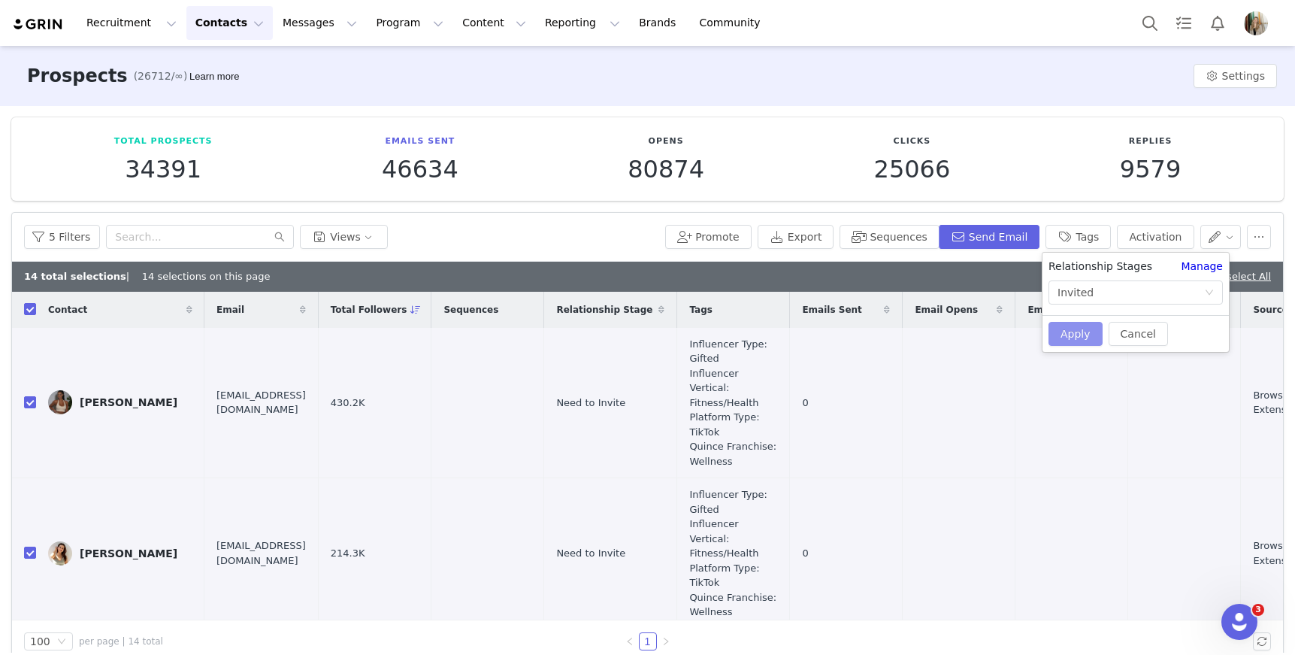
click at [1085, 330] on button "Apply" at bounding box center [1076, 334] width 54 height 24
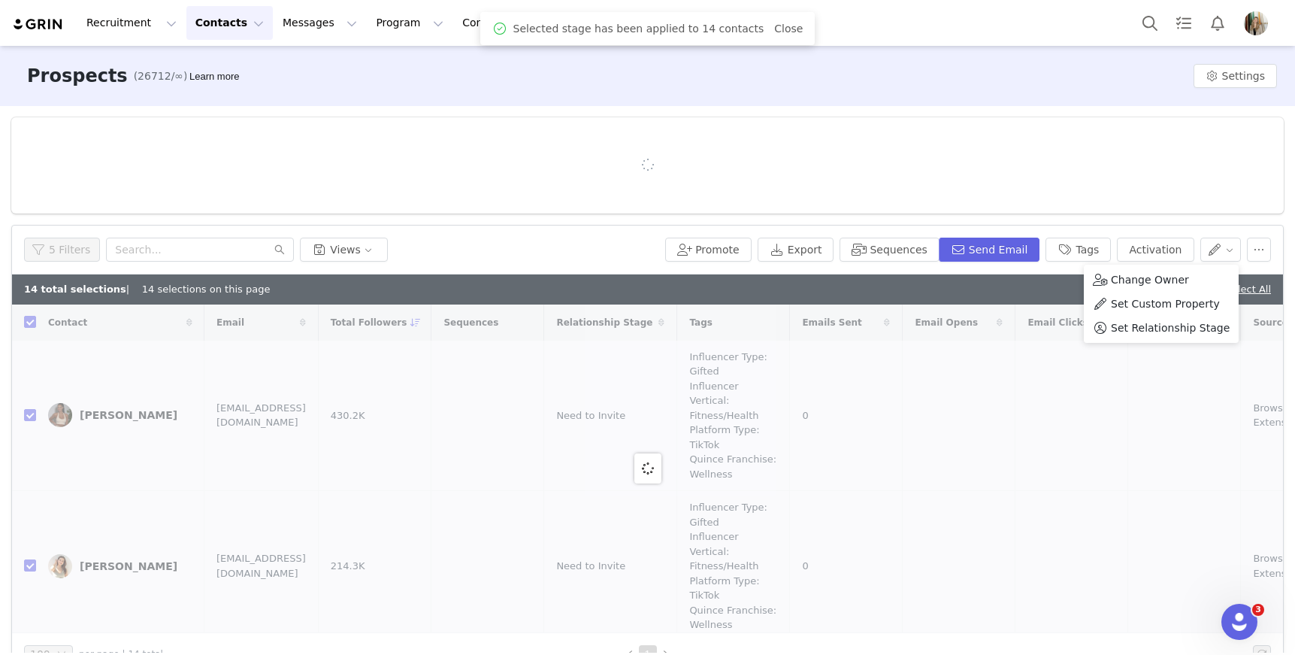
click at [59, 229] on div "5 Filters Views Promote Export Sequences Send Email Tags Activation" at bounding box center [647, 249] width 1271 height 49
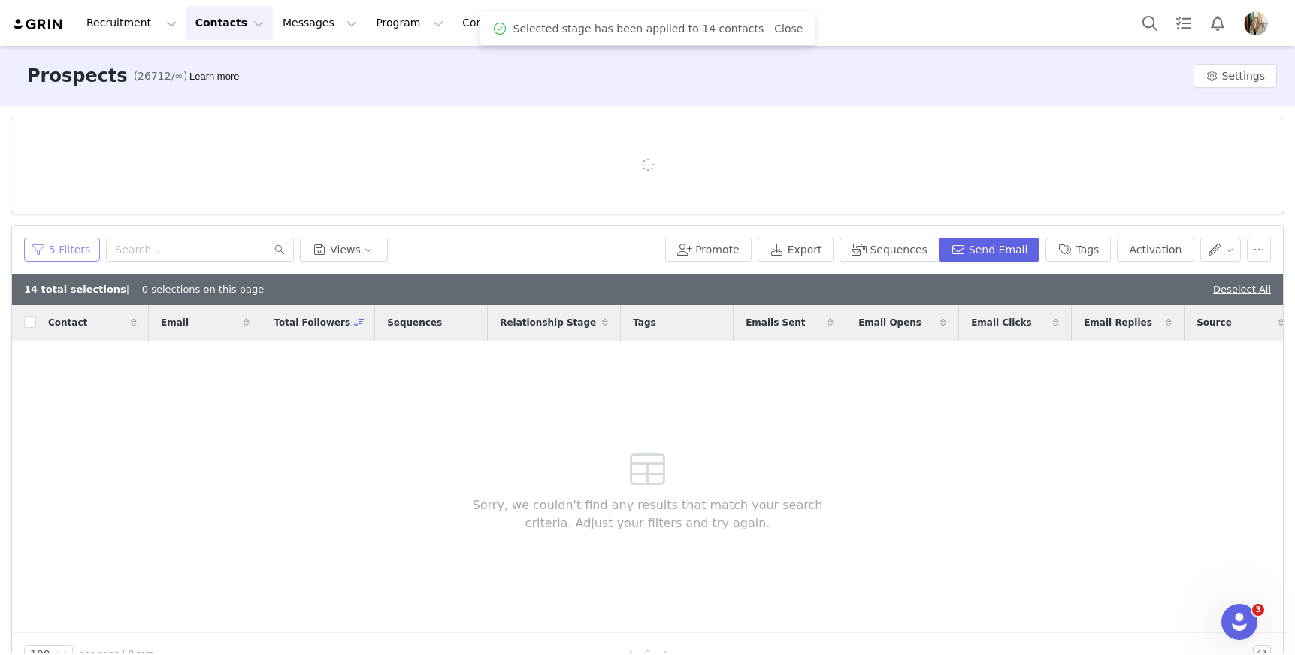
click at [56, 245] on button "5 Filters" at bounding box center [62, 250] width 76 height 24
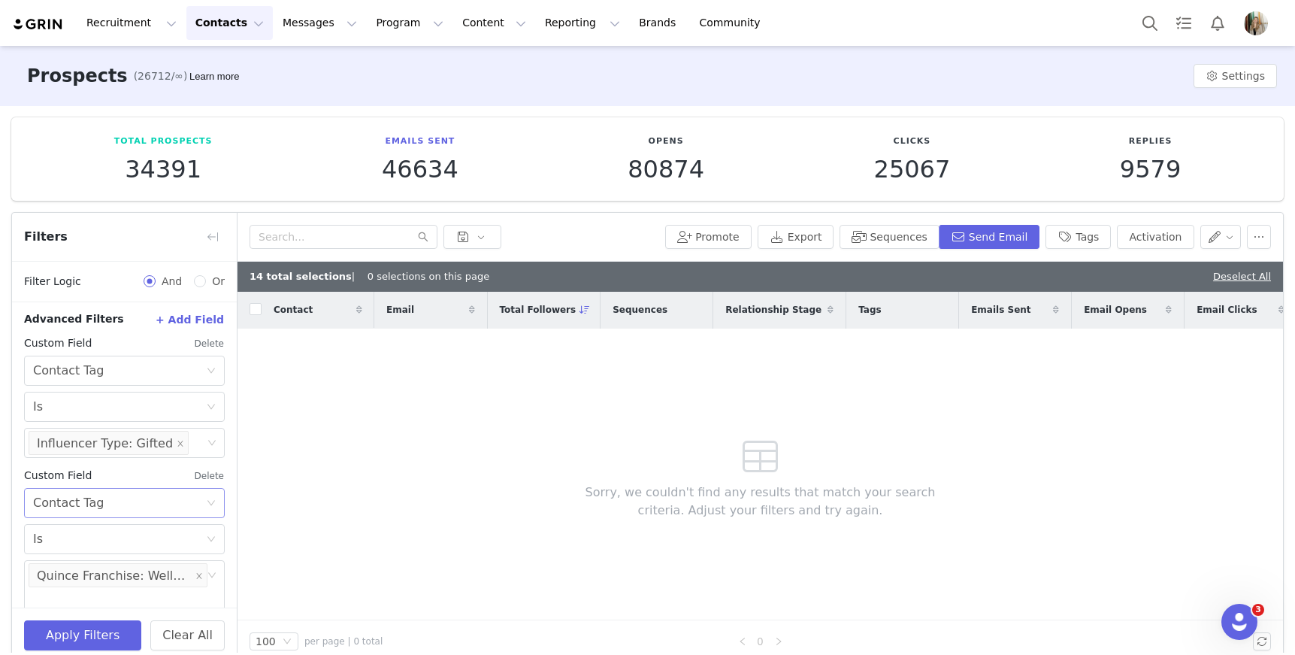
scroll to position [483, 0]
click at [194, 341] on button "Delete" at bounding box center [209, 337] width 31 height 24
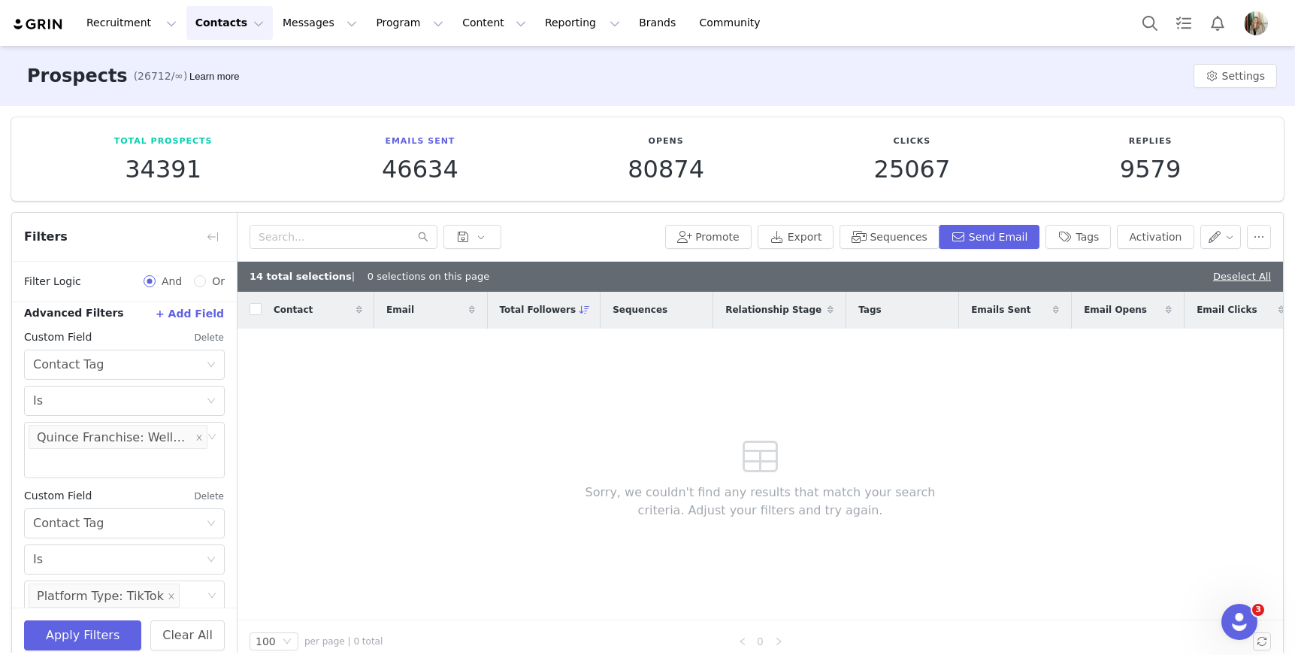
click at [194, 341] on button "Delete" at bounding box center [209, 337] width 31 height 24
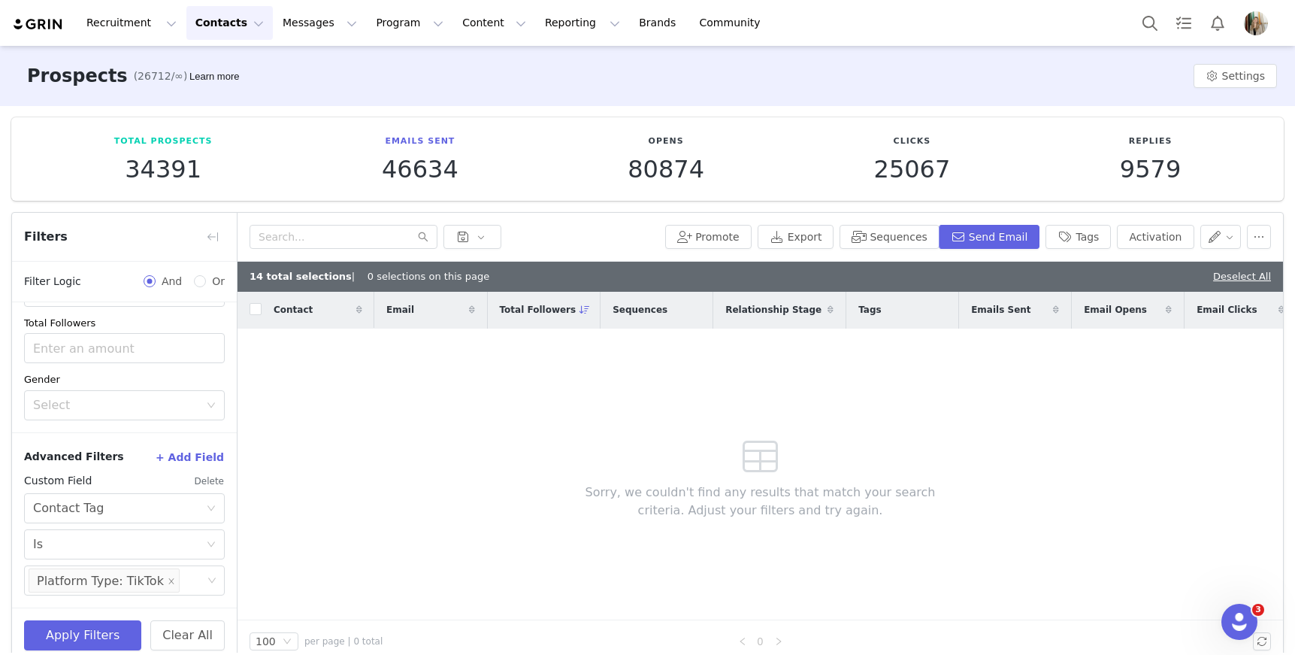
click at [200, 483] on button "Delete" at bounding box center [209, 481] width 31 height 24
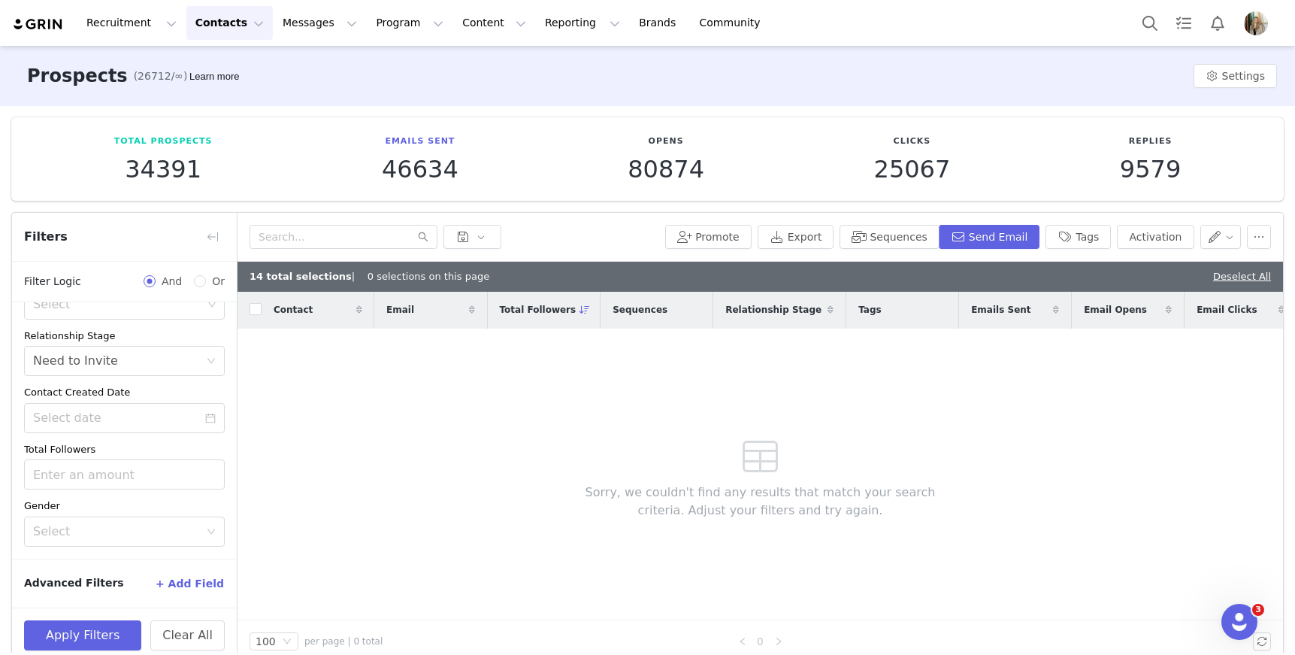
scroll to position [213, 0]
click at [121, 629] on button "Apply Filters" at bounding box center [82, 635] width 117 height 30
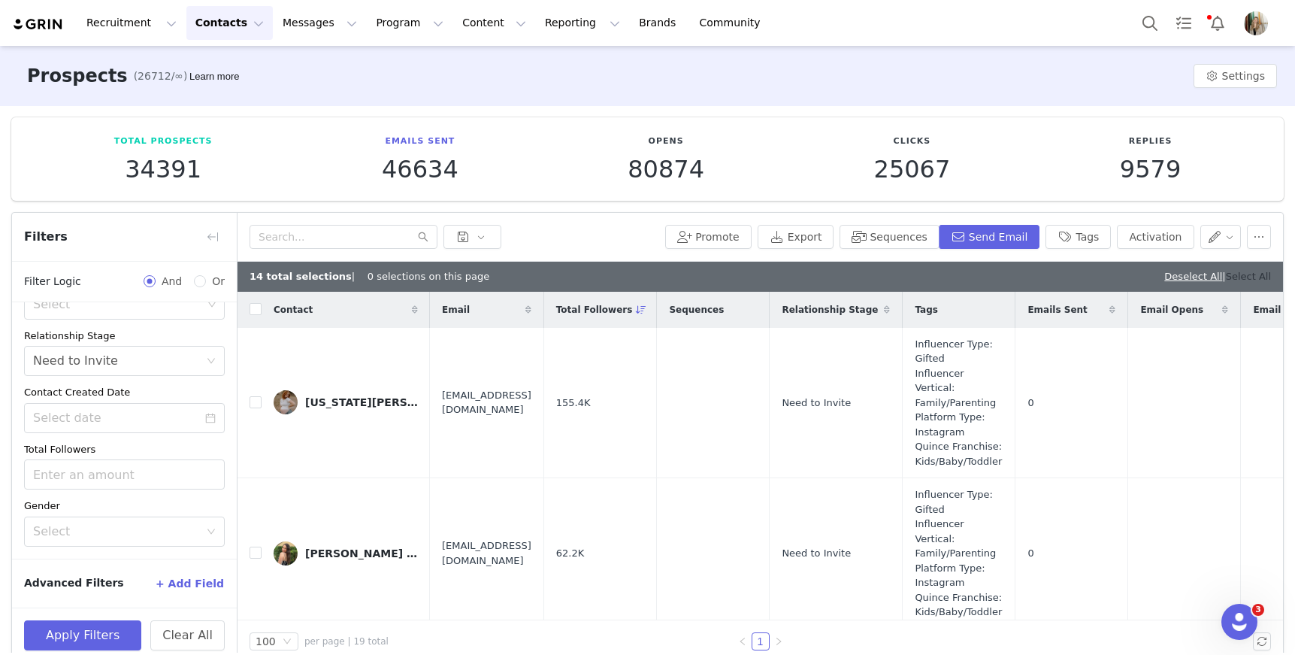
click at [1252, 279] on link "Select All" at bounding box center [1248, 276] width 45 height 11
checkbox input "true"
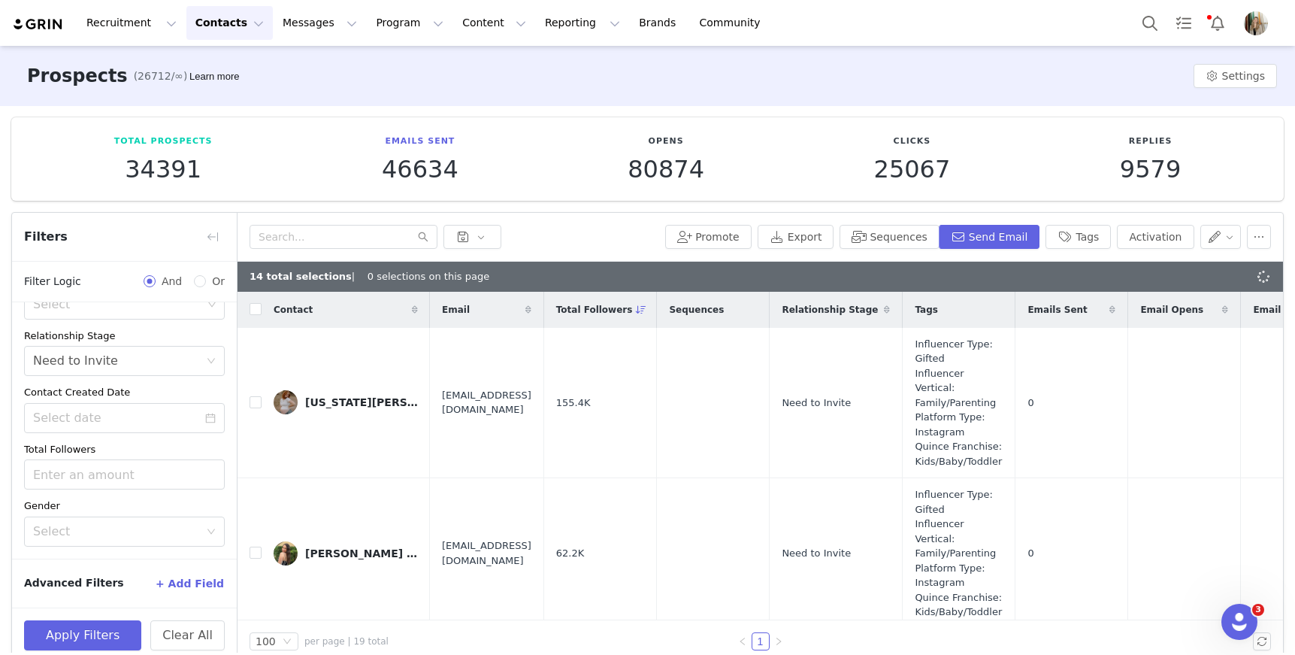
checkbox input "true"
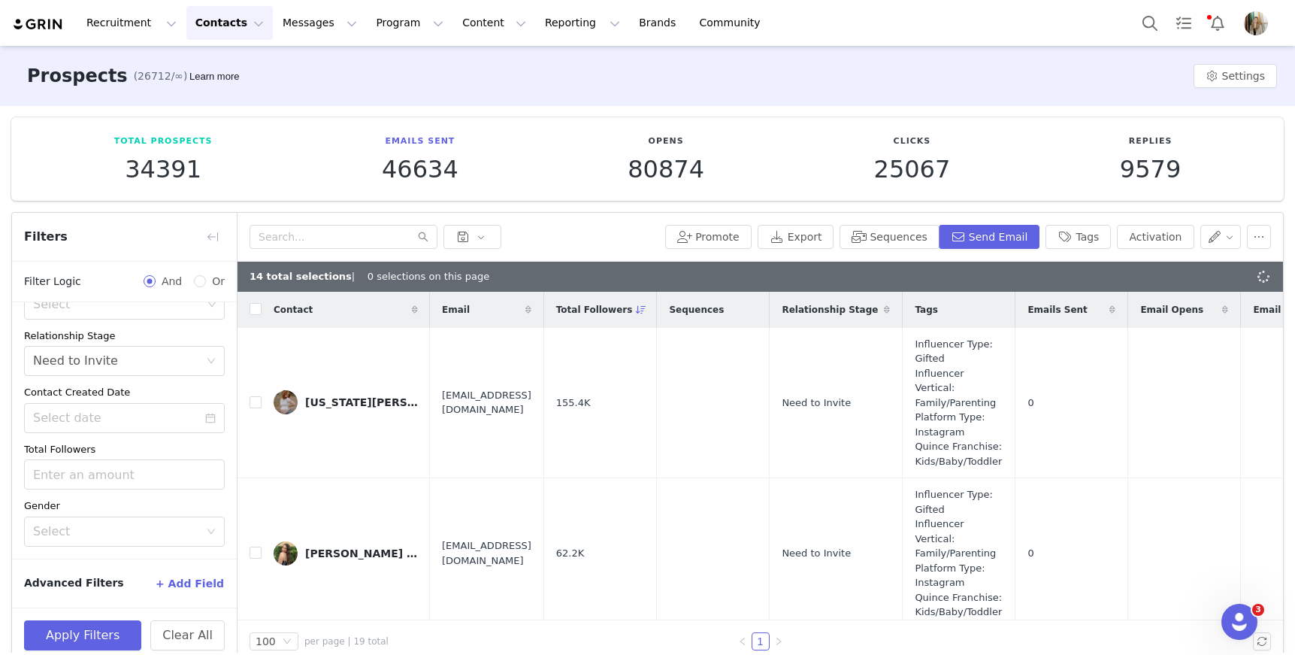
checkbox input "true"
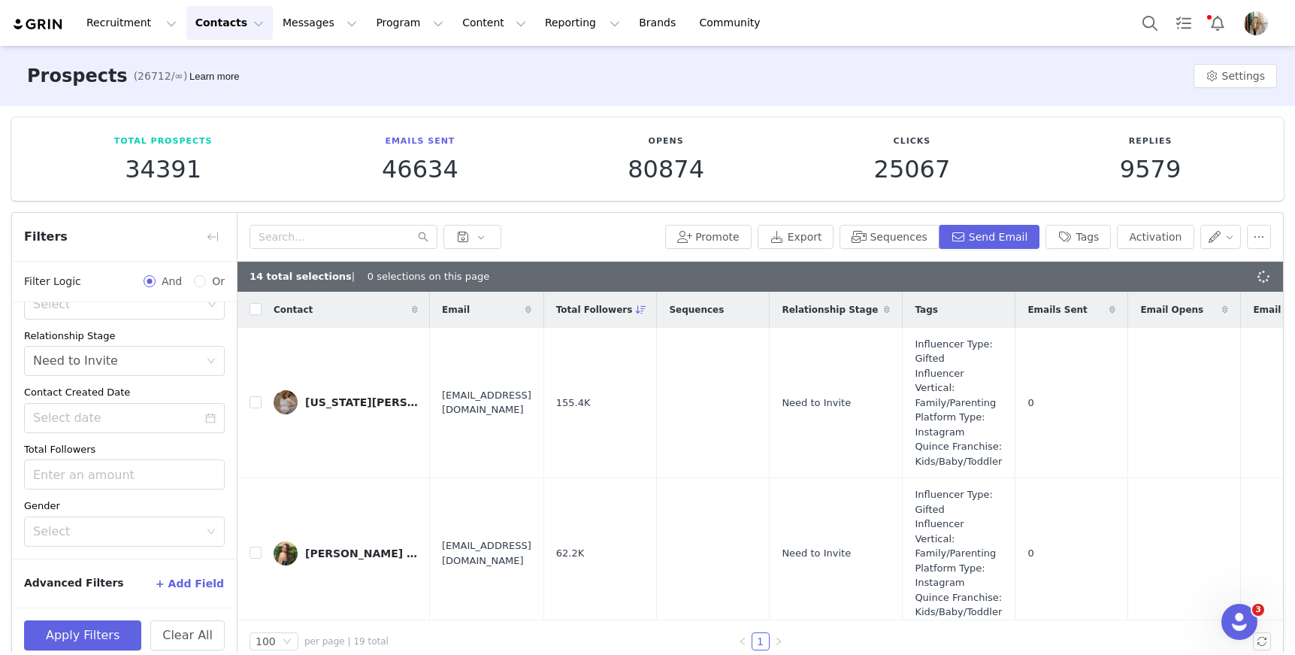
checkbox input "true"
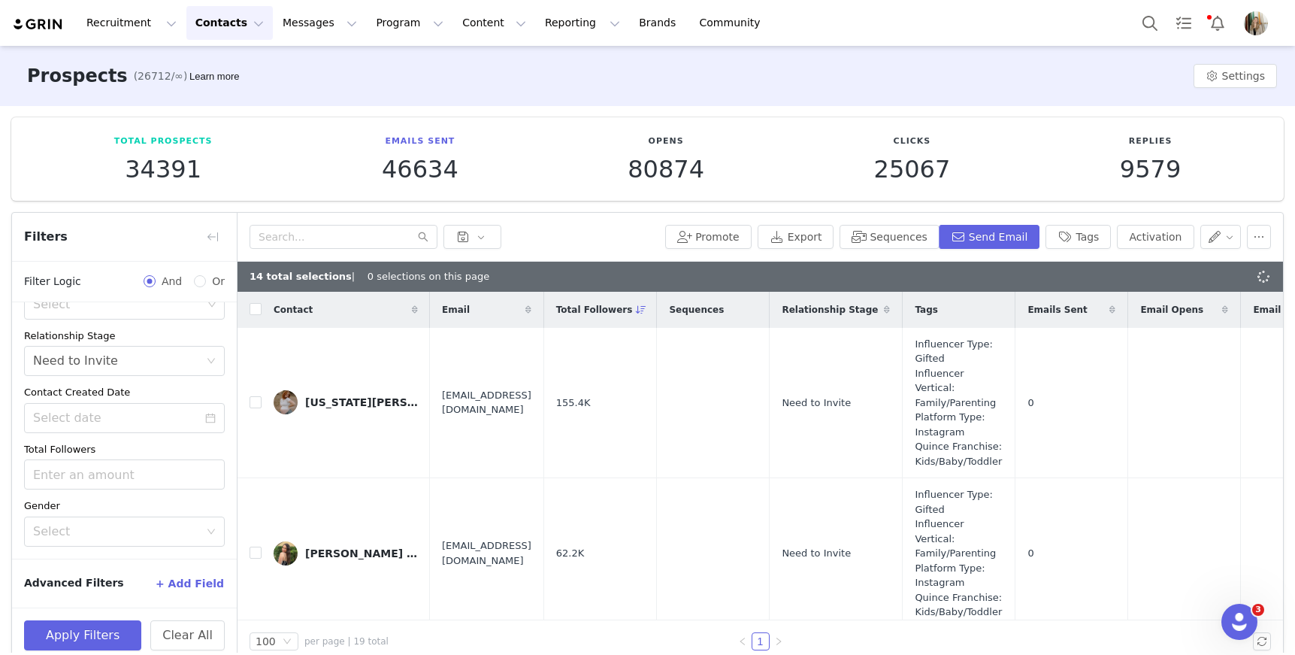
checkbox input "true"
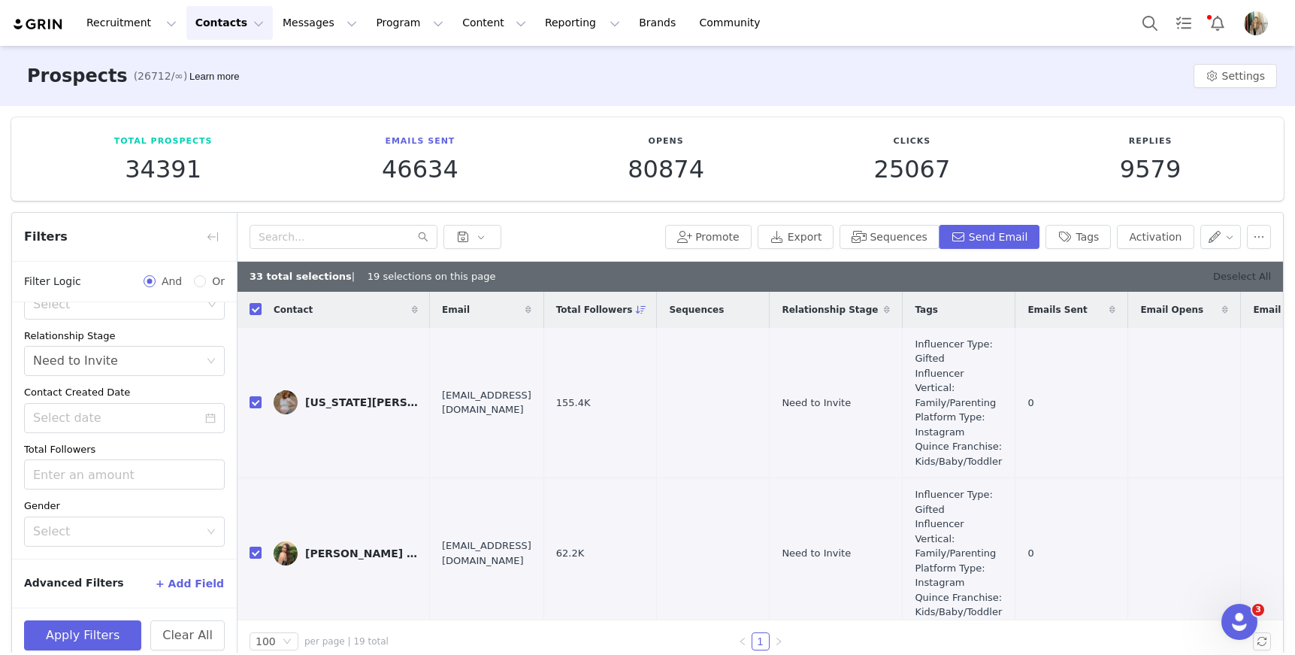
click at [1236, 280] on link "Deselect All" at bounding box center [1242, 276] width 58 height 11
checkbox input "false"
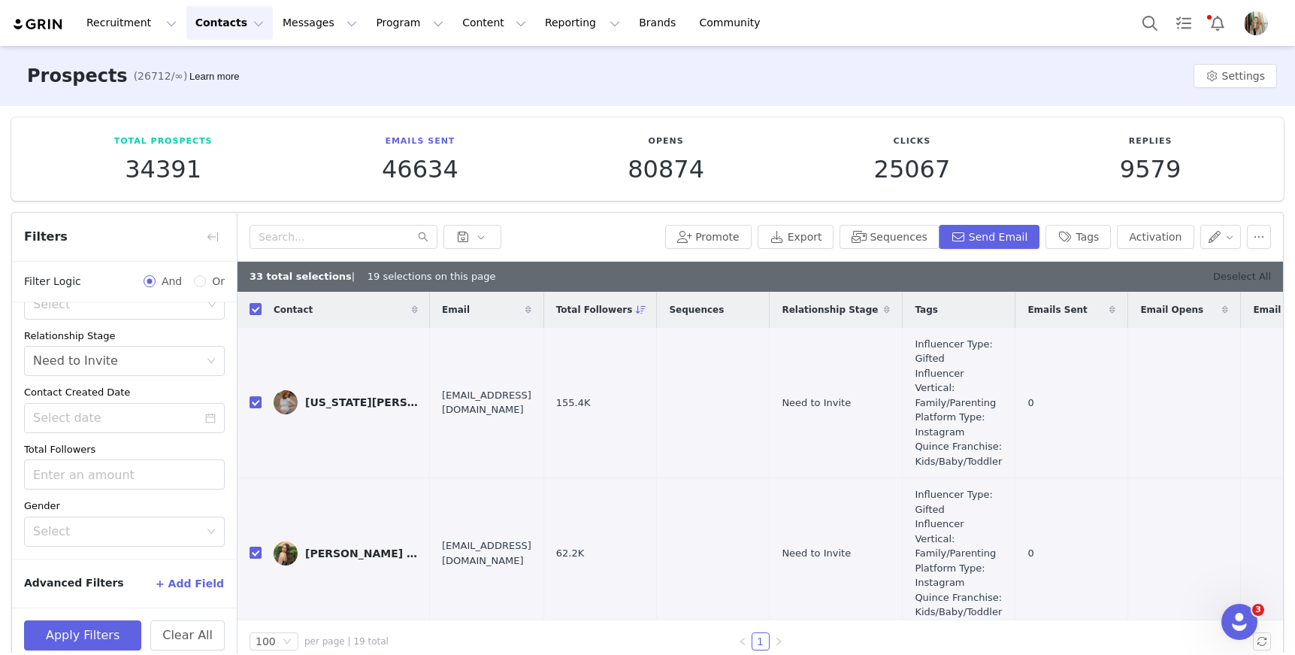
checkbox input "false"
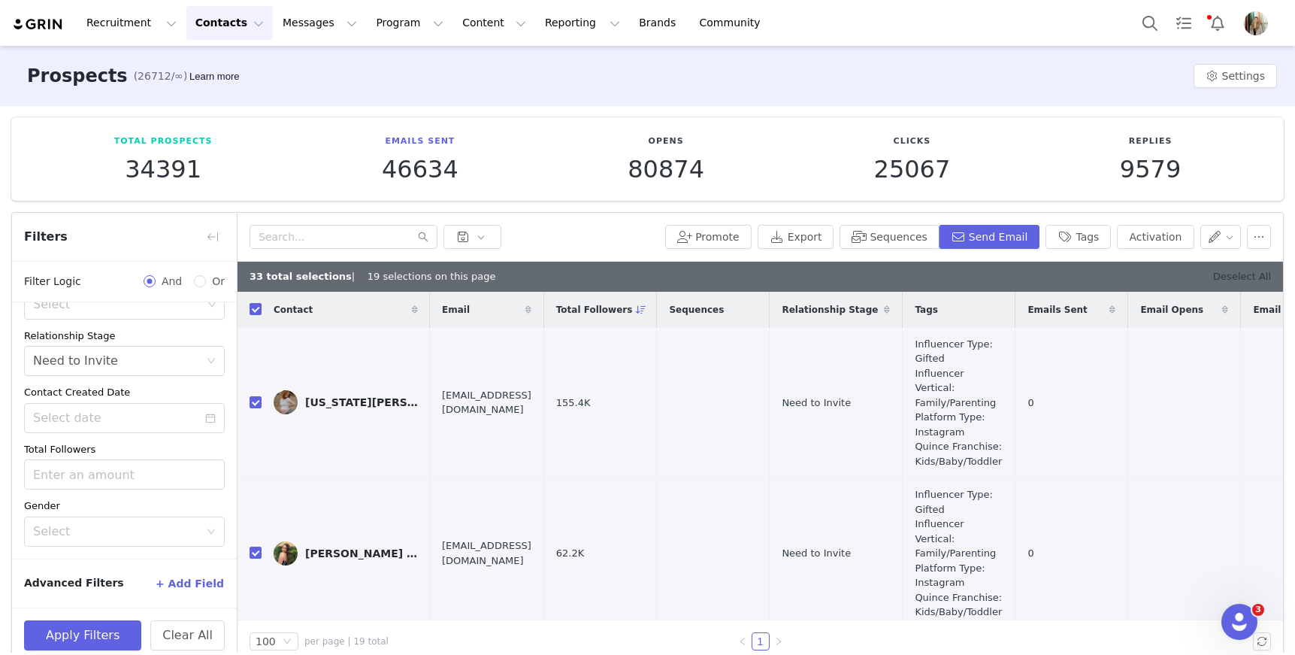
checkbox input "false"
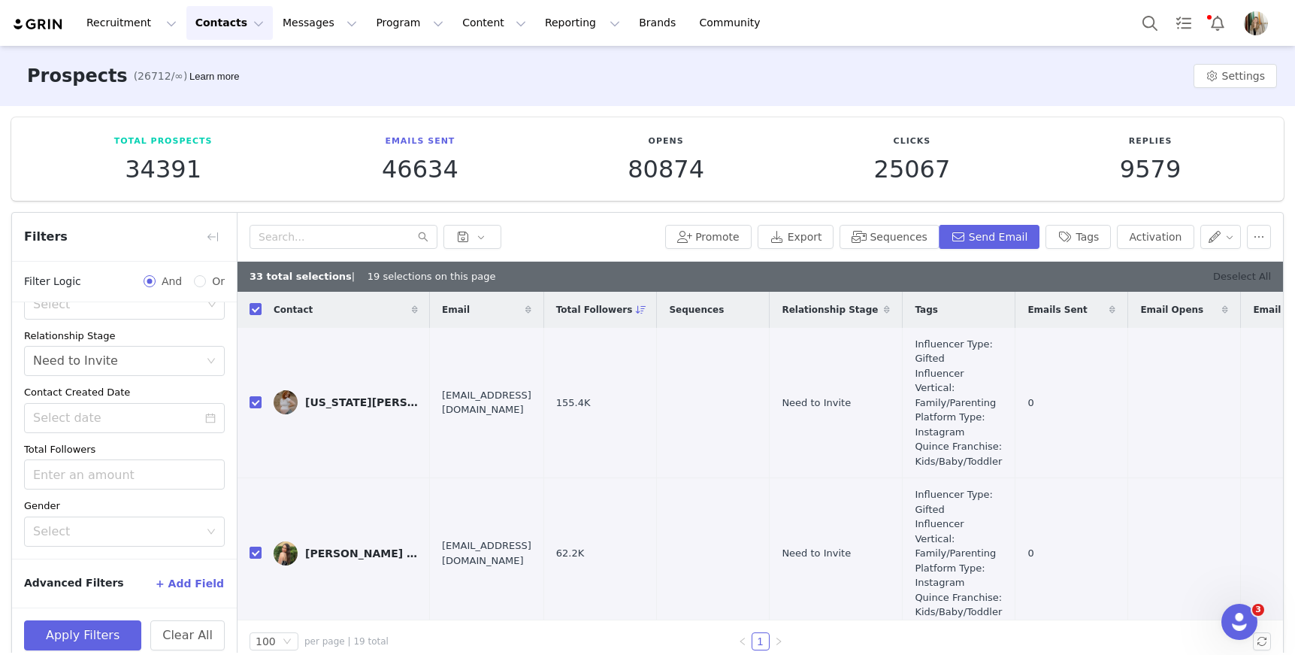
checkbox input "false"
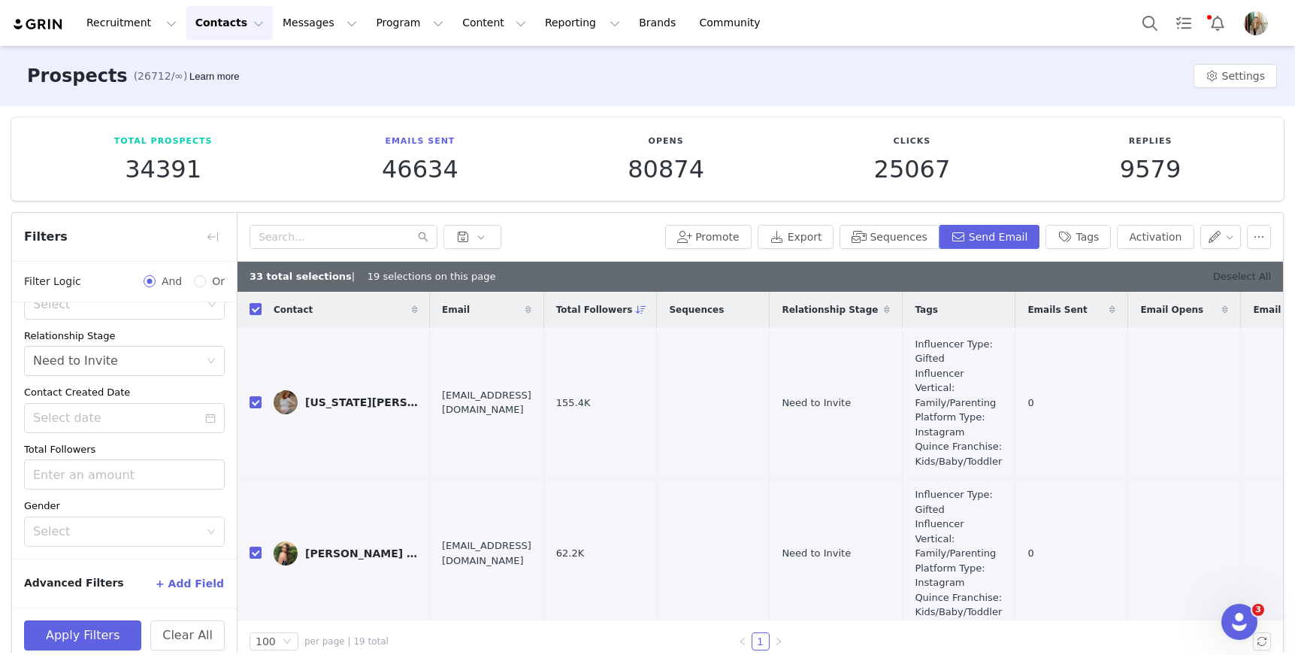
checkbox input "false"
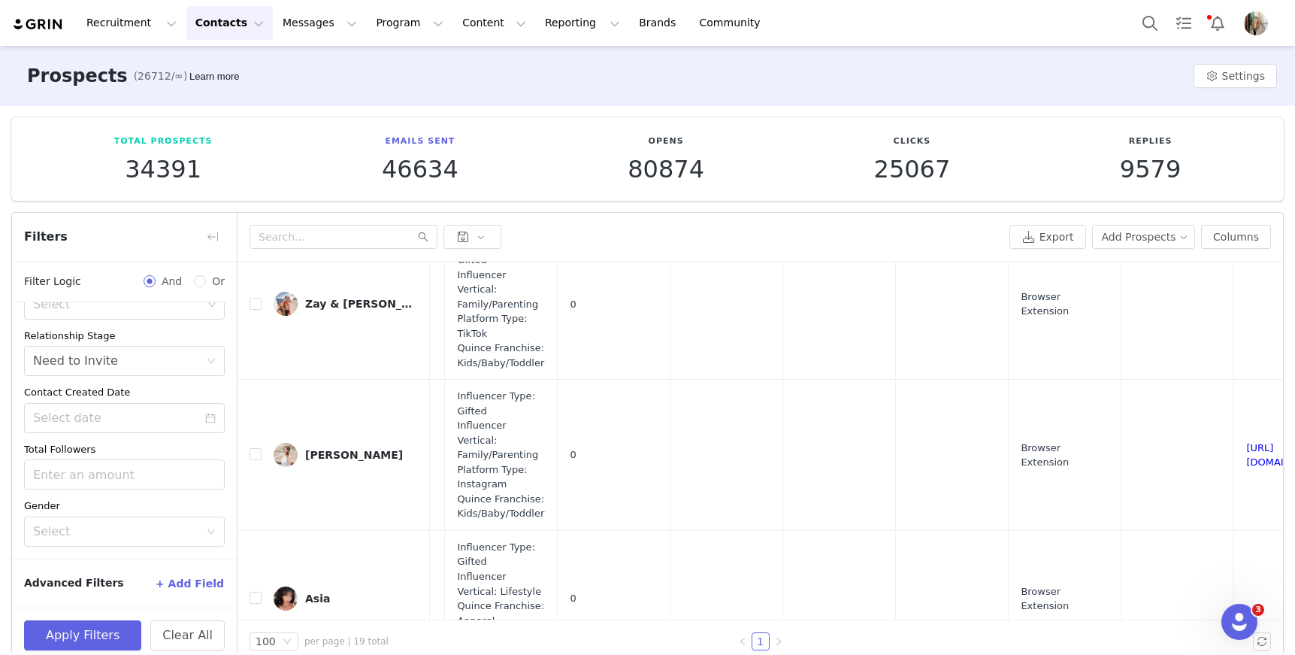
scroll to position [1863, 458]
click at [257, 592] on input "checkbox" at bounding box center [256, 598] width 12 height 12
checkbox input "true"
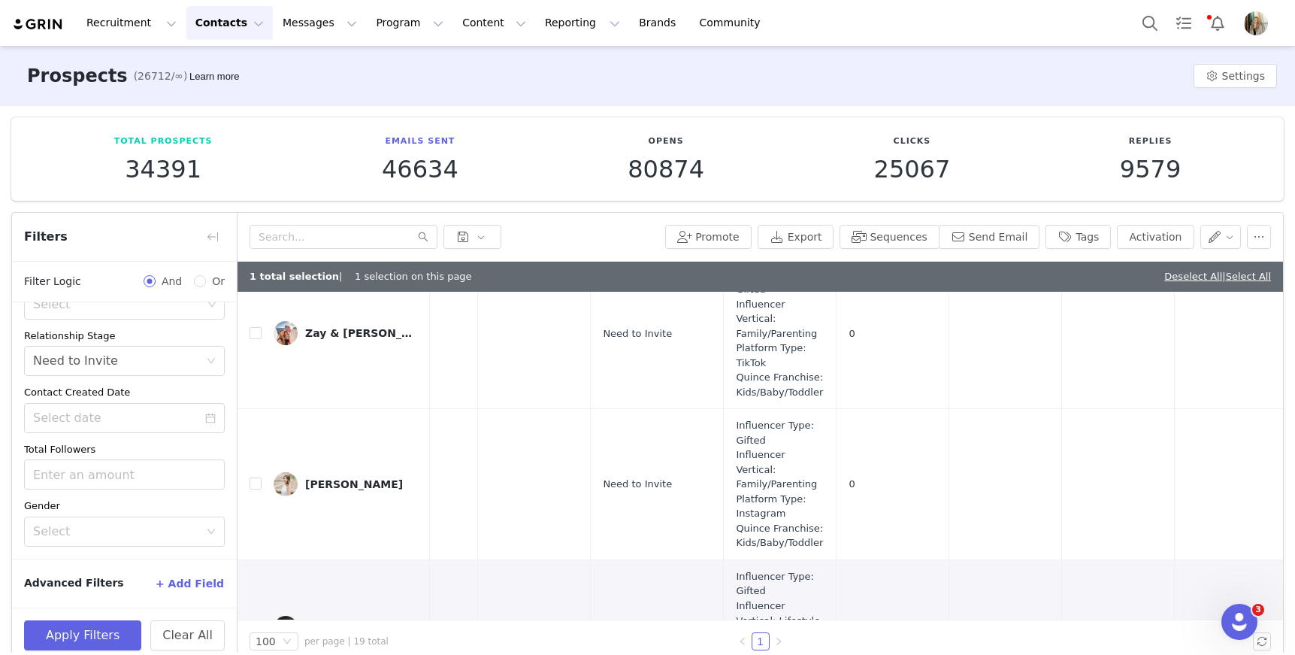
scroll to position [1864, 233]
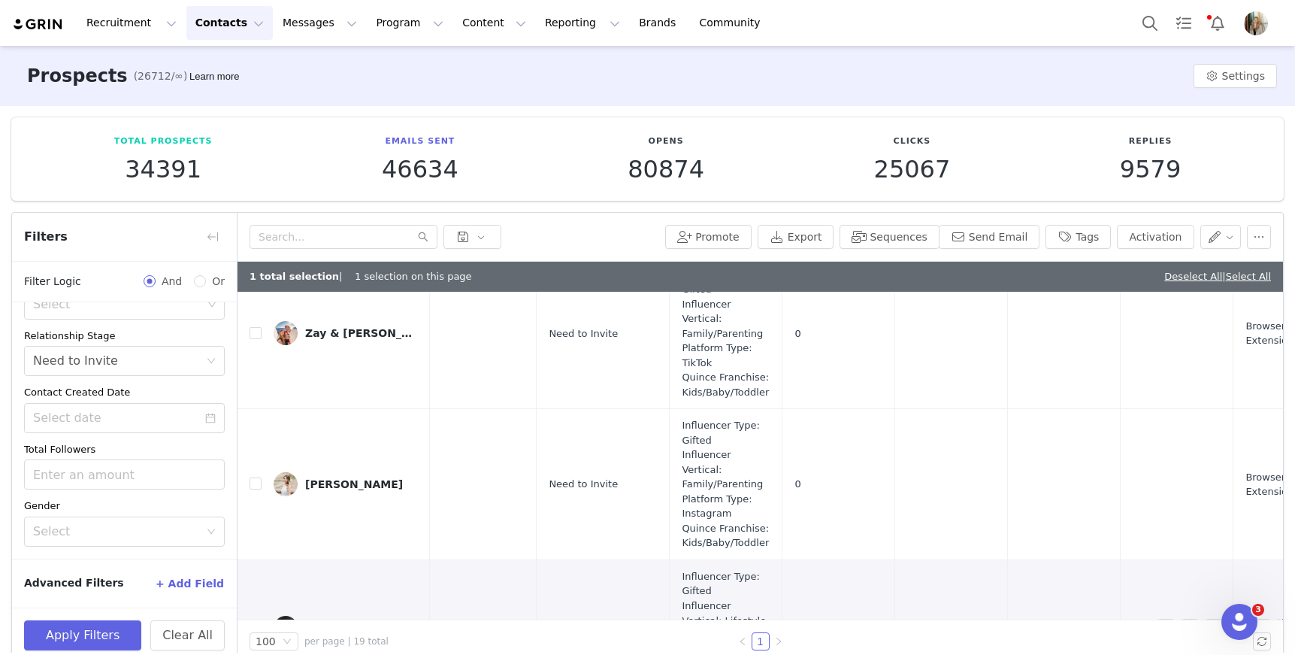
click at [317, 622] on div "Asia" at bounding box center [317, 628] width 25 height 12
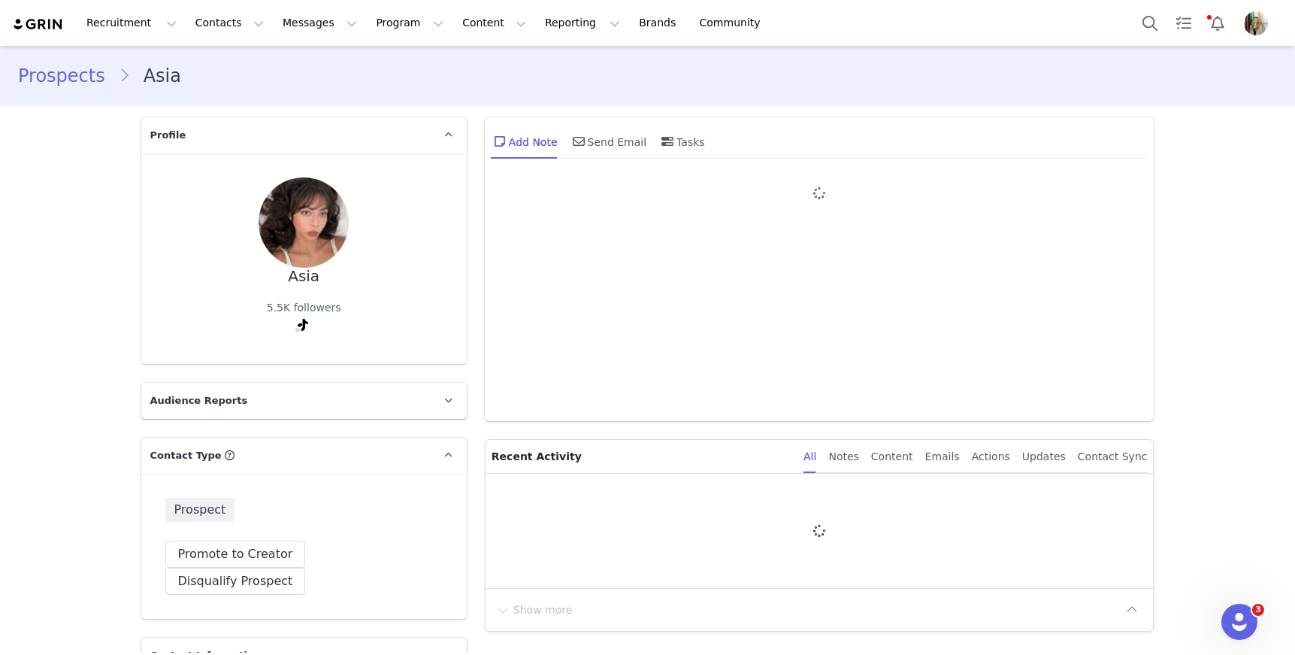
type input "+1 ([GEOGRAPHIC_DATA])"
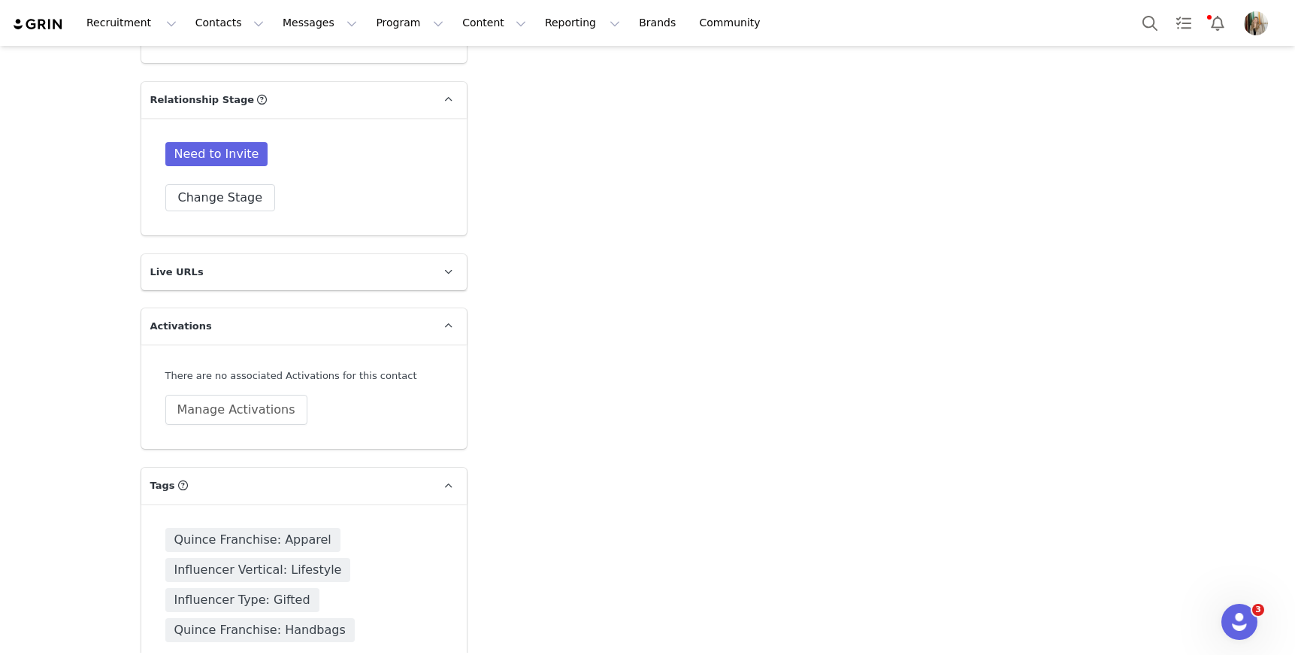
scroll to position [2665, 0]
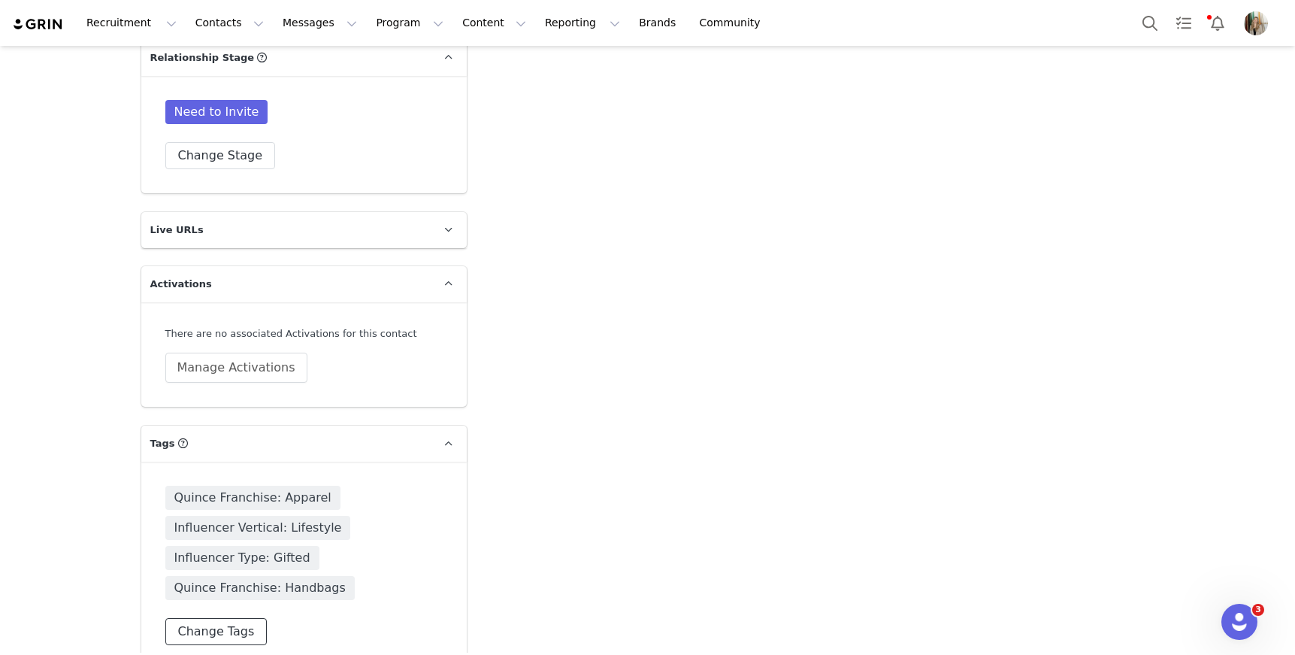
click at [210, 618] on button "Change Tags" at bounding box center [216, 631] width 102 height 27
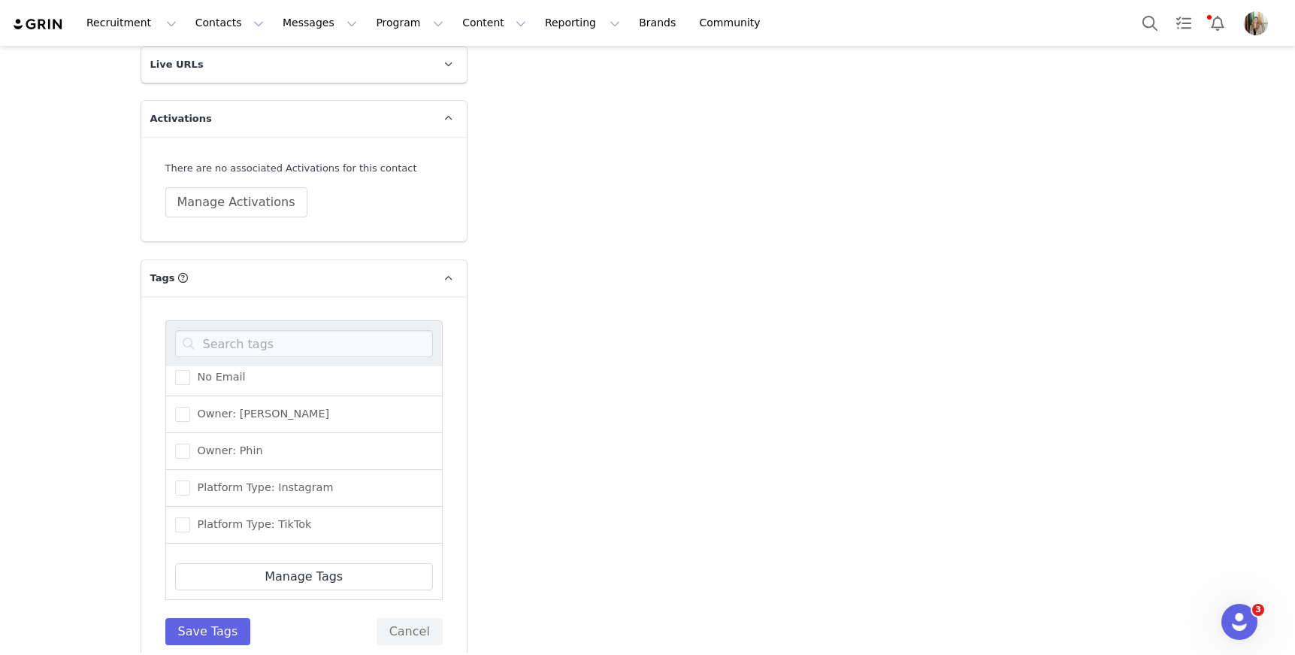
scroll to position [697, 0]
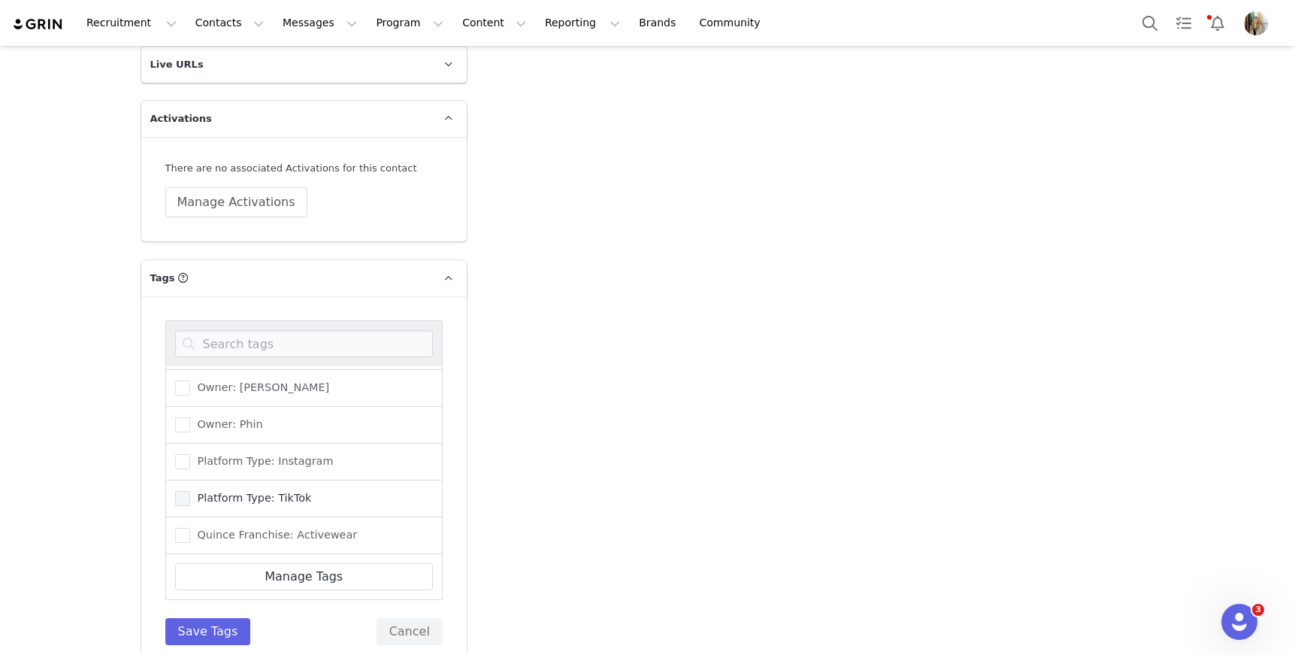
click at [175, 491] on span at bounding box center [182, 498] width 15 height 15
click at [190, 491] on input "Platform Type: TikTok" at bounding box center [190, 491] width 0 height 0
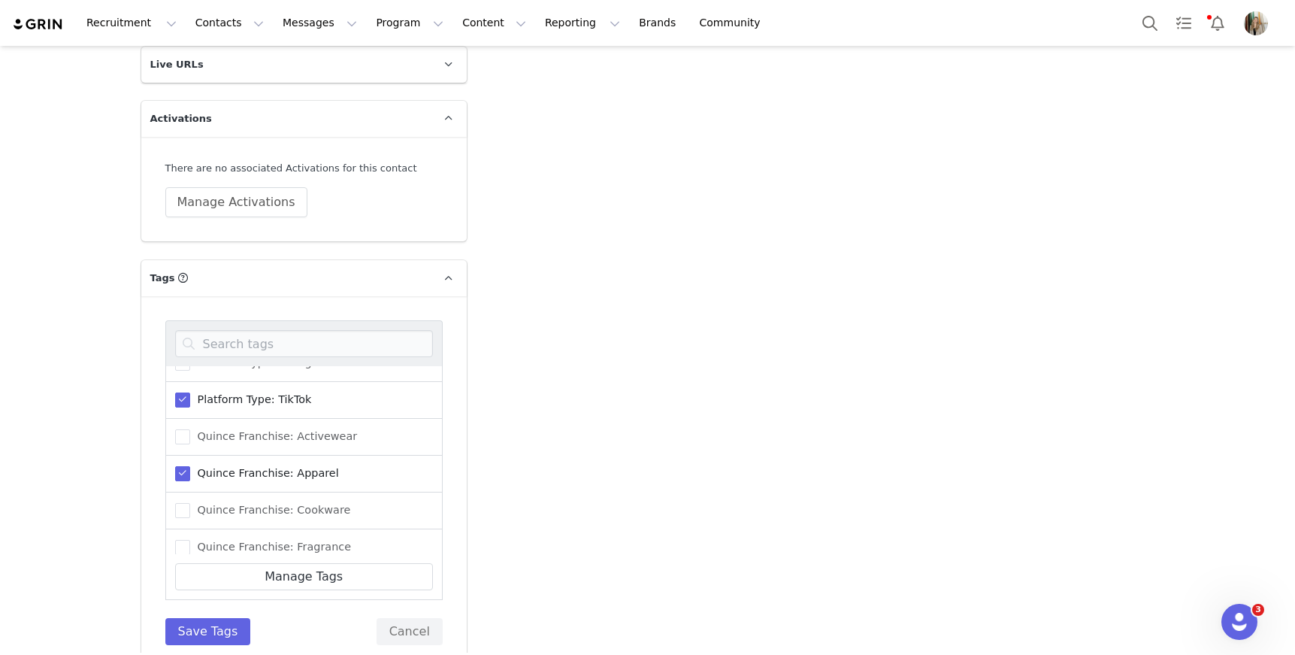
scroll to position [840, 0]
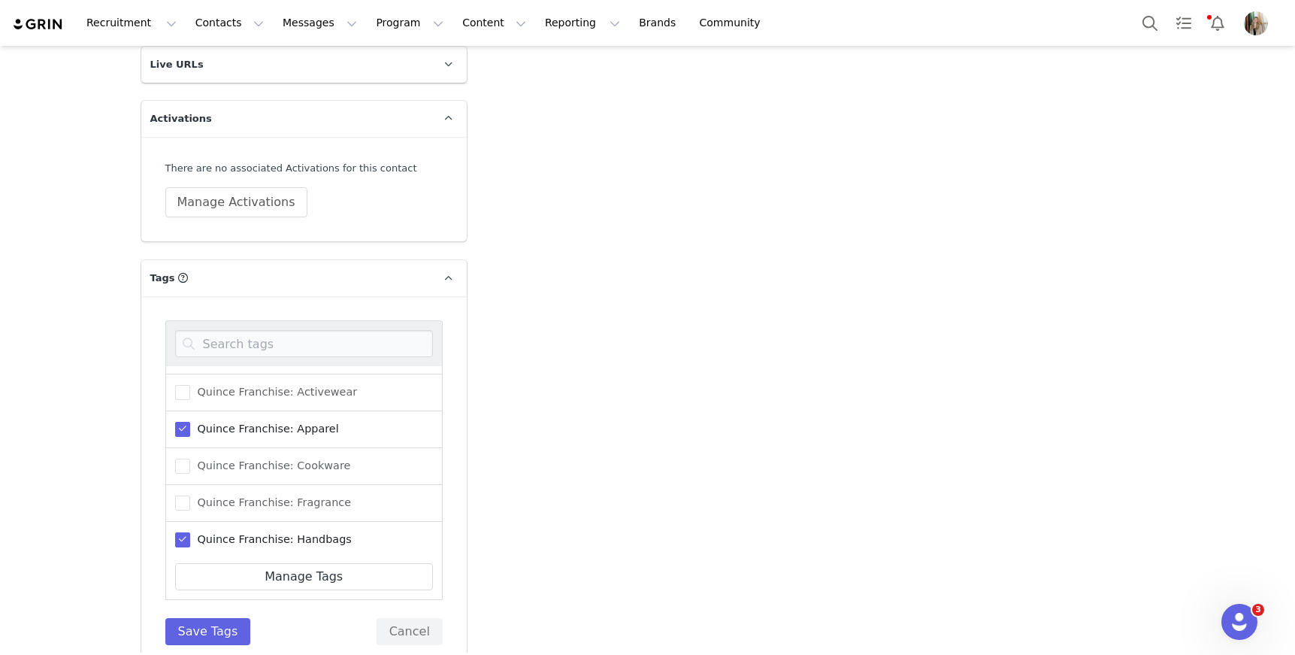
click at [183, 422] on span at bounding box center [182, 429] width 15 height 15
click at [190, 422] on input "Quince Franchise: Apparel" at bounding box center [190, 422] width 0 height 0
click at [205, 618] on button "Save Tags" at bounding box center [208, 631] width 86 height 27
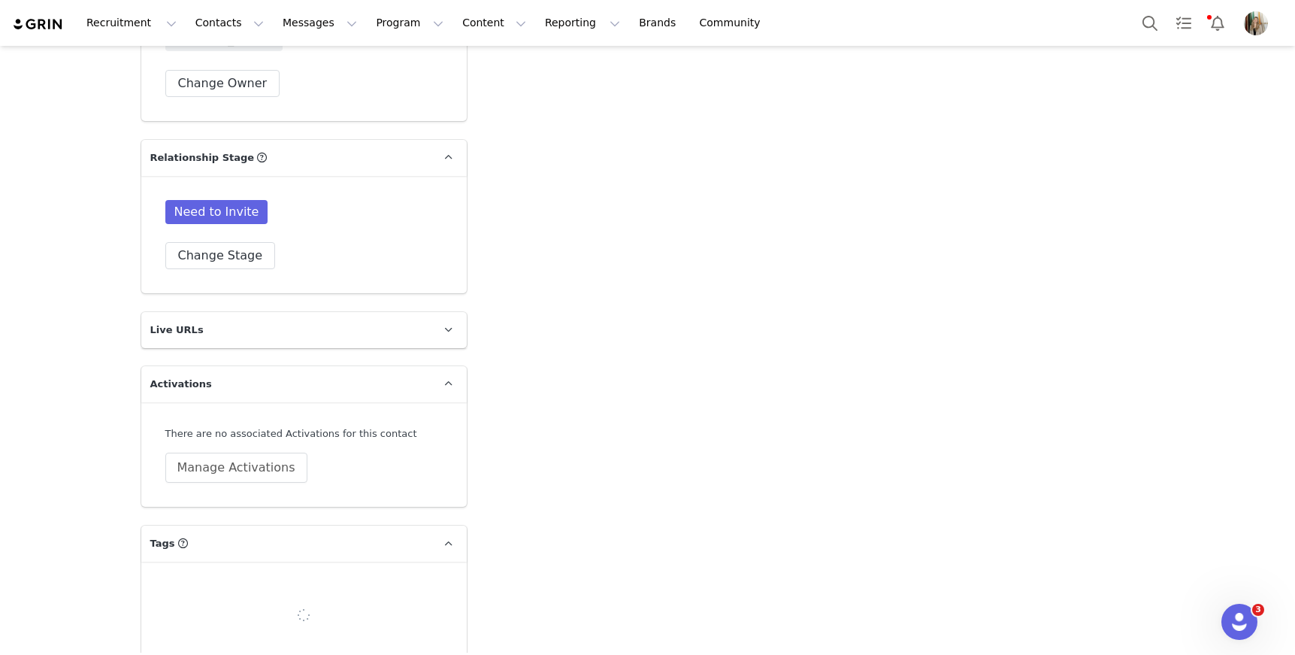
scroll to position [2665, 0]
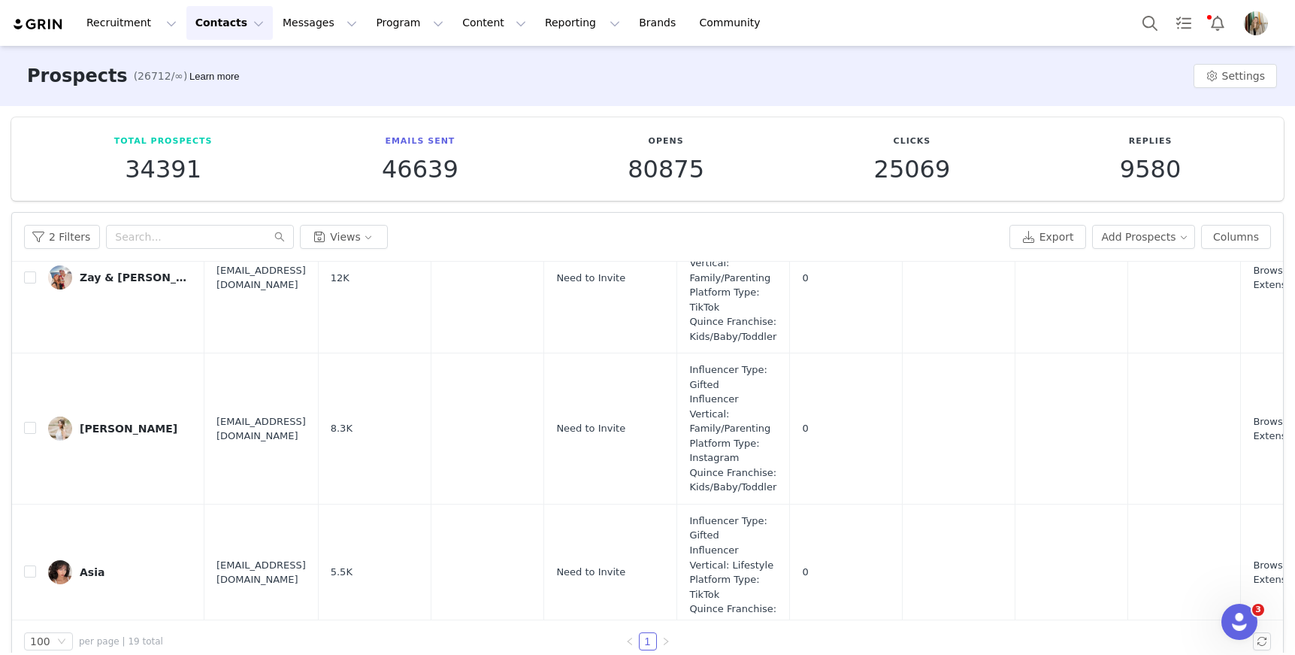
scroll to position [1960, 0]
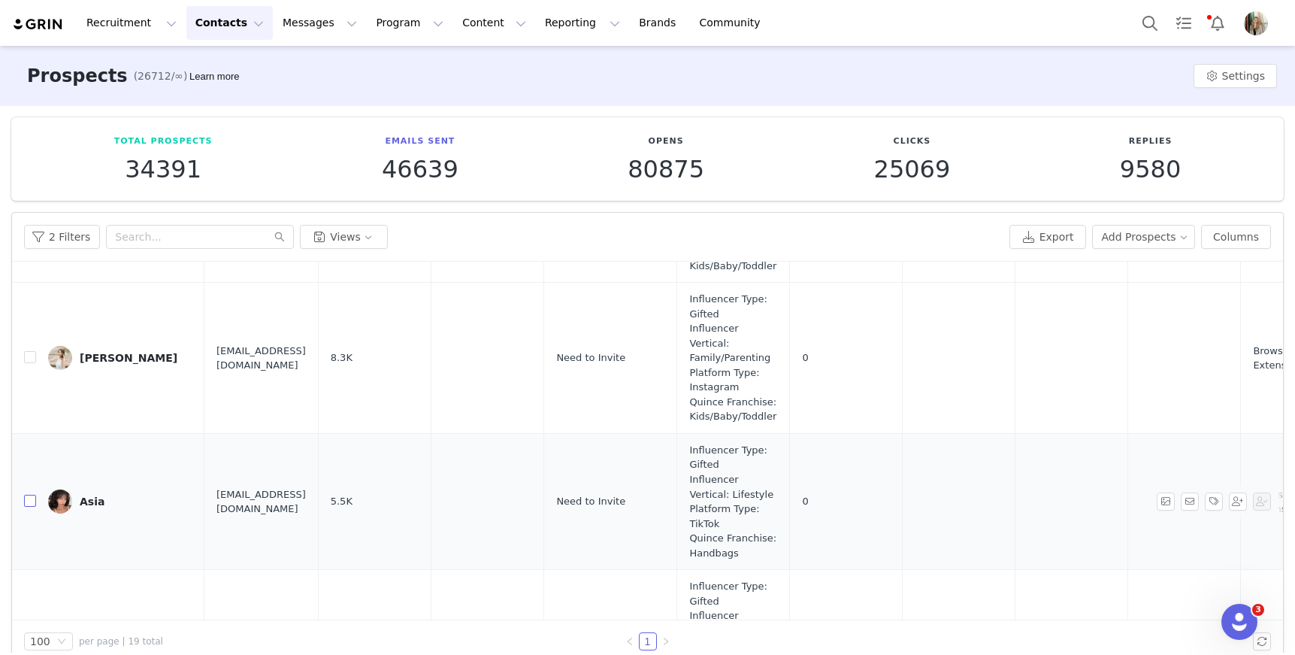
click at [32, 495] on input "checkbox" at bounding box center [30, 501] width 12 height 12
checkbox input "true"
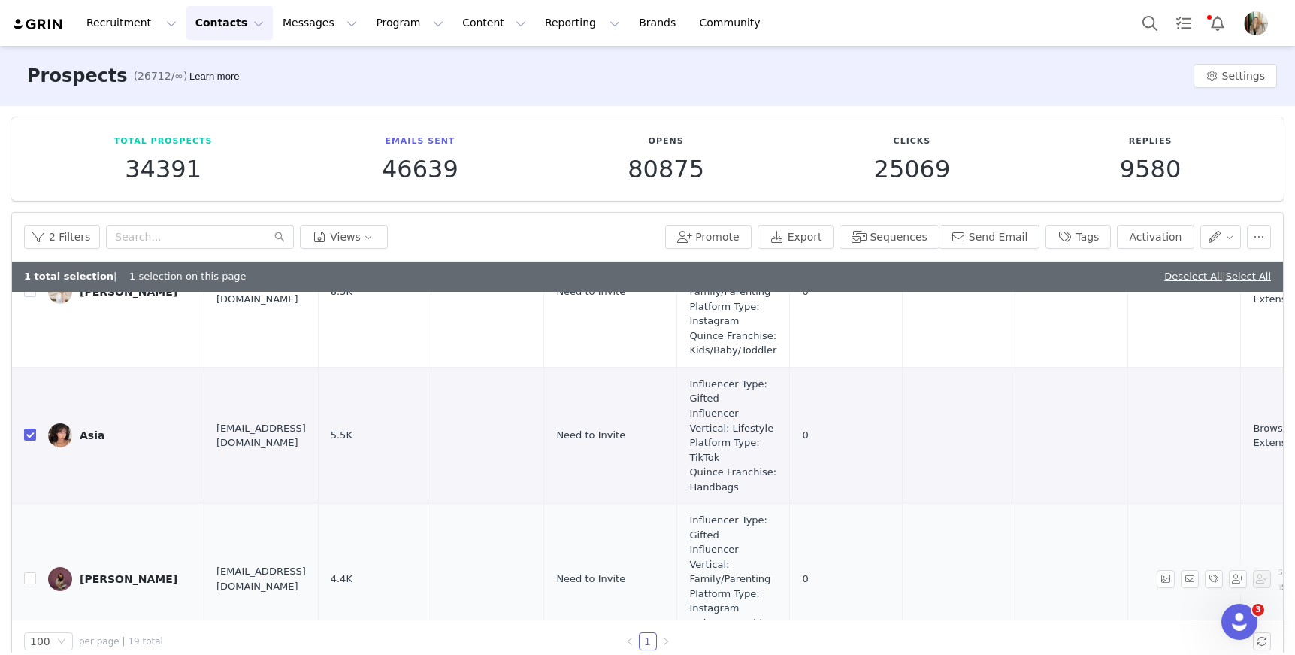
scroll to position [2054, 0]
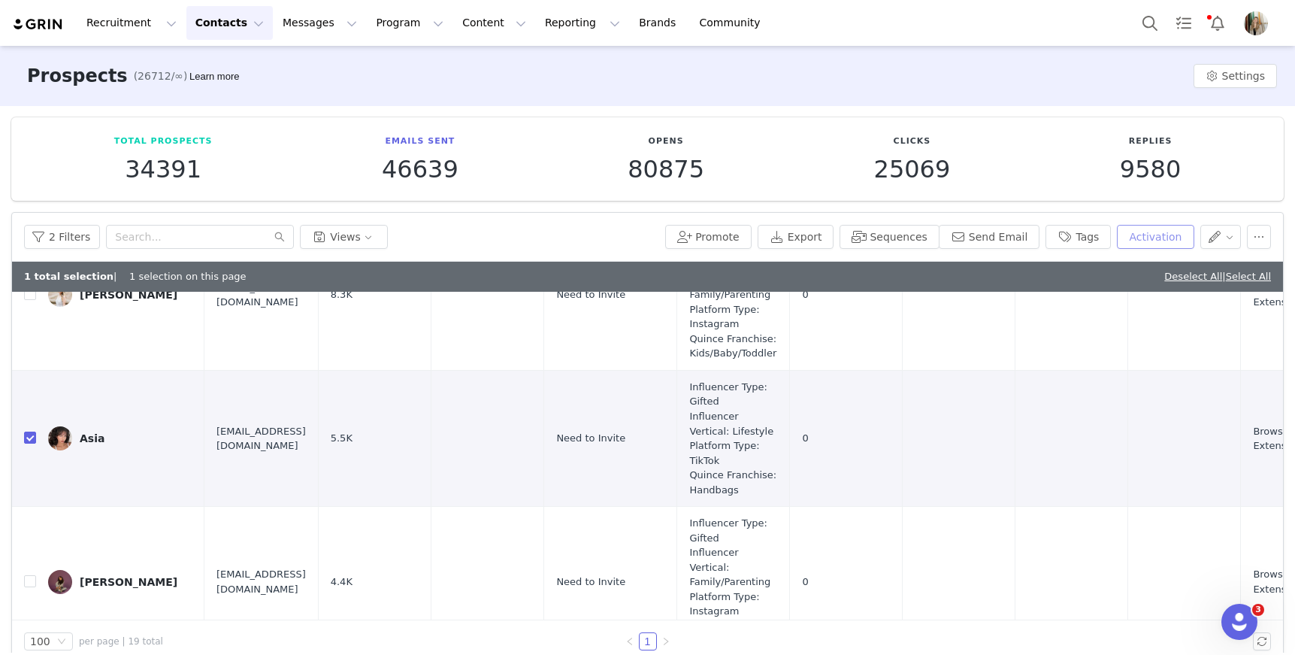
click at [1156, 241] on button "Activation" at bounding box center [1155, 237] width 77 height 24
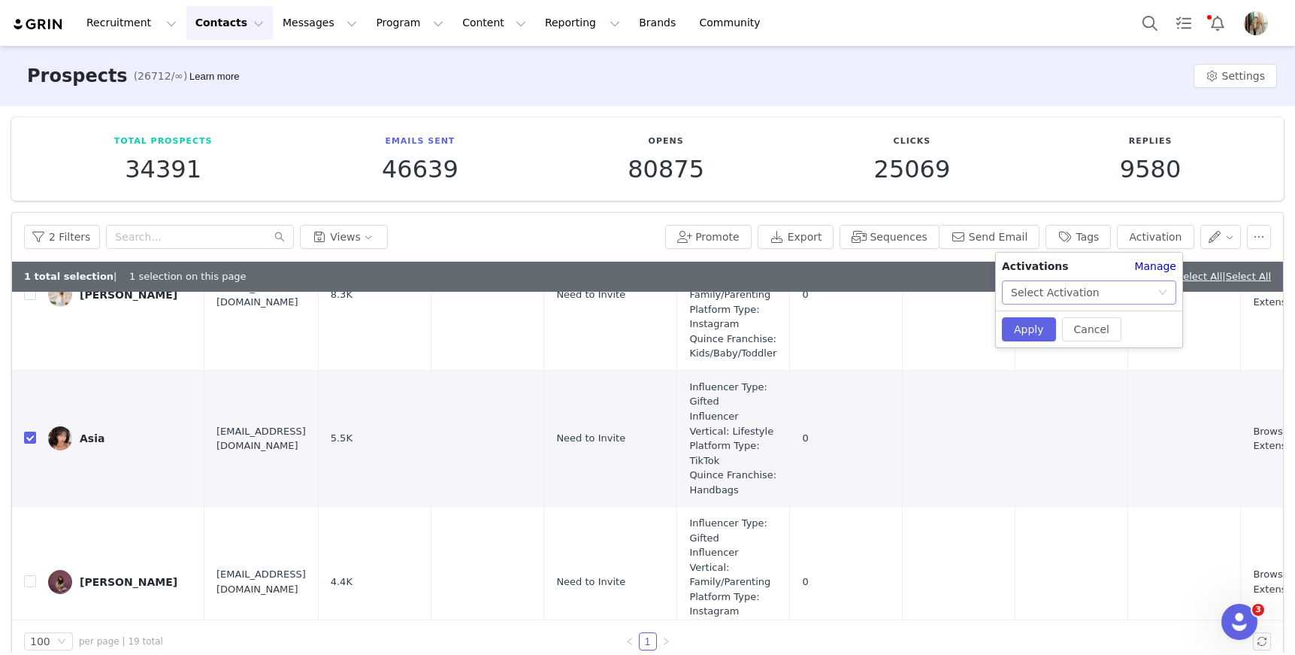
click at [1120, 285] on div "Select Activation" at bounding box center [1084, 292] width 147 height 23
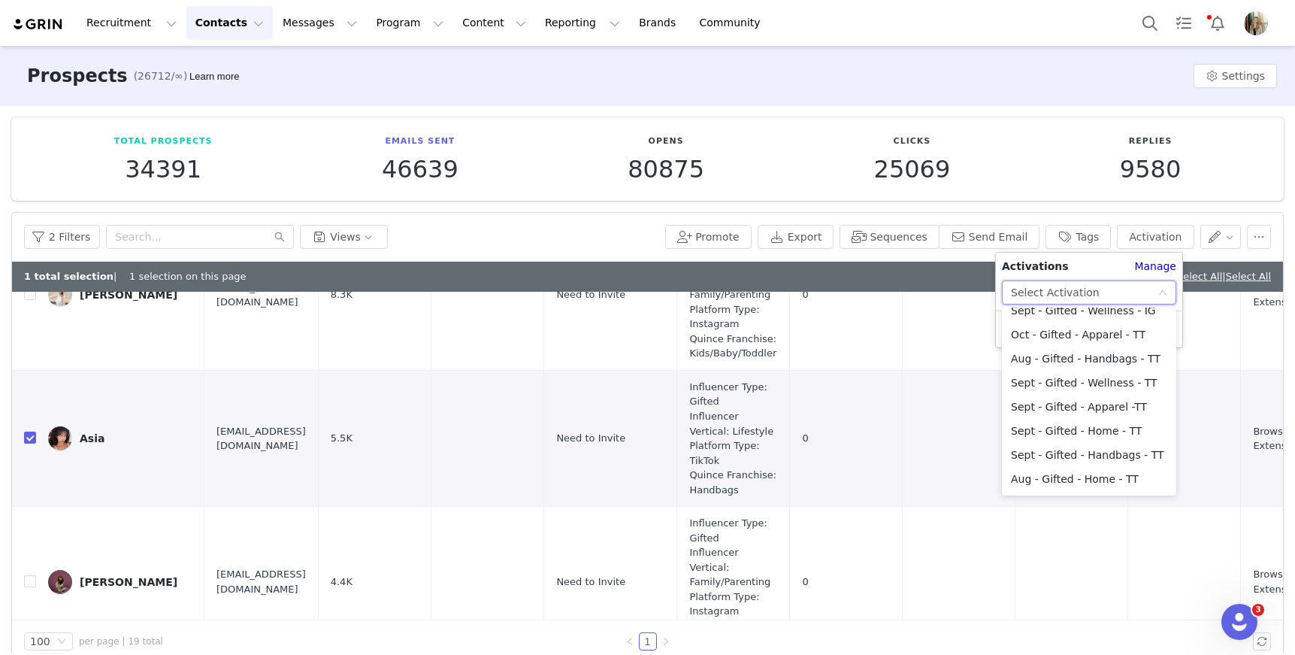
scroll to position [165, 0]
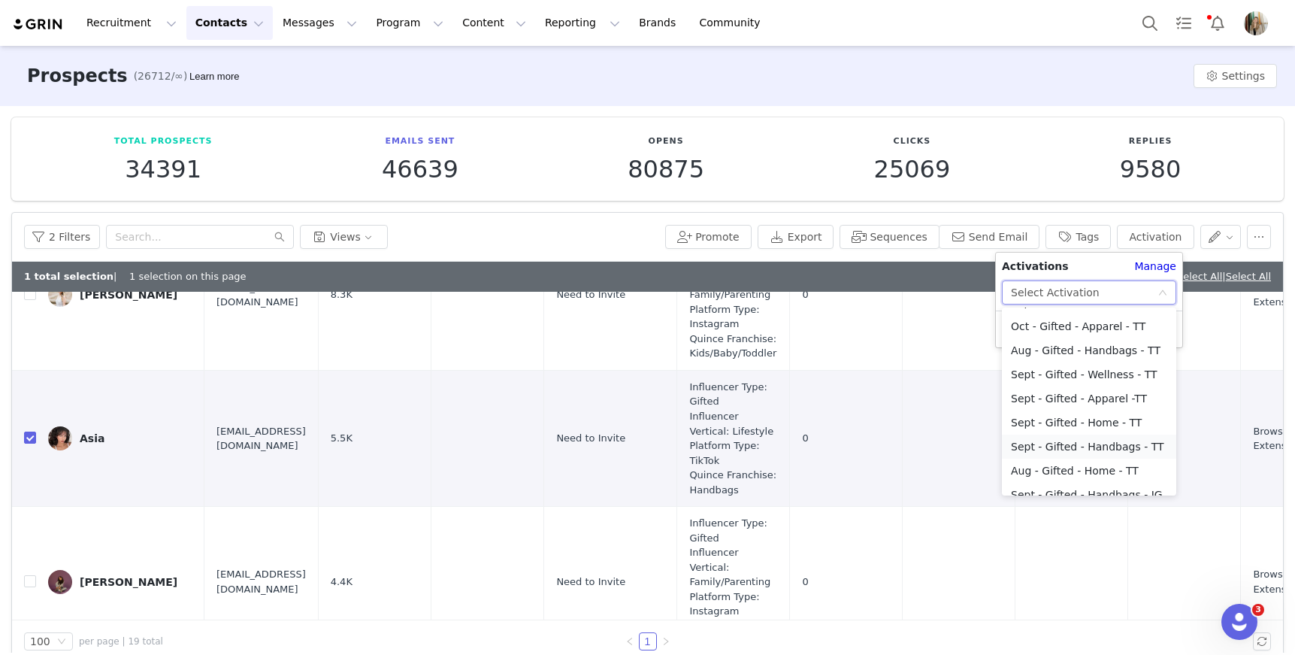
click at [1099, 450] on li "Sept - Gifted - Handbags - TT" at bounding box center [1089, 446] width 174 height 24
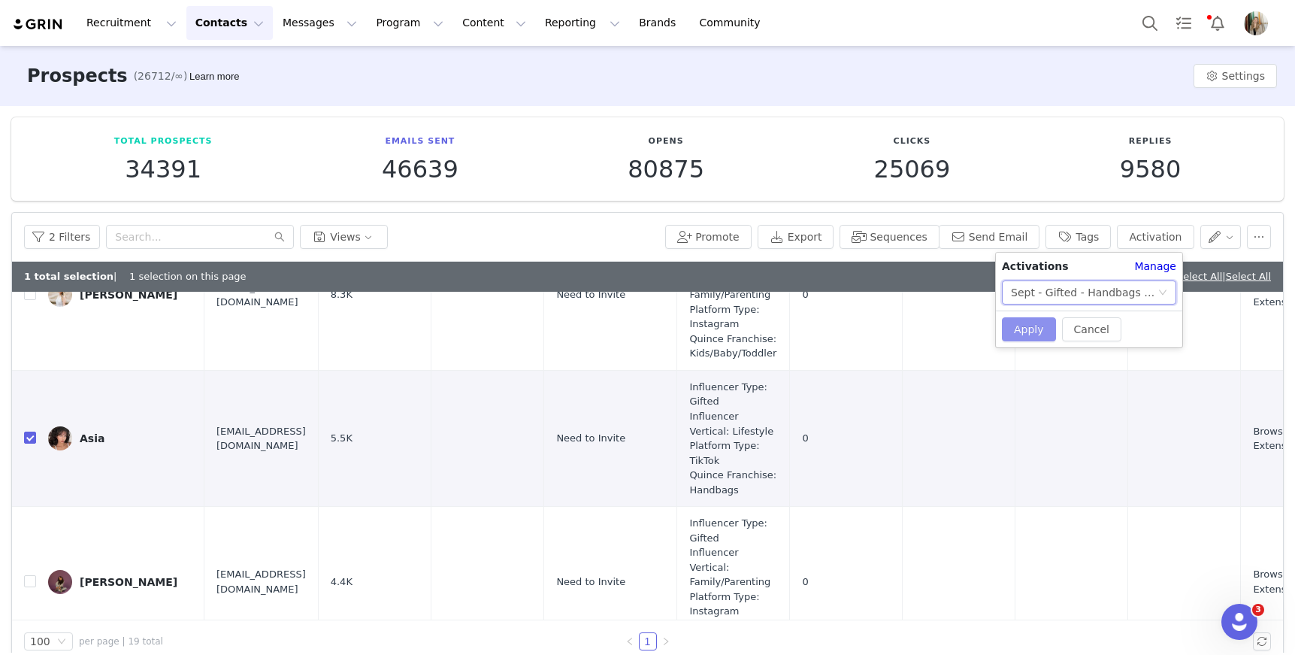
click at [1034, 325] on button "Apply" at bounding box center [1029, 329] width 54 height 24
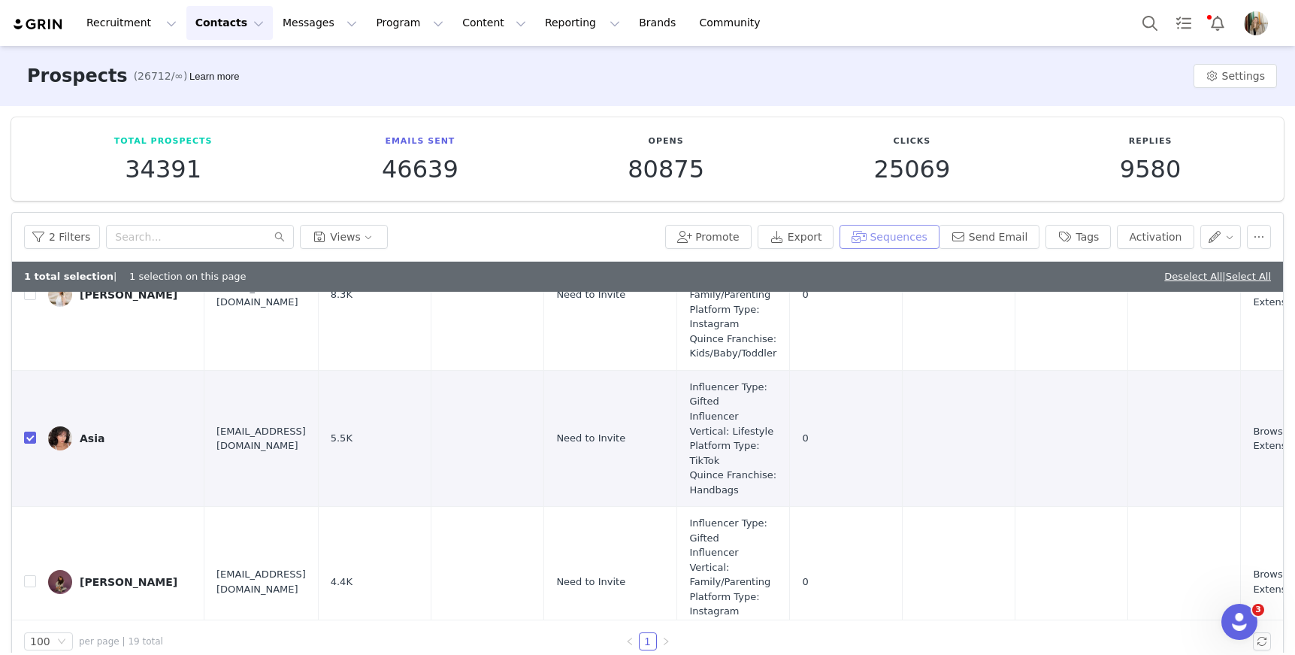
click at [874, 232] on div "2 Filters Views Promote Export Sequences Send Email Tags Activation" at bounding box center [647, 237] width 1271 height 49
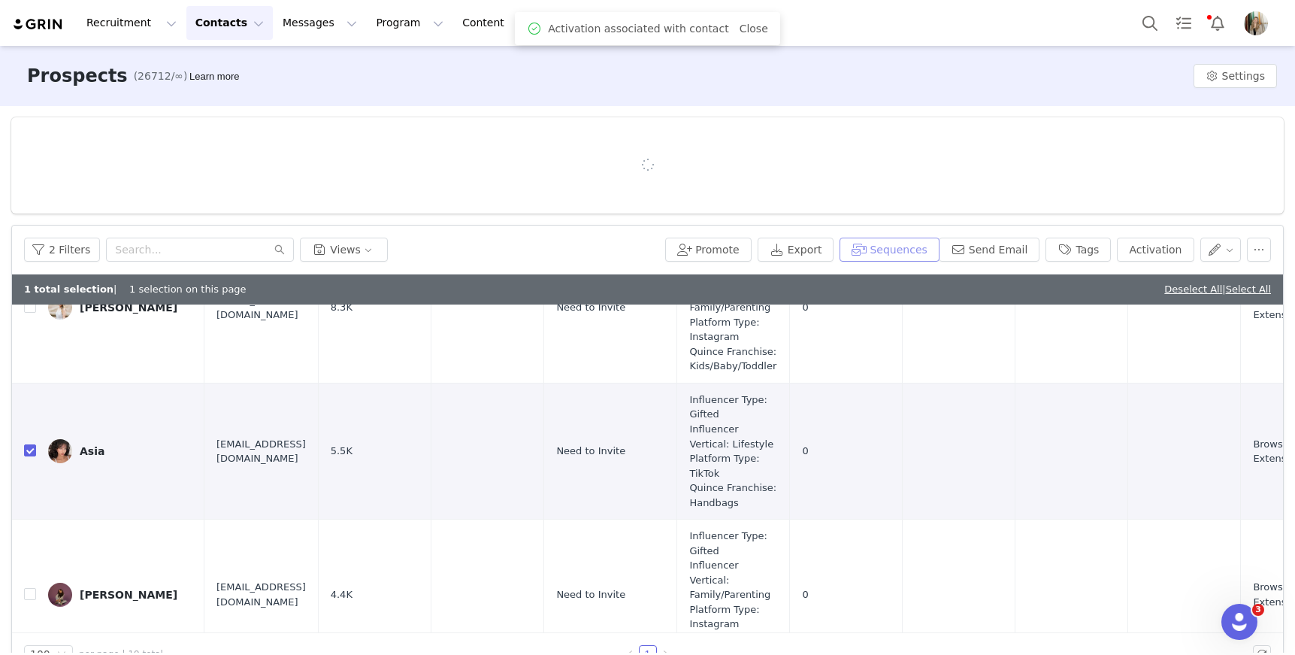
scroll to position [0, 0]
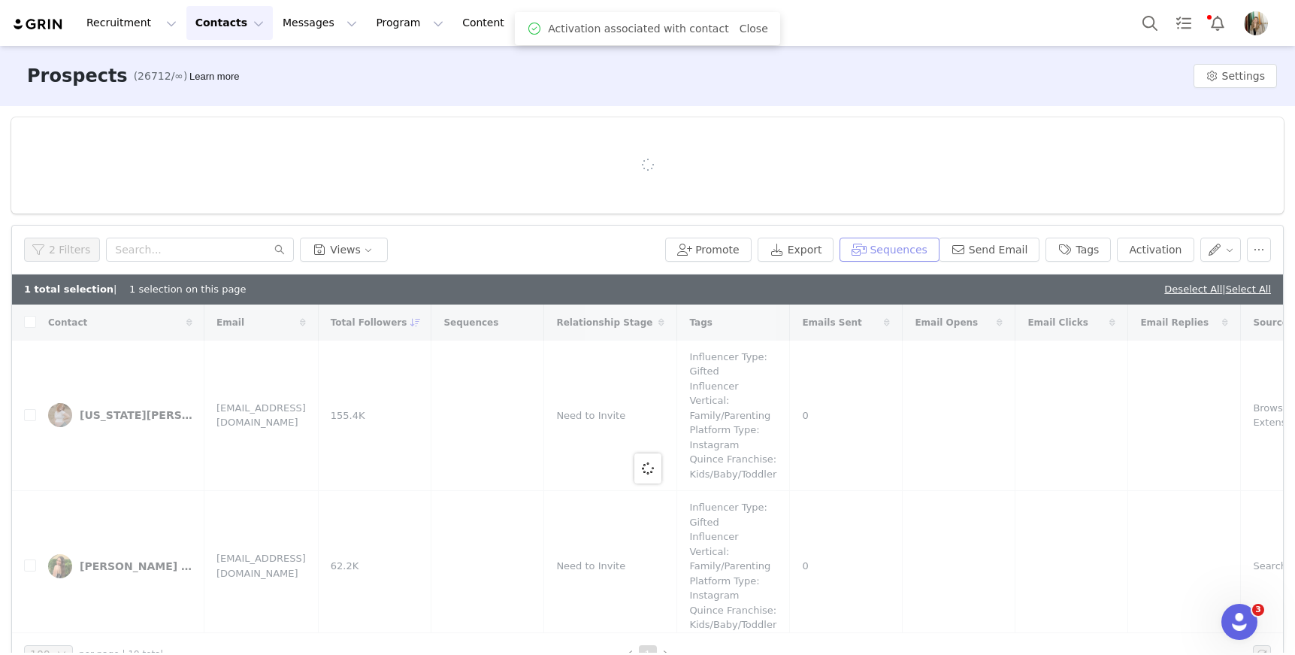
click at [880, 253] on button "Sequences" at bounding box center [889, 250] width 99 height 24
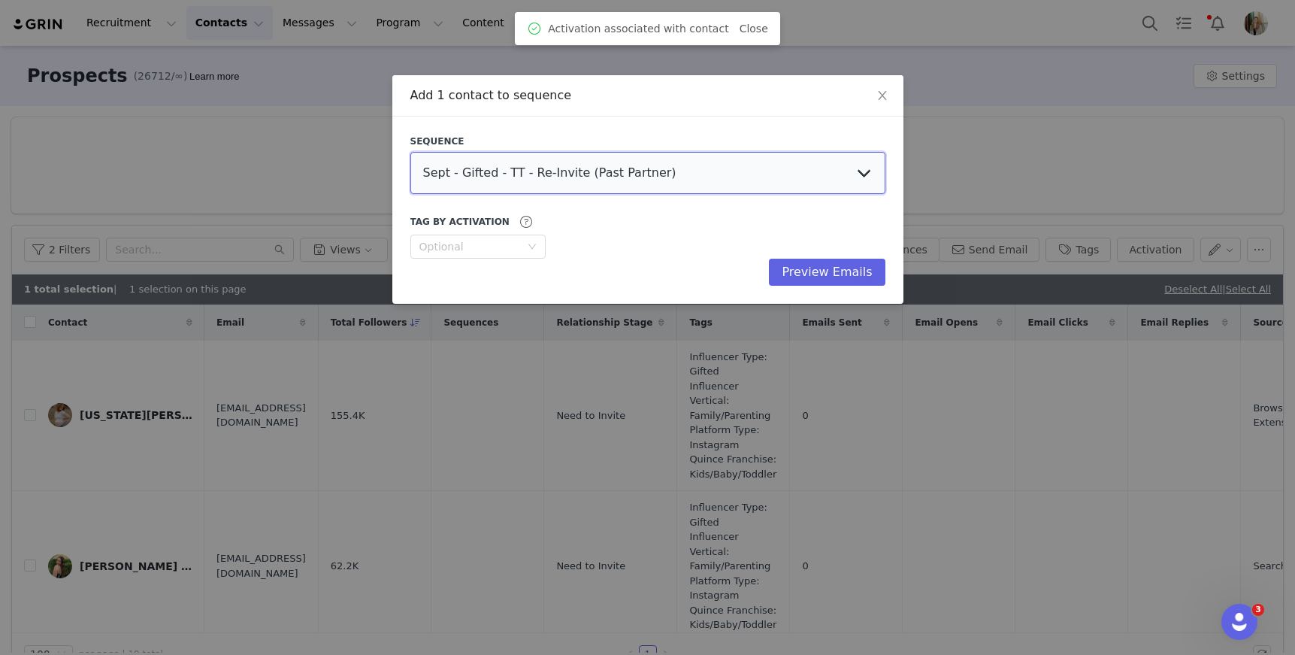
click at [633, 177] on select "Sept - Gifted - TT - Re-Invite (Past Partner) Sept - Gifted - IG - Re-Invite (P…" at bounding box center [647, 173] width 475 height 42
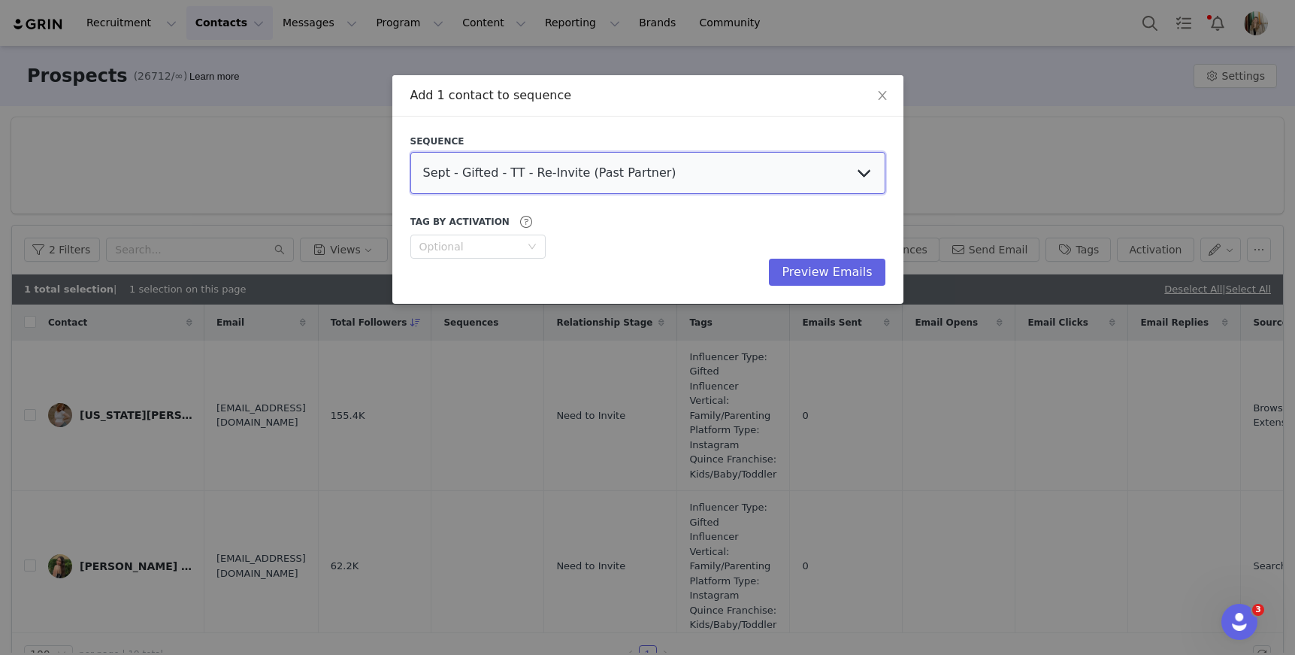
select select "02029fff-aa02-4992-959f-6bd60f790182"
click at [410, 152] on select "Sept - Gifted - TT - Re-Invite (Past Partner) Sept - Gifted - IG - Re-Invite (P…" at bounding box center [647, 173] width 475 height 42
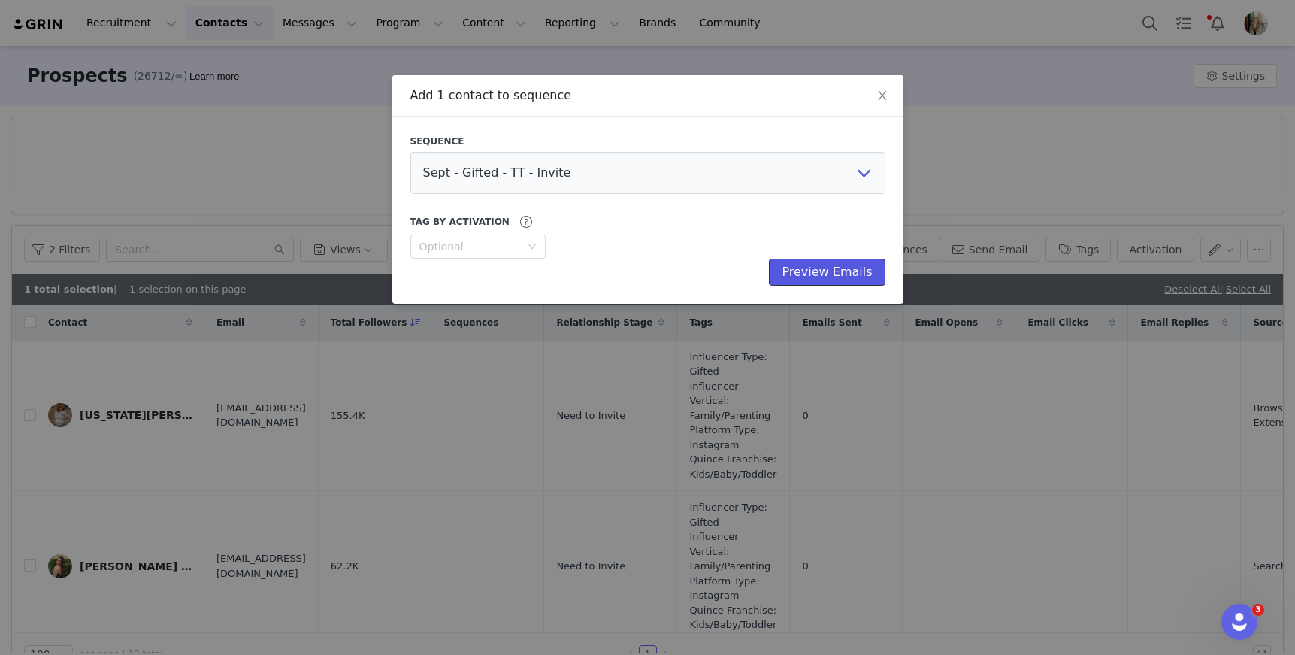
click at [817, 271] on button "Preview Emails" at bounding box center [827, 272] width 116 height 27
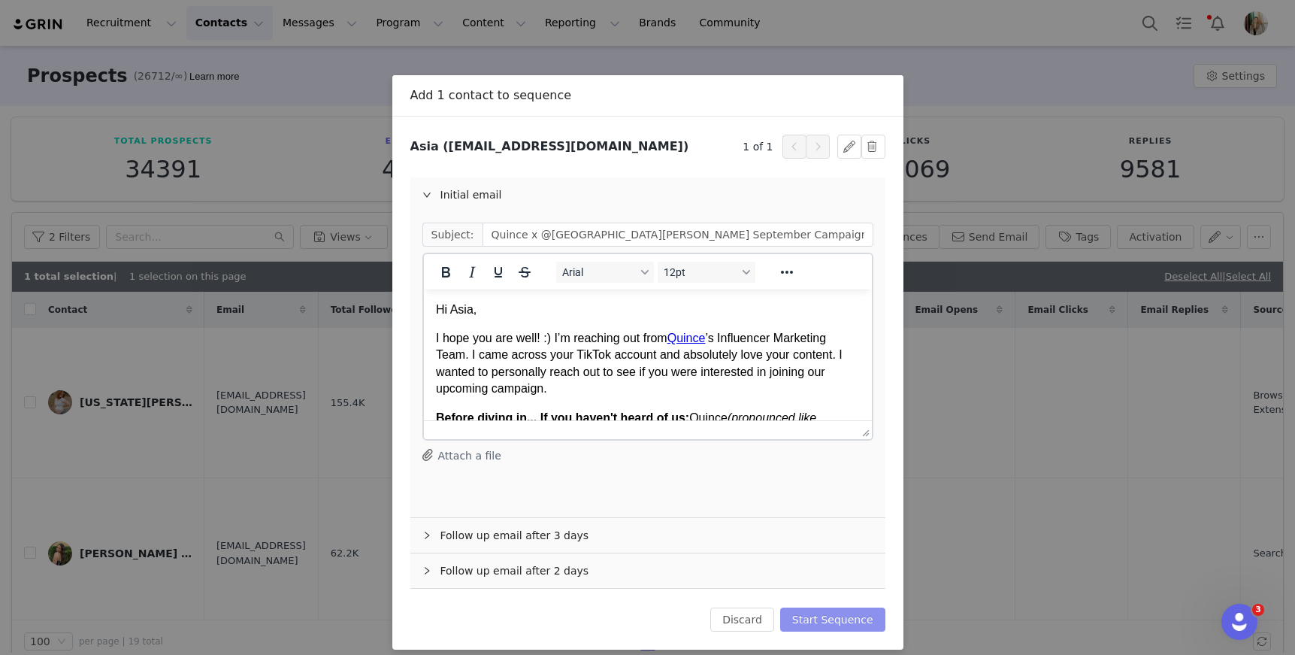
click at [842, 613] on button "Start Sequence" at bounding box center [832, 619] width 105 height 24
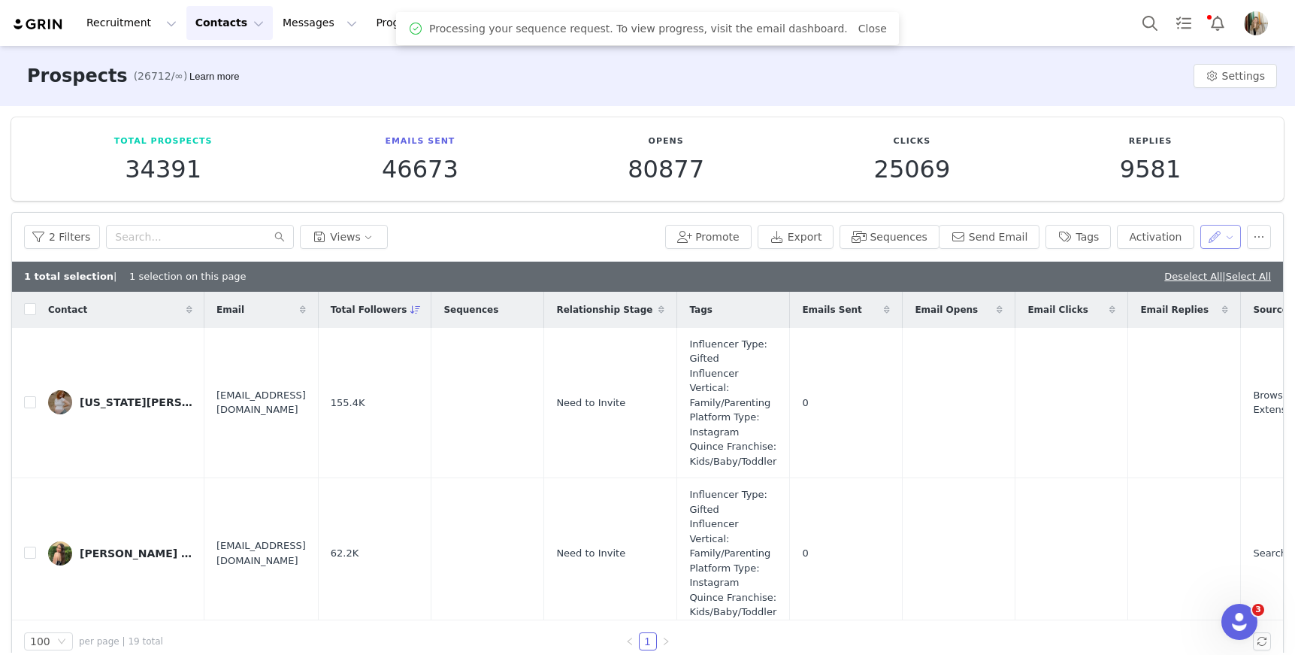
click at [1215, 228] on button "button" at bounding box center [1220, 237] width 41 height 24
click at [1167, 321] on span "Set Relationship Stage" at bounding box center [1170, 315] width 119 height 17
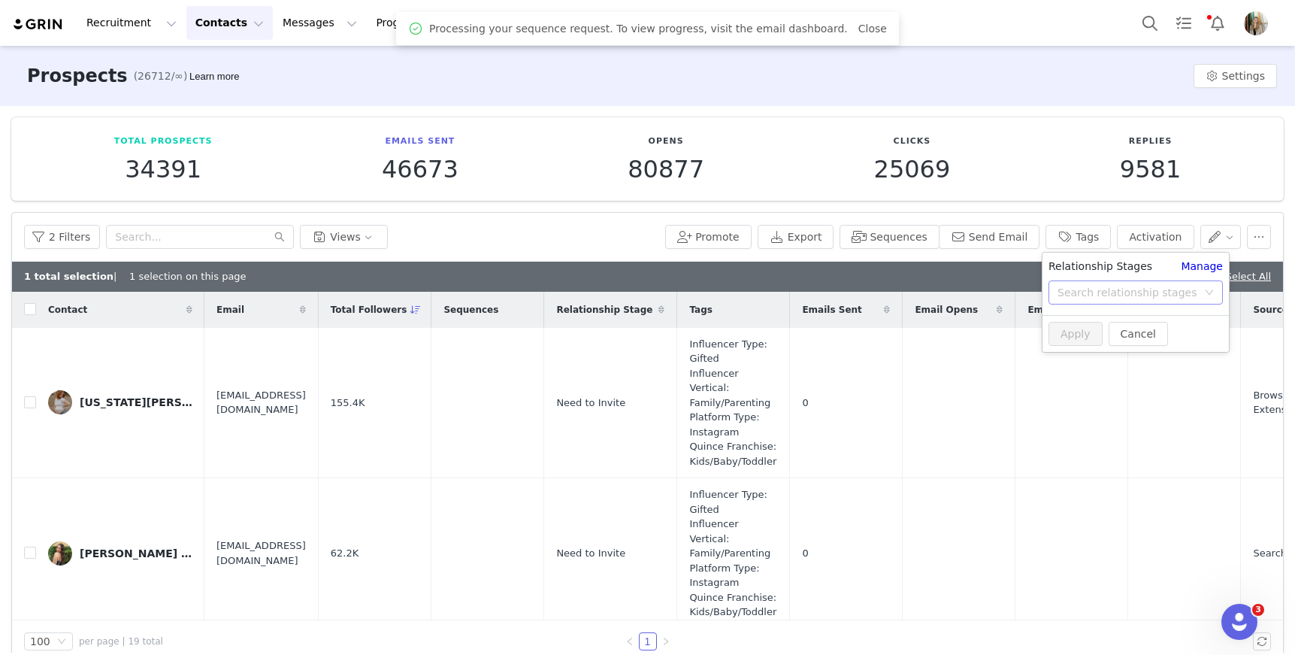
click at [1143, 294] on div "Search relationship stages" at bounding box center [1128, 292] width 140 height 15
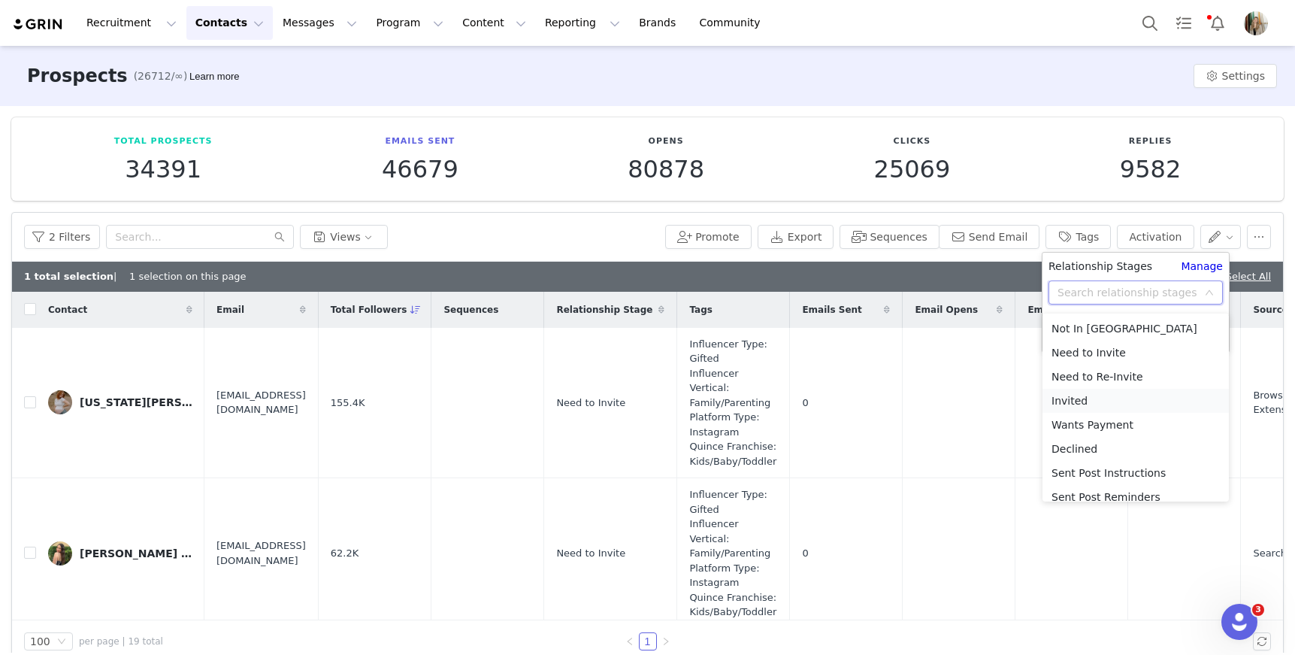
click at [1100, 400] on li "Invited" at bounding box center [1136, 401] width 186 height 24
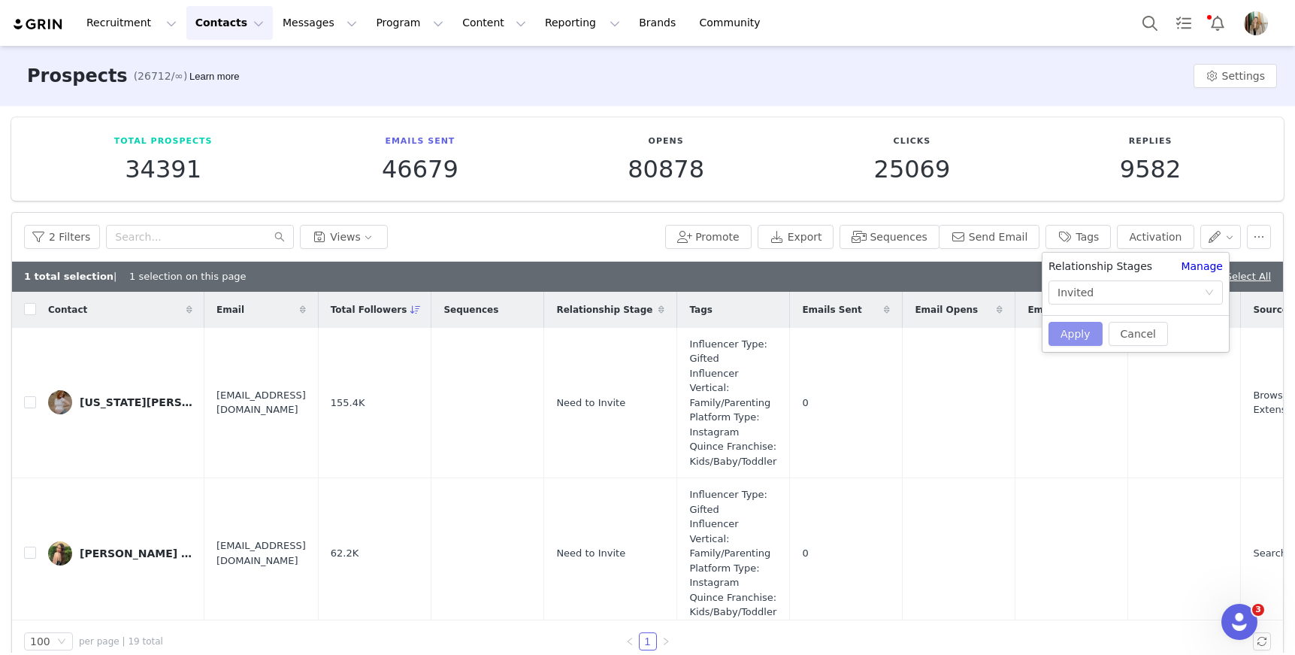
click at [1072, 337] on button "Apply" at bounding box center [1076, 334] width 54 height 24
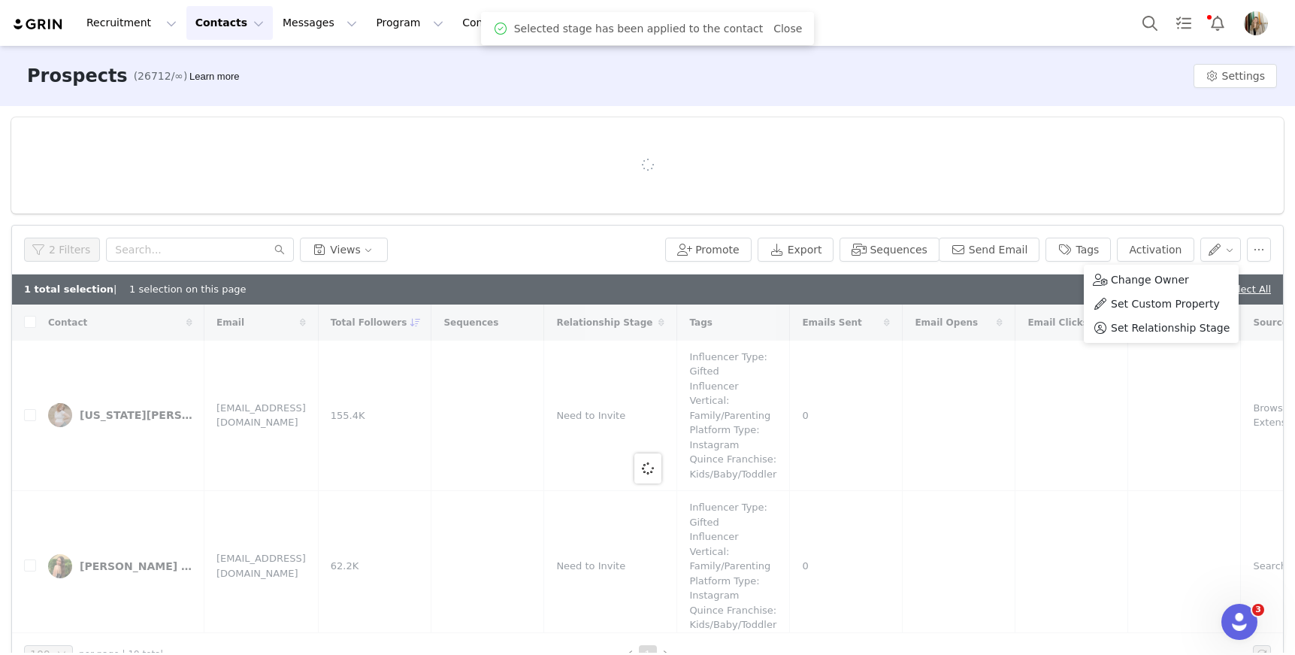
checkbox input "false"
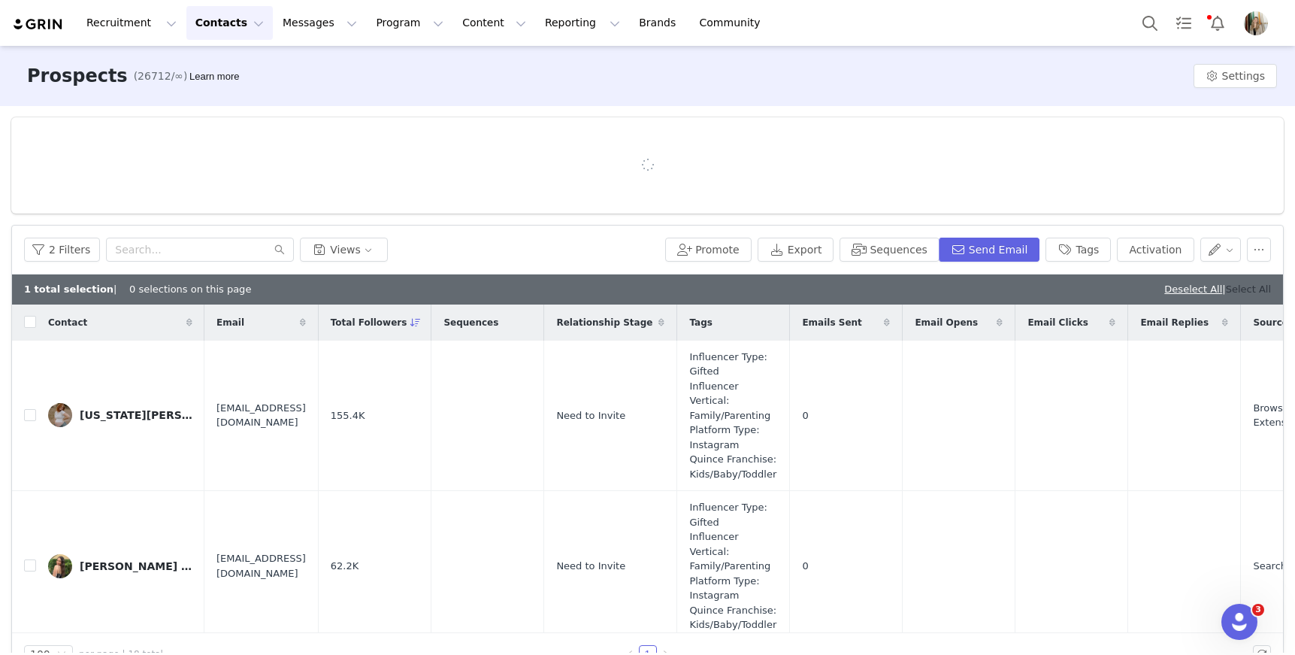
click at [1243, 284] on link "Select All" at bounding box center [1248, 288] width 45 height 11
checkbox input "true"
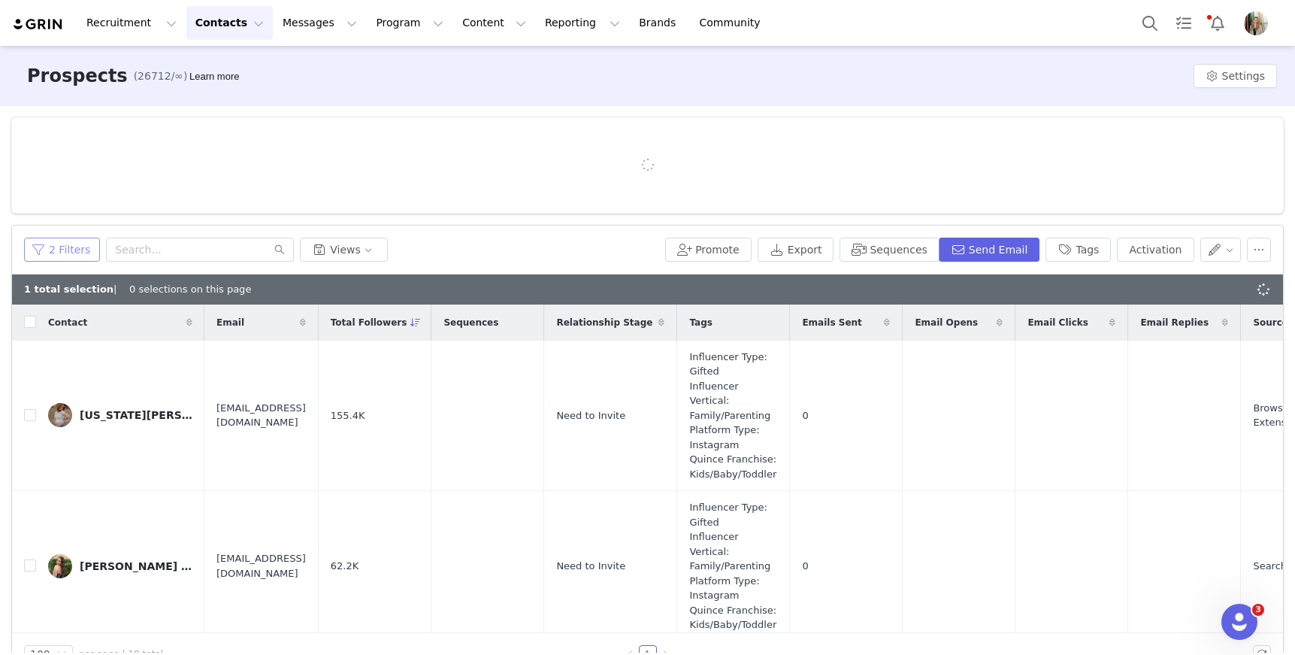
checkbox input "true"
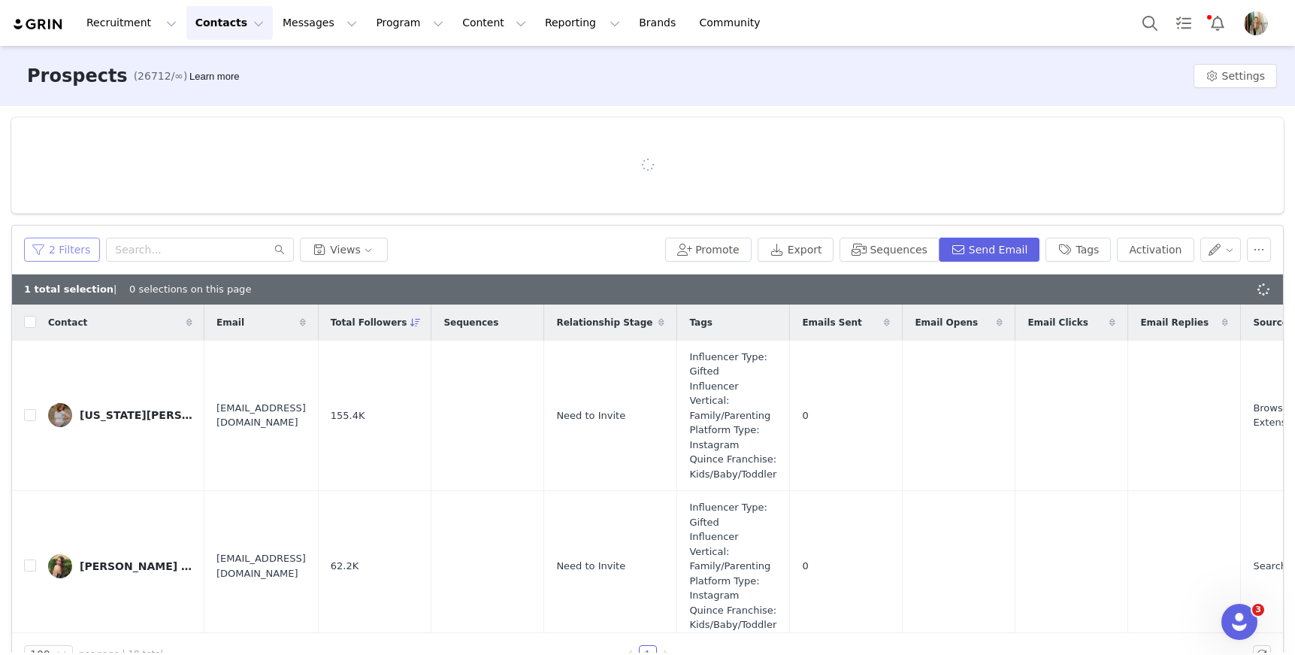
checkbox input "true"
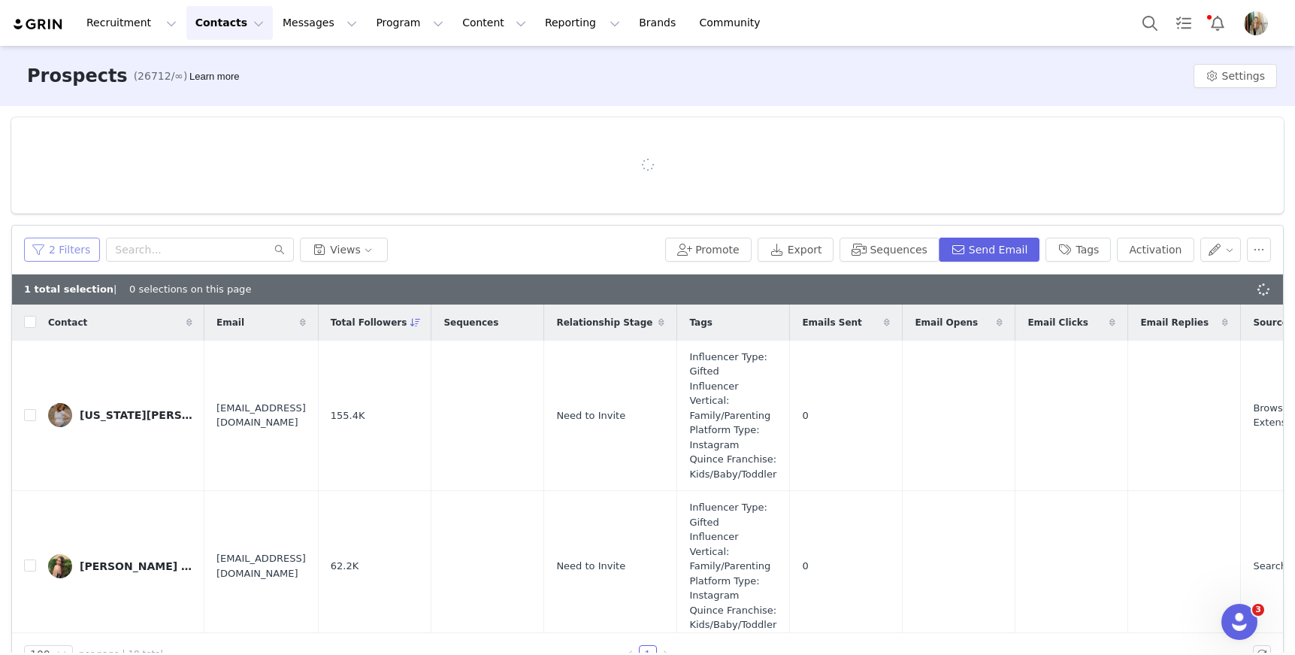
checkbox input "true"
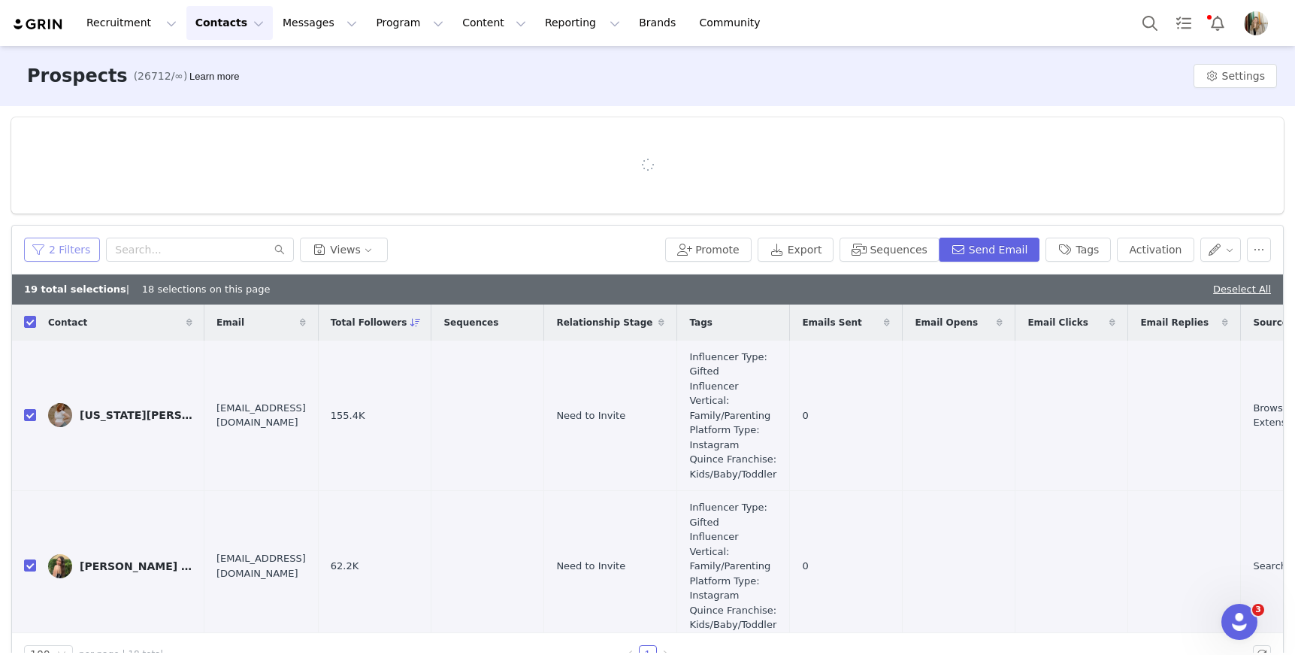
click at [56, 252] on button "2 Filters" at bounding box center [62, 250] width 76 height 24
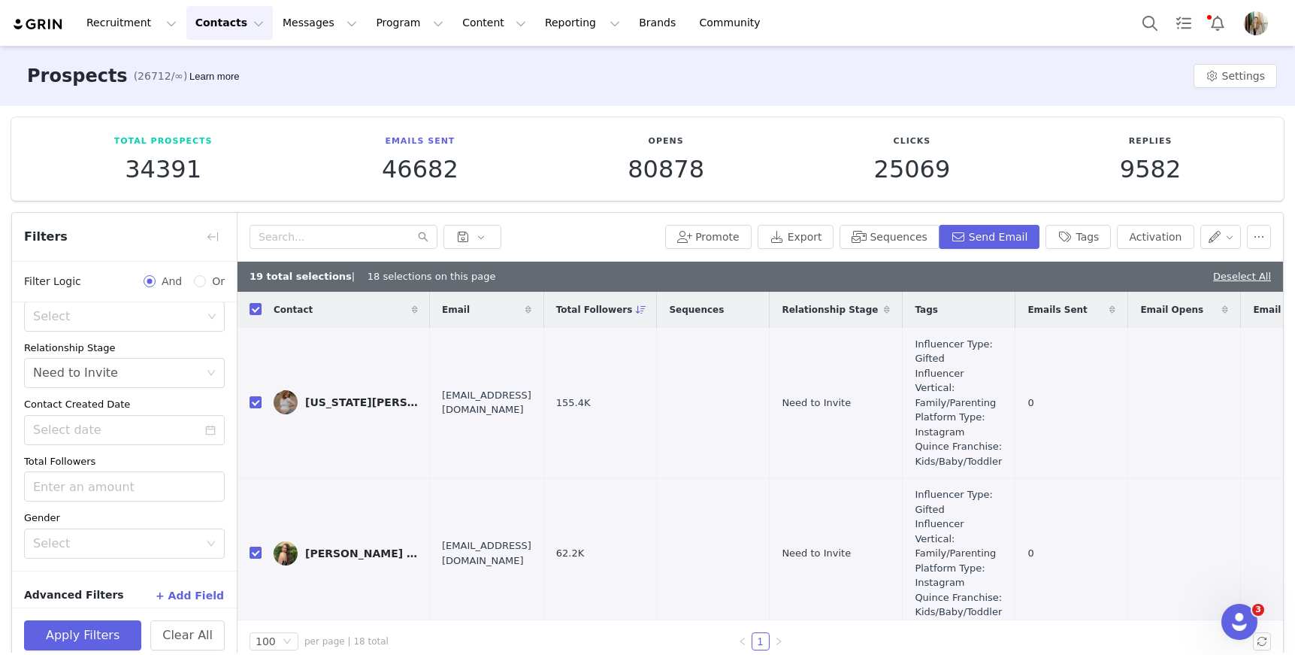
scroll to position [213, 0]
click at [195, 574] on button "+ Add Field" at bounding box center [190, 583] width 70 height 24
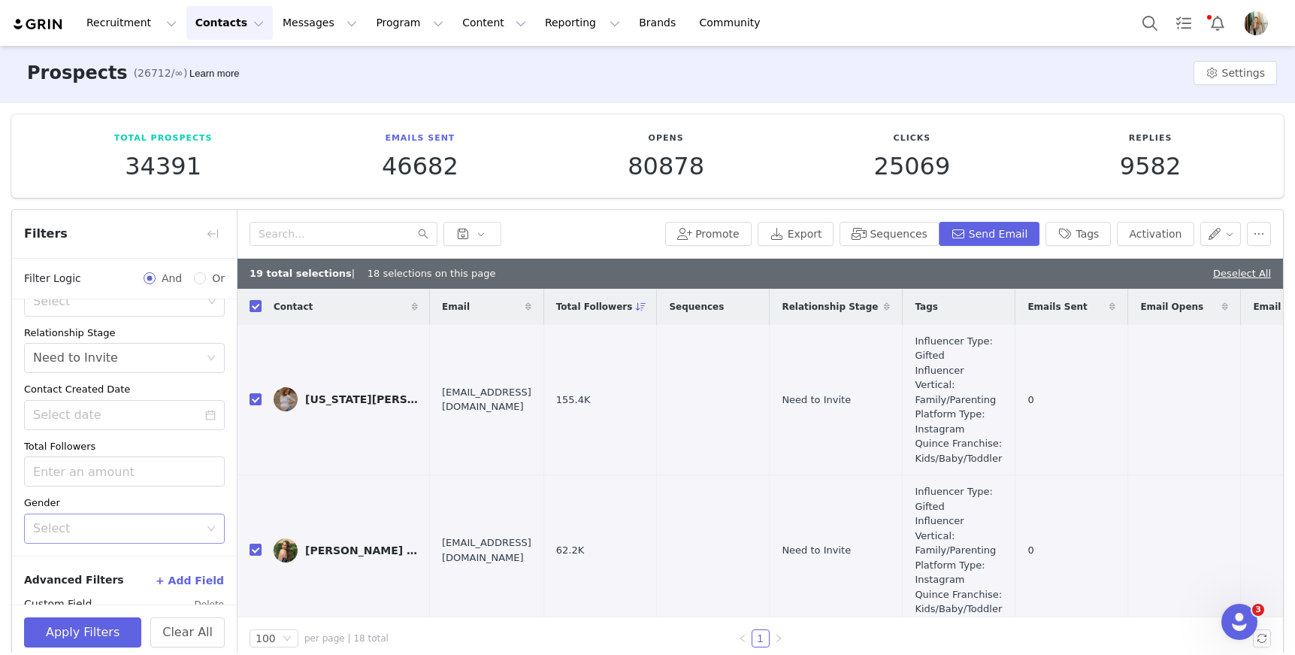
scroll to position [273, 0]
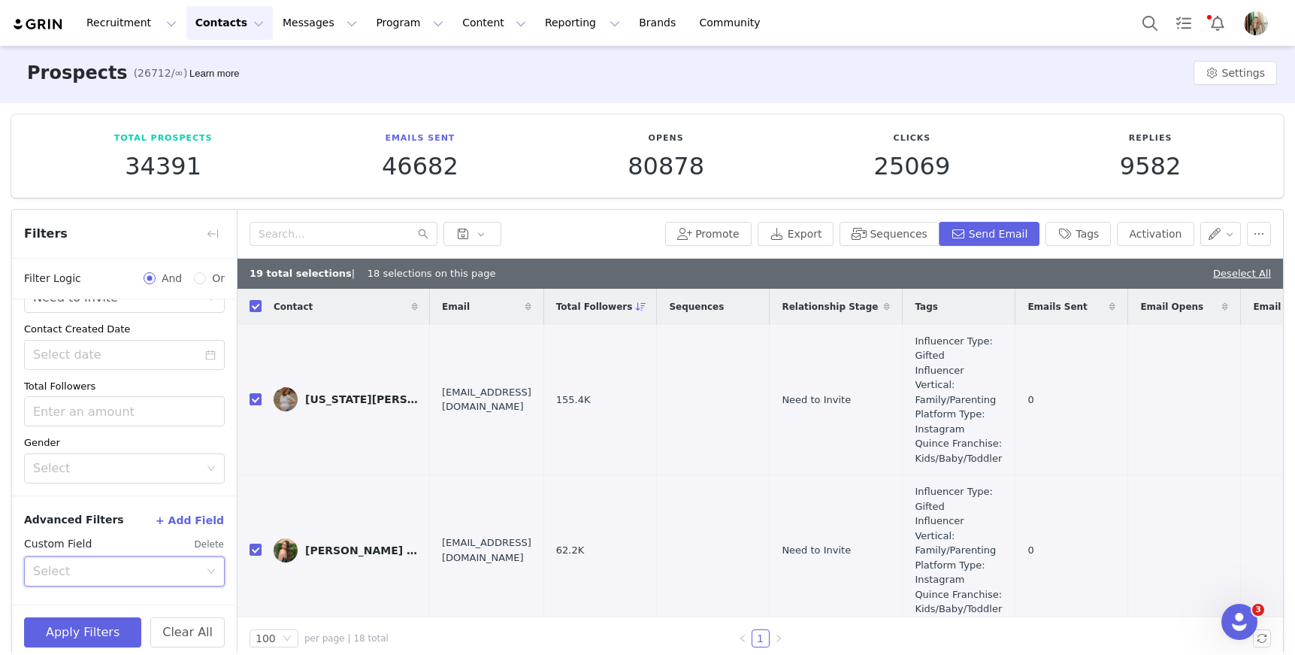
click at [77, 559] on div "Select" at bounding box center [119, 571] width 173 height 29
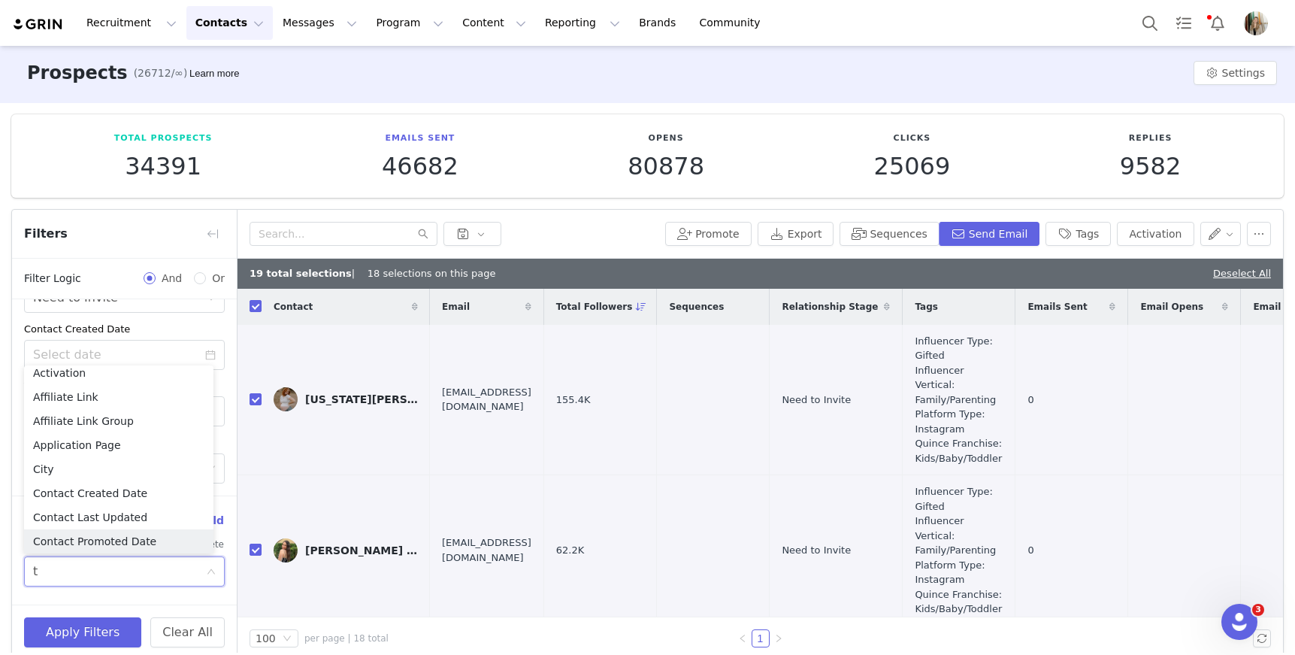
scroll to position [0, 0]
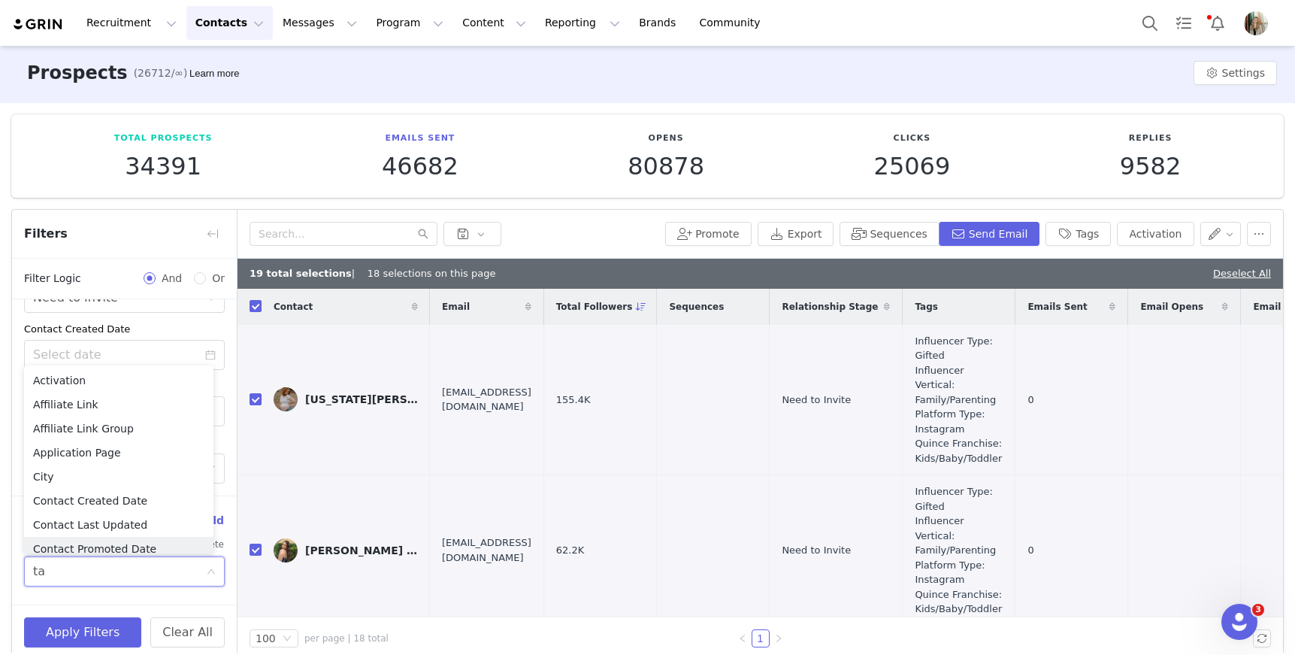
type input "tag"
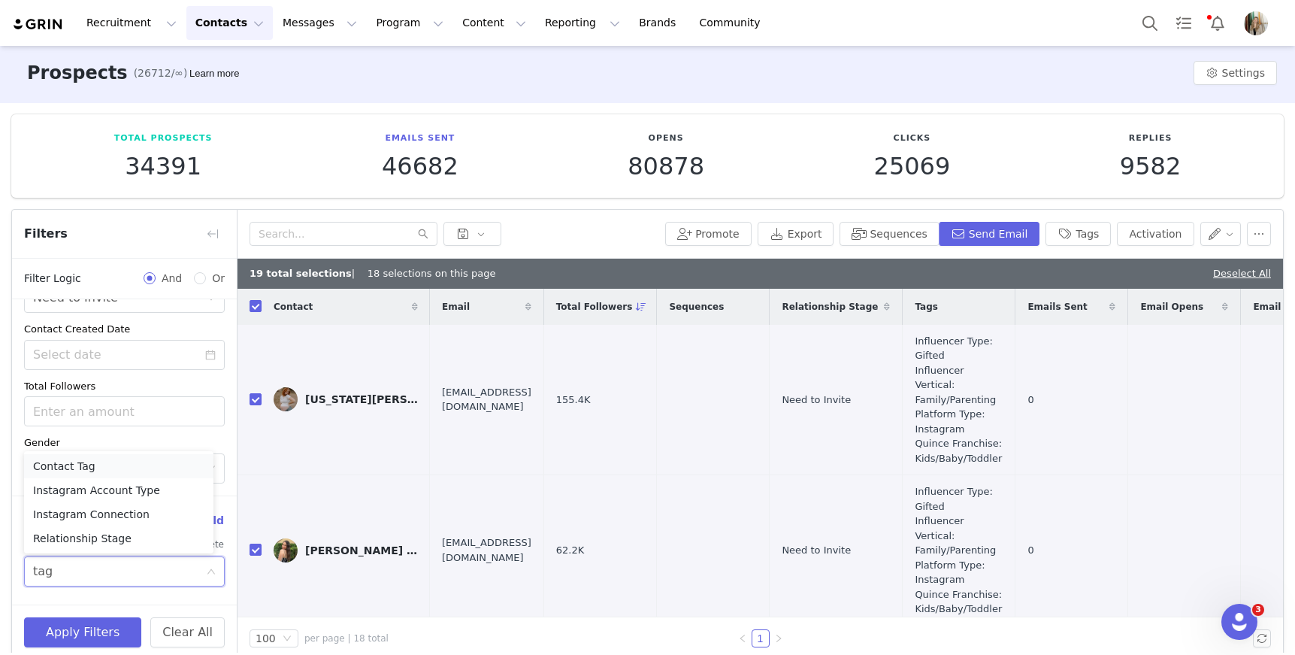
click at [105, 470] on li "Contact Tag" at bounding box center [118, 466] width 189 height 24
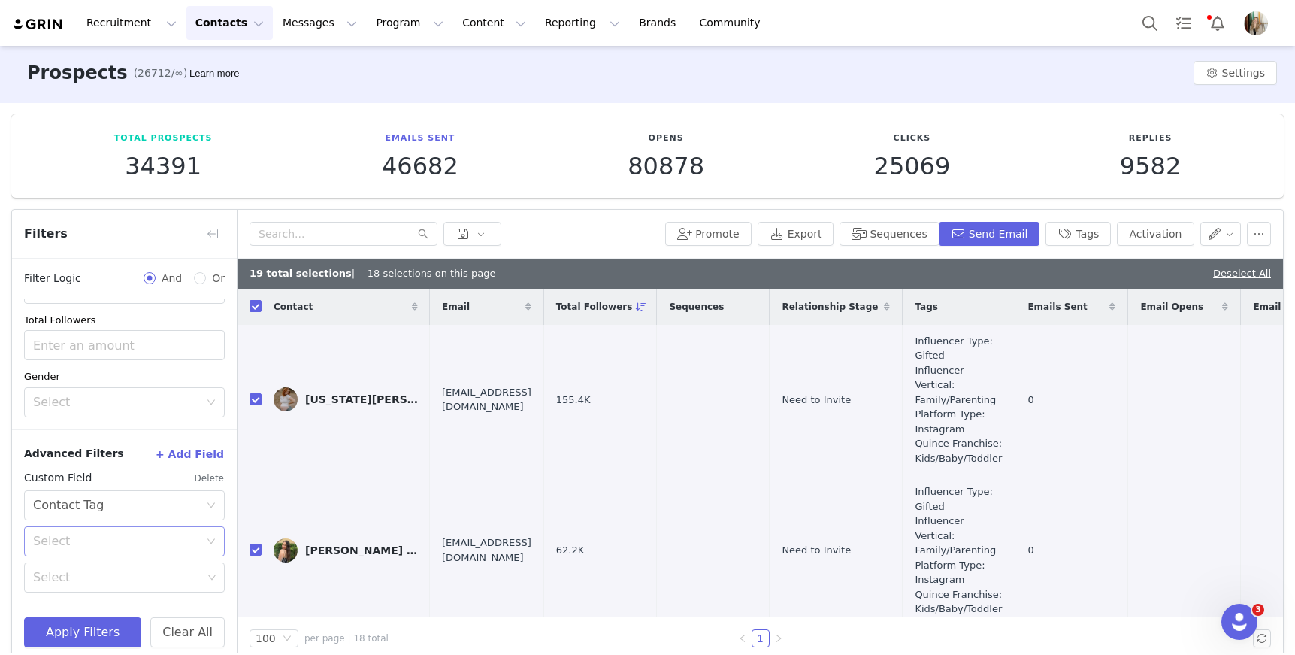
click at [125, 531] on div "Select" at bounding box center [119, 541] width 173 height 29
click at [96, 601] on li "Is not" at bounding box center [118, 598] width 189 height 24
click at [85, 586] on div "Select" at bounding box center [119, 577] width 180 height 29
type input "kids"
click at [86, 611] on li "Quince Franchise: Kids/Baby/Toddler" at bounding box center [118, 610] width 189 height 24
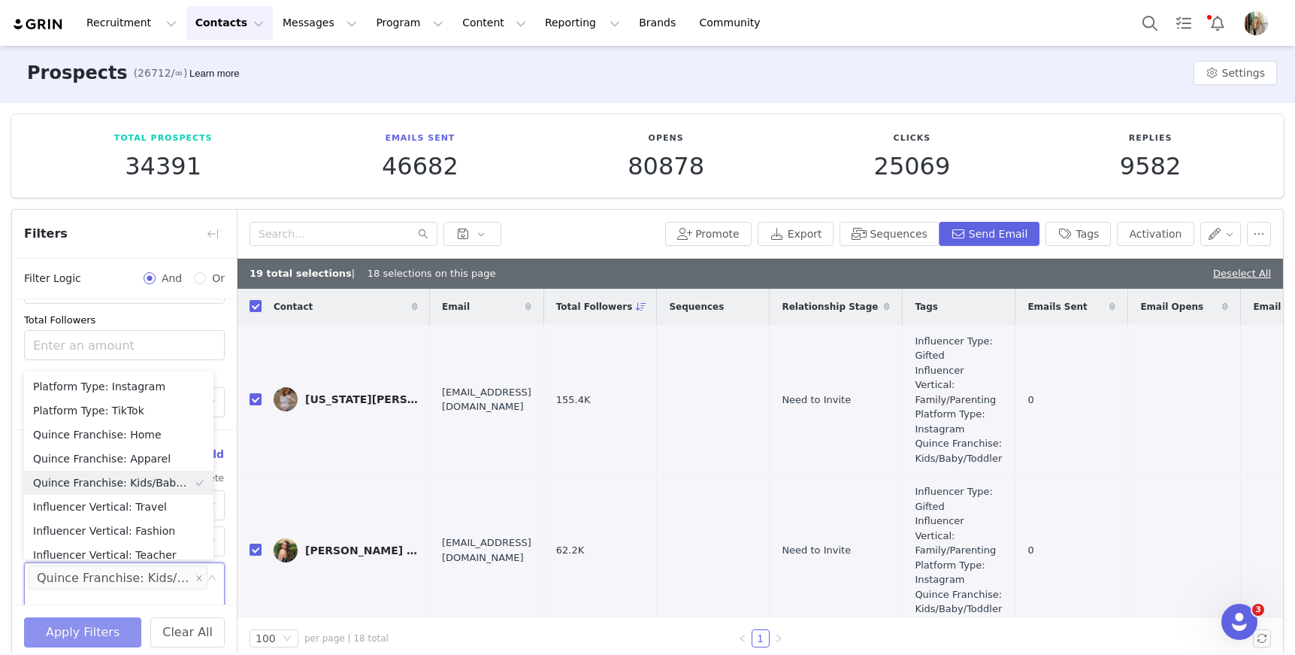
click at [83, 630] on button "Apply Filters" at bounding box center [82, 632] width 117 height 30
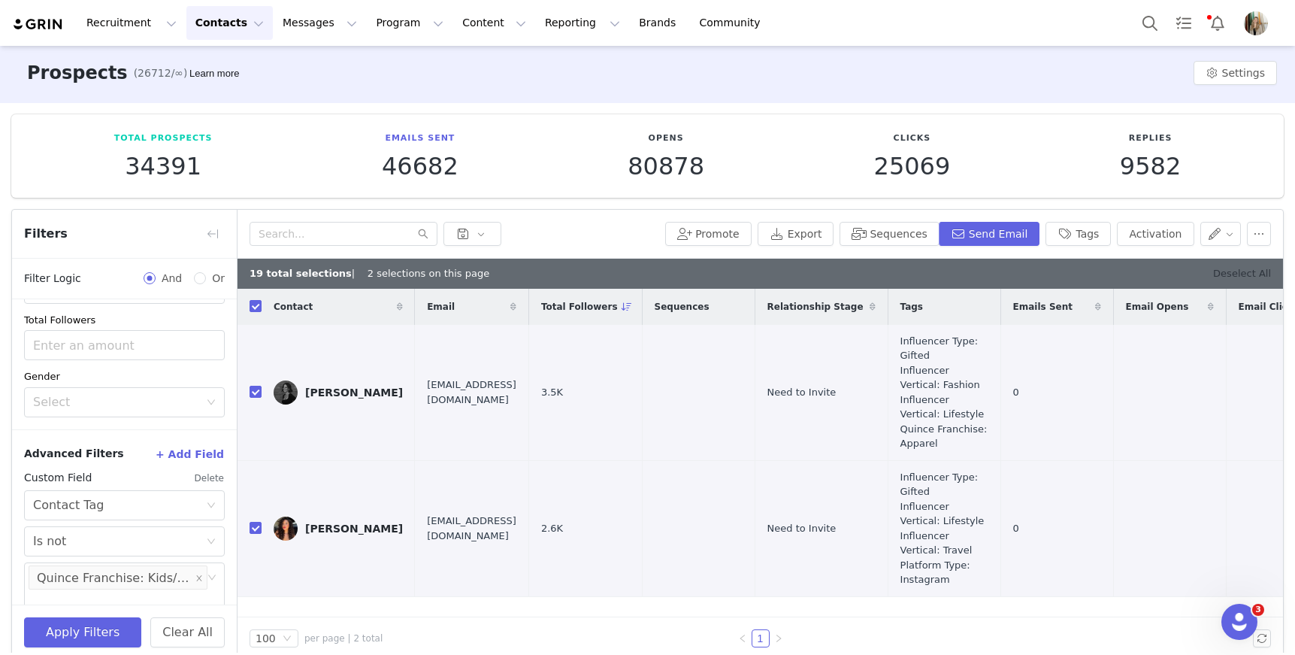
click at [1241, 272] on link "Deselect All" at bounding box center [1242, 273] width 58 height 11
checkbox input "false"
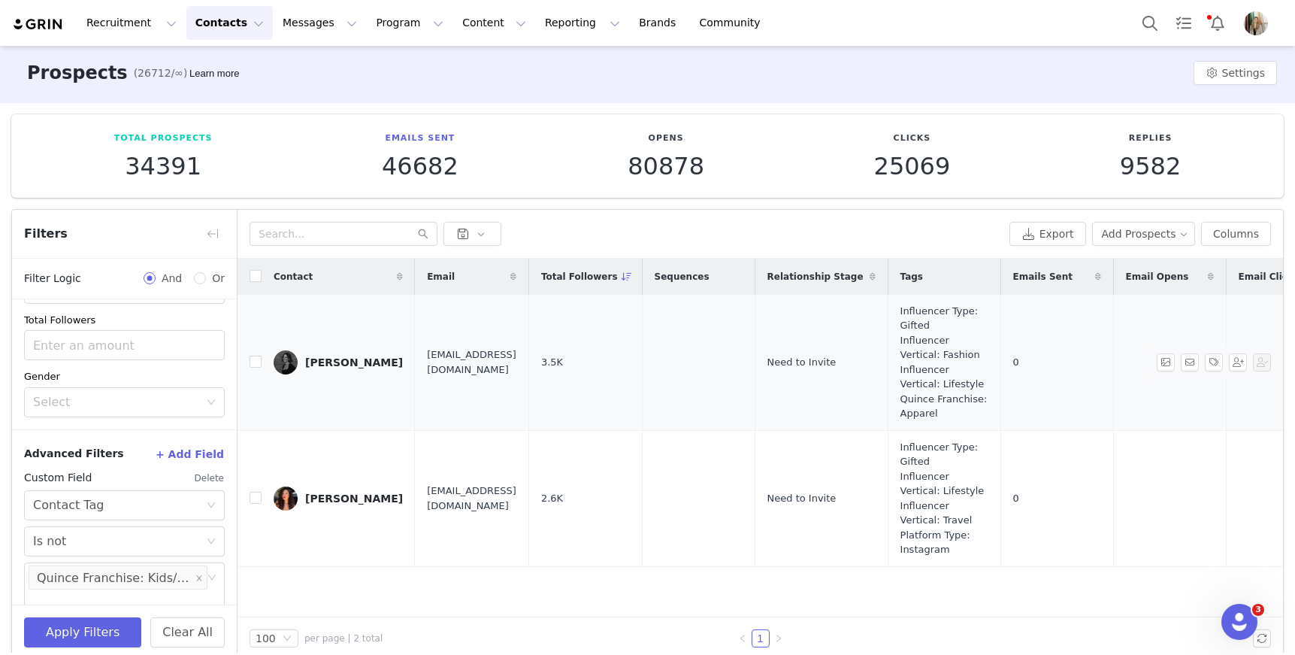
click at [360, 362] on div "[PERSON_NAME]" at bounding box center [354, 362] width 98 height 12
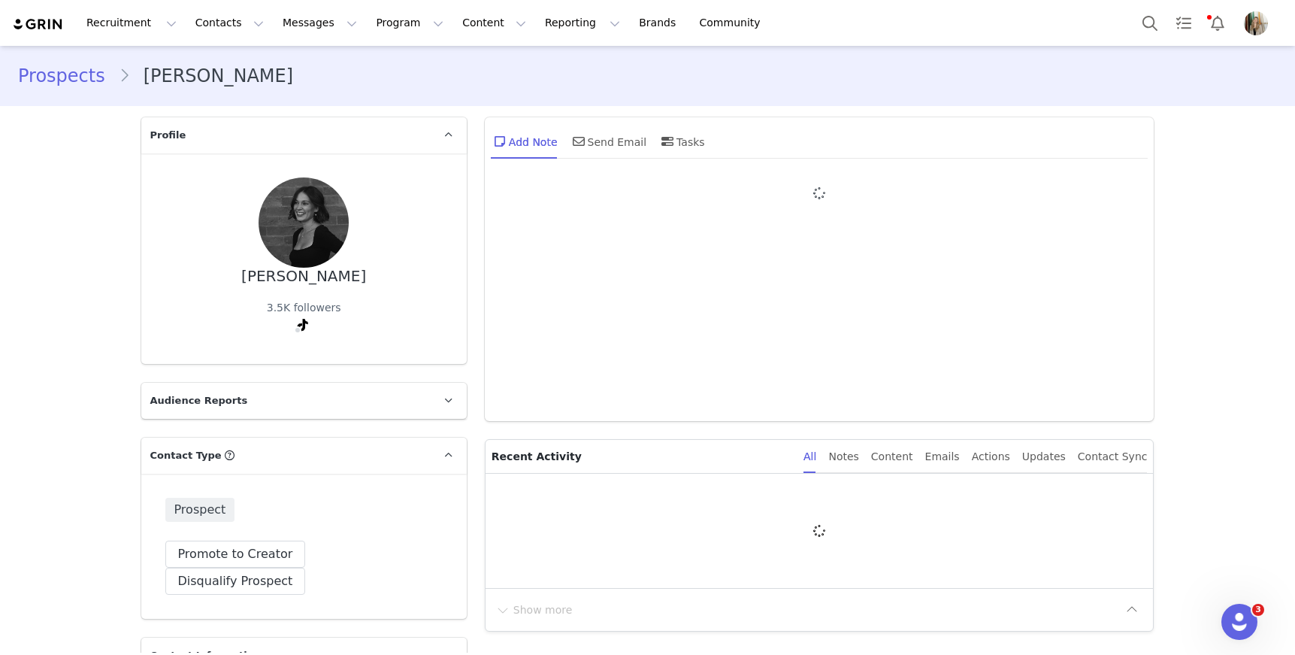
type input "+1 ([GEOGRAPHIC_DATA])"
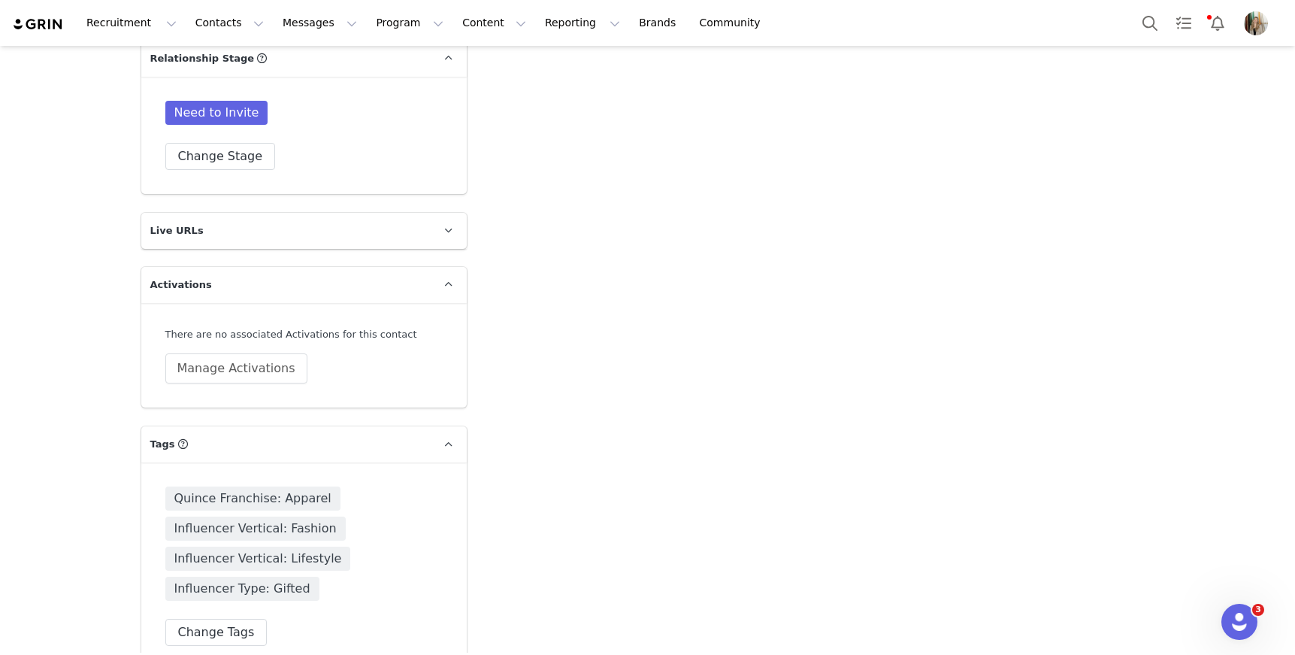
scroll to position [2665, 0]
click at [217, 618] on button "Change Tags" at bounding box center [216, 631] width 102 height 27
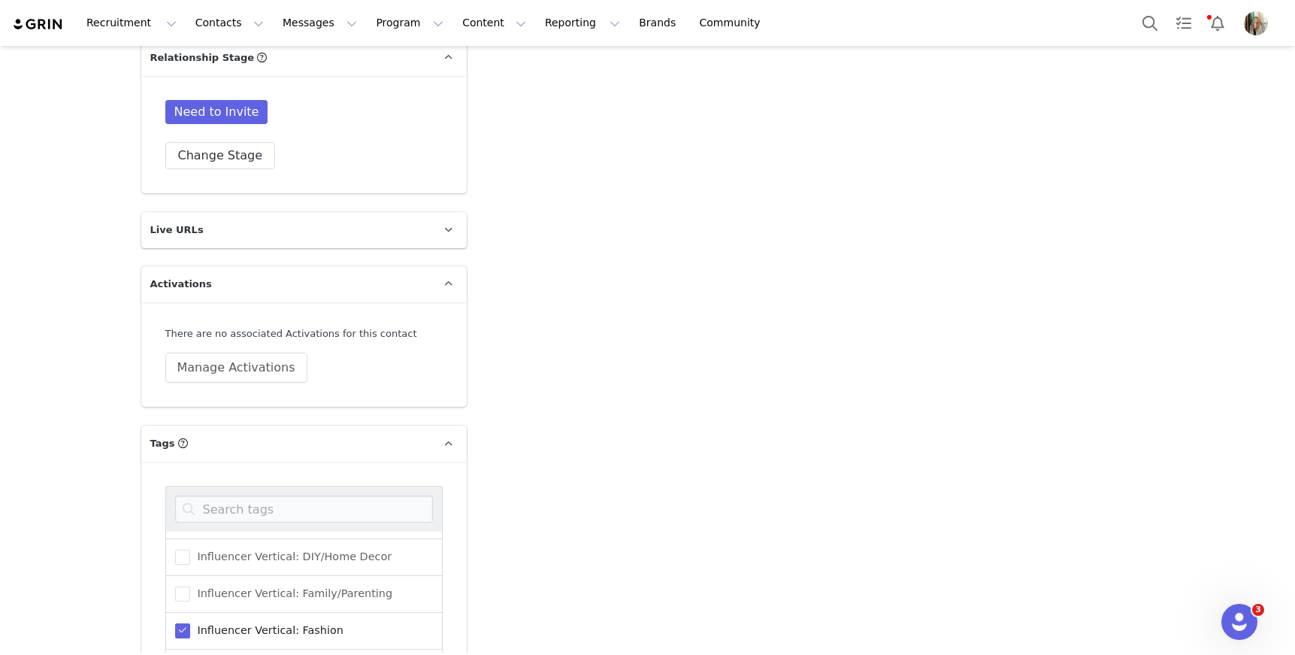
scroll to position [379, 0]
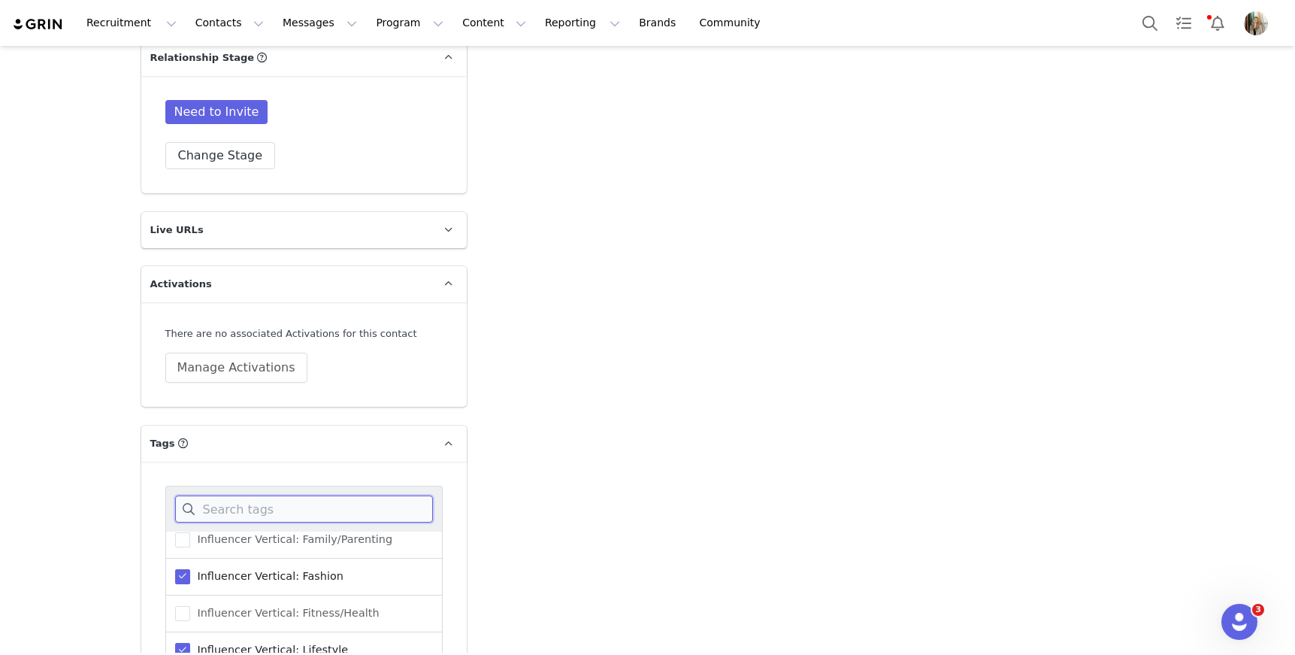
click at [298, 495] on input at bounding box center [304, 508] width 258 height 27
drag, startPoint x: 173, startPoint y: 621, endPoint x: 242, endPoint y: 537, distance: 108.9
click at [175, 643] on span at bounding box center [182, 650] width 15 height 15
click at [190, 643] on input "Influencer Vertical: Lifestyle" at bounding box center [190, 643] width 0 height 0
click at [268, 495] on input at bounding box center [304, 508] width 258 height 27
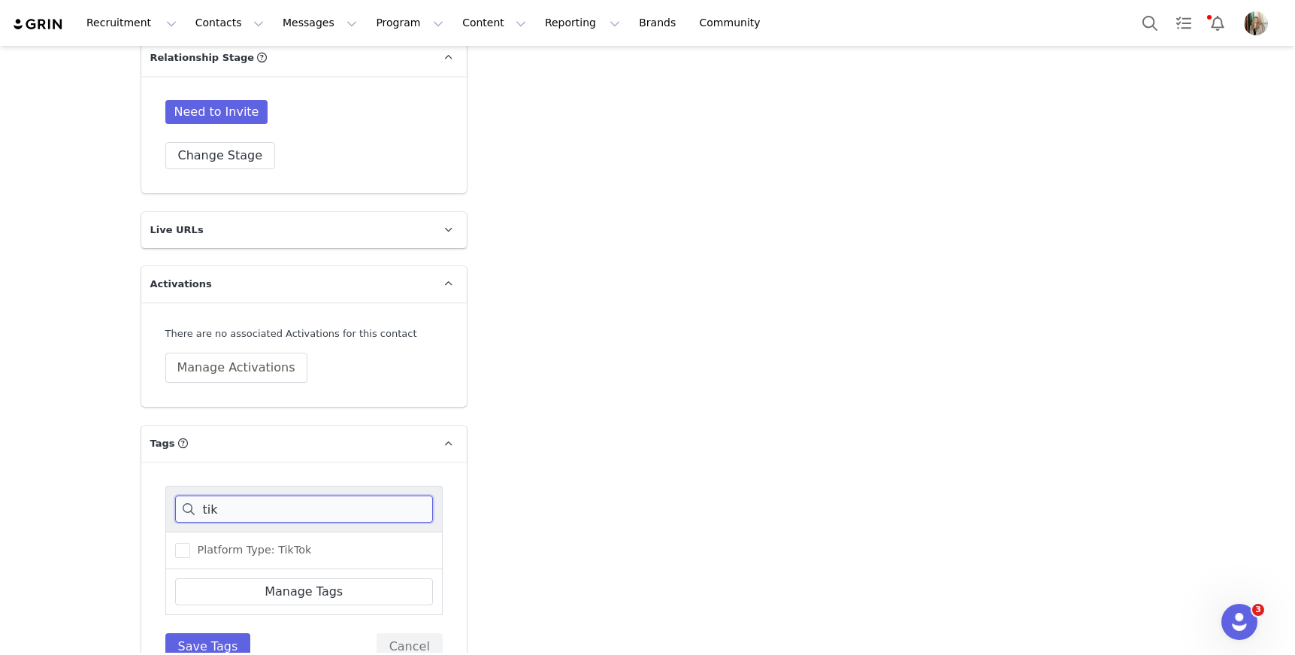
scroll to position [0, 0]
type input "tik"
click at [175, 543] on span at bounding box center [182, 550] width 15 height 15
click at [190, 543] on input "Platform Type: TikTok" at bounding box center [190, 543] width 0 height 0
click at [210, 633] on button "Save Tags" at bounding box center [208, 646] width 86 height 27
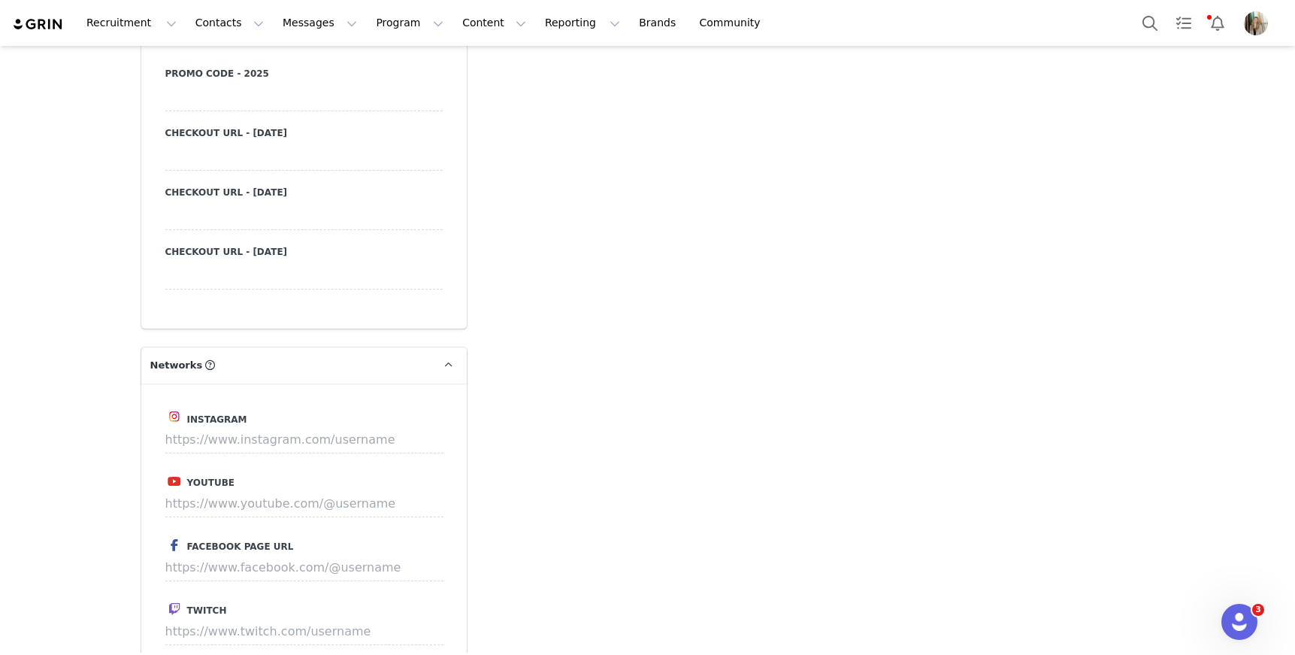
scroll to position [1516, 0]
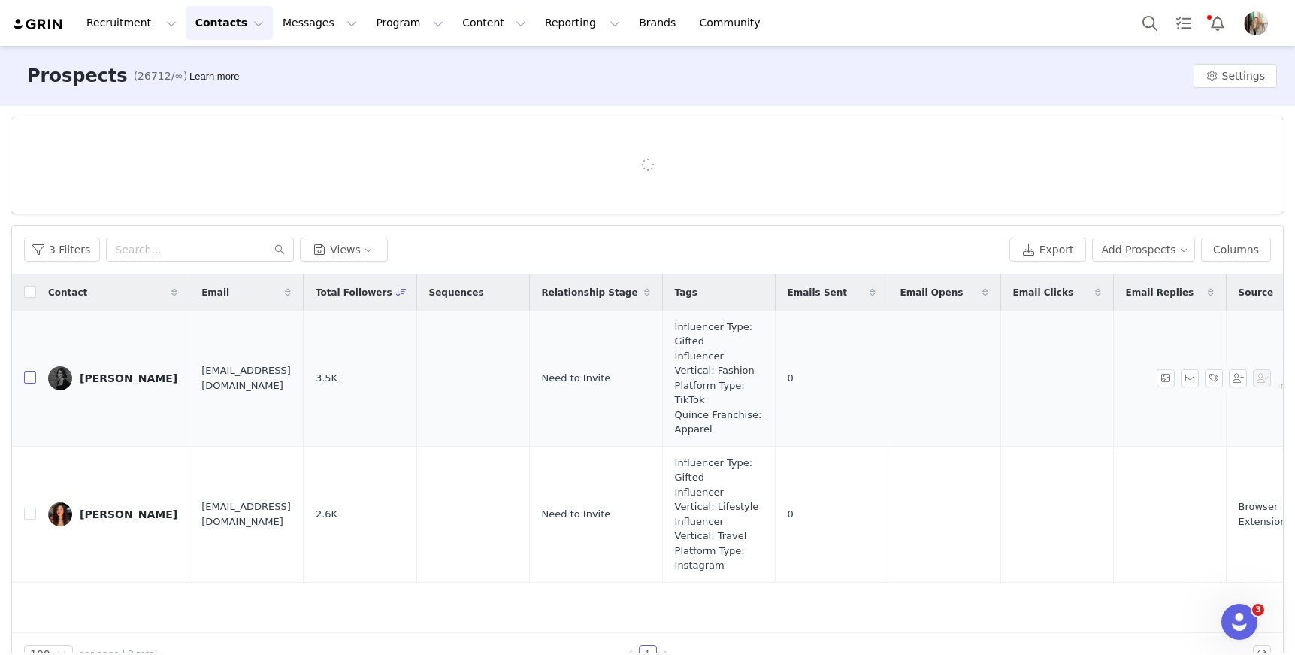
click at [27, 380] on input "checkbox" at bounding box center [30, 377] width 12 height 12
checkbox input "true"
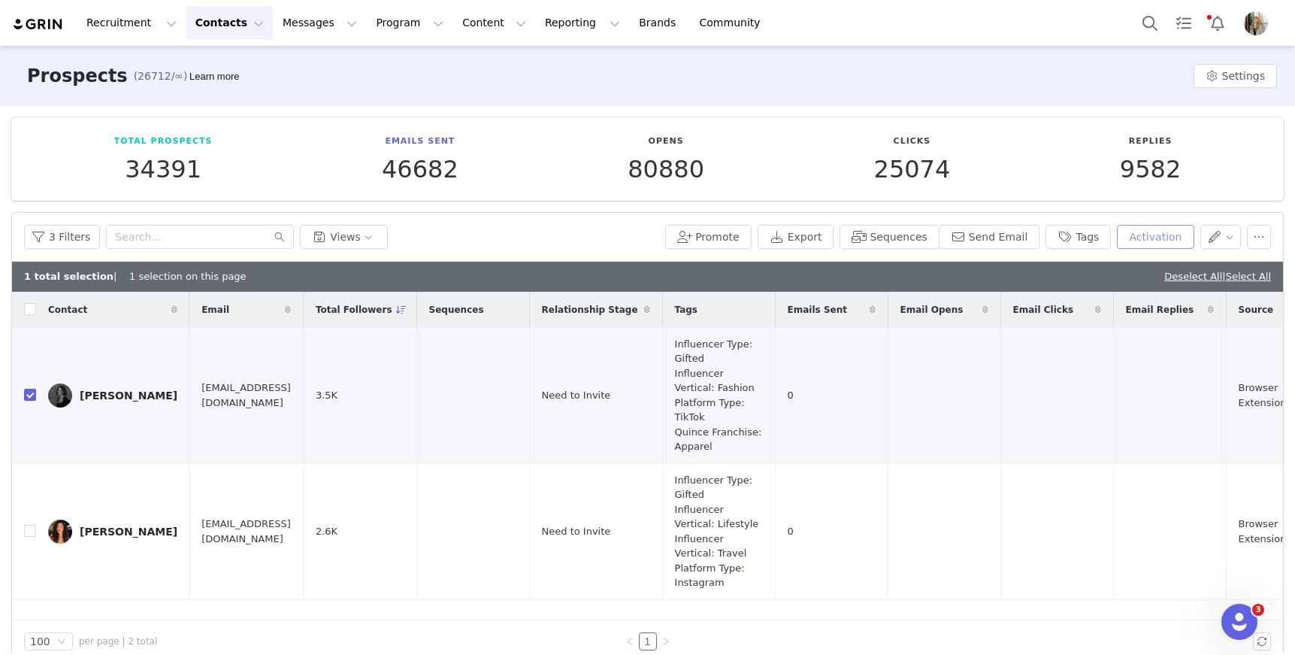
click at [1154, 233] on button "Activation" at bounding box center [1155, 237] width 77 height 24
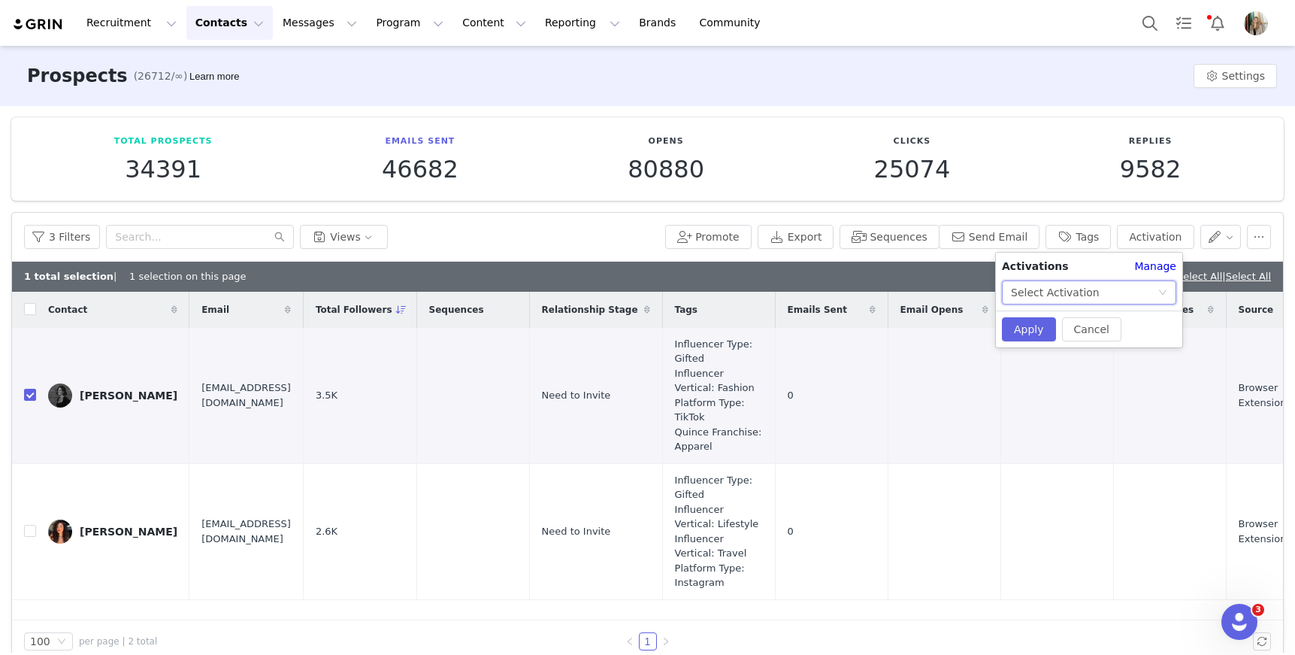
click at [1074, 294] on div "Select Activation" at bounding box center [1055, 292] width 89 height 23
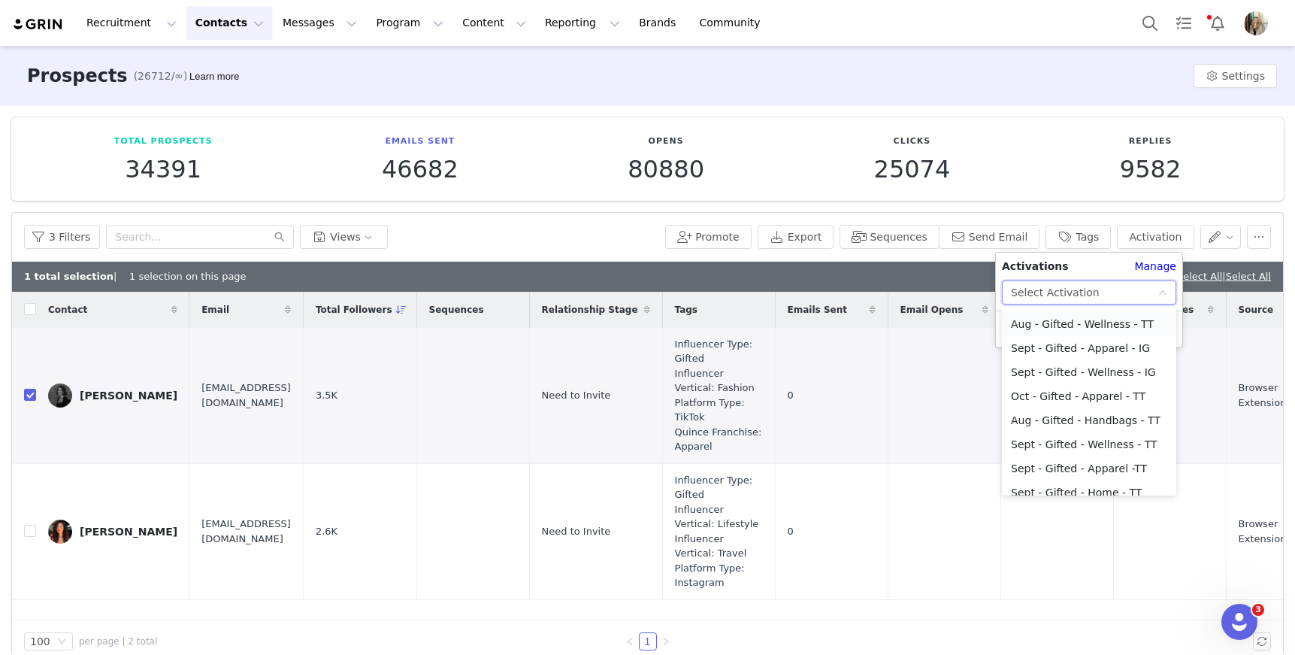
scroll to position [100, 0]
click at [1047, 468] on li "Sept - Gifted - Apparel -TT" at bounding box center [1089, 463] width 174 height 24
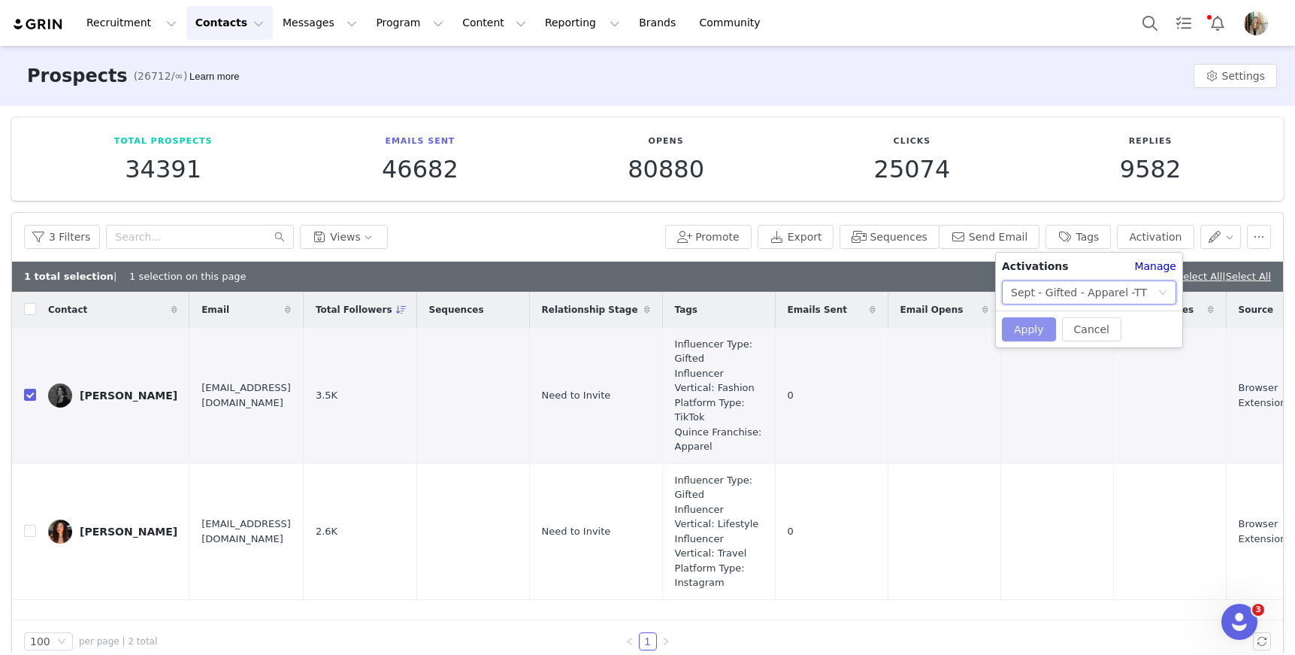
click at [1009, 330] on button "Apply" at bounding box center [1029, 329] width 54 height 24
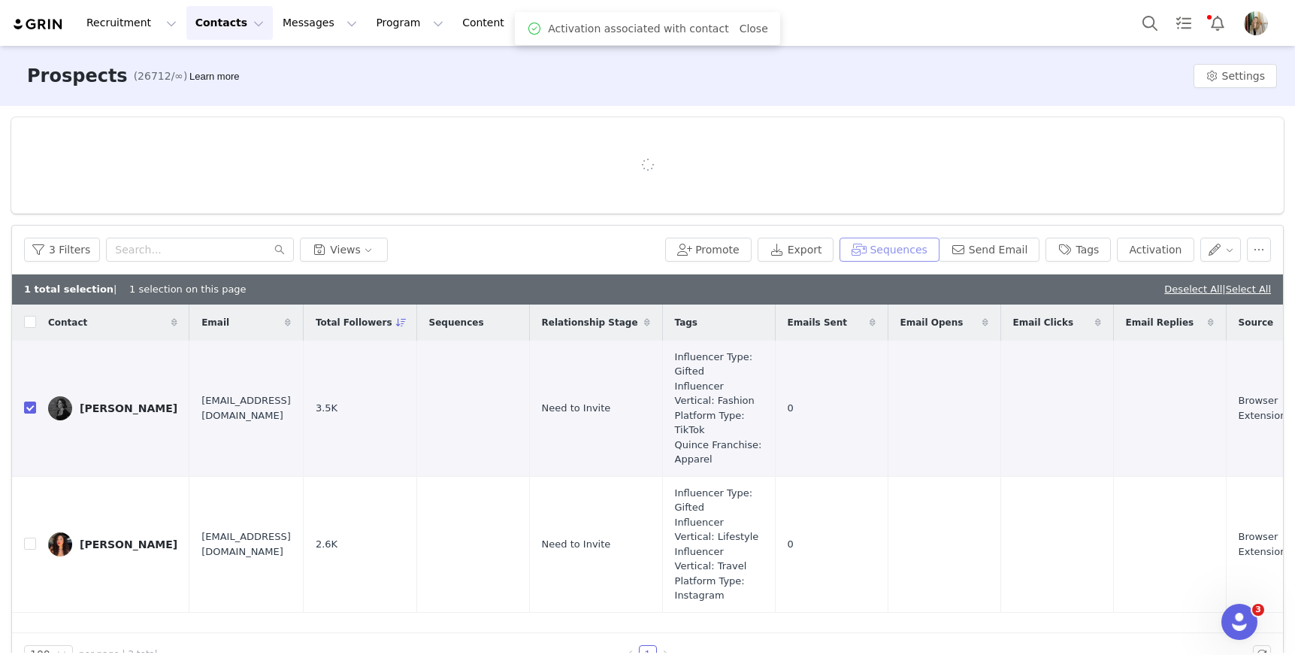
click at [877, 244] on button "Sequences" at bounding box center [889, 250] width 99 height 24
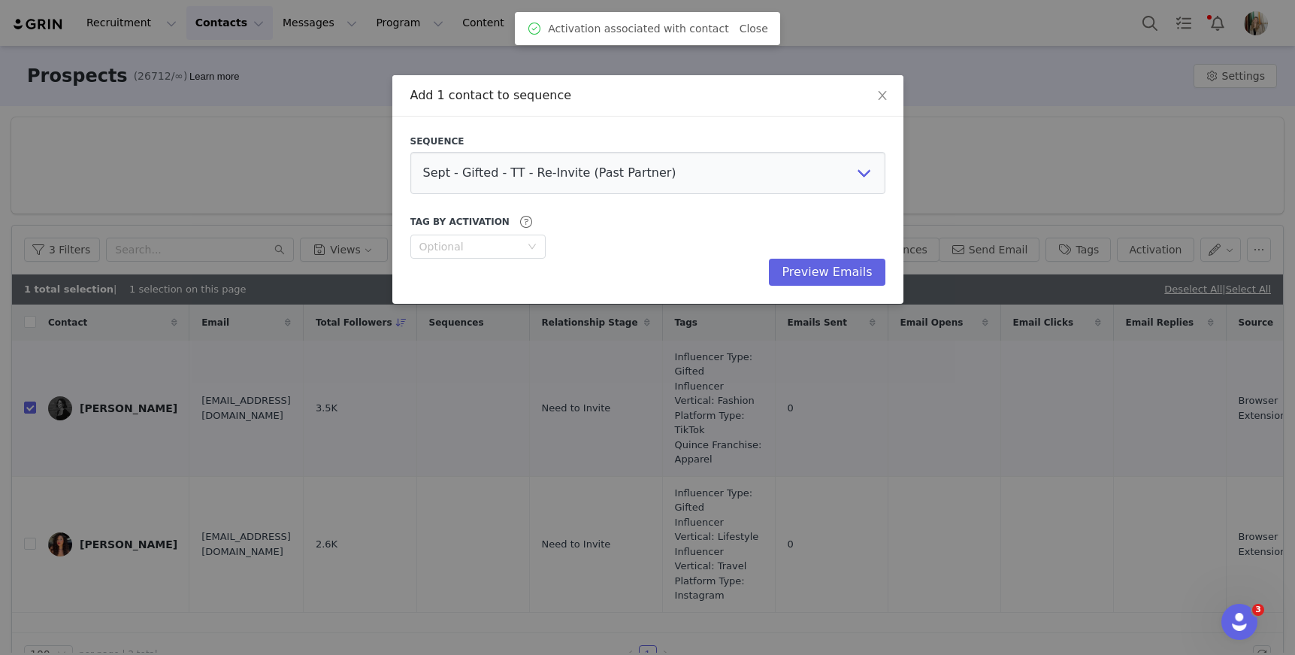
click at [727, 198] on div "Sequence Sept - Gifted - TT - Re-Invite (Past Partner) Sept - Gifted - IG - Re-…" at bounding box center [647, 210] width 475 height 151
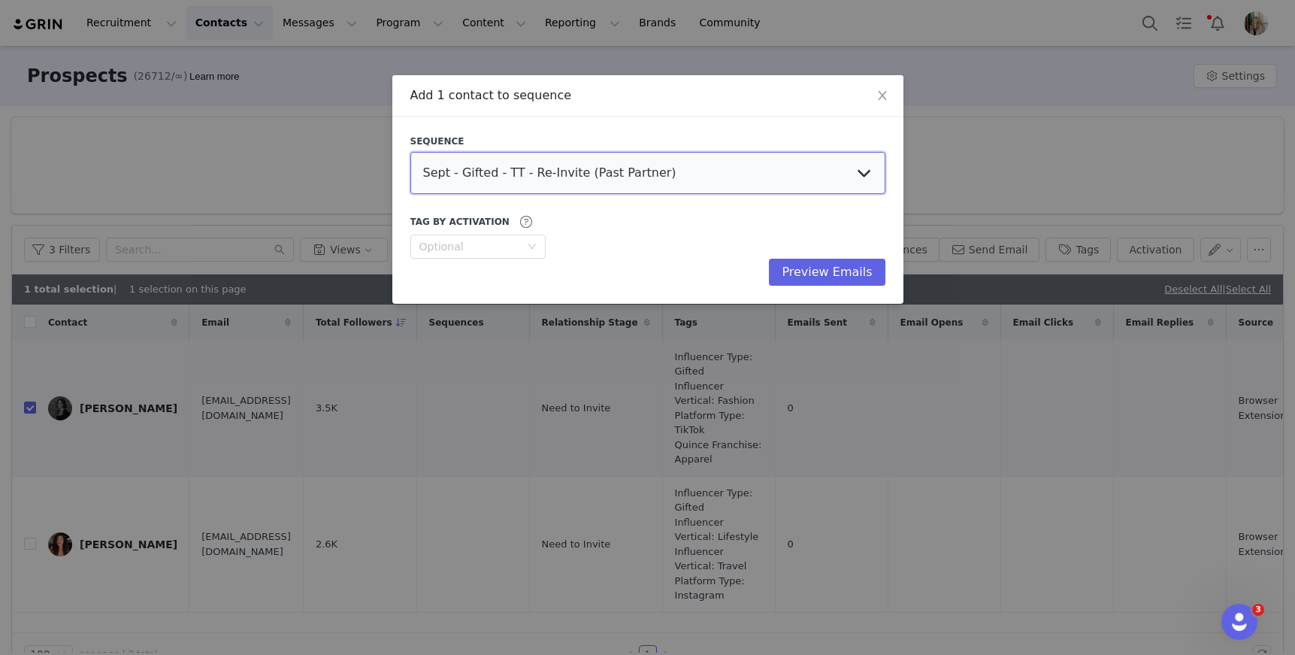
click at [731, 186] on select "Sept - Gifted - TT - Re-Invite (Past Partner) Sept - Gifted - IG - Re-Invite (P…" at bounding box center [647, 173] width 475 height 42
select select "02029fff-aa02-4992-959f-6bd60f790182"
click at [410, 152] on select "Sept - Gifted - TT - Re-Invite (Past Partner) Sept - Gifted - IG - Re-Invite (P…" at bounding box center [647, 173] width 475 height 42
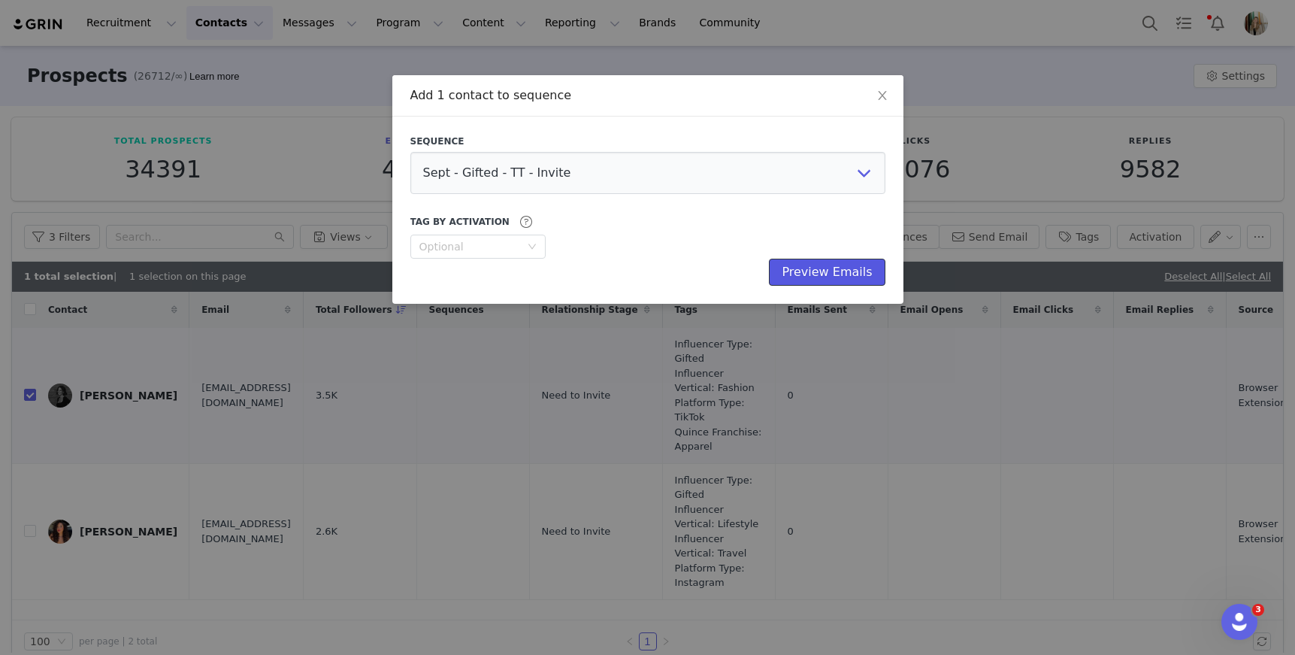
click at [825, 277] on button "Preview Emails" at bounding box center [827, 272] width 116 height 27
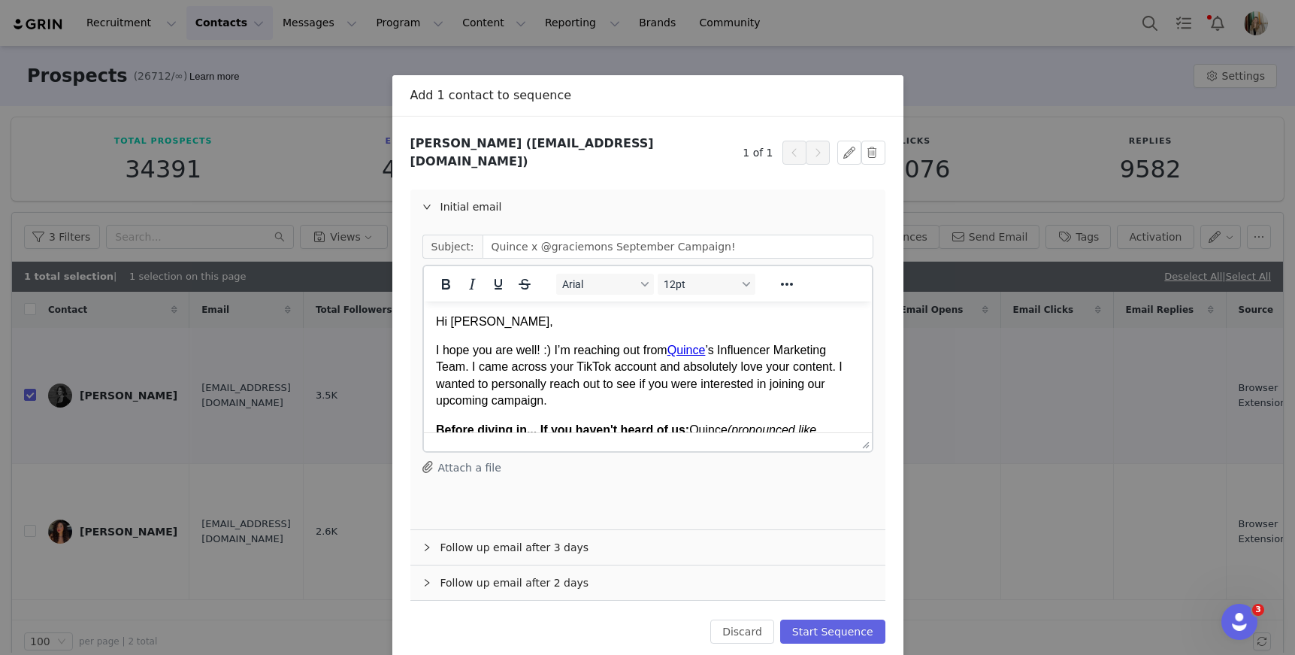
scroll to position [0, 0]
click at [823, 622] on button "Start Sequence" at bounding box center [832, 631] width 105 height 24
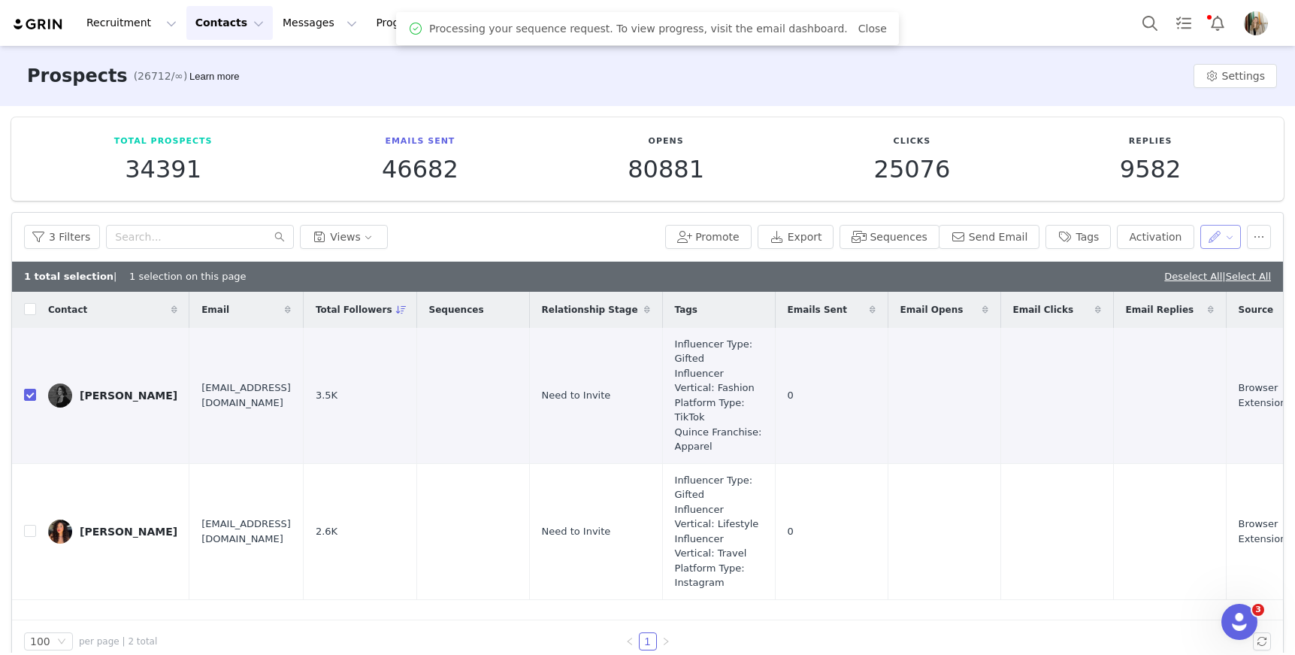
click at [1204, 240] on button "button" at bounding box center [1220, 237] width 41 height 24
click at [1176, 322] on span "Set Relationship Stage" at bounding box center [1170, 315] width 119 height 17
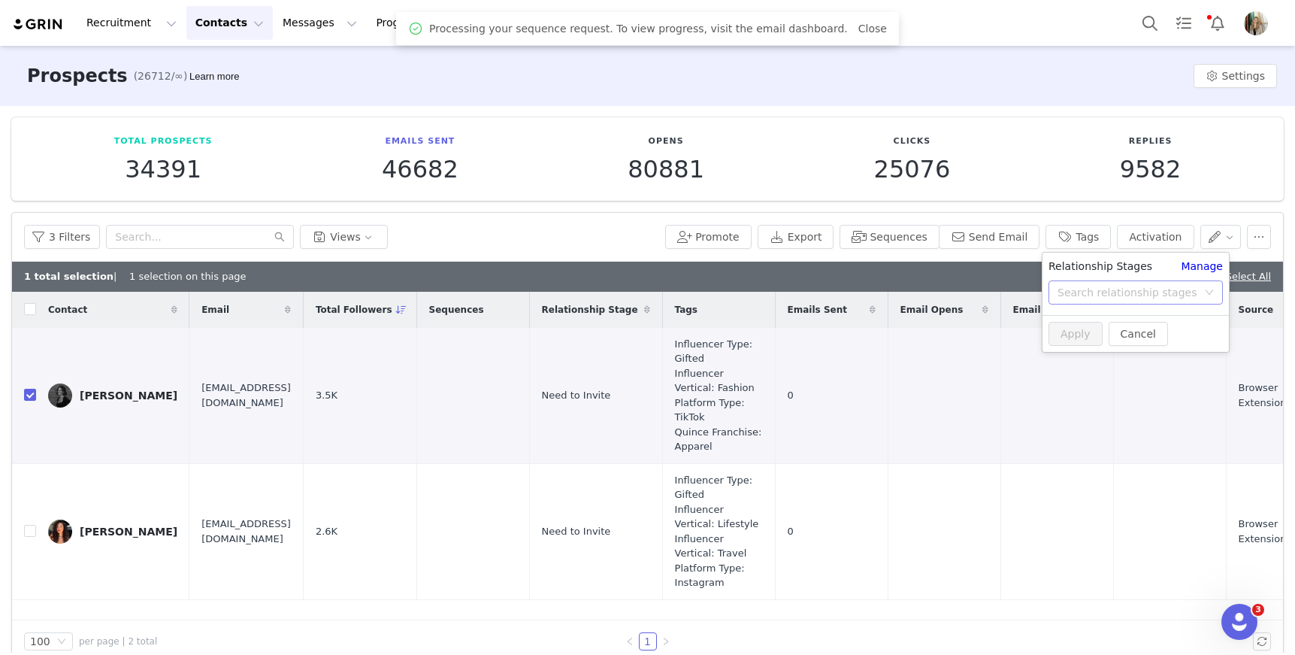
click at [1174, 295] on div "Search relationship stages" at bounding box center [1128, 292] width 140 height 15
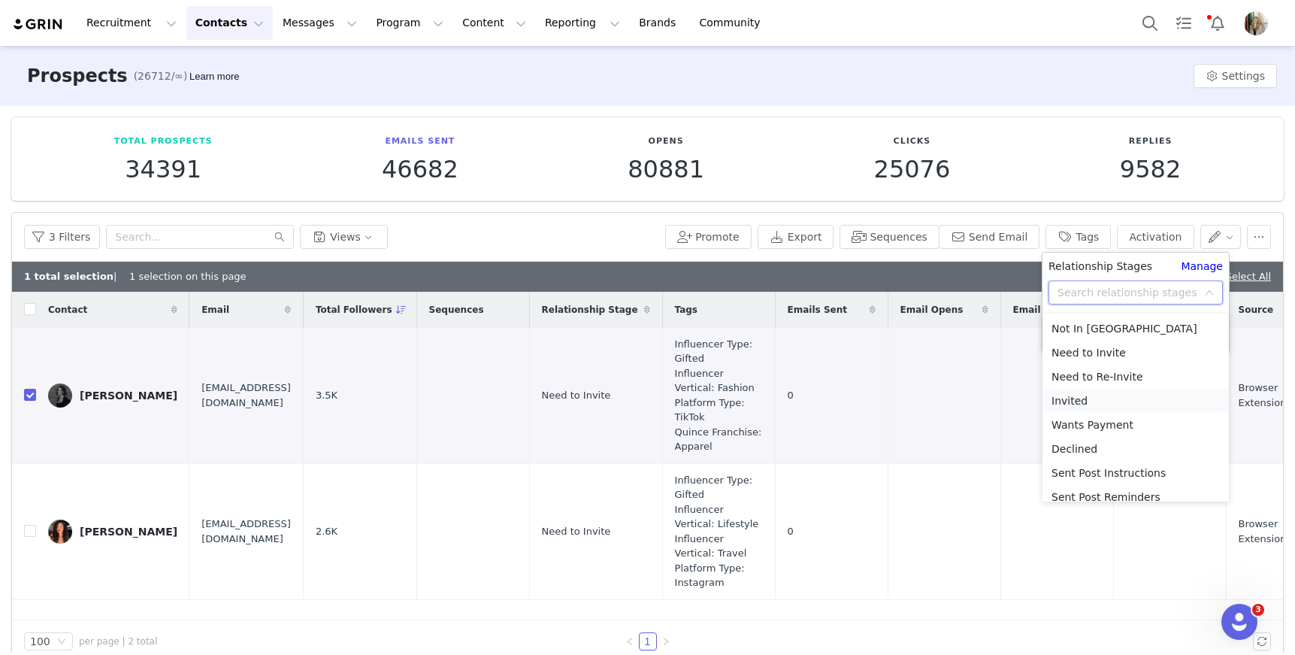
click at [1061, 395] on li "Invited" at bounding box center [1136, 401] width 186 height 24
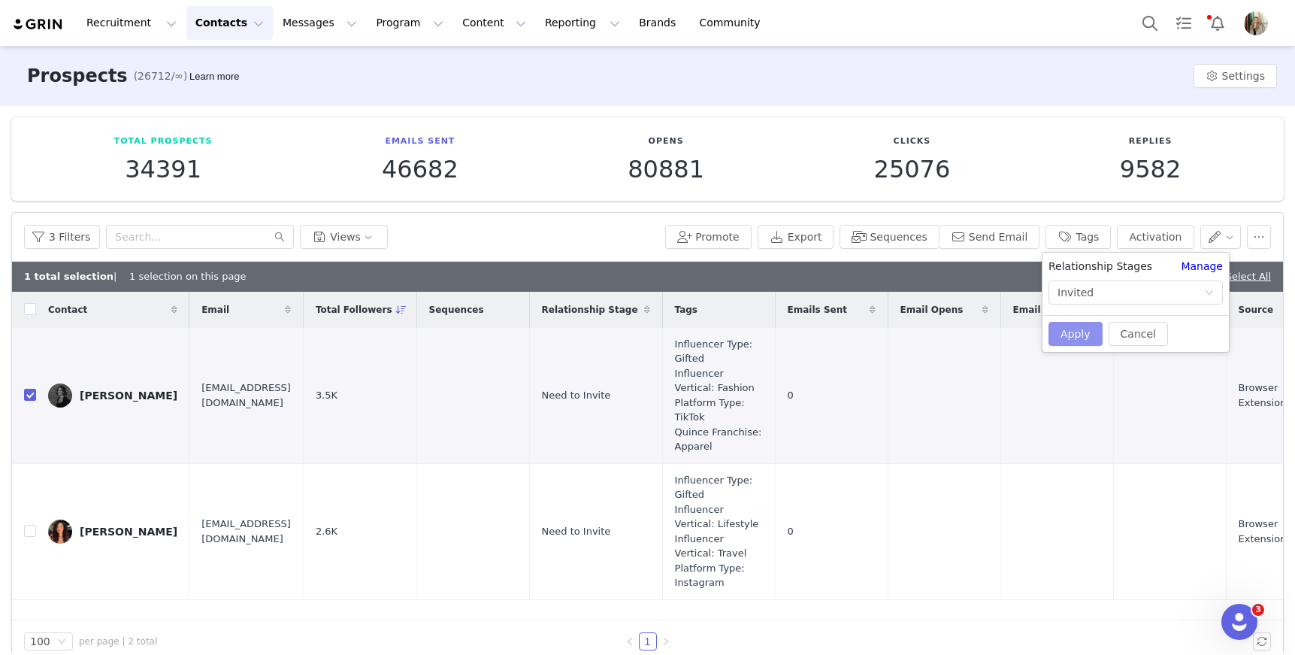
click at [1073, 334] on button "Apply" at bounding box center [1076, 334] width 54 height 24
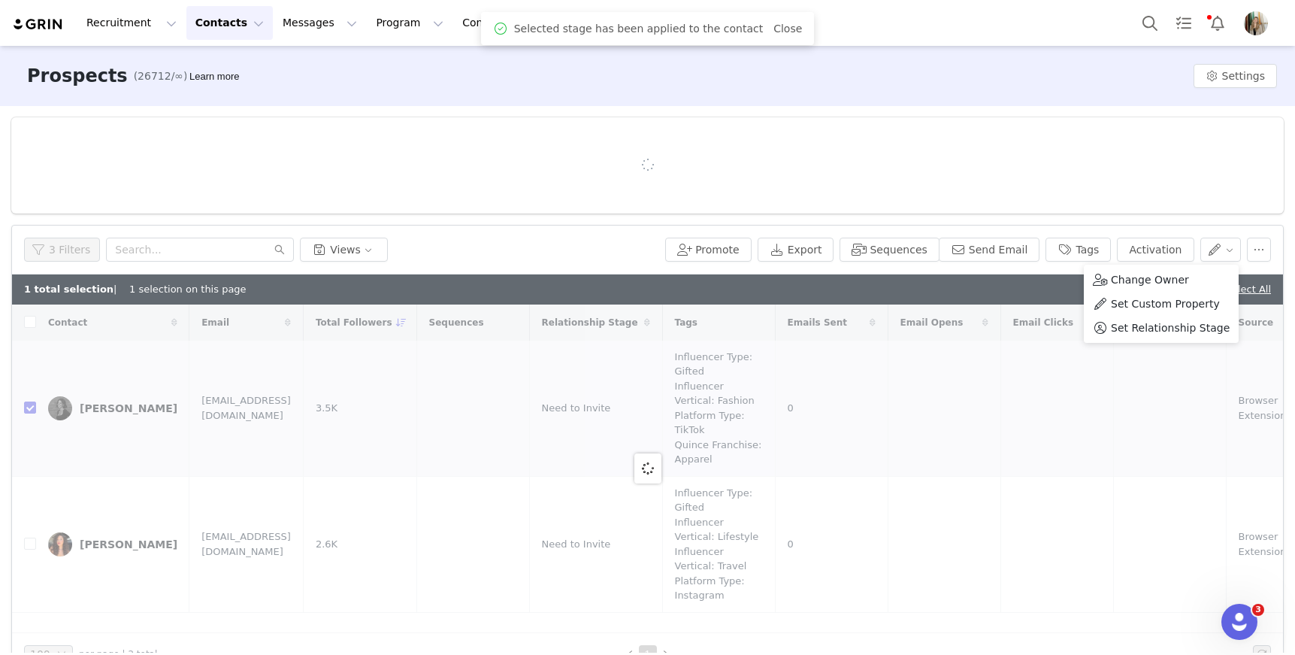
checkbox input "false"
